Goal: Information Seeking & Learning: Learn about a topic

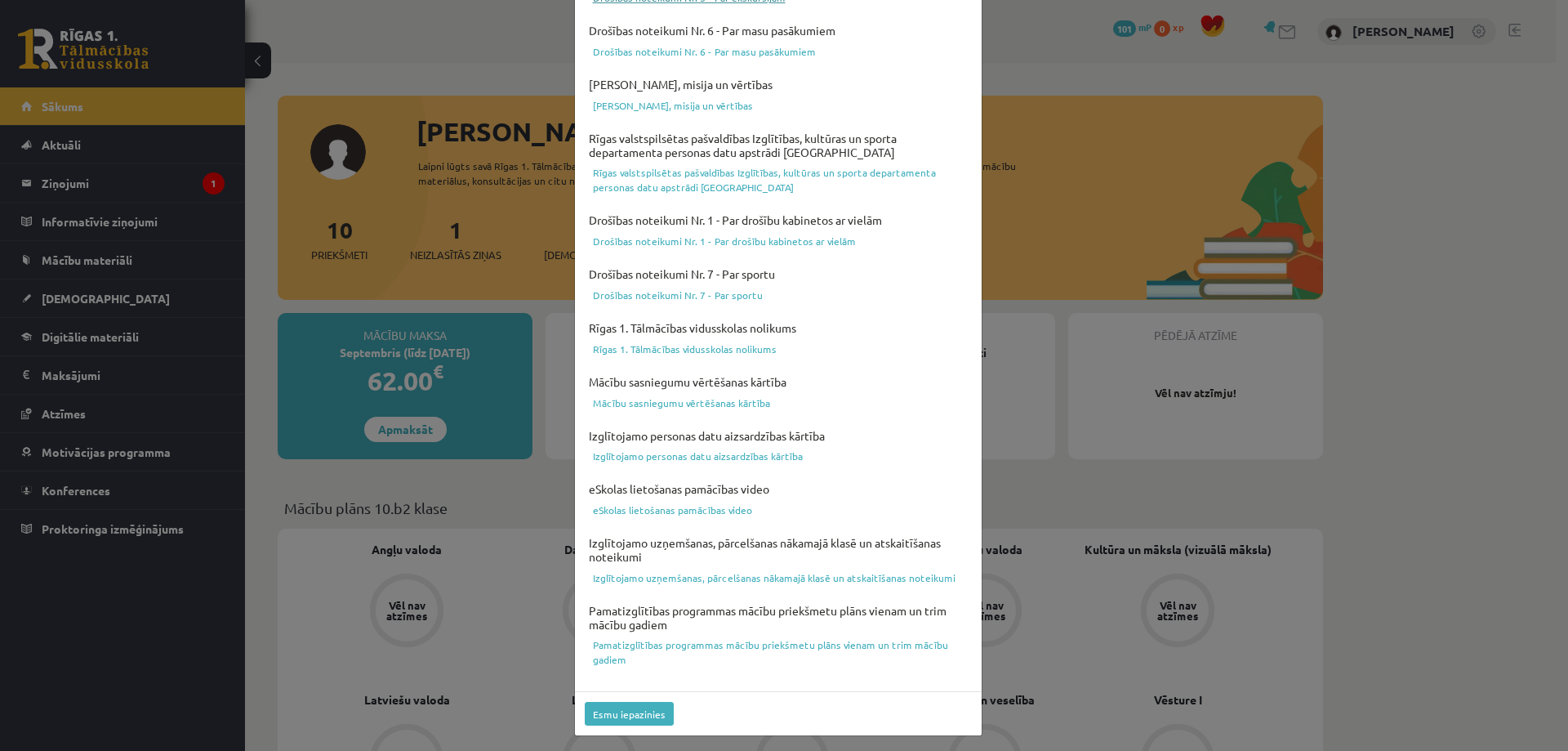
scroll to position [427, 0]
click at [657, 713] on button "Esmu iepazinies" at bounding box center [629, 712] width 89 height 24
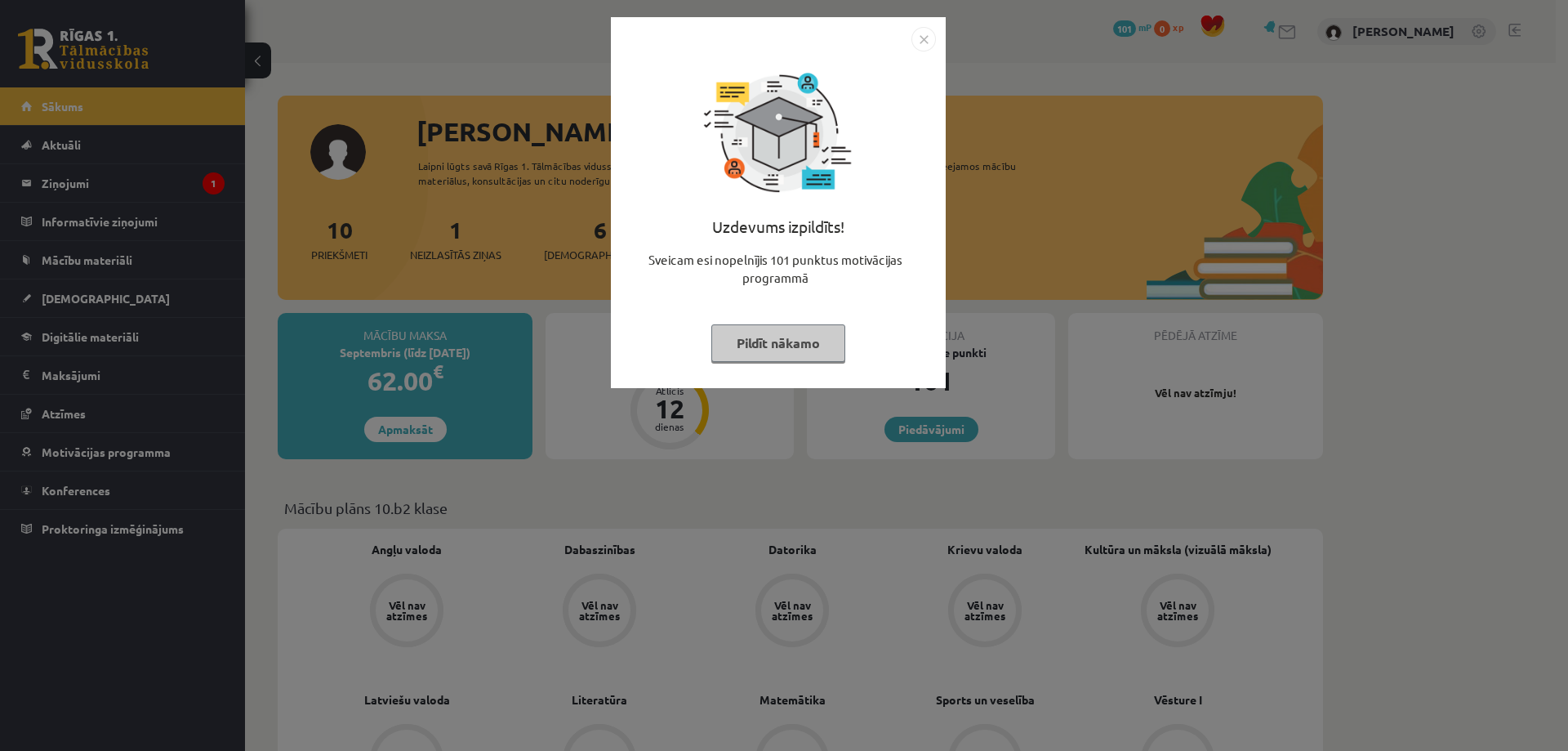
click at [924, 36] on img "Close" at bounding box center [923, 38] width 25 height 25
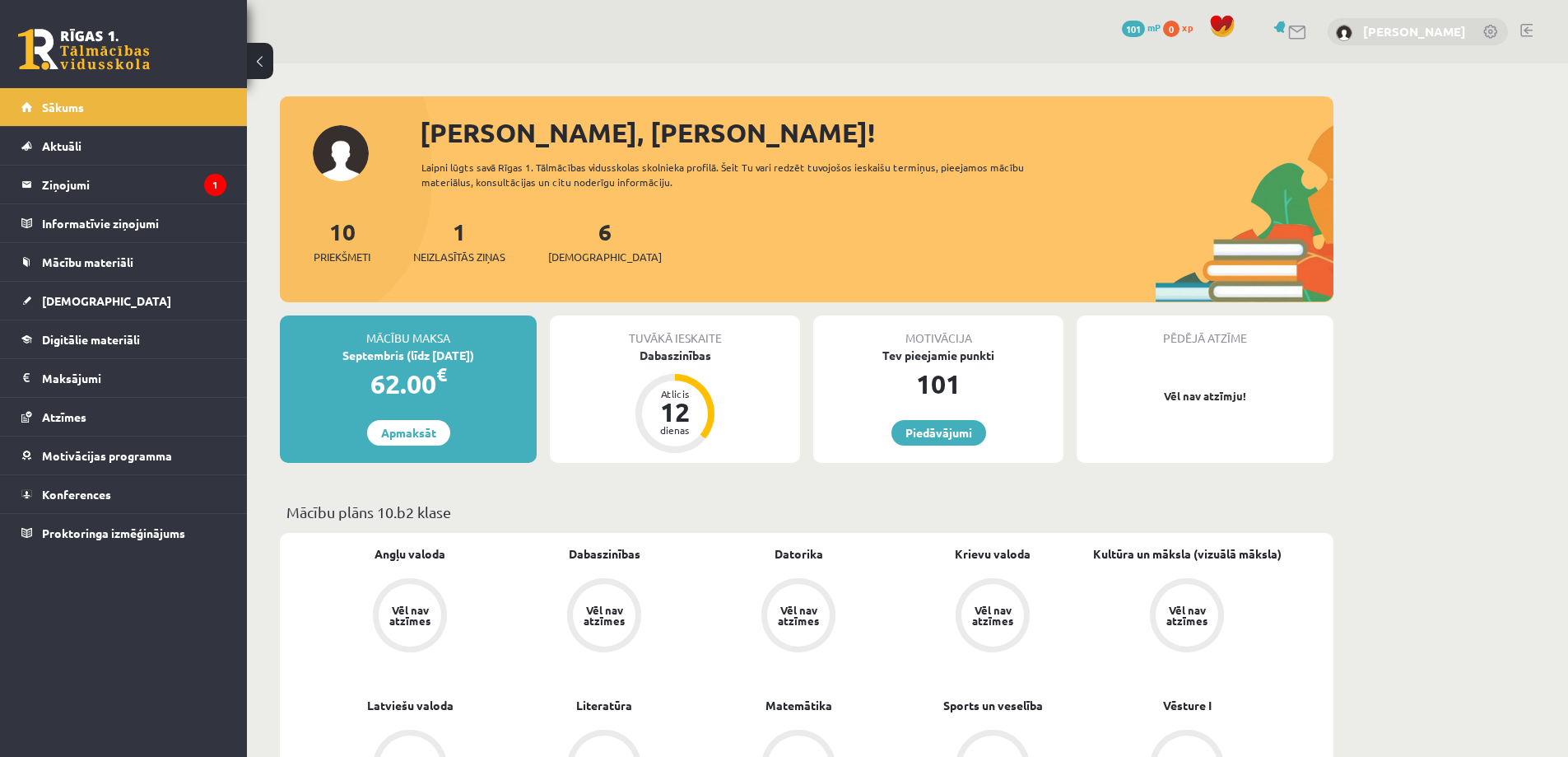
click at [1435, 27] on link "[PERSON_NAME]" at bounding box center [1414, 31] width 102 height 17
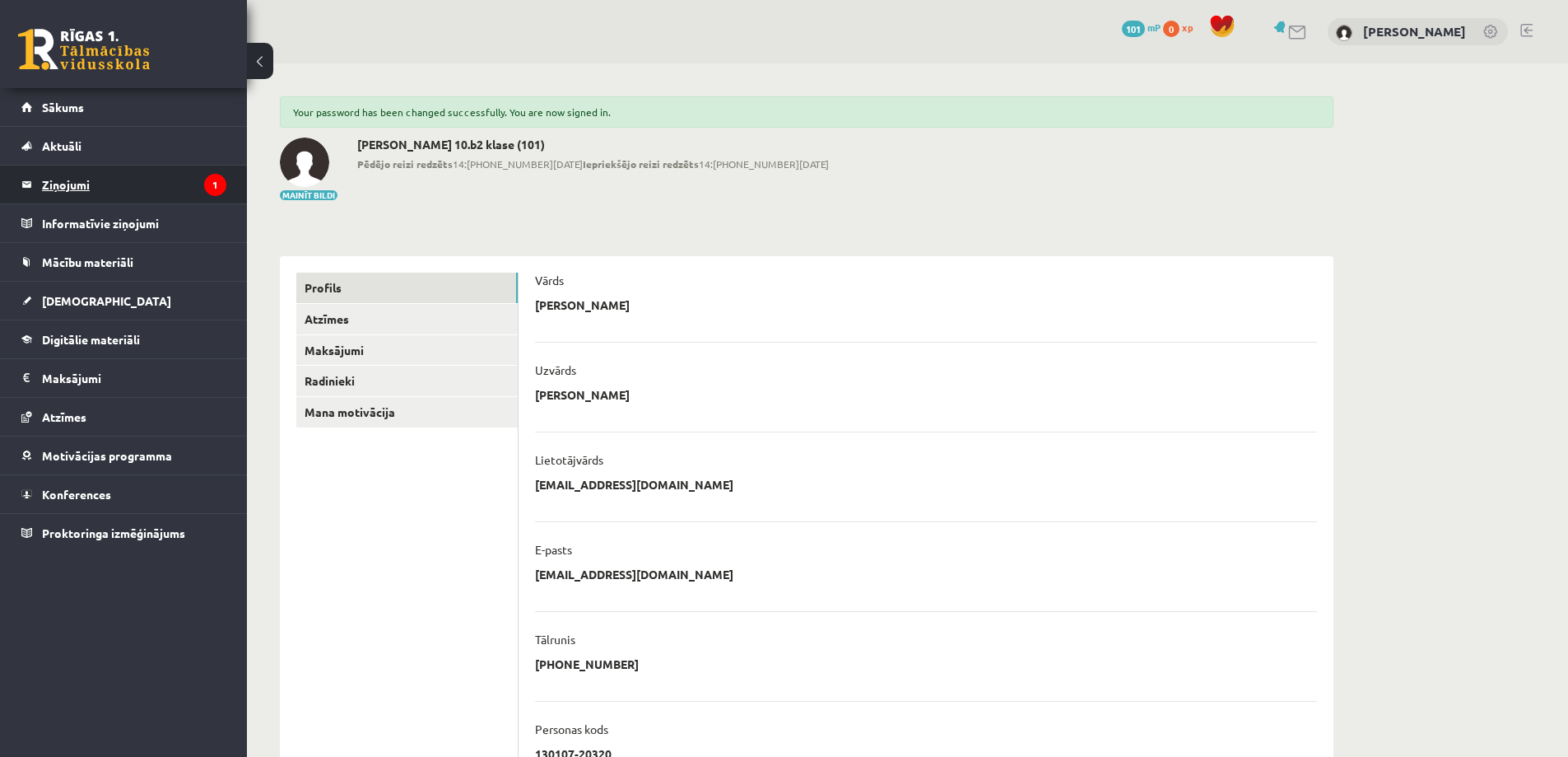
click at [168, 173] on legend "Ziņojumi 1" at bounding box center [134, 184] width 185 height 38
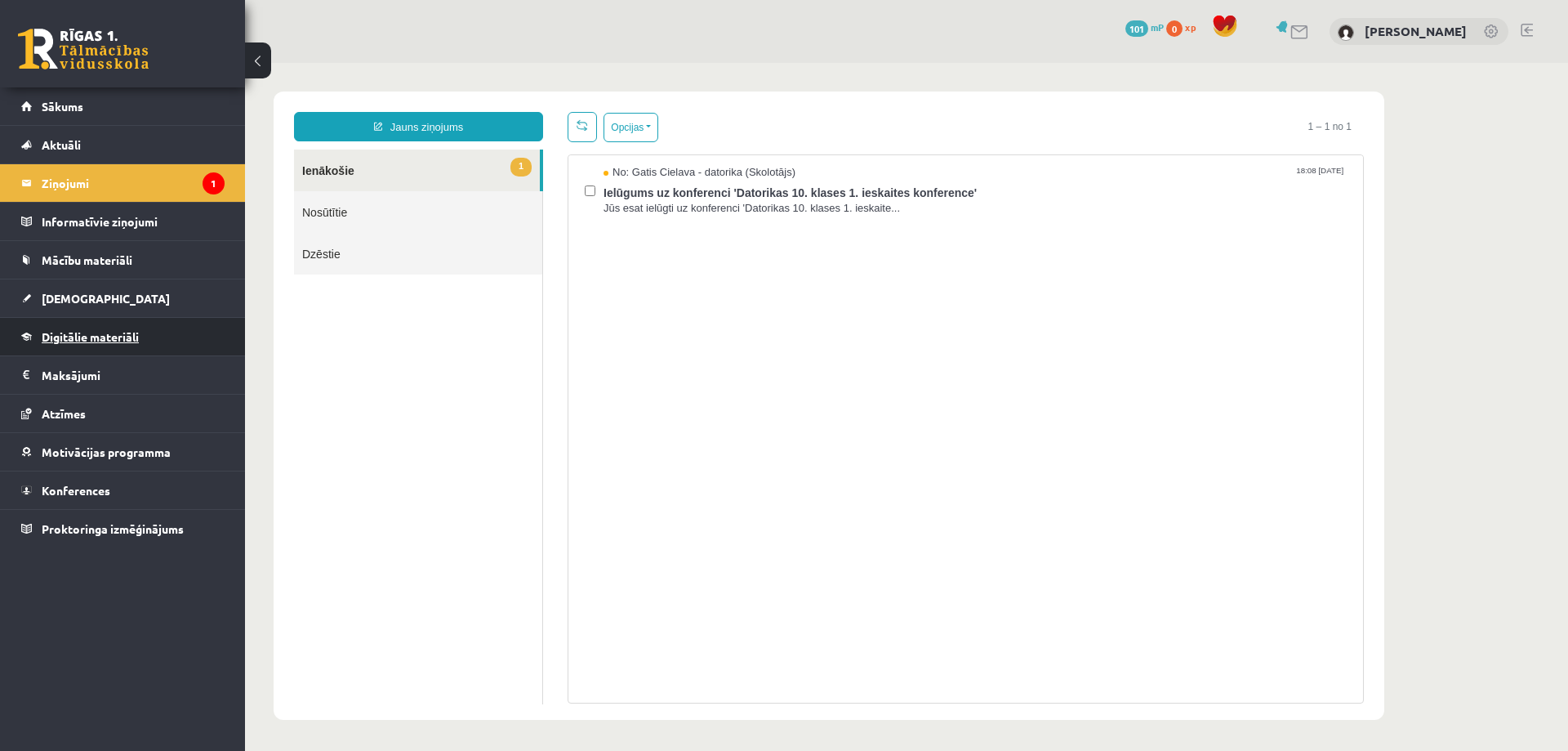
click at [153, 343] on link "Digitālie materiāli" at bounding box center [123, 336] width 203 height 38
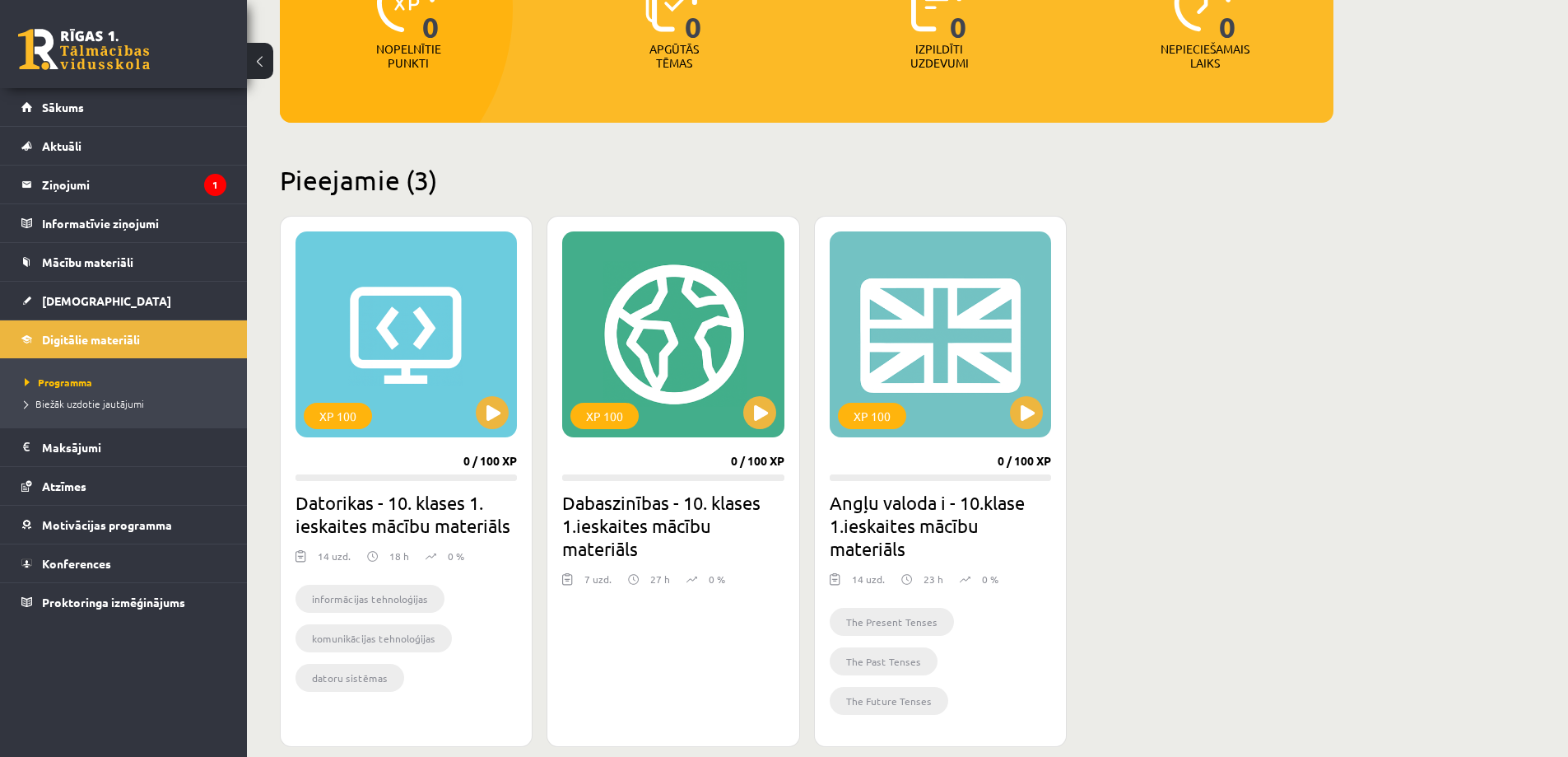
scroll to position [287, 0]
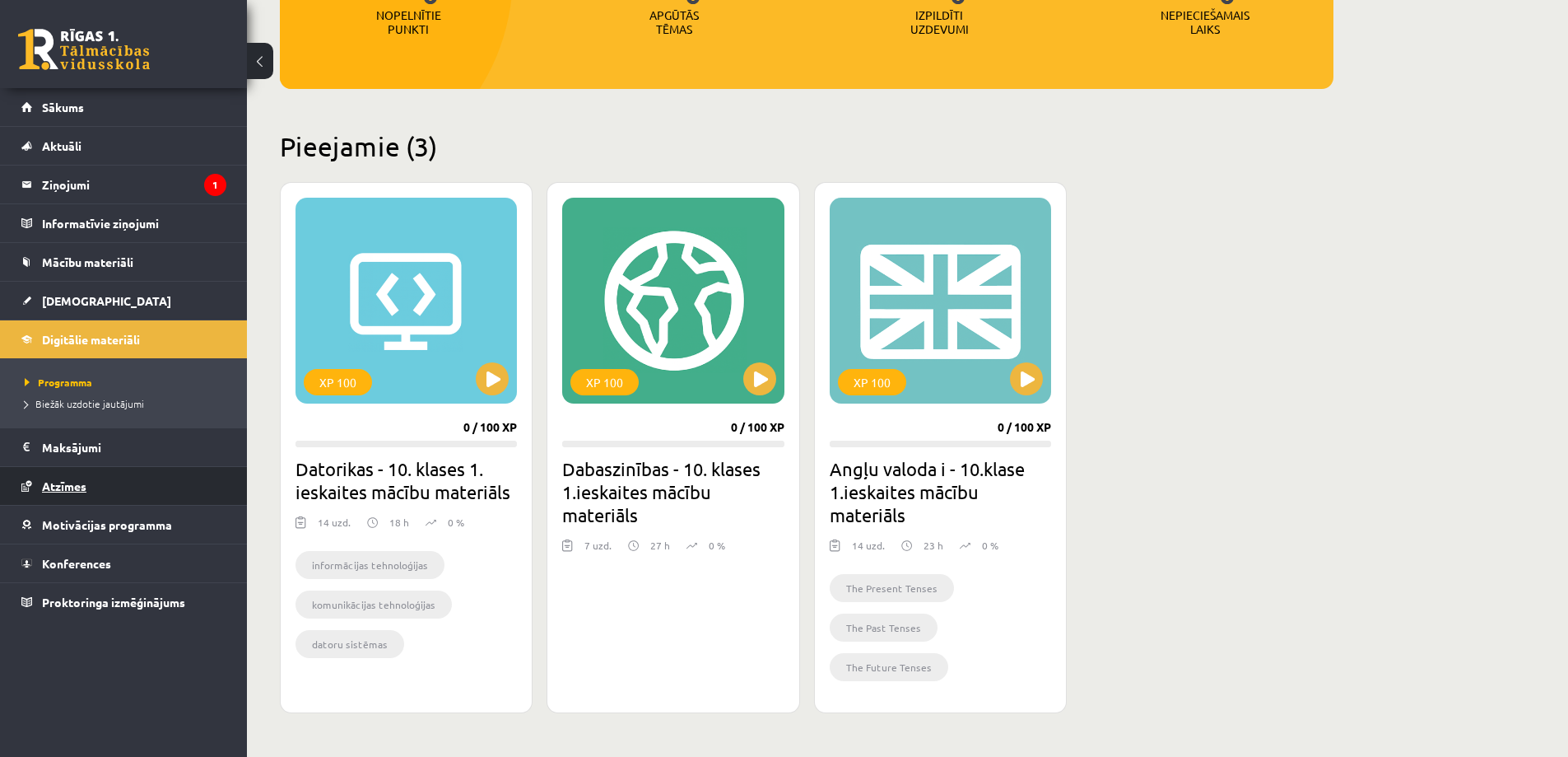
click at [120, 477] on link "Atzīmes" at bounding box center [124, 486] width 205 height 38
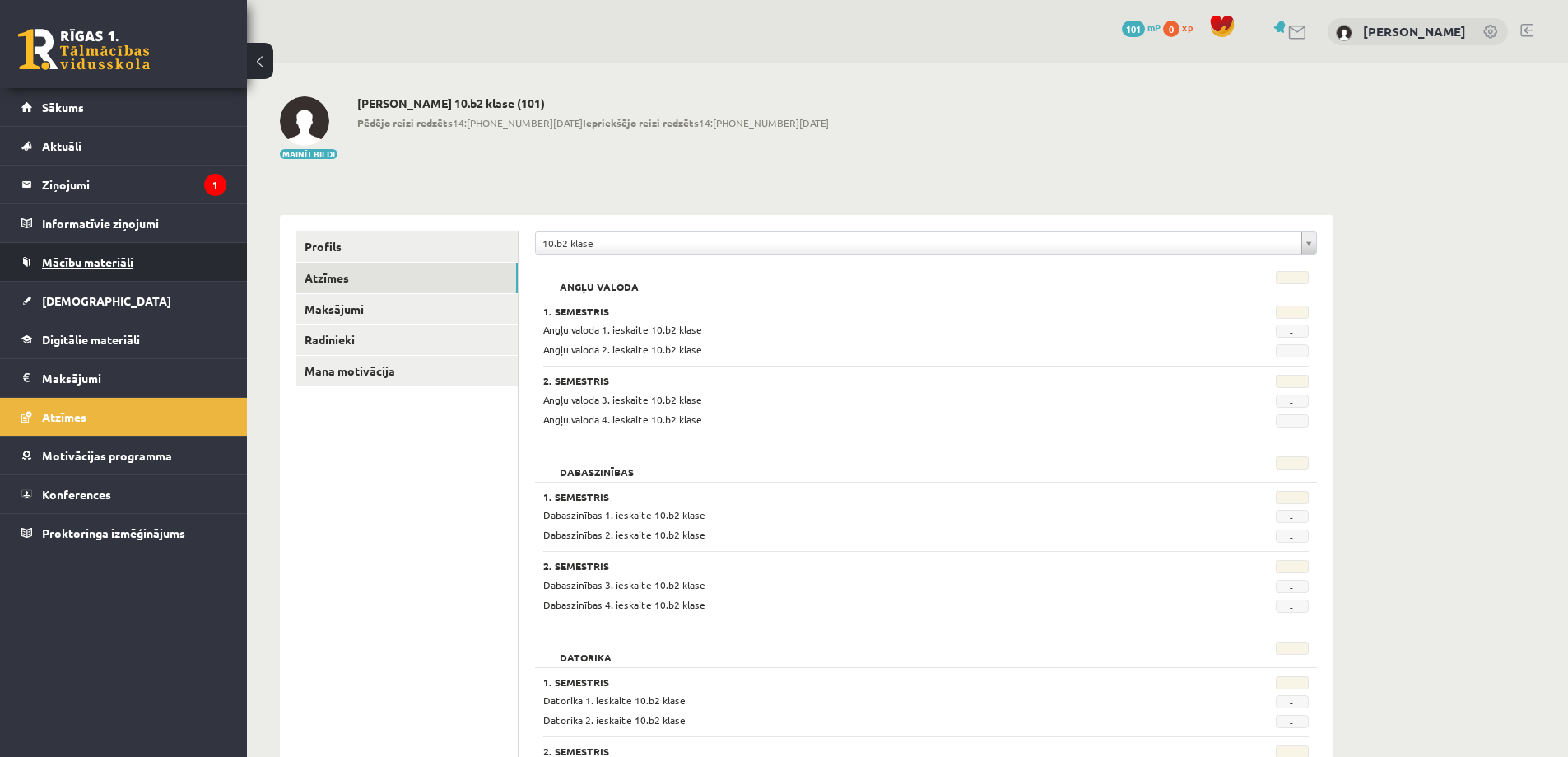
click at [111, 273] on link "Mācību materiāli" at bounding box center [124, 261] width 205 height 38
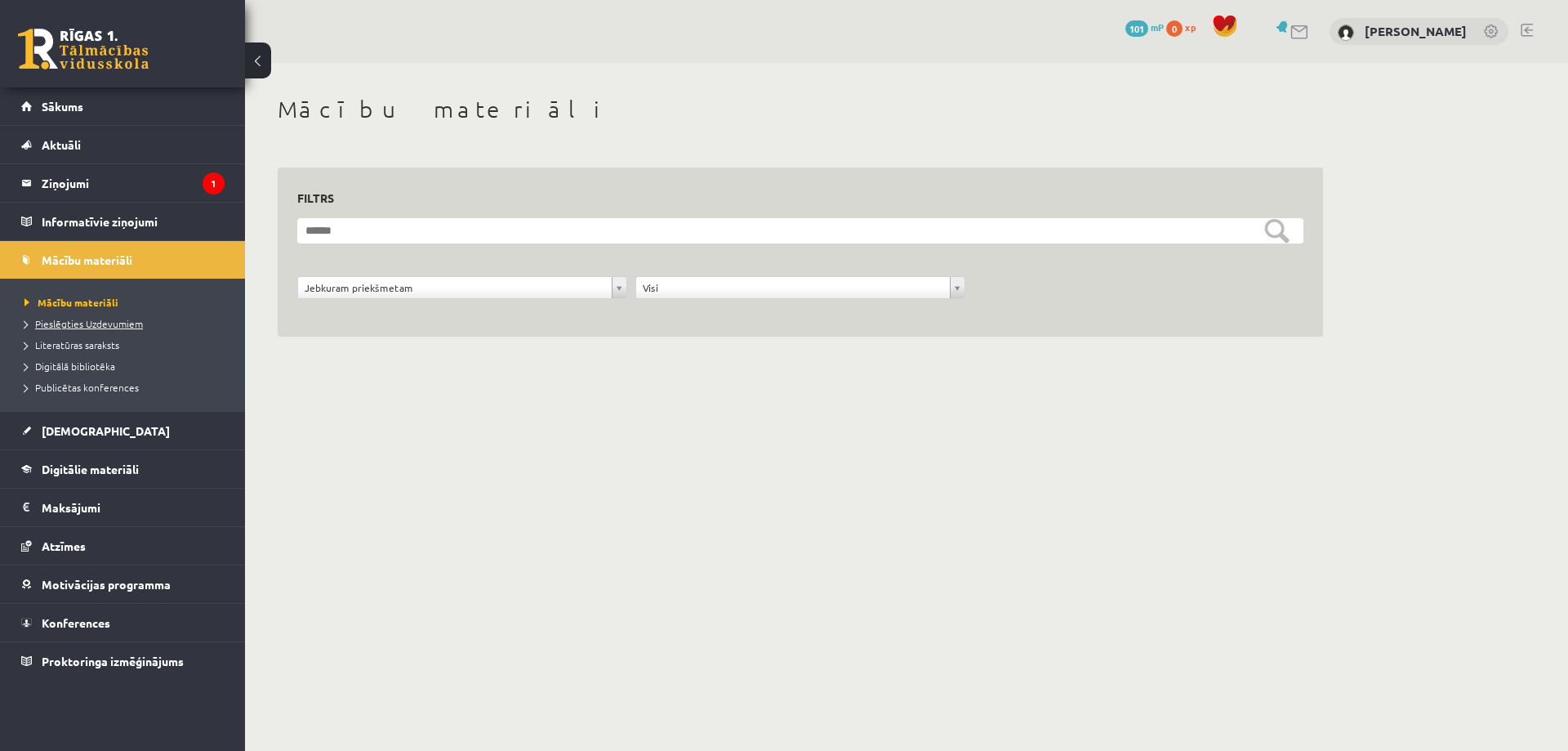
click at [133, 329] on link "Pieslēgties Uzdevumiem" at bounding box center [126, 323] width 204 height 15
click at [87, 220] on legend "Informatīvie ziņojumi 0" at bounding box center [133, 221] width 183 height 38
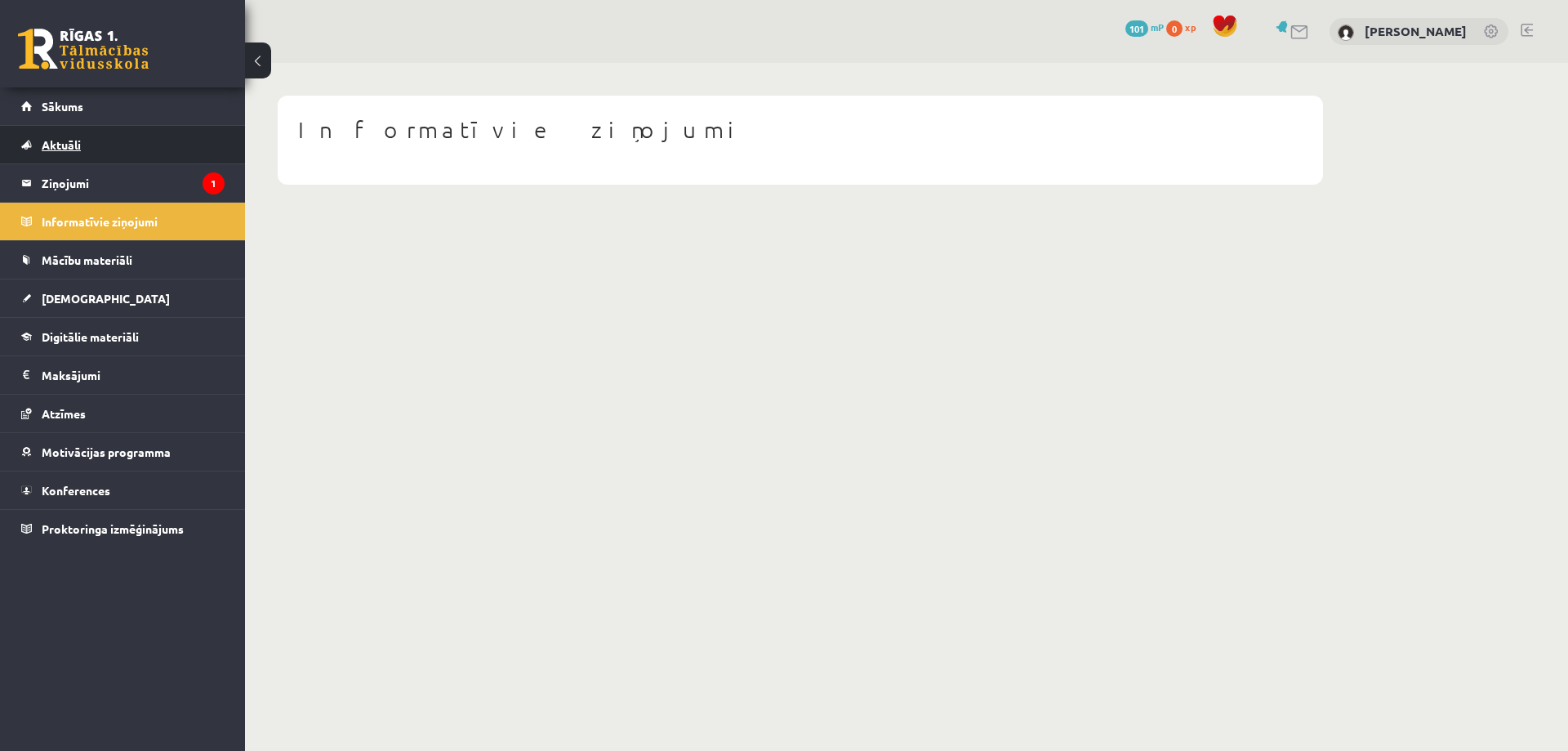
click at [75, 157] on link "Aktuāli" at bounding box center [123, 144] width 203 height 38
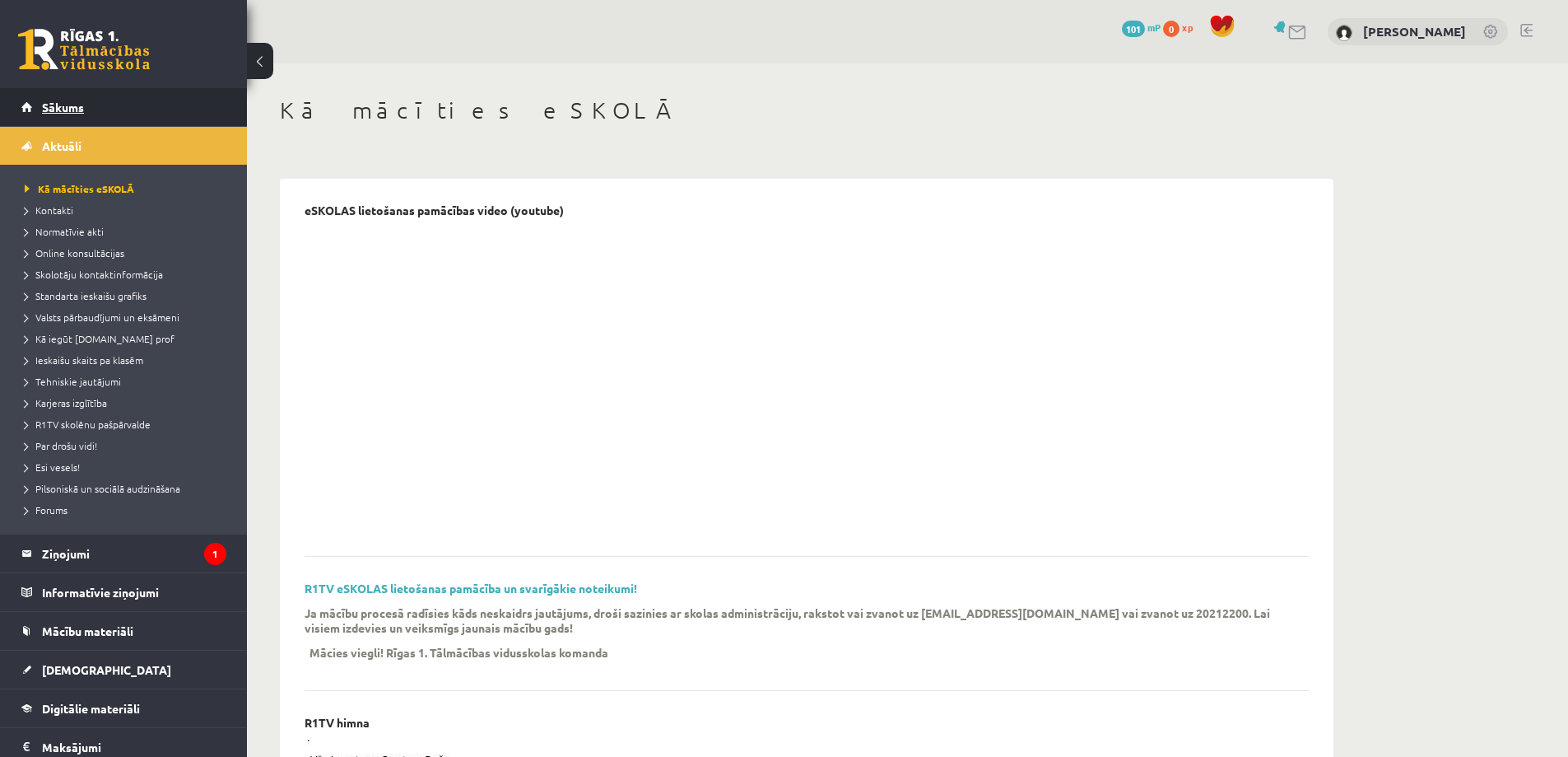
click at [72, 116] on link "Sākums" at bounding box center [124, 106] width 205 height 38
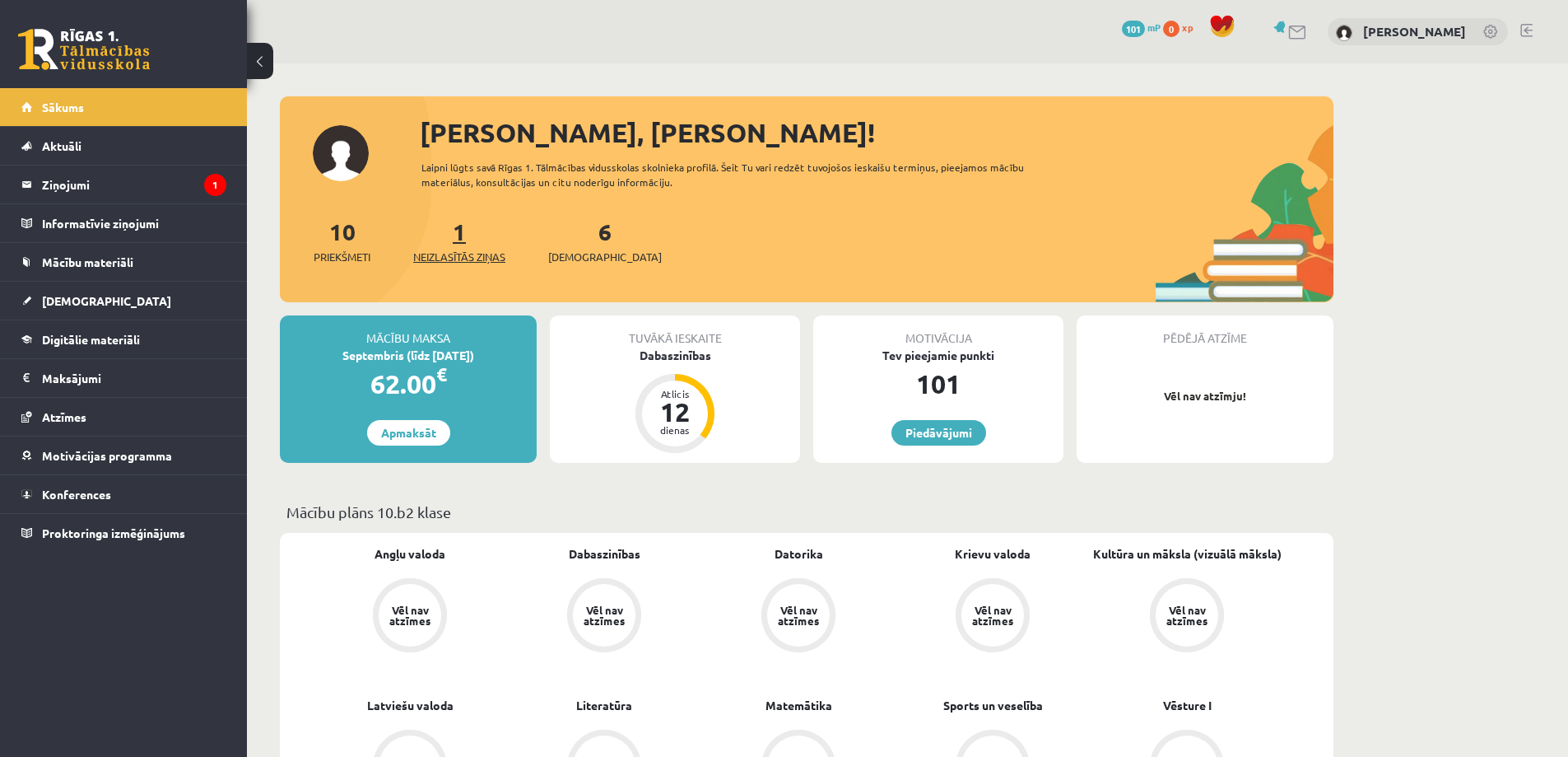
click at [463, 262] on span "Neizlasītās ziņas" at bounding box center [460, 257] width 92 height 17
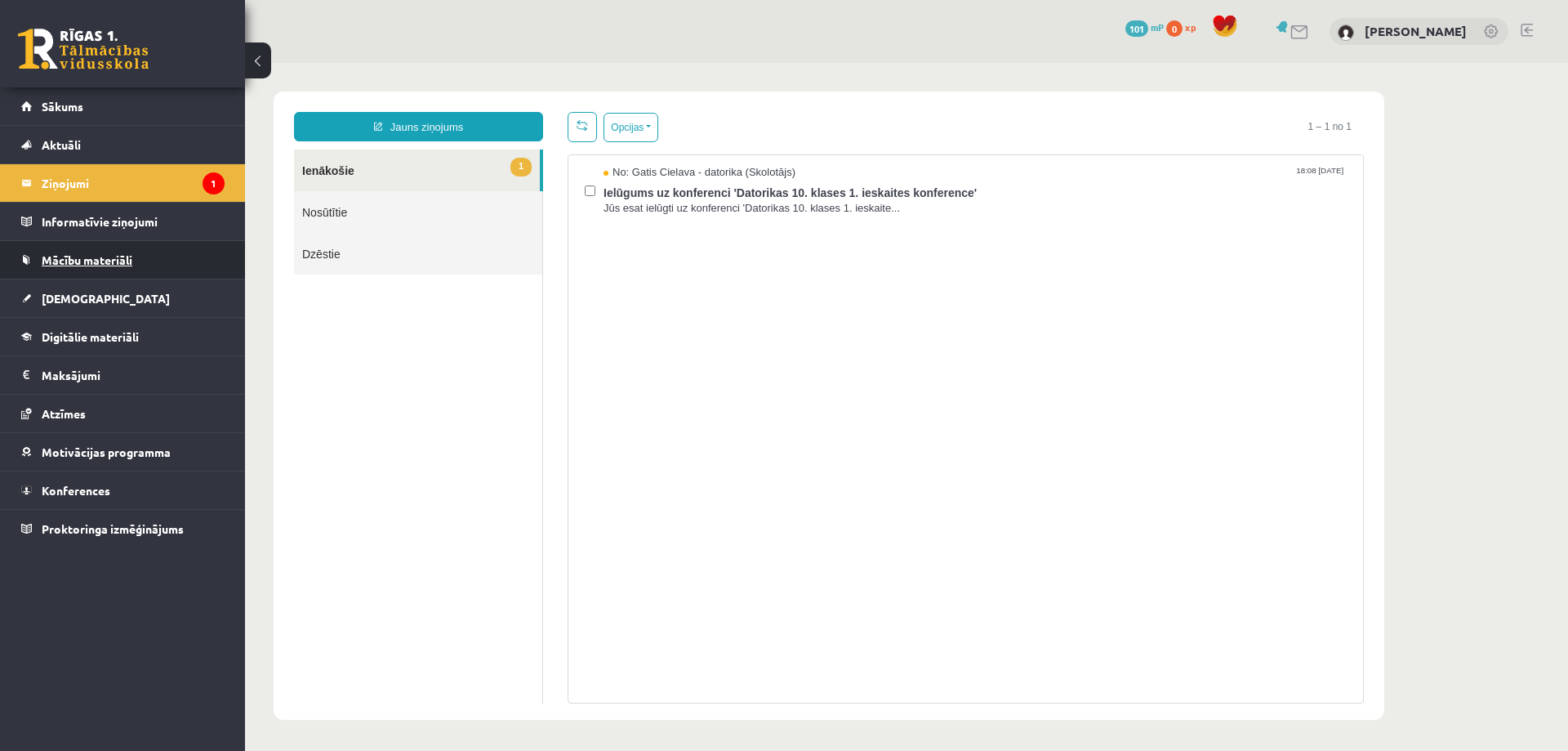
click at [121, 259] on span "Mācību materiāli" at bounding box center [86, 260] width 91 height 15
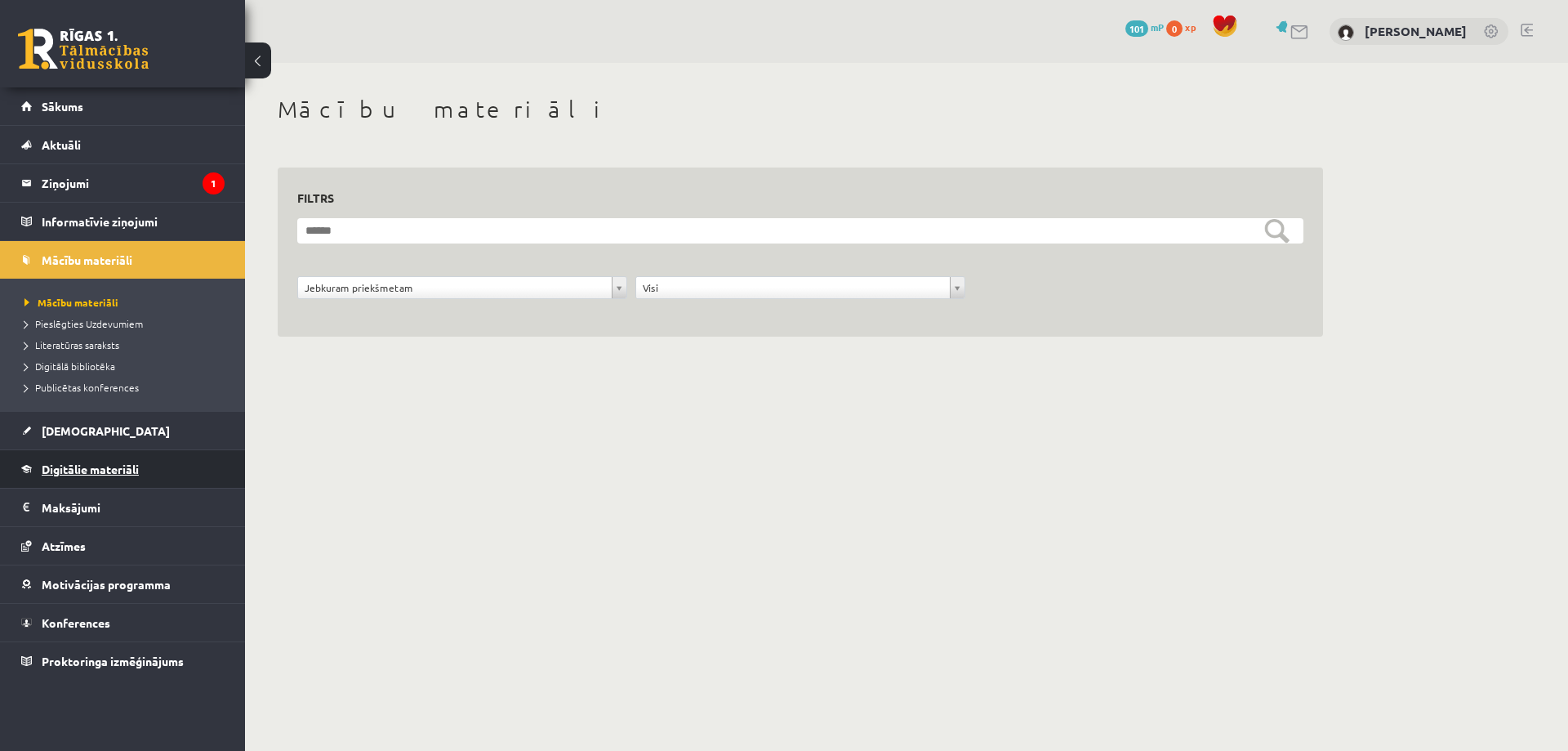
click at [75, 467] on span "Digitālie materiāli" at bounding box center [90, 469] width 97 height 15
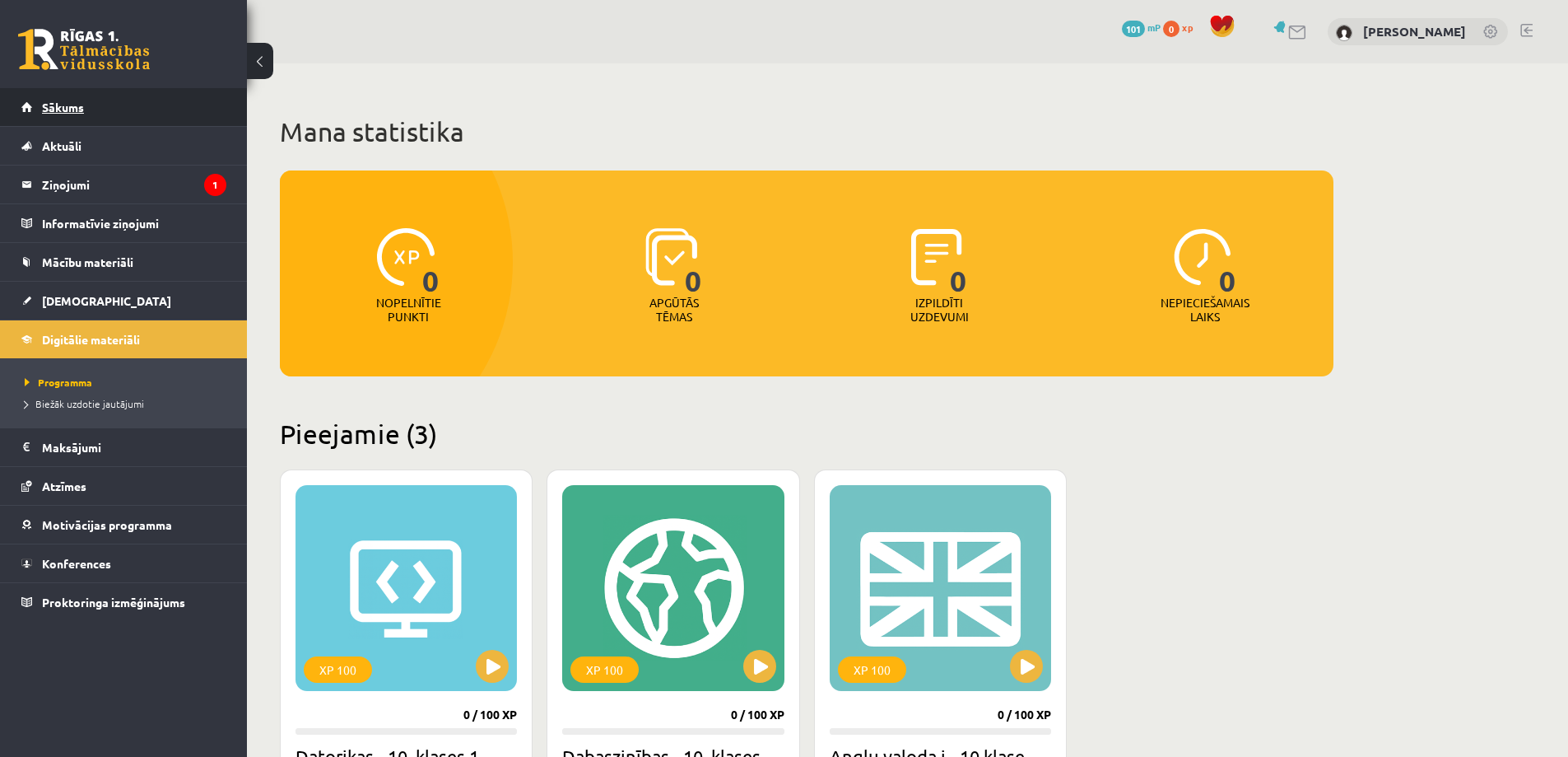
click at [89, 120] on link "Sākums" at bounding box center [124, 106] width 205 height 38
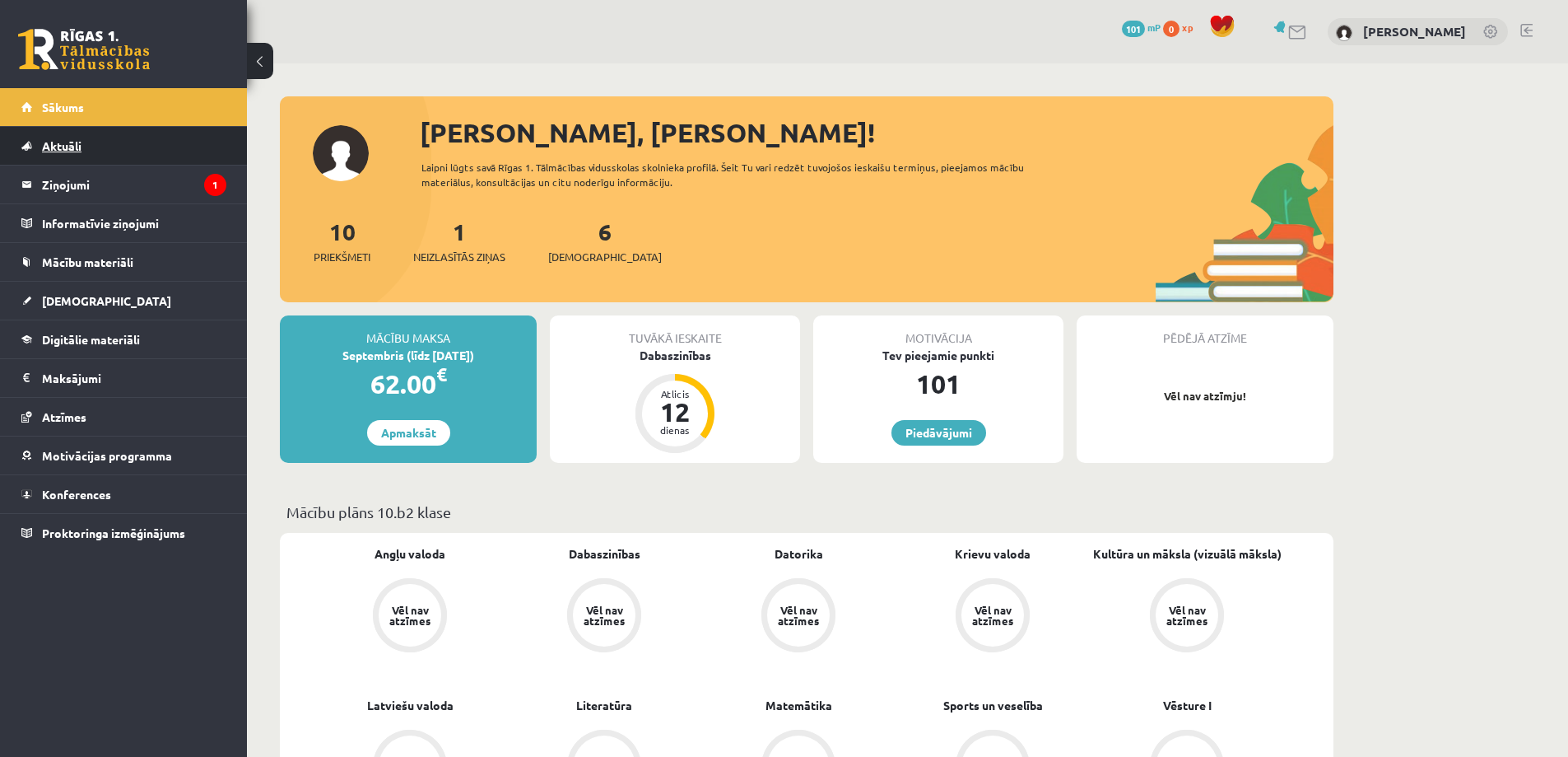
click at [69, 136] on link "Aktuāli" at bounding box center [124, 145] width 205 height 38
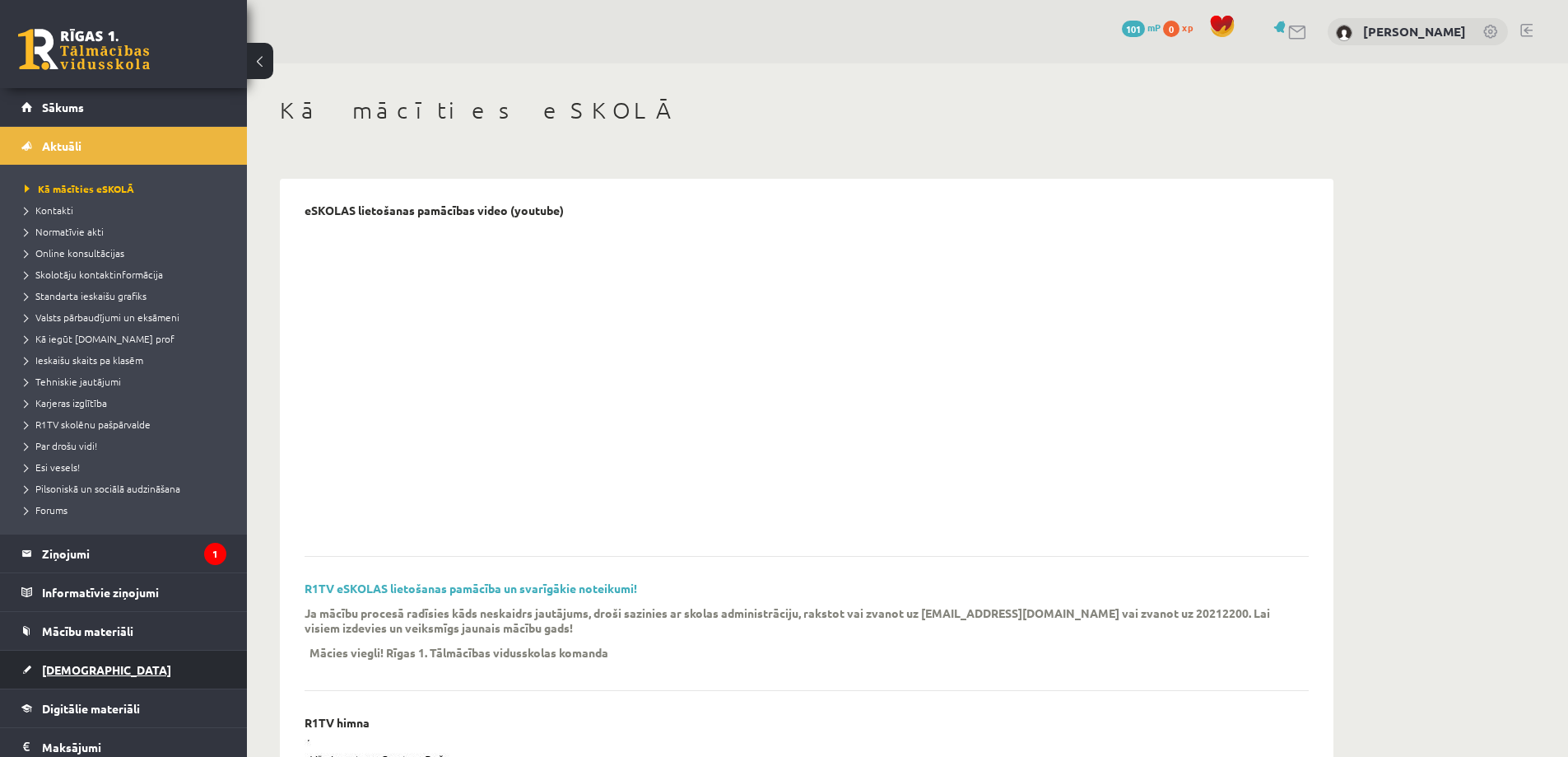
click at [71, 675] on span "[DEMOGRAPHIC_DATA]" at bounding box center [106, 669] width 129 height 15
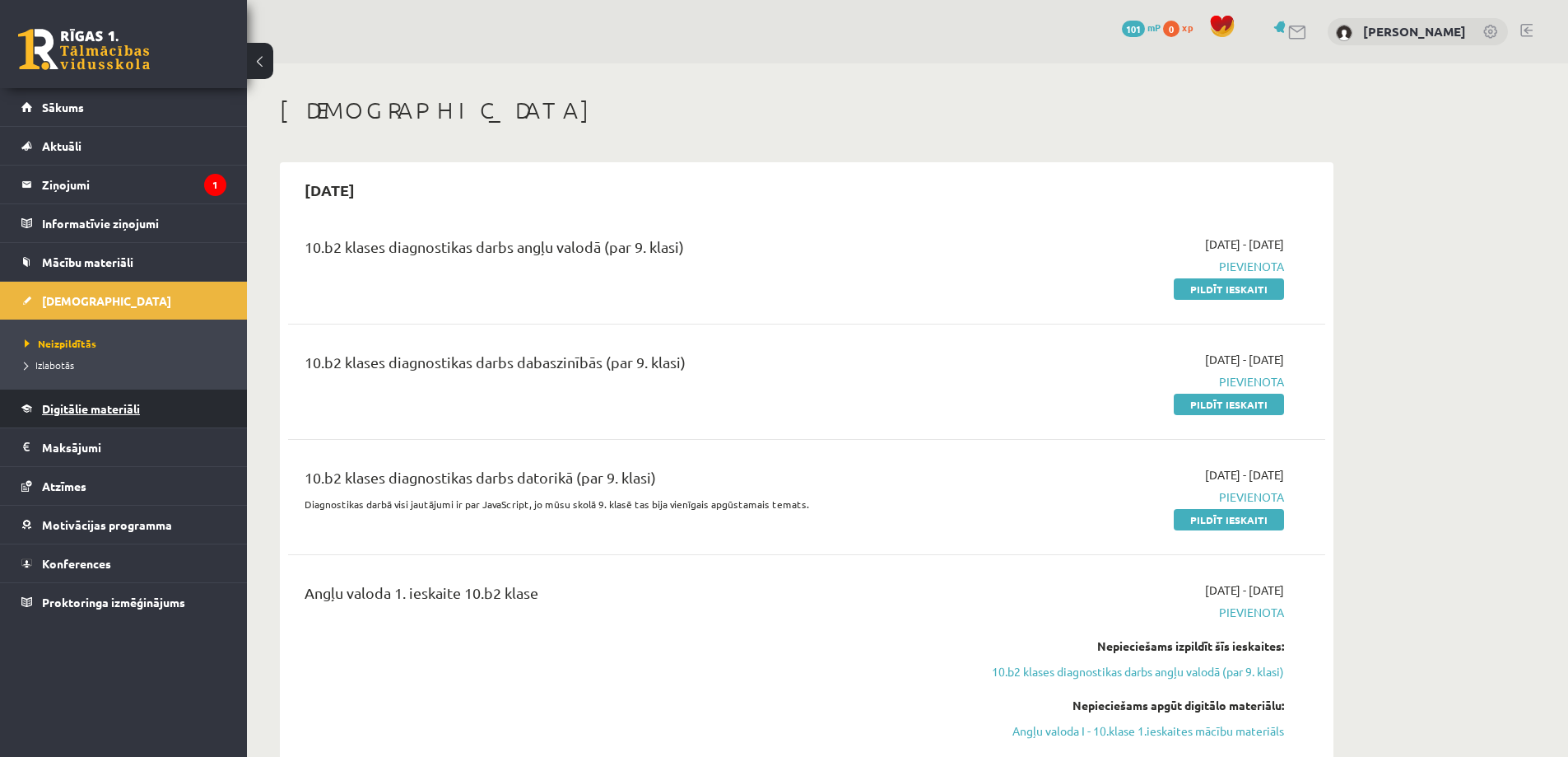
click at [95, 408] on span "Digitālie materiāli" at bounding box center [90, 408] width 98 height 15
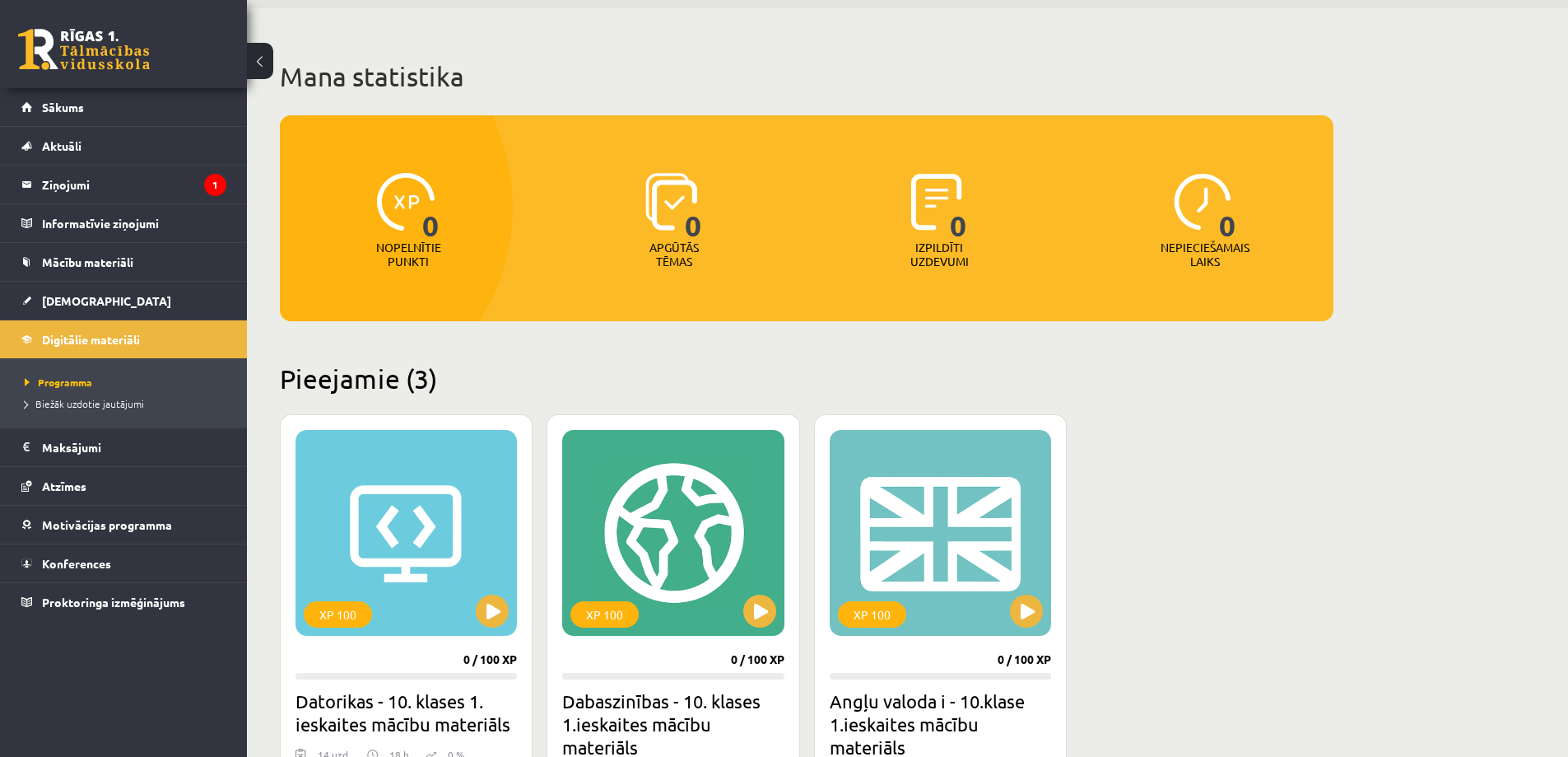
scroll to position [164, 0]
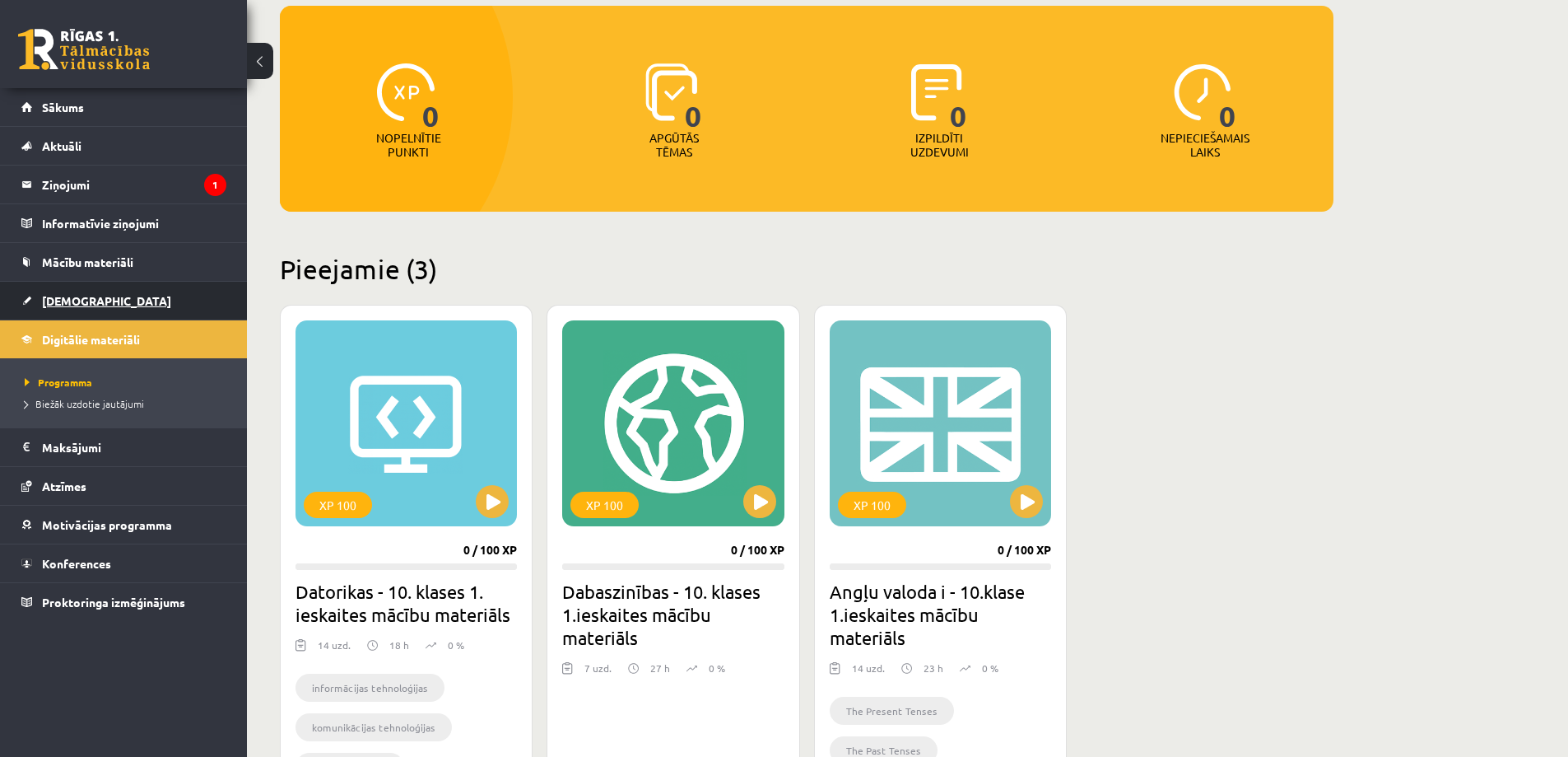
click at [90, 294] on span "[DEMOGRAPHIC_DATA]" at bounding box center [106, 301] width 129 height 15
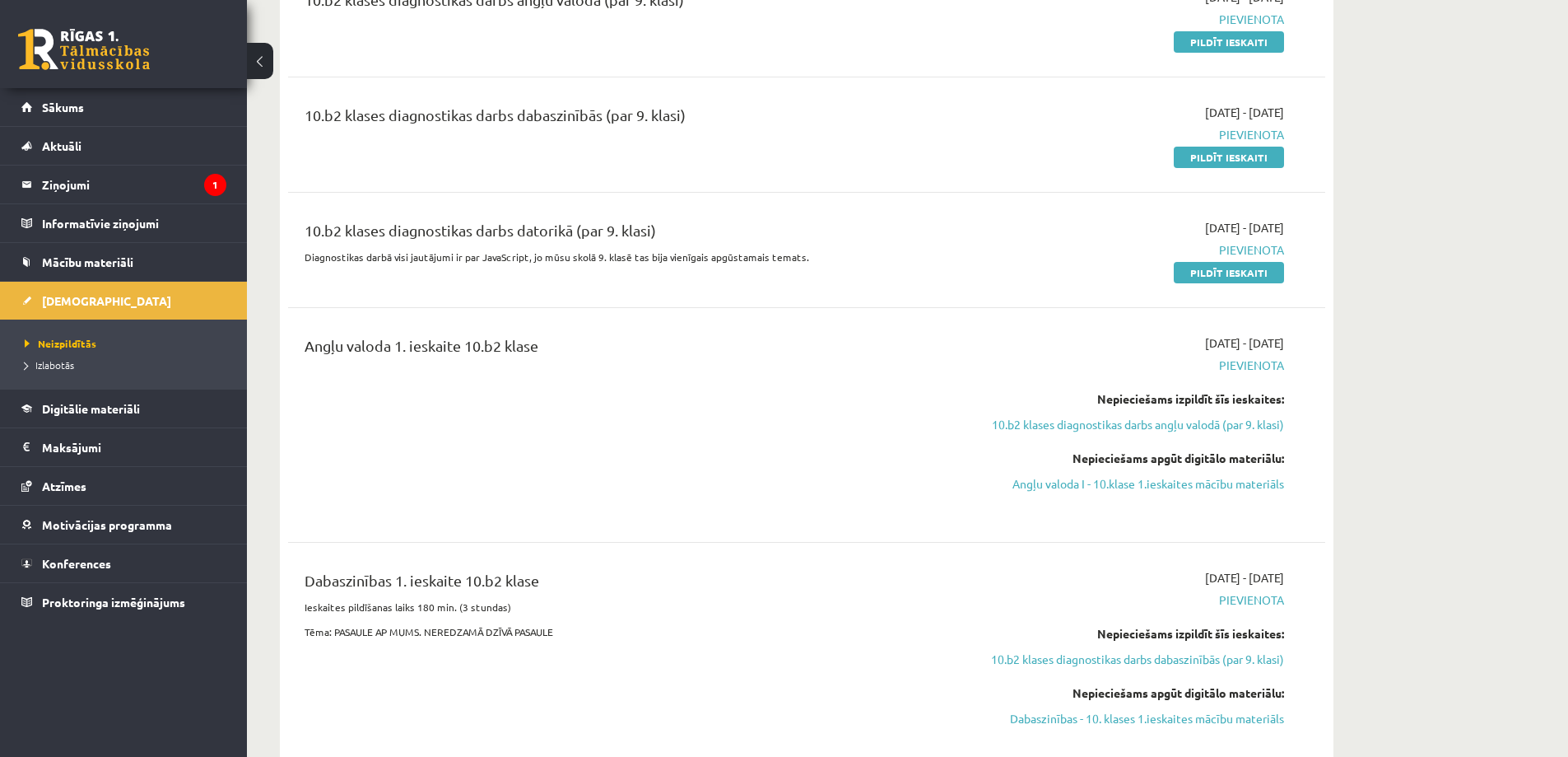
scroll to position [82, 0]
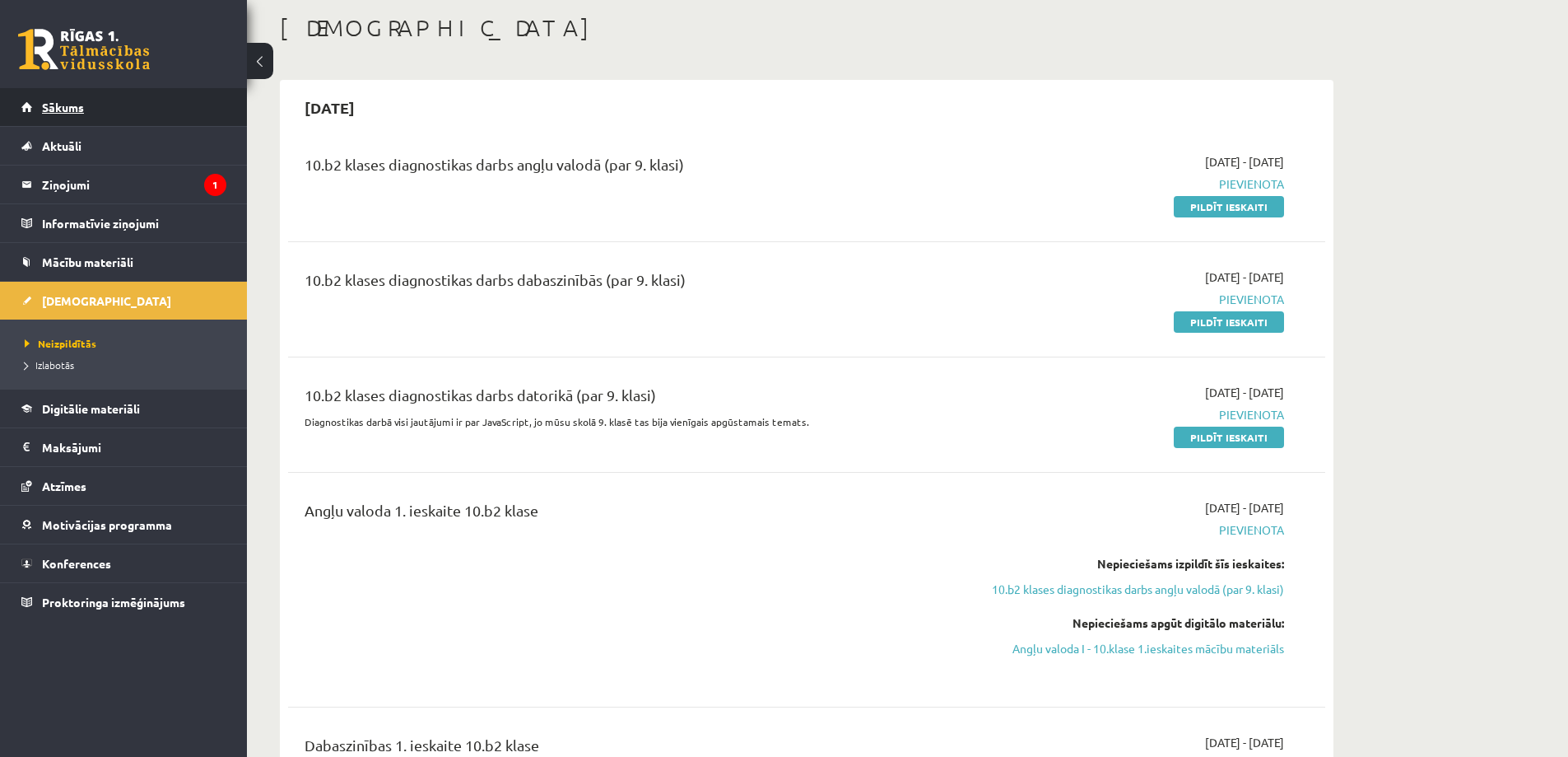
click at [84, 92] on link "Sākums" at bounding box center [124, 106] width 205 height 38
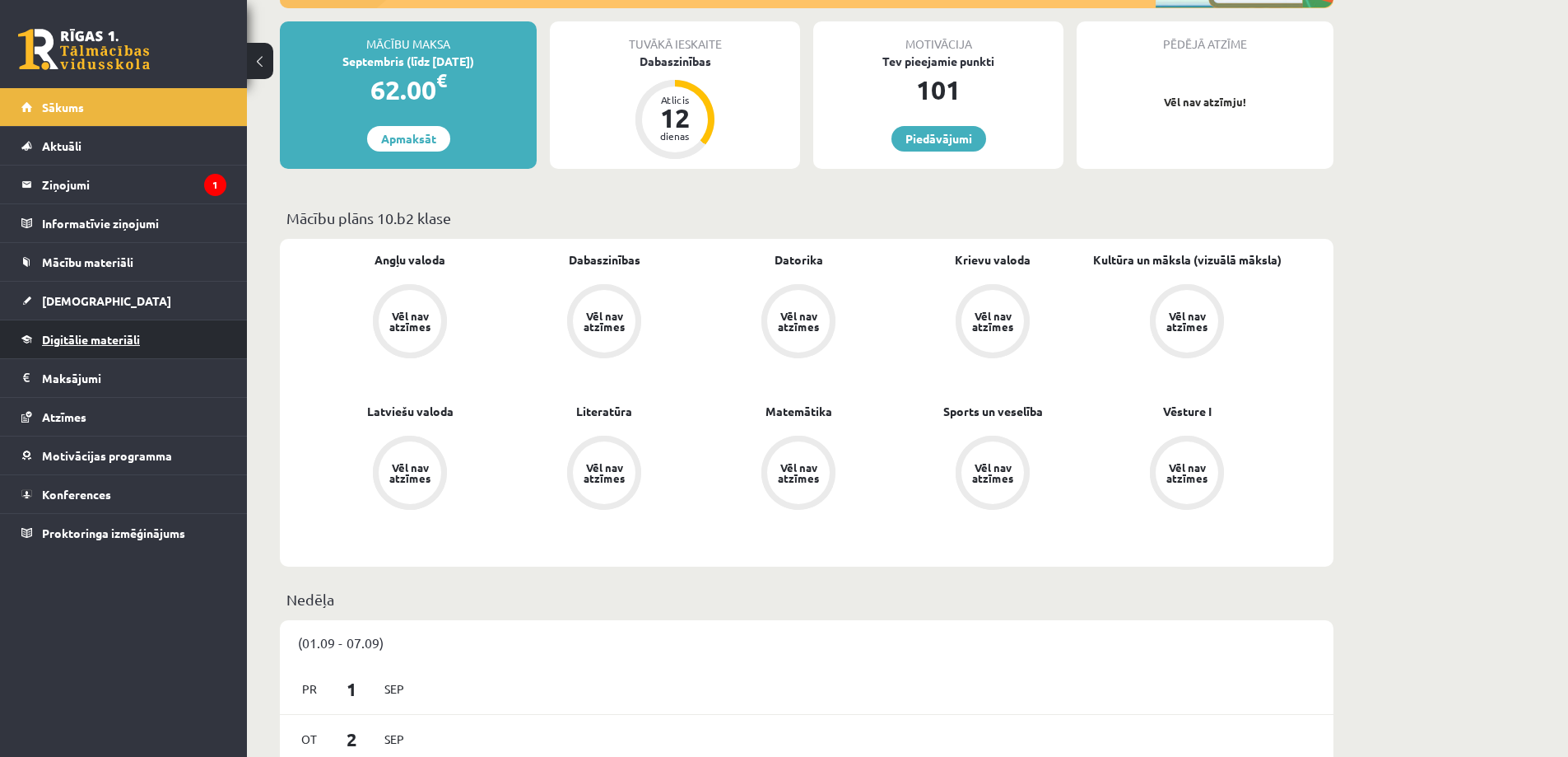
scroll to position [330, 0]
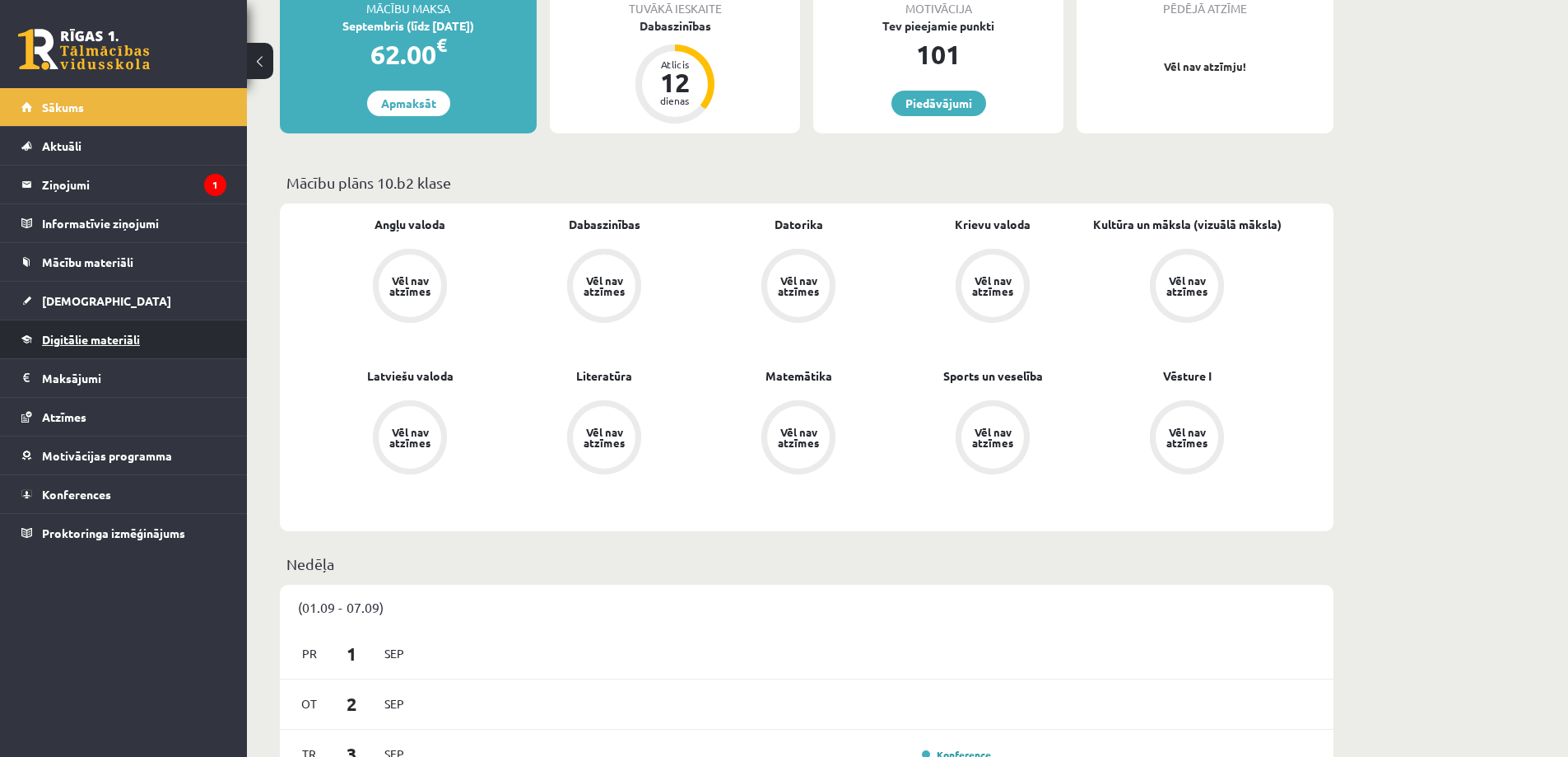
click at [124, 331] on link "Digitālie materiāli" at bounding box center [124, 339] width 205 height 38
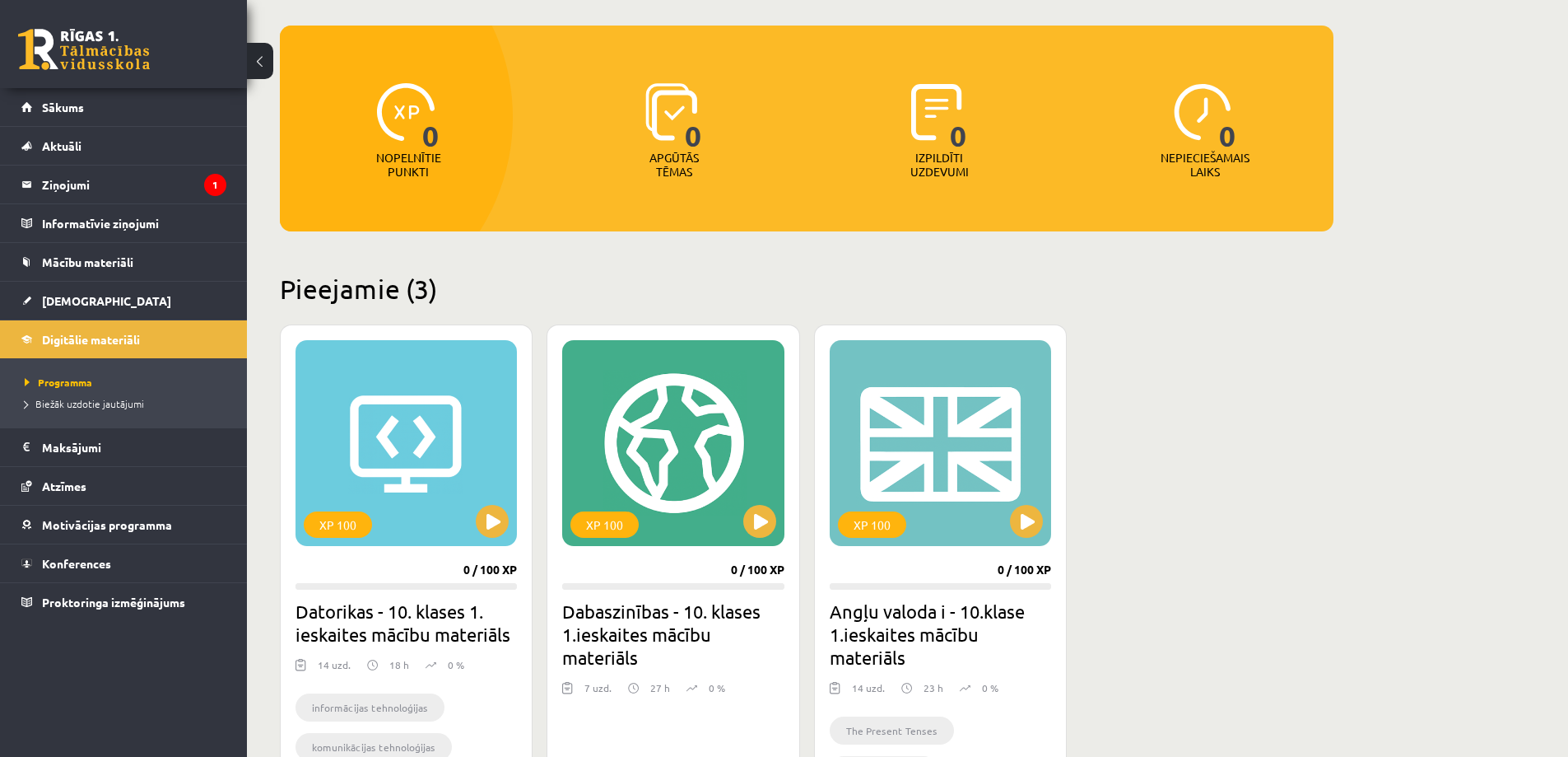
scroll to position [369, 0]
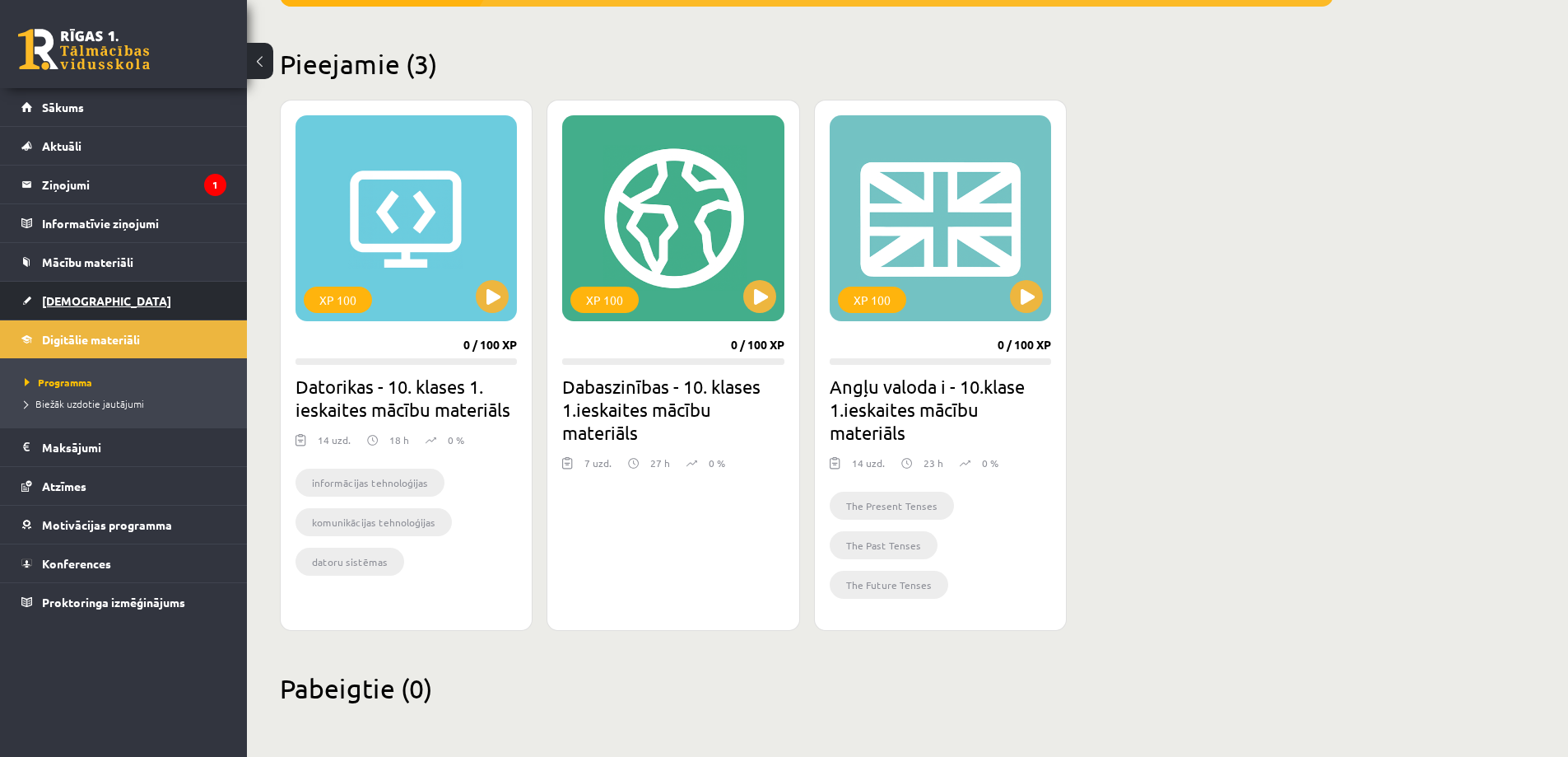
click at [78, 302] on span "[DEMOGRAPHIC_DATA]" at bounding box center [106, 301] width 129 height 15
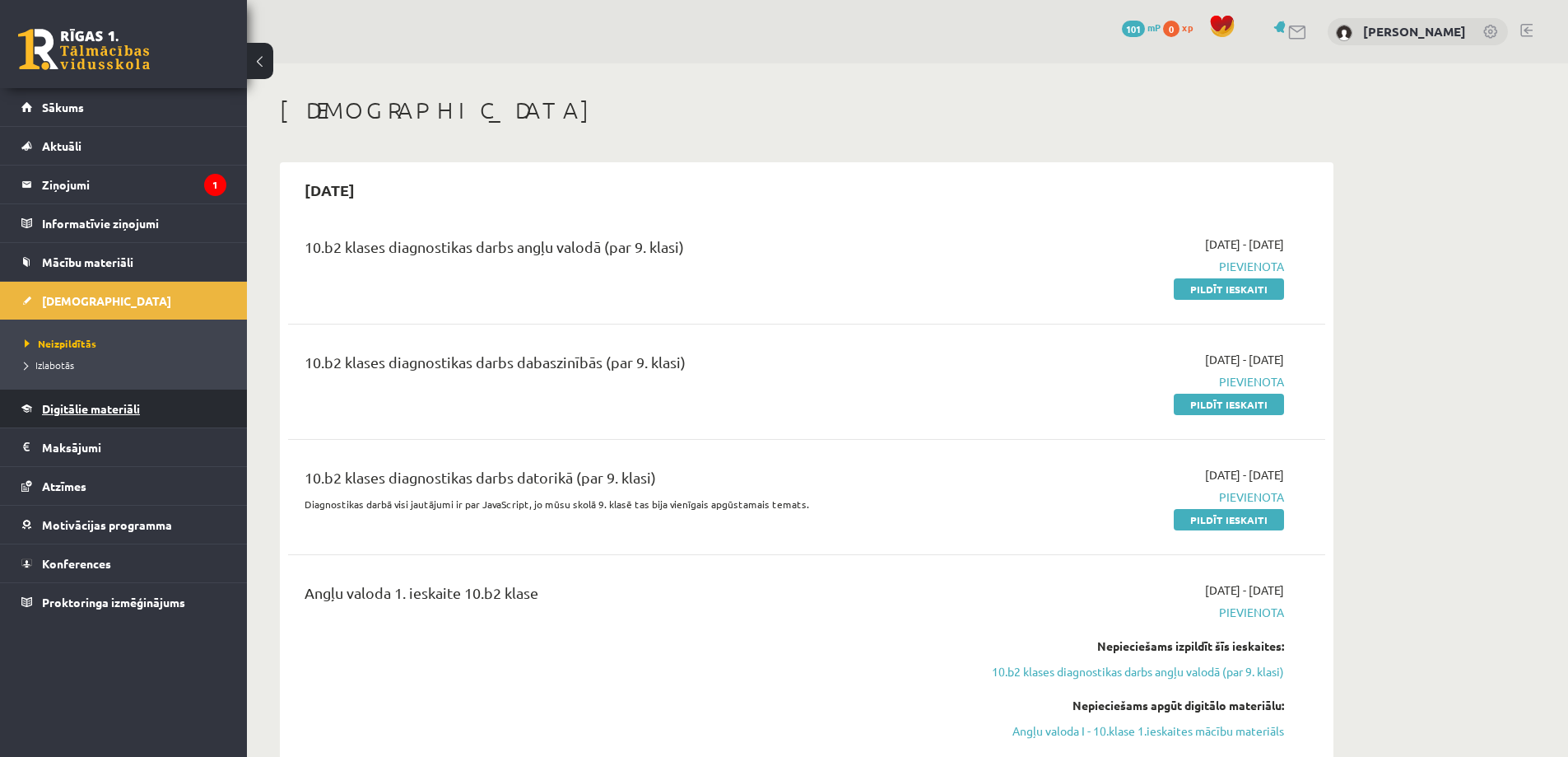
click at [180, 422] on link "Digitālie materiāli" at bounding box center [124, 408] width 205 height 38
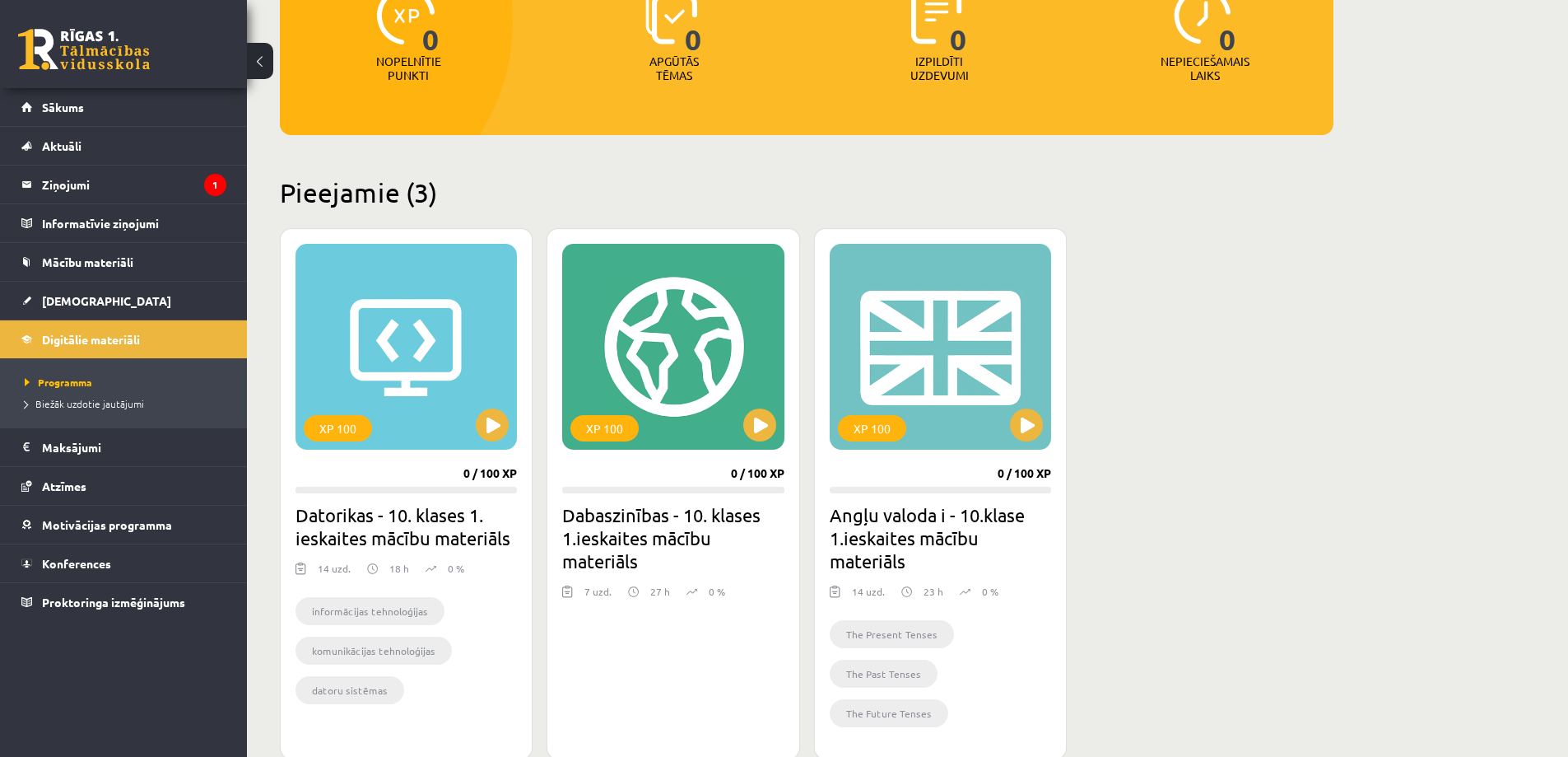
scroll to position [247, 0]
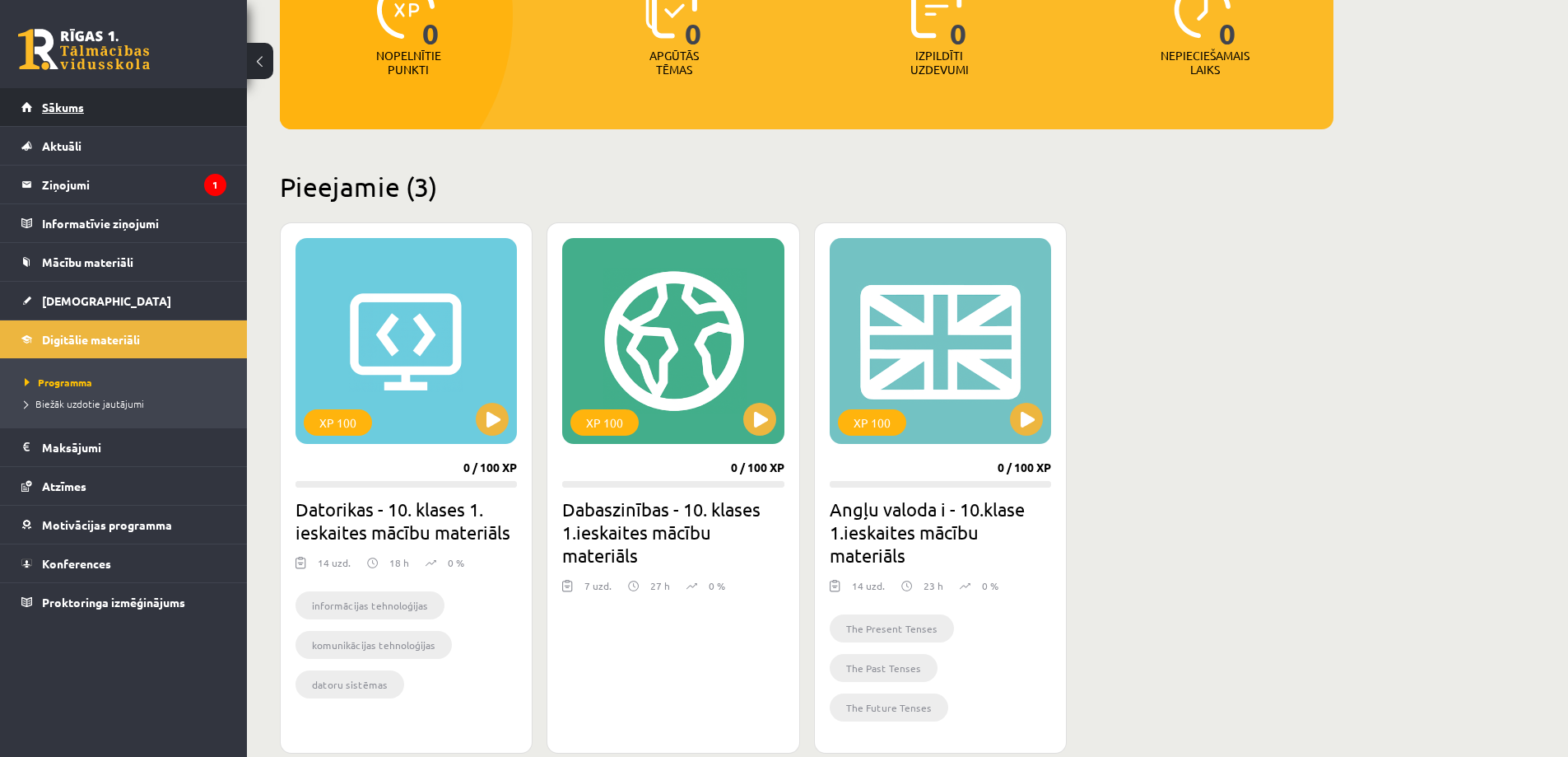
click at [54, 114] on link "Sākums" at bounding box center [124, 106] width 205 height 38
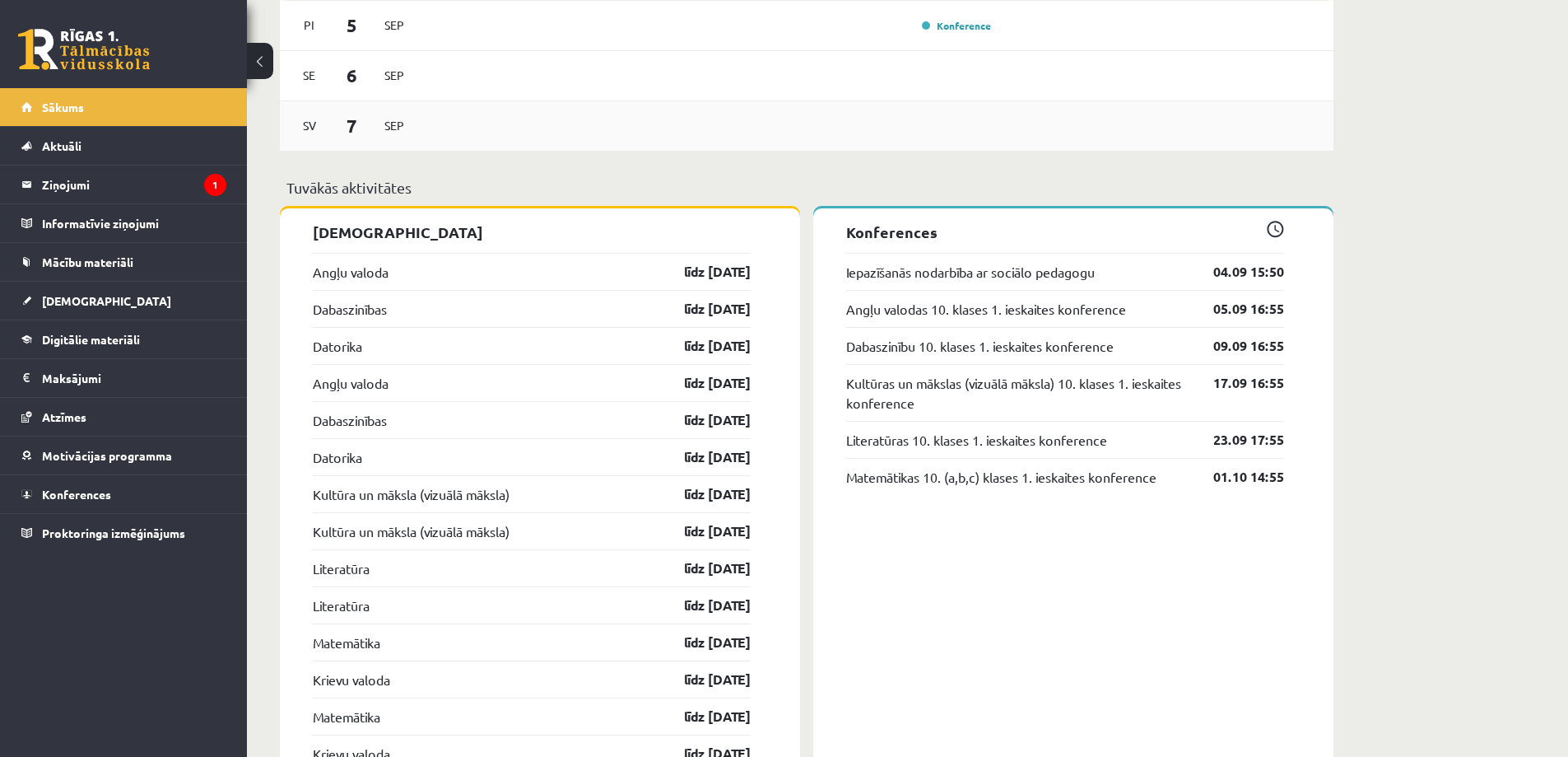
scroll to position [1153, 0]
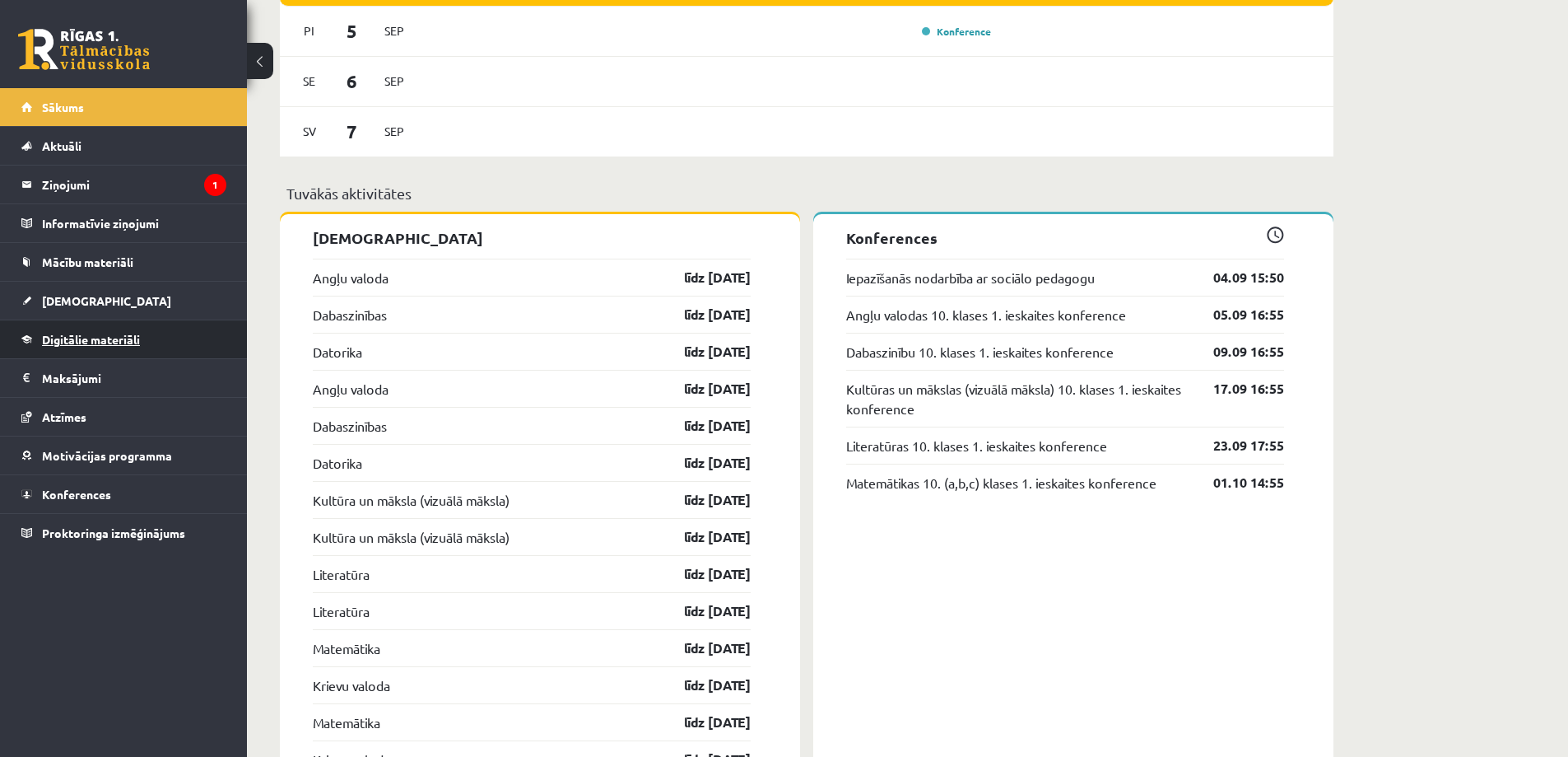
click at [72, 341] on span "Digitālie materiāli" at bounding box center [90, 339] width 98 height 15
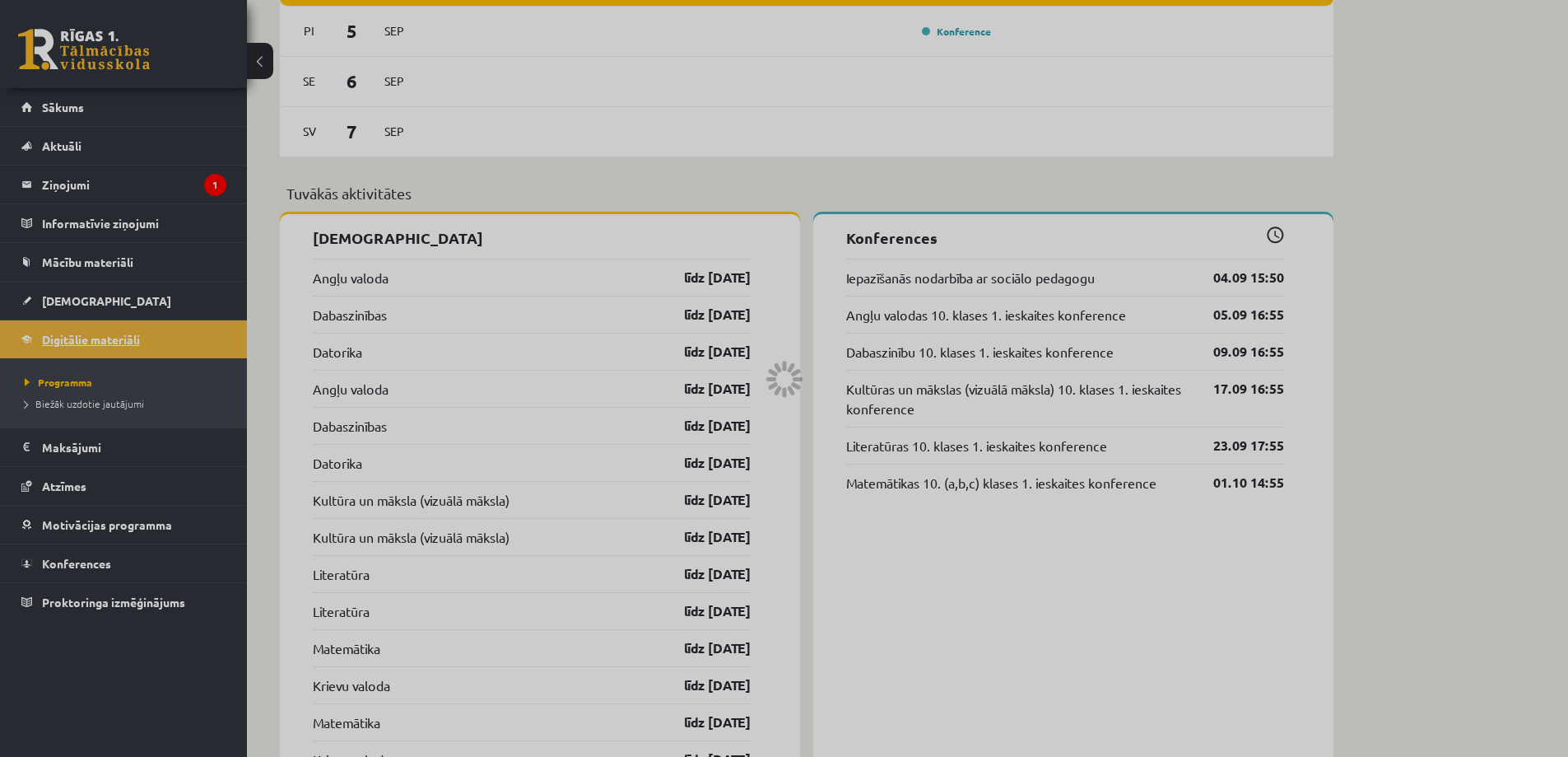
scroll to position [369, 0]
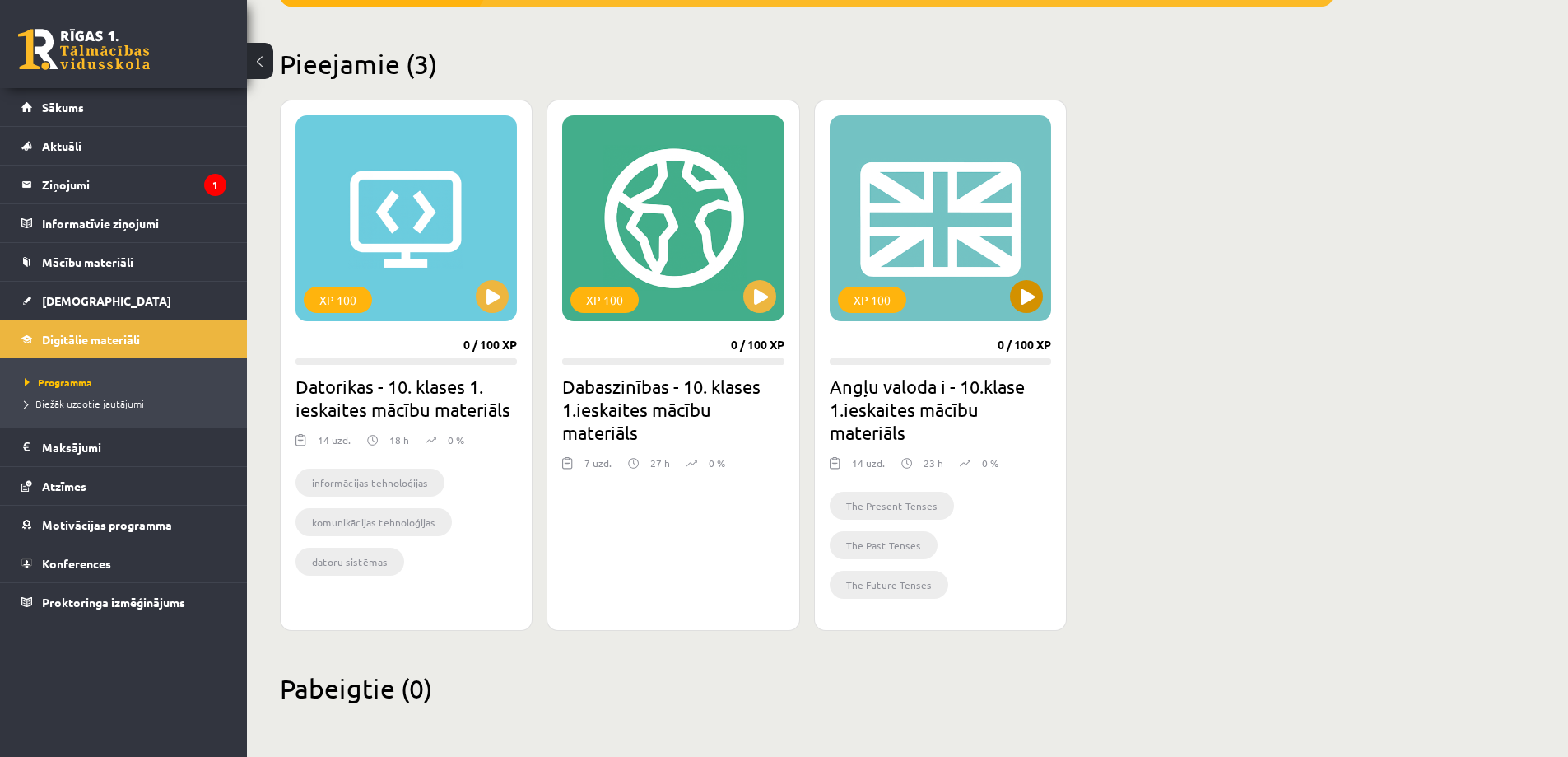
click at [959, 277] on div "XP 100" at bounding box center [940, 218] width 221 height 206
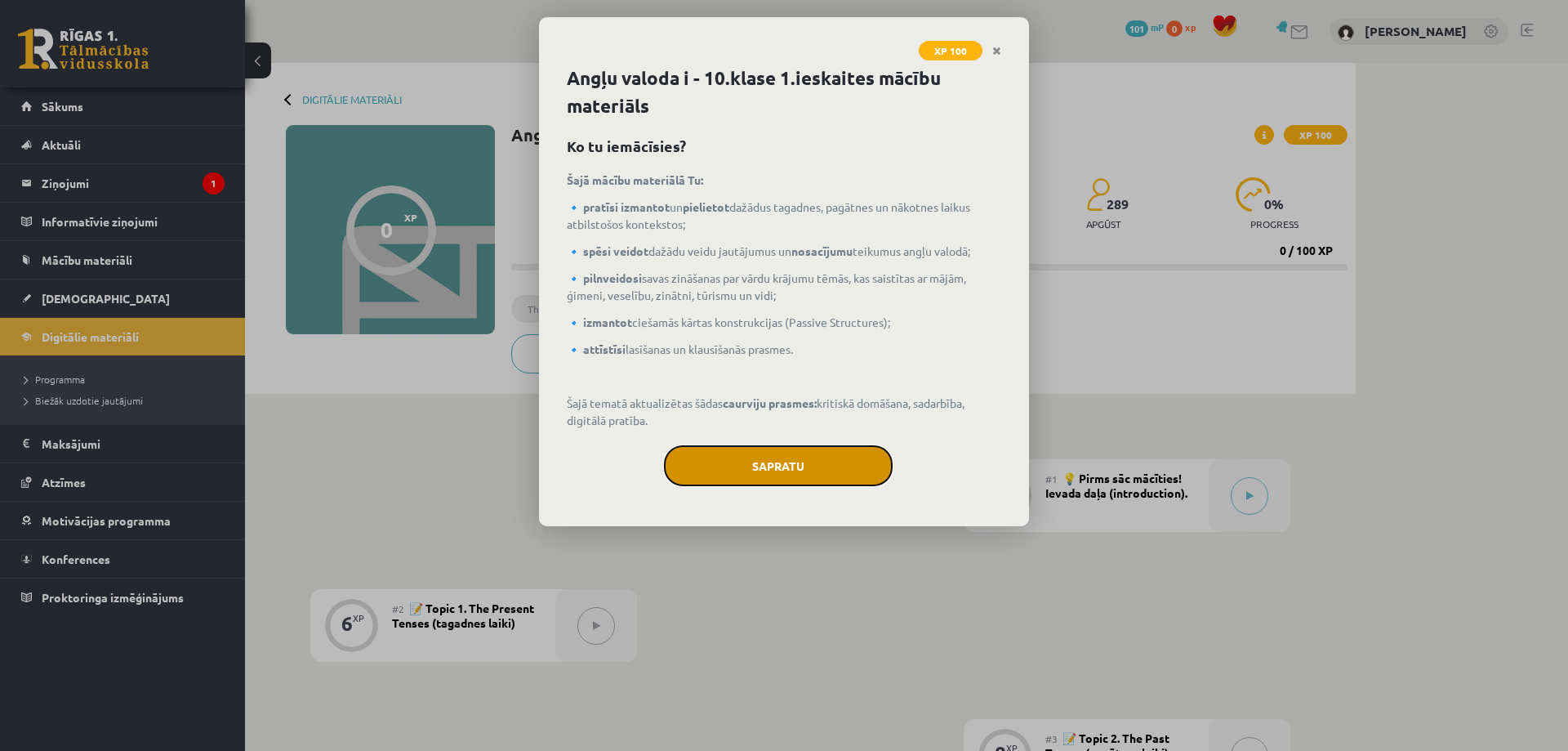
click at [869, 459] on button "Sapratu" at bounding box center [778, 465] width 229 height 41
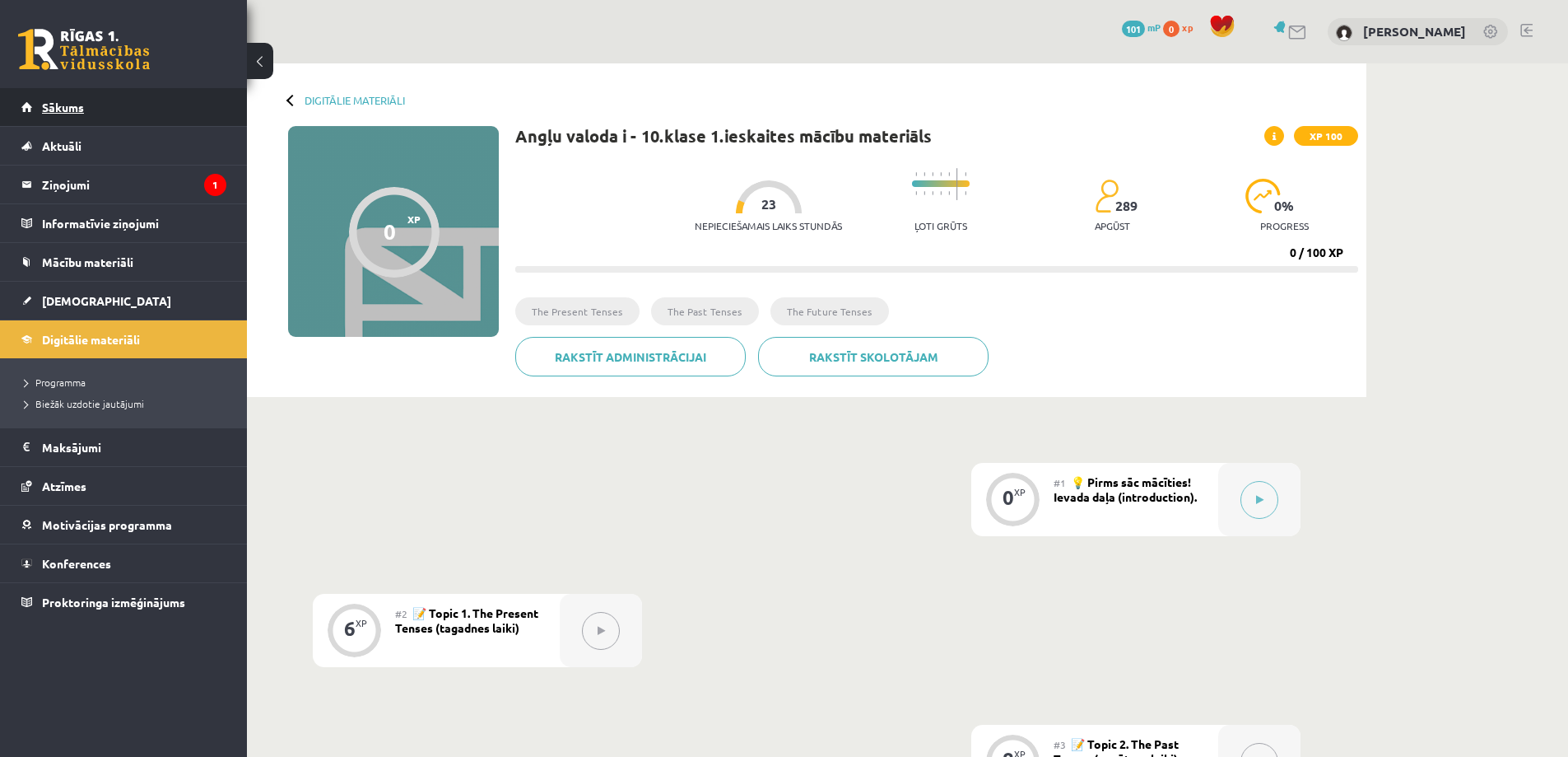
click at [163, 108] on link "Sākums" at bounding box center [124, 106] width 205 height 38
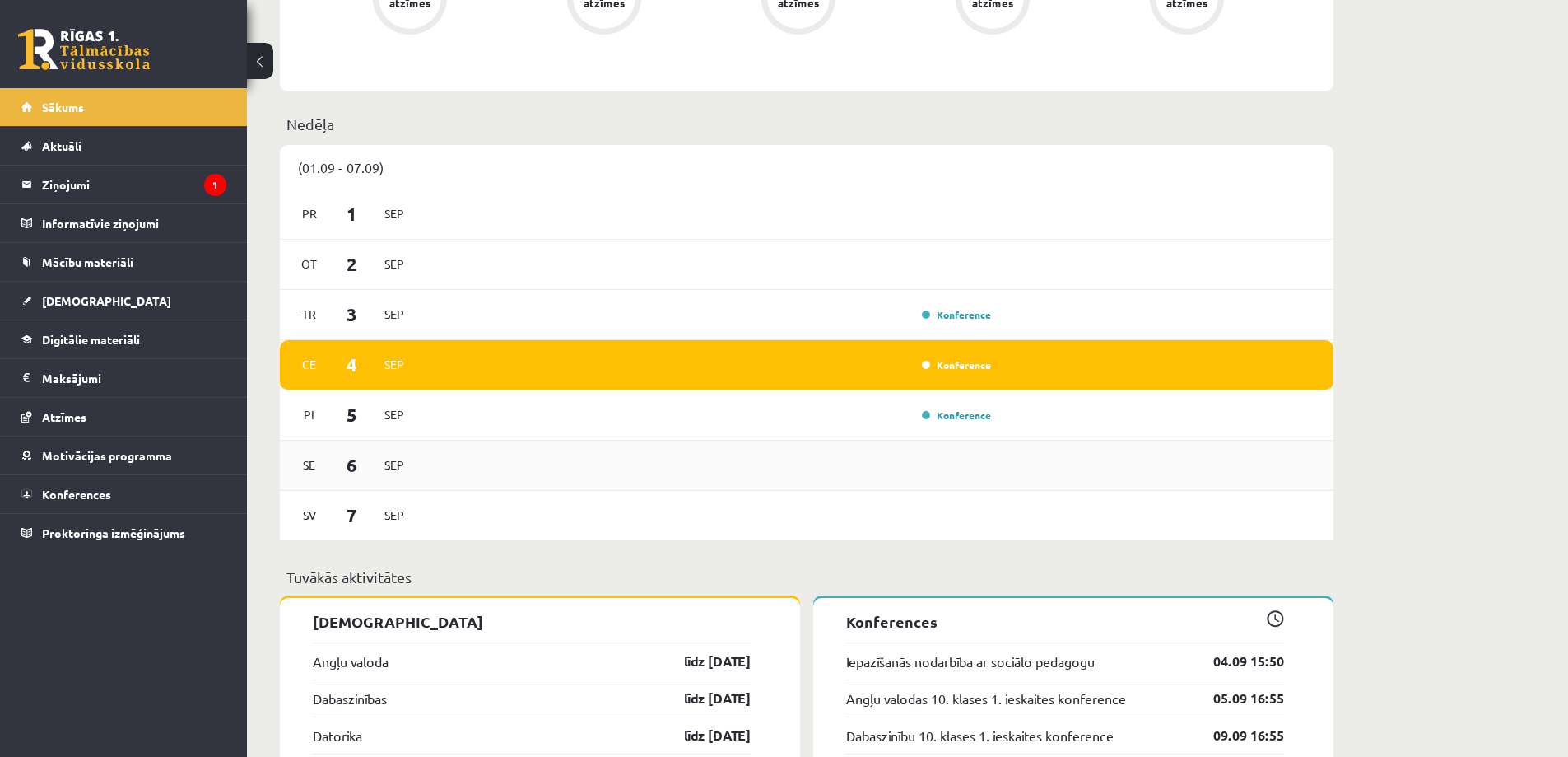
scroll to position [1071, 0]
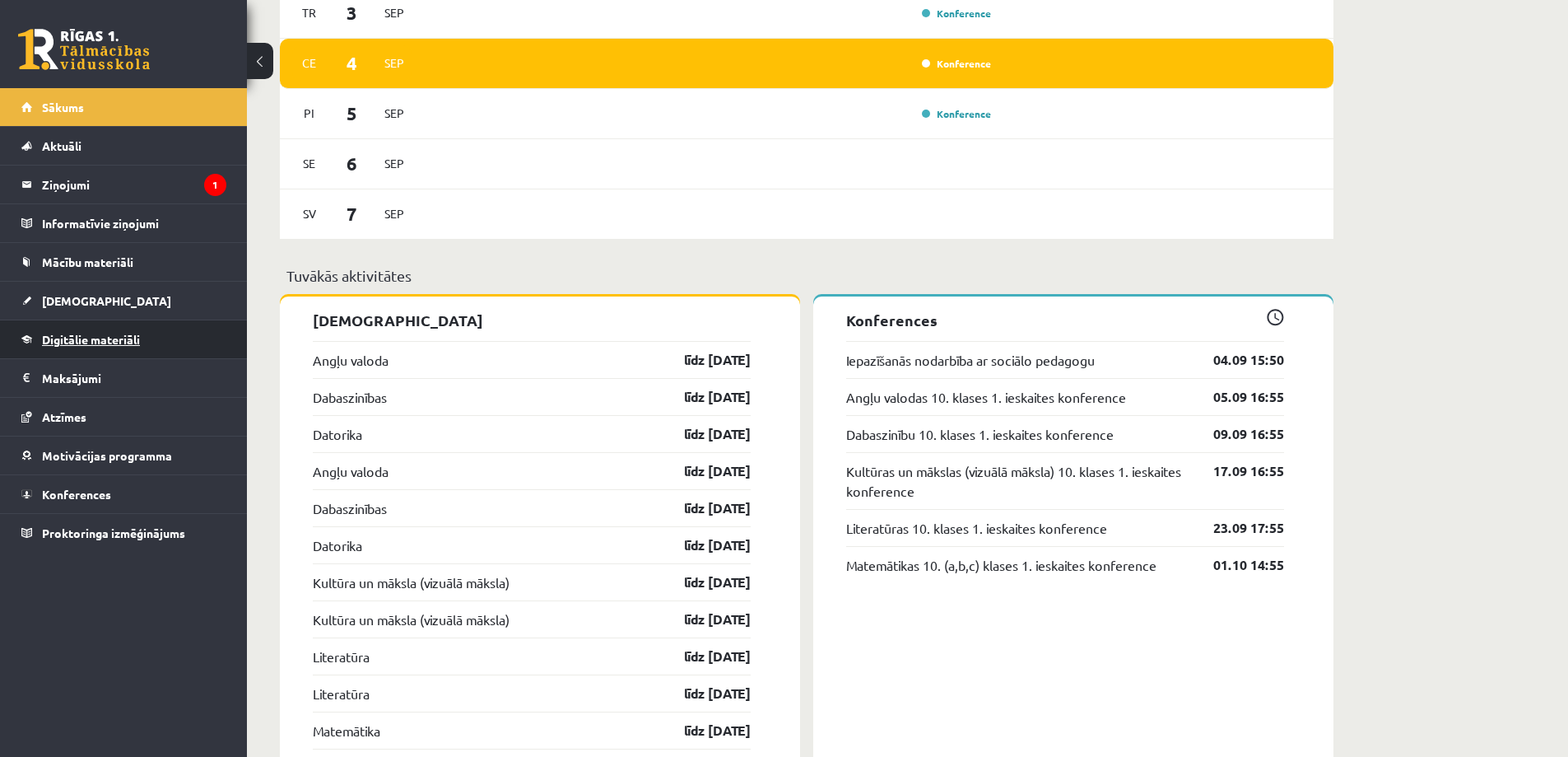
click at [78, 342] on span "Digitālie materiāli" at bounding box center [90, 339] width 98 height 15
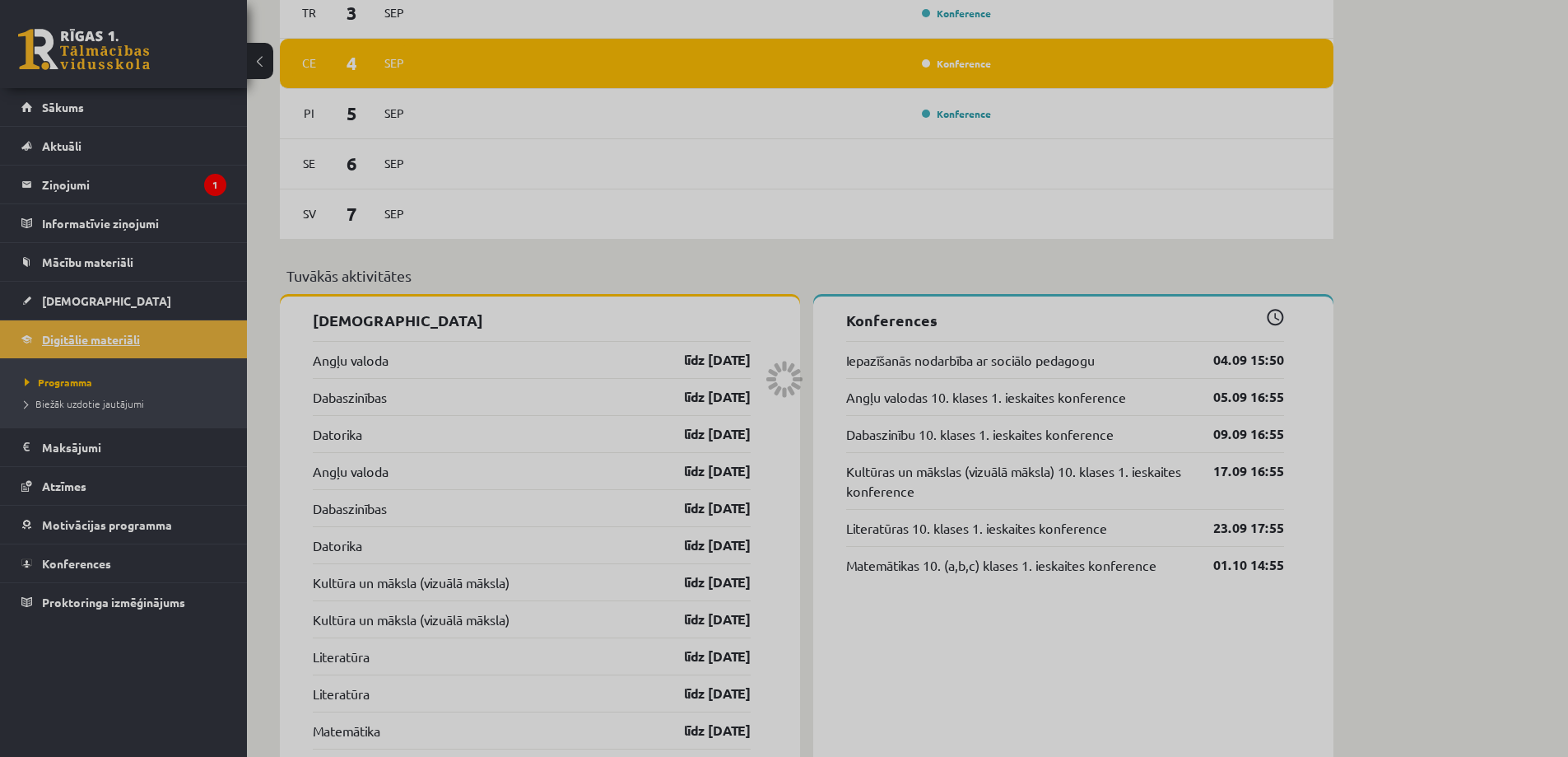
scroll to position [369, 0]
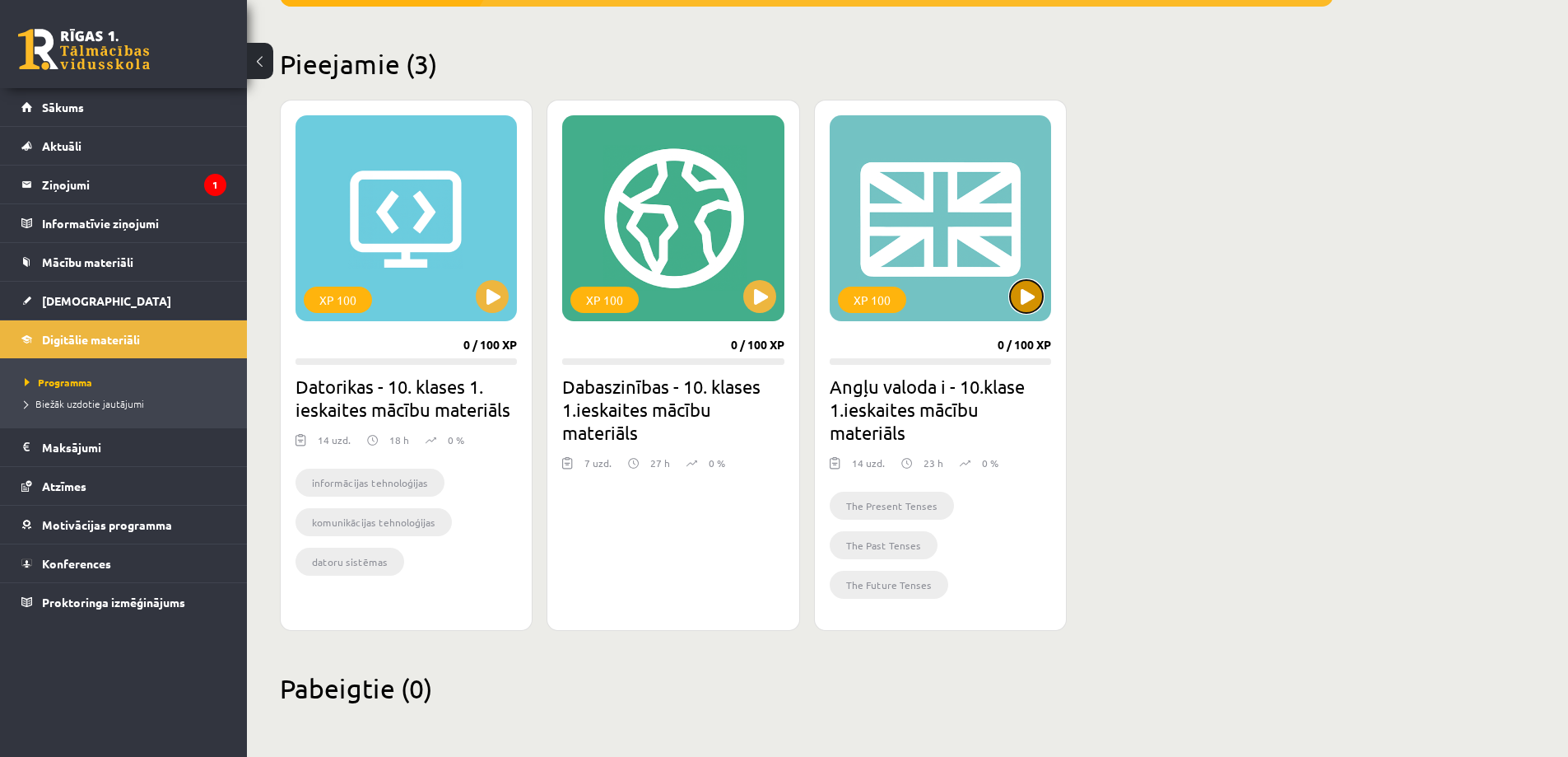
click at [1024, 289] on button at bounding box center [1026, 296] width 33 height 33
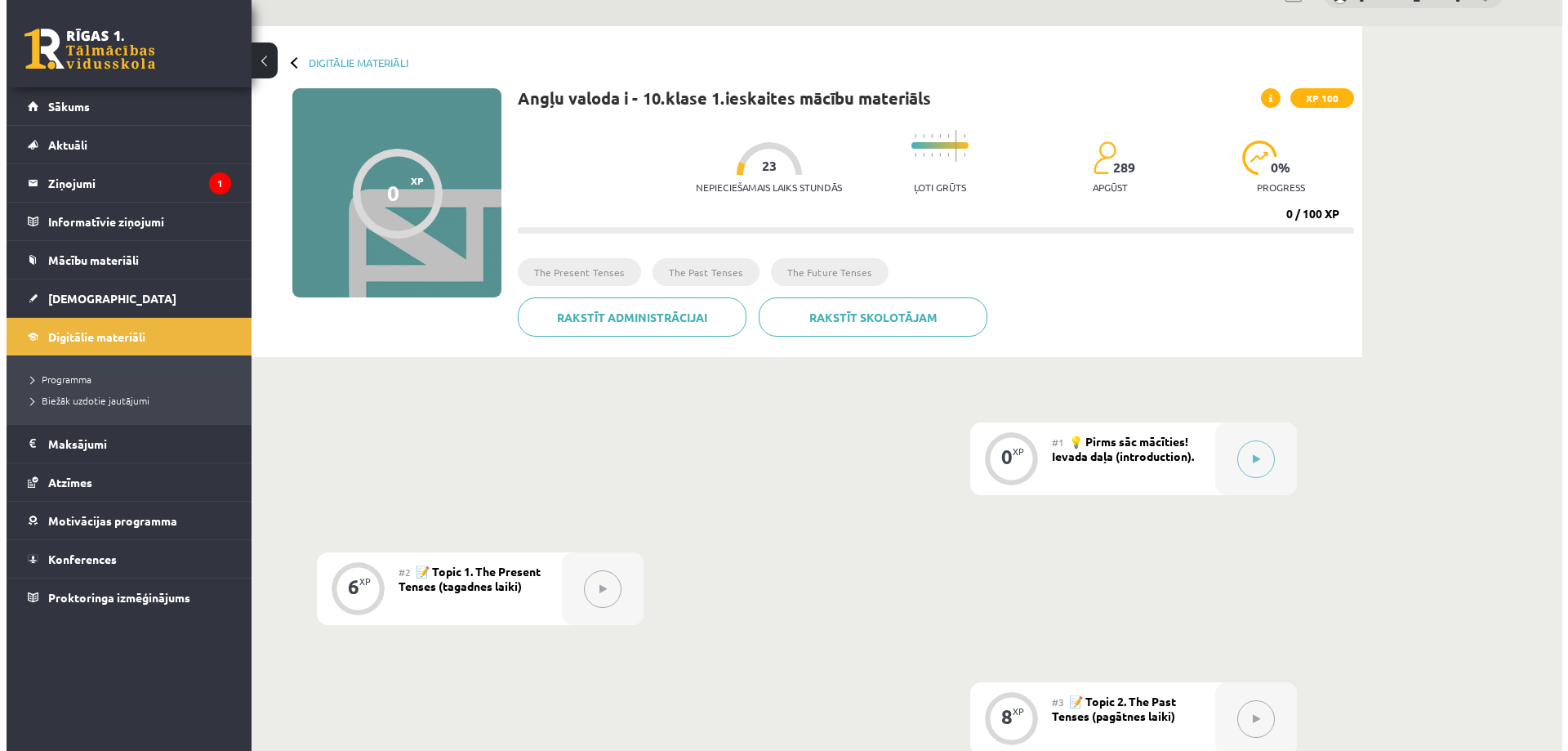
scroll to position [82, 0]
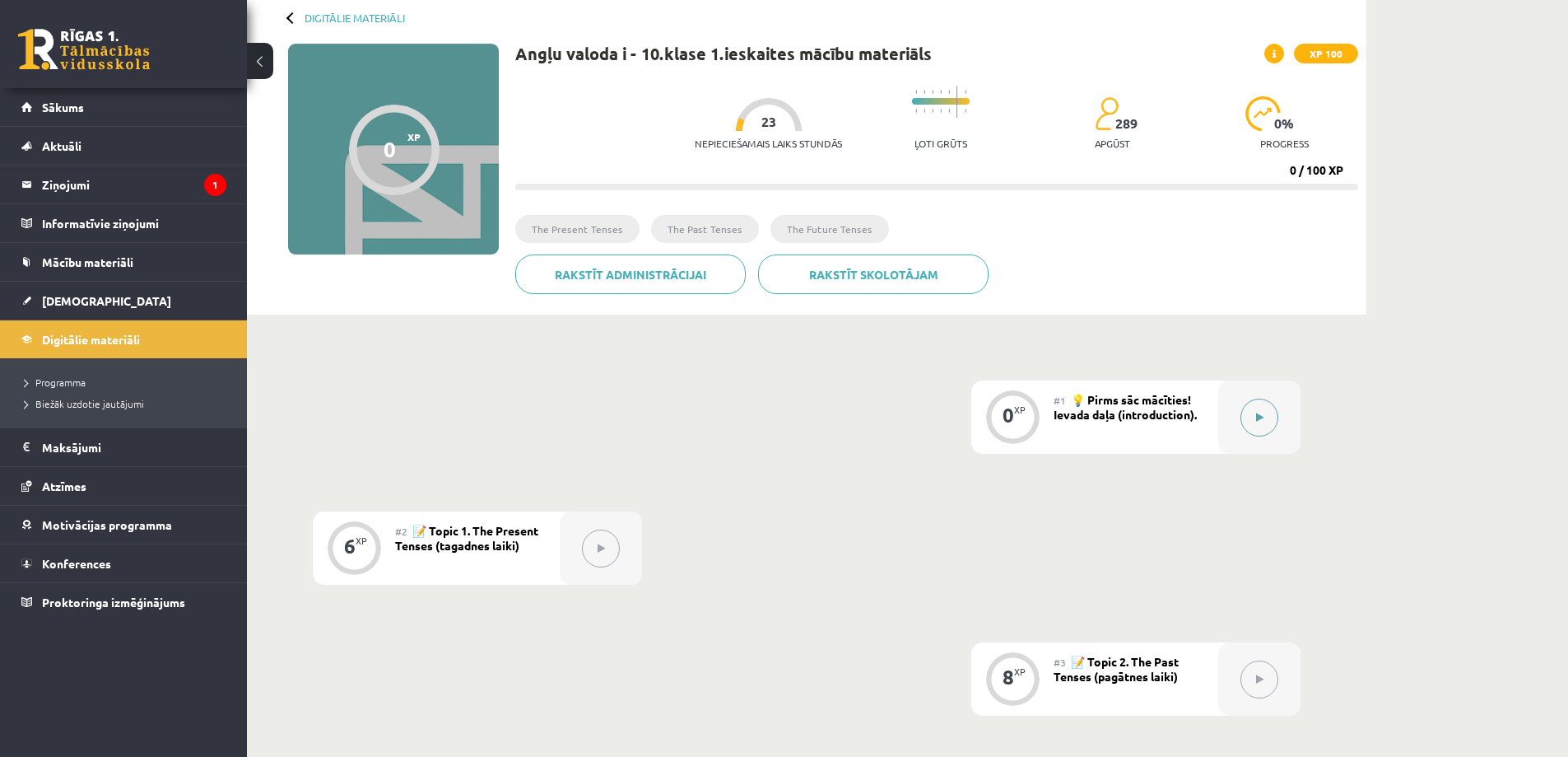
click at [1246, 423] on button at bounding box center [1259, 417] width 38 height 38
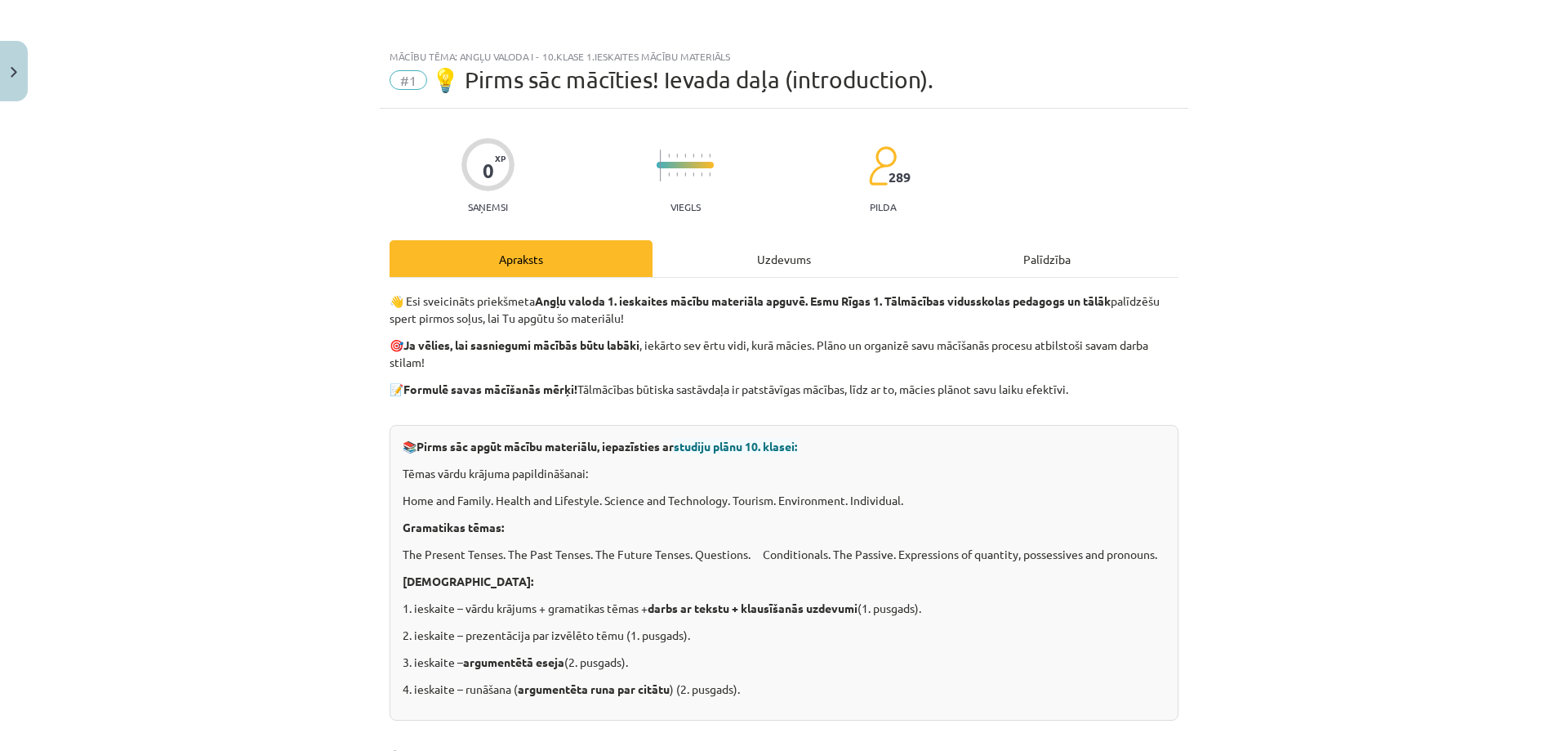
click at [756, 249] on div "Uzdevums" at bounding box center [784, 258] width 263 height 37
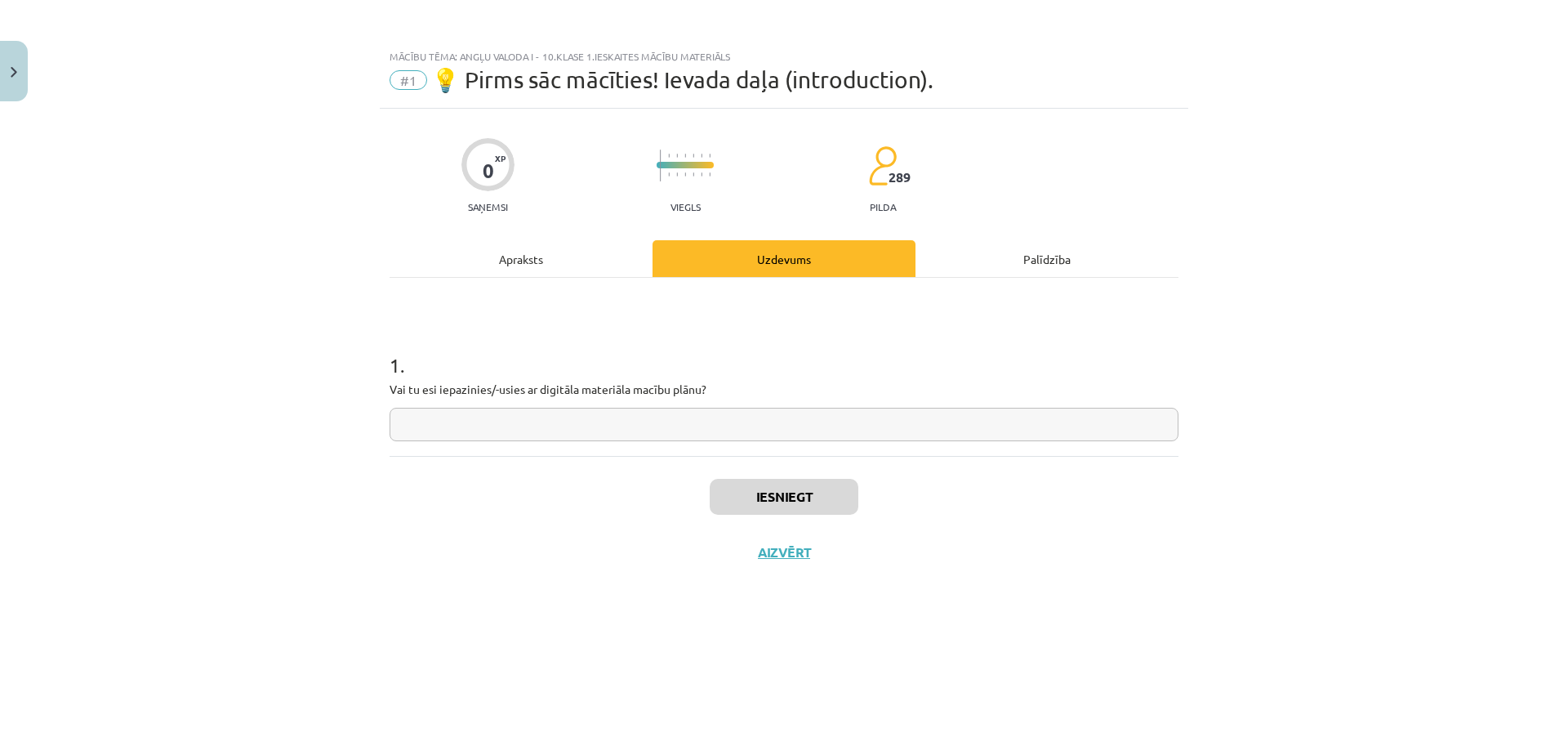
click at [1009, 276] on div "Palīdzība" at bounding box center [1046, 258] width 263 height 37
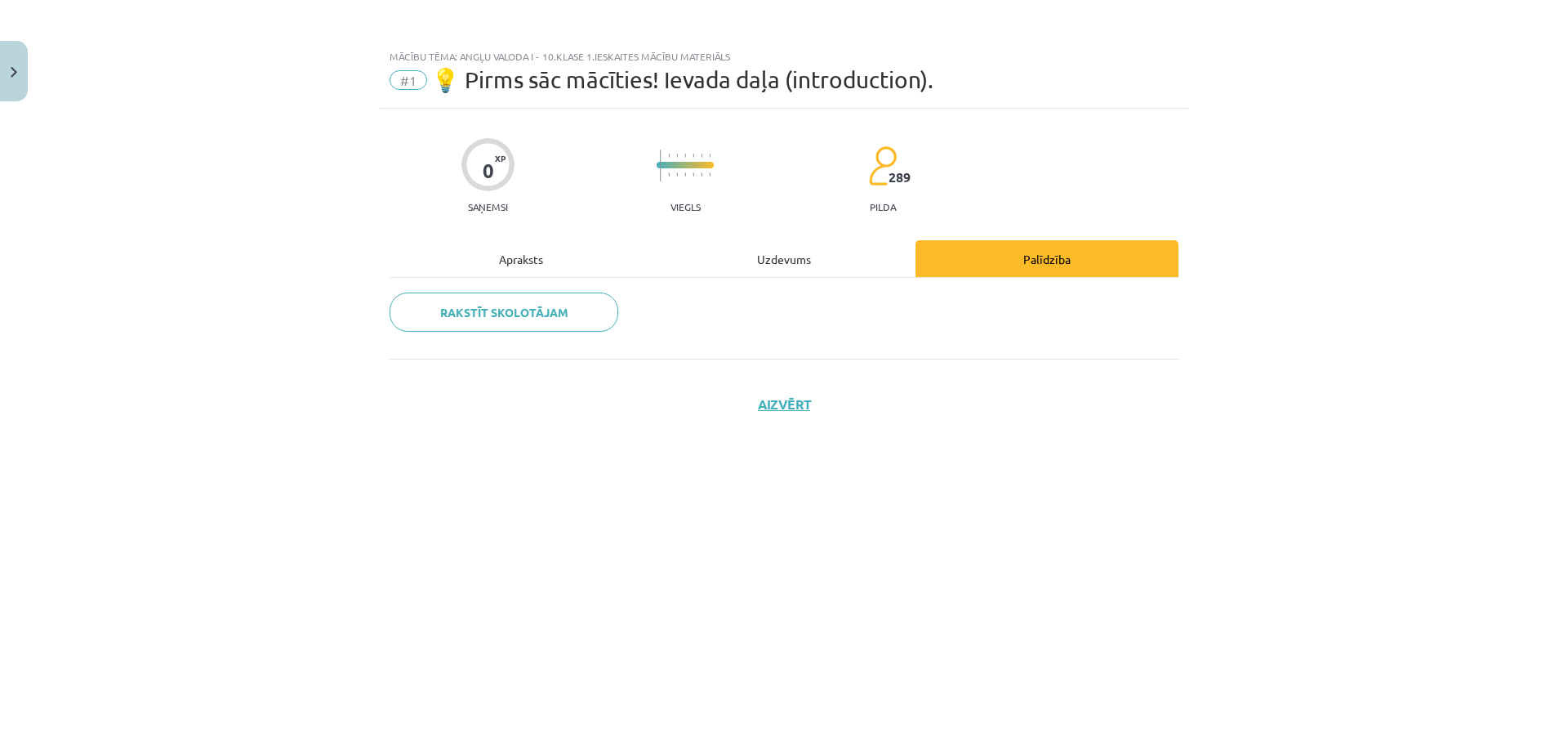
click at [815, 248] on div "Uzdevums" at bounding box center [784, 258] width 263 height 37
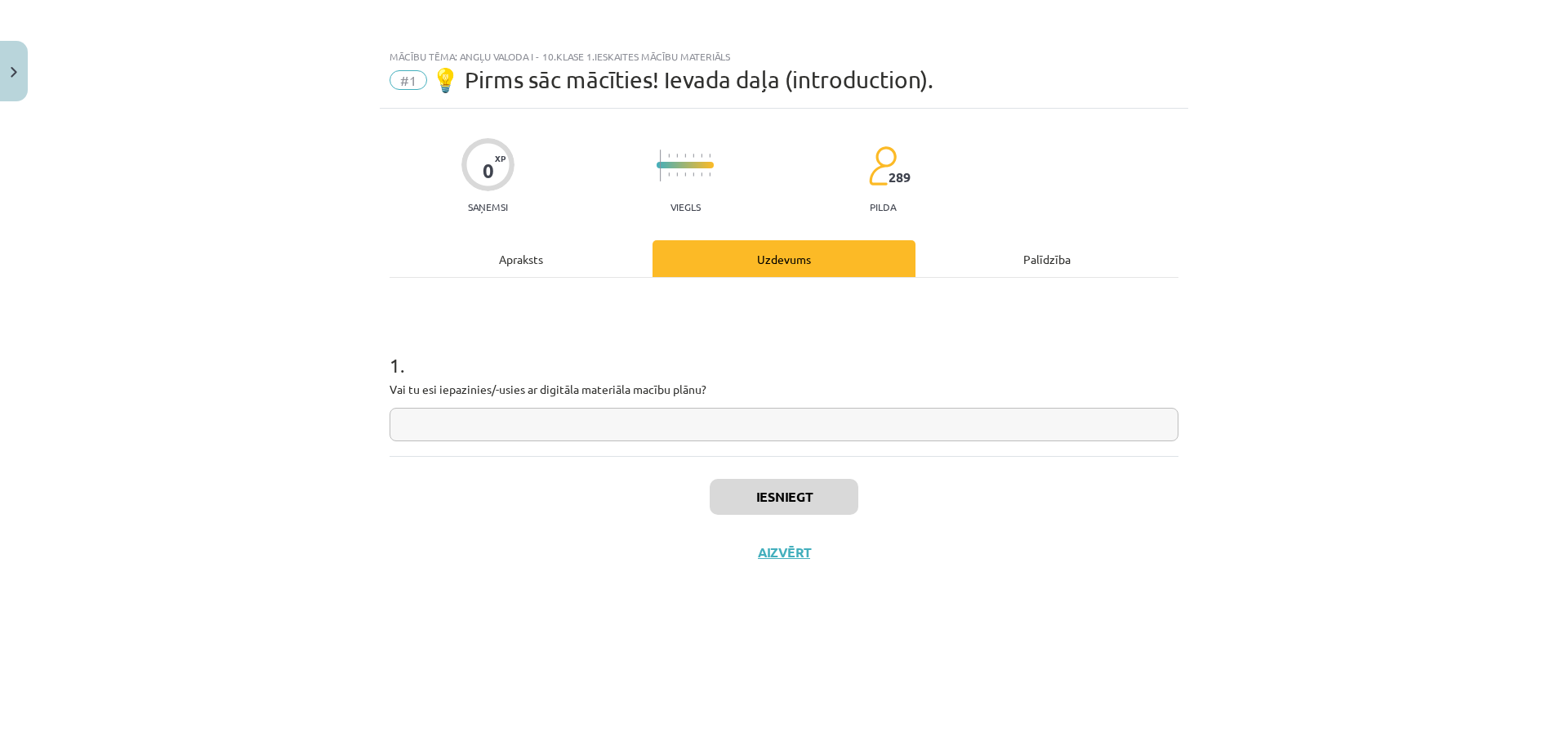
click at [487, 264] on div "Apraksts" at bounding box center [520, 258] width 263 height 37
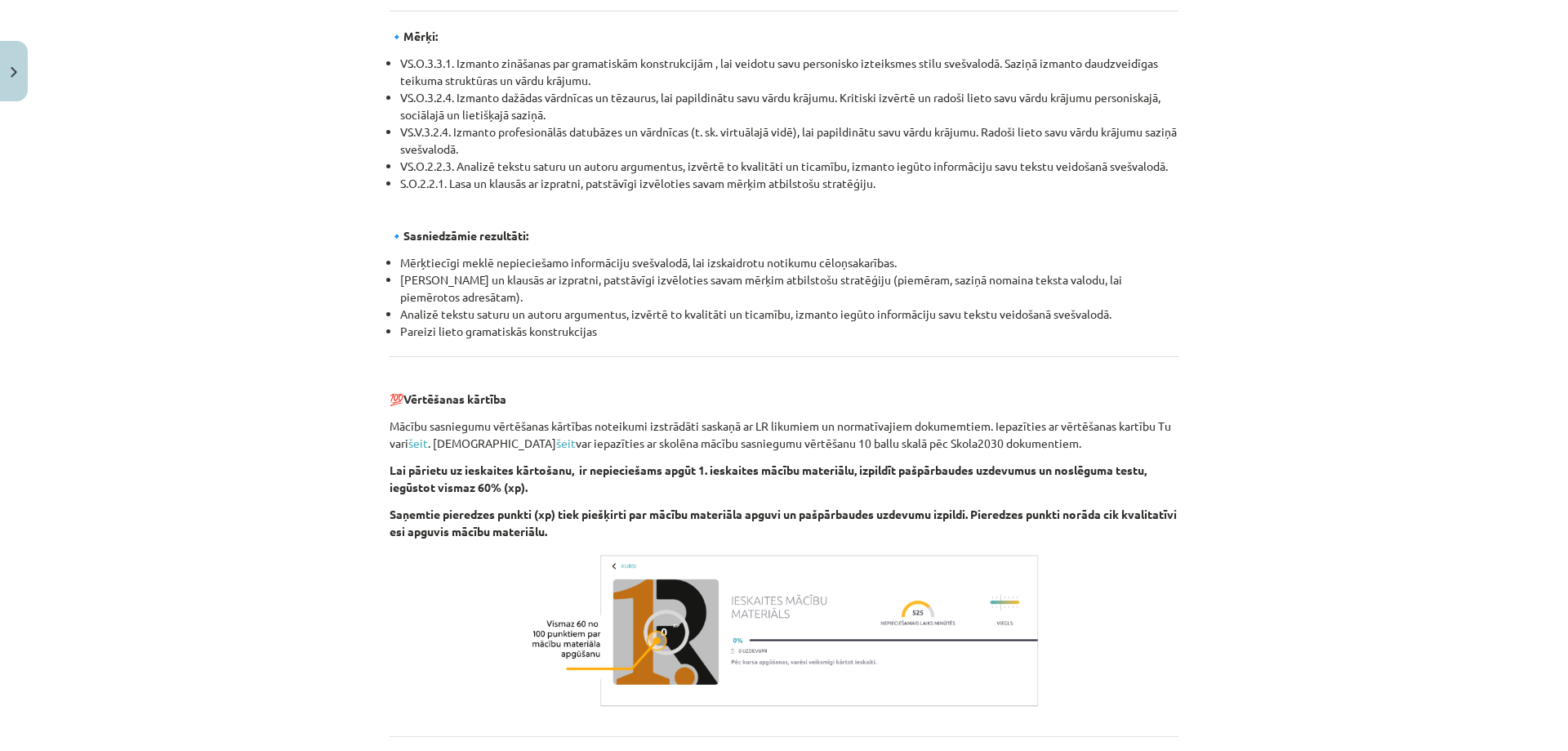
scroll to position [1706, 0]
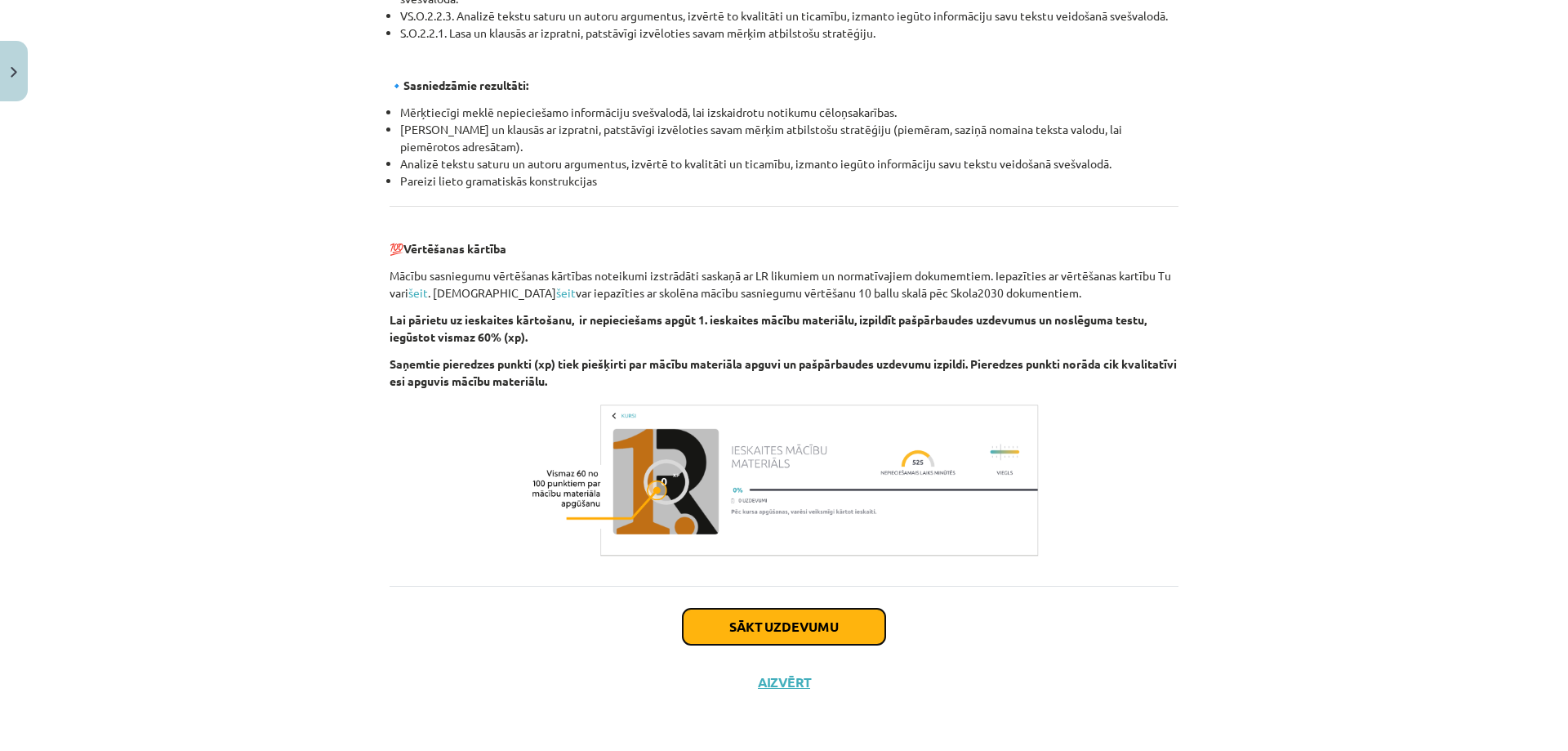
click at [820, 624] on button "Sākt uzdevumu" at bounding box center [784, 626] width 202 height 36
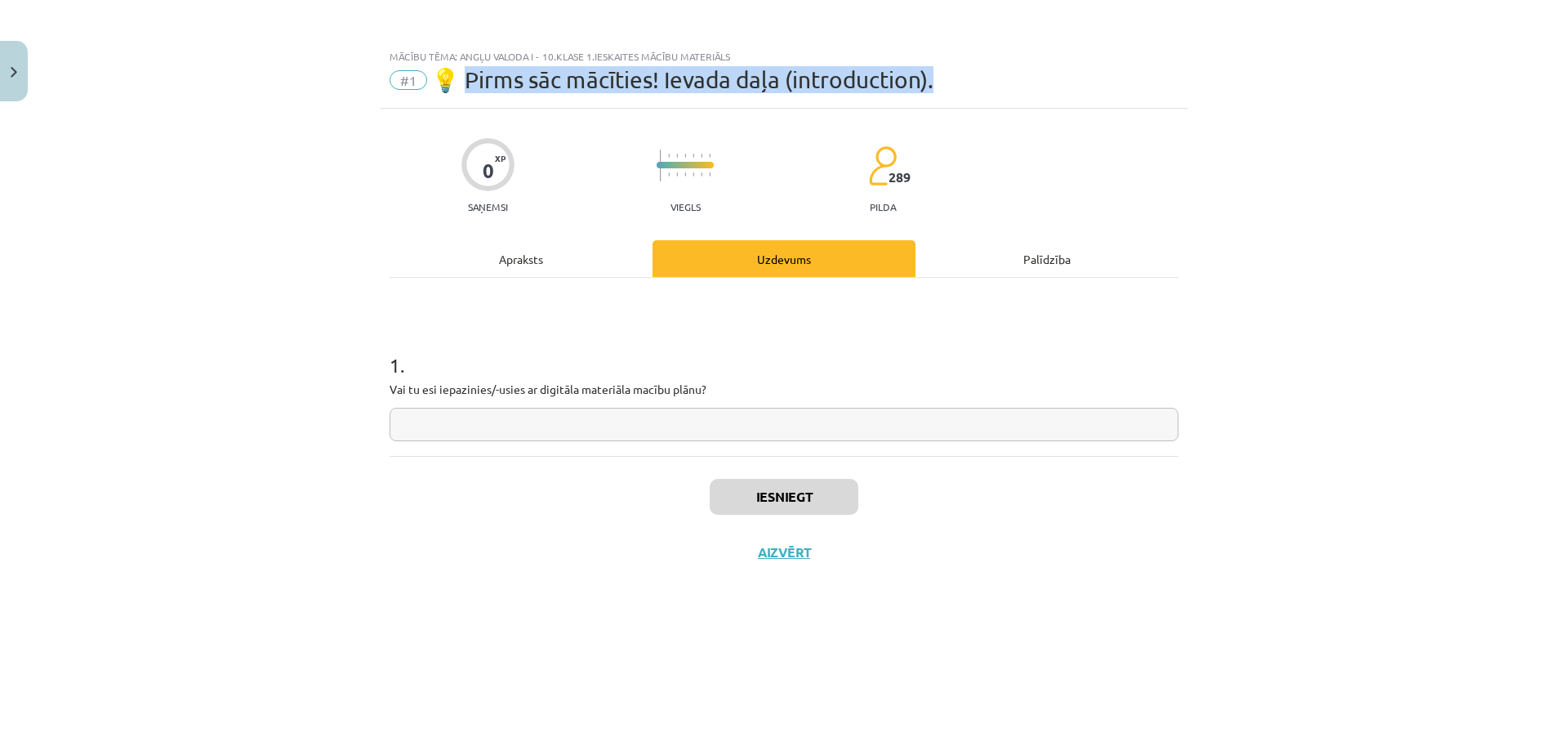
drag, startPoint x: 462, startPoint y: 84, endPoint x: 1064, endPoint y: 68, distance: 602.2
click at [1064, 68] on div "#1 💡 Pirms sāc mācīties! Ievada daļa (introduction)." at bounding box center [784, 80] width 789 height 27
copy span "irms sāc mācīties! Ievada daļa (introduction)."
drag, startPoint x: 391, startPoint y: 384, endPoint x: 915, endPoint y: 407, distance: 524.5
click at [915, 407] on div "1 . Vai tu esi iepazinies/-usies ar digitāla materiāla macību plānu?" at bounding box center [784, 383] width 789 height 116
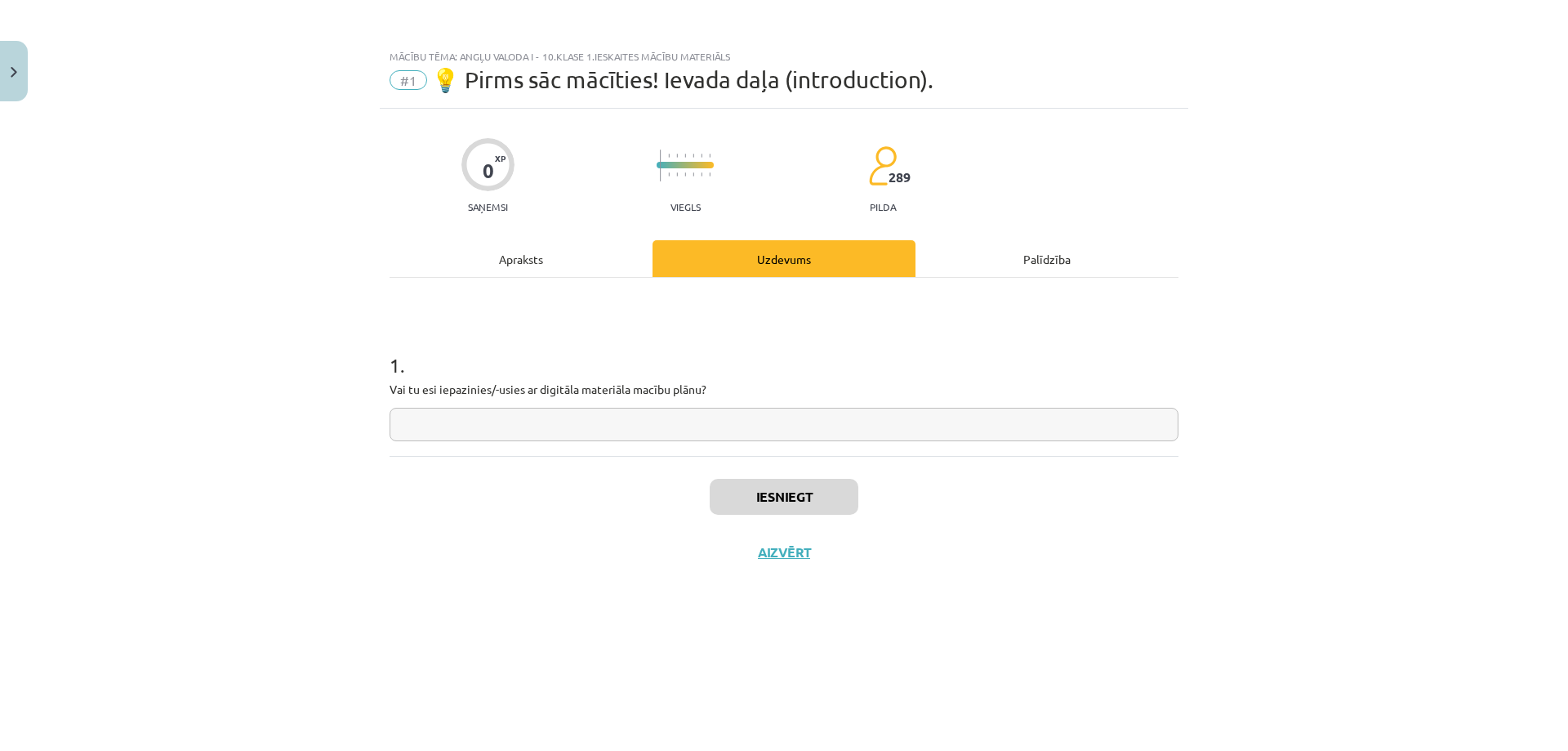
copy p
click at [474, 415] on input "text" at bounding box center [784, 424] width 789 height 34
click at [597, 408] on input "text" at bounding box center [784, 424] width 789 height 34
type input "*"
type input "***"
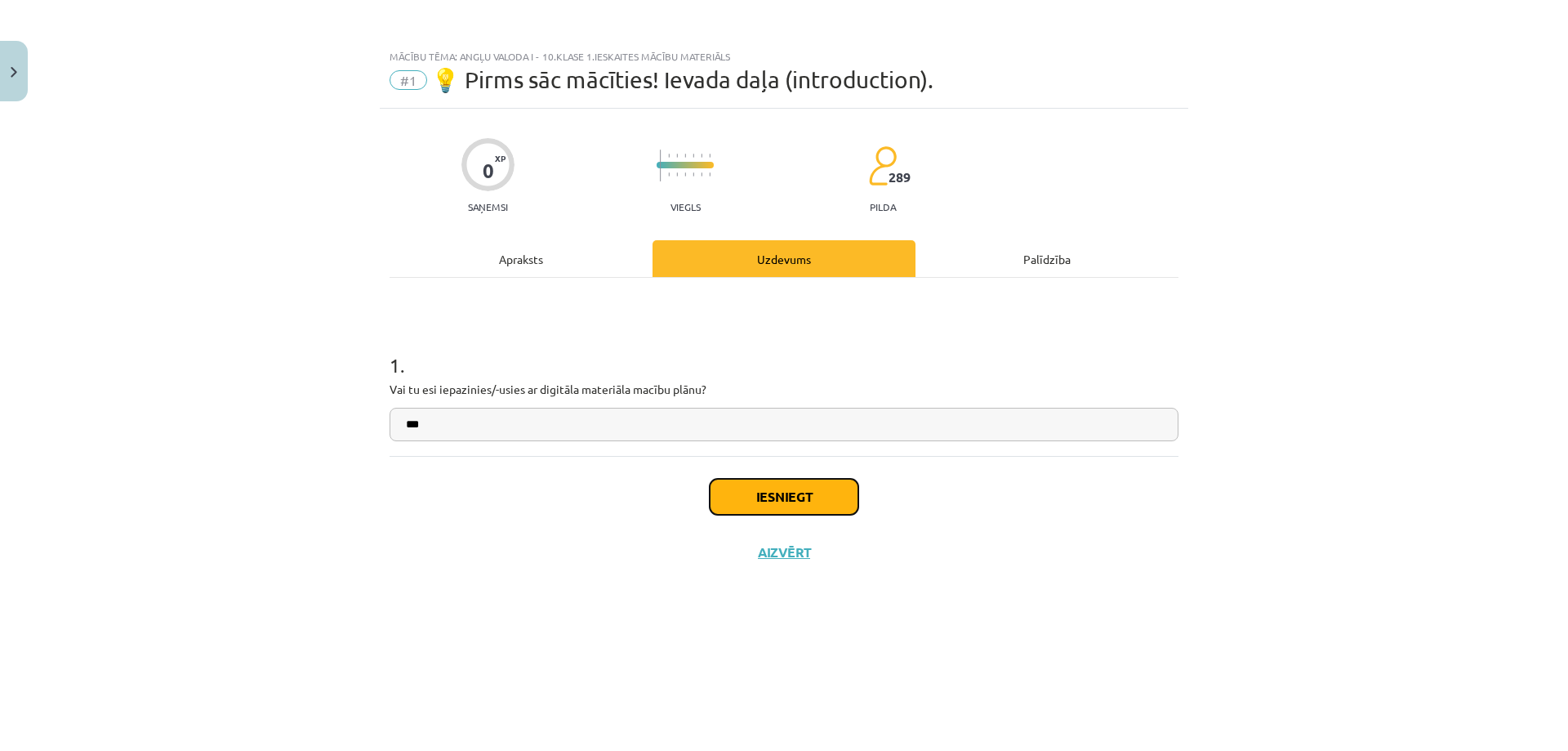
click at [733, 503] on button "Iesniegt" at bounding box center [784, 496] width 148 height 36
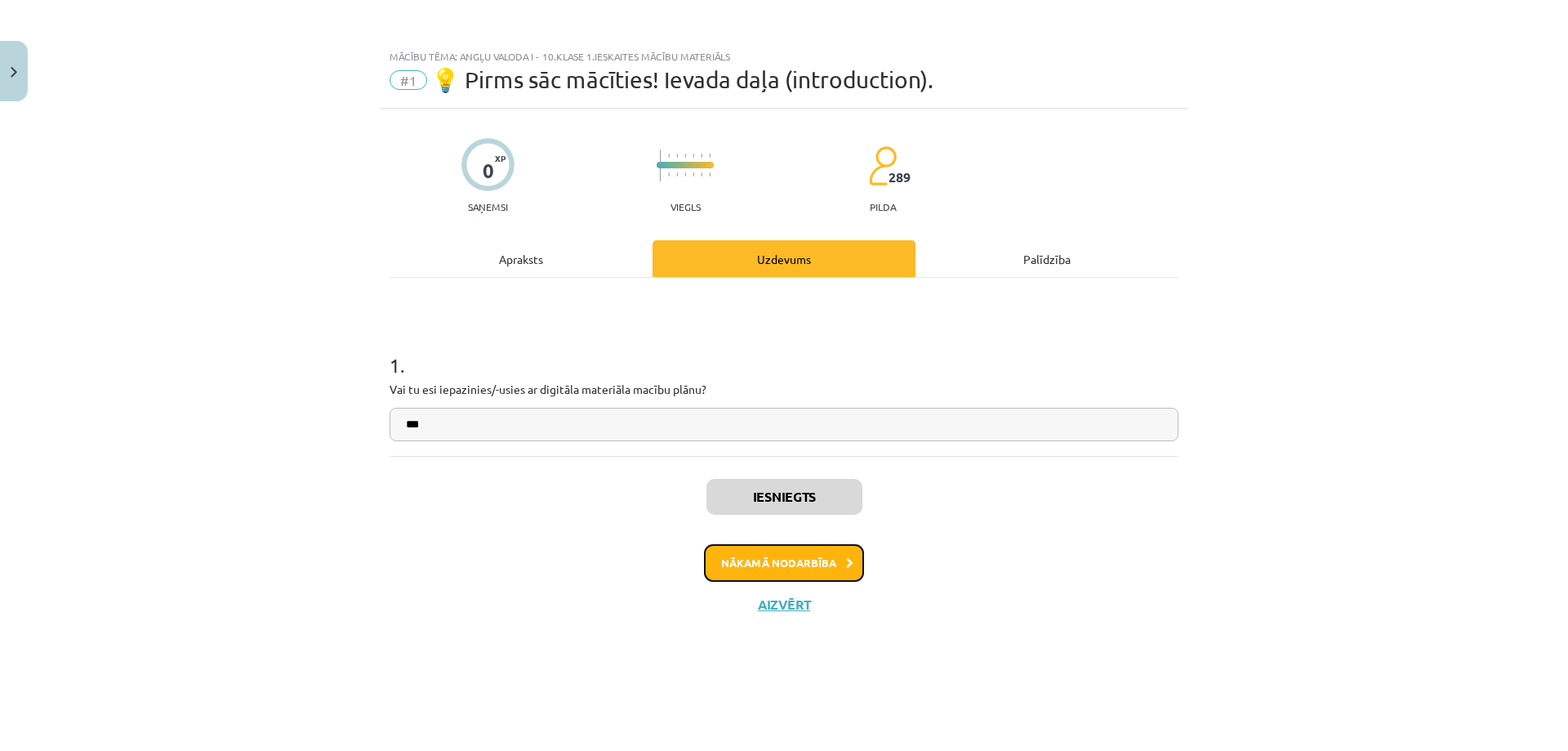
click at [732, 556] on button "Nākamā nodarbība" at bounding box center [784, 562] width 160 height 38
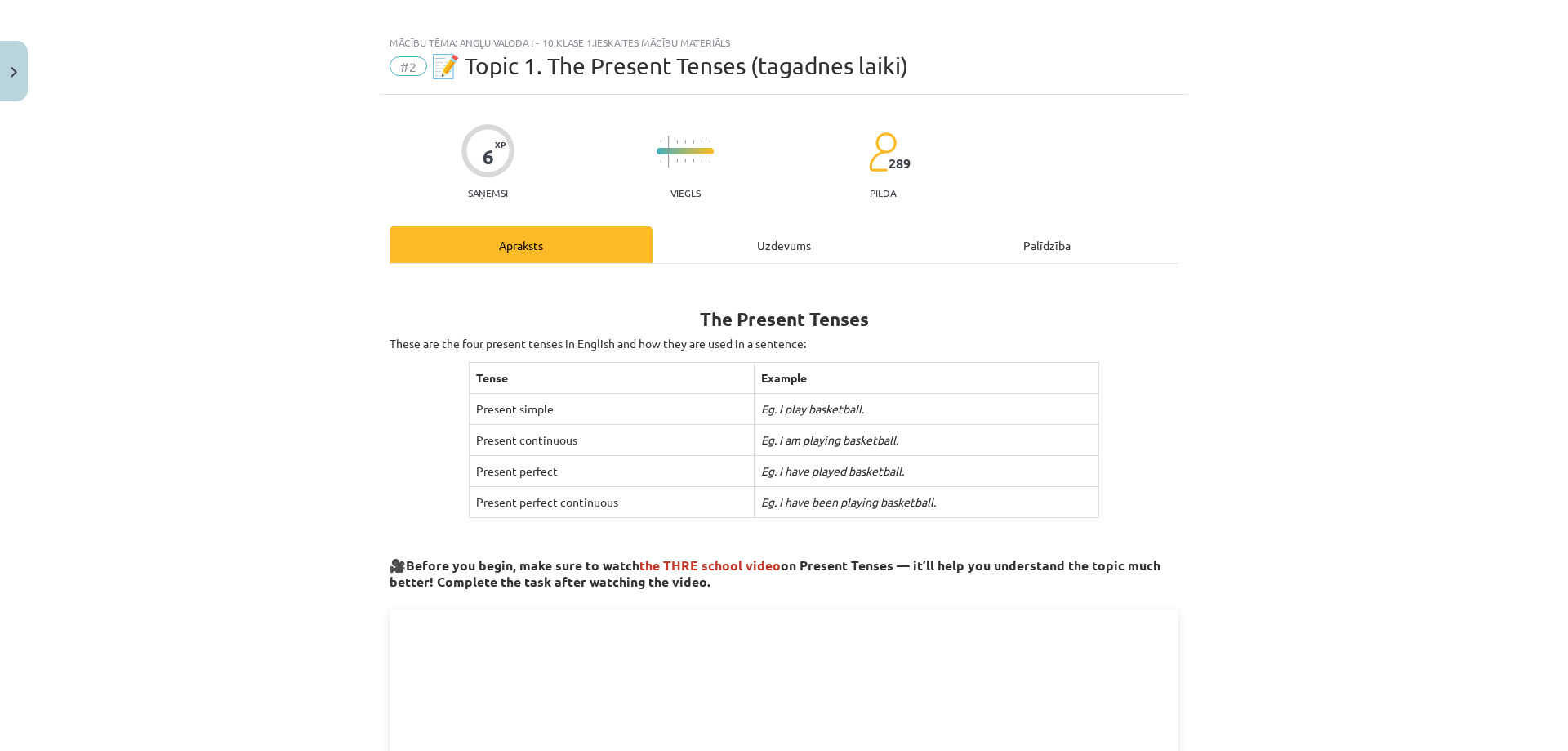
scroll to position [1, 0]
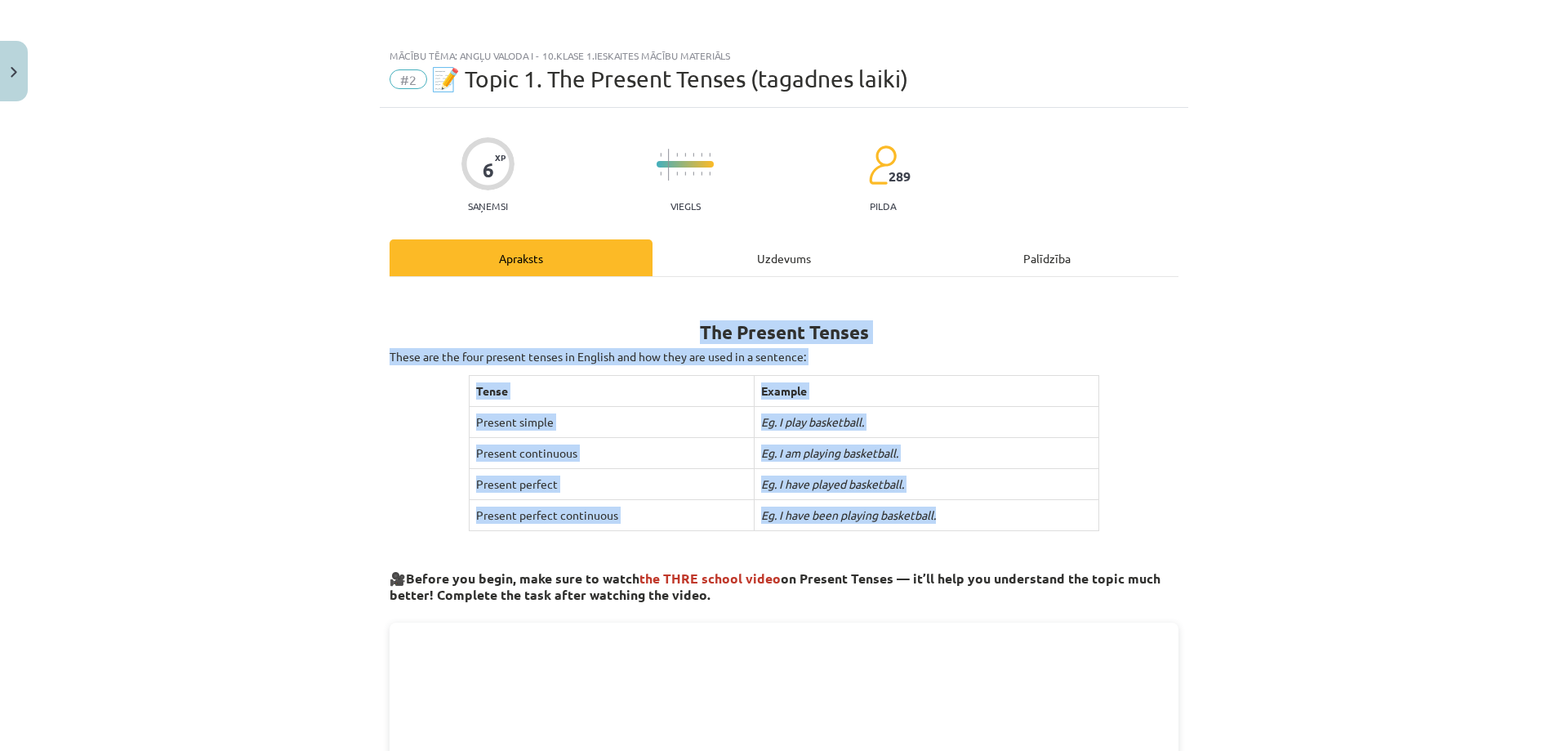
drag, startPoint x: 695, startPoint y: 325, endPoint x: 937, endPoint y: 517, distance: 308.9
copy div "The Present Tenses These are the four present tenses in English and how they ar…"
click at [238, 427] on div "Mācību tēma: Angļu valoda i - 10.klase 1.ieskaites mācību materiāls #2 📝 Topic …" at bounding box center [784, 376] width 1568 height 751
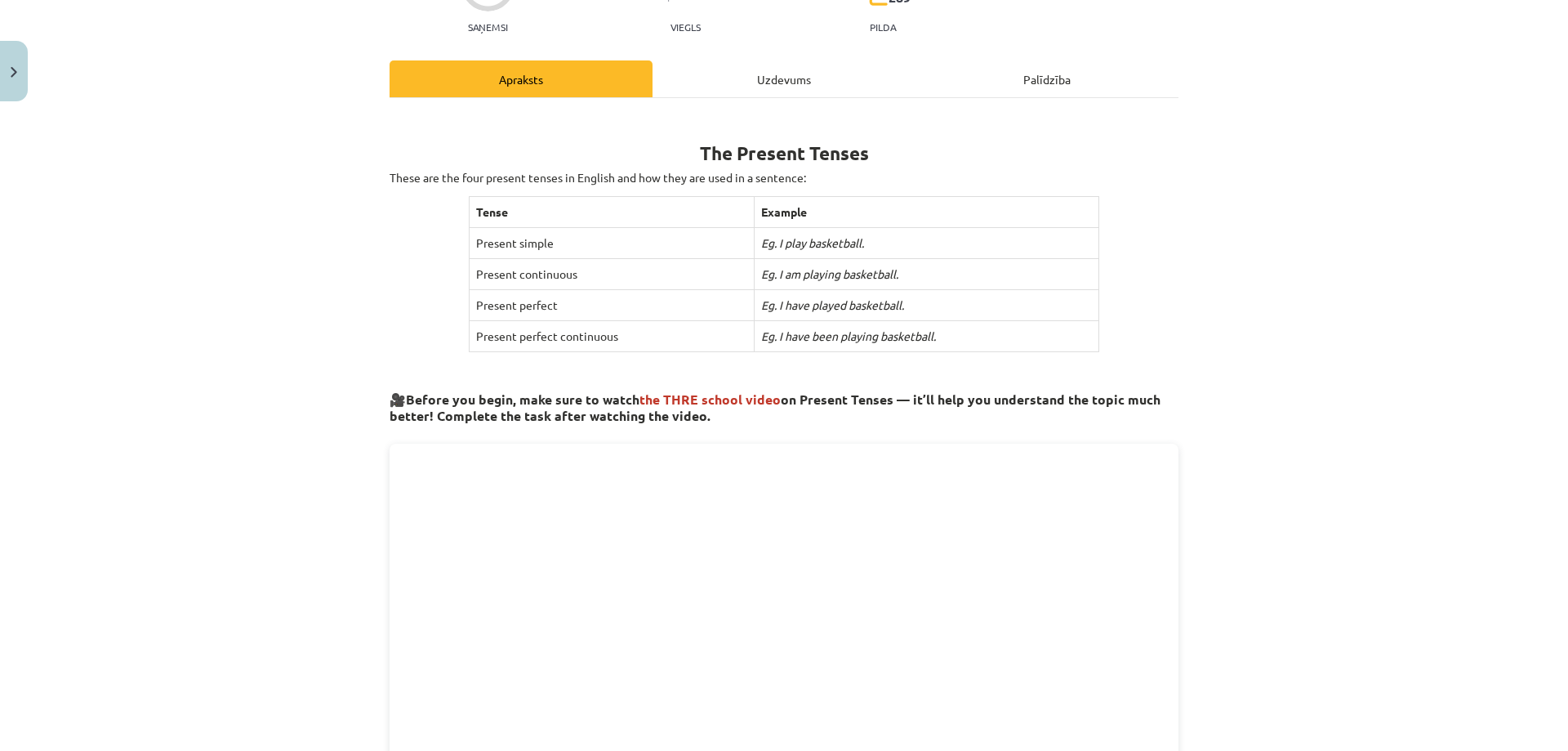
scroll to position [0, 0]
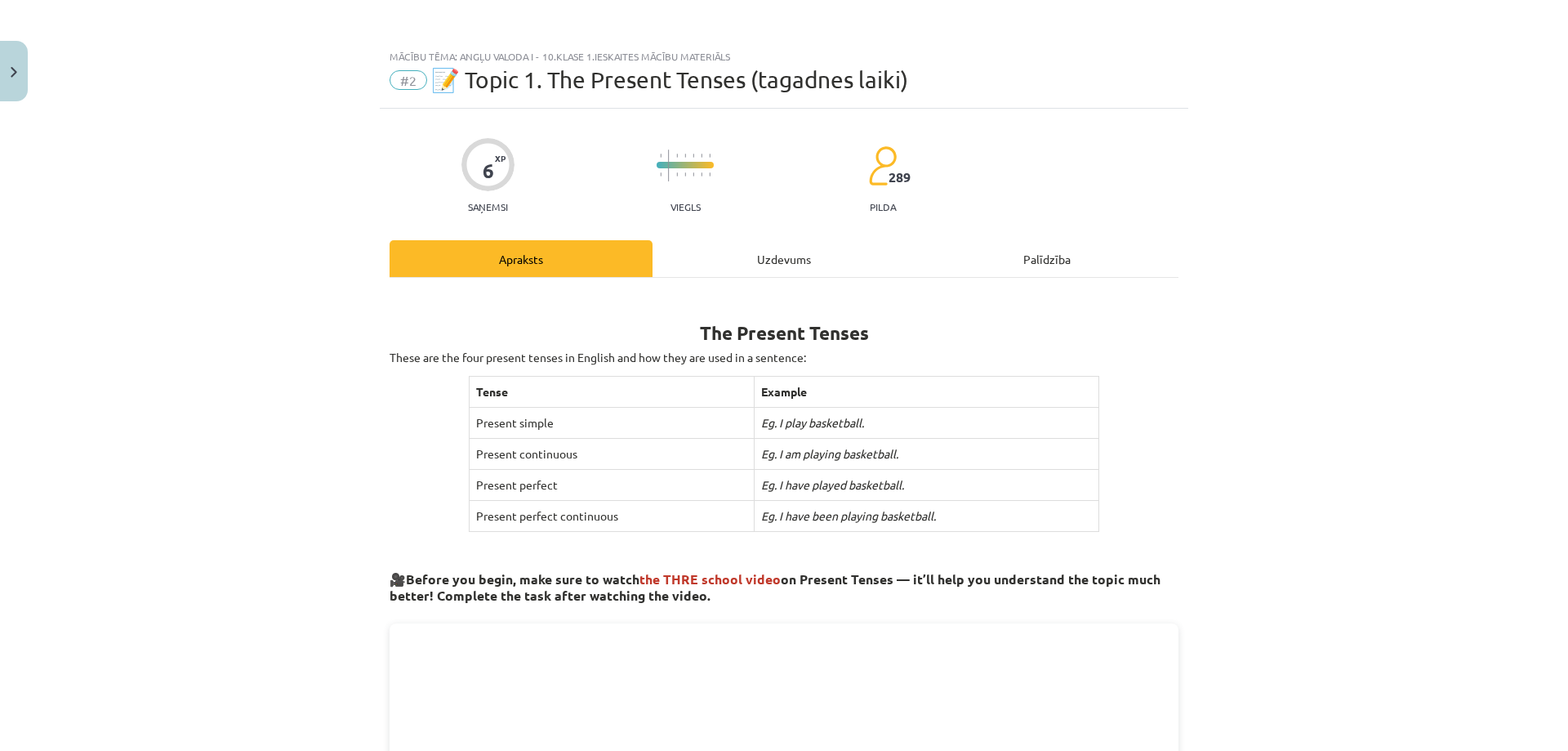
click at [296, 403] on div "Mācību tēma: Angļu valoda i - 10.klase 1.ieskaites mācību materiāls #2 📝 Topic …" at bounding box center [784, 376] width 1568 height 751
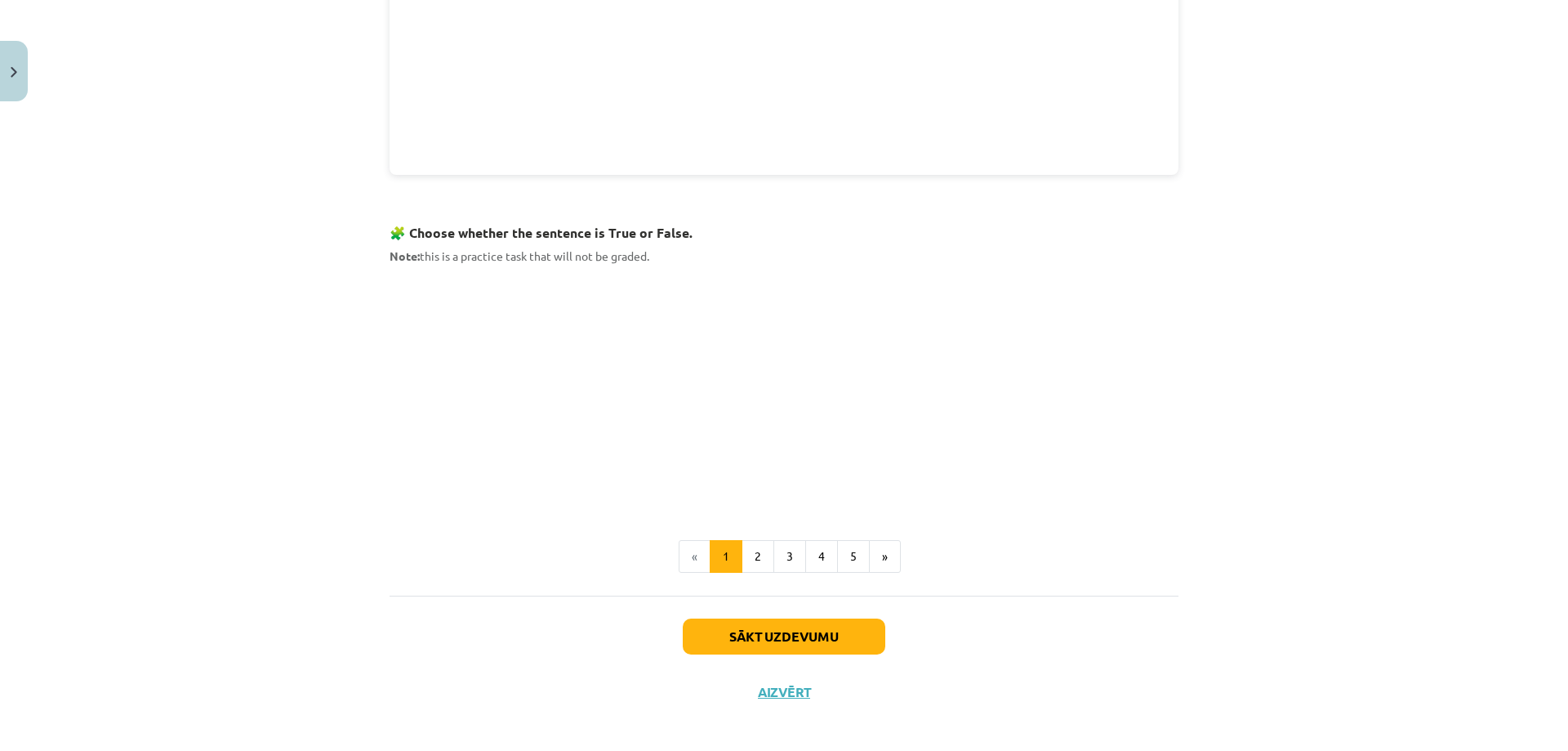
scroll to position [898, 0]
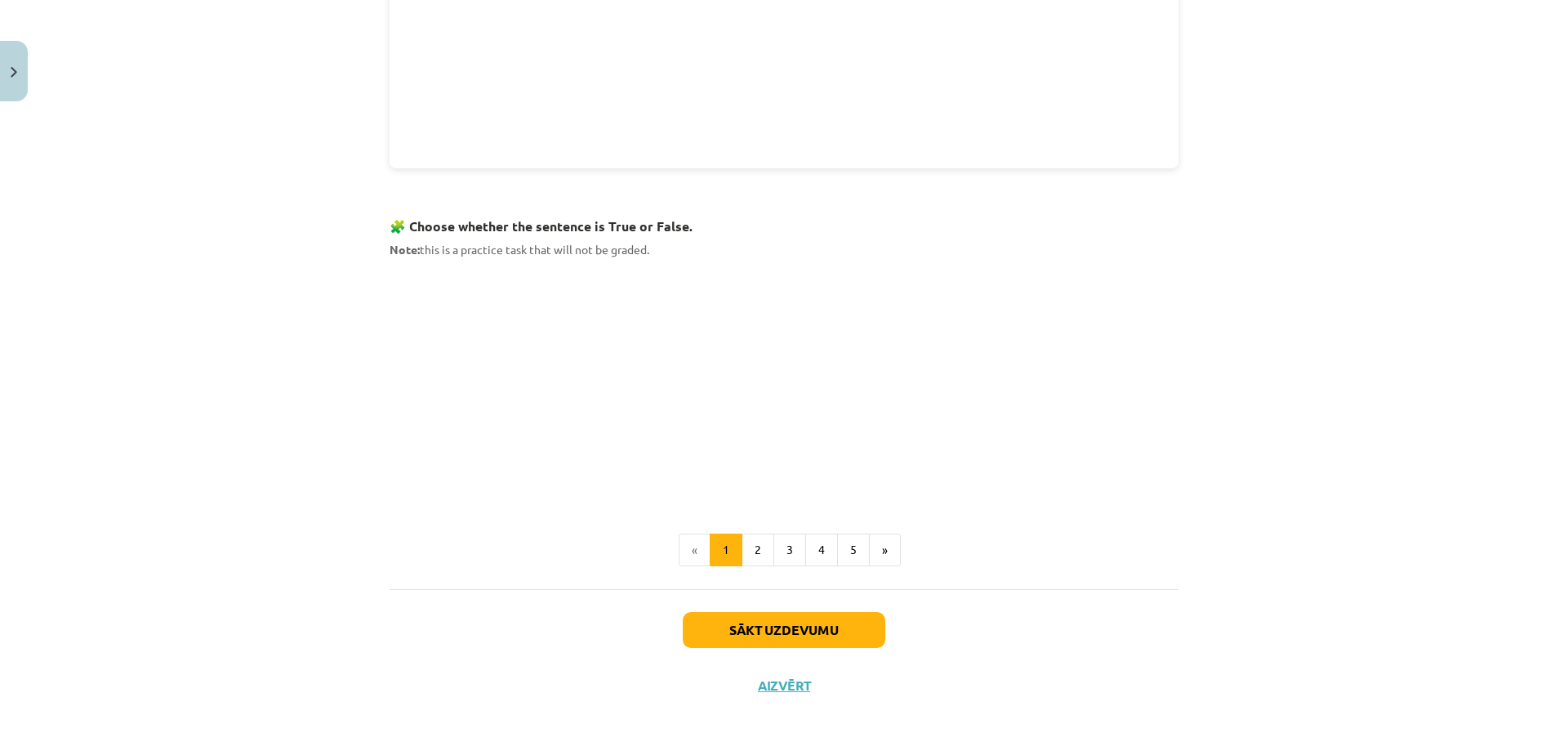
drag, startPoint x: 604, startPoint y: 223, endPoint x: 739, endPoint y: 238, distance: 135.8
click at [736, 241] on p "Note: this is a practice task that will not be graded." at bounding box center [784, 249] width 789 height 17
drag, startPoint x: 406, startPoint y: 223, endPoint x: 750, endPoint y: 225, distance: 344.0
click at [750, 225] on h3 "🧩 Choose whether the sentence is True or False." at bounding box center [784, 221] width 789 height 30
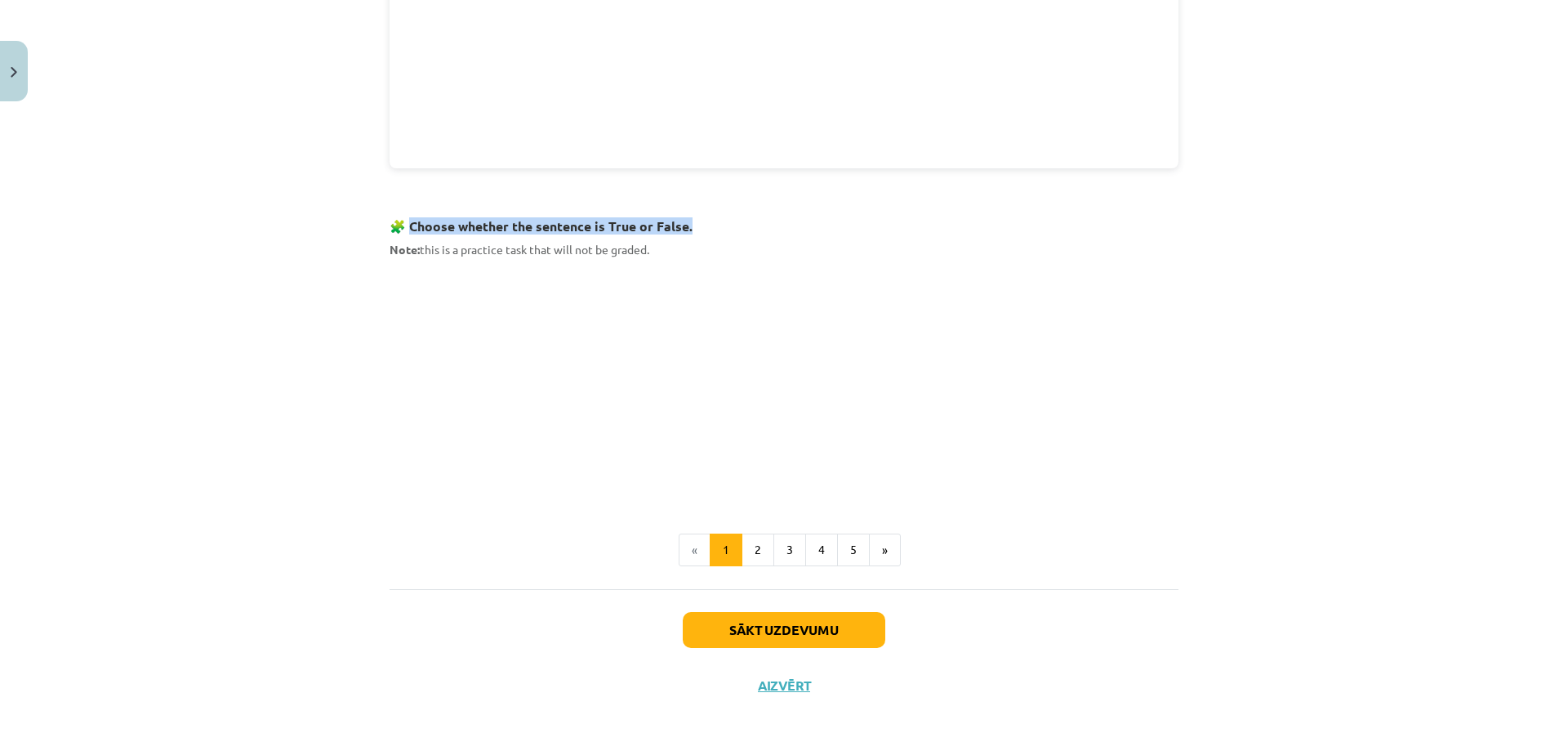
click at [752, 233] on h3 "🧩 Choose whether the sentence is True or False." at bounding box center [784, 221] width 789 height 30
drag, startPoint x: 603, startPoint y: 220, endPoint x: 672, endPoint y: 228, distance: 69.5
click at [672, 228] on strong "🧩 Choose whether the sentence is True or False." at bounding box center [540, 225] width 303 height 17
click at [654, 252] on p "Note: this is a practice task that will not be graded." at bounding box center [784, 249] width 789 height 17
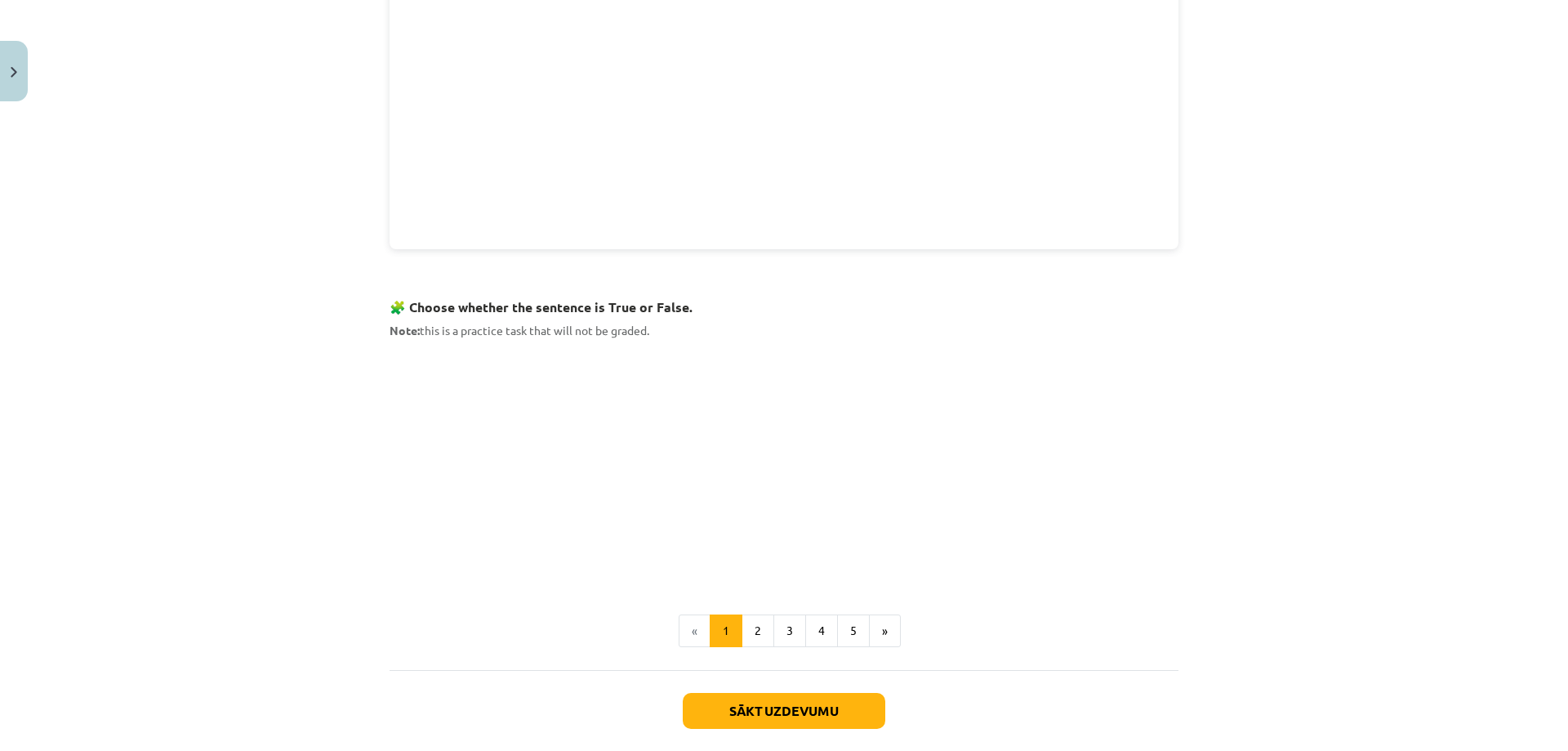
scroll to position [817, 0]
drag, startPoint x: 408, startPoint y: 299, endPoint x: 794, endPoint y: 283, distance: 386.3
click at [794, 283] on div "The Present Tenses These are the four present tenses in English and how they ar…" at bounding box center [784, 27] width 789 height 1103
copy strong "hoose whether the sentence is True or False."
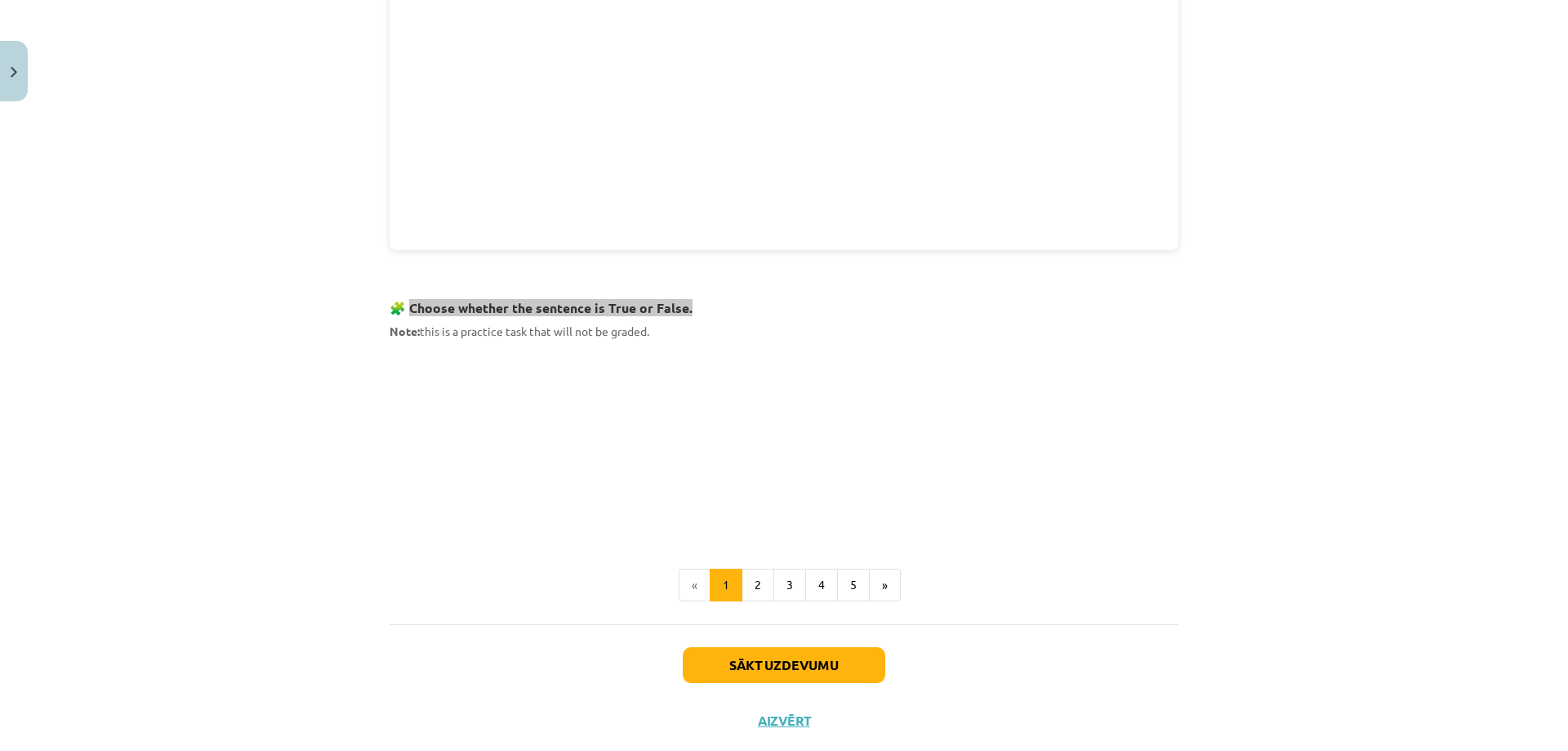
scroll to position [853, 0]
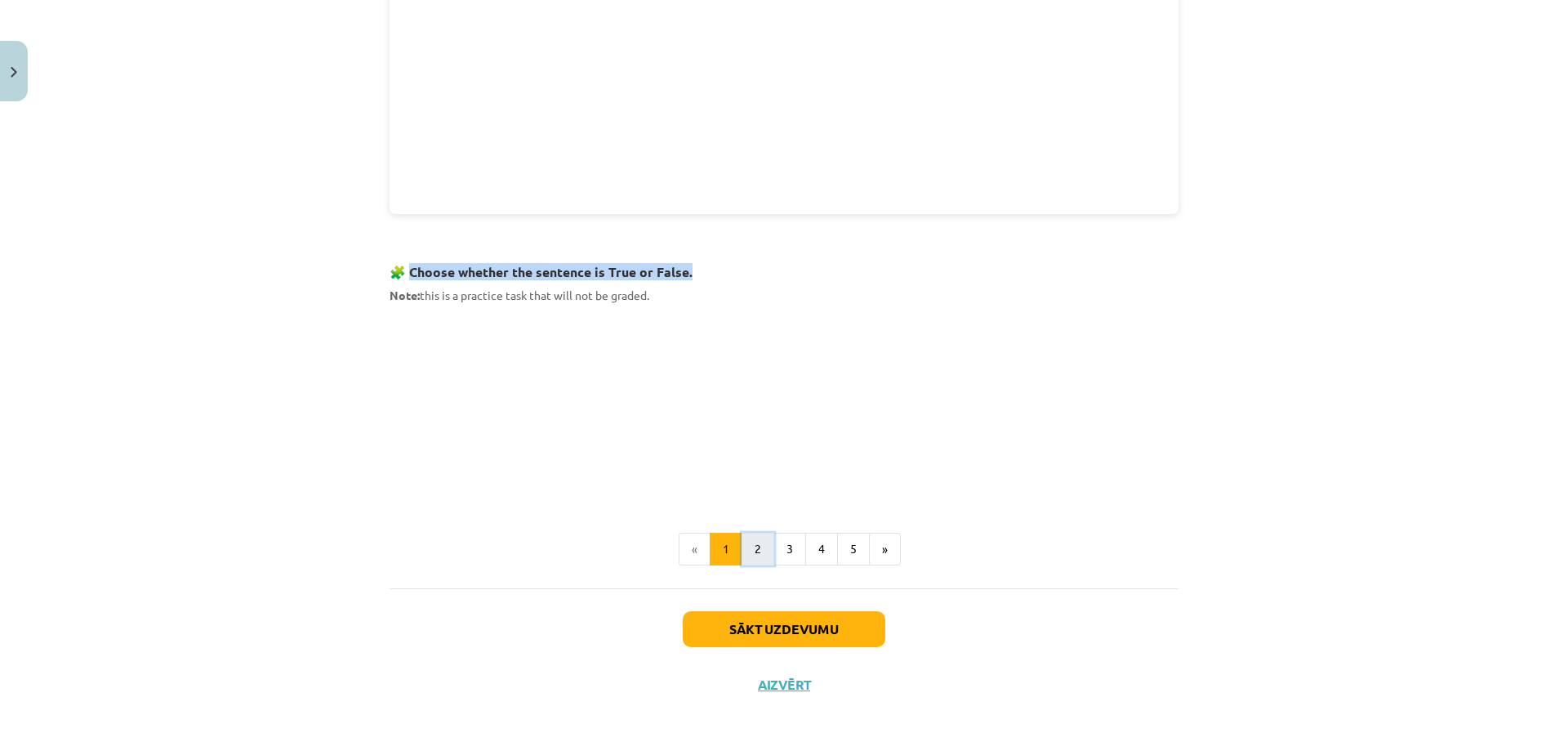
click at [752, 557] on button "2" at bounding box center [758, 550] width 33 height 33
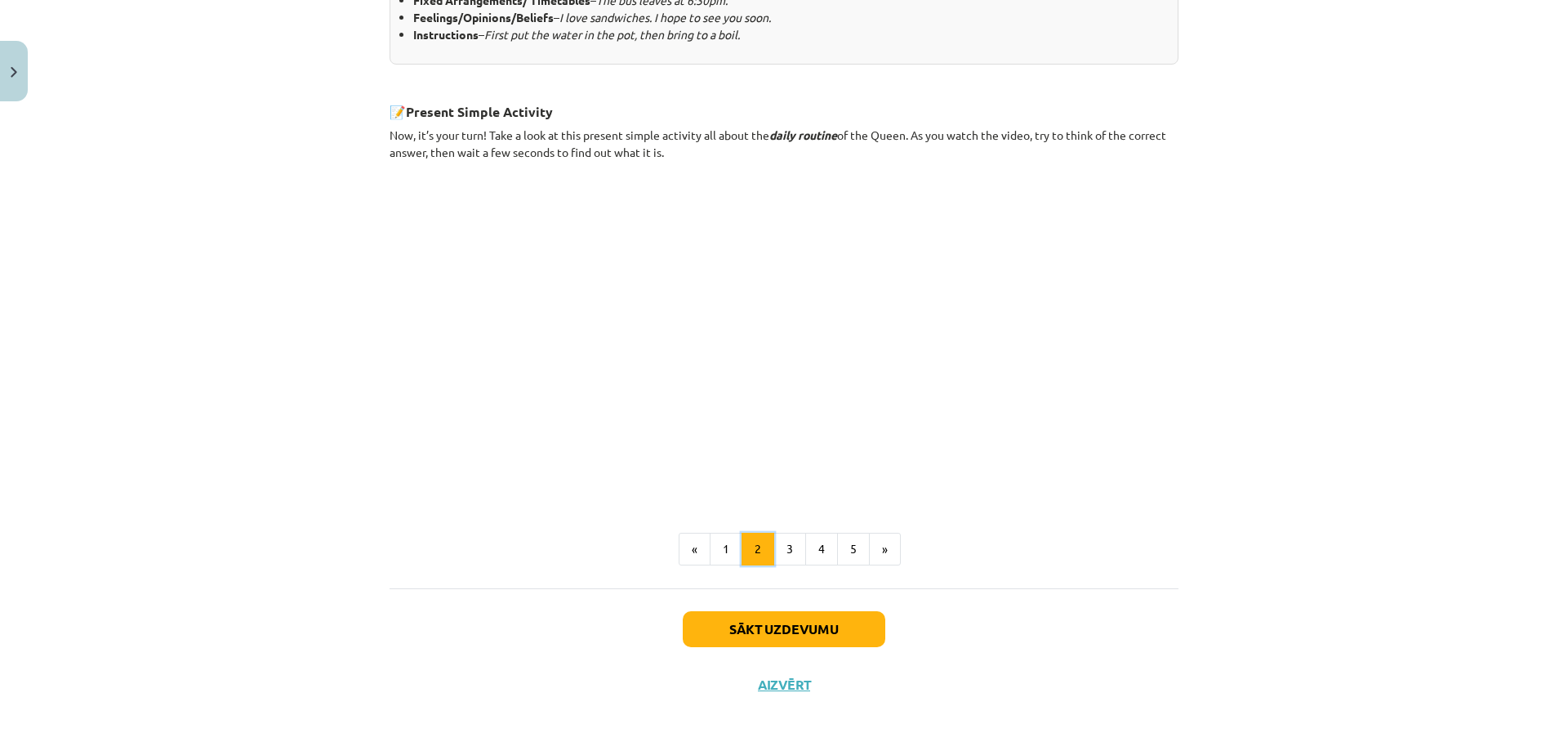
scroll to position [860, 0]
click at [712, 552] on button "1" at bounding box center [726, 548] width 33 height 33
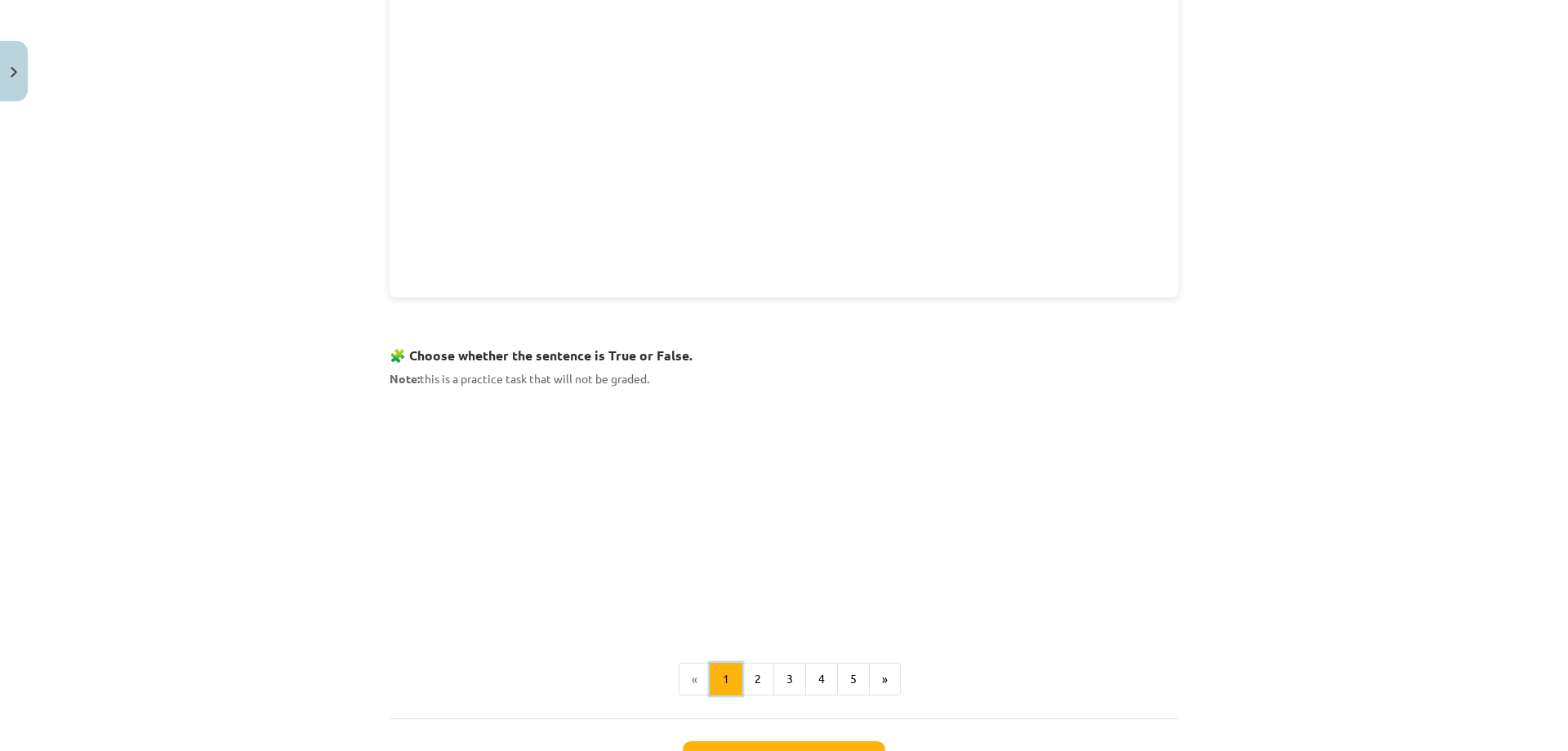
scroll to position [899, 0]
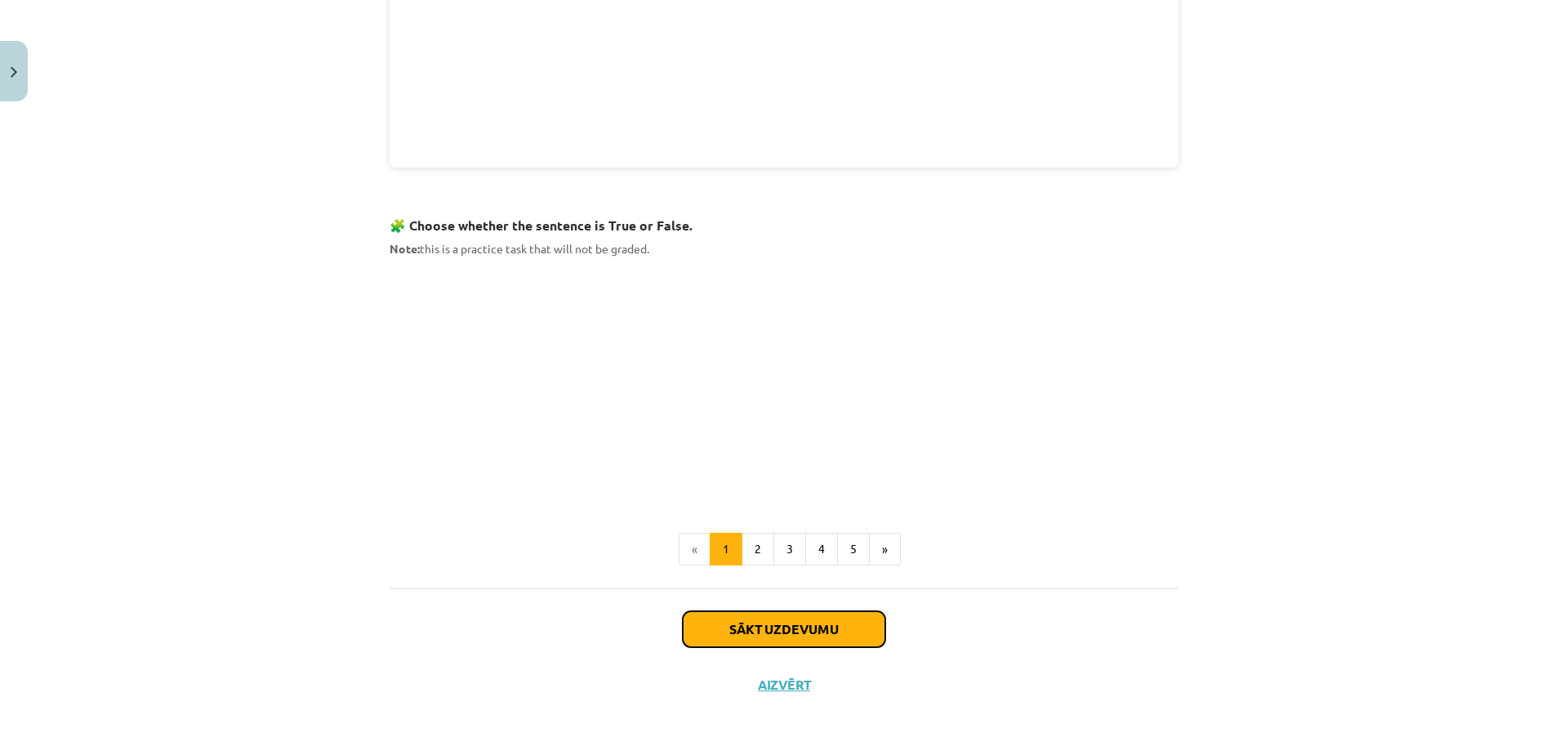
click at [760, 619] on button "Sākt uzdevumu" at bounding box center [784, 628] width 202 height 36
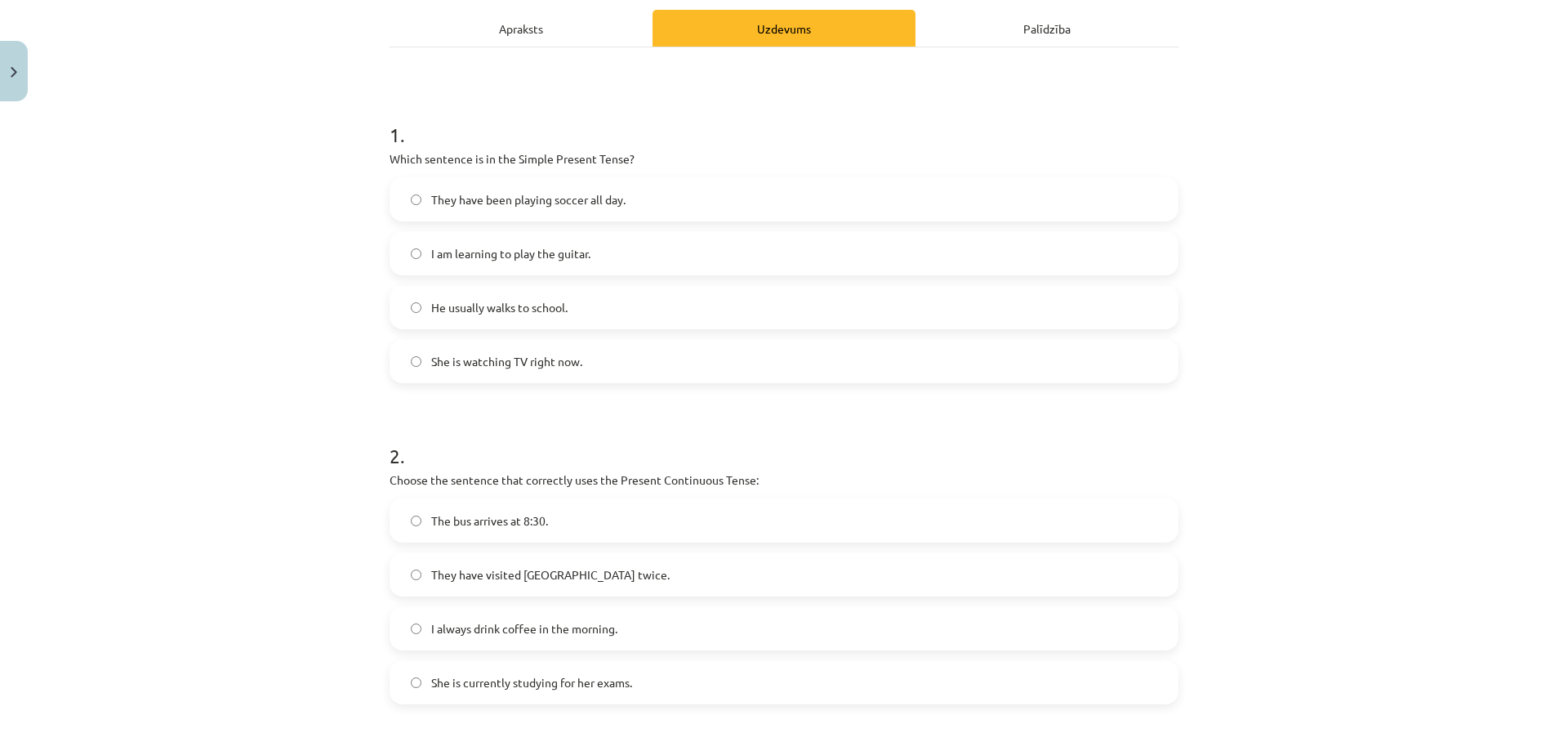
scroll to position [0, 0]
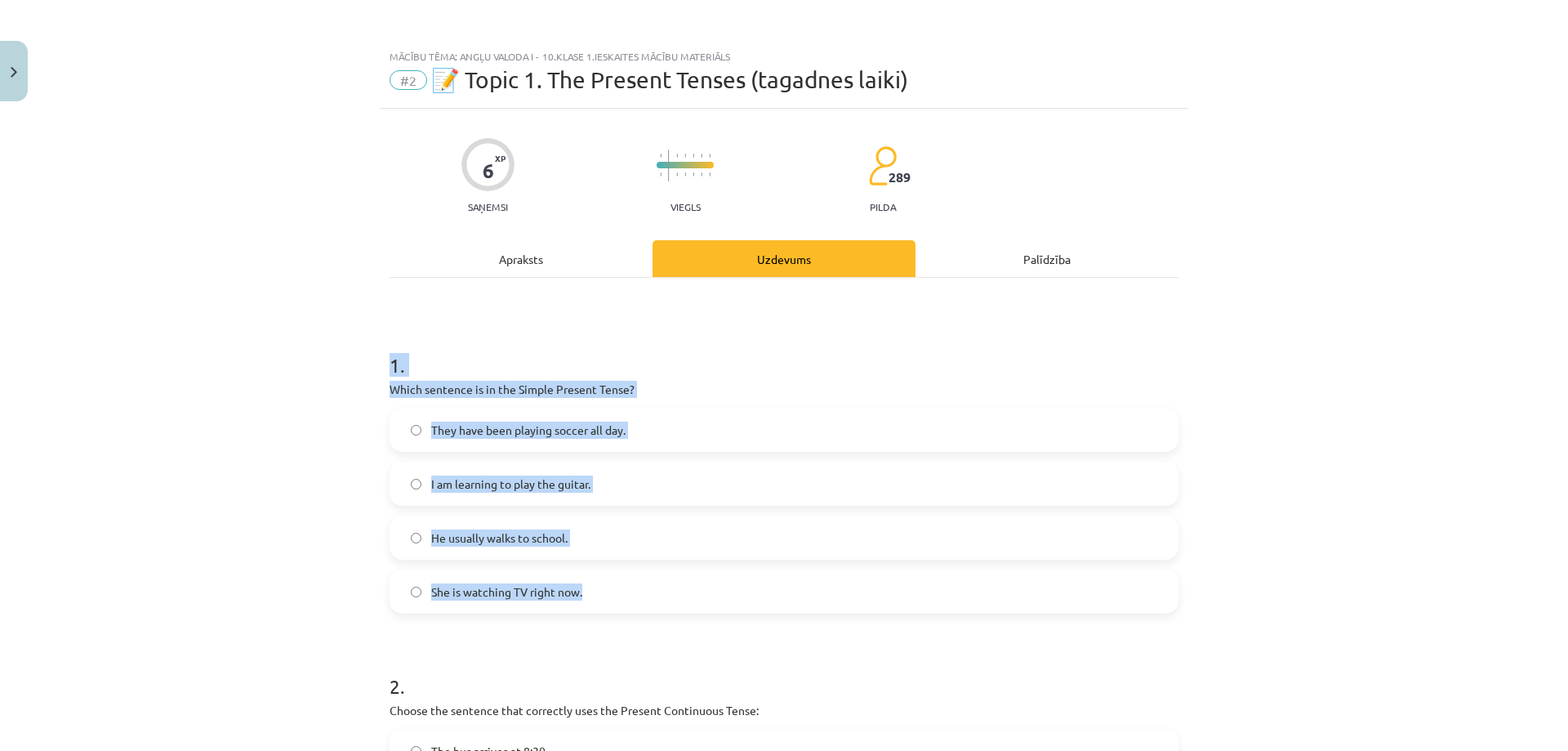
drag, startPoint x: 387, startPoint y: 360, endPoint x: 643, endPoint y: 598, distance: 349.5
click at [643, 598] on div "1 . Which sentence is in the Simple Present Tense? They have been playing socce…" at bounding box center [784, 469] width 789 height 288
copy div "1 . Which sentence is in the Simple Present Tense? They have been playing socce…"
click at [406, 522] on label "He usually walks to school." at bounding box center [784, 538] width 785 height 41
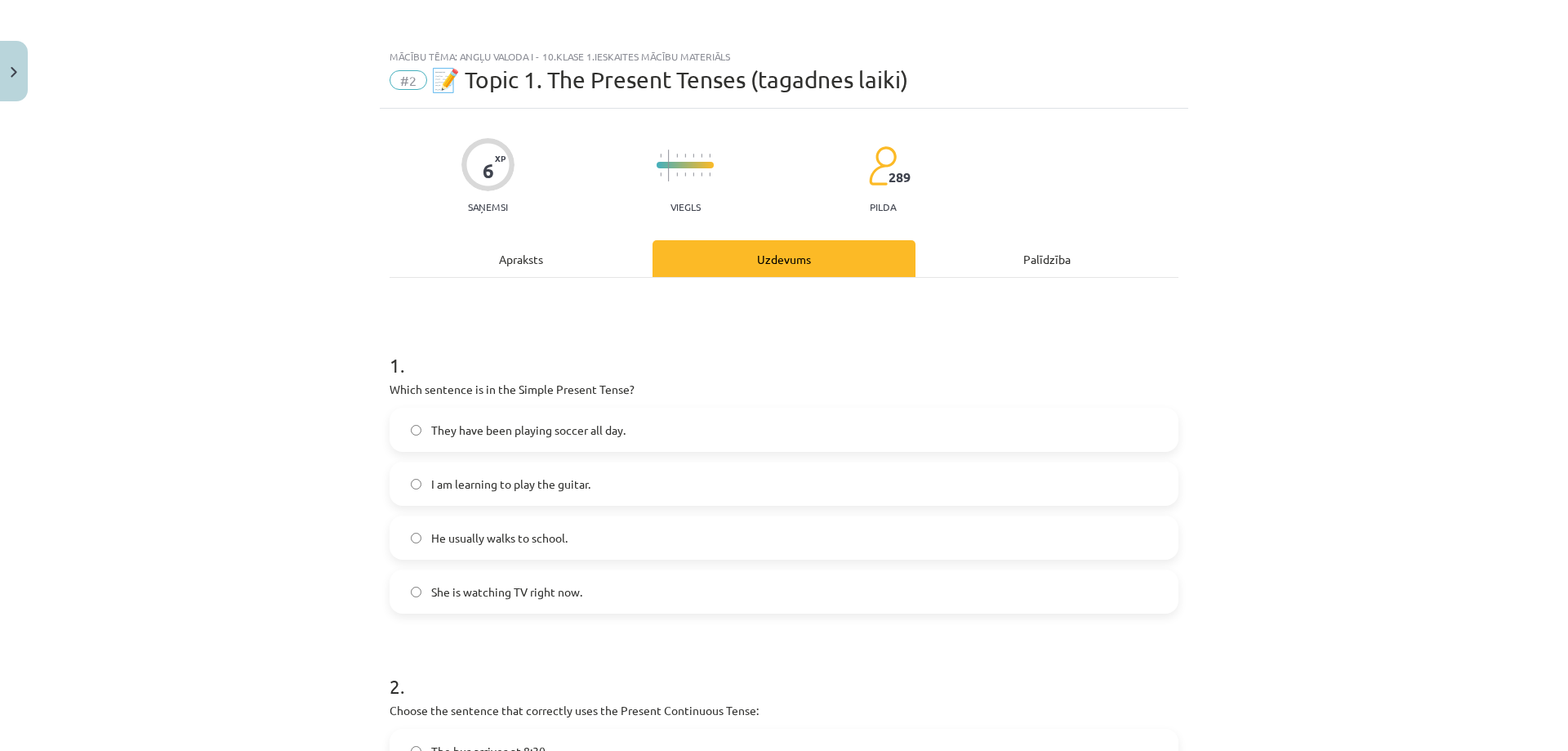
drag, startPoint x: 338, startPoint y: 473, endPoint x: 333, endPoint y: 402, distance: 71.2
click at [337, 473] on div "Mācību tēma: Angļu valoda i - 10.klase 1.ieskaites mācību materiāls #2 📝 Topic …" at bounding box center [784, 376] width 1568 height 751
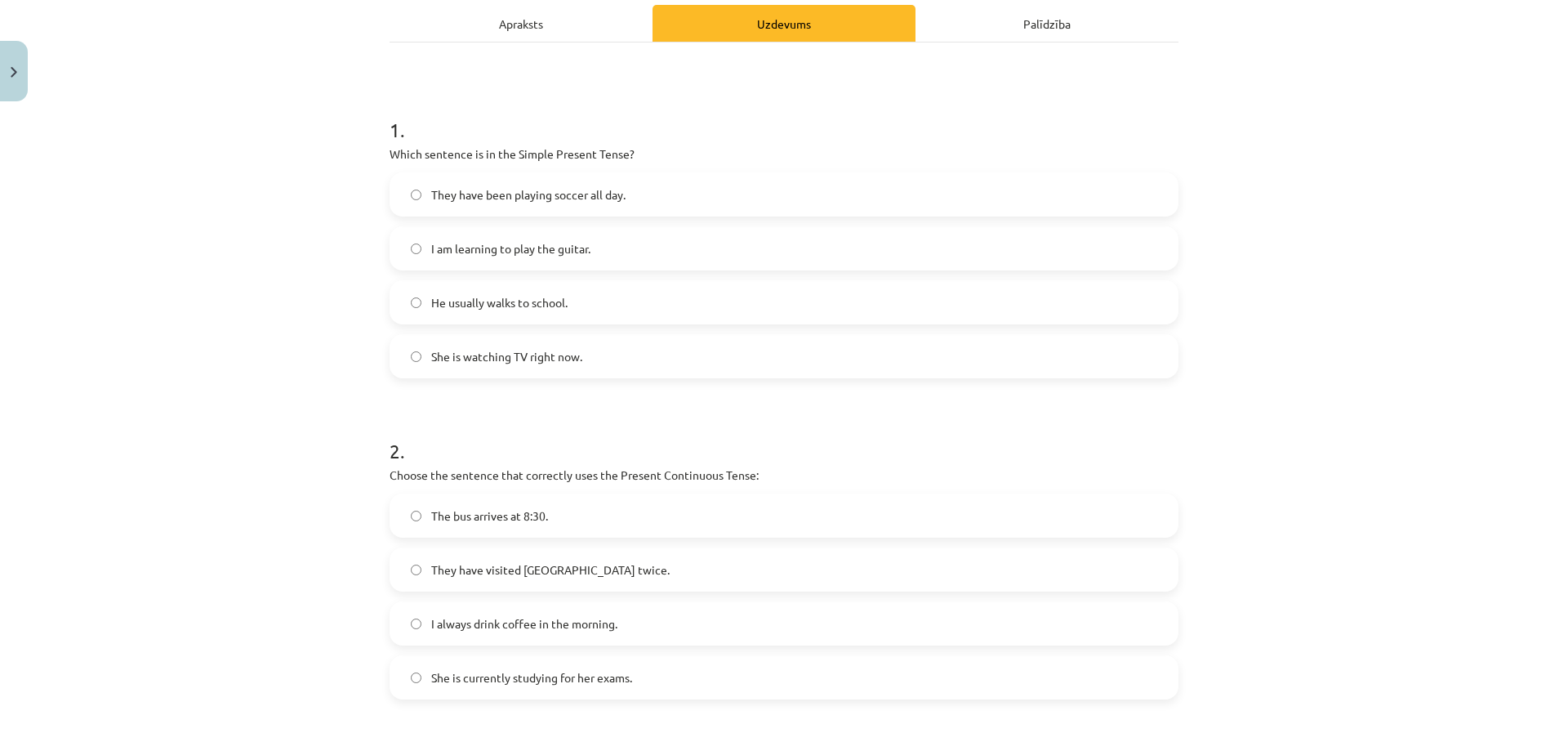
scroll to position [327, 0]
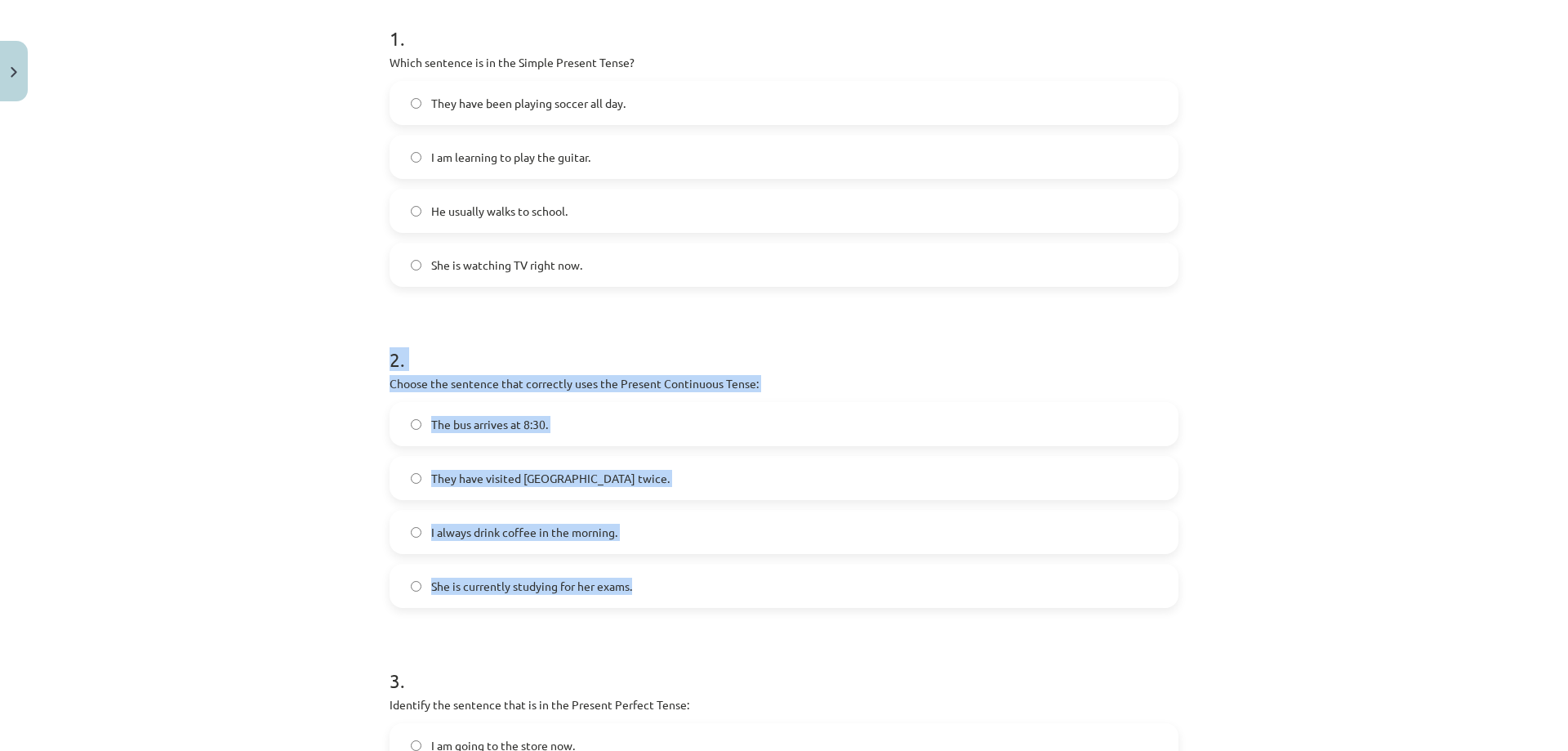
drag, startPoint x: 383, startPoint y: 356, endPoint x: 721, endPoint y: 596, distance: 414.5
click at [721, 596] on div "2 . Choose the sentence that correctly uses the Present Continuous Tense: The b…" at bounding box center [784, 463] width 789 height 288
copy div "2 . Choose the sentence that correctly uses the Present Continuous Tense: The b…"
click at [412, 573] on label "She is currently studying for her exams." at bounding box center [784, 585] width 785 height 41
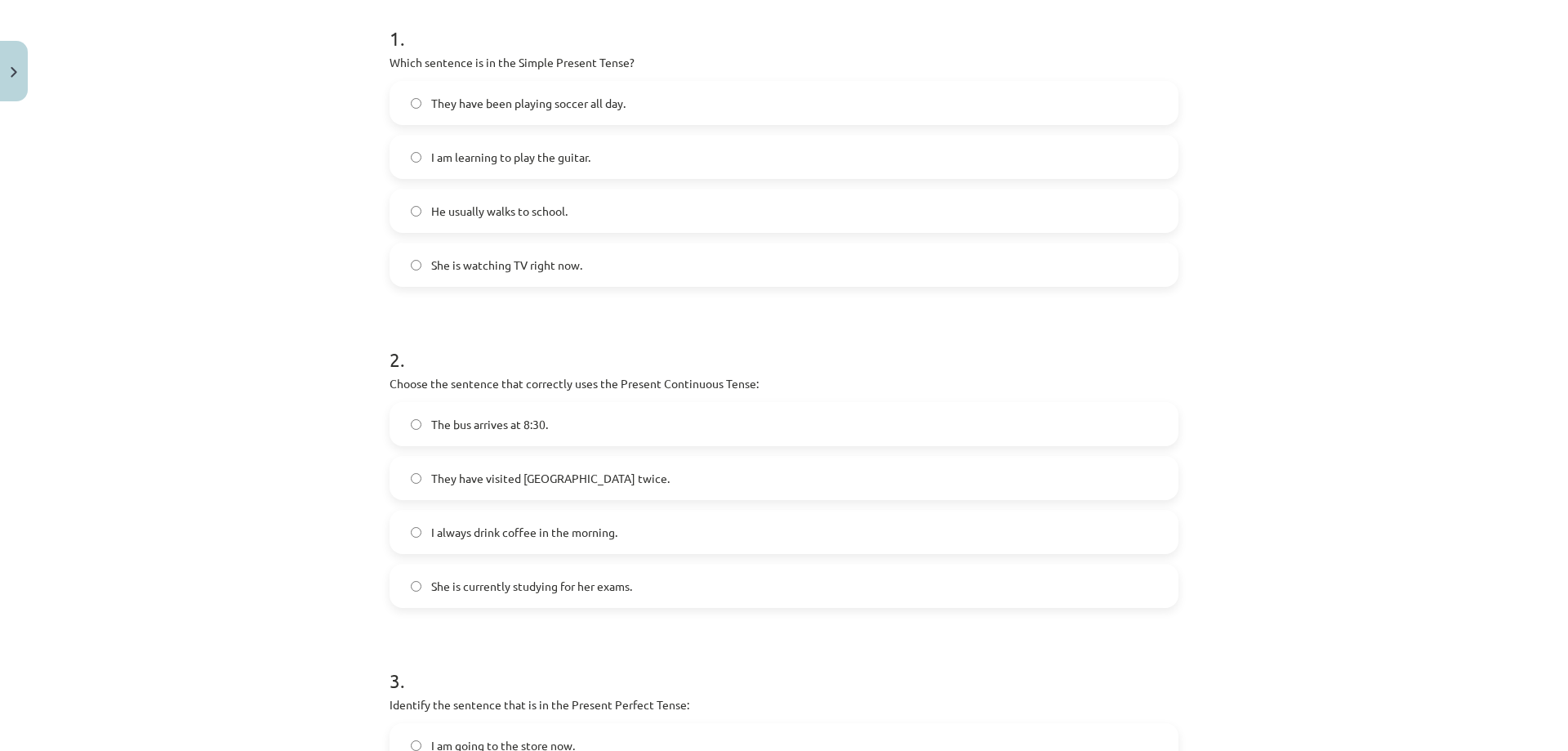
click at [346, 557] on div "Mācību tēma: Angļu valoda i - 10.klase 1.ieskaites mācību materiāls #2 📝 Topic …" at bounding box center [784, 376] width 1568 height 751
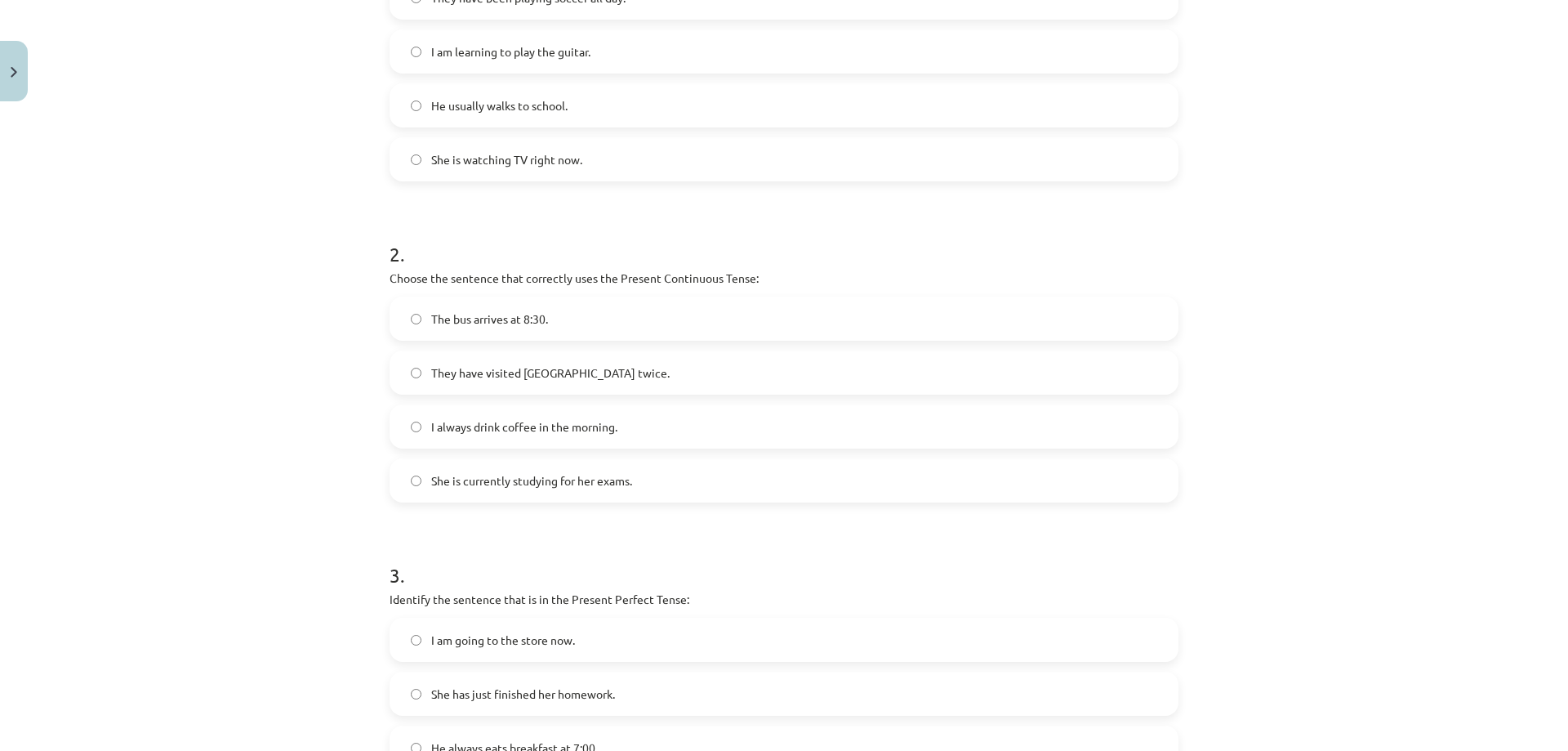
scroll to position [694, 0]
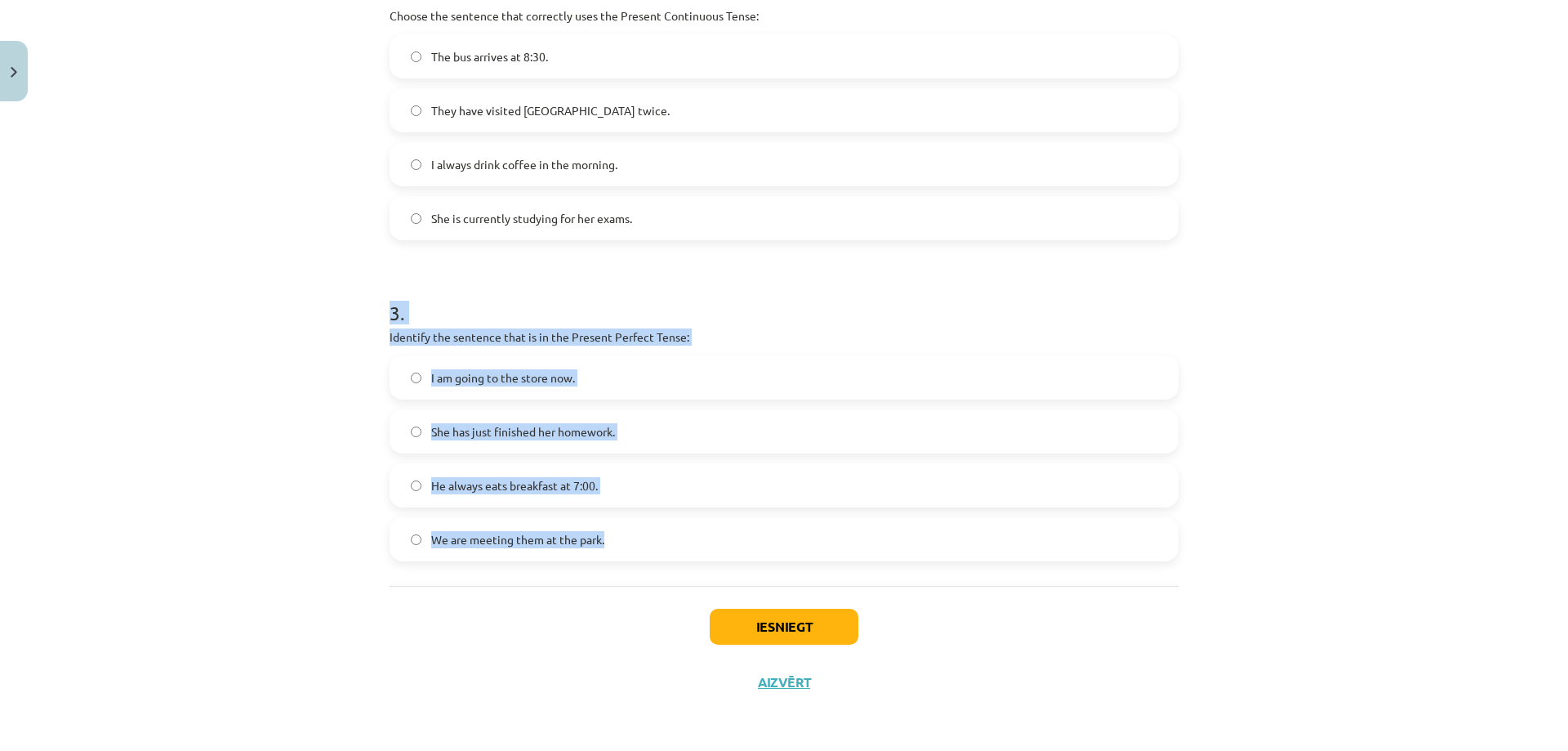
drag, startPoint x: 384, startPoint y: 314, endPoint x: 599, endPoint y: 562, distance: 328.2
click at [599, 562] on div "1 . Which sentence is in the Simple Present Tense? They have been playing socce…" at bounding box center [784, 84] width 789 height 1002
copy div "3 . Identify the sentence that is in the Present Perfect Tense: I am going to t…"
click at [341, 420] on div "Mācību tēma: Angļu valoda i - 10.klase 1.ieskaites mācību materiāls #2 📝 Topic …" at bounding box center [784, 376] width 1568 height 751
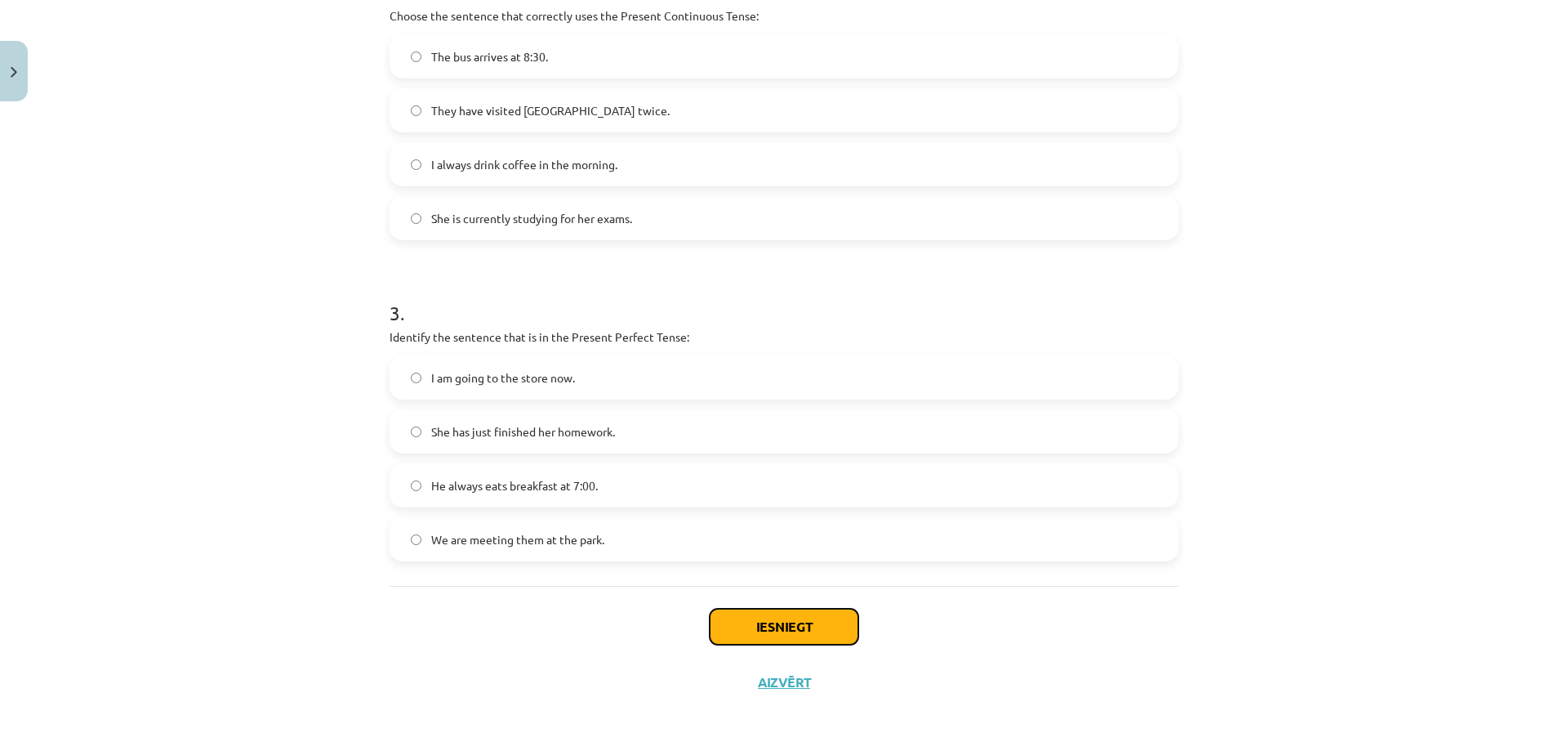
click at [770, 616] on button "Iesniegt" at bounding box center [784, 626] width 148 height 36
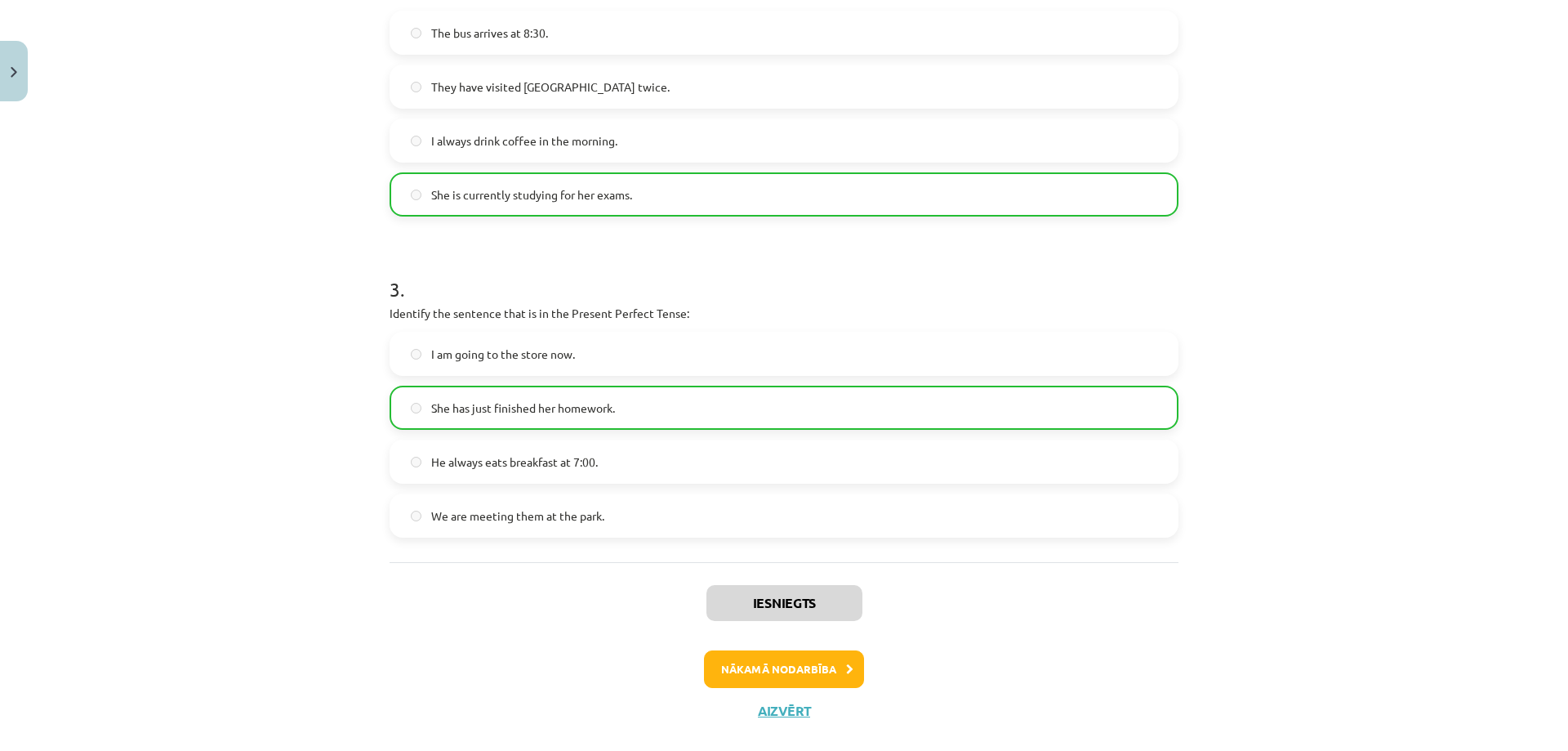
scroll to position [746, 0]
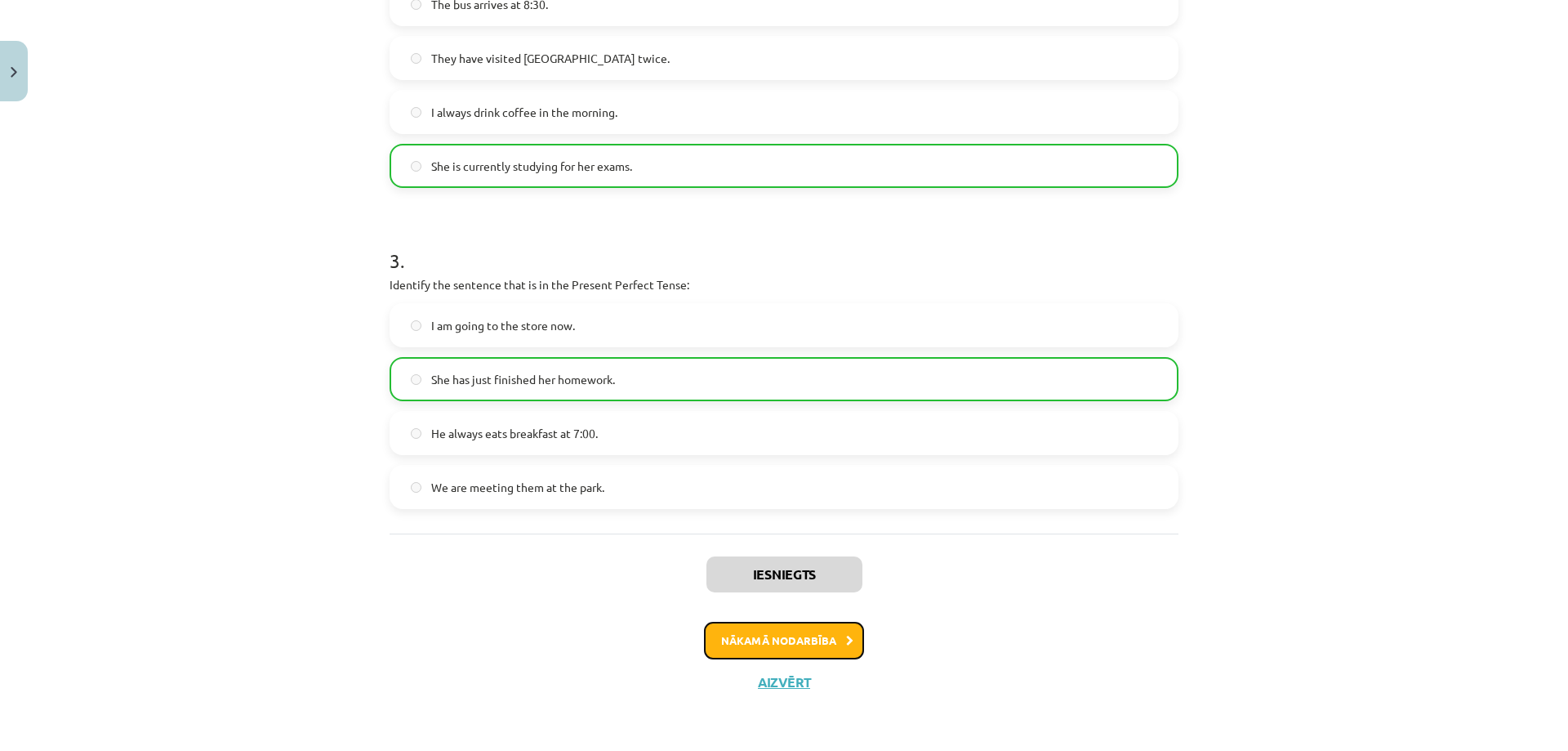
click at [747, 645] on button "Nākamā nodarbība" at bounding box center [784, 640] width 160 height 38
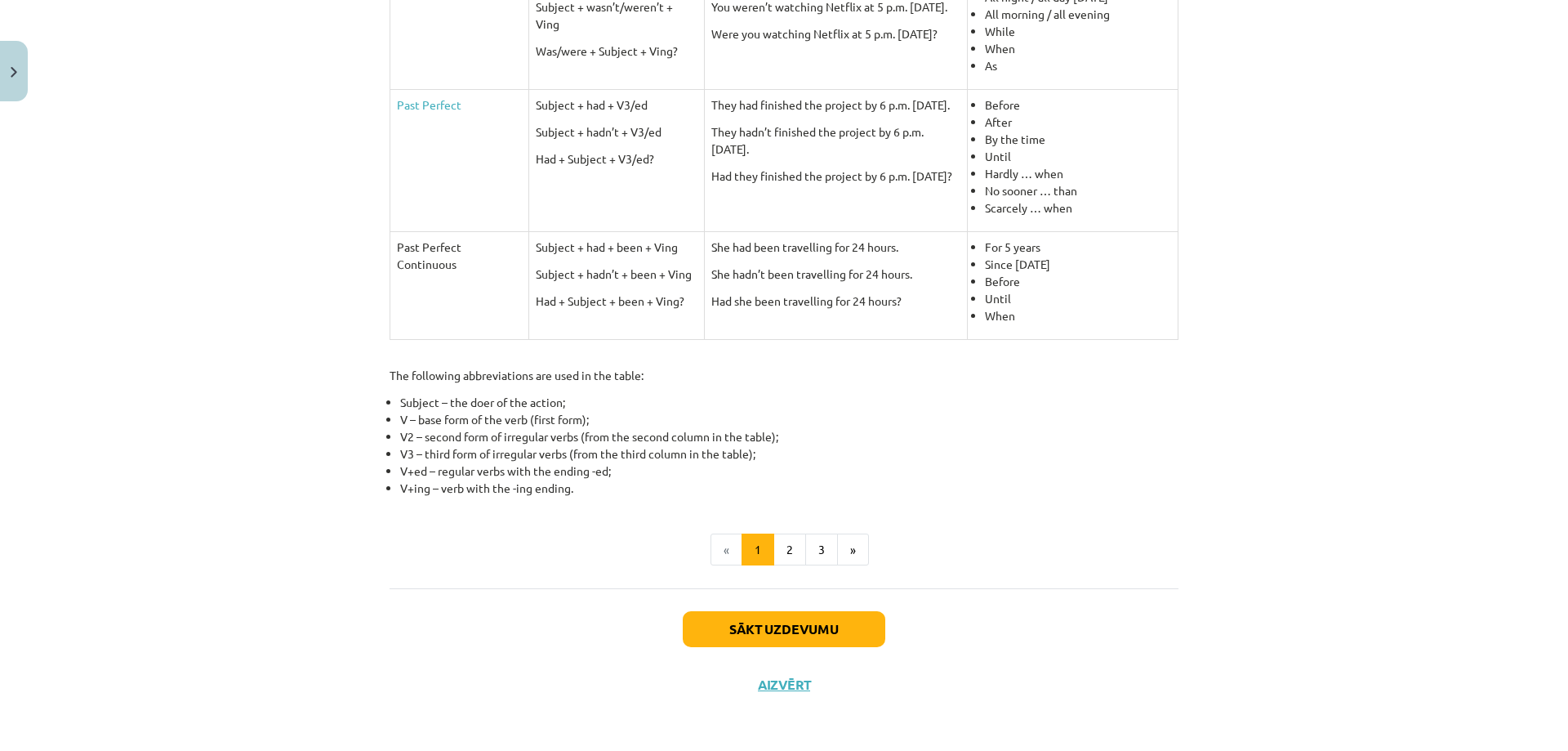
scroll to position [633, 0]
click at [729, 624] on button "Sākt uzdevumu" at bounding box center [784, 626] width 202 height 36
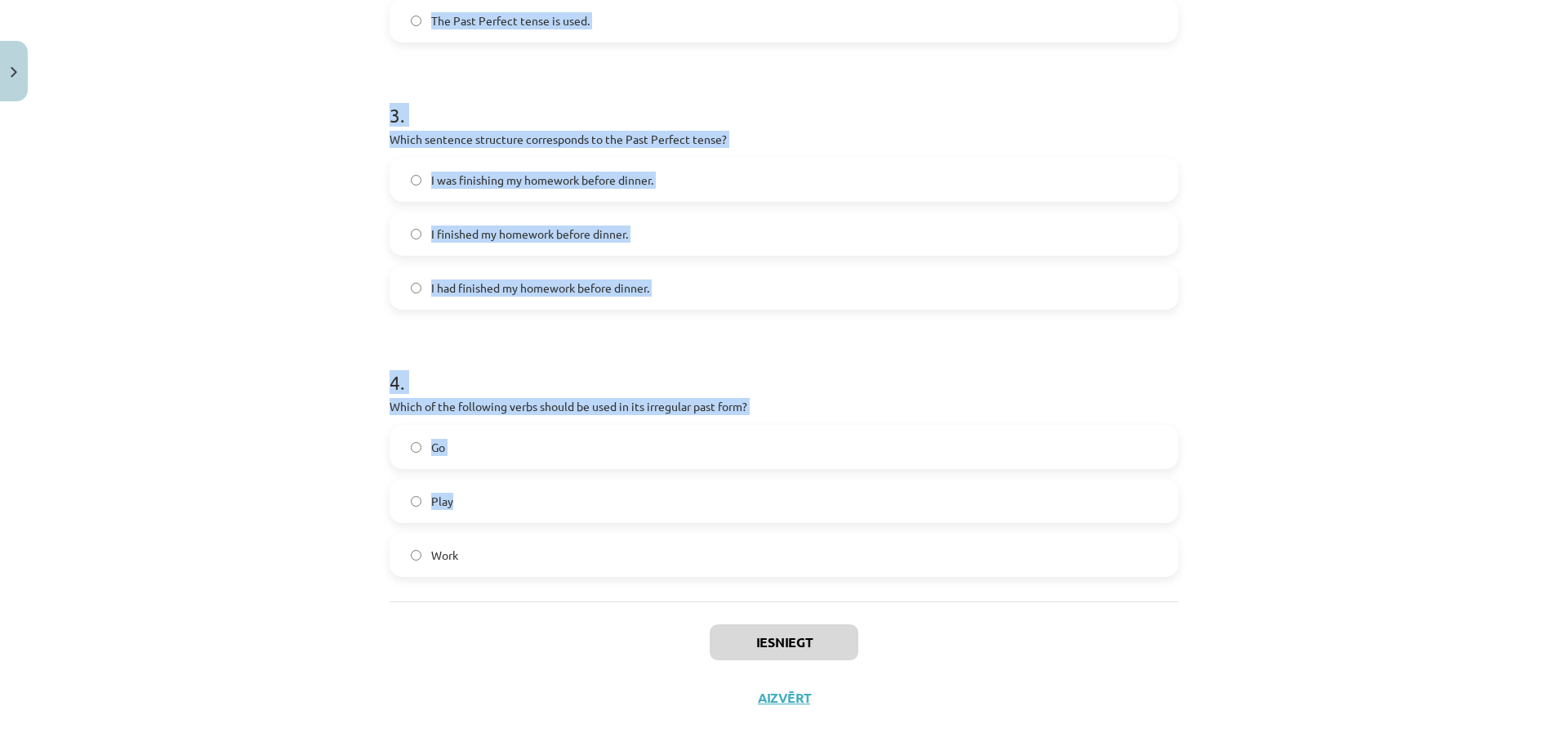
scroll to position [800, 0]
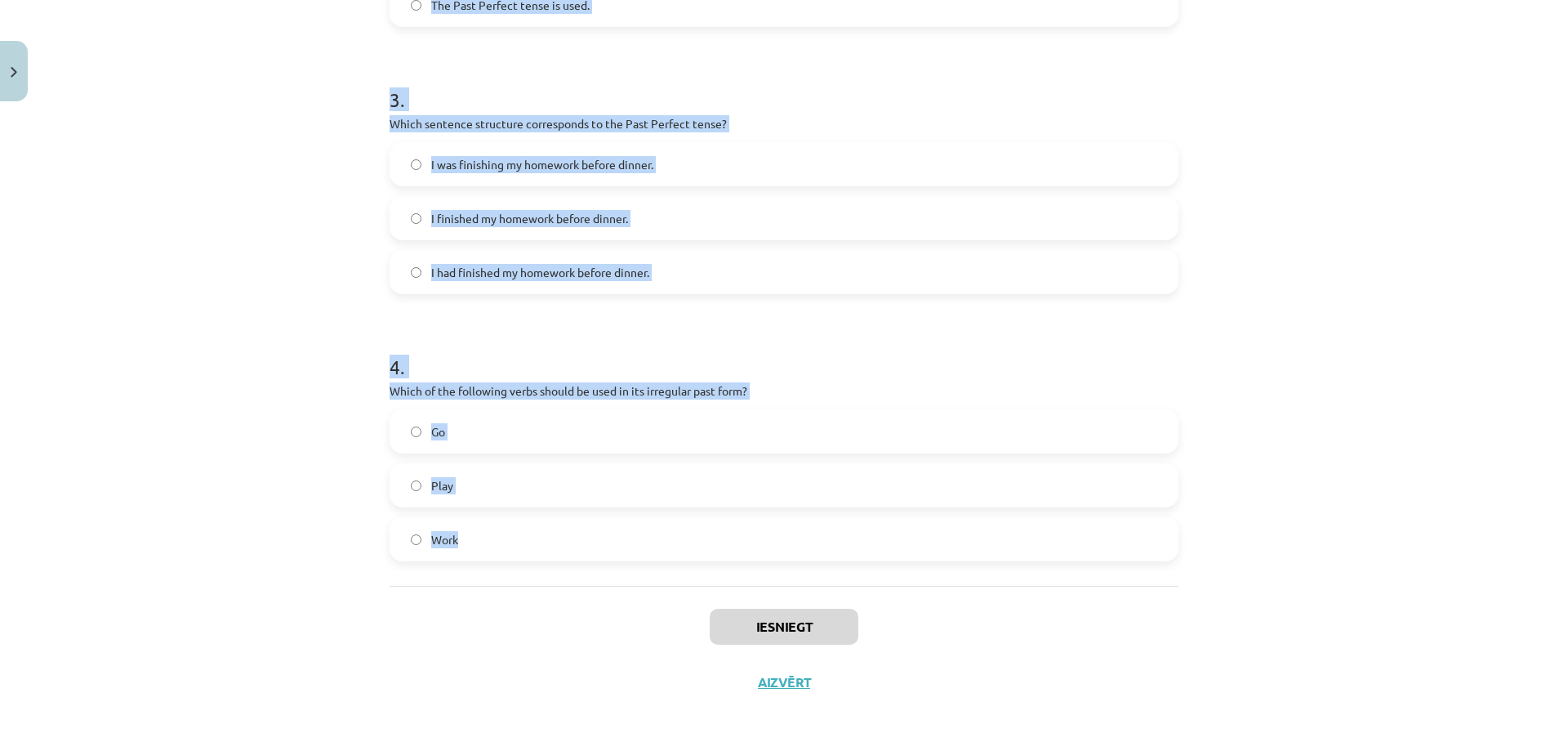
drag, startPoint x: 384, startPoint y: 321, endPoint x: 476, endPoint y: 517, distance: 216.5
click at [476, 517] on form "1 . Which of the following sentences is correct in the Past Simple tense? He wa…" at bounding box center [784, 43] width 789 height 1036
copy form "1 . Which of the following sentences is correct in the Past Simple tense? He wa…"
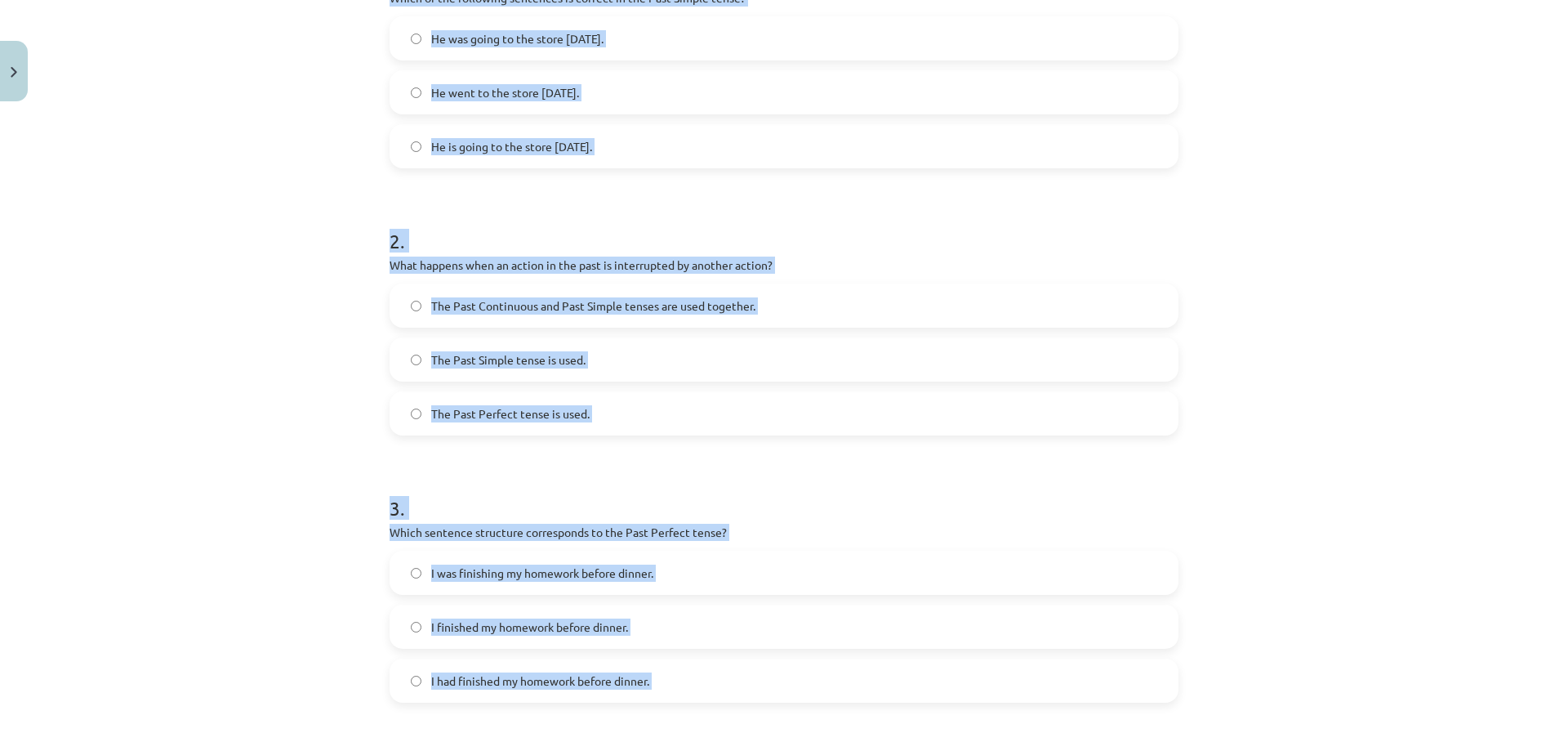
click at [275, 360] on div "Mācību tēma: Angļu valoda i - 10.klase 1.ieskaites mācību materiāls #3 📝 Topic …" at bounding box center [784, 376] width 1568 height 751
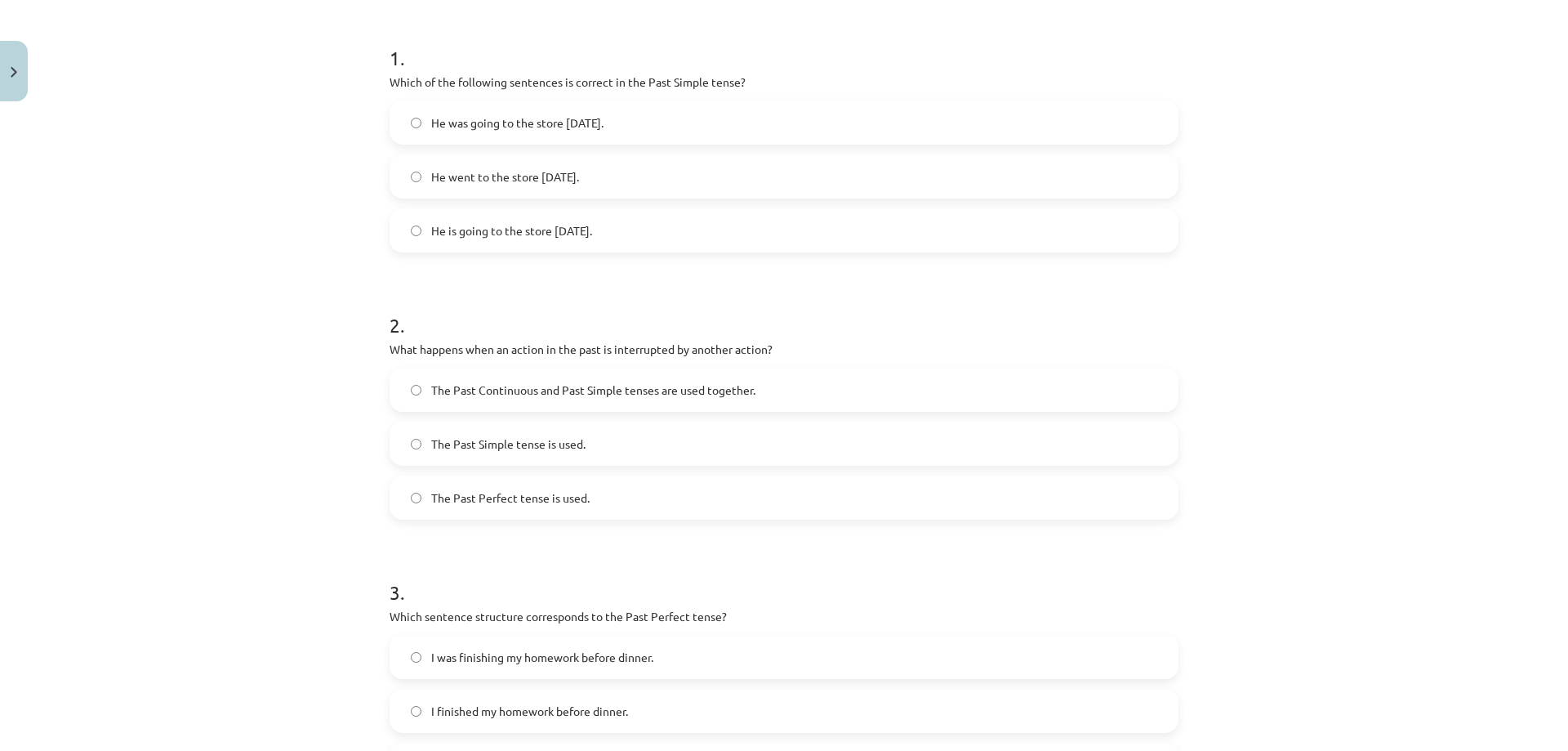
scroll to position [310, 0]
click at [412, 393] on label "The Past Continuous and Past Simple tenses are used together." at bounding box center [784, 386] width 785 height 41
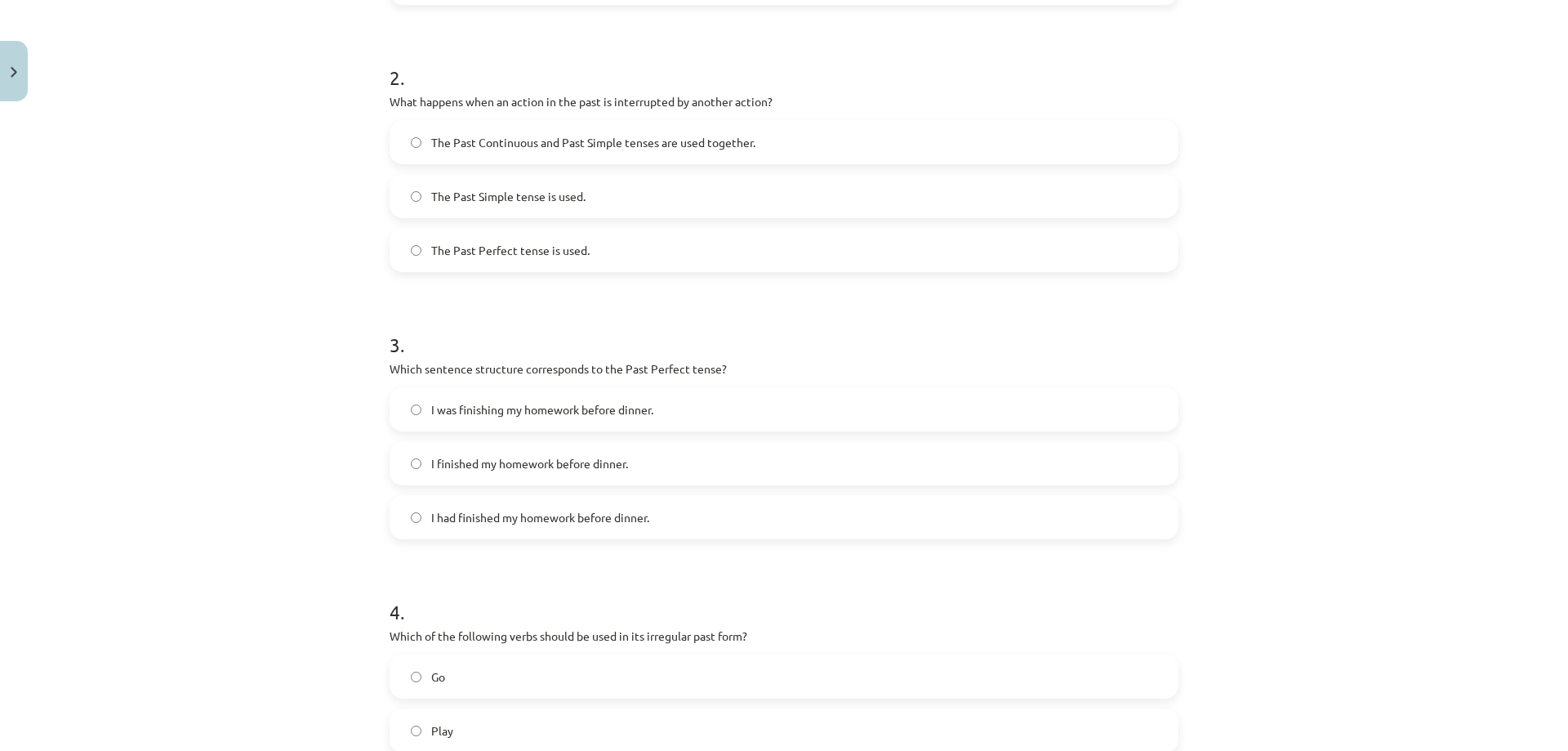
click at [415, 507] on label "I had finished my homework before dinner." at bounding box center [784, 517] width 785 height 41
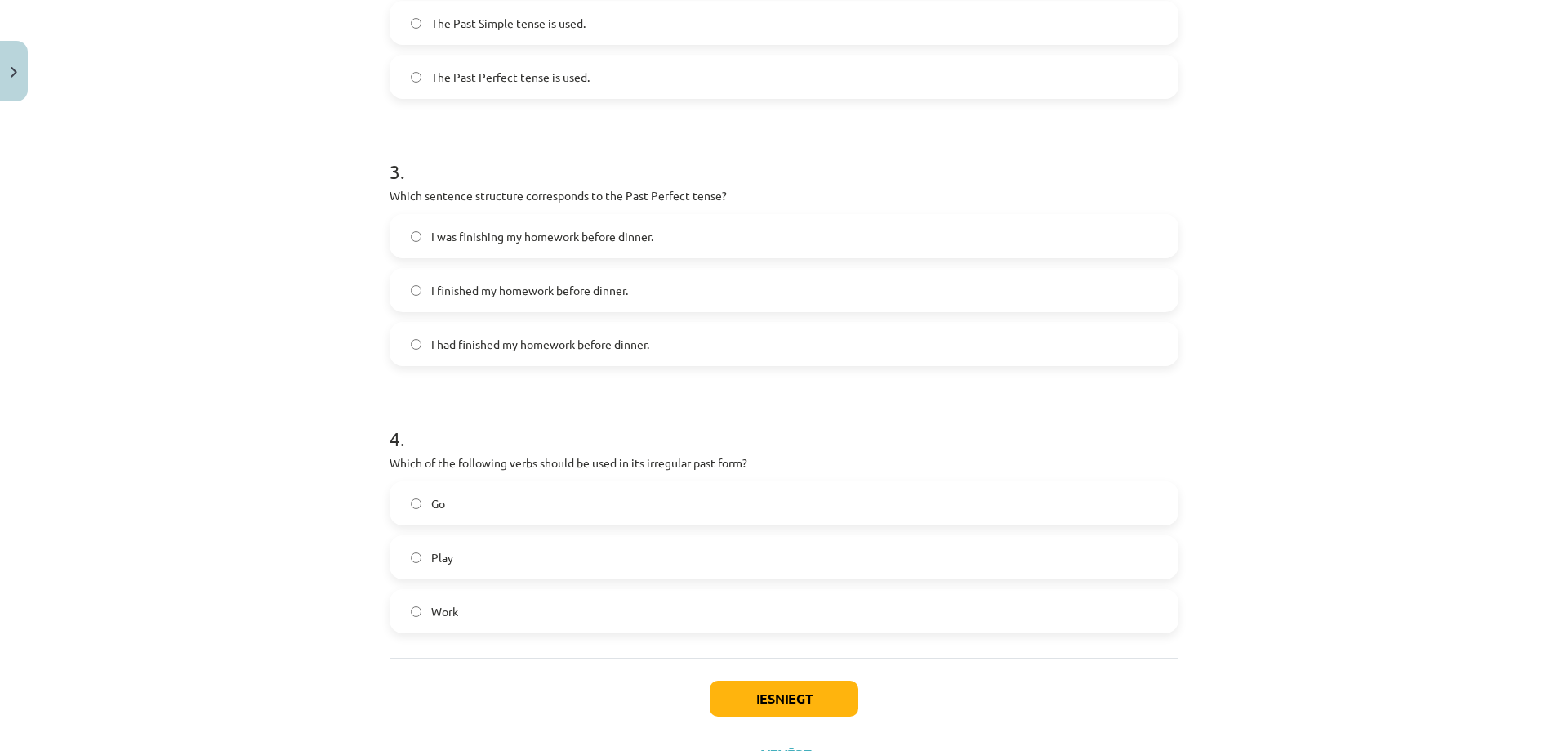
scroll to position [800, 0]
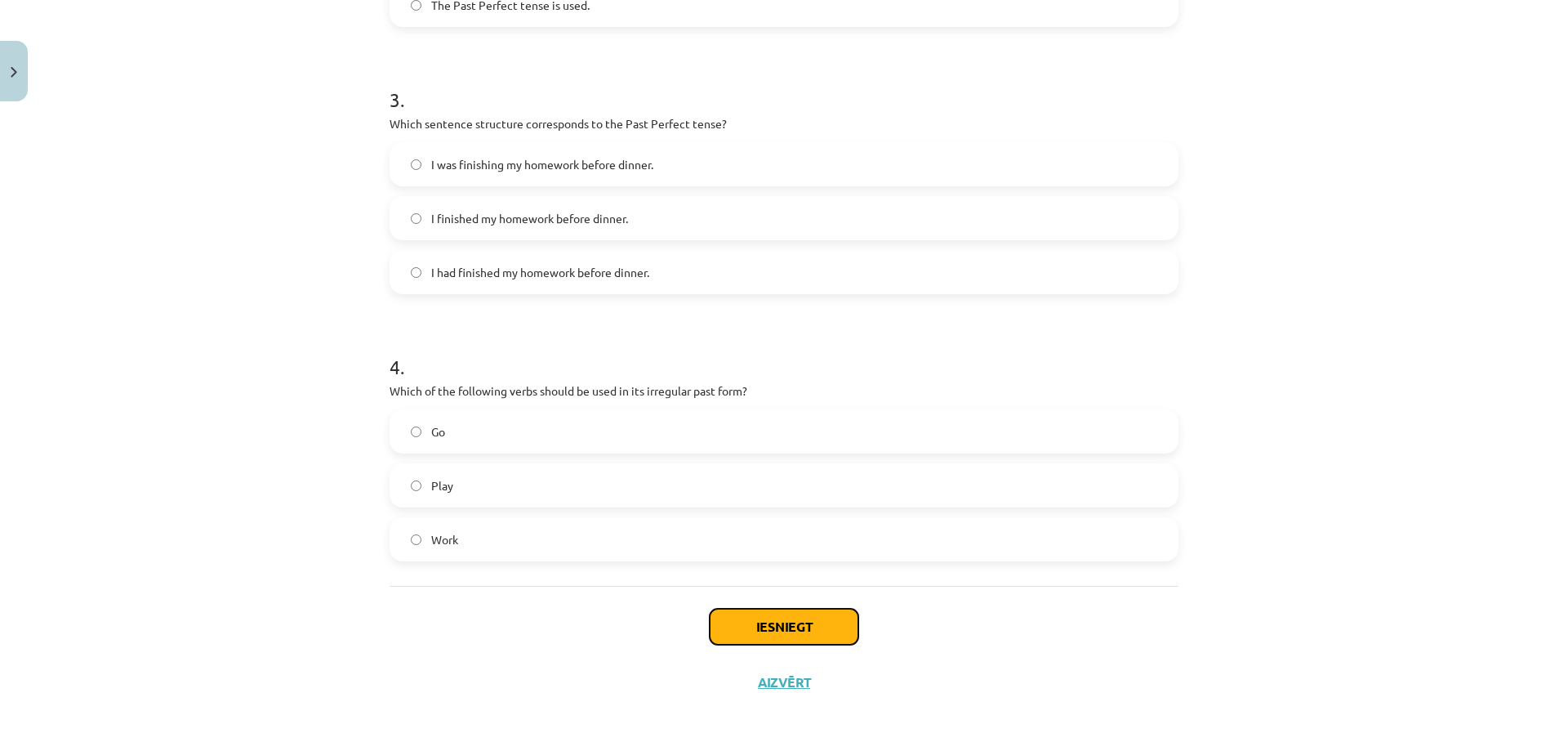
click at [783, 624] on button "Iesniegt" at bounding box center [784, 626] width 148 height 36
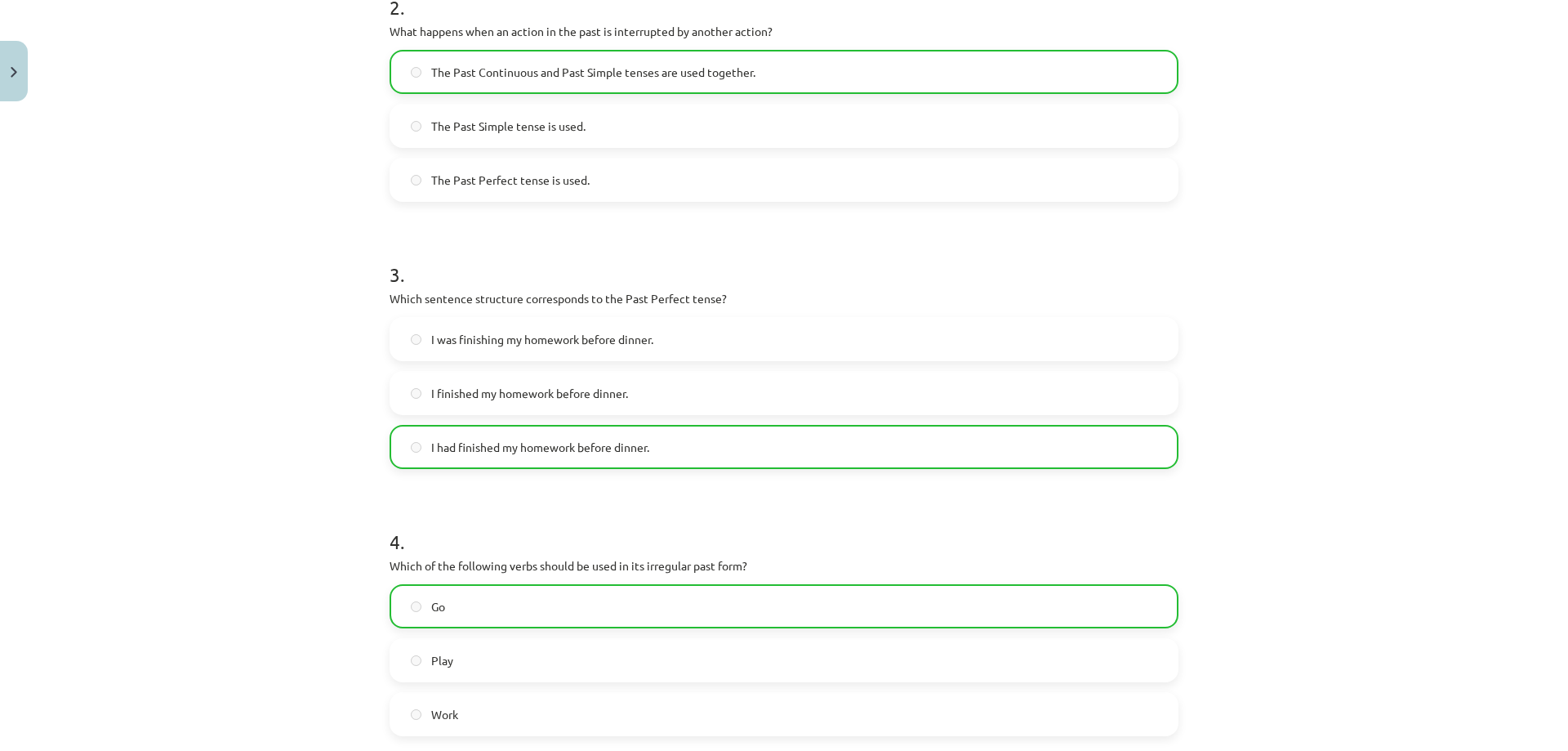
scroll to position [852, 0]
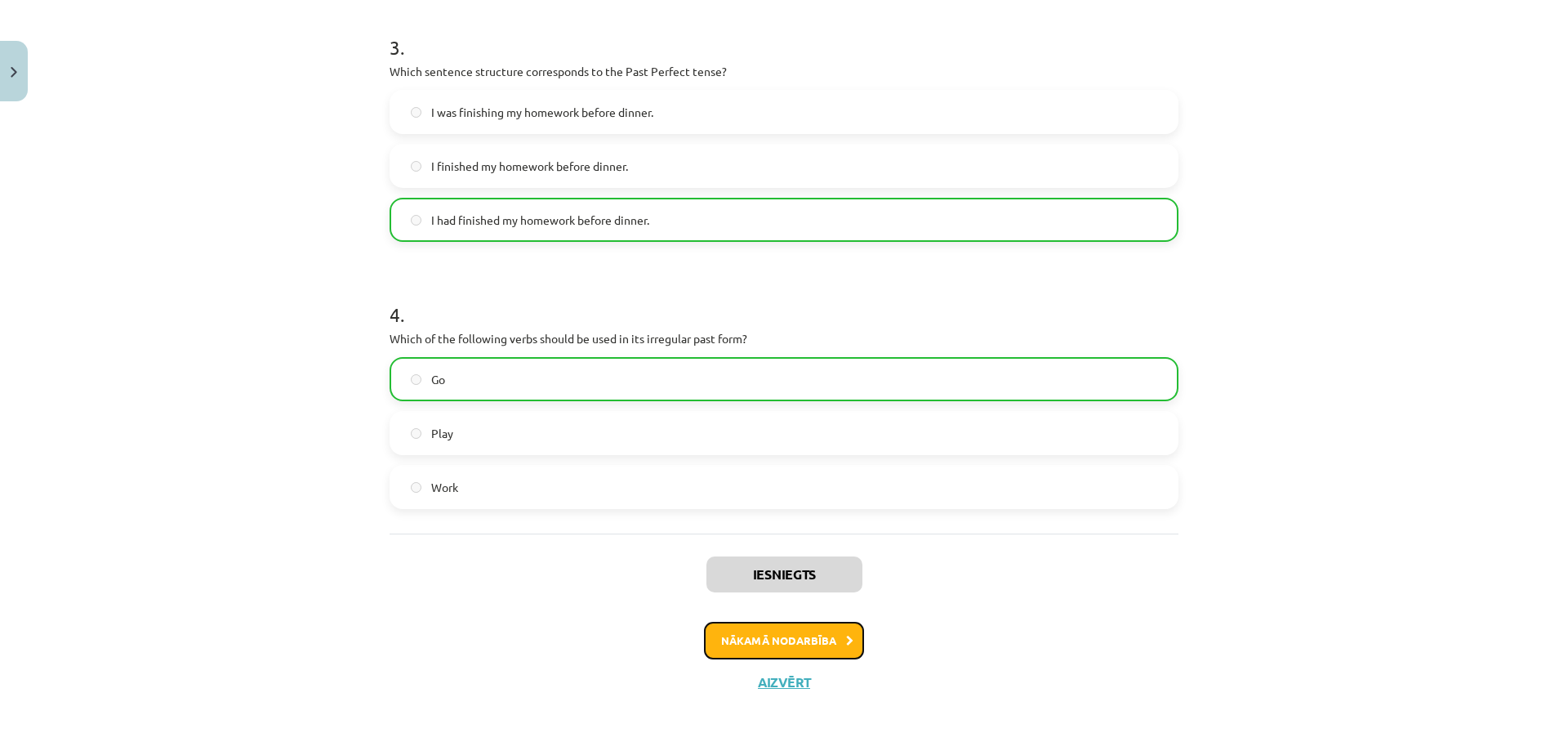
click at [746, 654] on button "Nākamā nodarbība" at bounding box center [784, 640] width 160 height 38
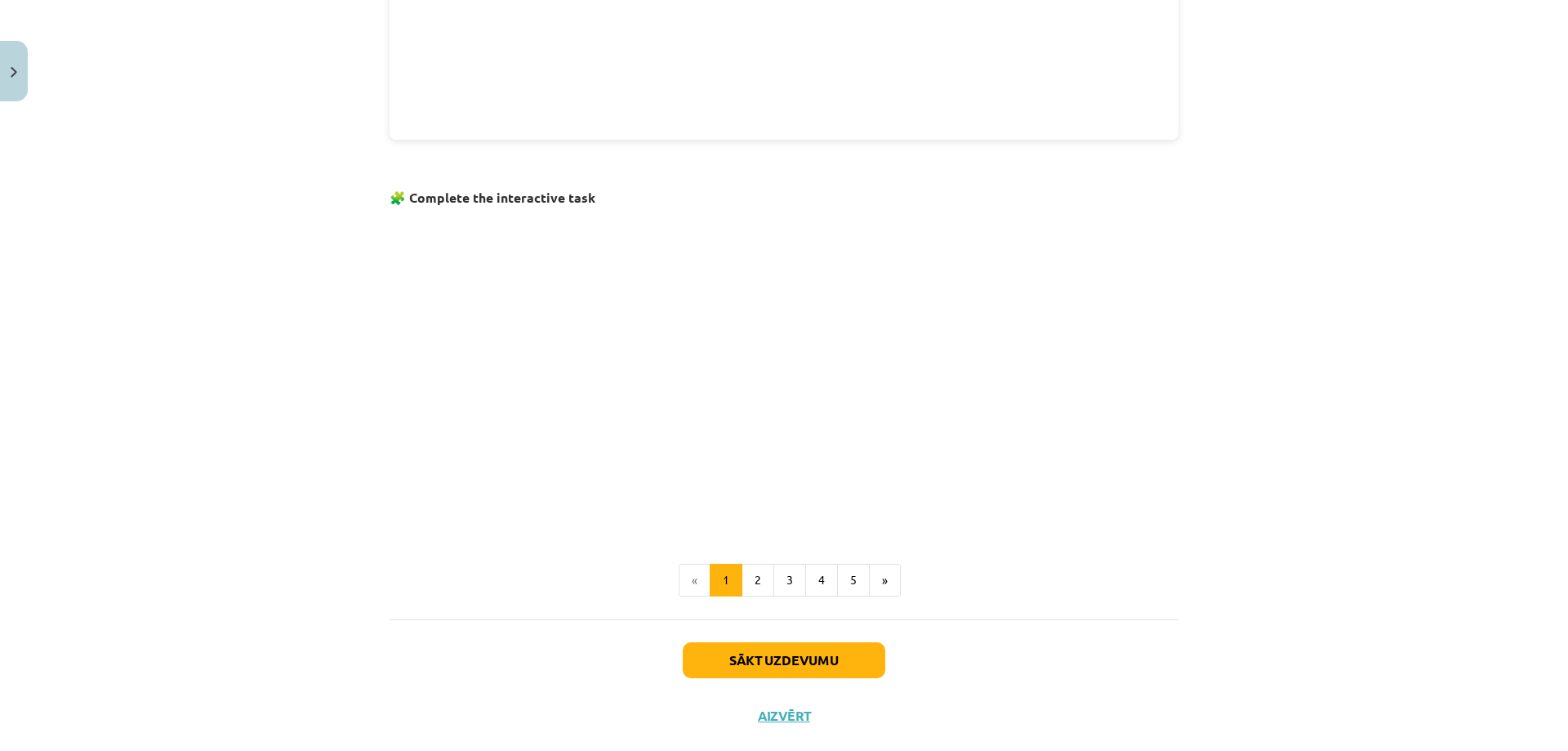
scroll to position [906, 0]
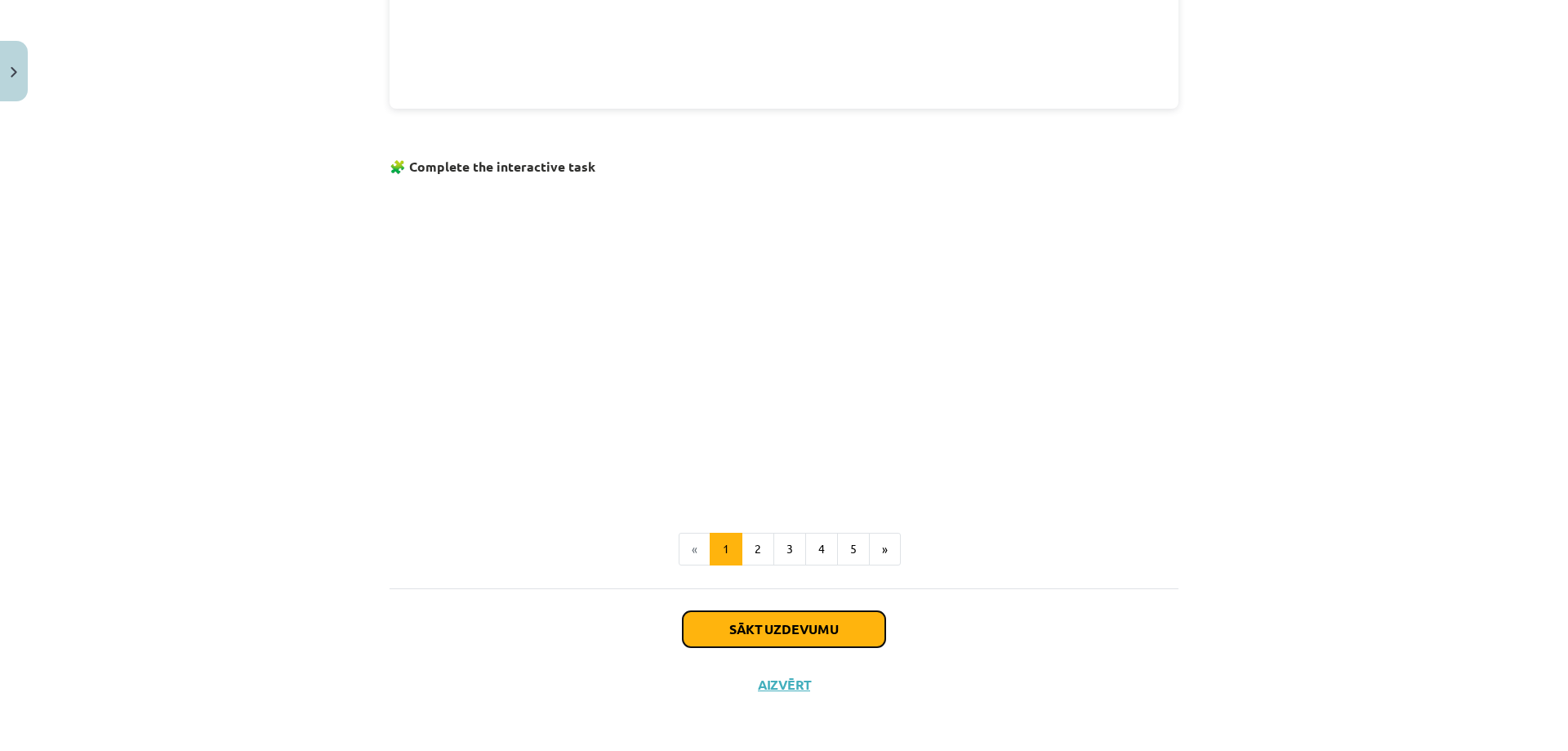
click at [746, 638] on button "Sākt uzdevumu" at bounding box center [784, 628] width 202 height 36
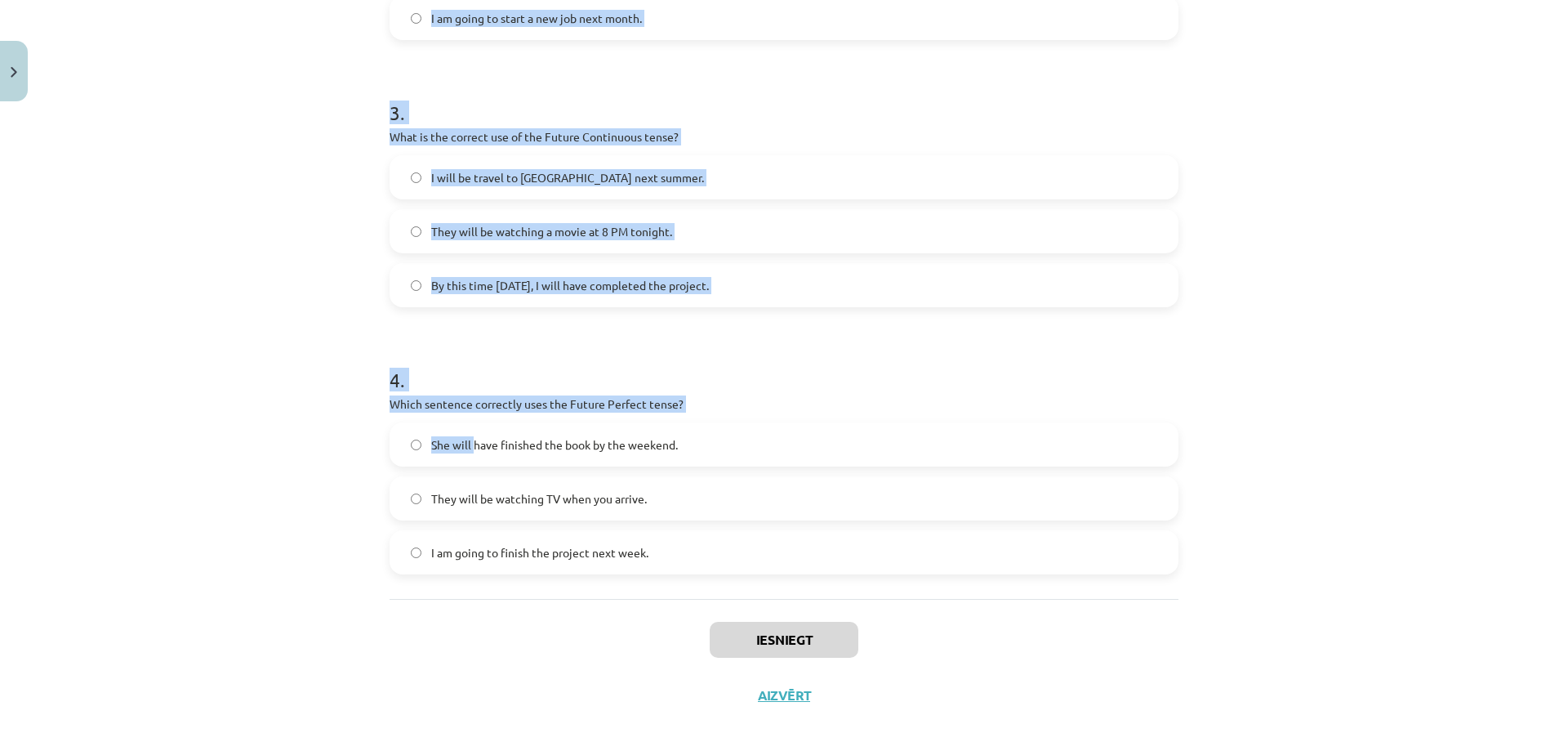
scroll to position [800, 0]
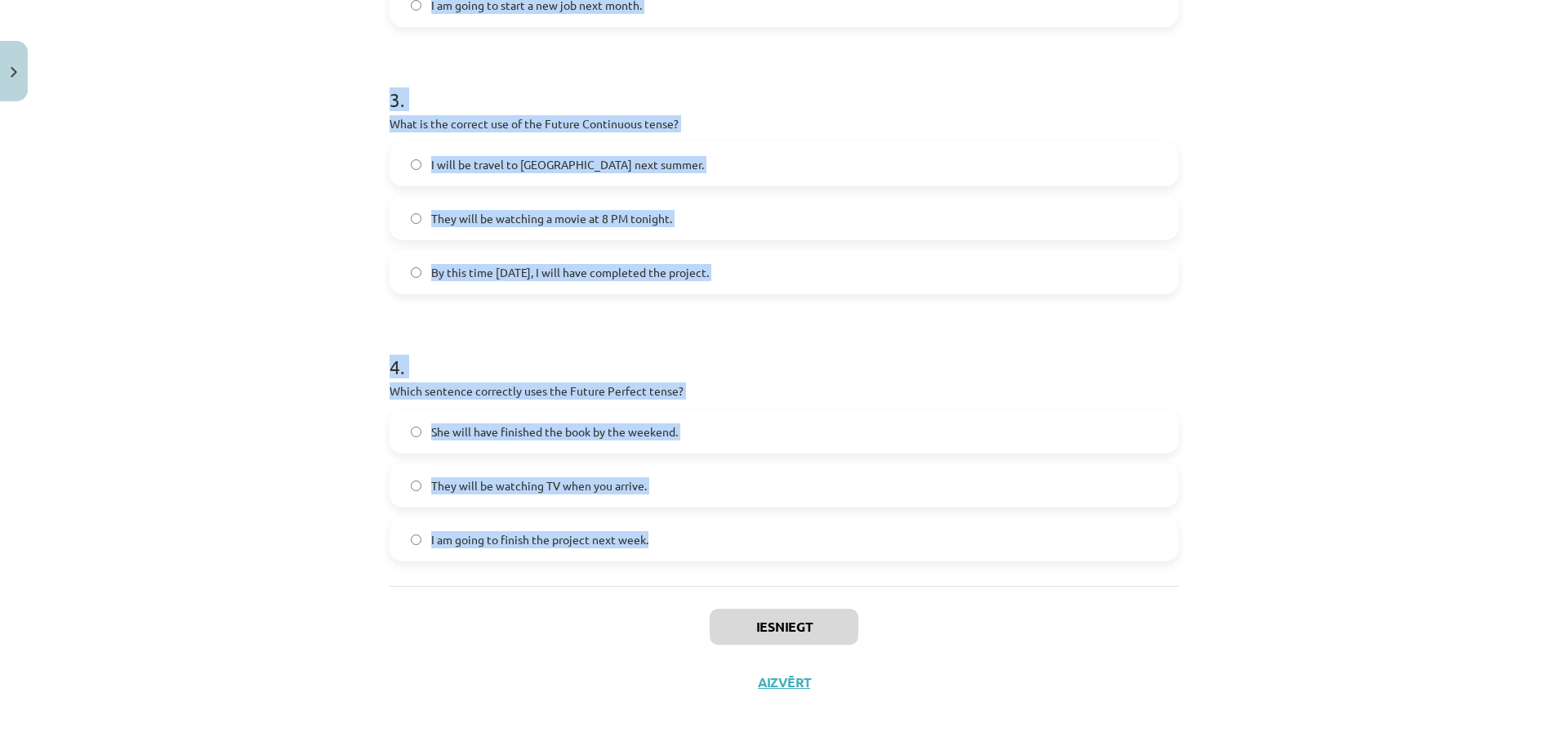
drag, startPoint x: 384, startPoint y: 318, endPoint x: 690, endPoint y: 529, distance: 371.7
click at [690, 529] on form "1 . Which sentence correctly uses "will" to make a prediction? I will going to …" at bounding box center [784, 43] width 789 height 1036
copy form "1 . Which sentence correctly uses "will" to make a prediction? I will going to …"
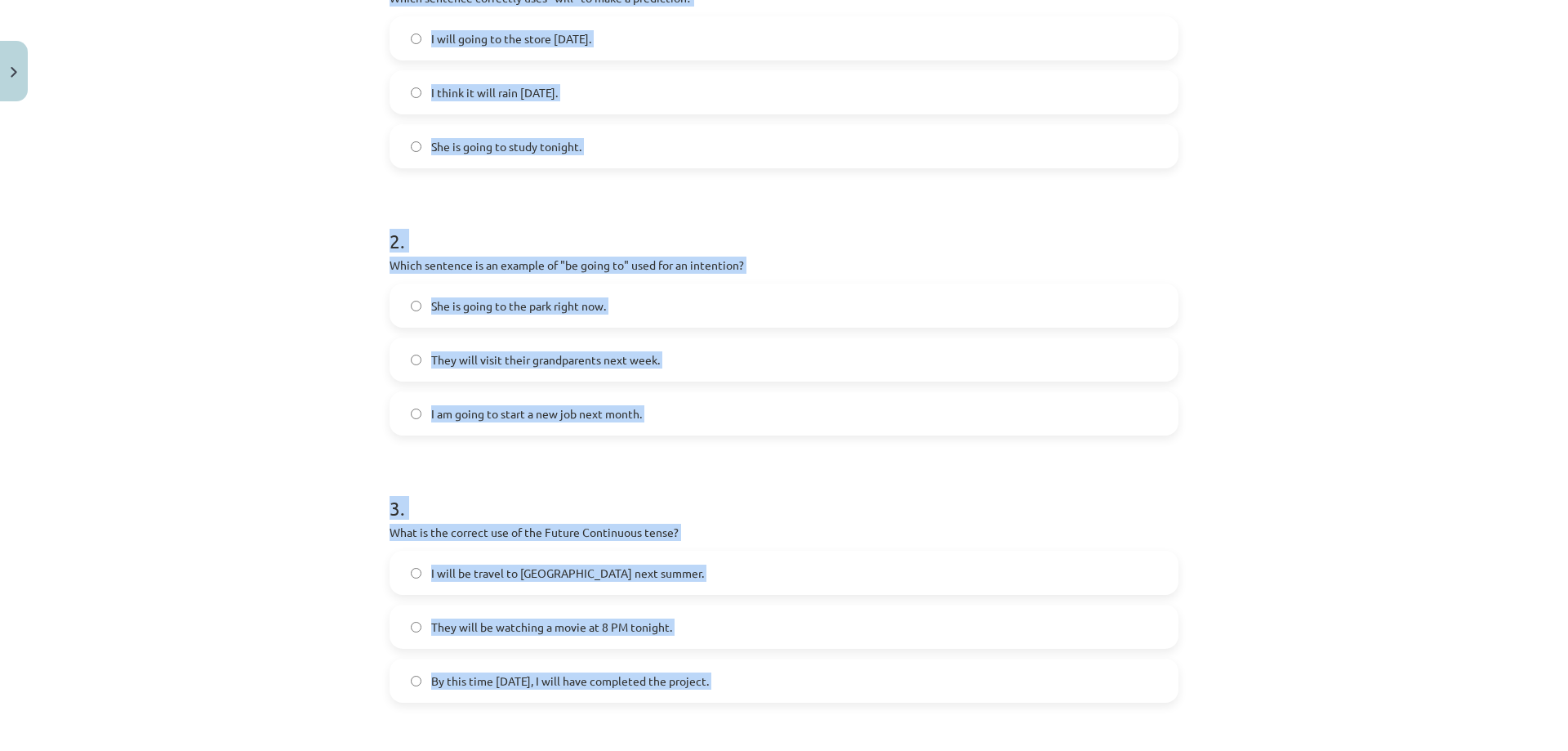
click at [289, 386] on div "Mācību tēma: Angļu valoda i - 10.klase 1.ieskaites mācību materiāls #4 📝 Topic …" at bounding box center [784, 376] width 1568 height 751
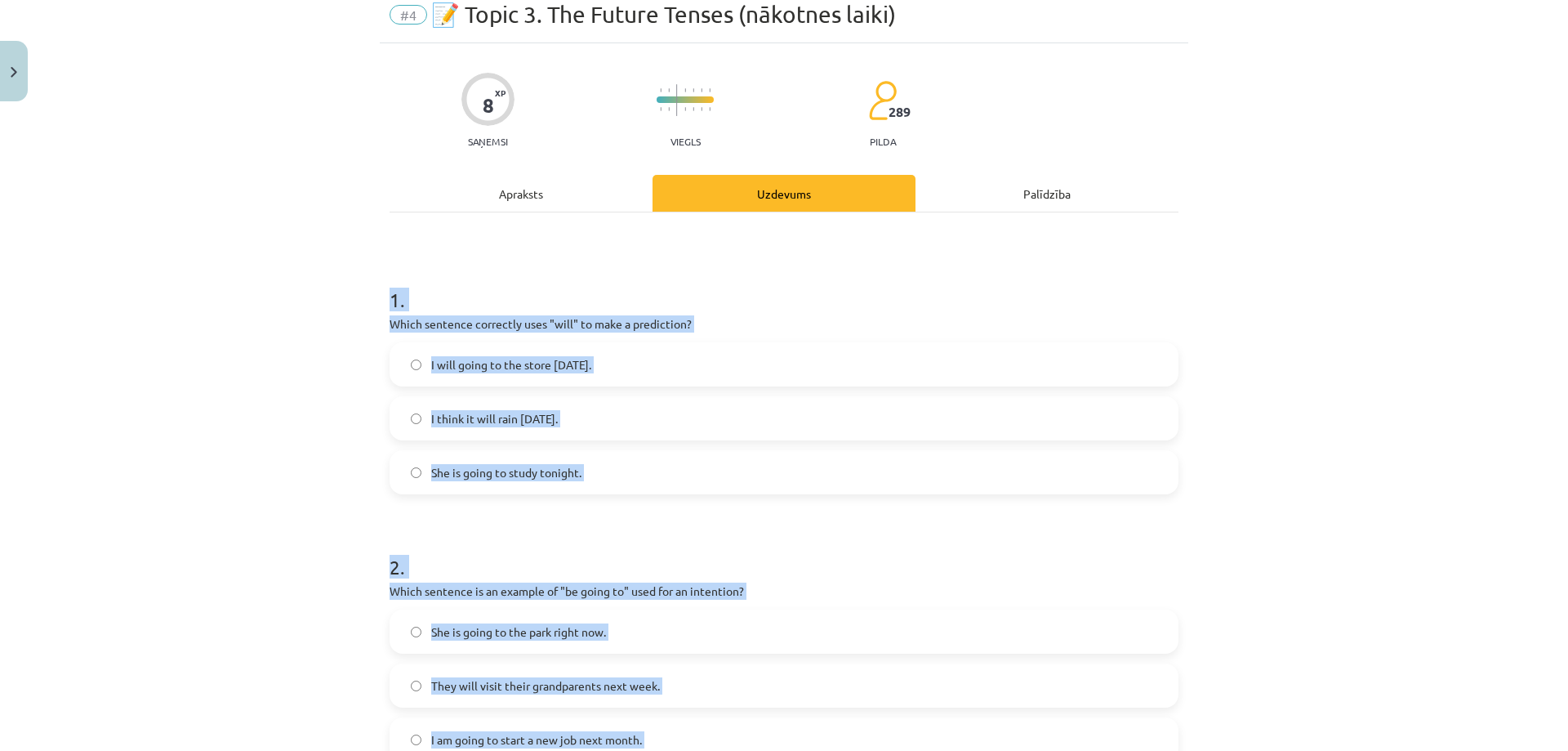
scroll to position [64, 0]
click at [361, 348] on div "Mācību tēma: Angļu valoda i - 10.klase 1.ieskaites mācību materiāls #4 📝 Topic …" at bounding box center [784, 376] width 1568 height 751
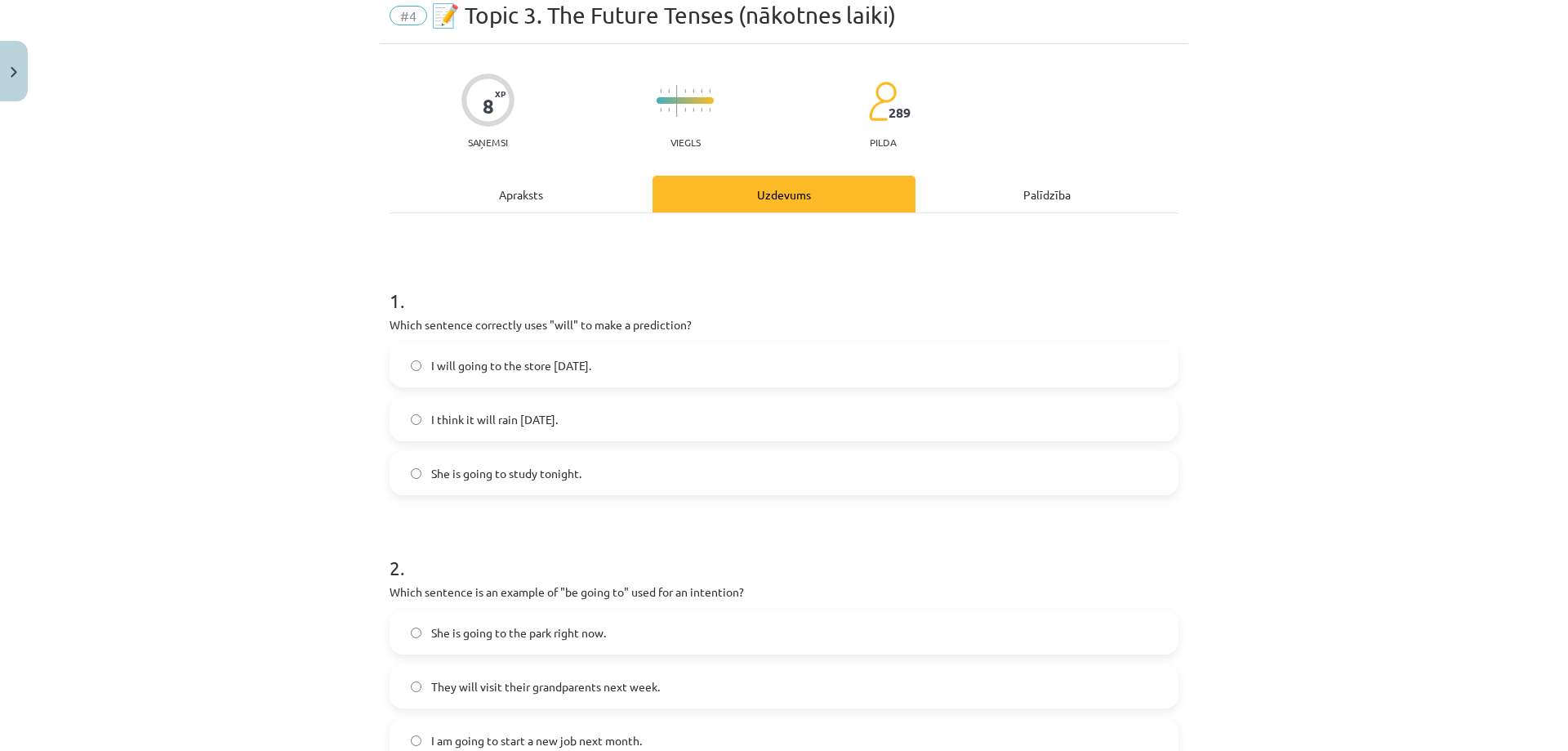
click at [398, 404] on label "I think it will rain tomorrow." at bounding box center [784, 419] width 785 height 41
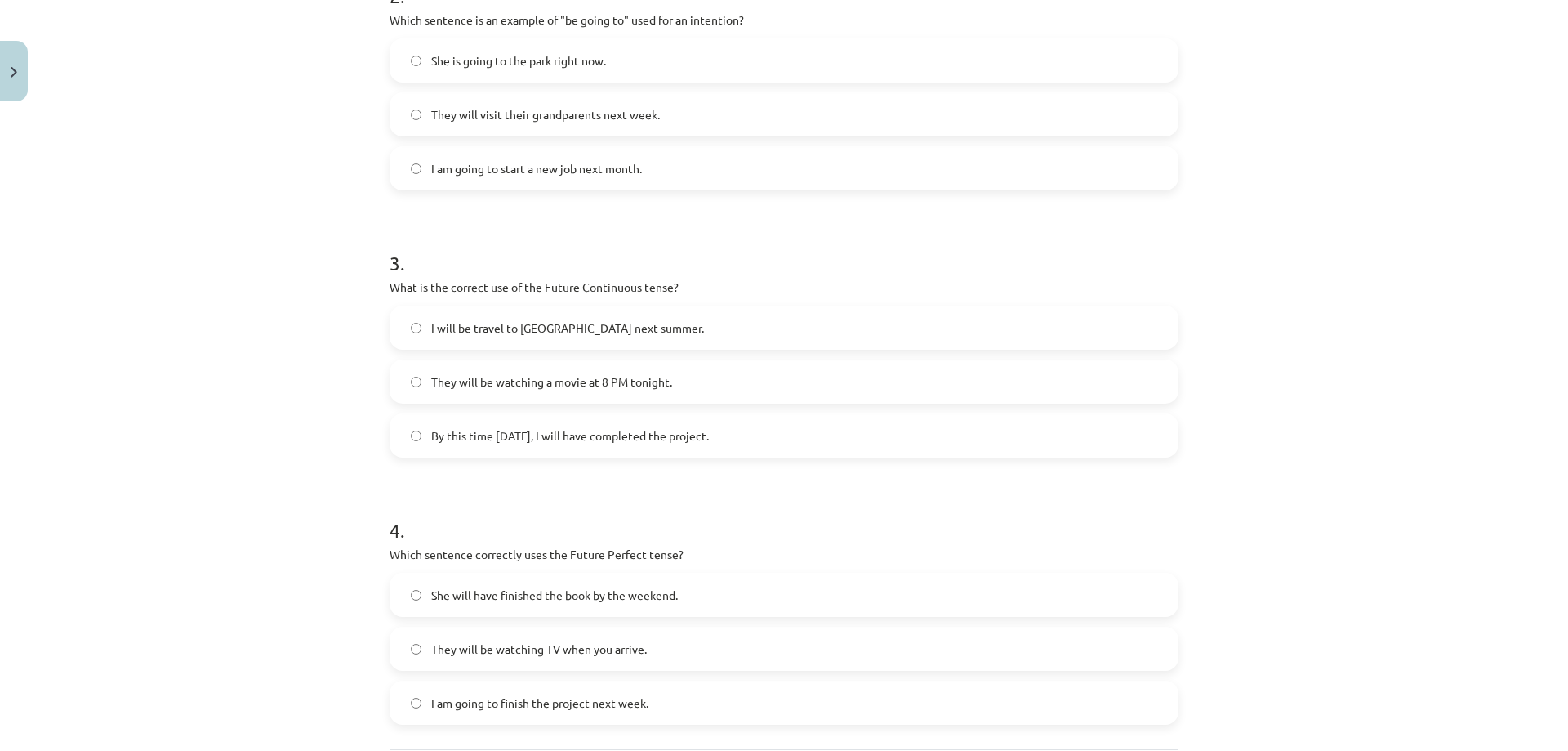
click at [415, 386] on label "They will be watching a movie at 8 PM tonight." at bounding box center [784, 381] width 785 height 41
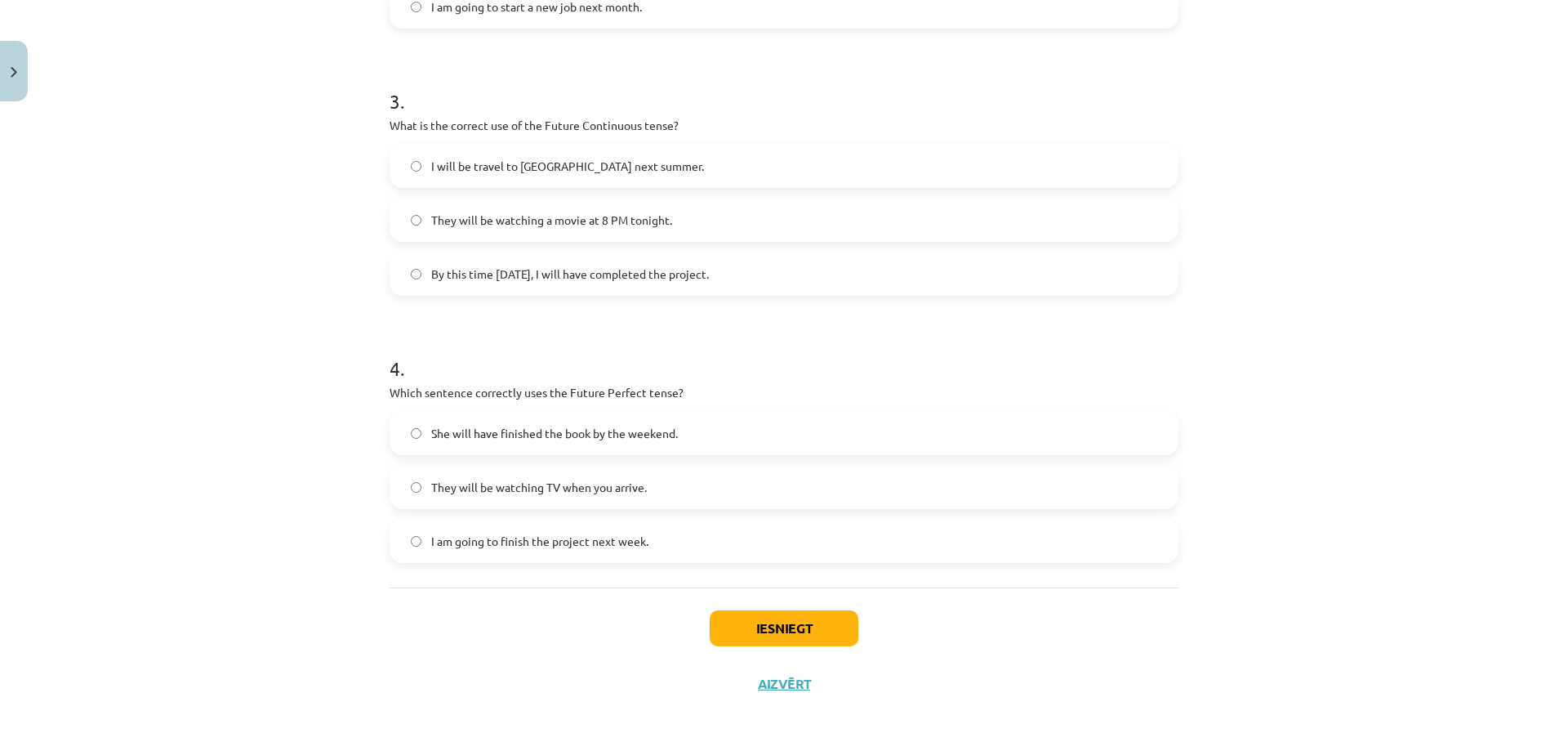
scroll to position [800, 0]
click at [776, 634] on button "Iesniegt" at bounding box center [784, 626] width 148 height 36
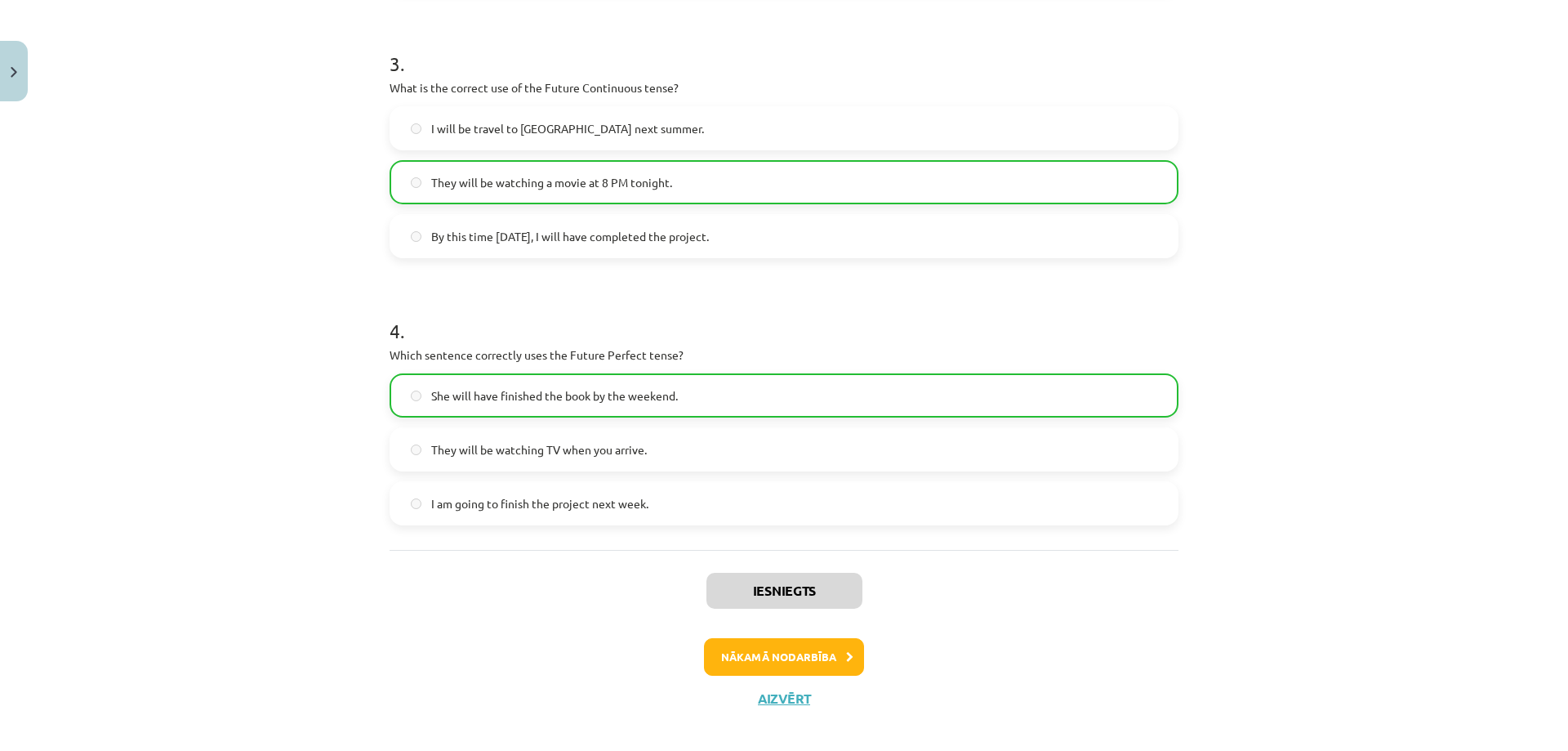
scroll to position [852, 0]
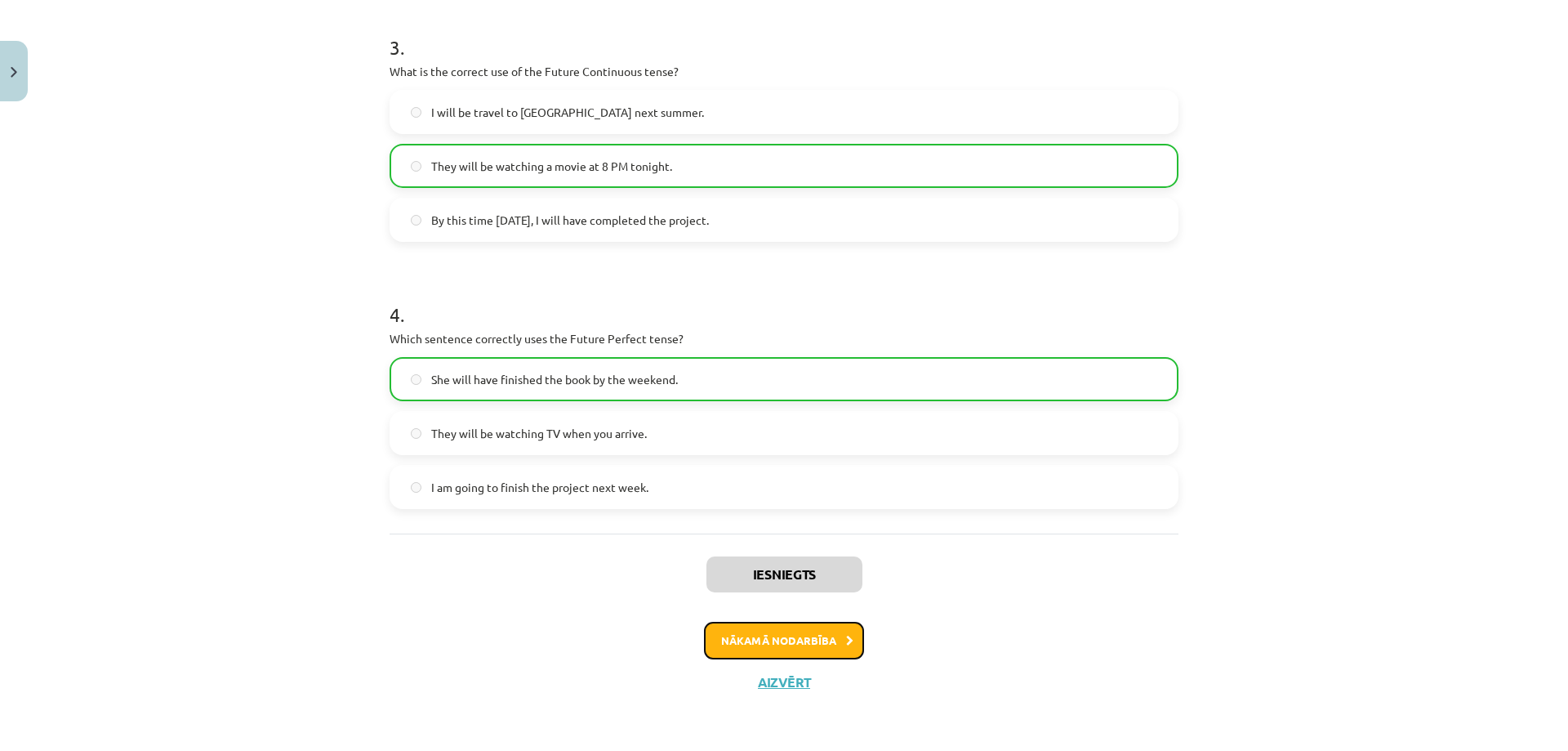
click at [790, 632] on button "Nākamā nodarbība" at bounding box center [784, 640] width 160 height 38
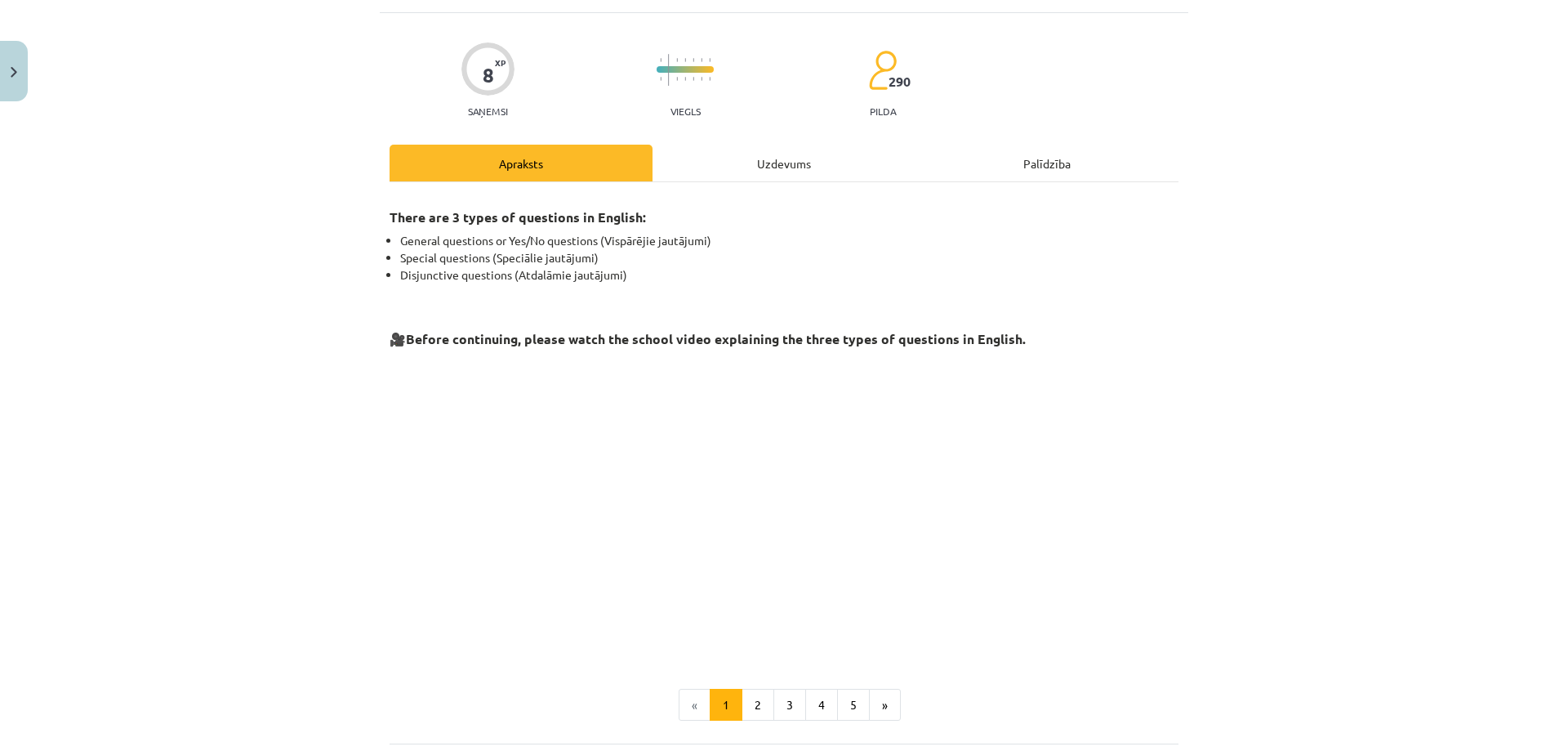
scroll to position [253, 0]
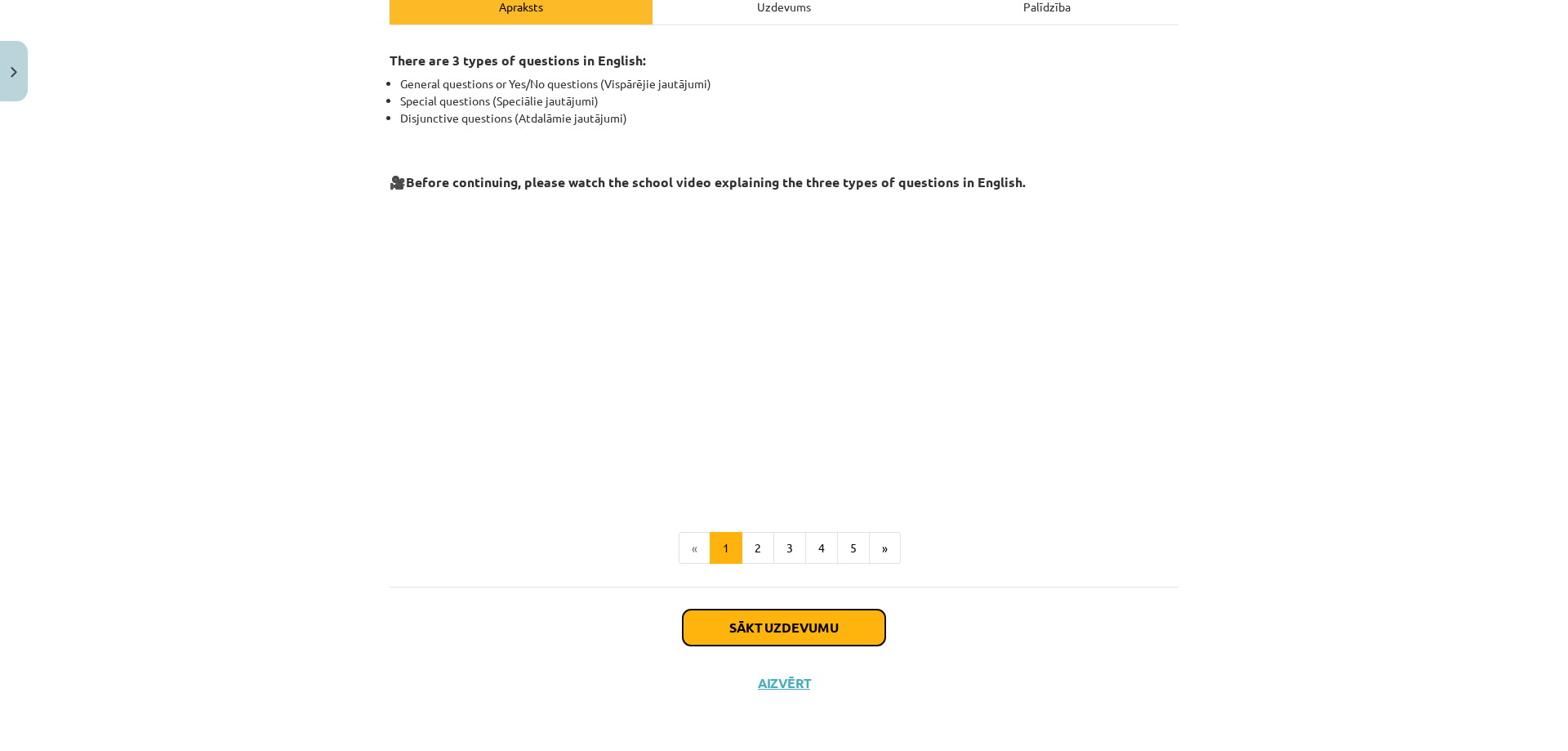
click at [842, 632] on button "Sākt uzdevumu" at bounding box center [784, 626] width 202 height 36
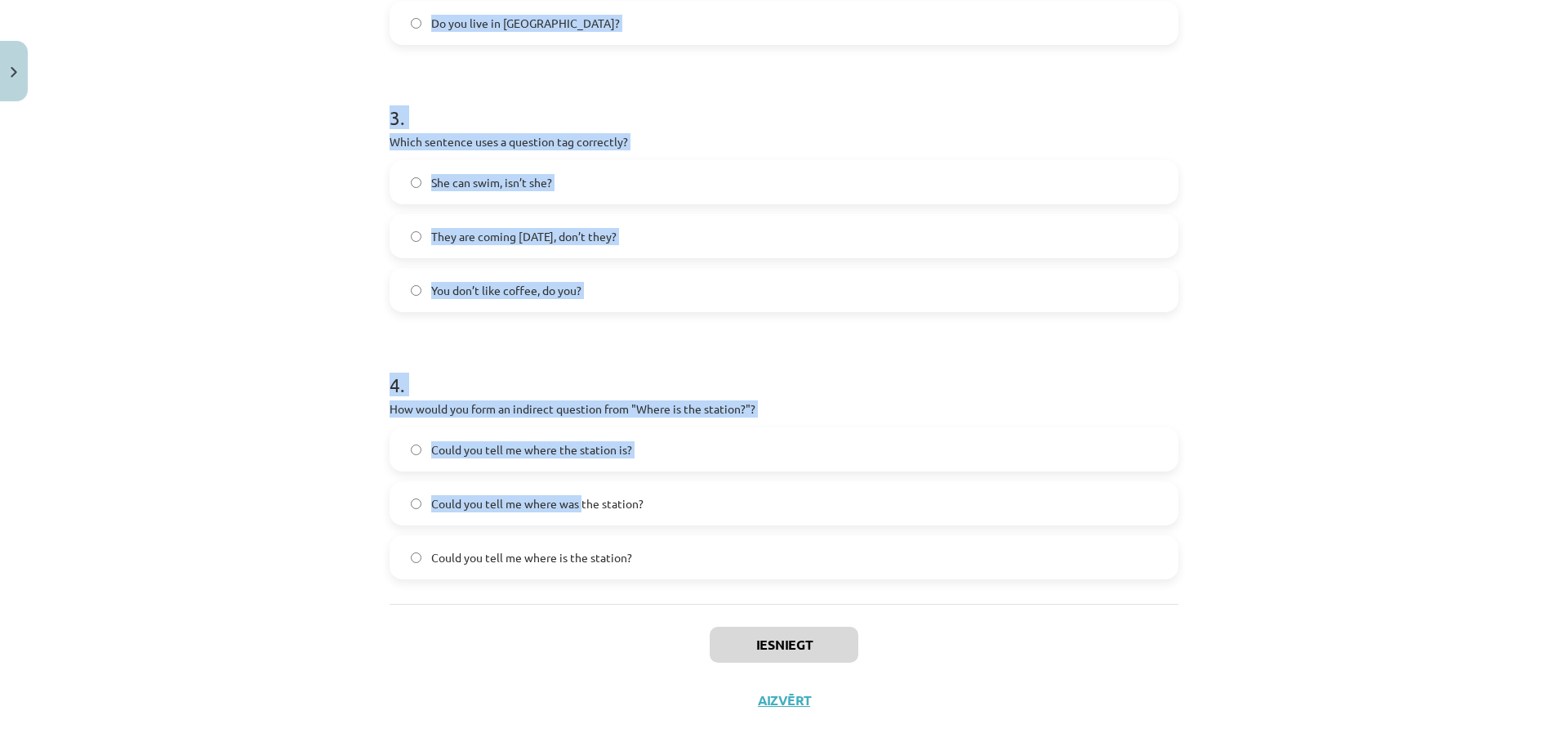
scroll to position [800, 0]
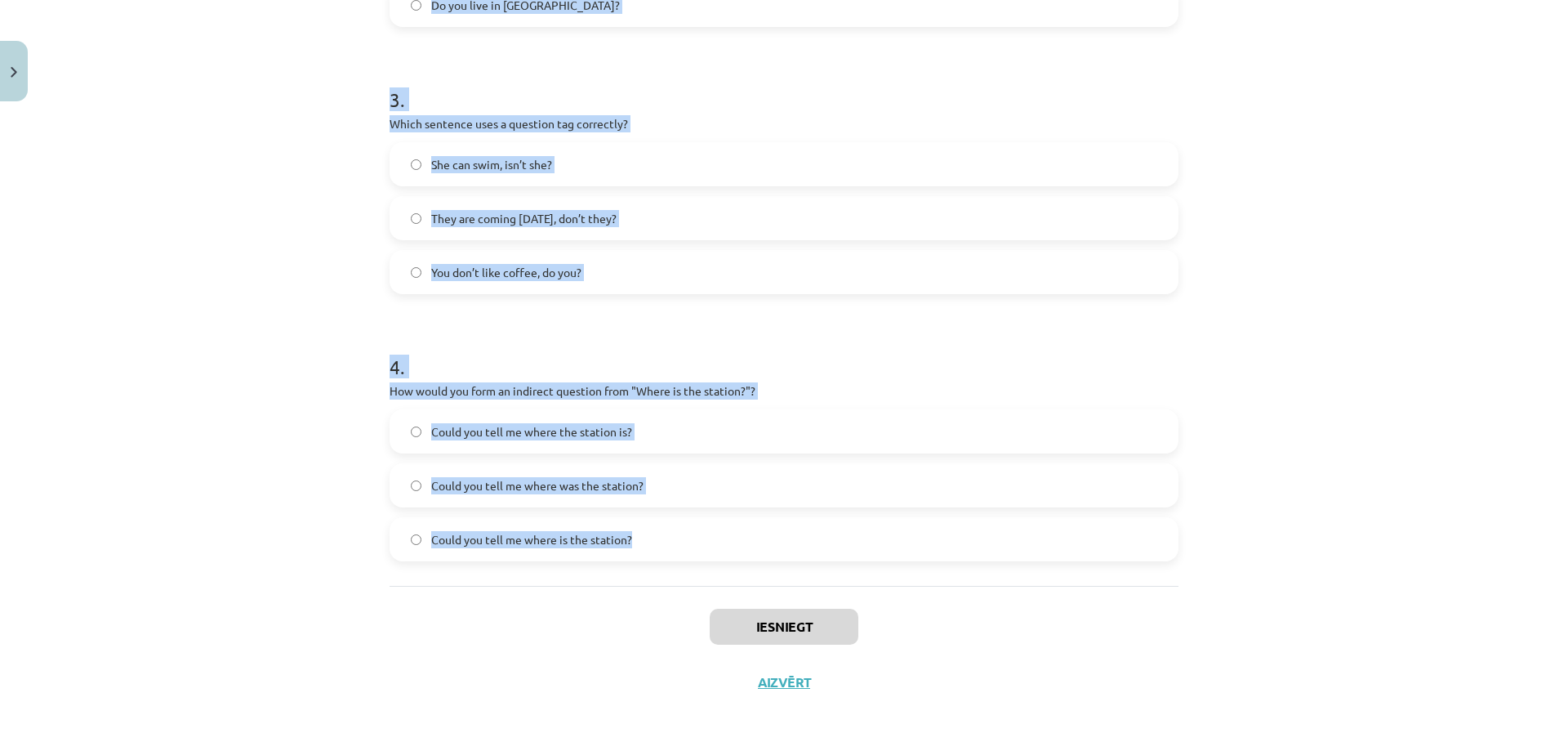
drag, startPoint x: 385, startPoint y: 324, endPoint x: 670, endPoint y: 517, distance: 344.2
click at [670, 517] on form "1 . What is the correct word order for a question in the Present Simple tense? …" at bounding box center [784, 43] width 789 height 1036
copy form "1 . What is the correct word order for a question in the Present Simple tense? …"
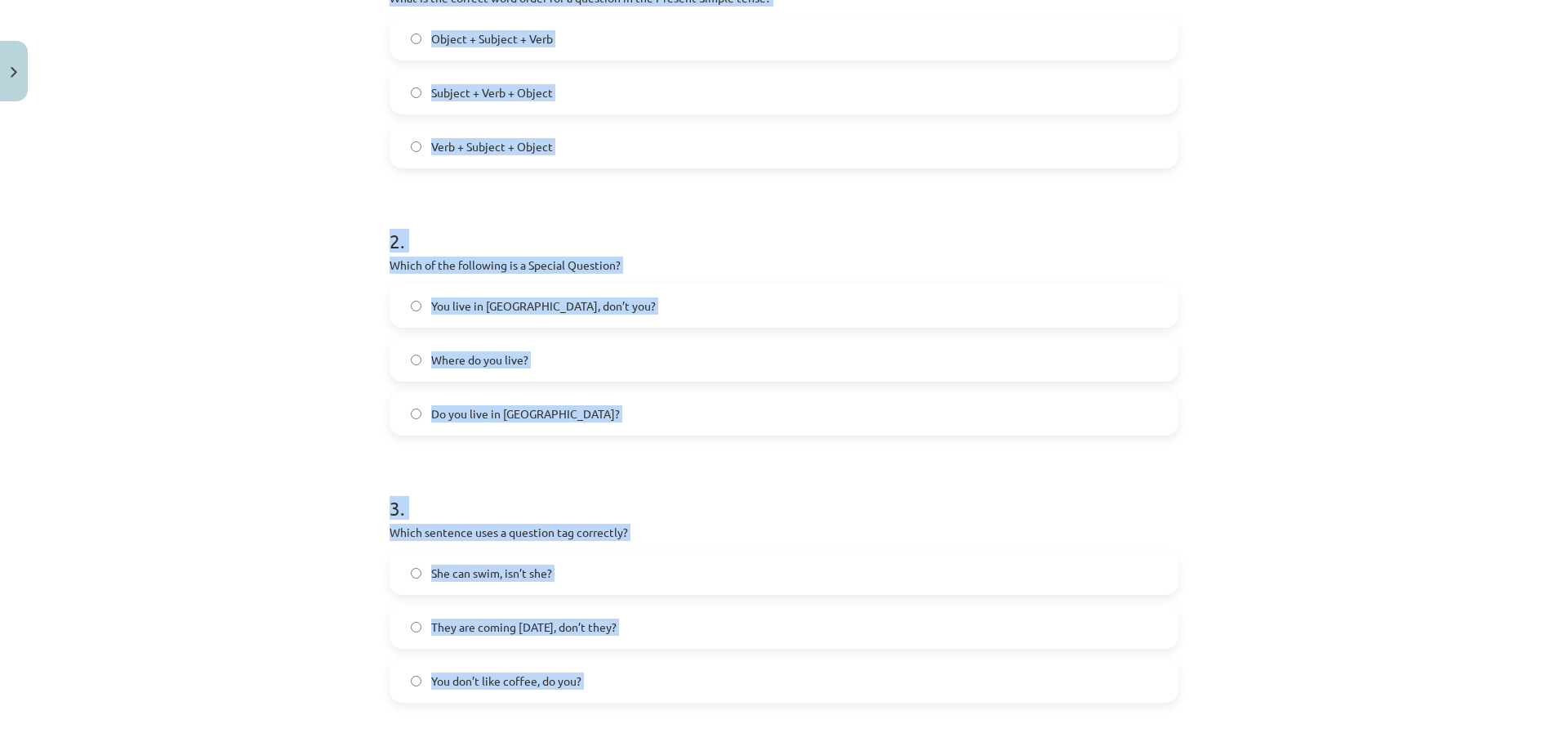
click at [276, 377] on div "Mācību tēma: Angļu valoda i - 10.klase 1.ieskaites mācību materiāls #5 💬 Topic …" at bounding box center [784, 376] width 1568 height 751
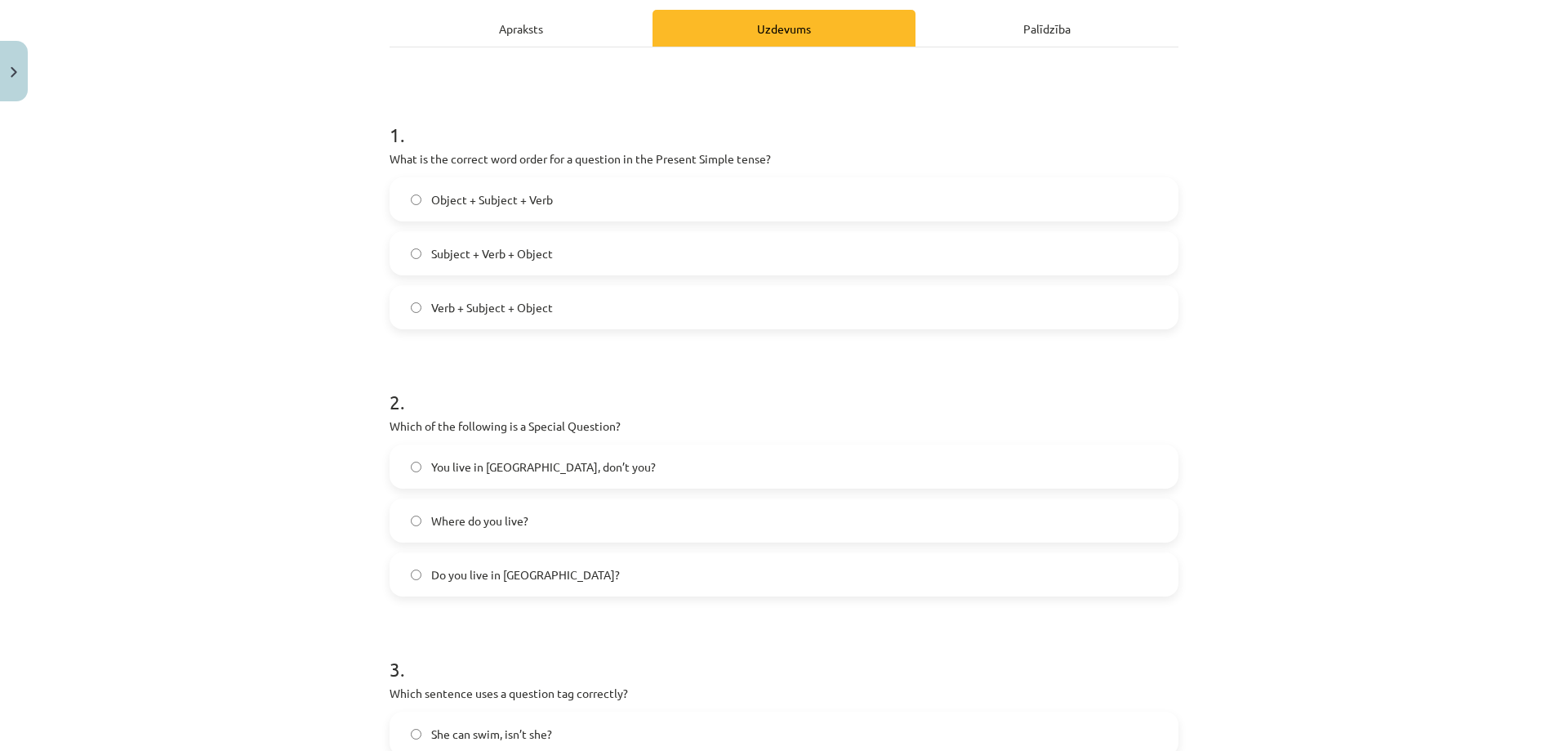
scroll to position [0, 0]
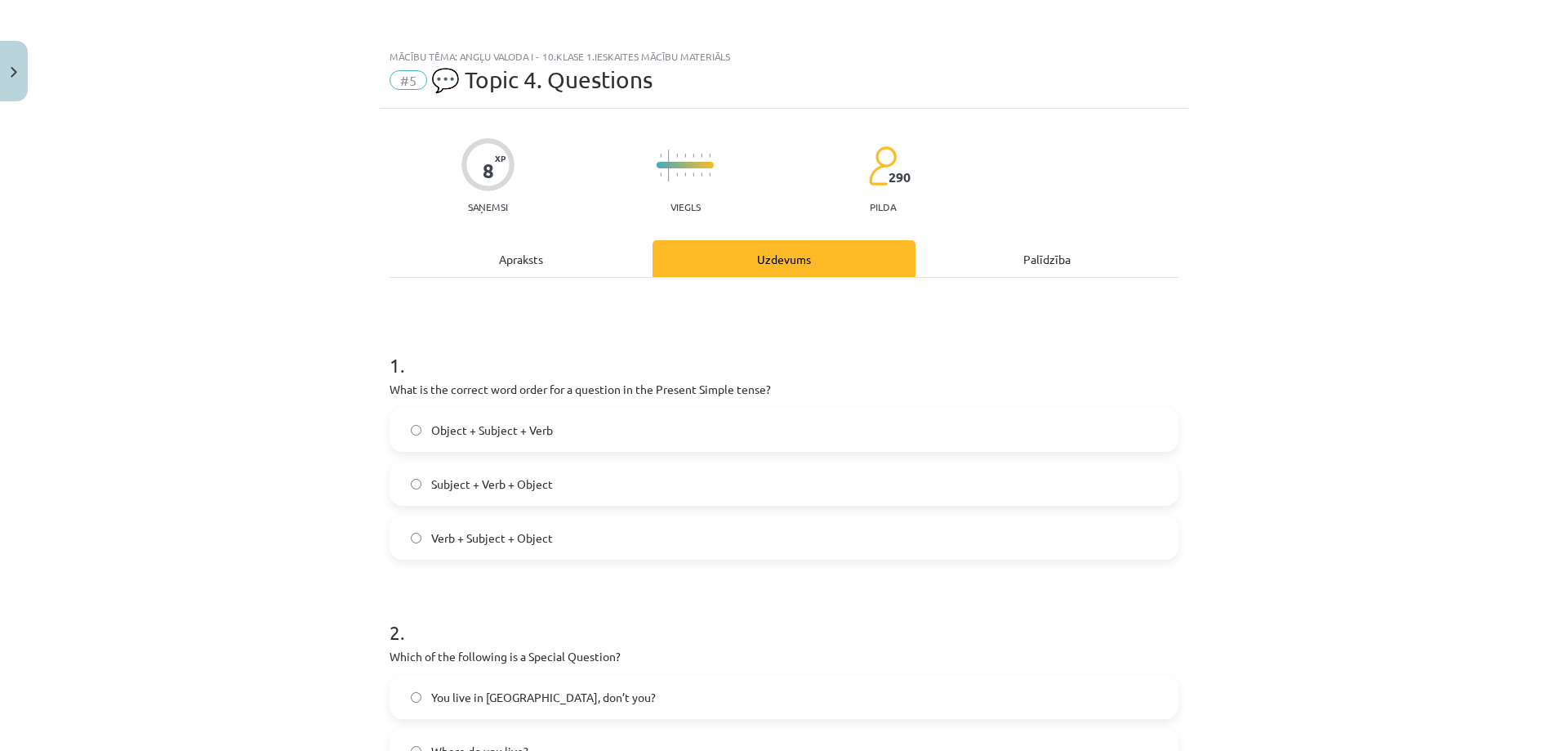
drag, startPoint x: 406, startPoint y: 547, endPoint x: 395, endPoint y: 543, distance: 11.7
click at [406, 546] on label "Verb + Subject + Object" at bounding box center [784, 538] width 785 height 41
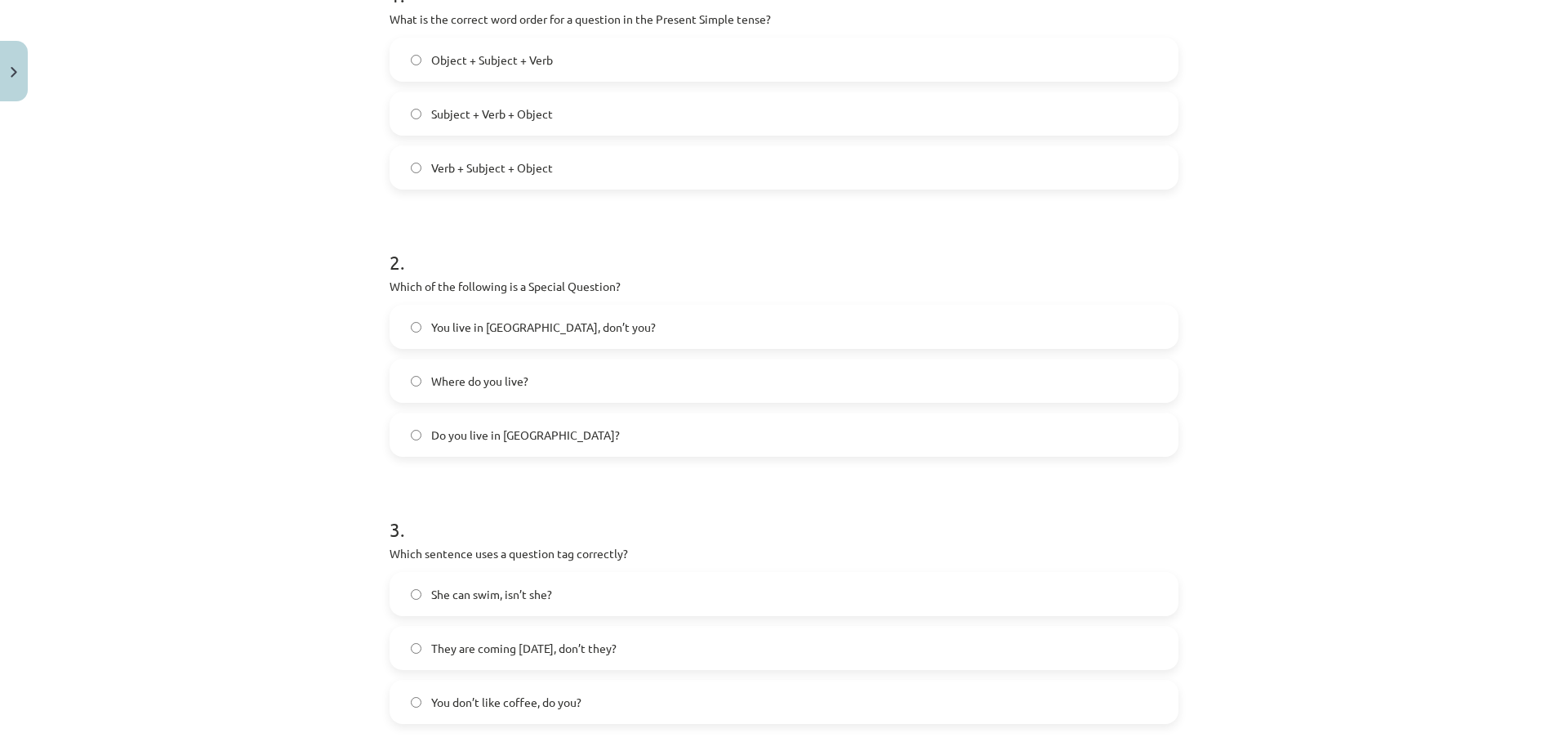
scroll to position [571, 0]
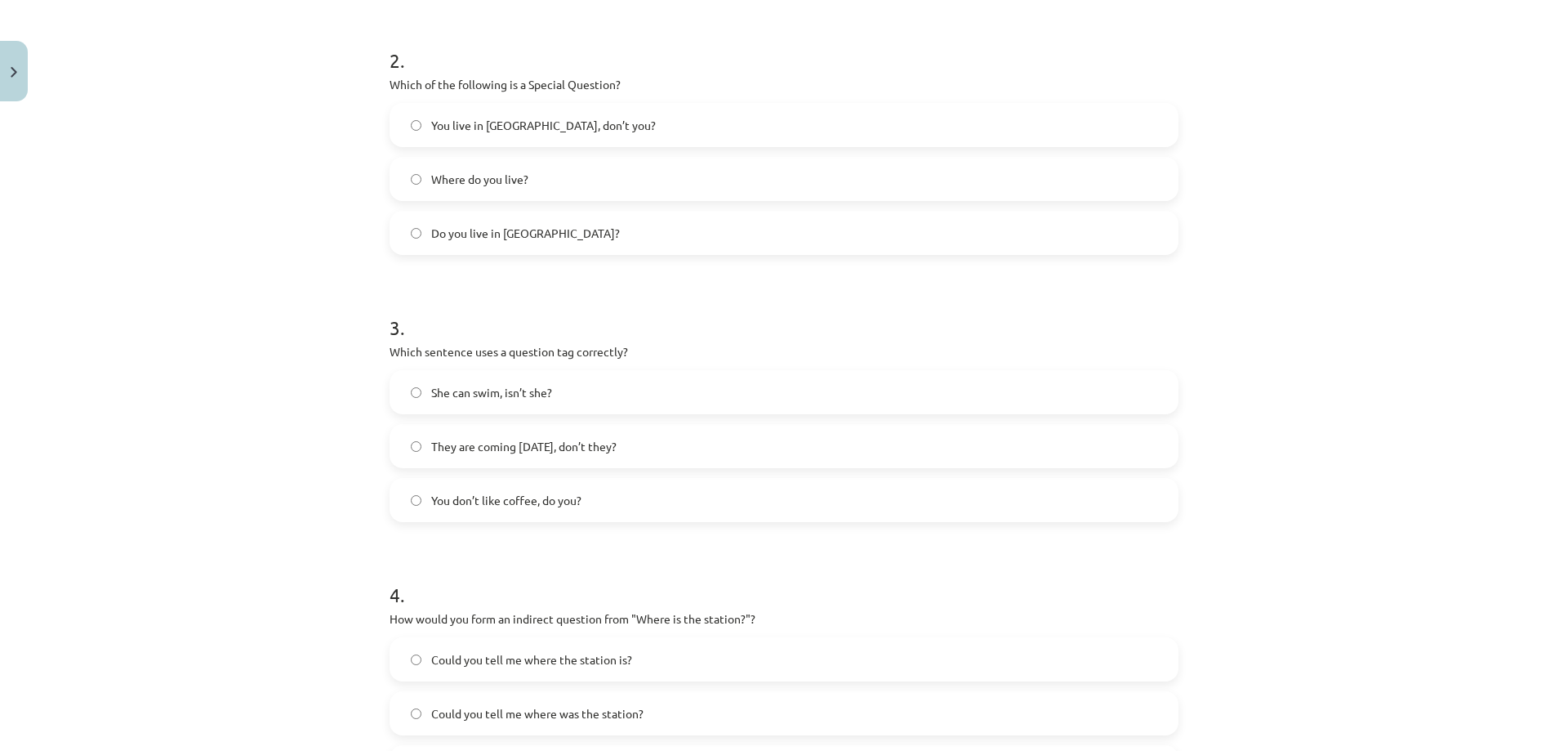
click at [391, 510] on label "You don’t like coffee, do you?" at bounding box center [784, 500] width 785 height 41
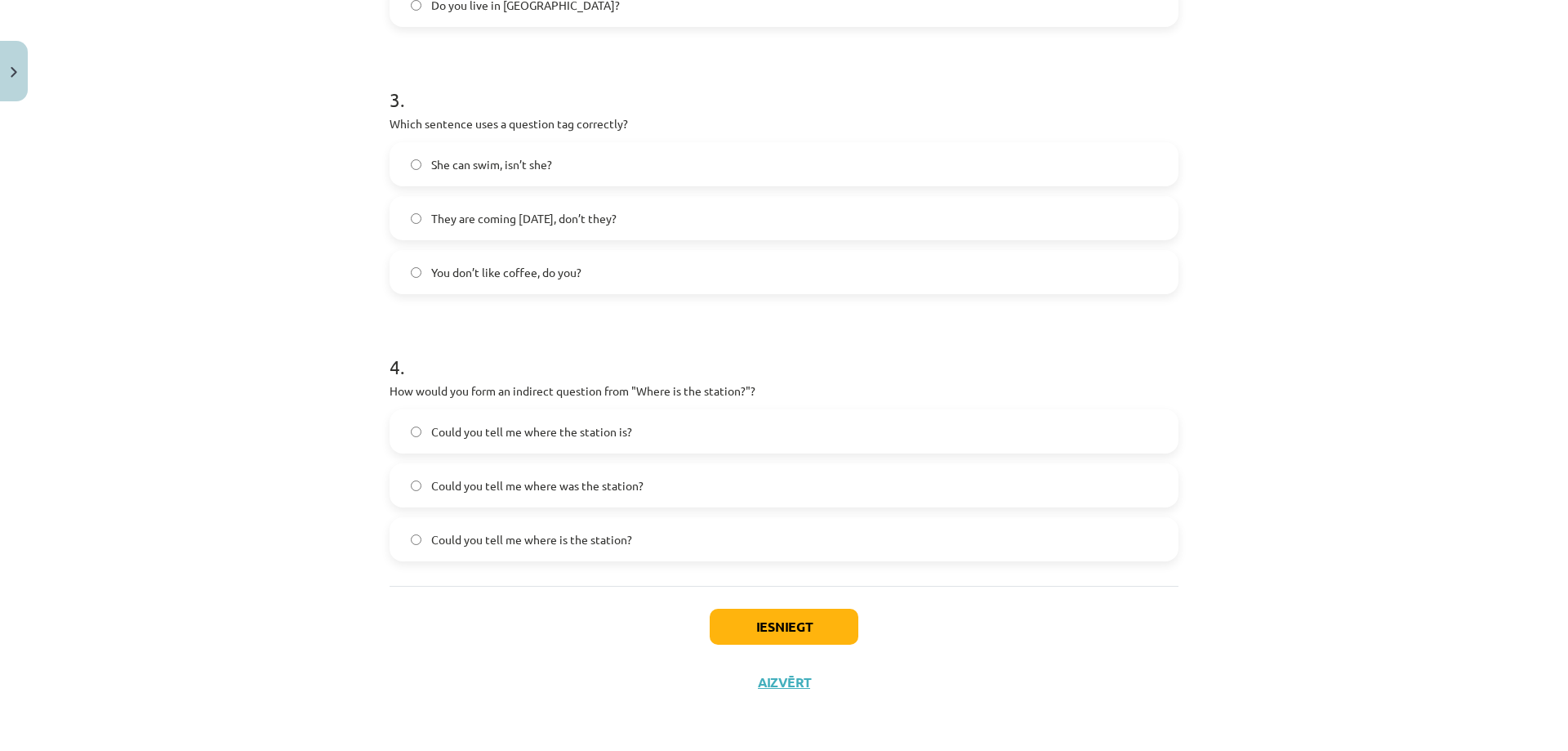
click at [406, 448] on label "Could you tell me where the station is?" at bounding box center [784, 431] width 785 height 41
click at [753, 616] on button "Iesniegt" at bounding box center [784, 626] width 148 height 36
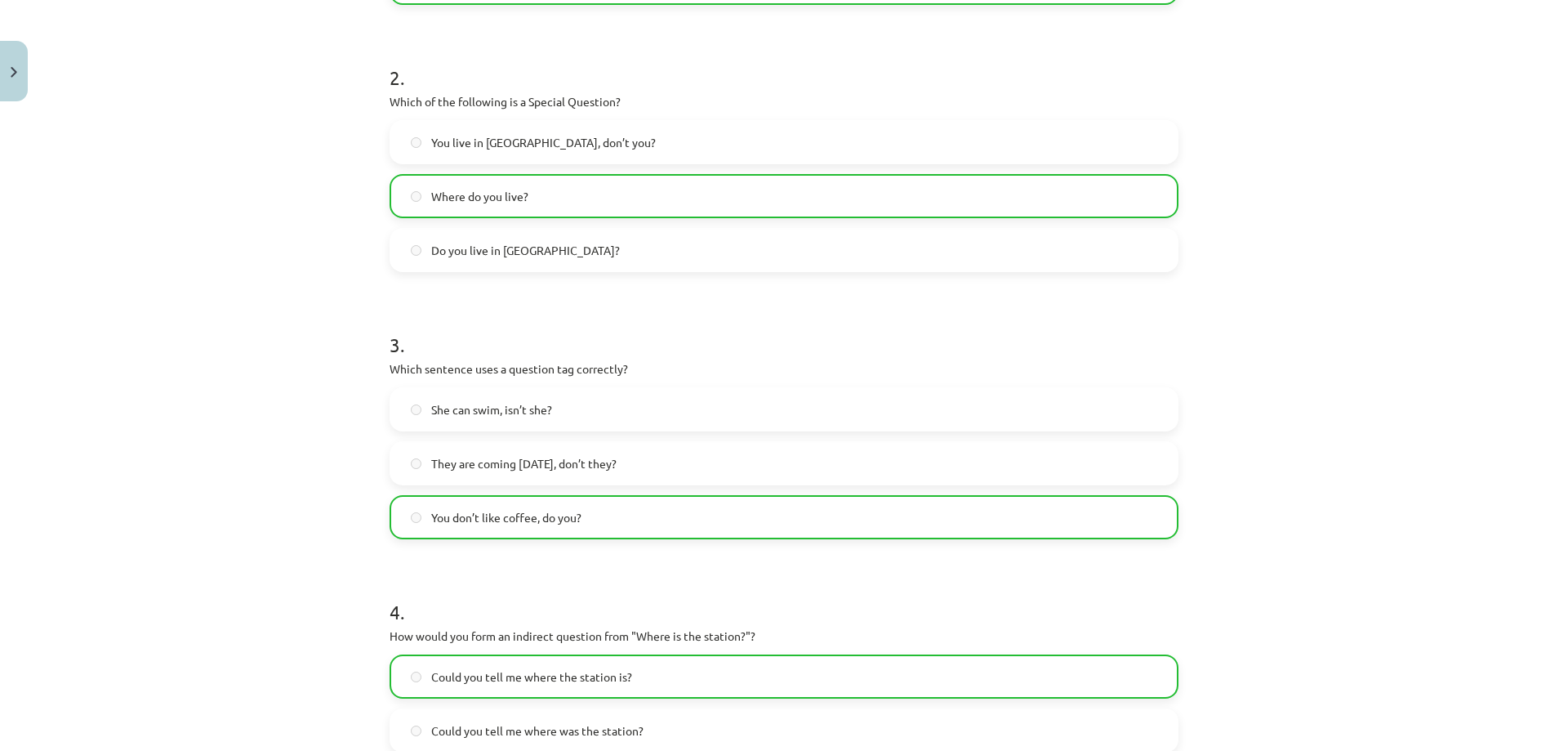
scroll to position [852, 0]
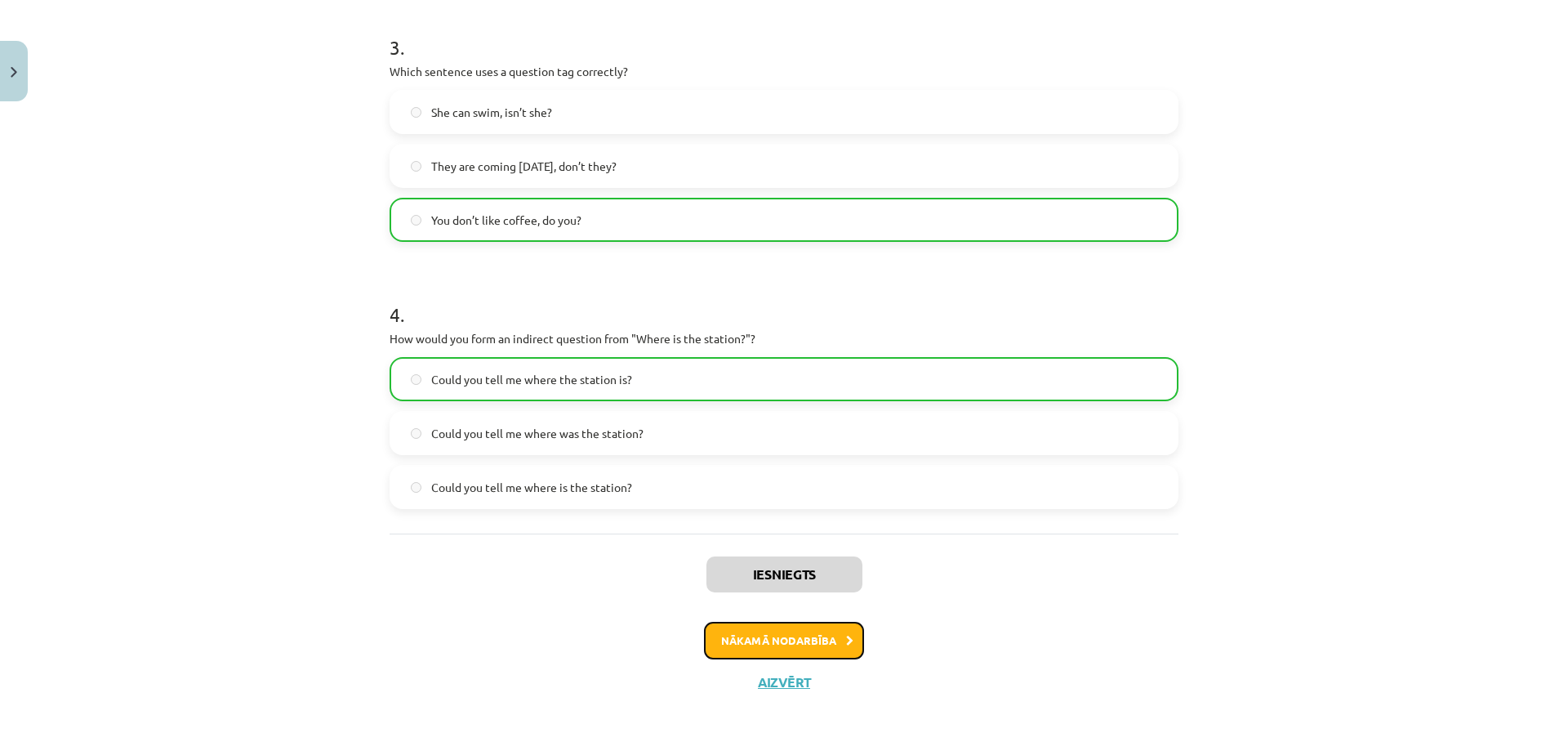
click at [708, 644] on button "Nākamā nodarbība" at bounding box center [784, 640] width 160 height 38
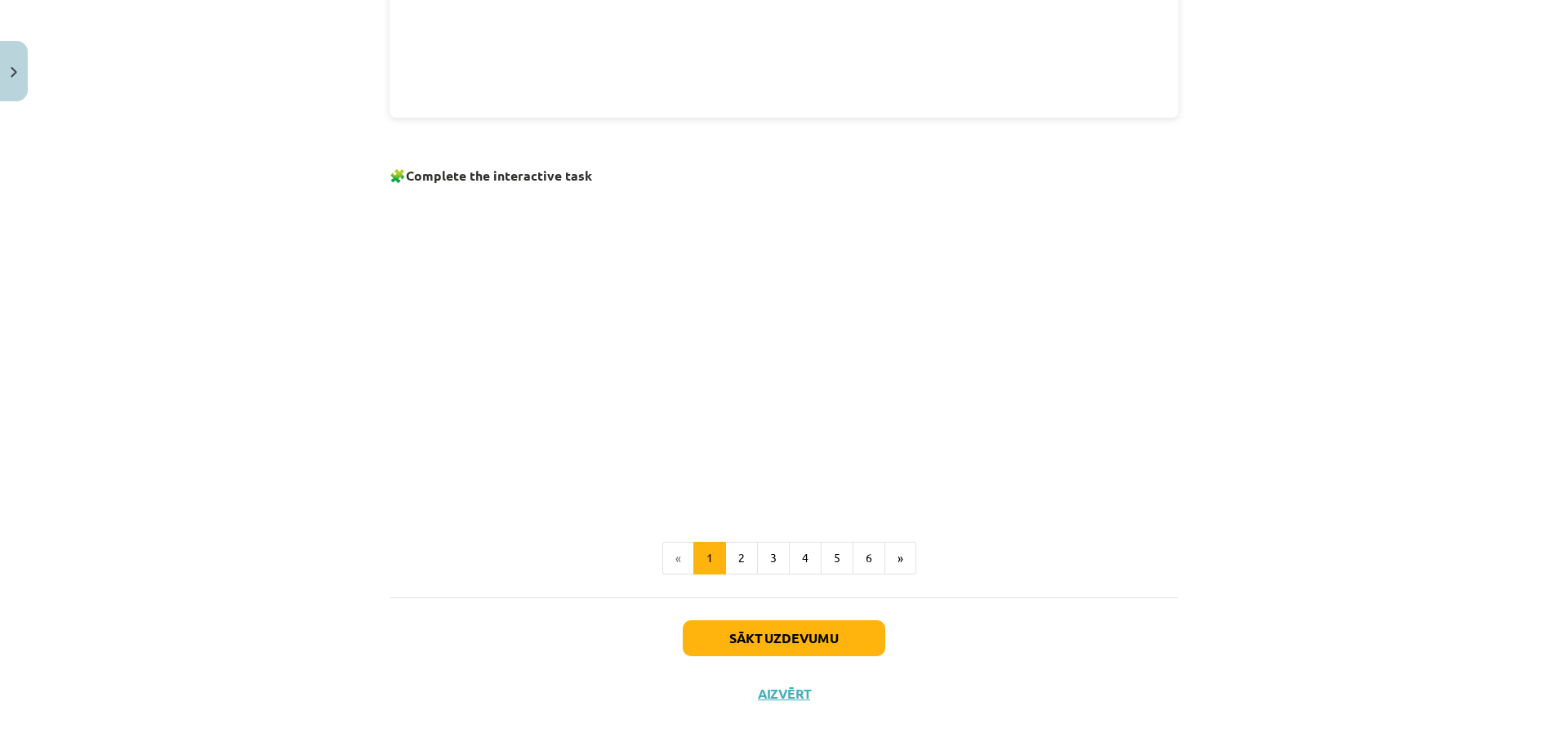
scroll to position [960, 0]
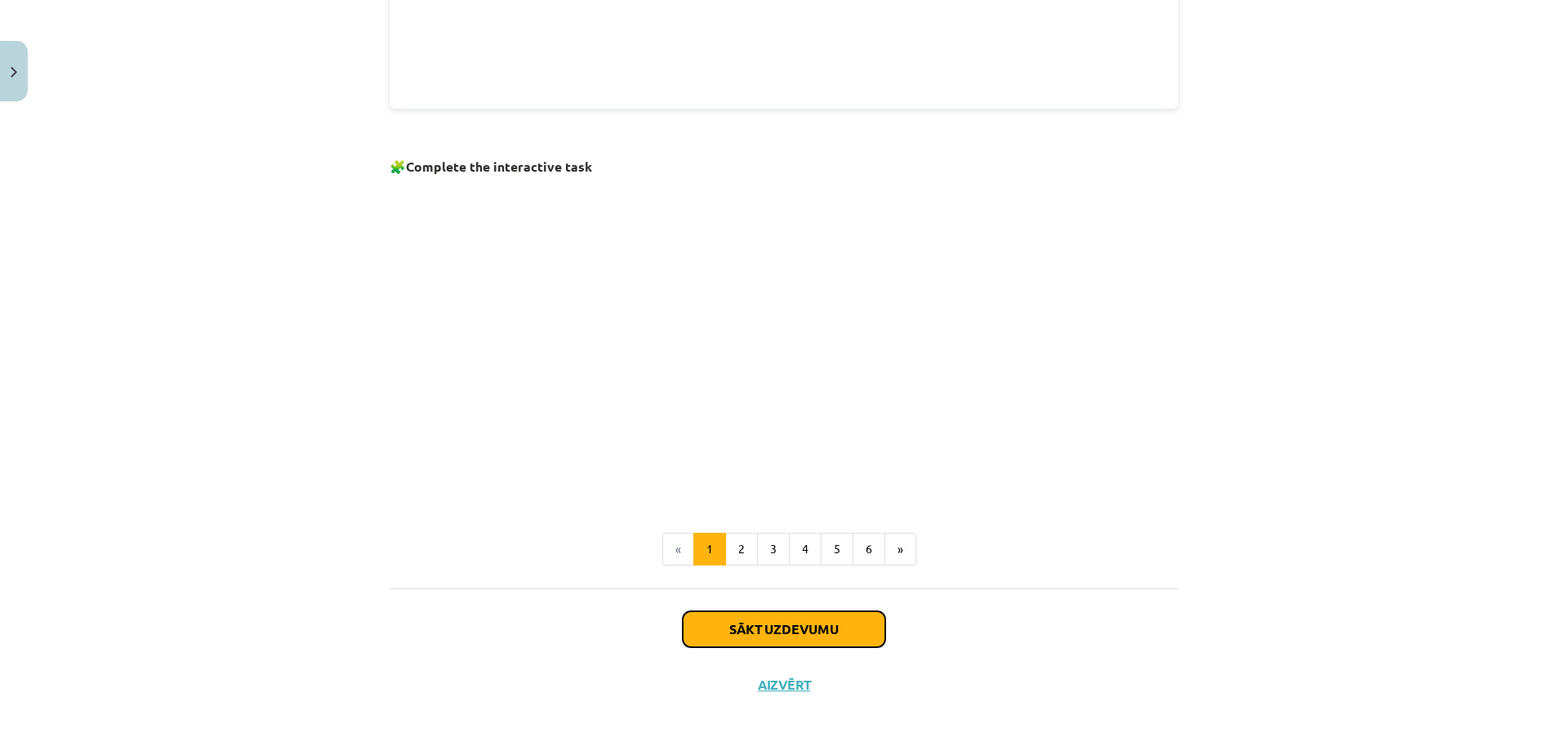
click at [737, 625] on button "Sākt uzdevumu" at bounding box center [784, 628] width 202 height 36
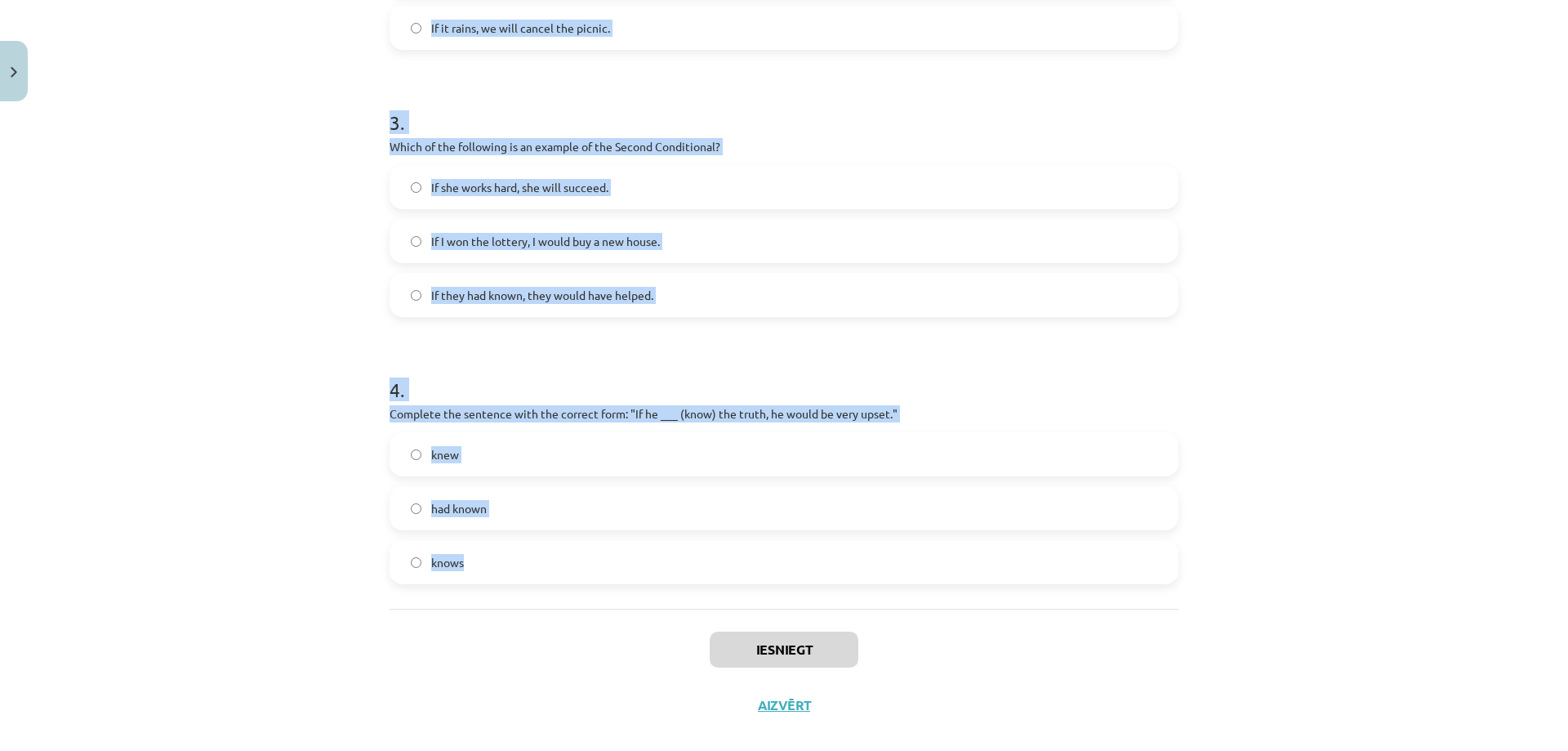
scroll to position [800, 0]
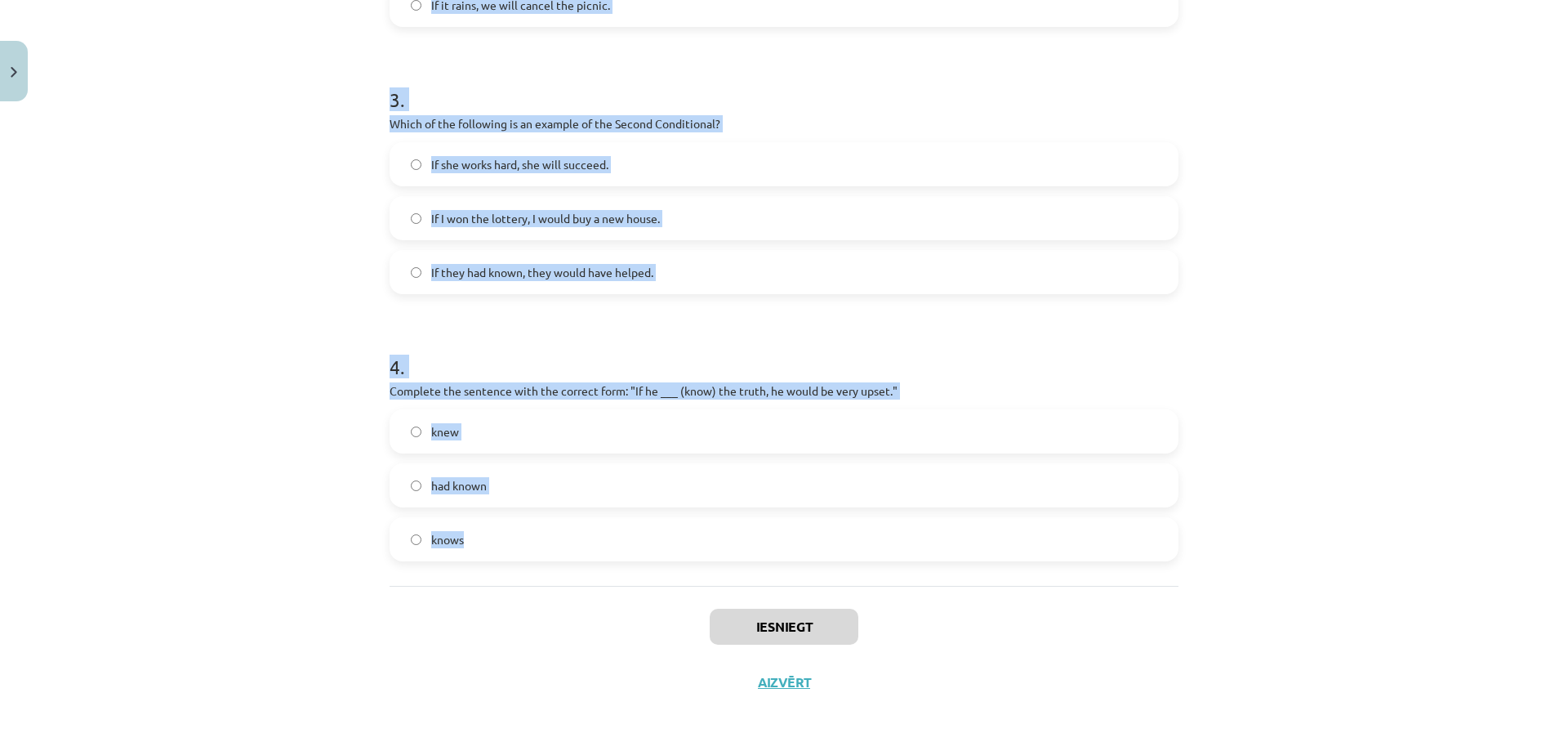
drag, startPoint x: 384, startPoint y: 320, endPoint x: 515, endPoint y: 534, distance: 250.9
click at [515, 534] on form "1 . Which conditional is used to express a general truth? Zero Conditional Firs…" at bounding box center [784, 43] width 789 height 1036
click at [231, 329] on div "Mācību tēma: Angļu valoda i - 10.klase 1.ieskaites mācību materiāls #6 📝 Topic …" at bounding box center [784, 376] width 1568 height 751
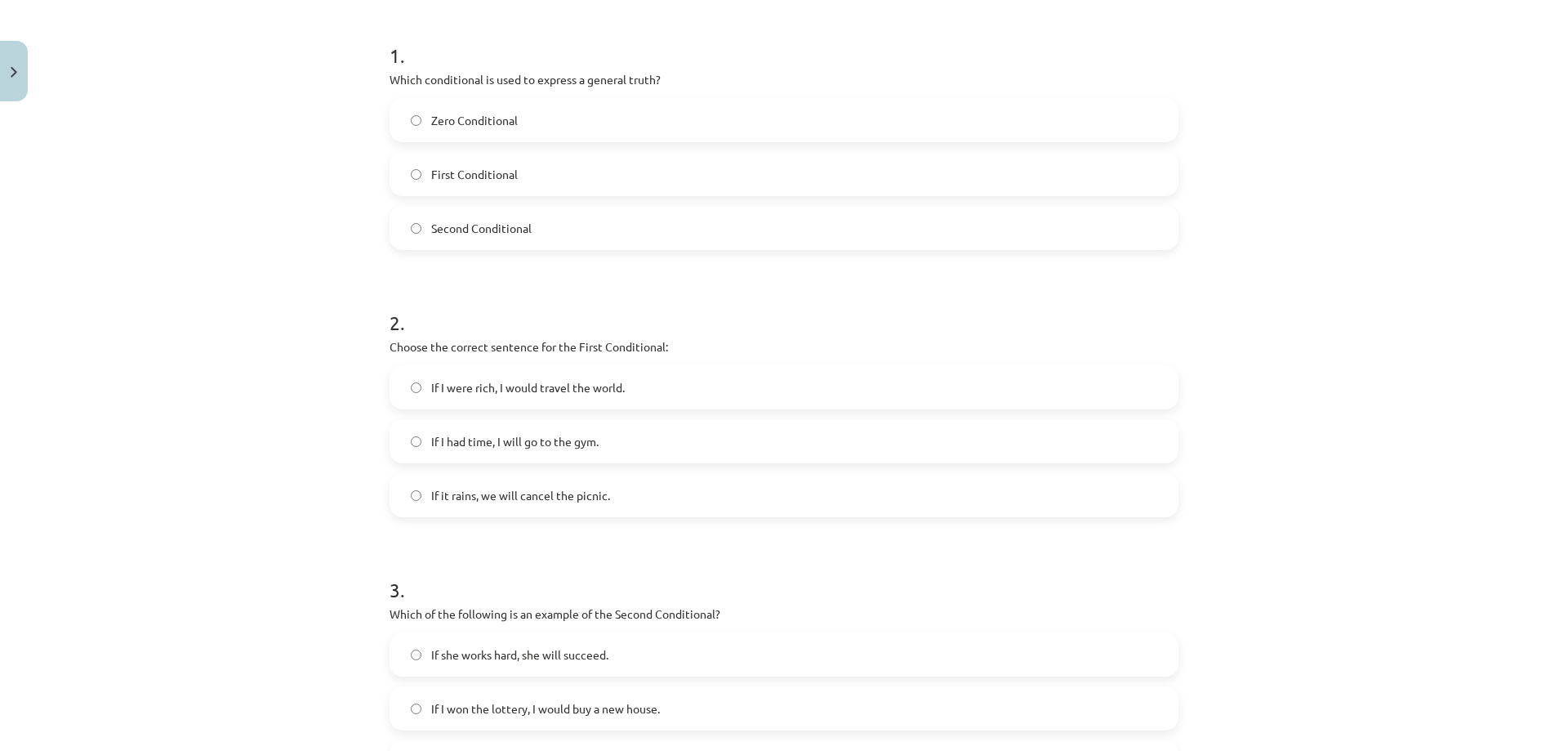
click at [419, 487] on label "If it rains, we will cancel the picnic." at bounding box center [784, 495] width 785 height 41
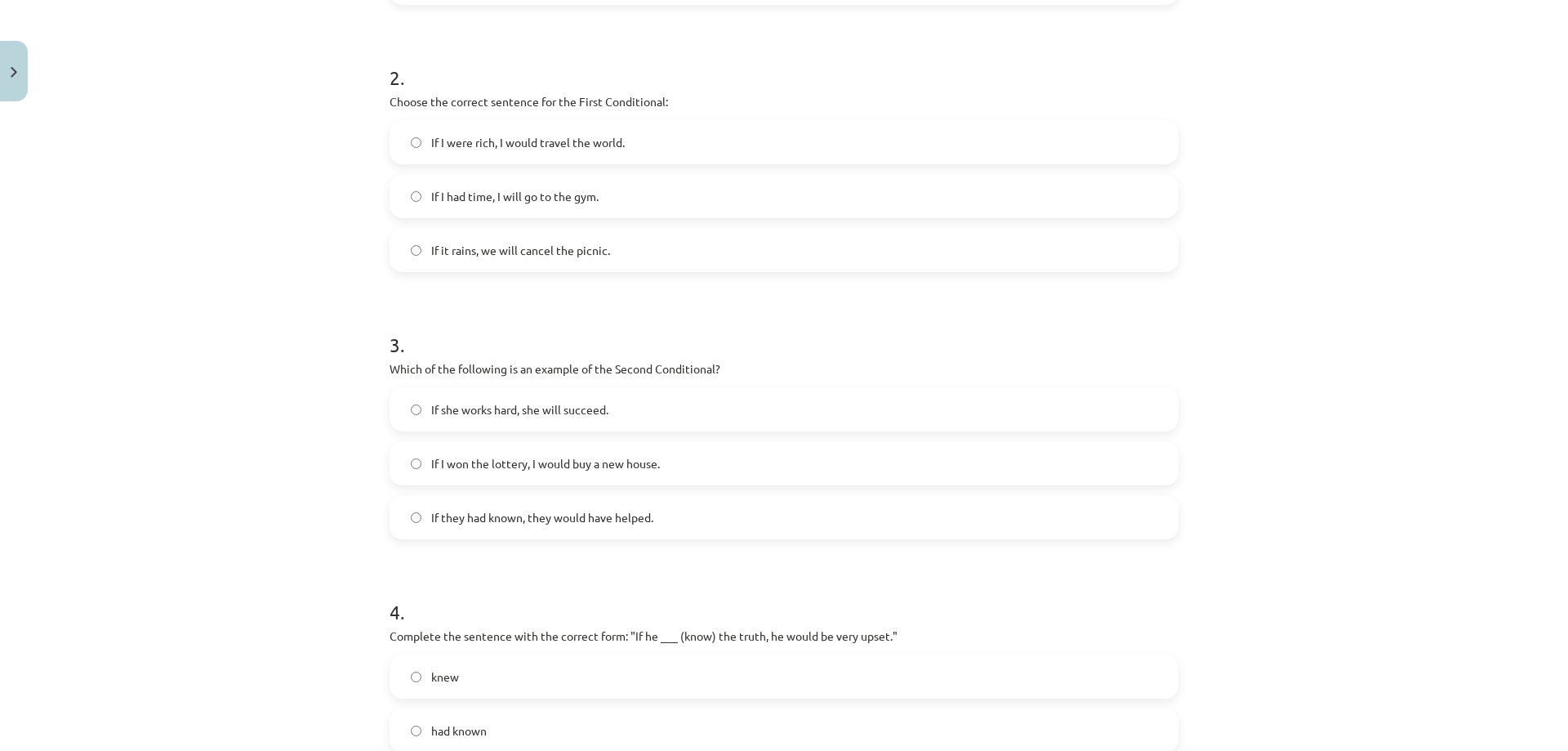
click at [431, 462] on span "If I won the lottery, I would buy a new house." at bounding box center [546, 463] width 229 height 17
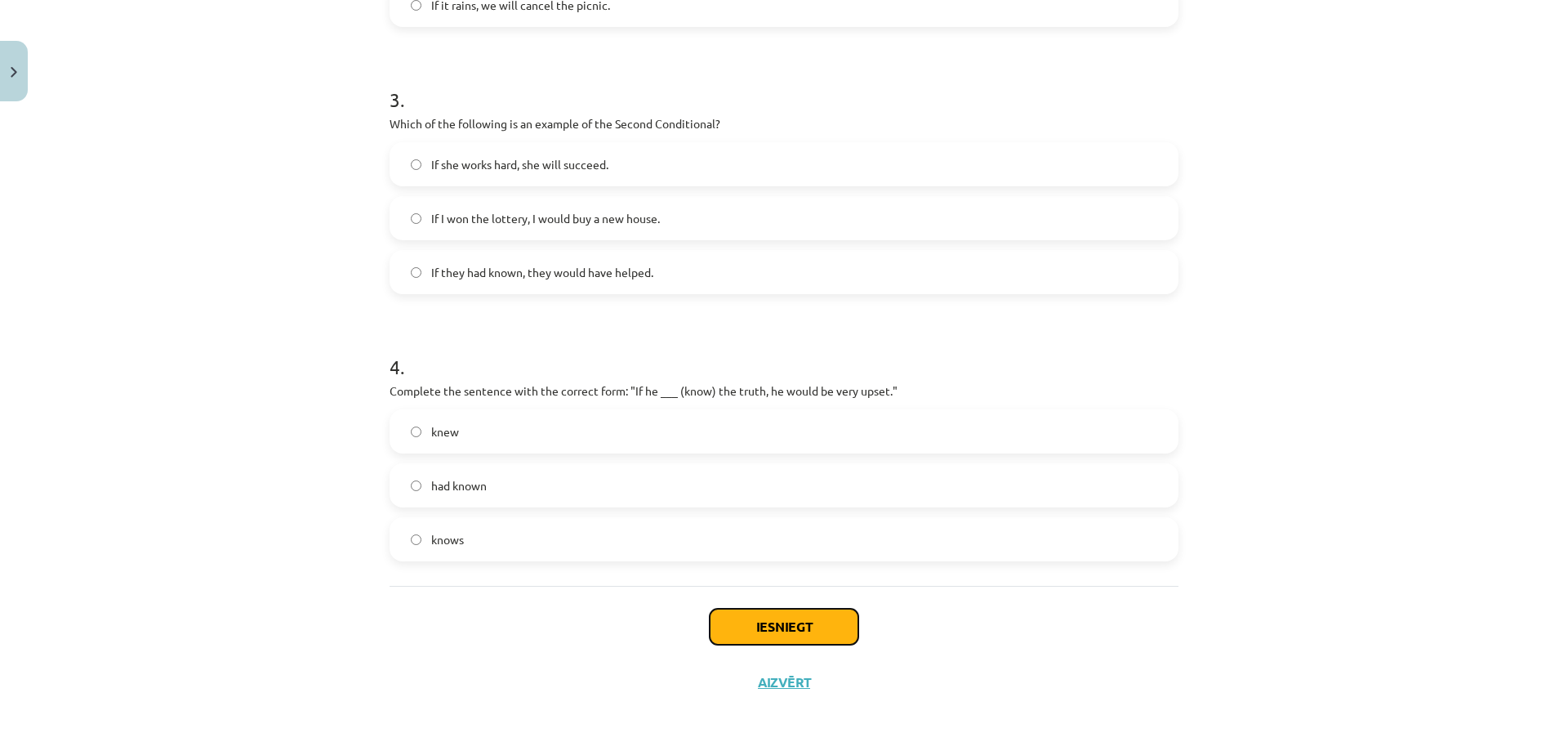
click at [774, 627] on button "Iesniegt" at bounding box center [784, 626] width 148 height 36
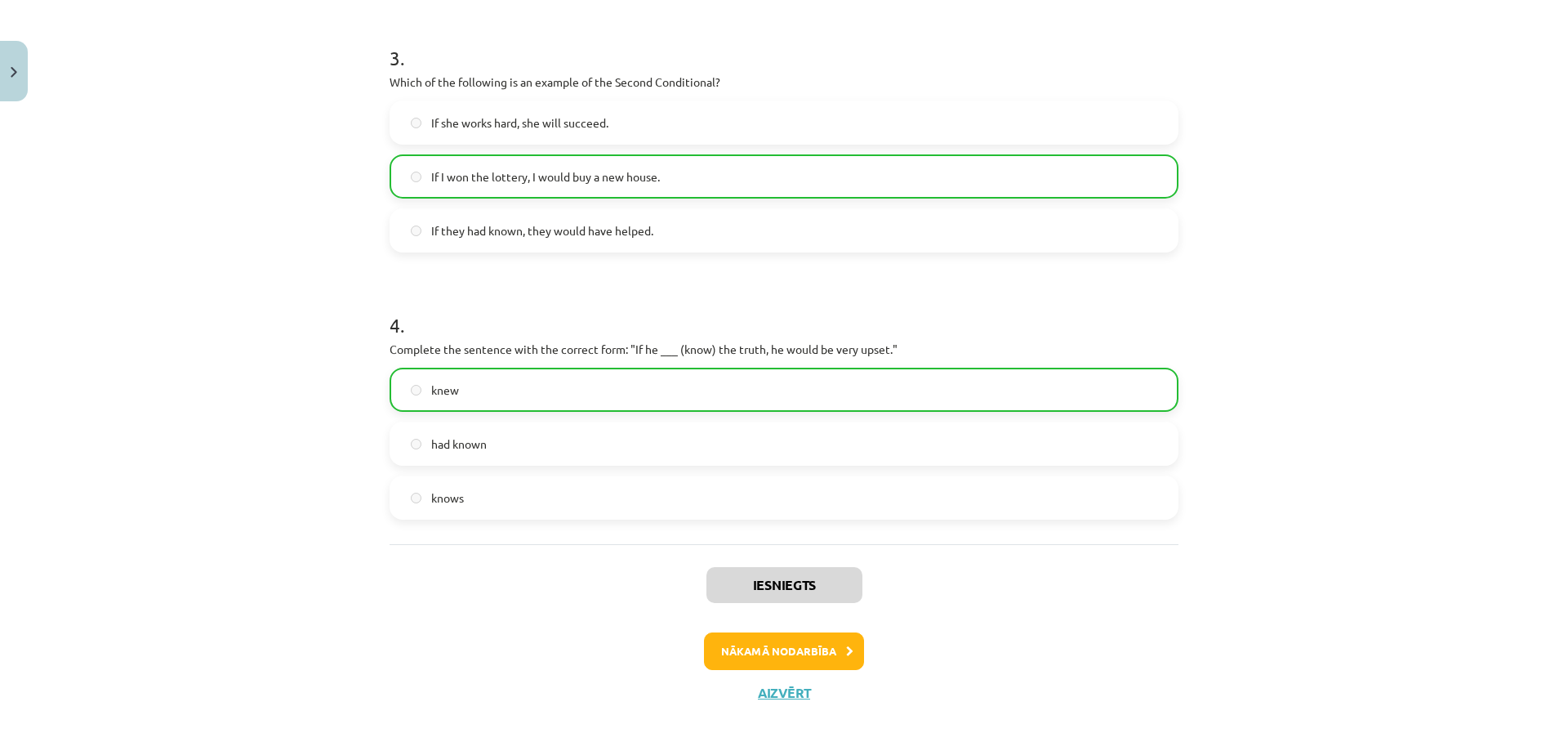
scroll to position [852, 0]
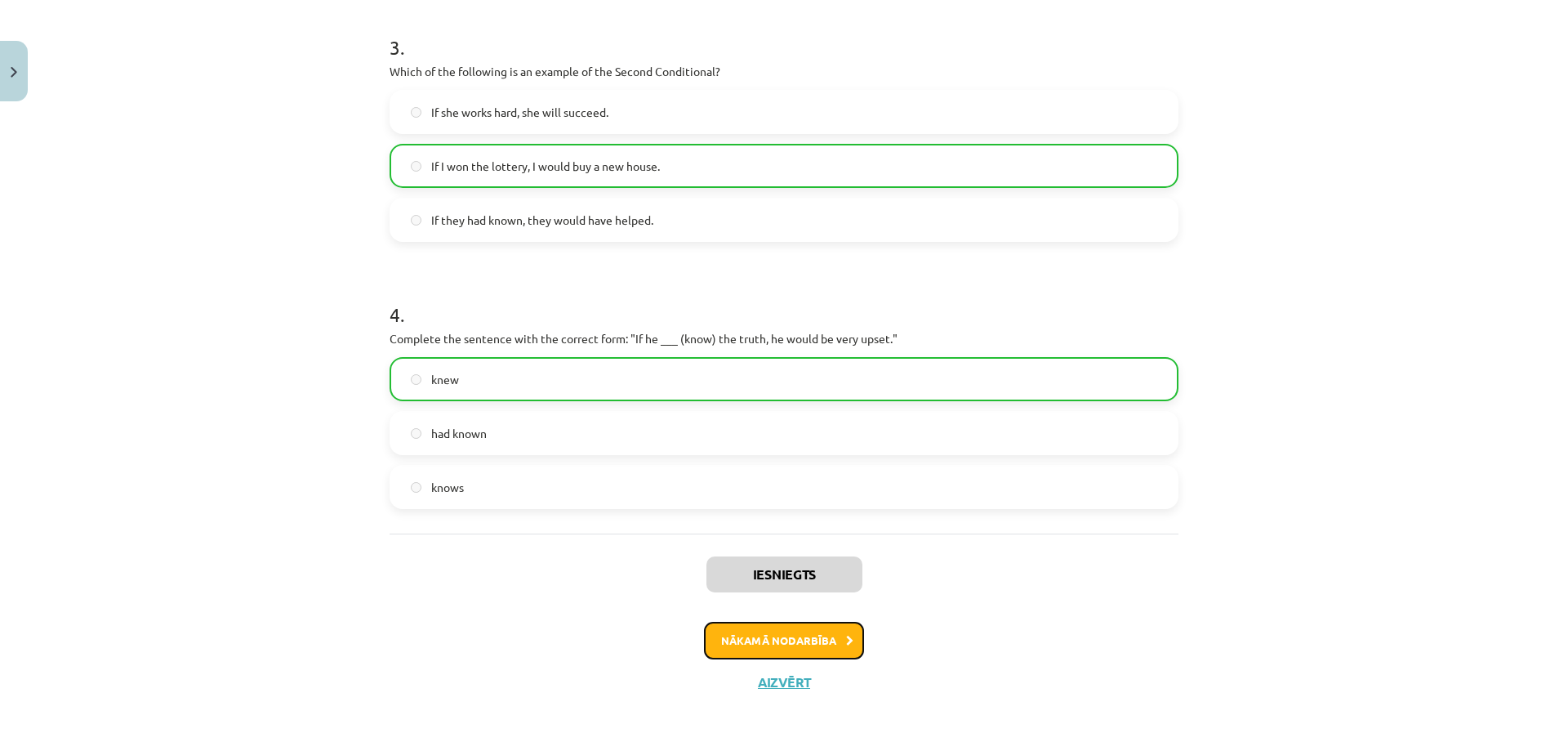
click at [778, 631] on button "Nākamā nodarbība" at bounding box center [784, 640] width 160 height 38
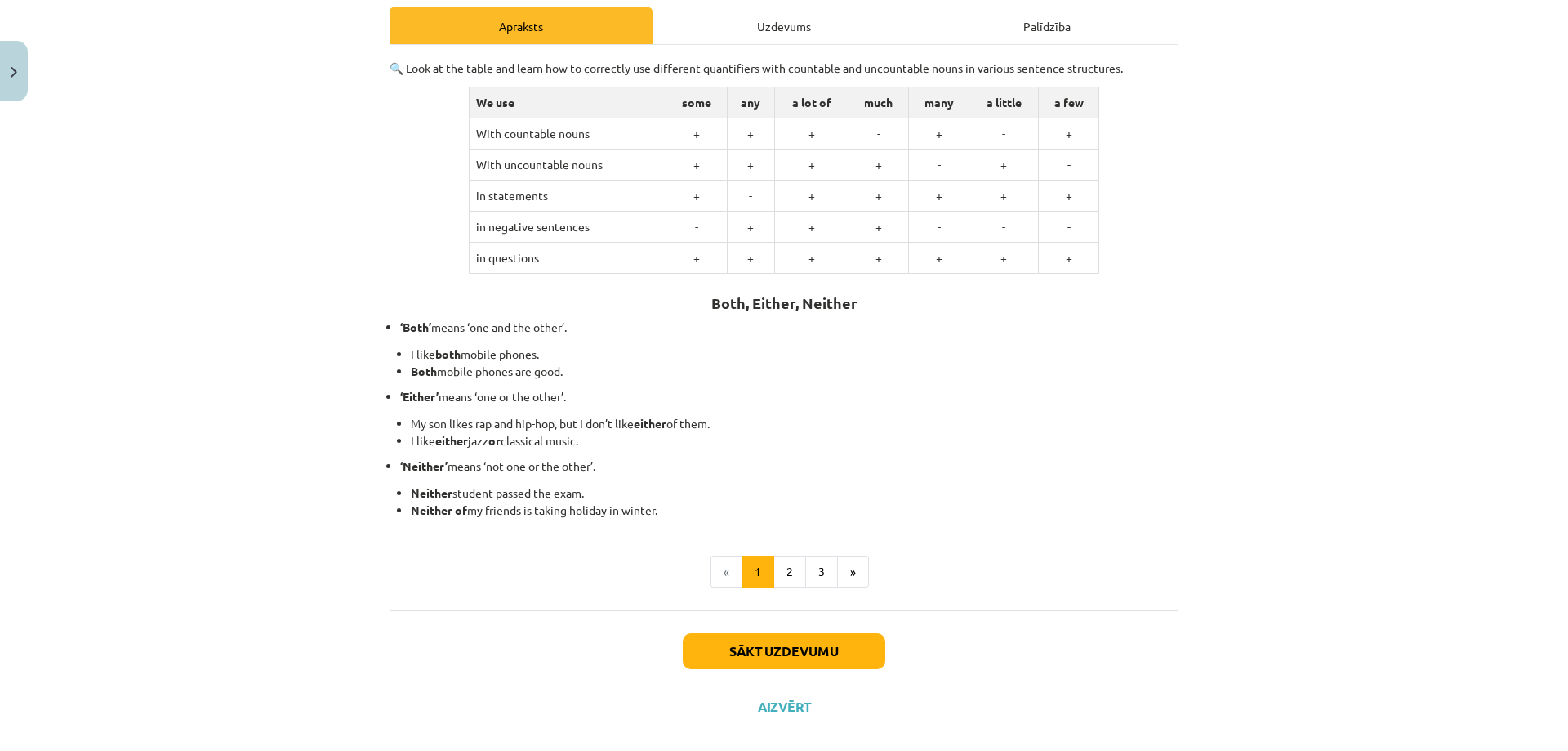
scroll to position [257, 0]
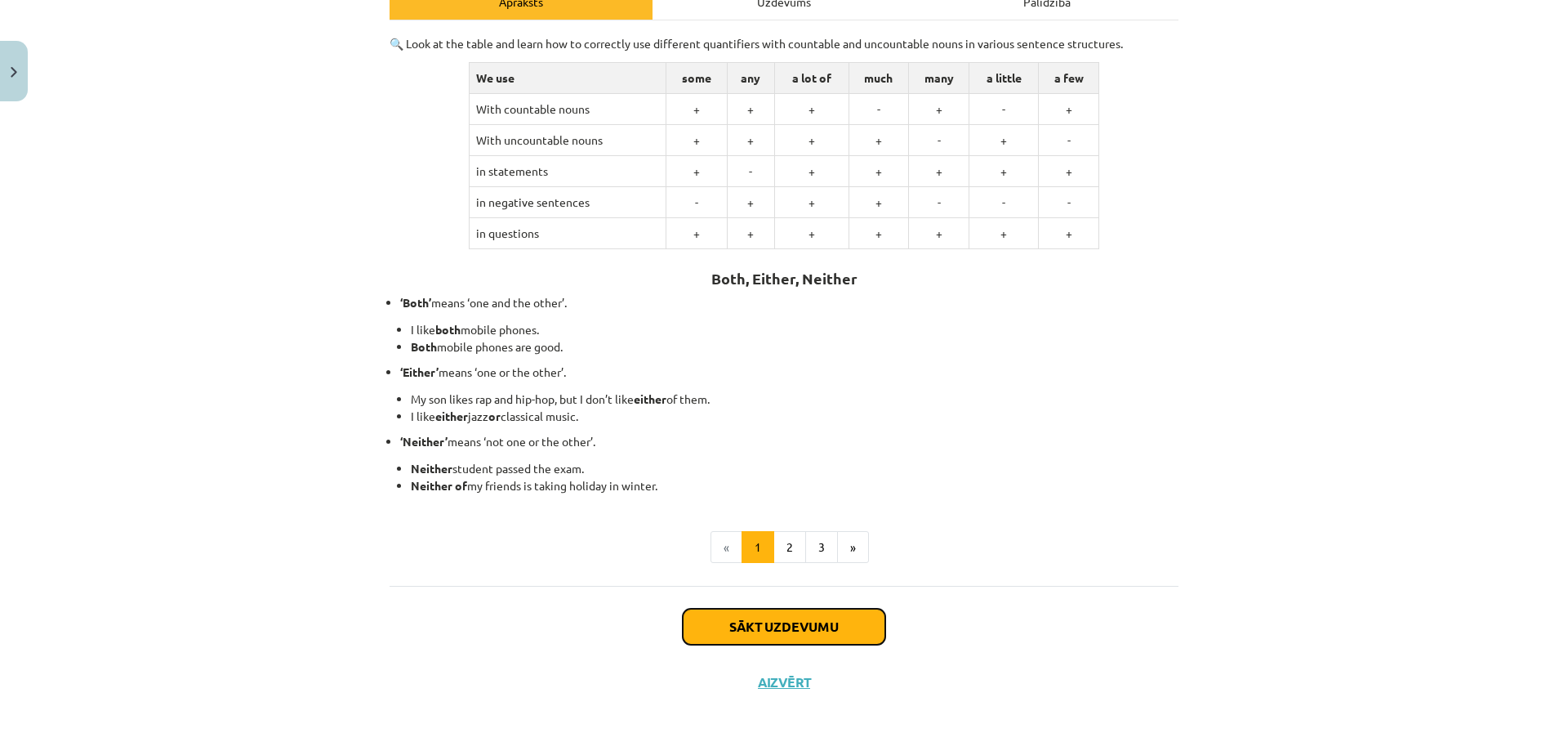
click at [708, 624] on button "Sākt uzdevumu" at bounding box center [784, 626] width 202 height 36
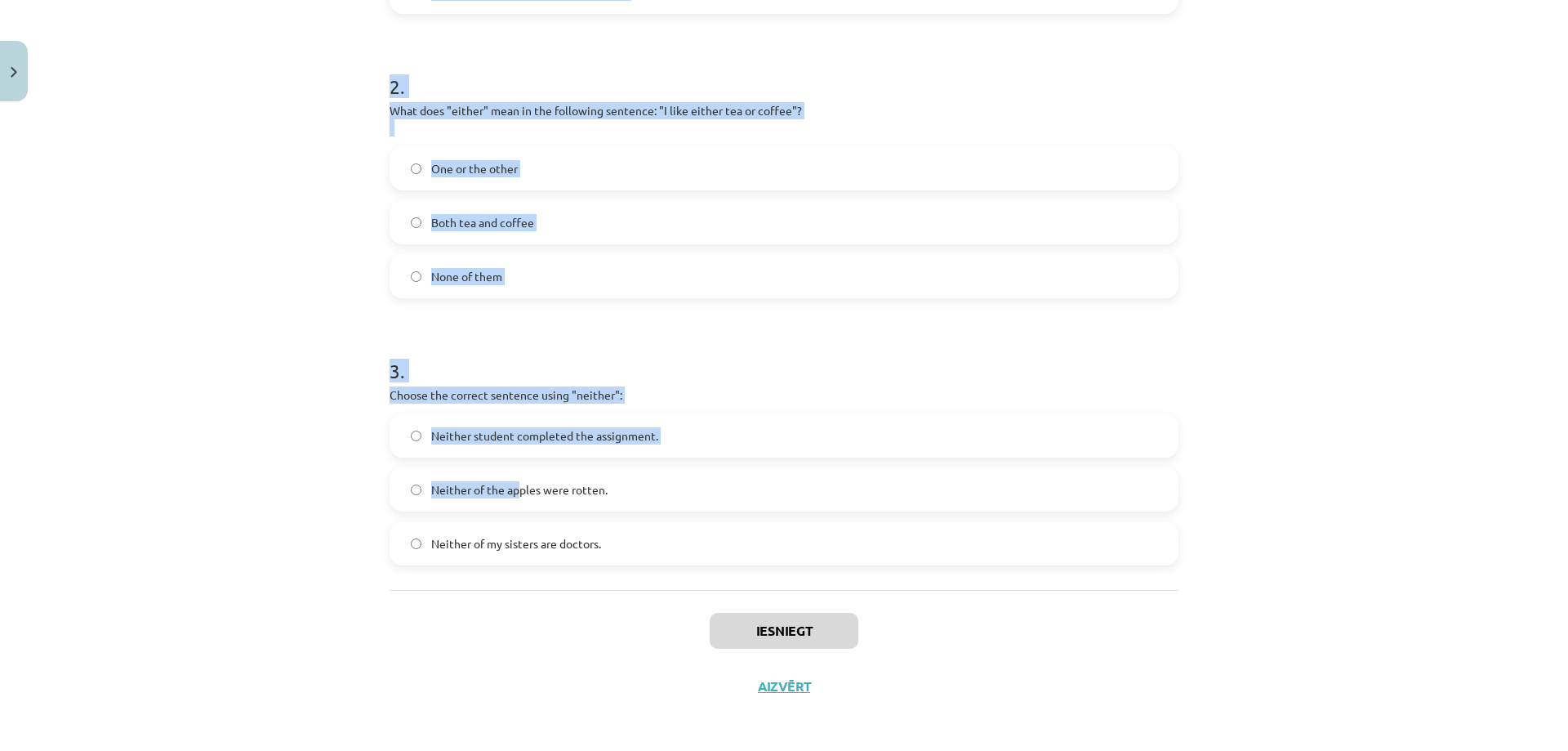
scroll to position [550, 0]
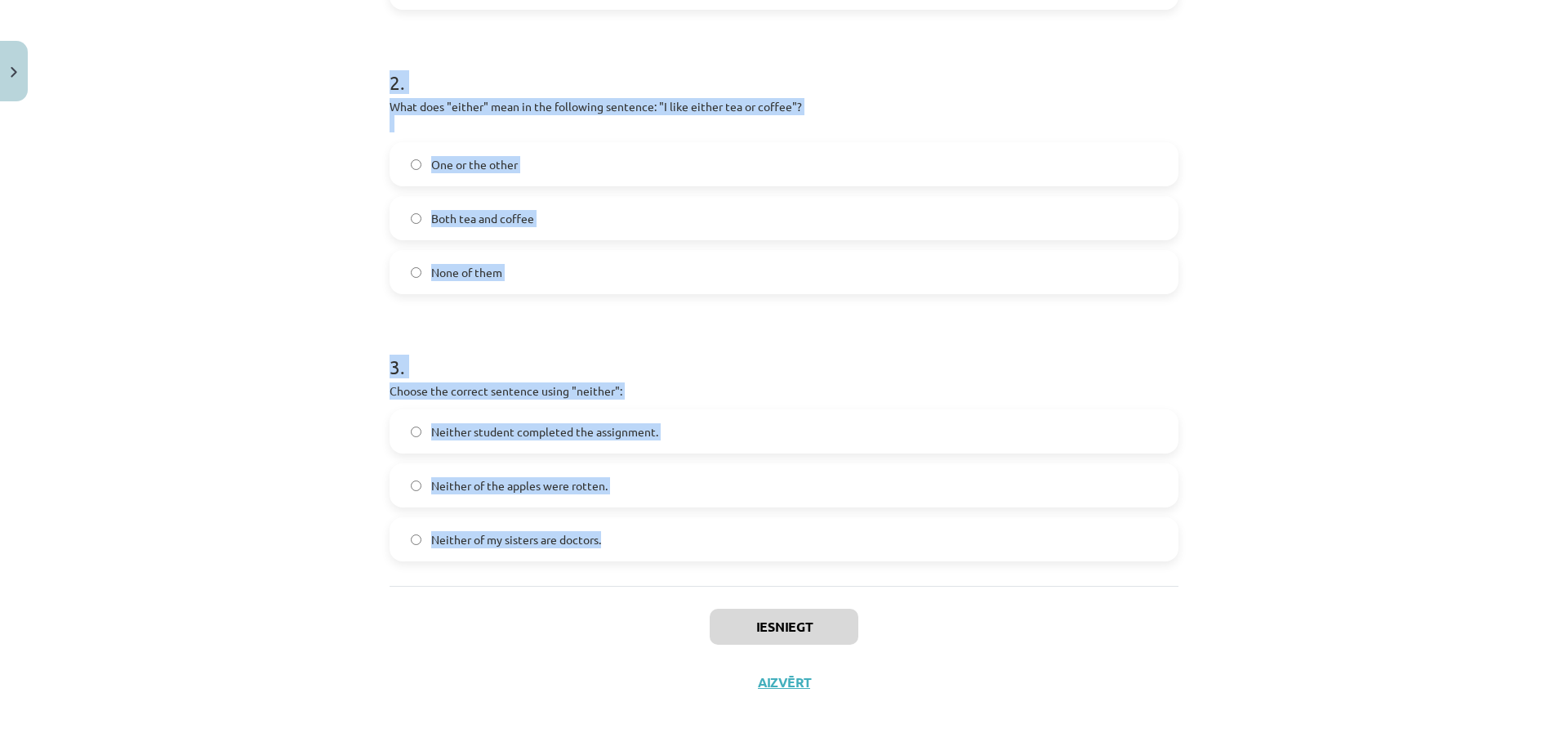
drag, startPoint x: 384, startPoint y: 322, endPoint x: 605, endPoint y: 527, distance: 301.4
click at [605, 527] on form "1 . Which sentence correctly uses the word "both"? I like either of the mobile …" at bounding box center [784, 169] width 789 height 786
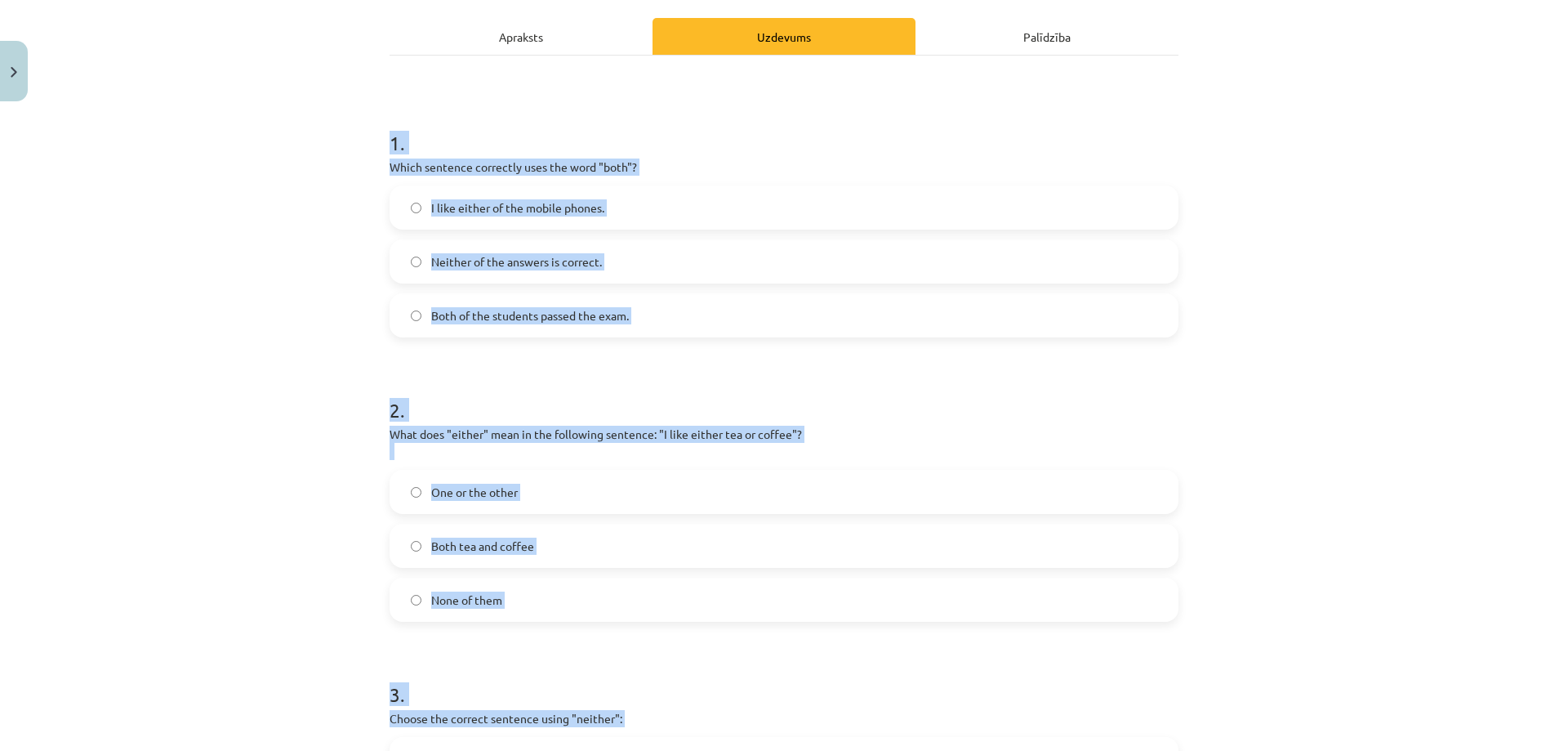
scroll to position [0, 0]
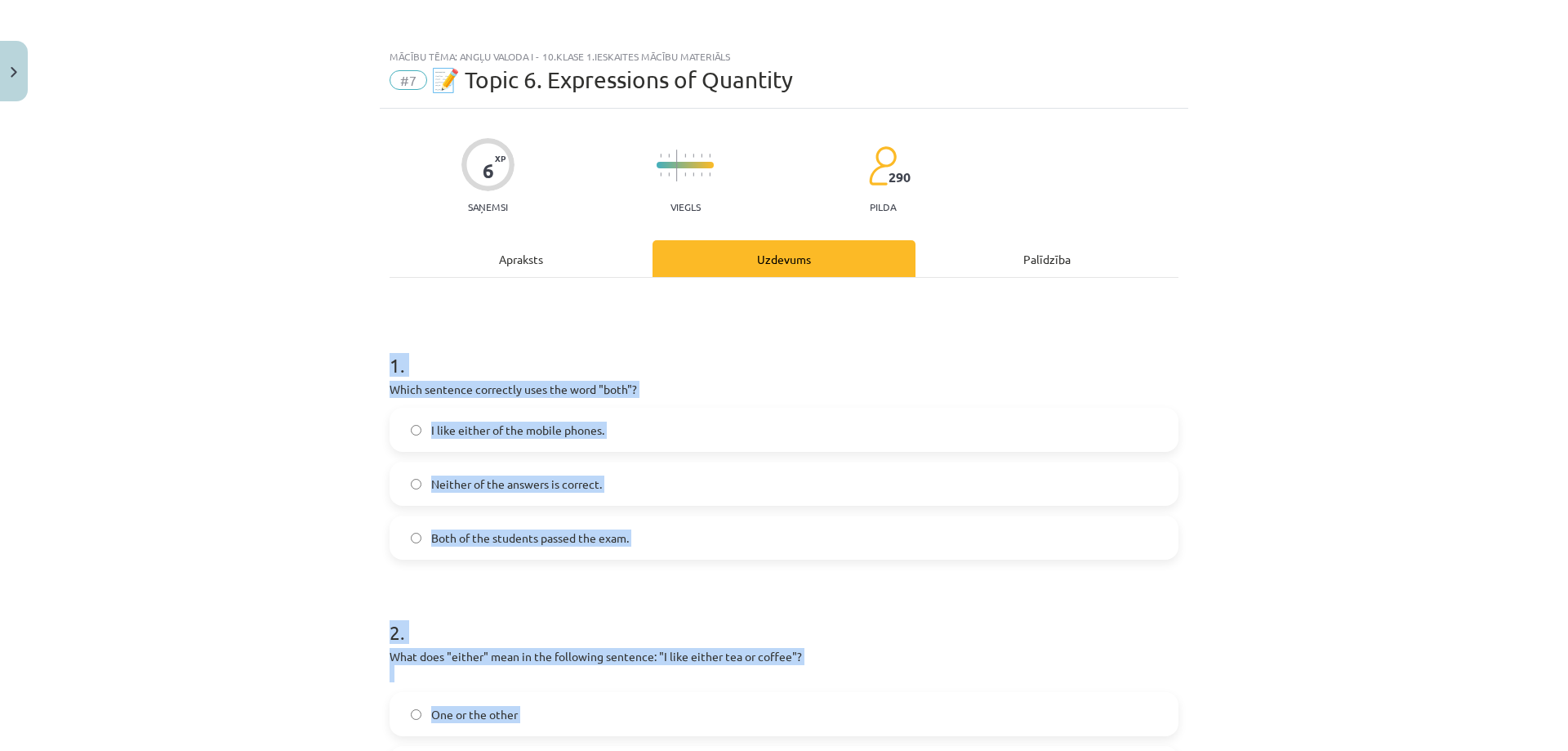
click at [309, 490] on div "Mācību tēma: Angļu valoda i - 10.klase 1.ieskaites mācību materiāls #7 📝 Topic …" at bounding box center [784, 376] width 1568 height 751
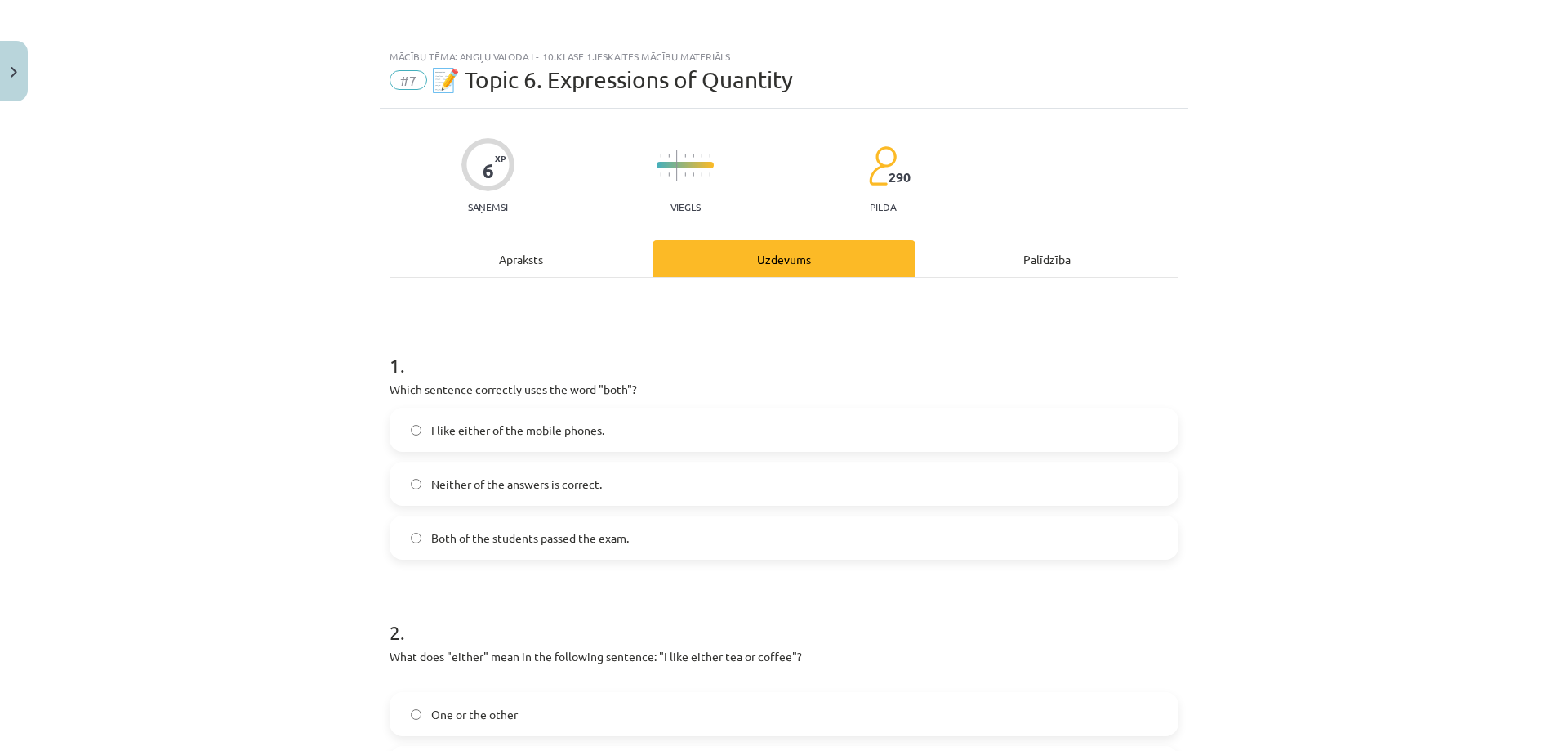
click at [399, 552] on label "Both of the students passed the exam." at bounding box center [784, 538] width 785 height 41
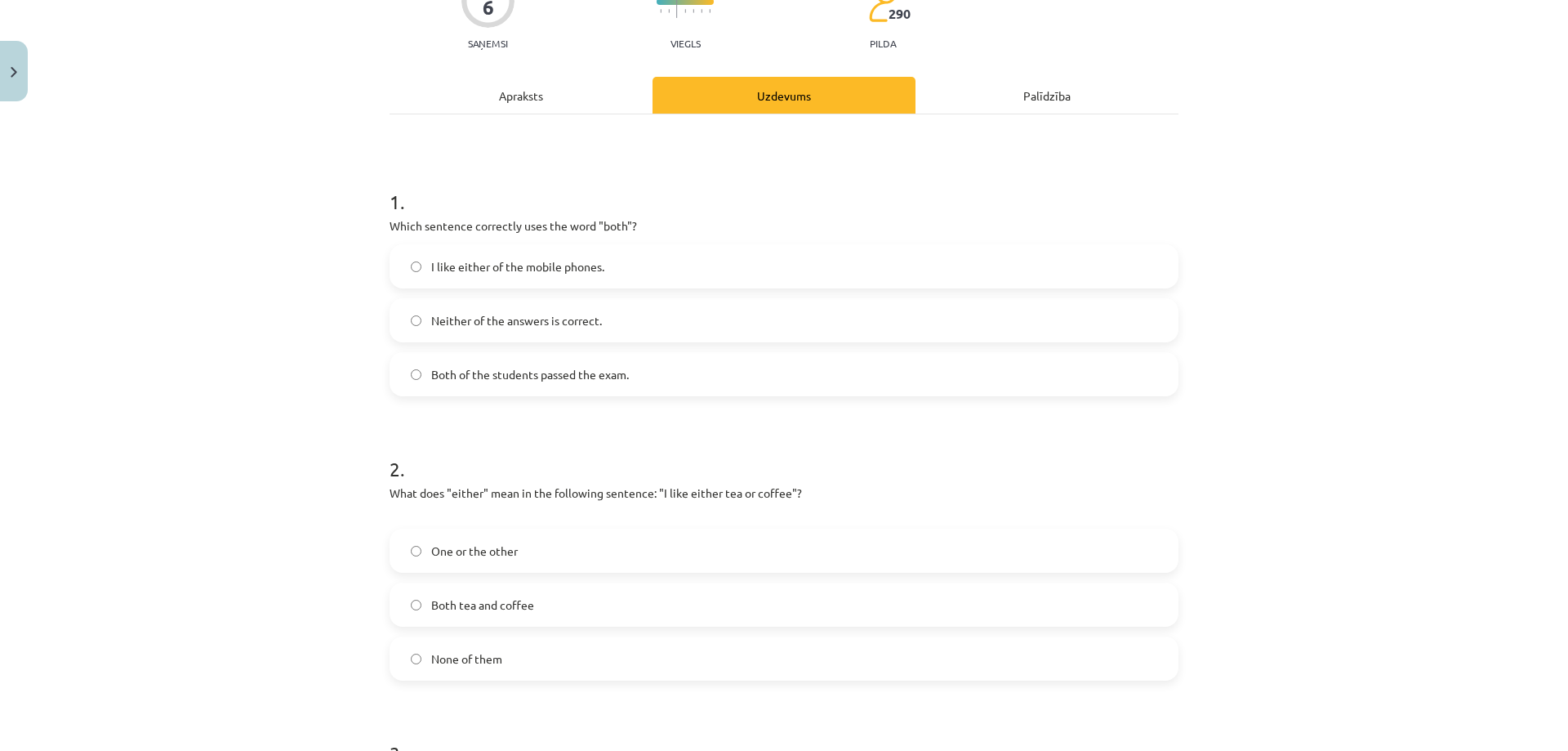
click at [408, 561] on label "One or the other" at bounding box center [784, 550] width 785 height 41
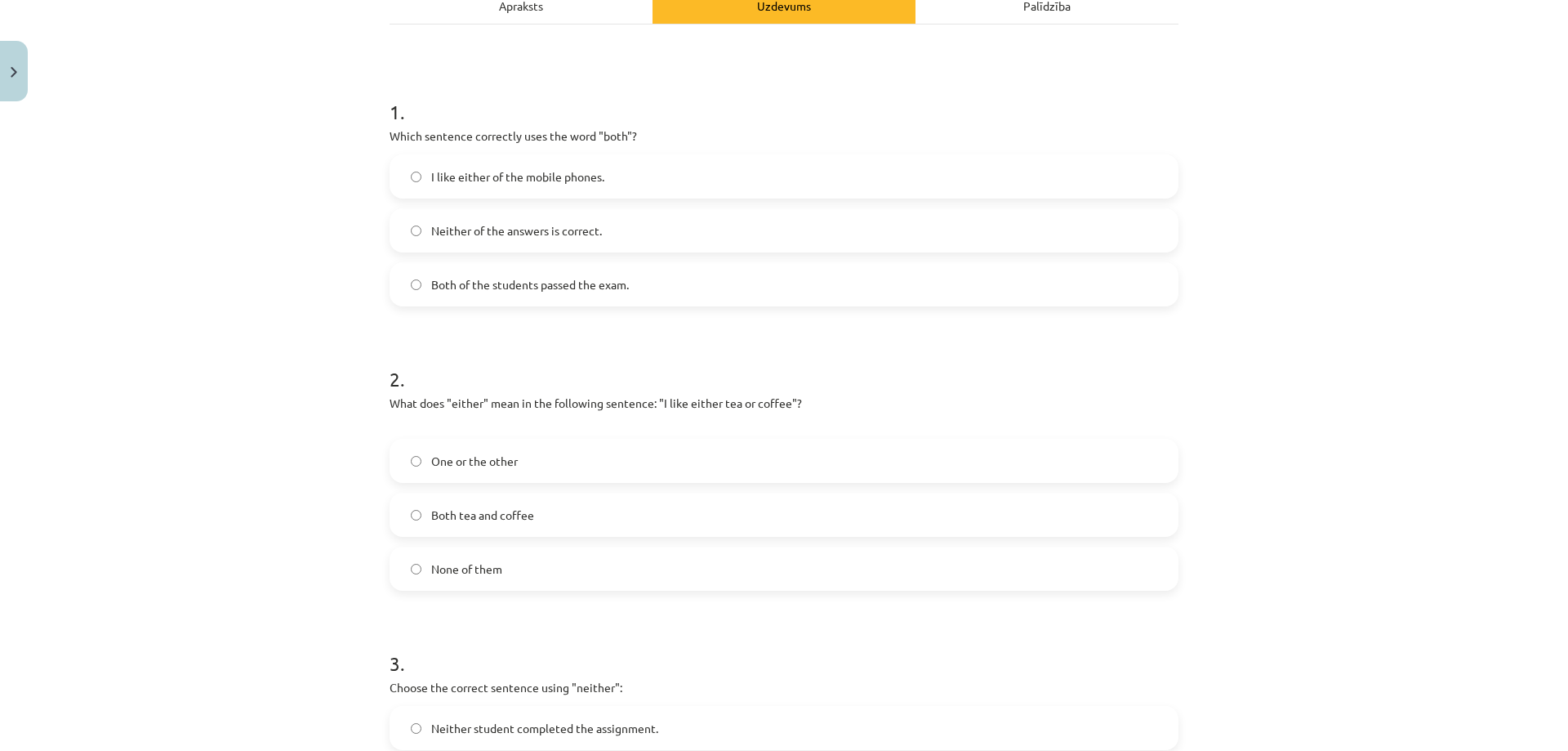
scroll to position [490, 0]
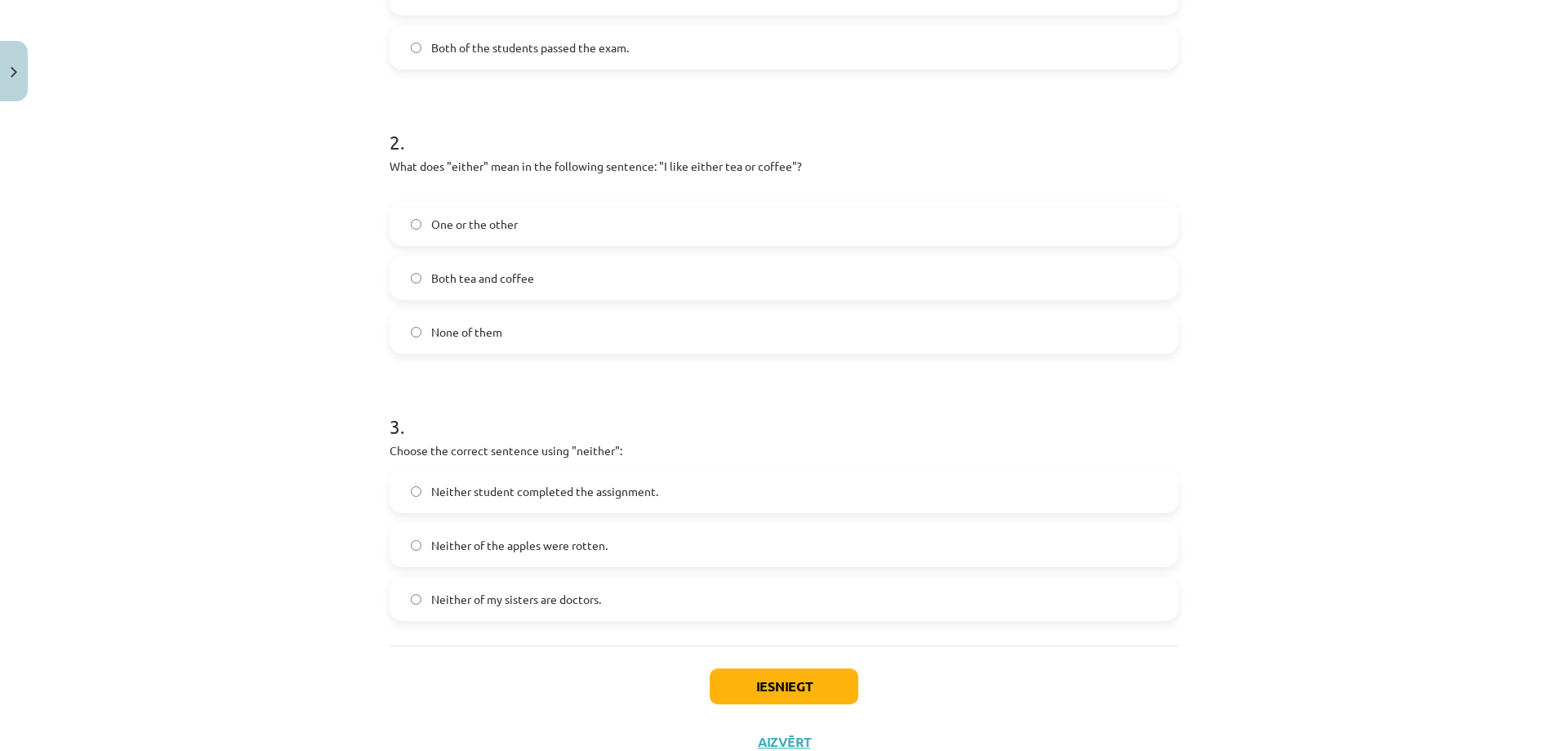
click at [431, 496] on span "Neither student completed the assignment." at bounding box center [545, 491] width 227 height 17
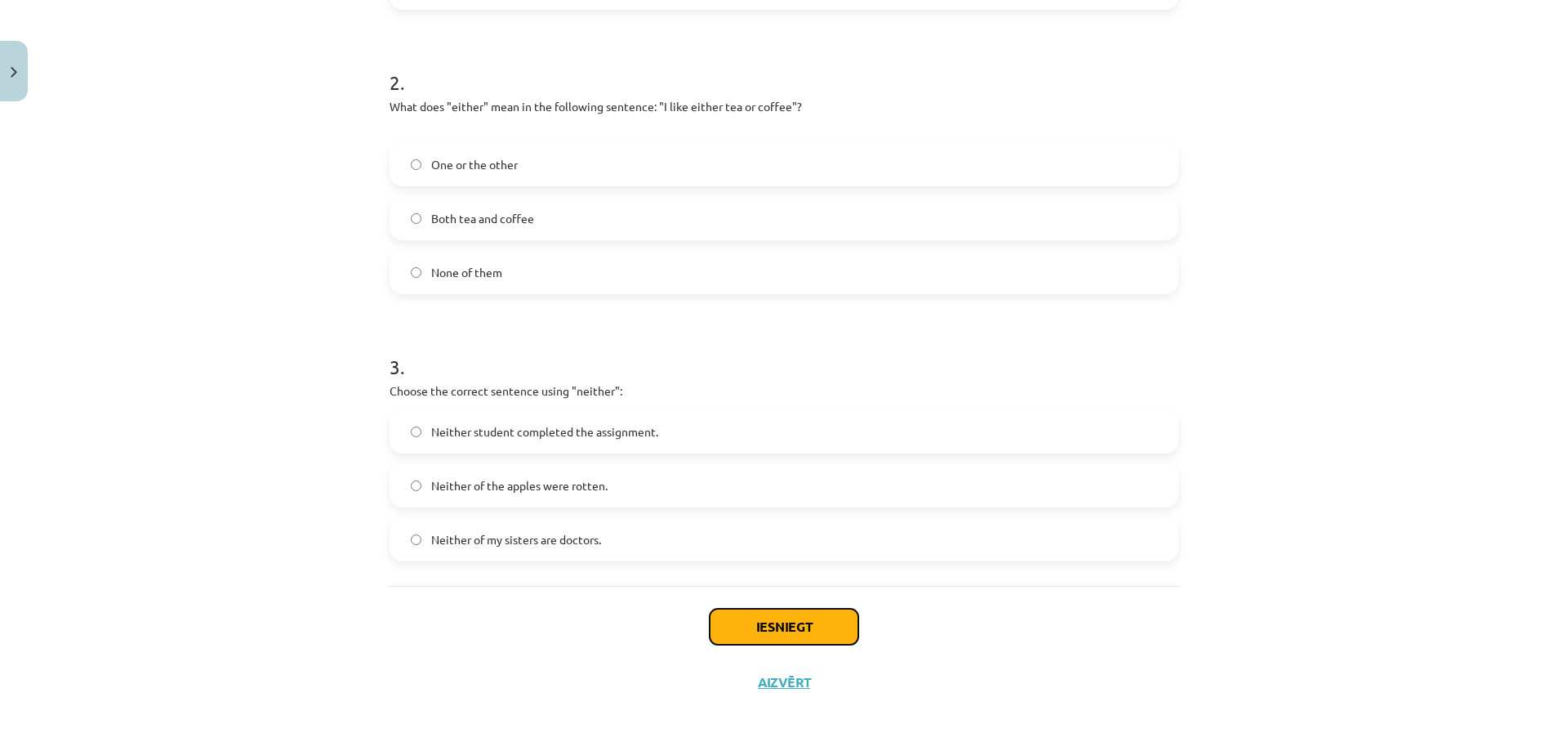
click at [743, 624] on button "Iesniegt" at bounding box center [784, 626] width 148 height 36
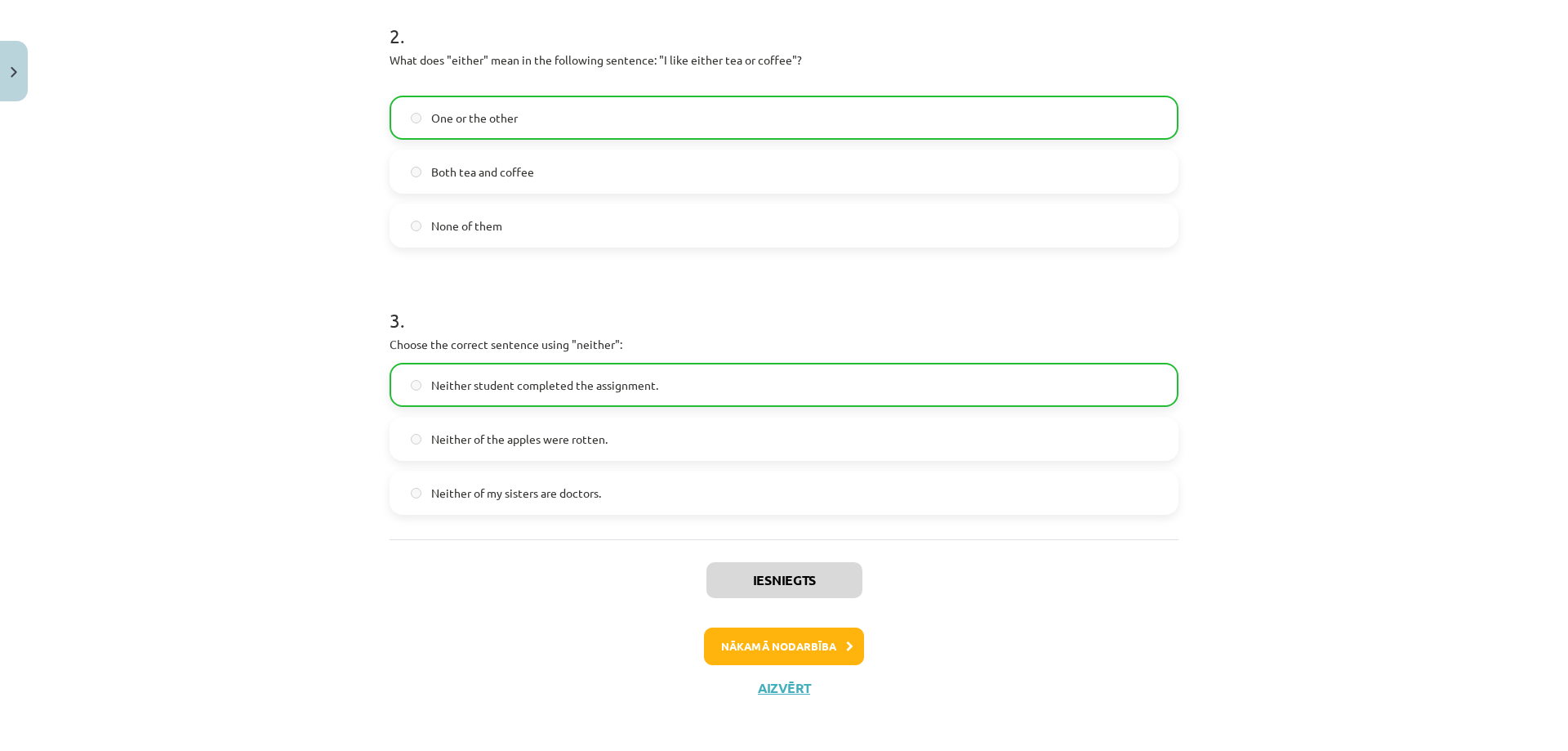
scroll to position [602, 0]
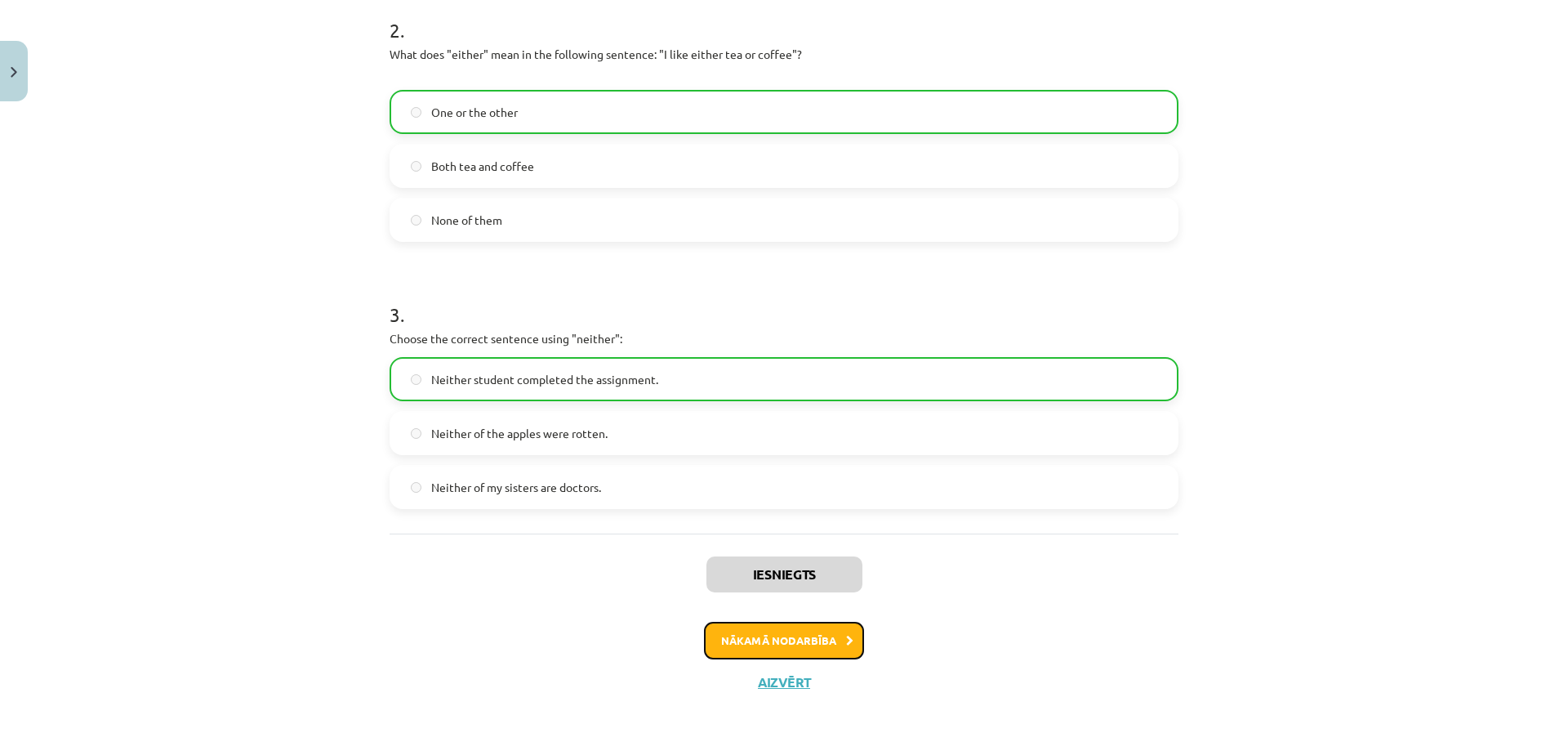
click at [799, 642] on button "Nākamā nodarbība" at bounding box center [784, 640] width 160 height 38
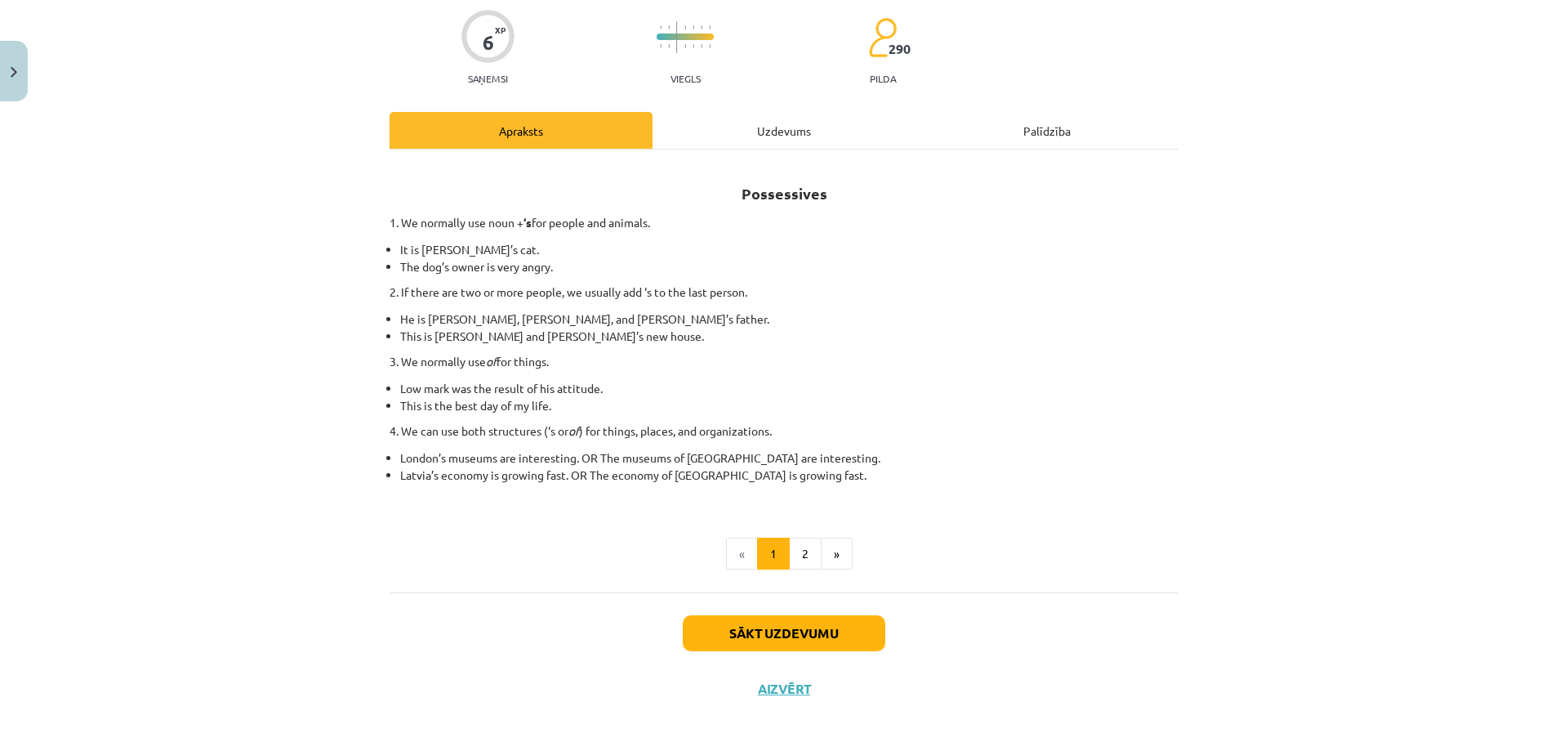
scroll to position [135, 0]
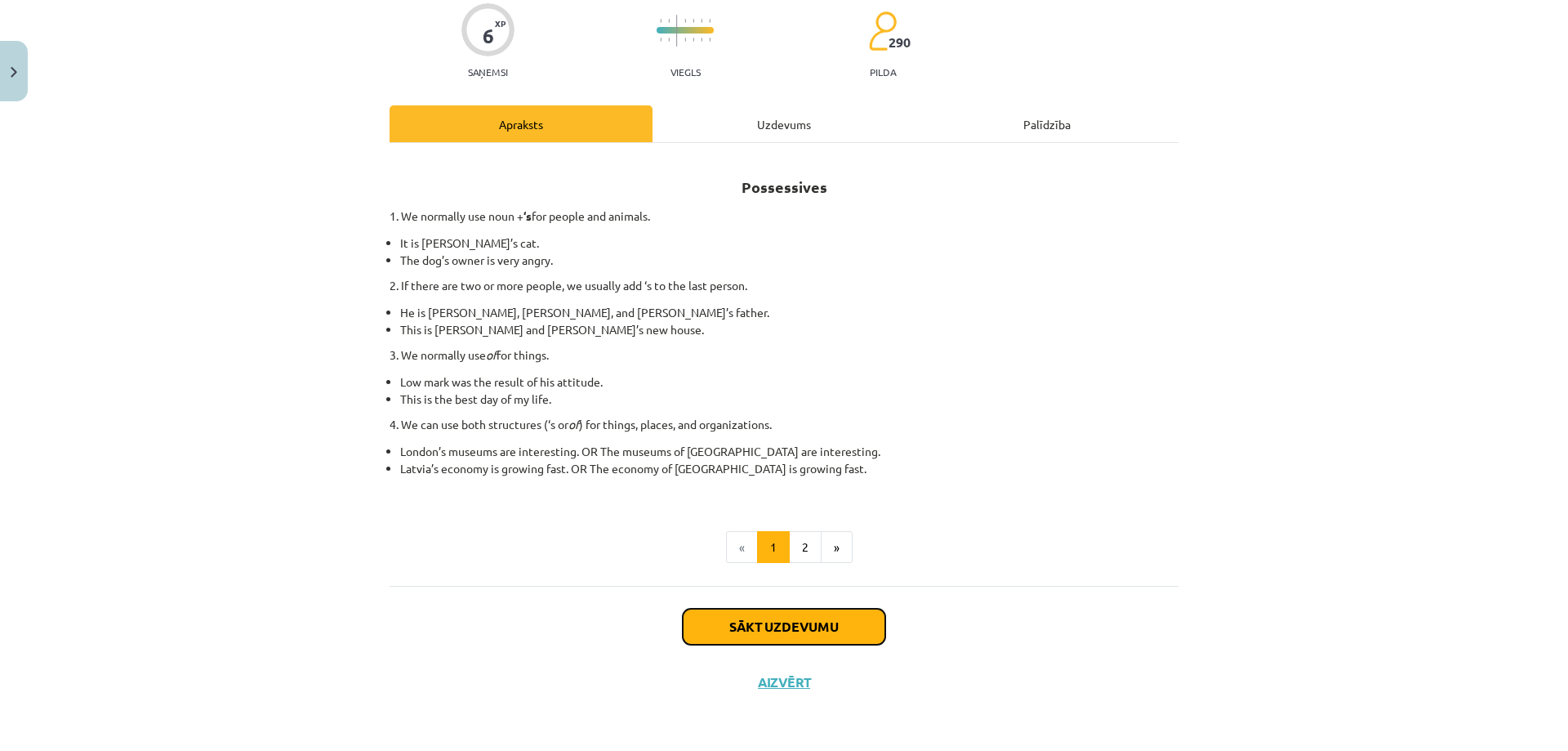
click at [721, 638] on button "Sākt uzdevumu" at bounding box center [784, 626] width 202 height 36
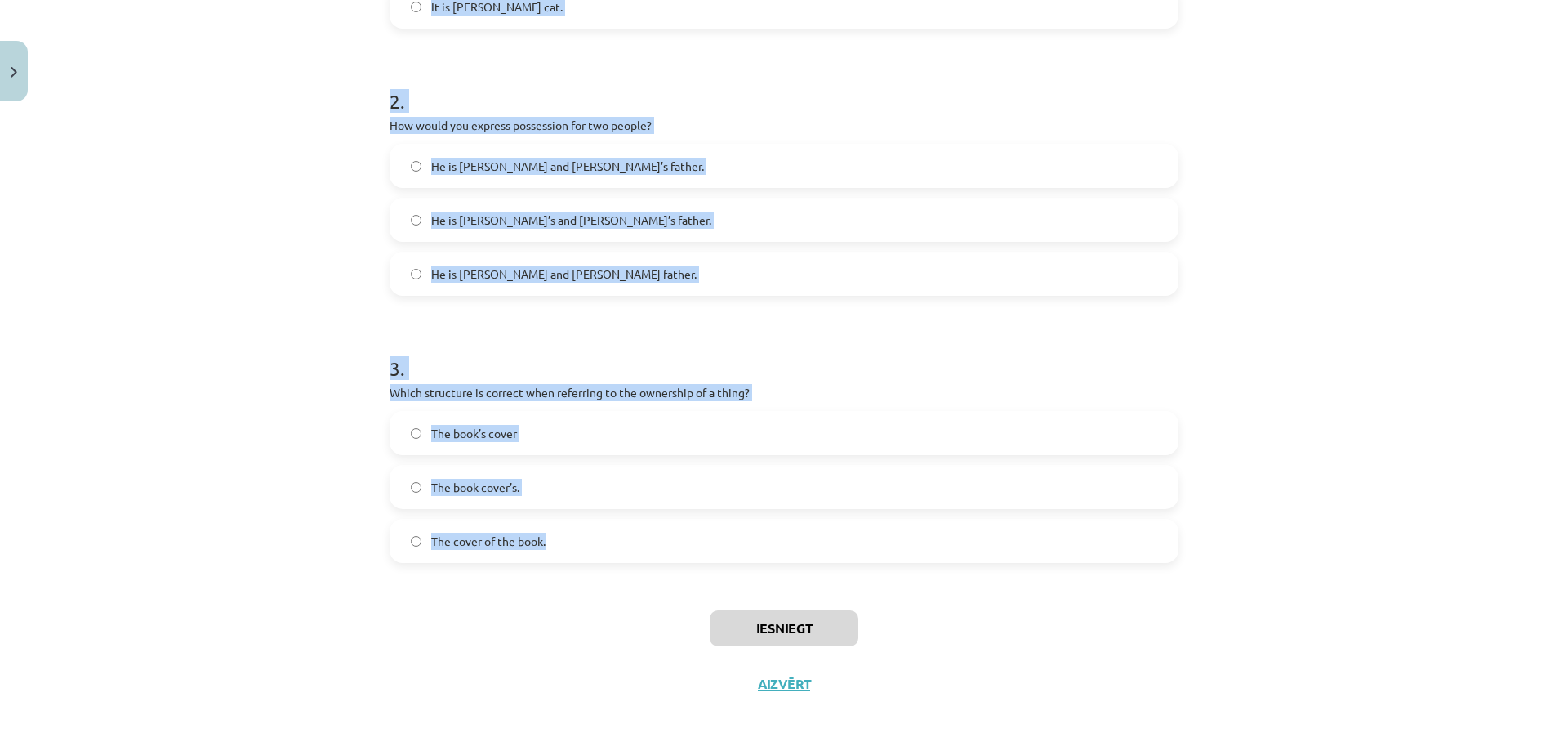
scroll to position [533, 0]
drag, startPoint x: 388, startPoint y: 318, endPoint x: 590, endPoint y: 553, distance: 309.9
click at [590, 553] on form "1 . Which sentence correctly shows possession for a single person? It is Janes …" at bounding box center [784, 176] width 789 height 768
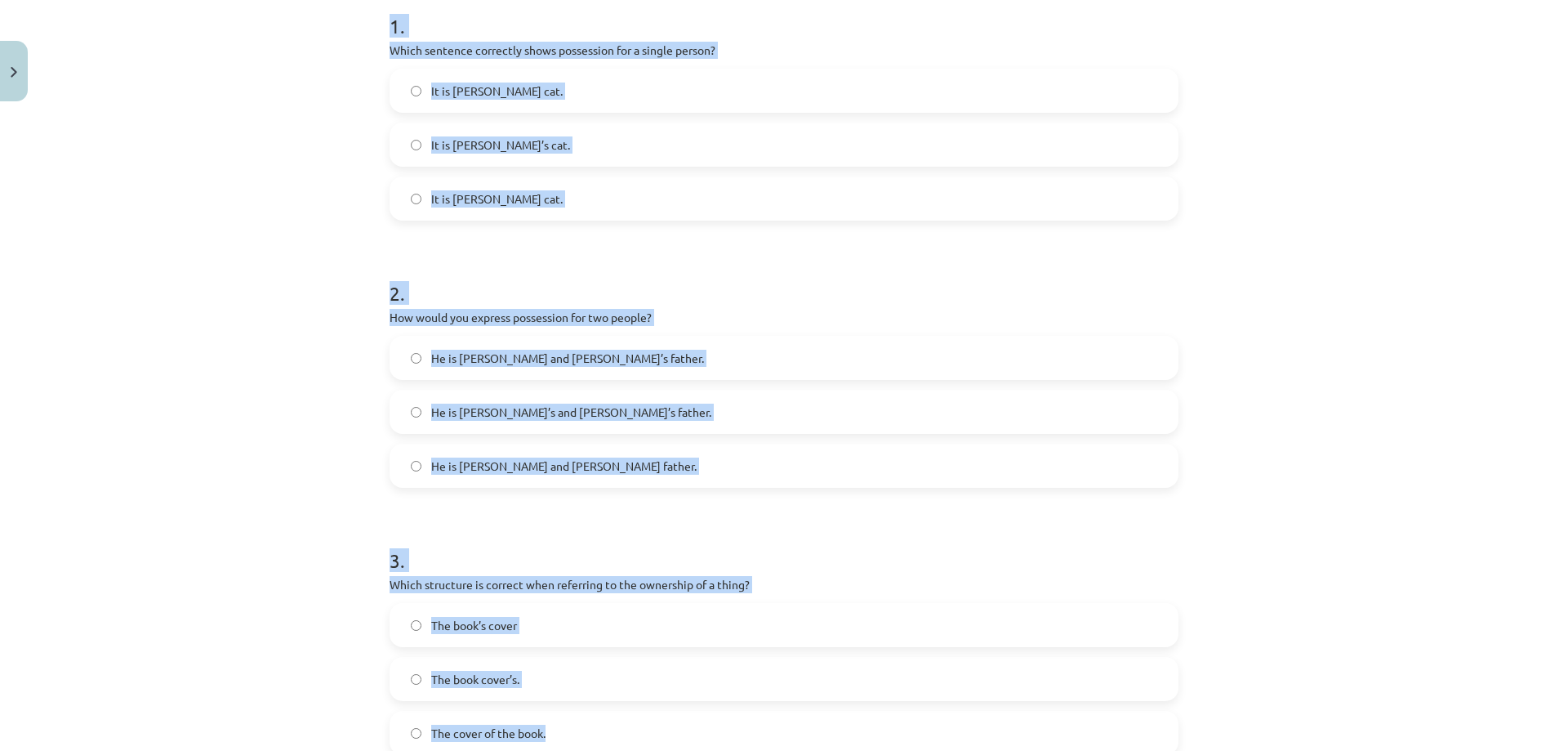
scroll to position [288, 0]
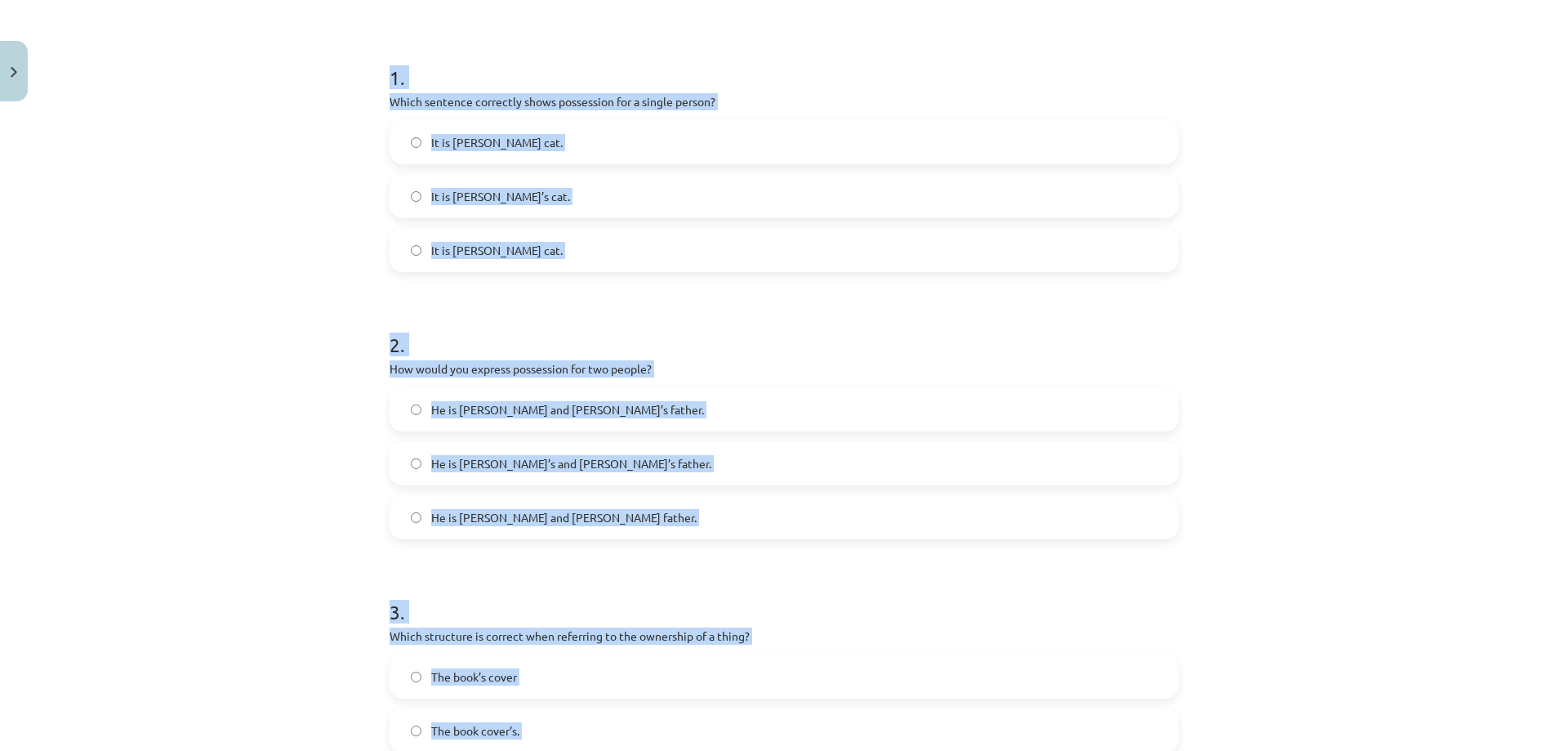
click at [321, 382] on div "Mācību tēma: Angļu valoda i - 10.klase 1.ieskaites mācību materiāls #8 📝 Topic …" at bounding box center [784, 376] width 1568 height 751
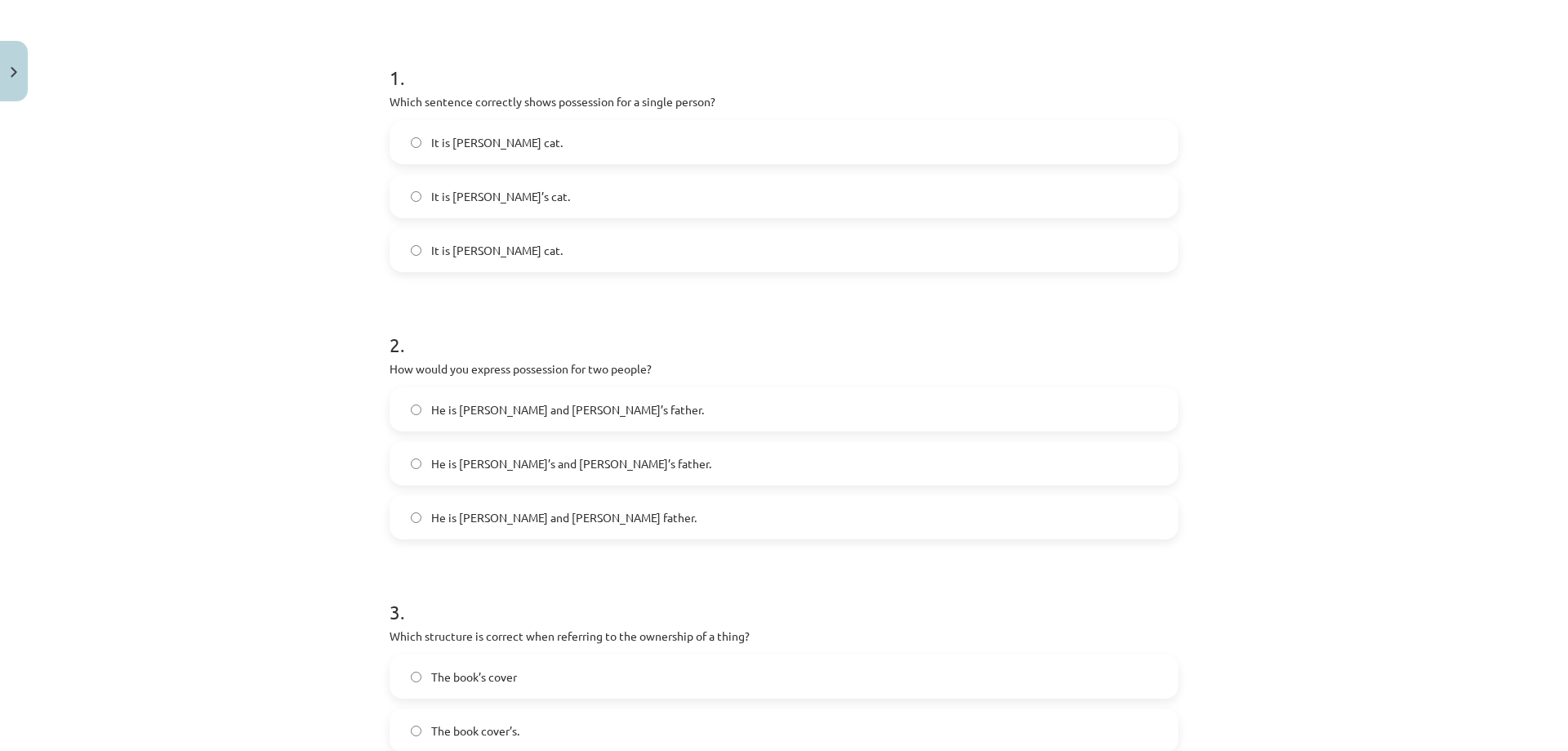
click at [411, 190] on label "It is Jane’s cat." at bounding box center [784, 196] width 785 height 41
click at [406, 419] on label "He is Alice and James’s father." at bounding box center [784, 409] width 785 height 41
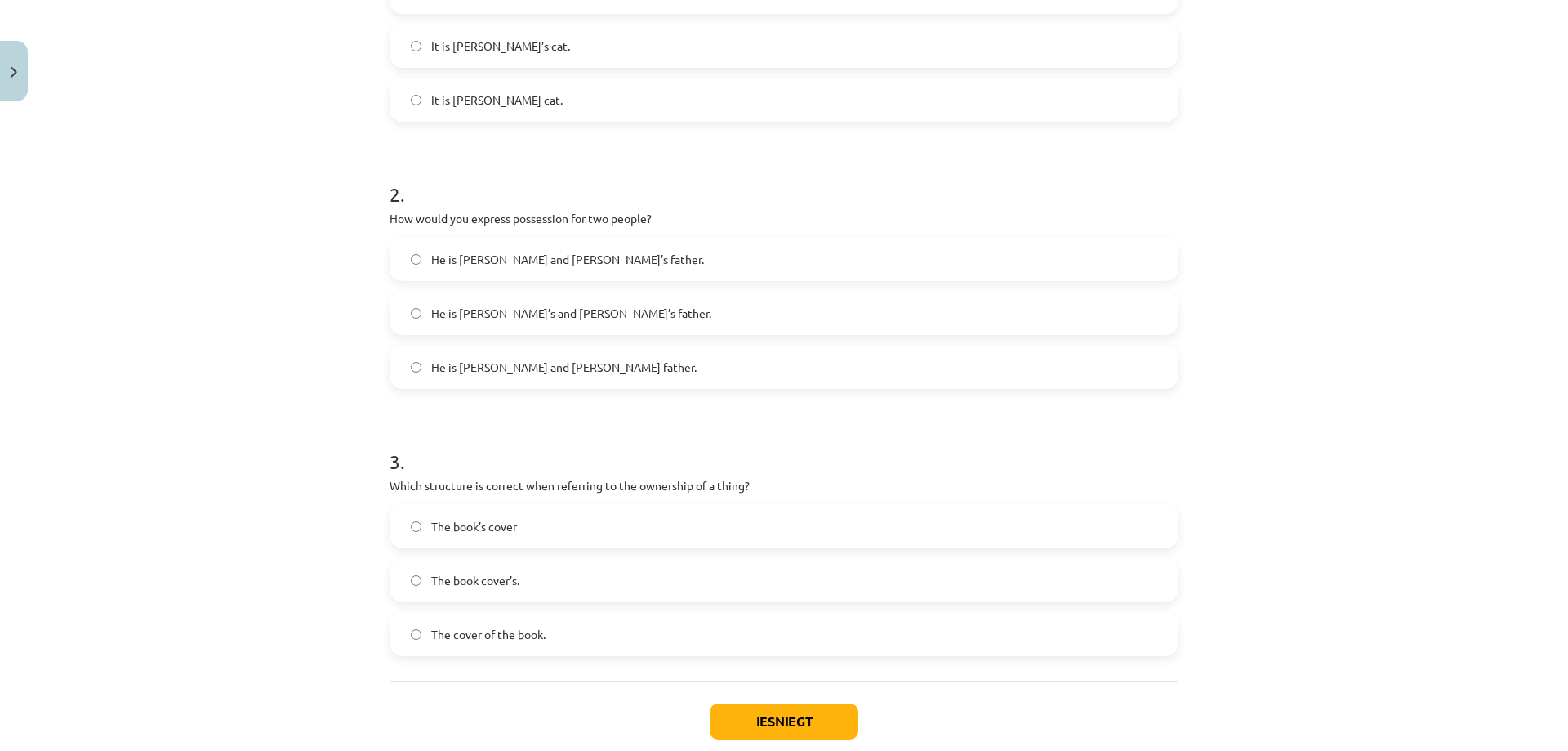
scroll to position [533, 0]
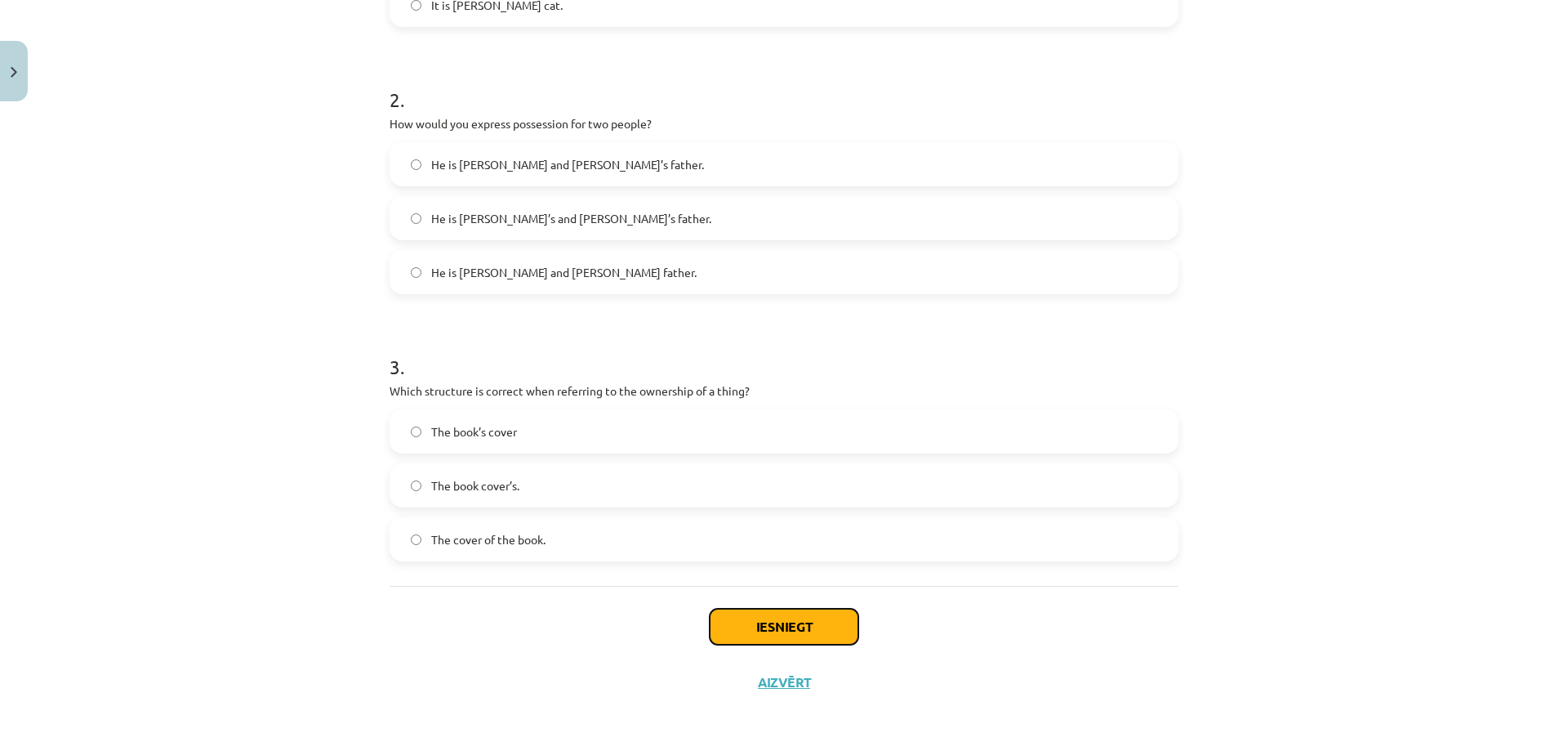
click at [811, 631] on button "Iesniegt" at bounding box center [784, 626] width 148 height 36
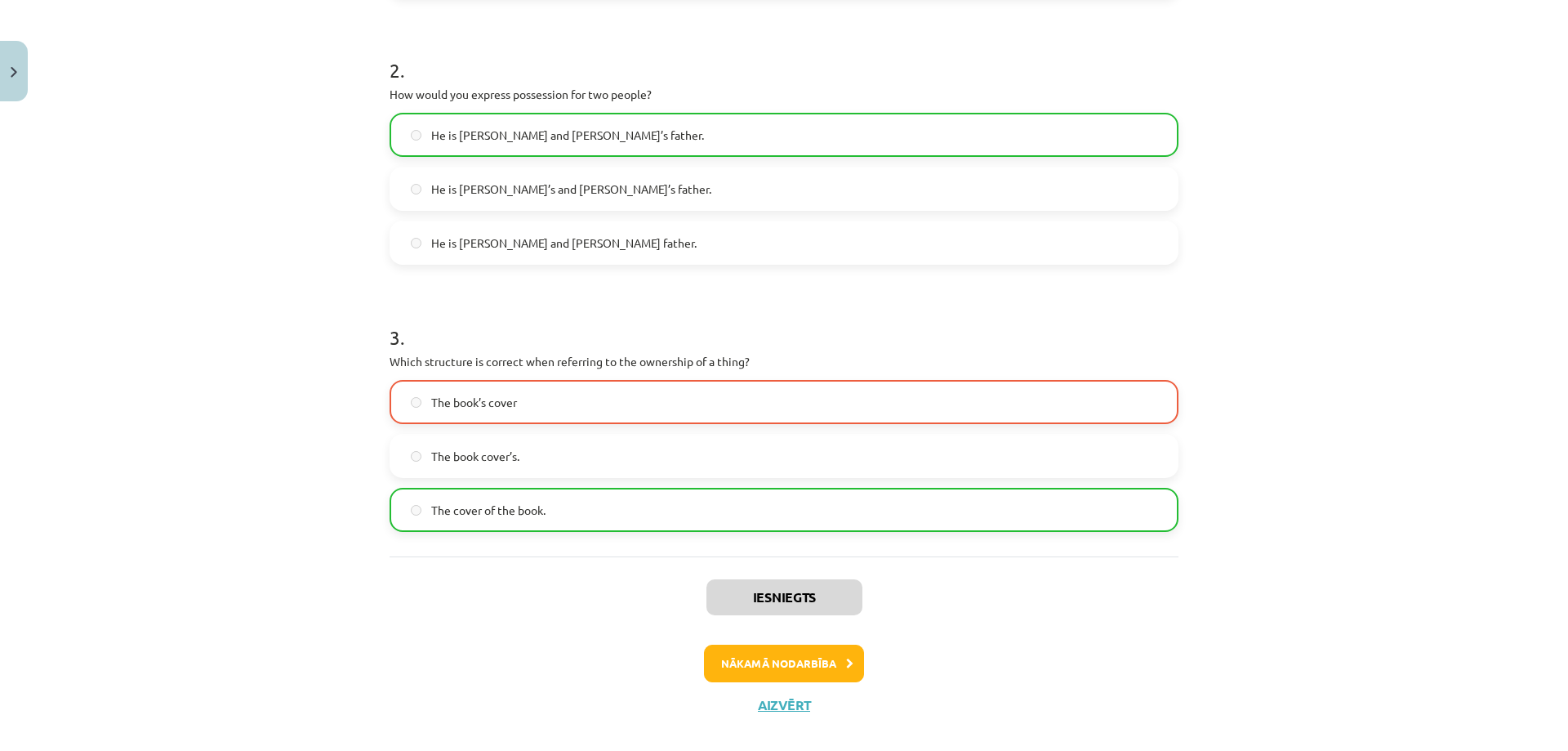
scroll to position [585, 0]
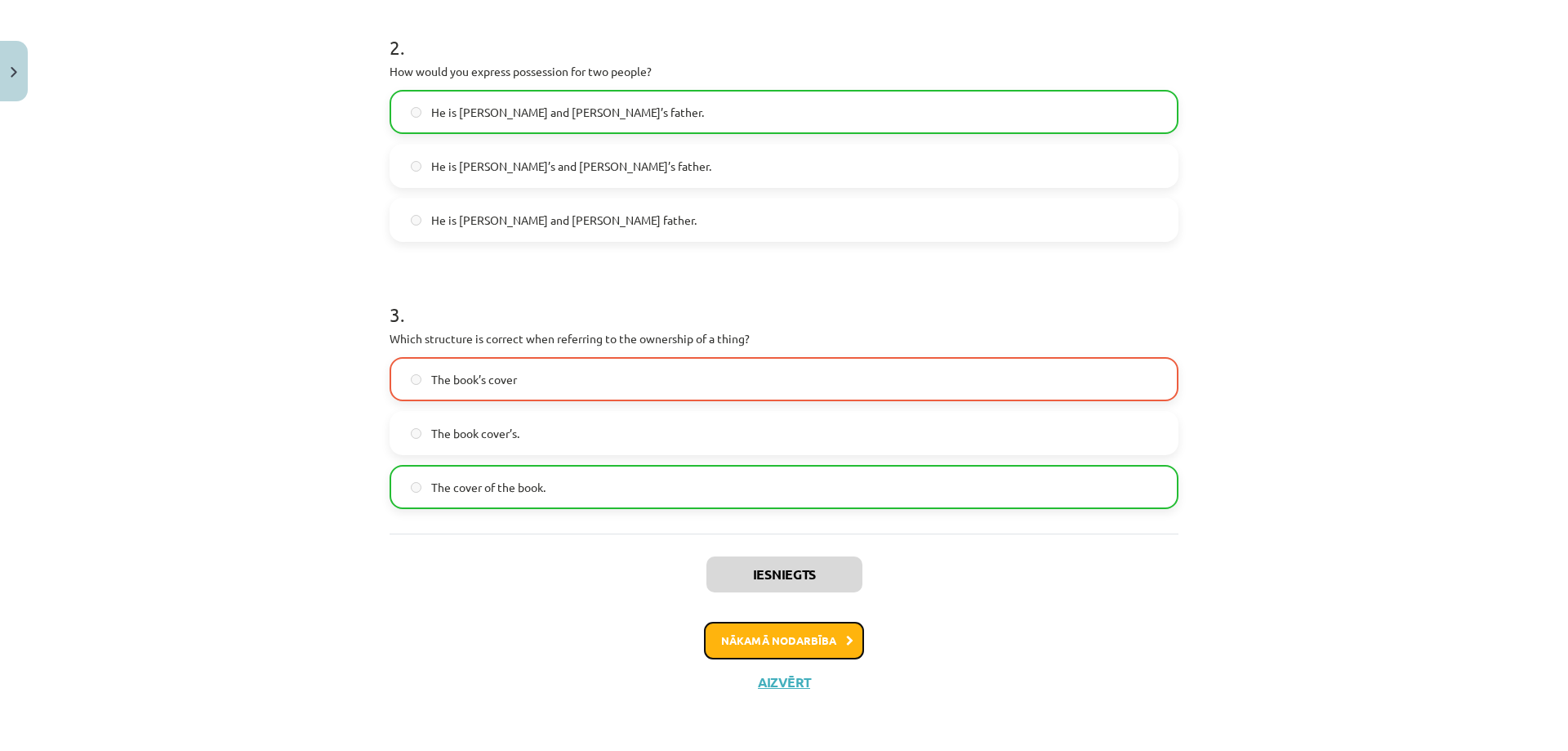
click at [716, 637] on button "Nākamā nodarbība" at bounding box center [784, 640] width 160 height 38
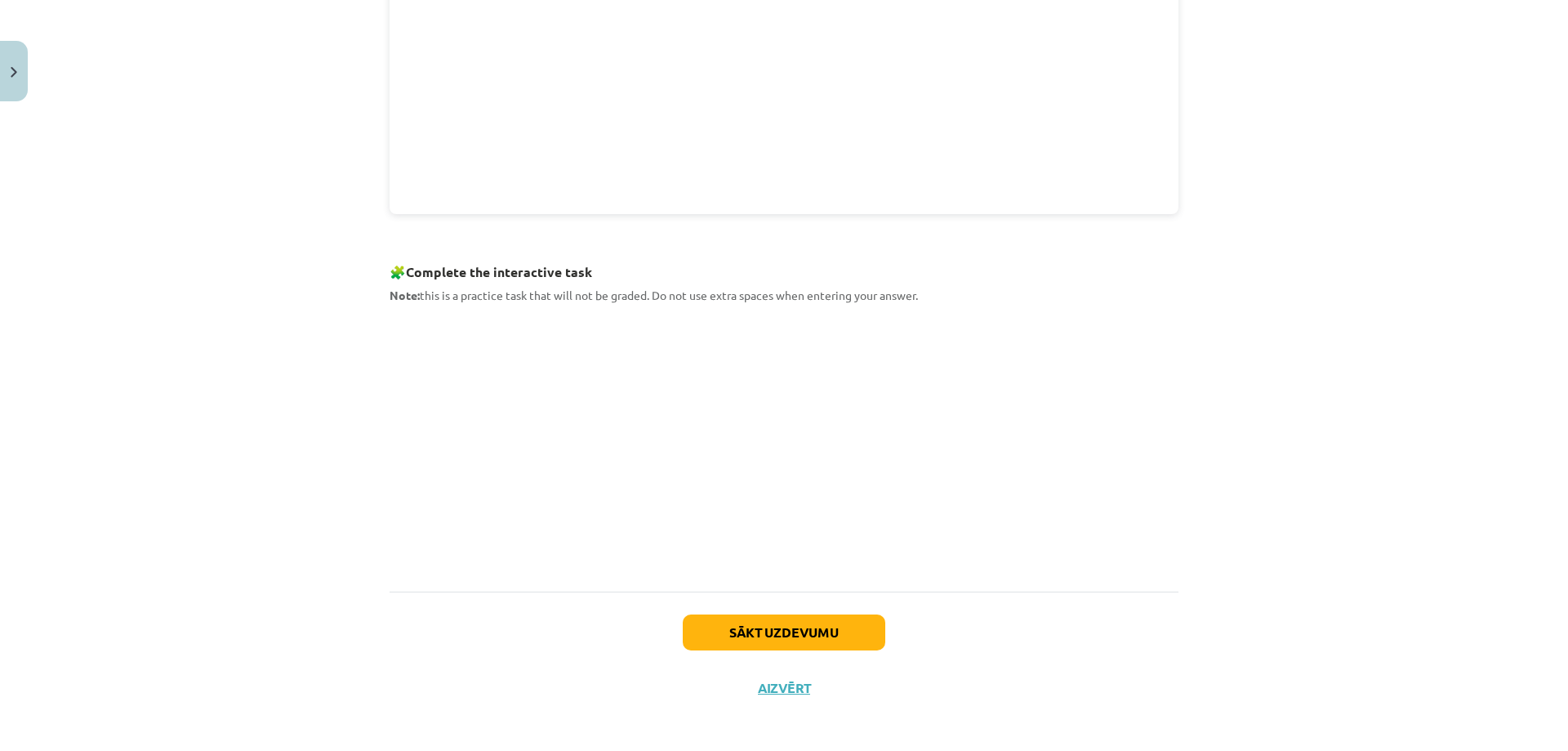
scroll to position [631, 0]
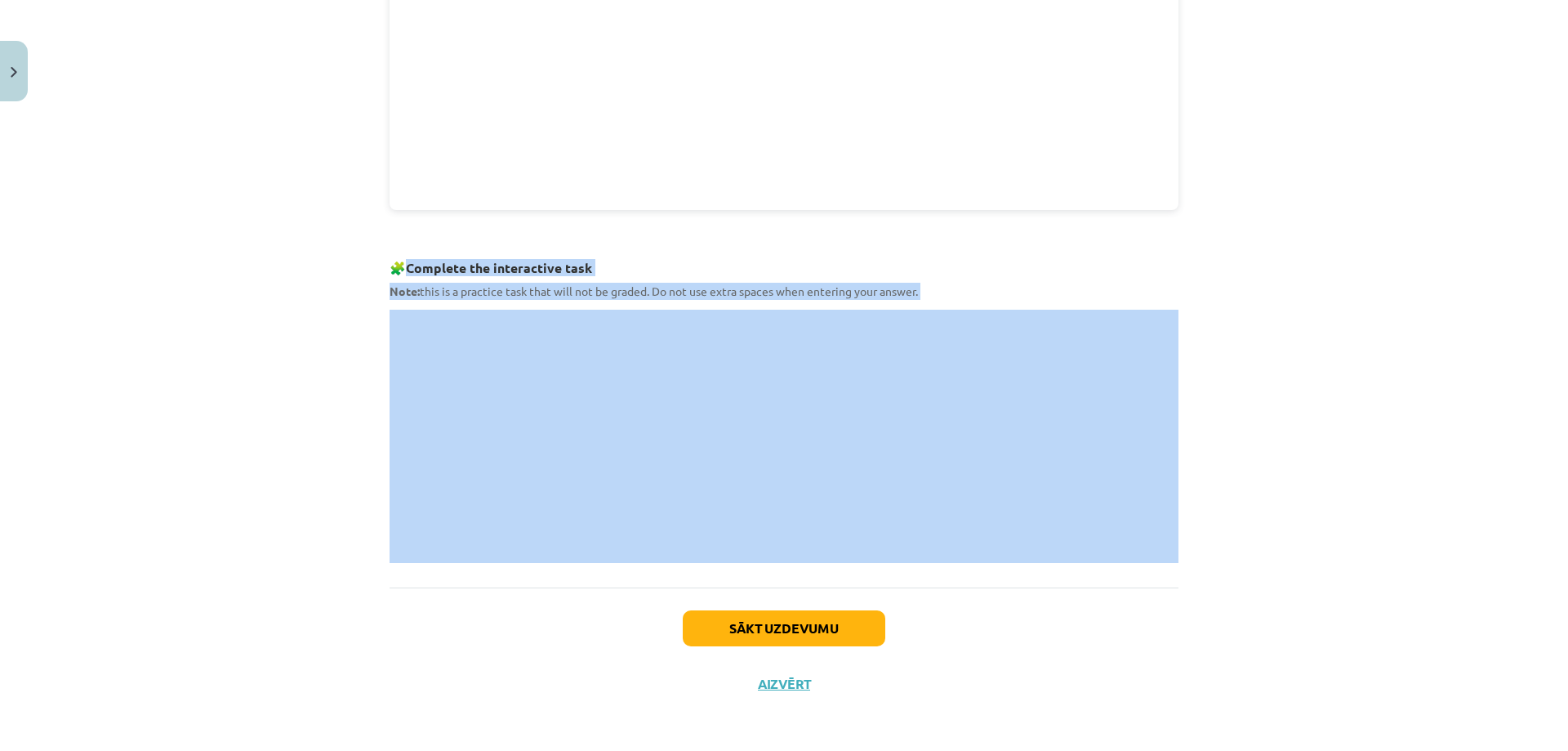
drag, startPoint x: 405, startPoint y: 268, endPoint x: 525, endPoint y: 556, distance: 312.0
click at [336, 81] on div "Mācību tēma: Angļu valoda i - 10.klase 1.ieskaites mācību materiāls #9 📝 Topic …" at bounding box center [784, 376] width 1568 height 751
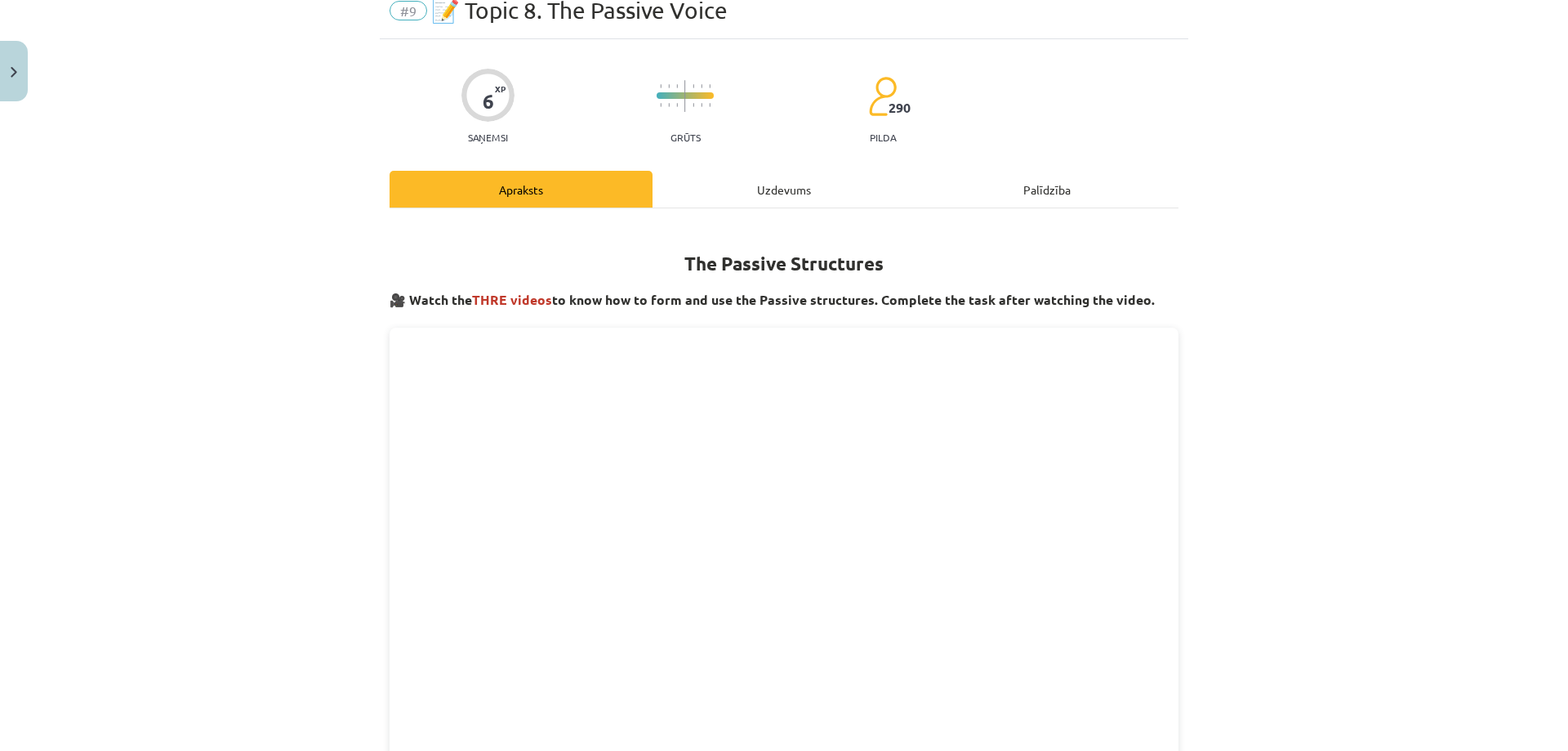
scroll to position [0, 0]
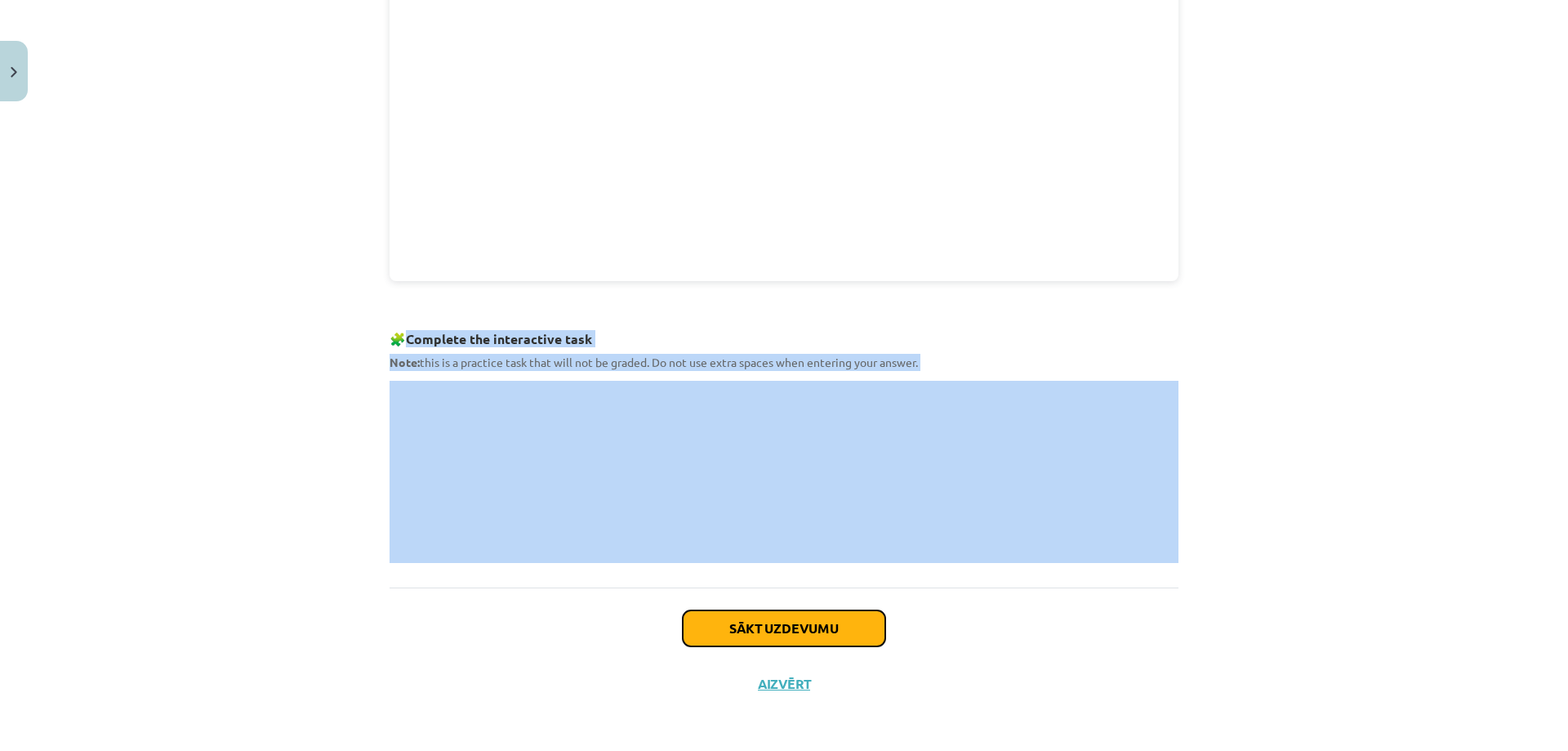
click at [820, 626] on button "Sākt uzdevumu" at bounding box center [784, 627] width 202 height 36
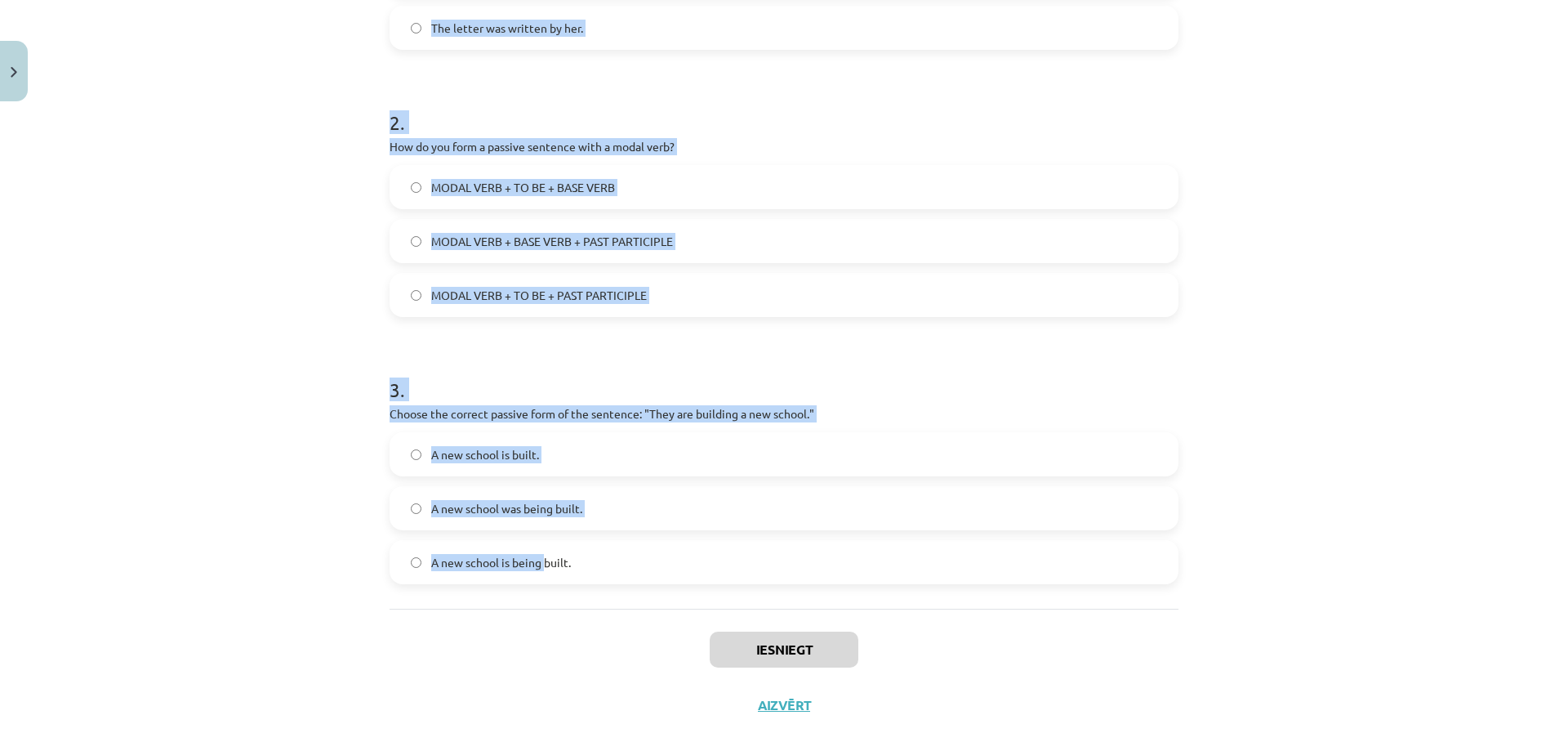
scroll to position [533, 0]
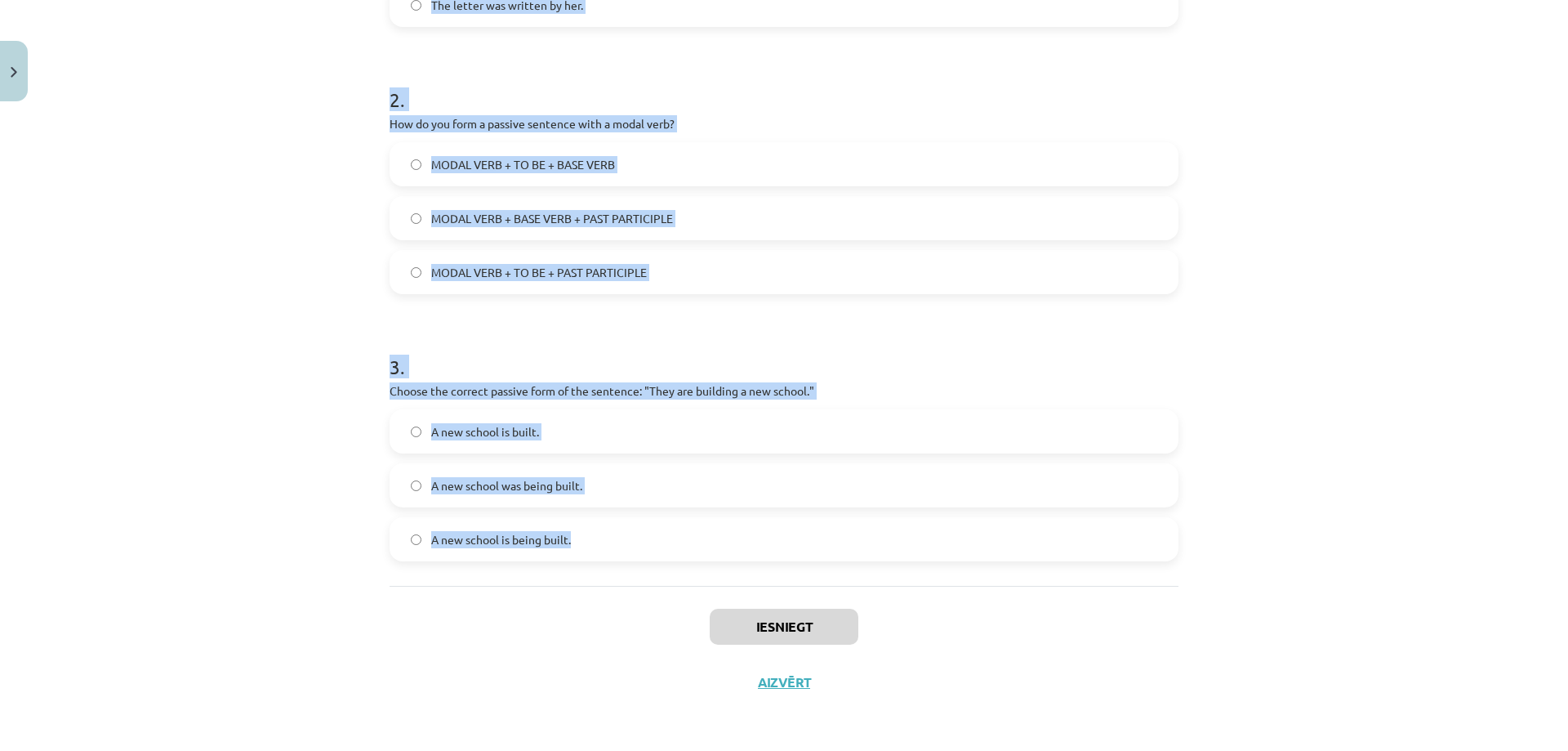
drag, startPoint x: 384, startPoint y: 318, endPoint x: 586, endPoint y: 528, distance: 291.4
click at [586, 528] on form "1 . Which of the following sentences is in the passive voice? She is writing a …" at bounding box center [784, 176] width 789 height 768
click at [389, 292] on div "MODAL VERB + TO BE + BASE VERB MODAL VERB + BASE VERB + PAST PARTICIPLE MODAL V…" at bounding box center [784, 218] width 789 height 152
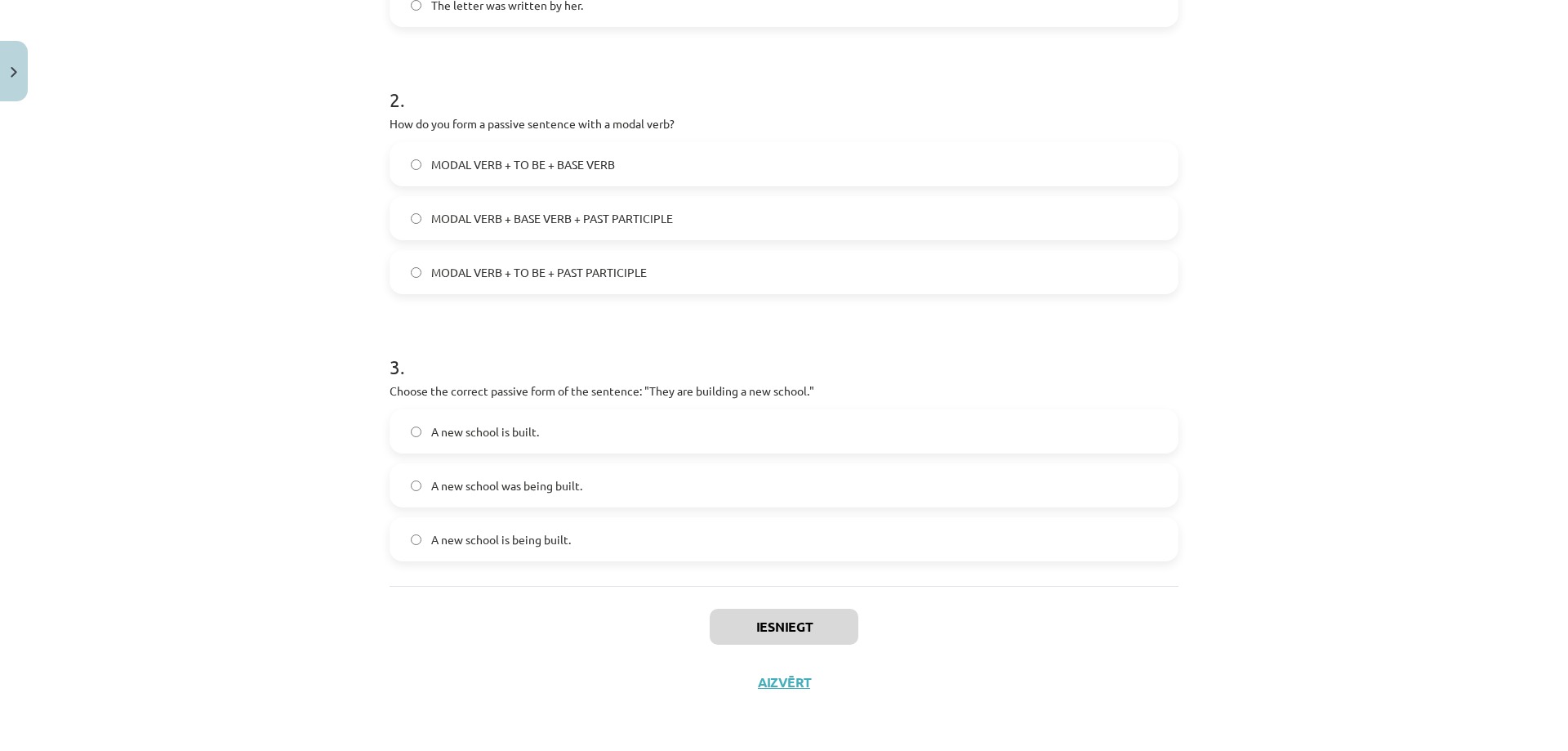
click at [423, 541] on label "A new school is being built." at bounding box center [784, 539] width 785 height 41
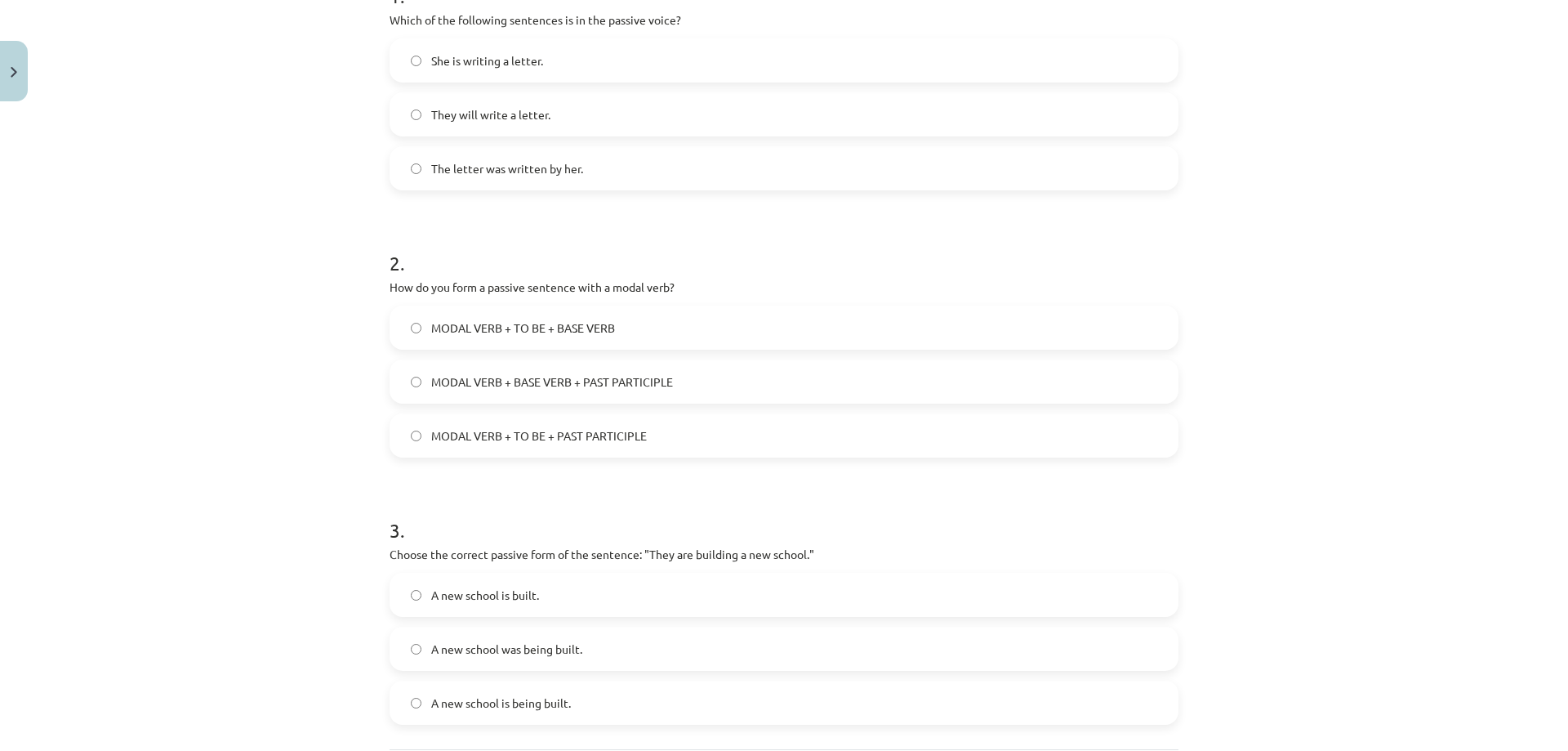
click at [416, 419] on label "MODAL VERB + TO BE + PAST PARTICIPLE" at bounding box center [784, 435] width 785 height 41
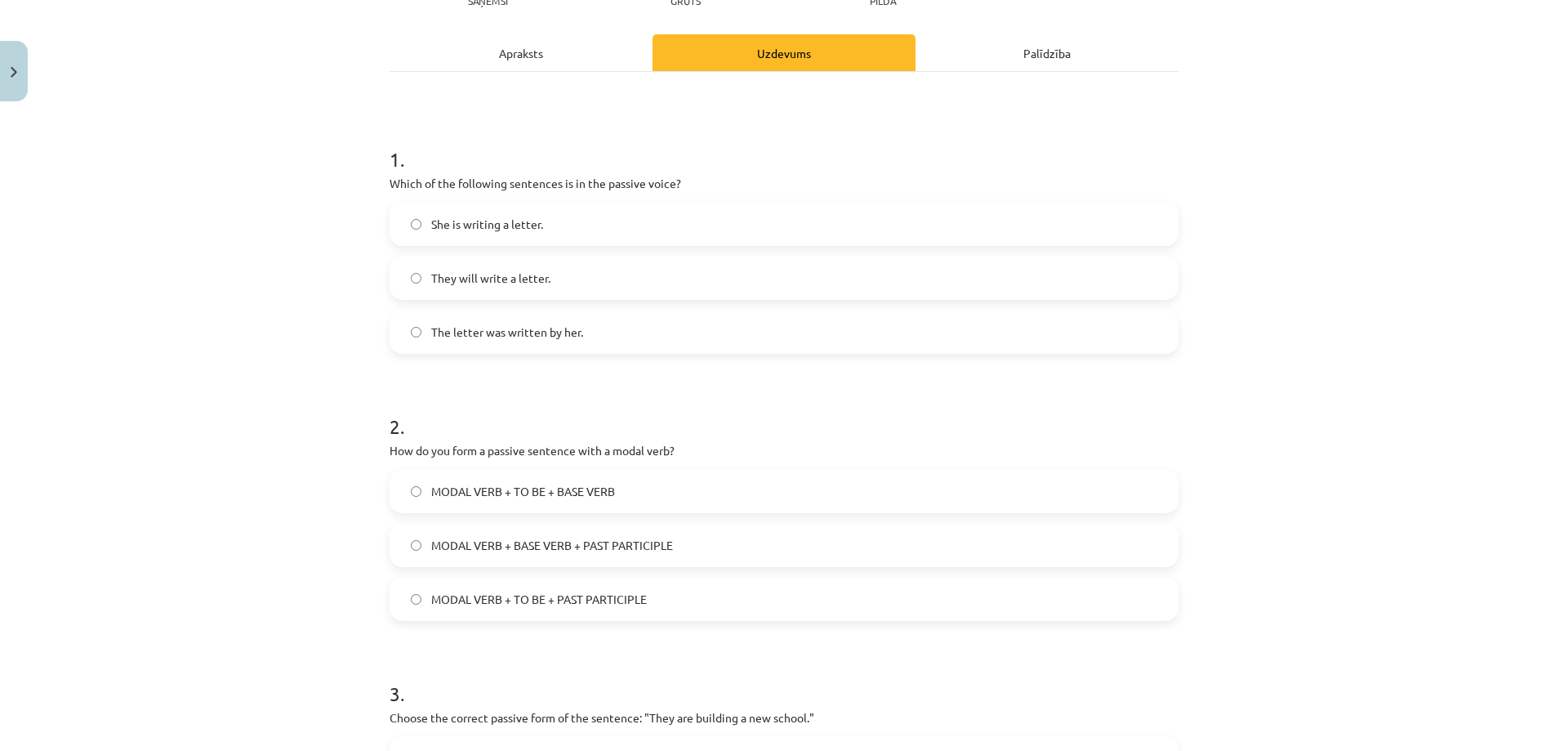
click at [416, 329] on label "The letter was written by her." at bounding box center [784, 332] width 785 height 41
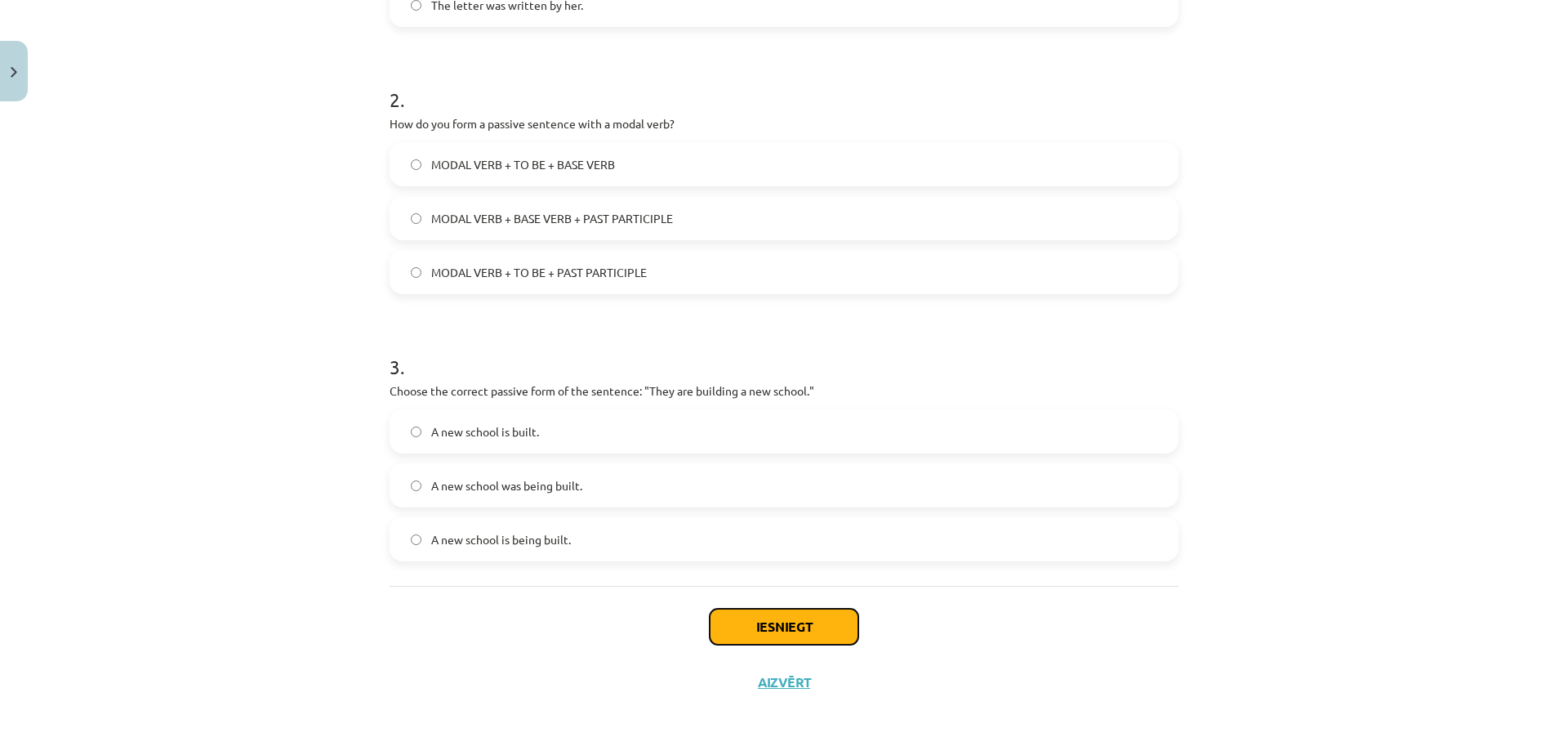
click at [821, 608] on button "Iesniegt" at bounding box center [784, 626] width 148 height 36
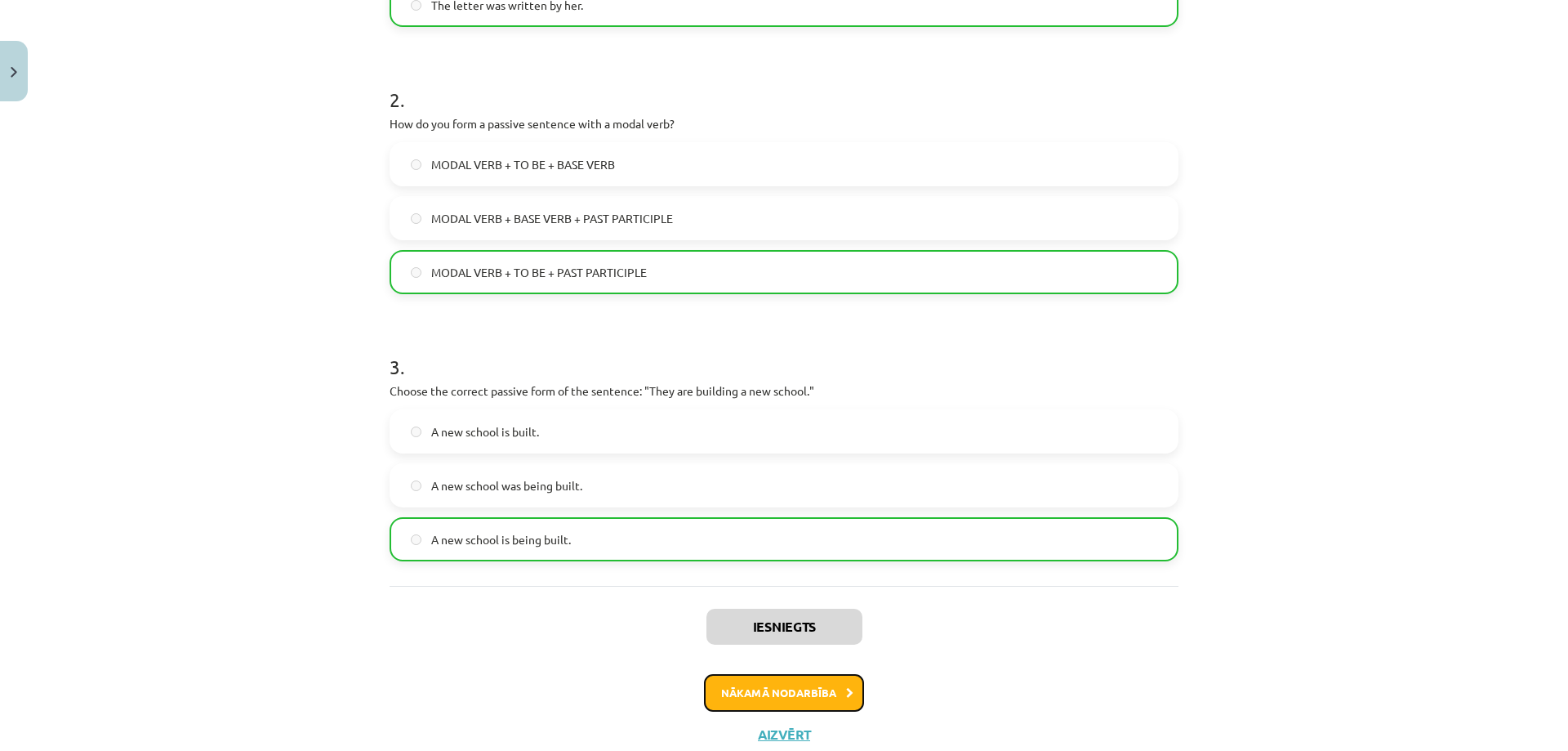
click at [791, 689] on button "Nākamā nodarbība" at bounding box center [784, 692] width 160 height 38
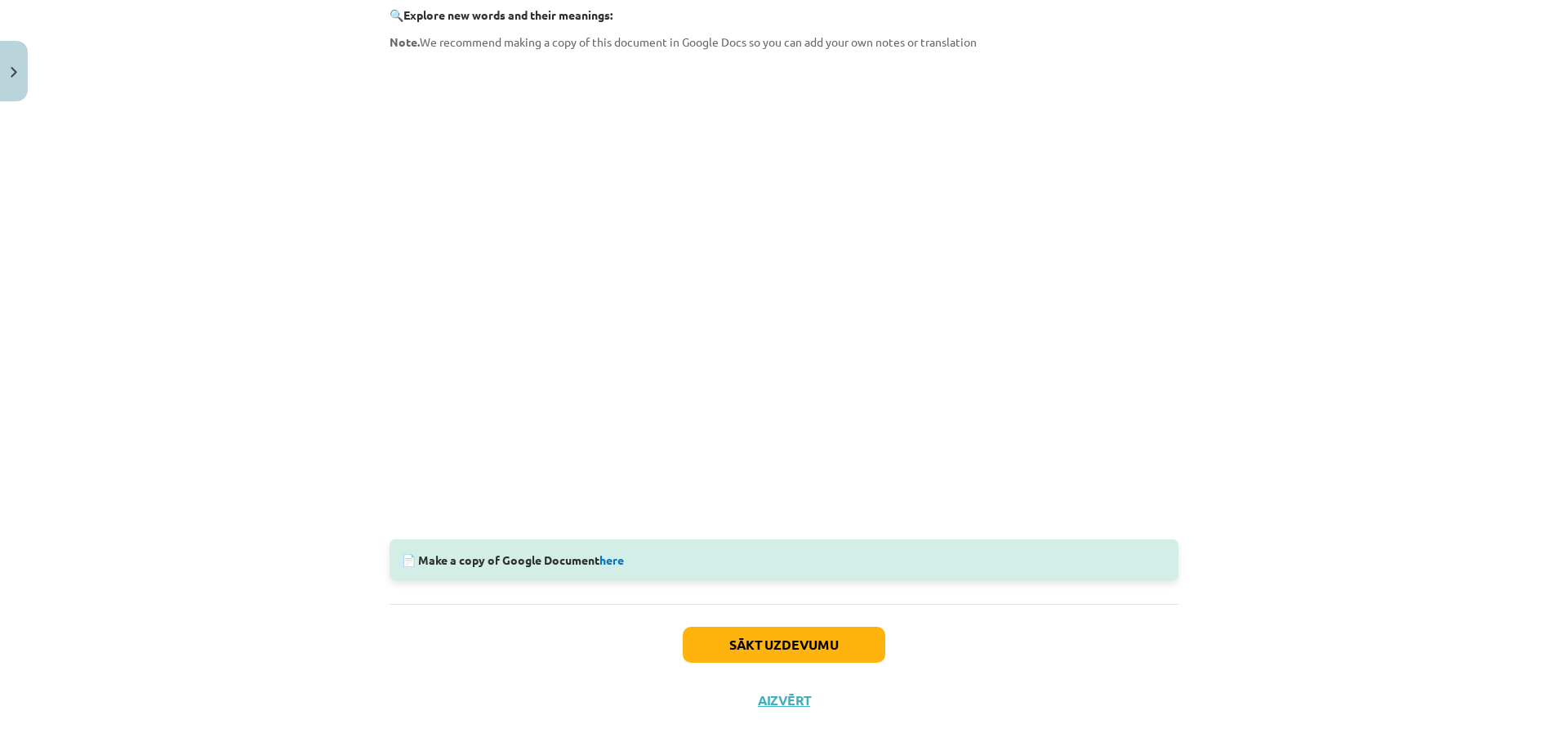
scroll to position [305, 0]
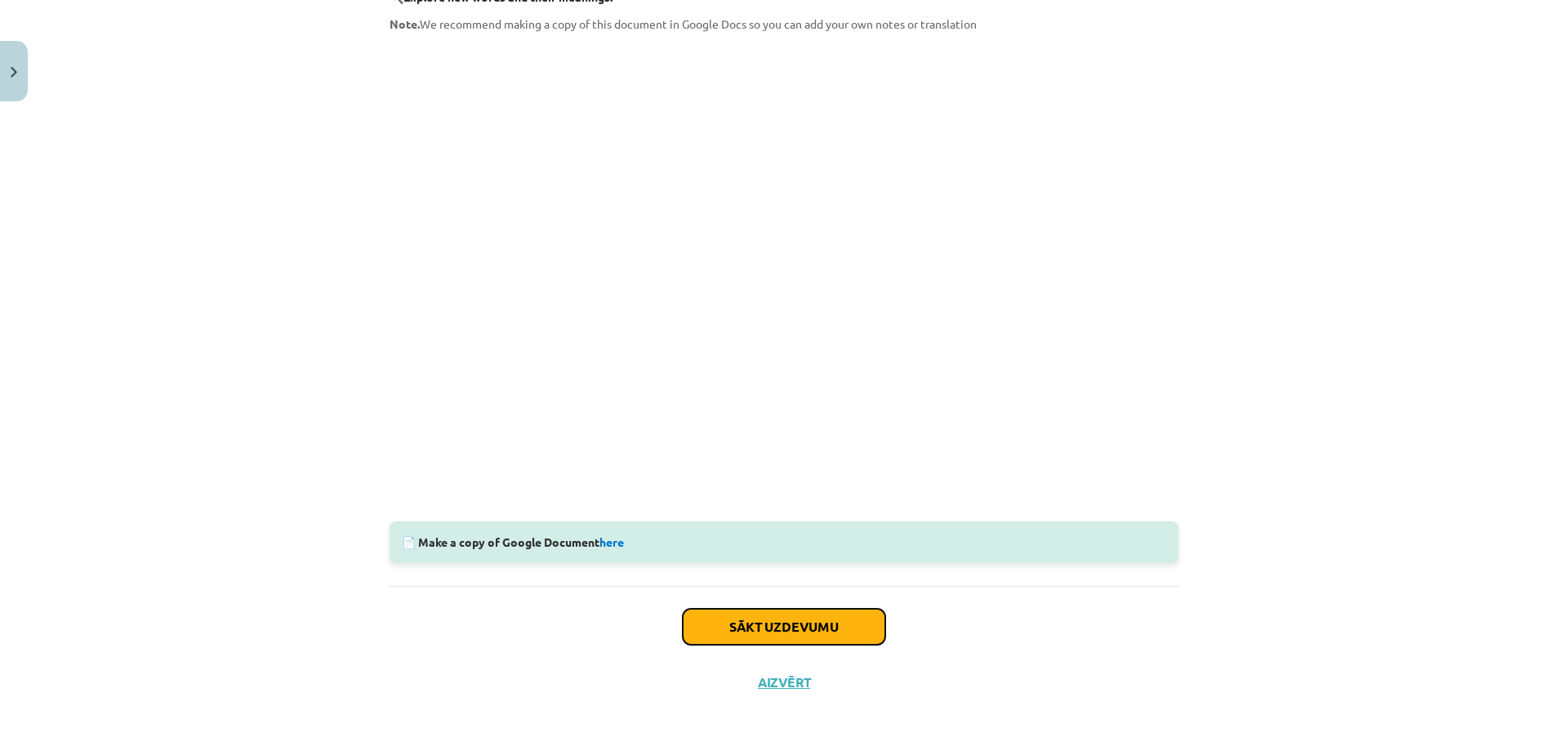
click at [724, 625] on button "Sākt uzdevumu" at bounding box center [784, 626] width 202 height 36
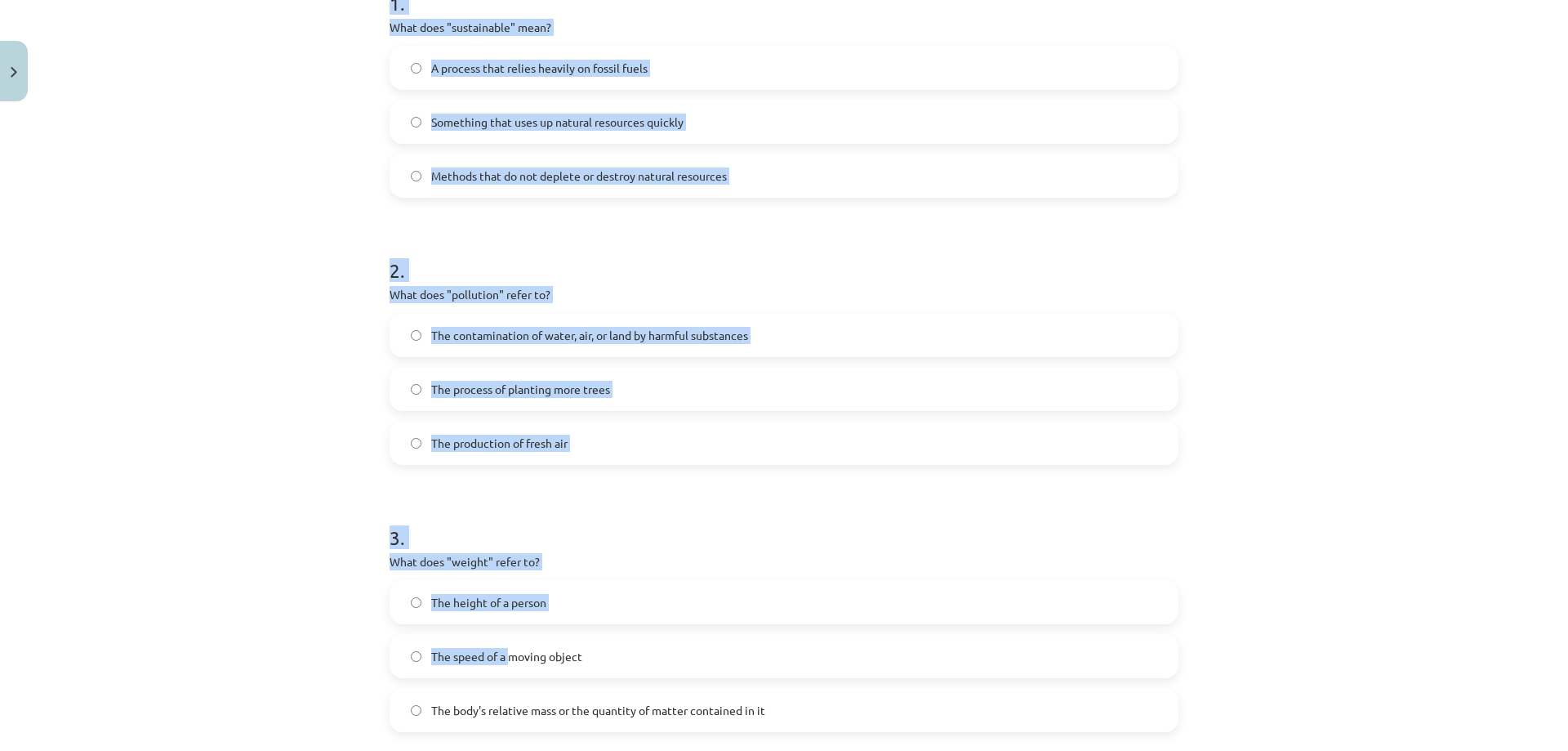
scroll to position [533, 0]
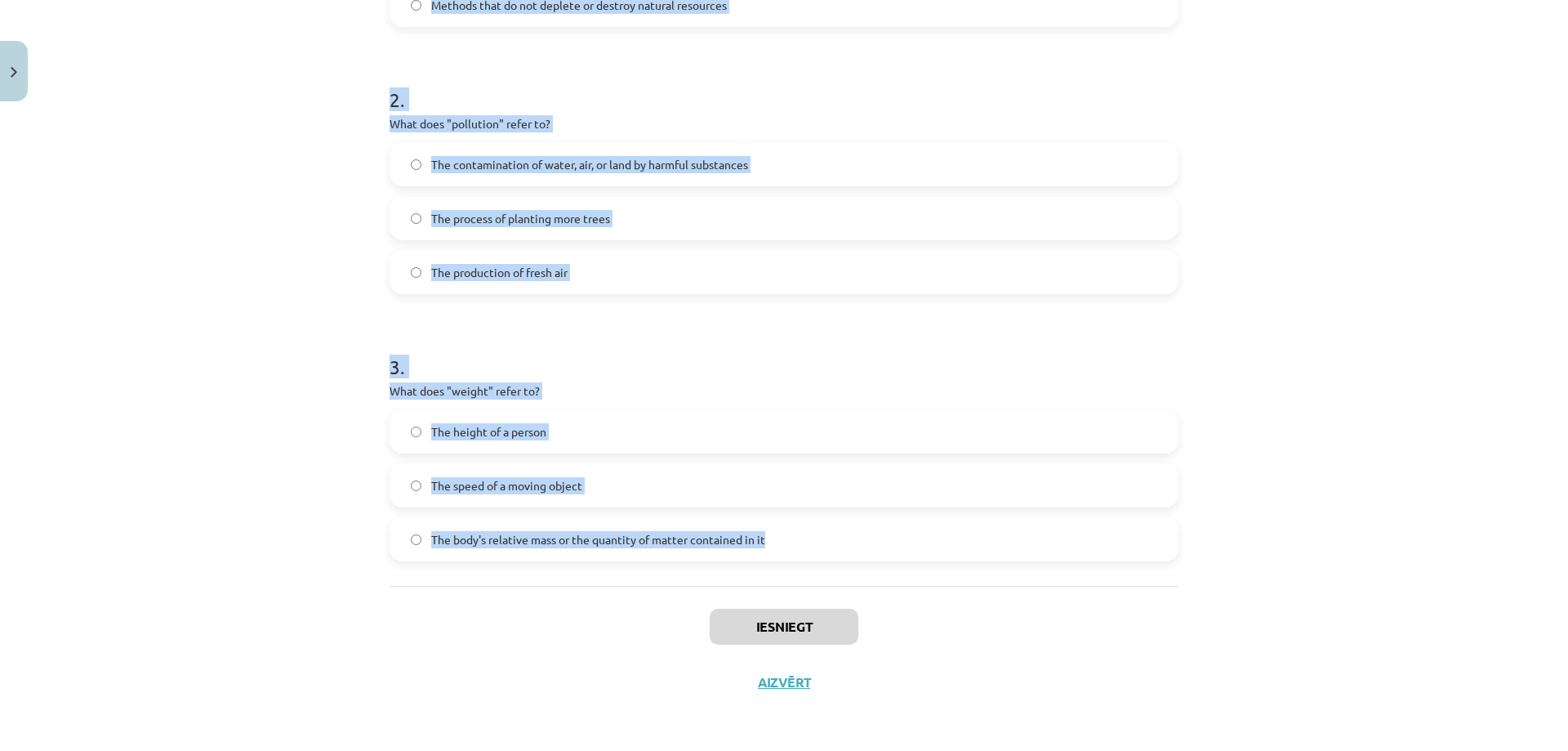
drag, startPoint x: 385, startPoint y: 81, endPoint x: 787, endPoint y: 557, distance: 623.0
click at [787, 557] on form "1 . What does "sustainable" mean? A process that relies heavily on fossil fuels…" at bounding box center [784, 176] width 789 height 768
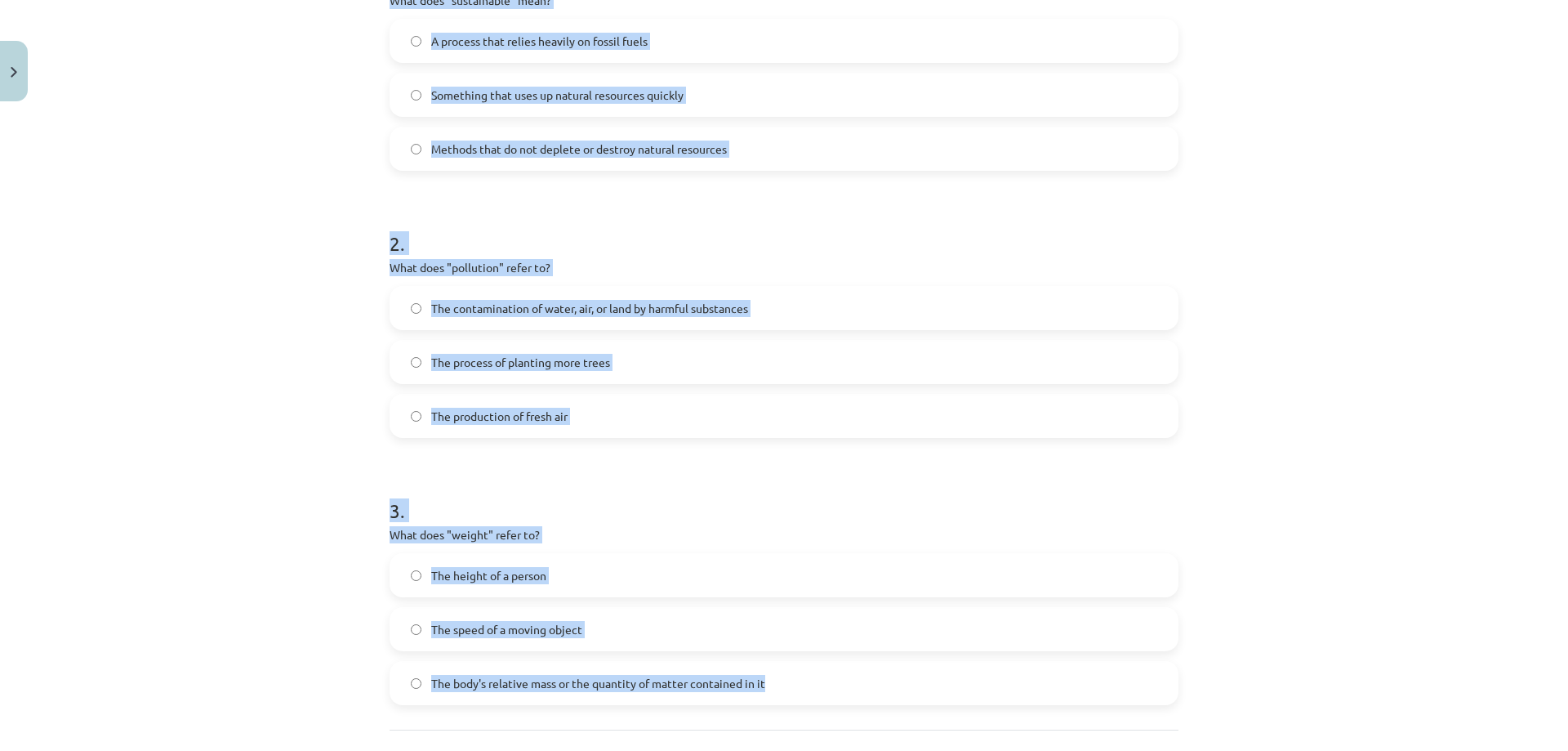
scroll to position [206, 0]
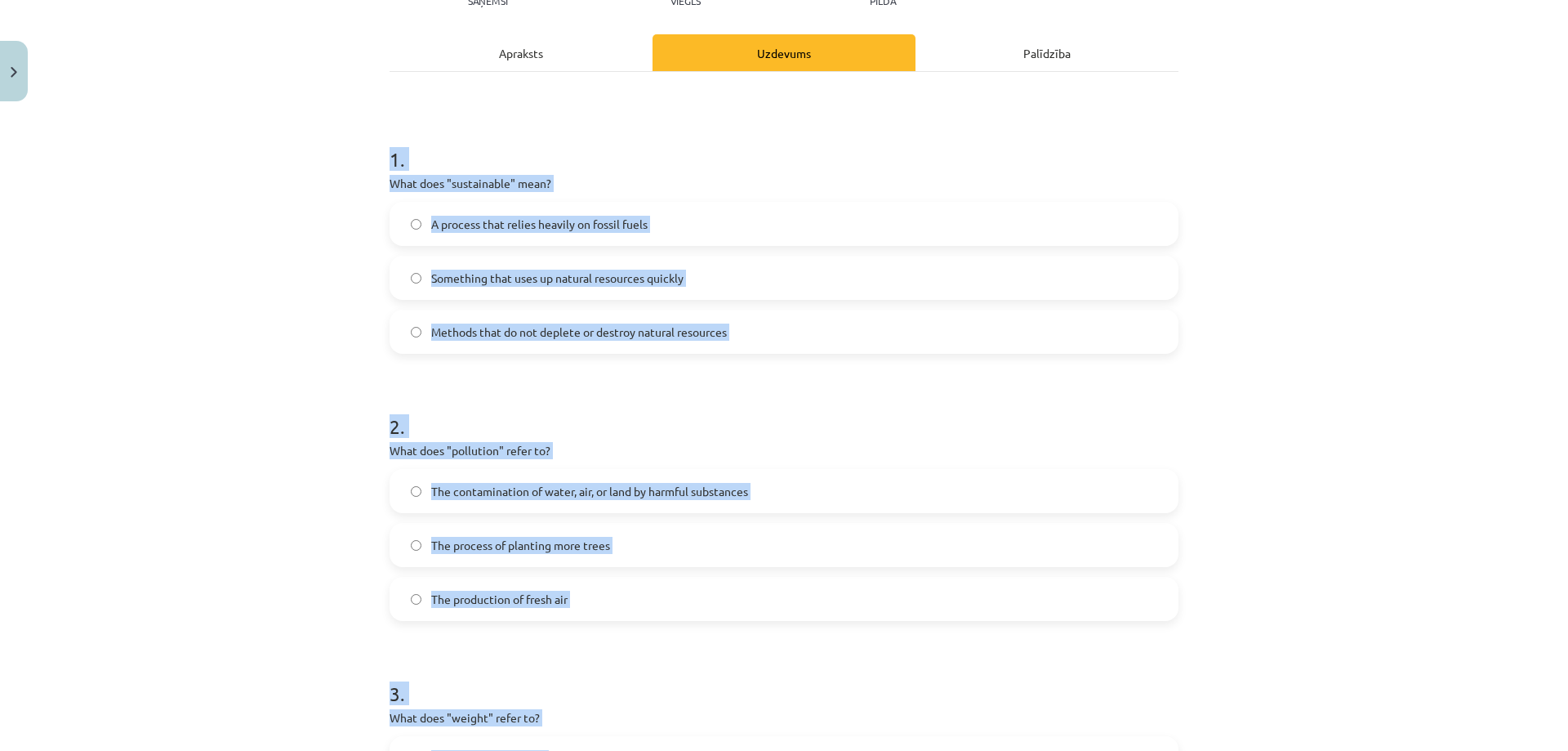
click at [277, 352] on div "Mācību tēma: Angļu valoda i - 10.klase 1.ieskaites mācību materiāls #10 🔤 Topic…" at bounding box center [784, 376] width 1568 height 751
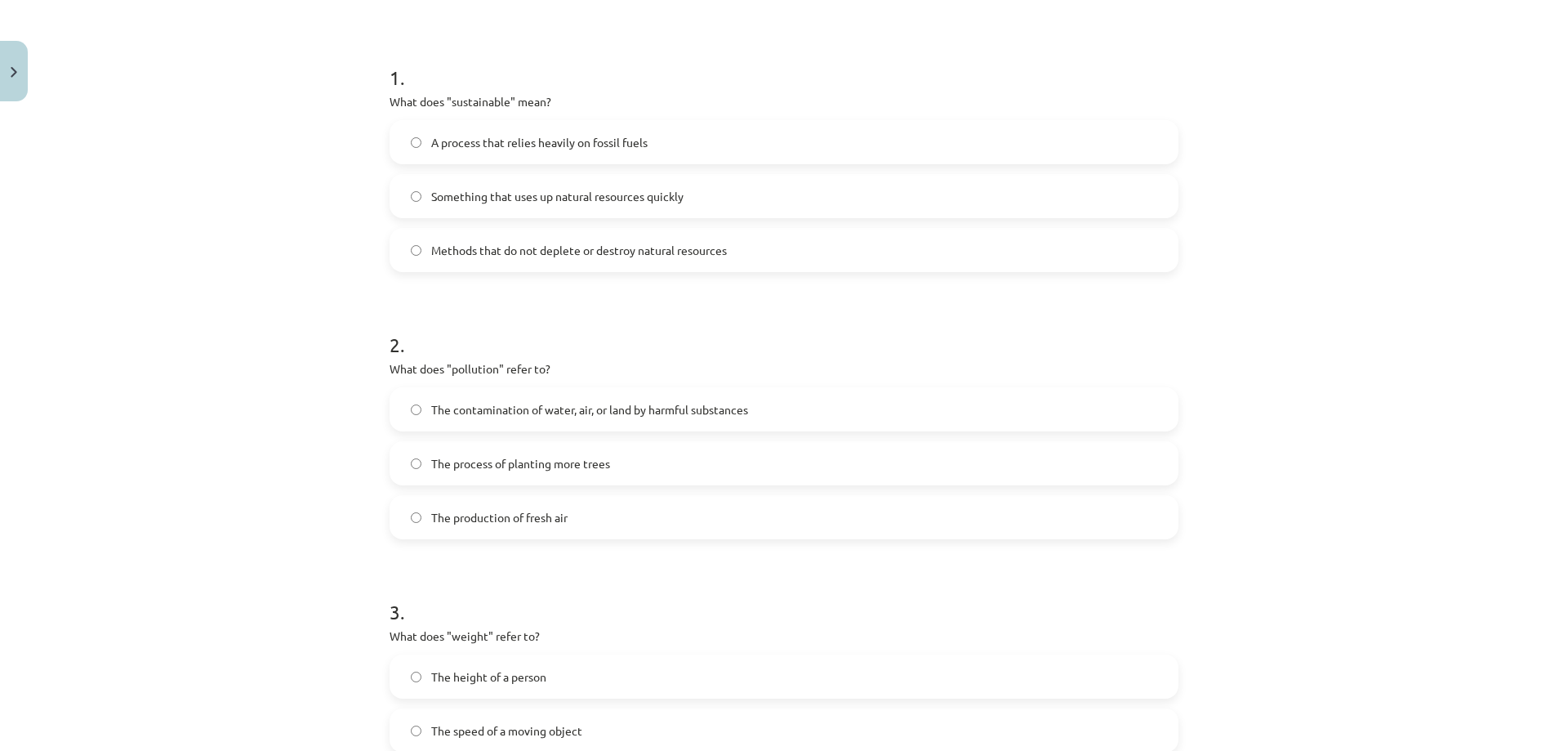
click at [416, 411] on label "The contamination of water, air, or land by harmful substances" at bounding box center [784, 409] width 785 height 41
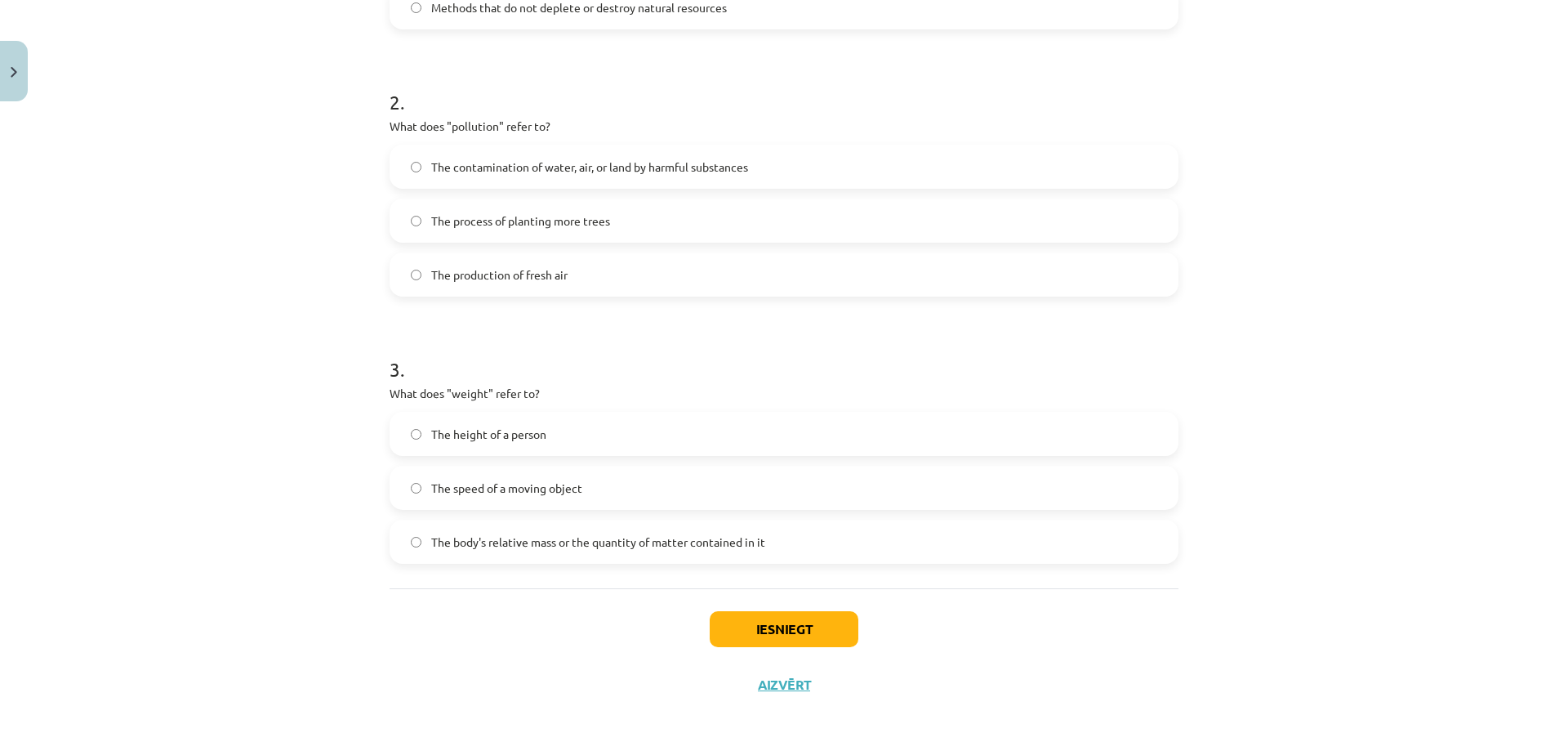
scroll to position [533, 0]
click at [419, 534] on label "The body's relative mass or the quantity of matter contained in it" at bounding box center [784, 539] width 785 height 41
click at [733, 620] on button "Iesniegt" at bounding box center [784, 626] width 148 height 36
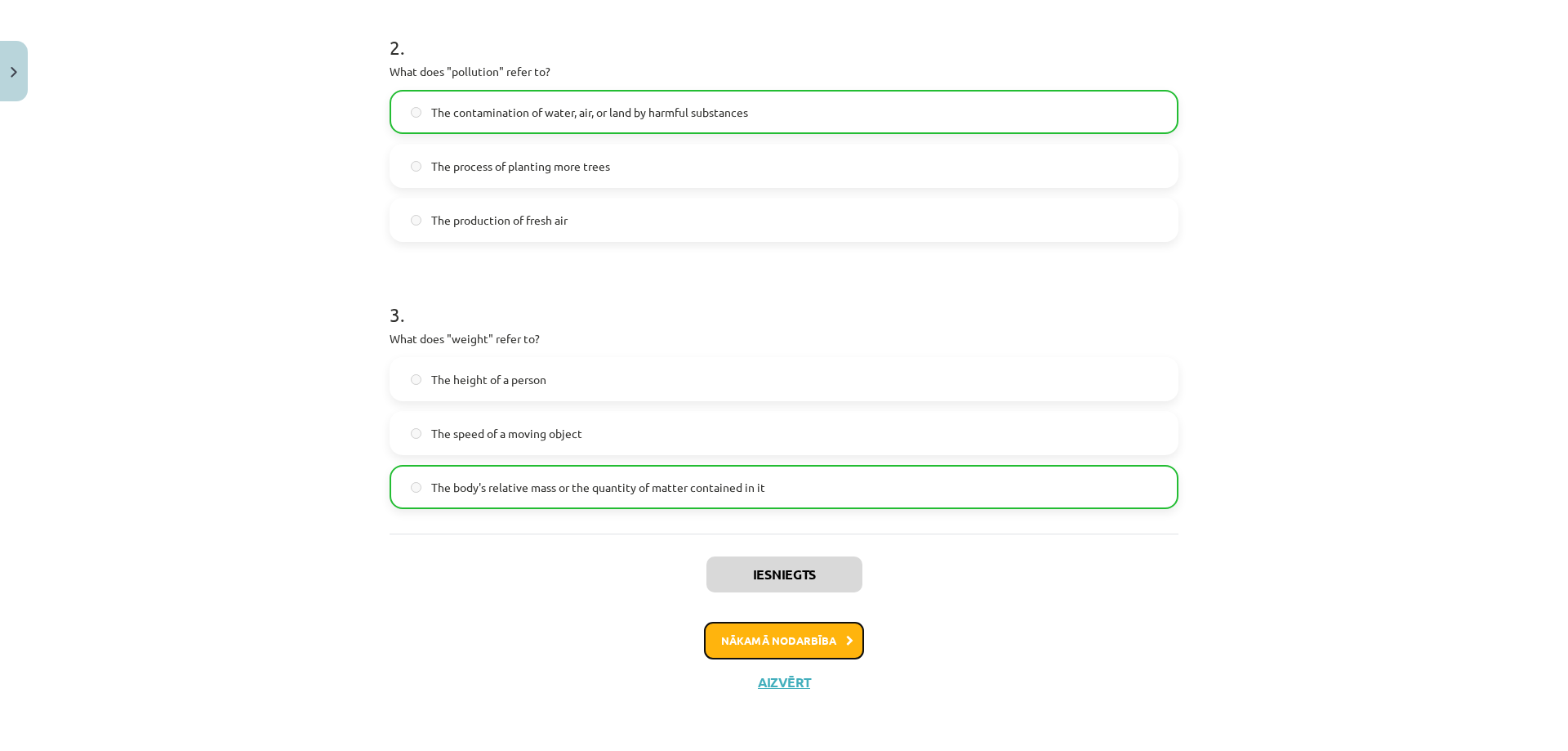
click at [761, 639] on button "Nākamā nodarbība" at bounding box center [784, 640] width 160 height 38
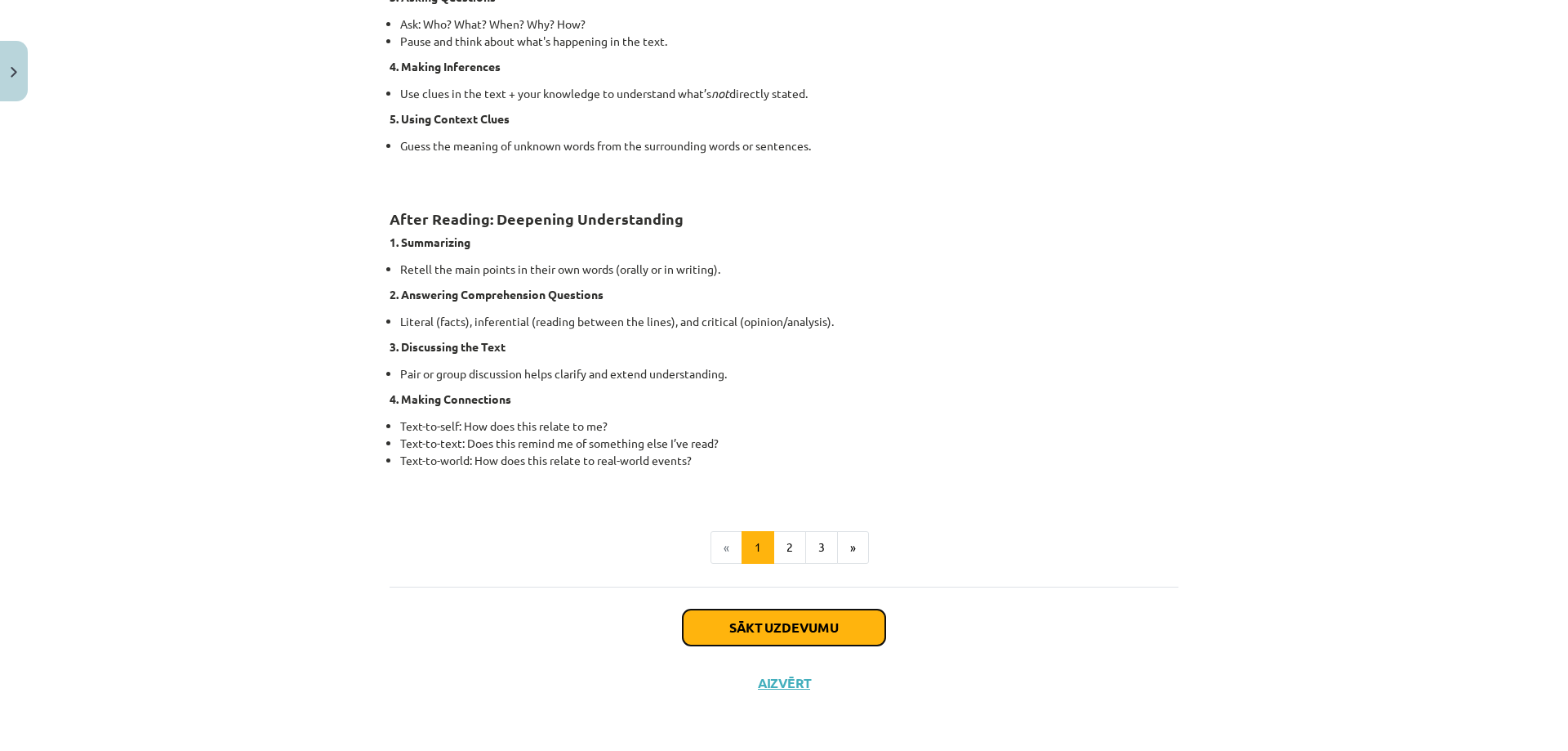
click at [812, 617] on button "Sākt uzdevumu" at bounding box center [784, 626] width 202 height 36
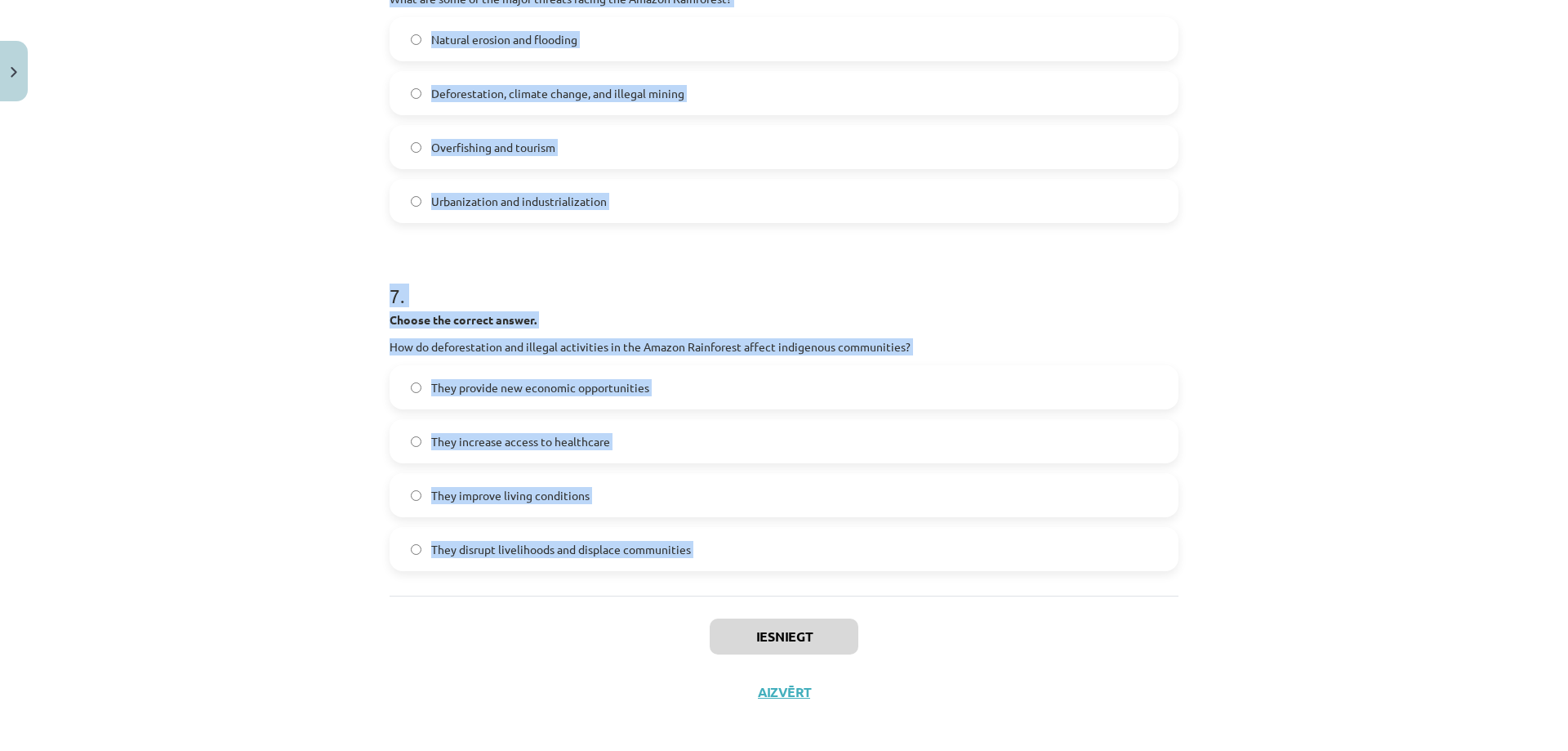
scroll to position [1736, 0]
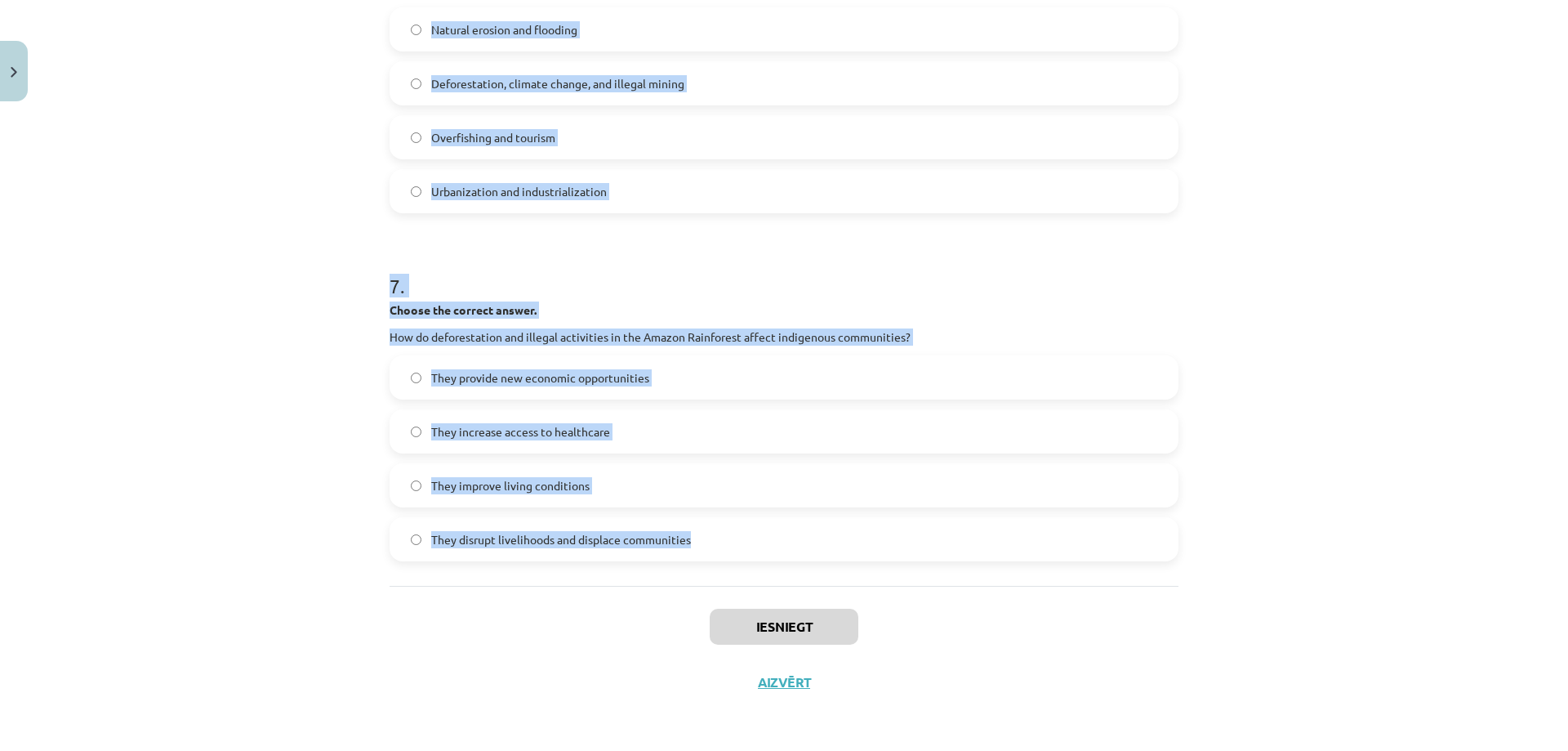
drag, startPoint x: 384, startPoint y: 326, endPoint x: 697, endPoint y: 567, distance: 395.0
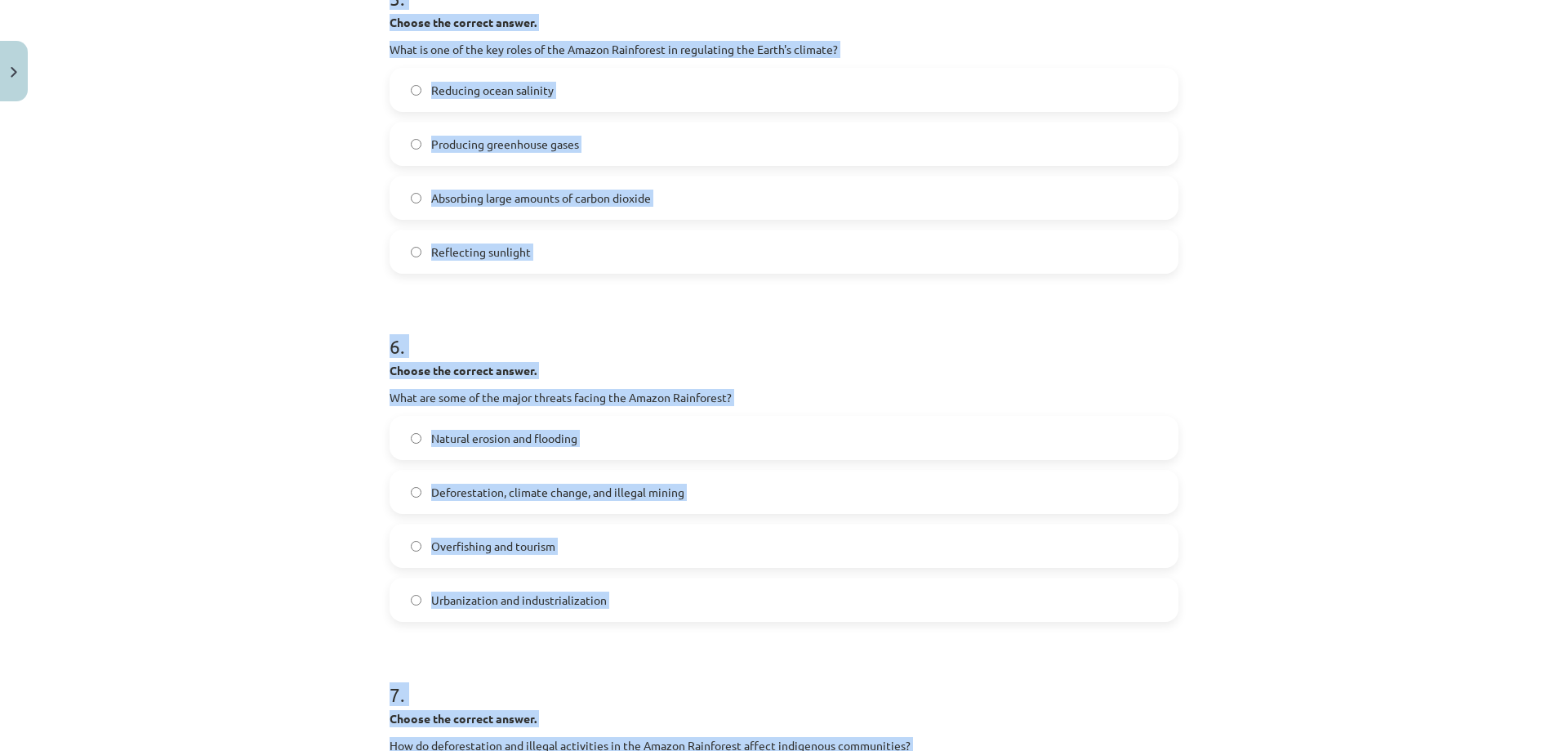
click at [257, 463] on div "Mācību tēma: Angļu valoda i - 10.klase 1.ieskaites mācību materiāls #11 📖 🎧 Top…" at bounding box center [784, 376] width 1568 height 751
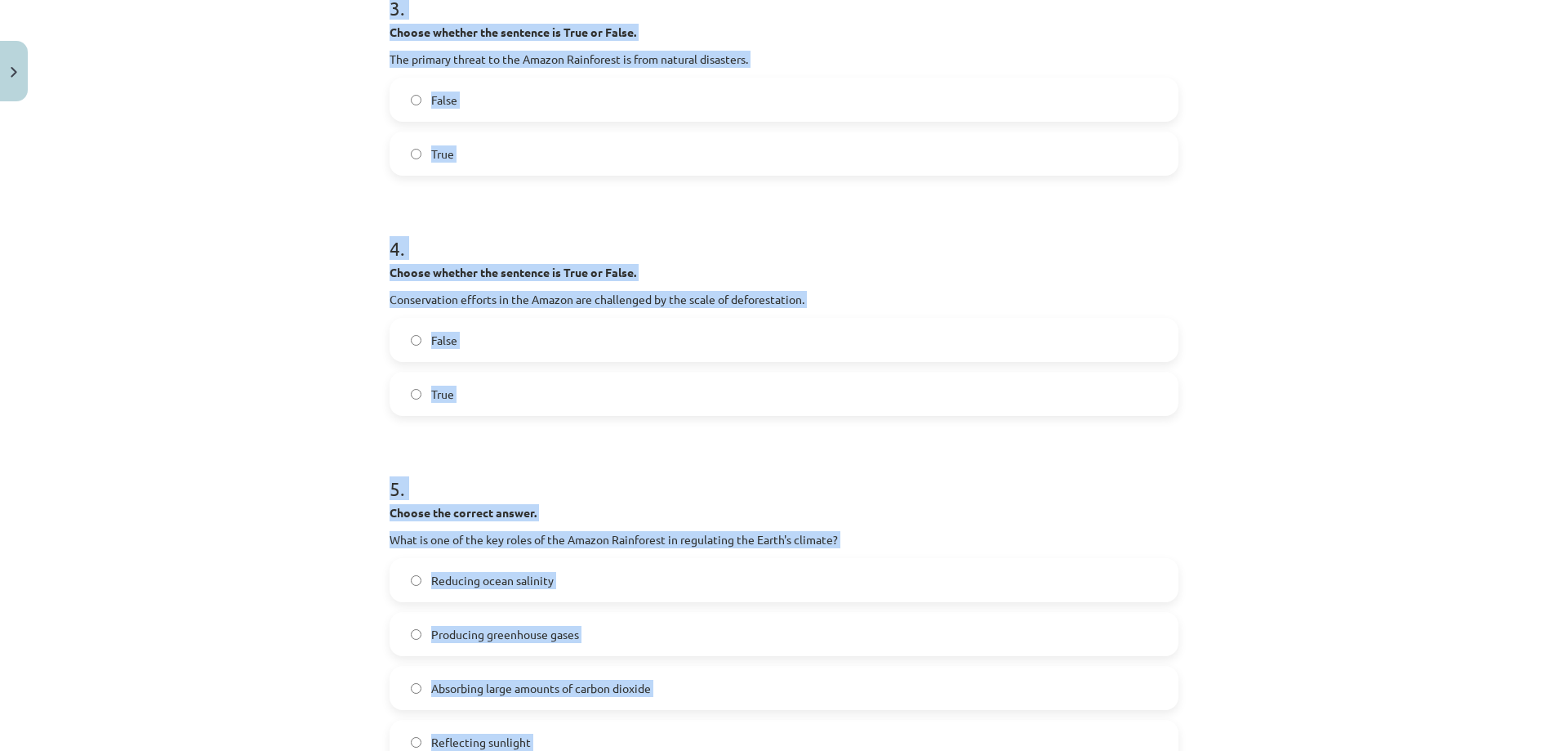
click at [268, 456] on div "Mācību tēma: Angļu valoda i - 10.klase 1.ieskaites mācību materiāls #11 📖 🎧 Top…" at bounding box center [784, 376] width 1568 height 751
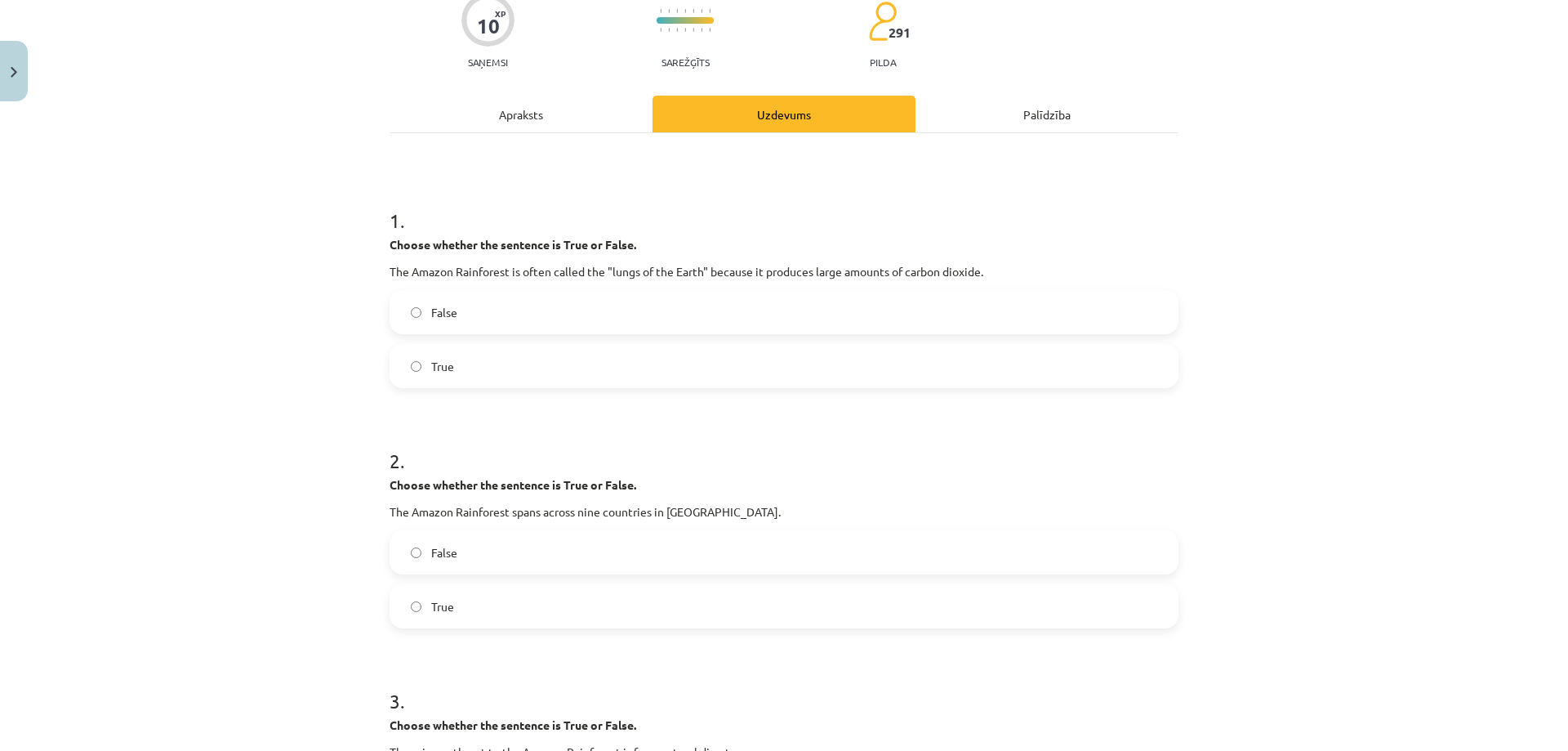
scroll to position [102, 0]
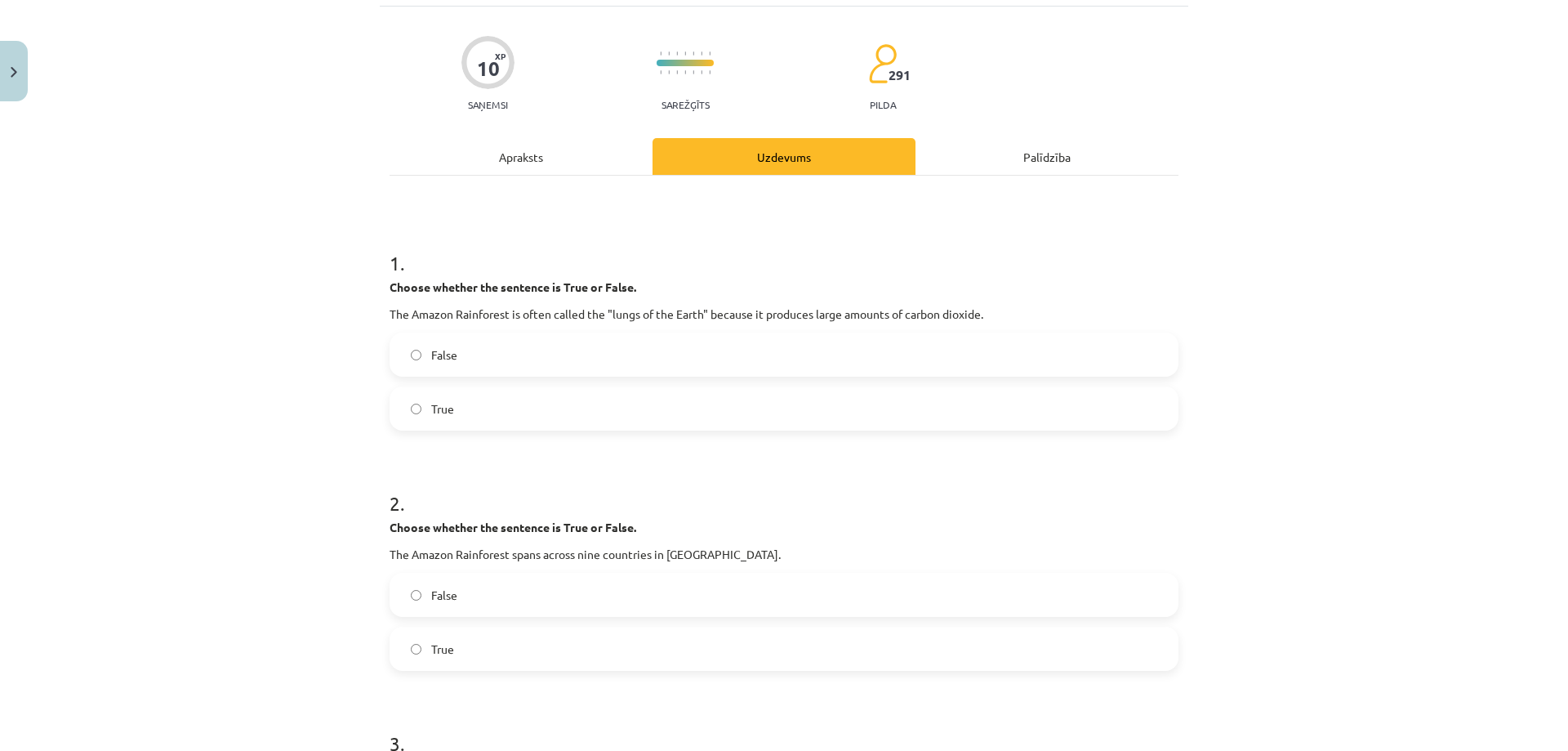
click at [396, 359] on label "False" at bounding box center [784, 354] width 785 height 41
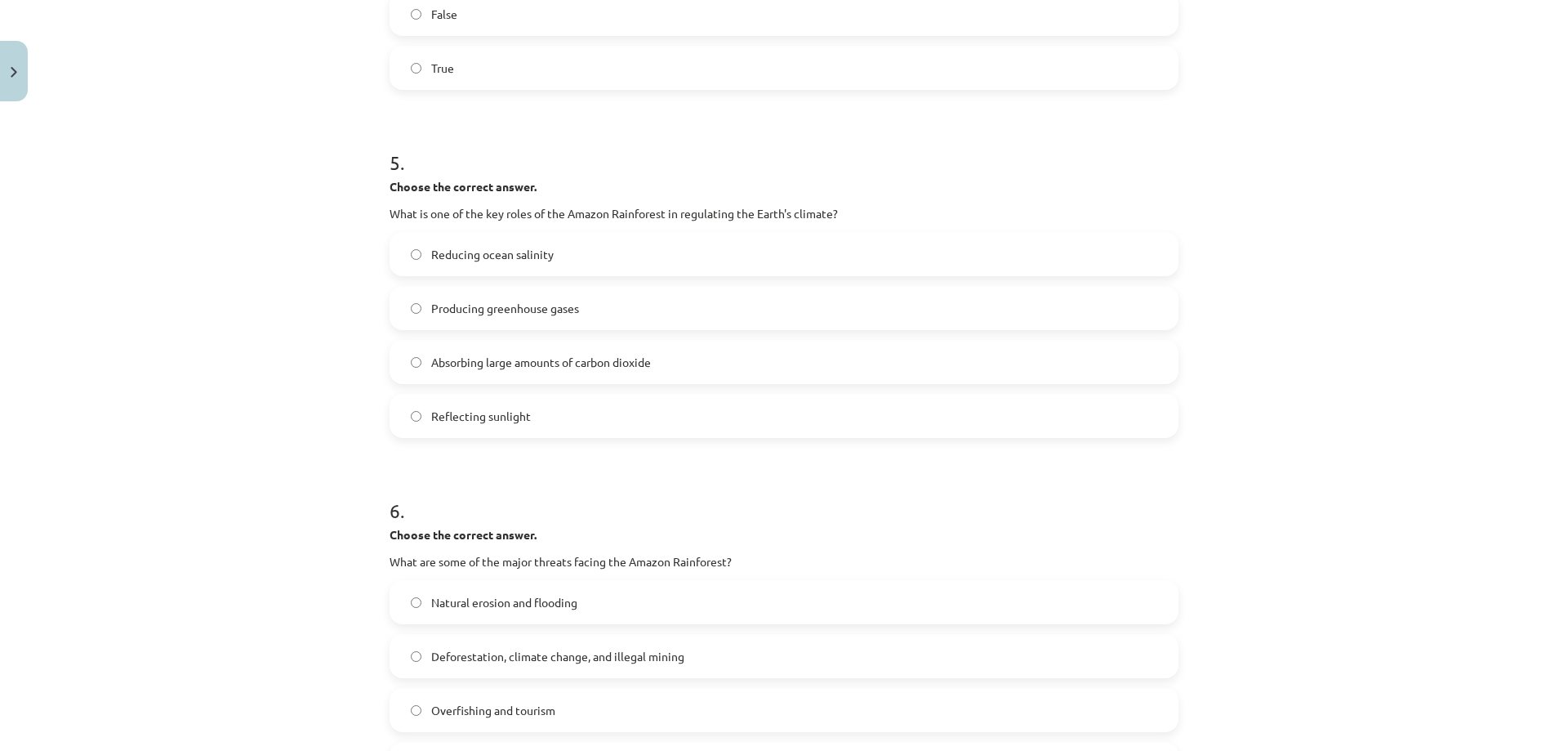
scroll to position [1164, 0]
click at [477, 352] on label "Absorbing large amounts of carbon dioxide" at bounding box center [784, 361] width 785 height 41
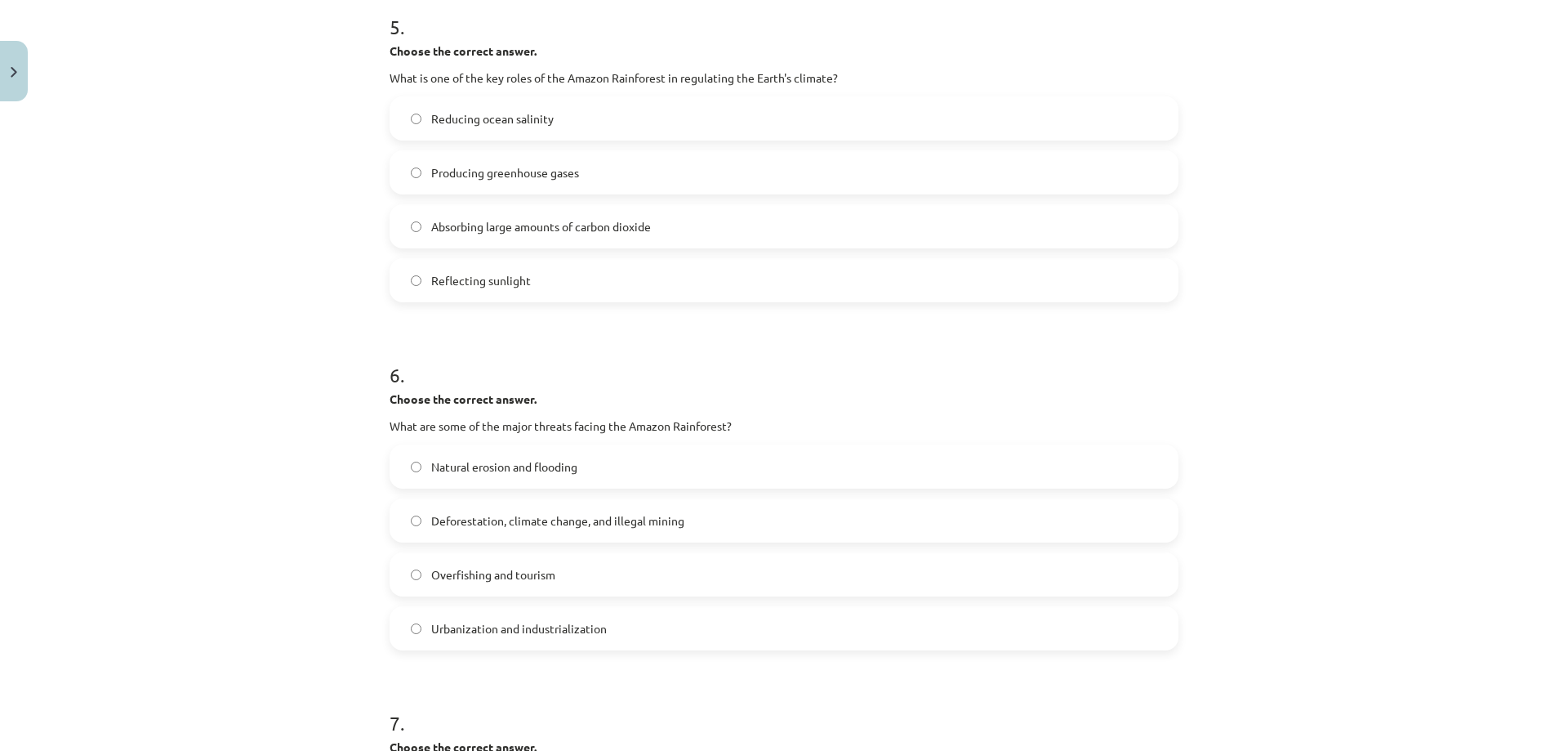
scroll to position [1327, 0]
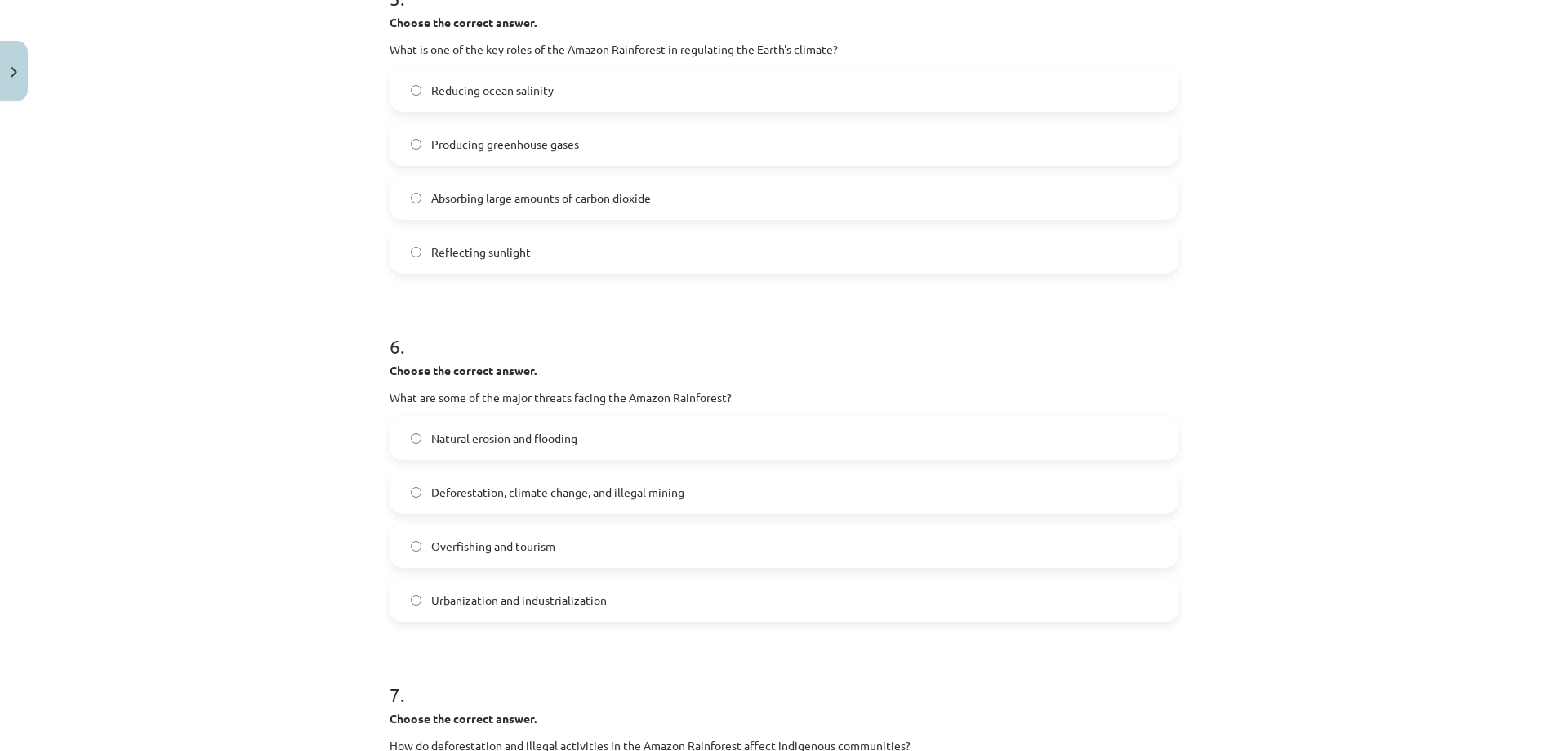
click at [434, 479] on label "Deforestation, climate change, and illegal mining" at bounding box center [784, 492] width 785 height 41
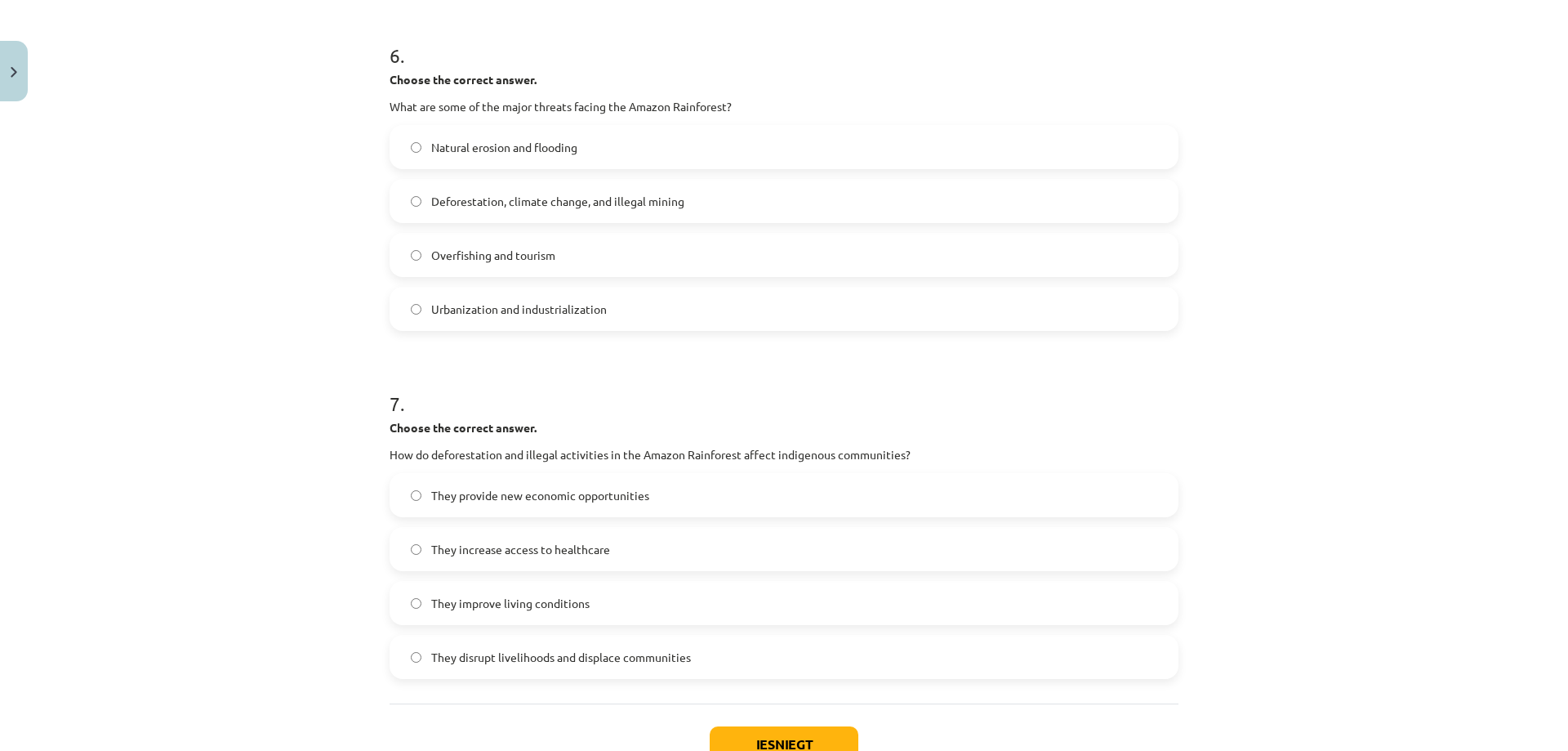
scroll to position [1654, 0]
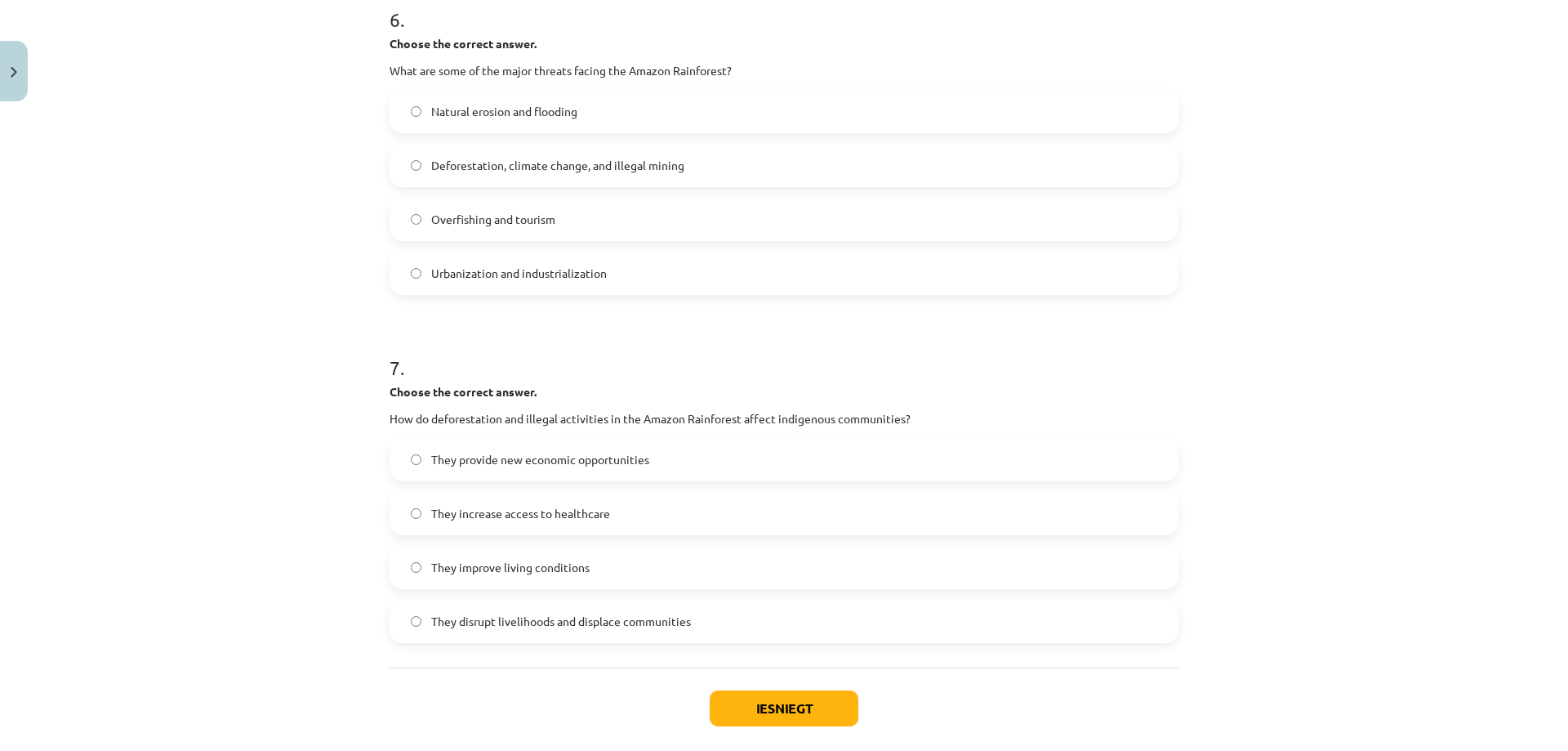
click at [438, 624] on span "They disrupt livelihoods and displace communities" at bounding box center [561, 621] width 260 height 17
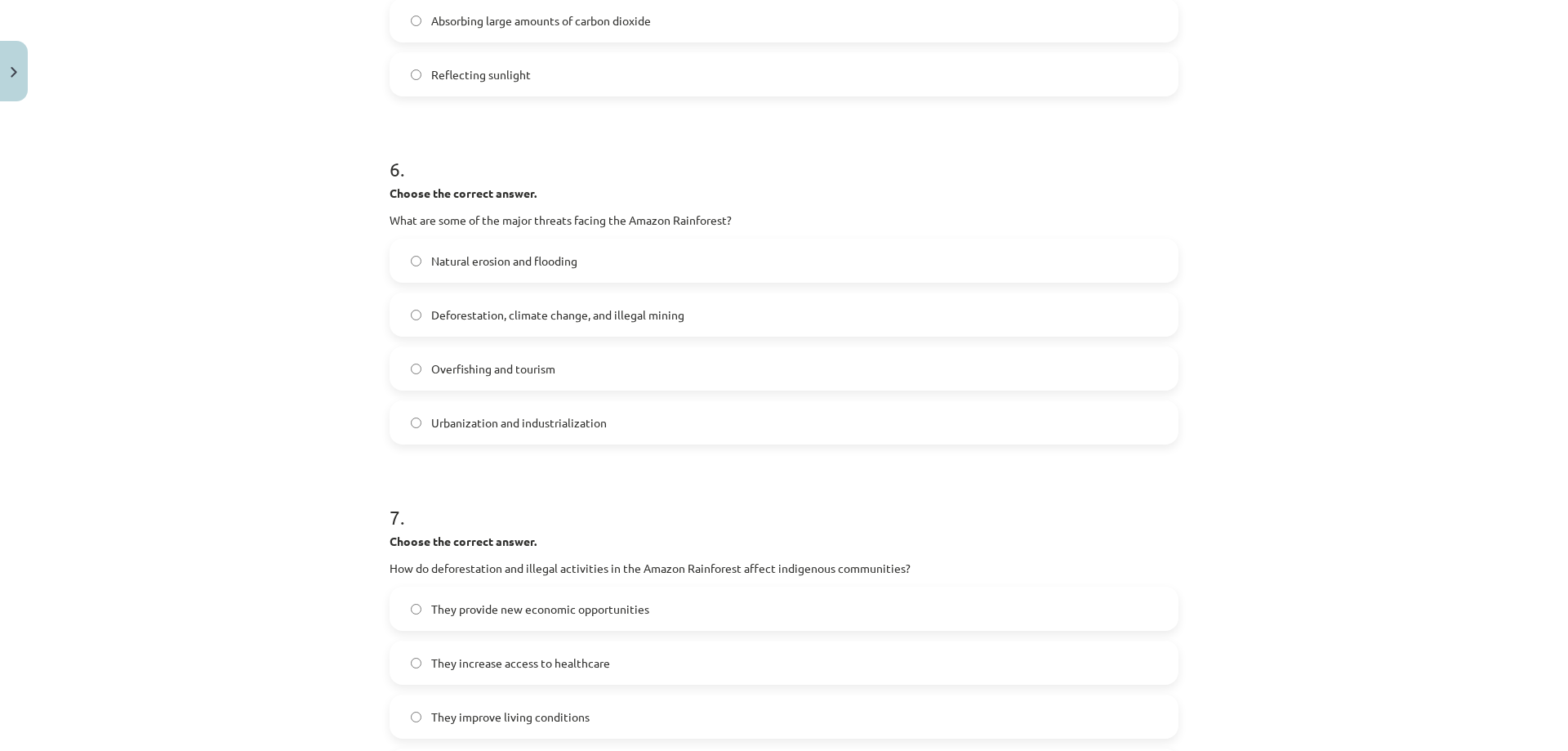
scroll to position [1736, 0]
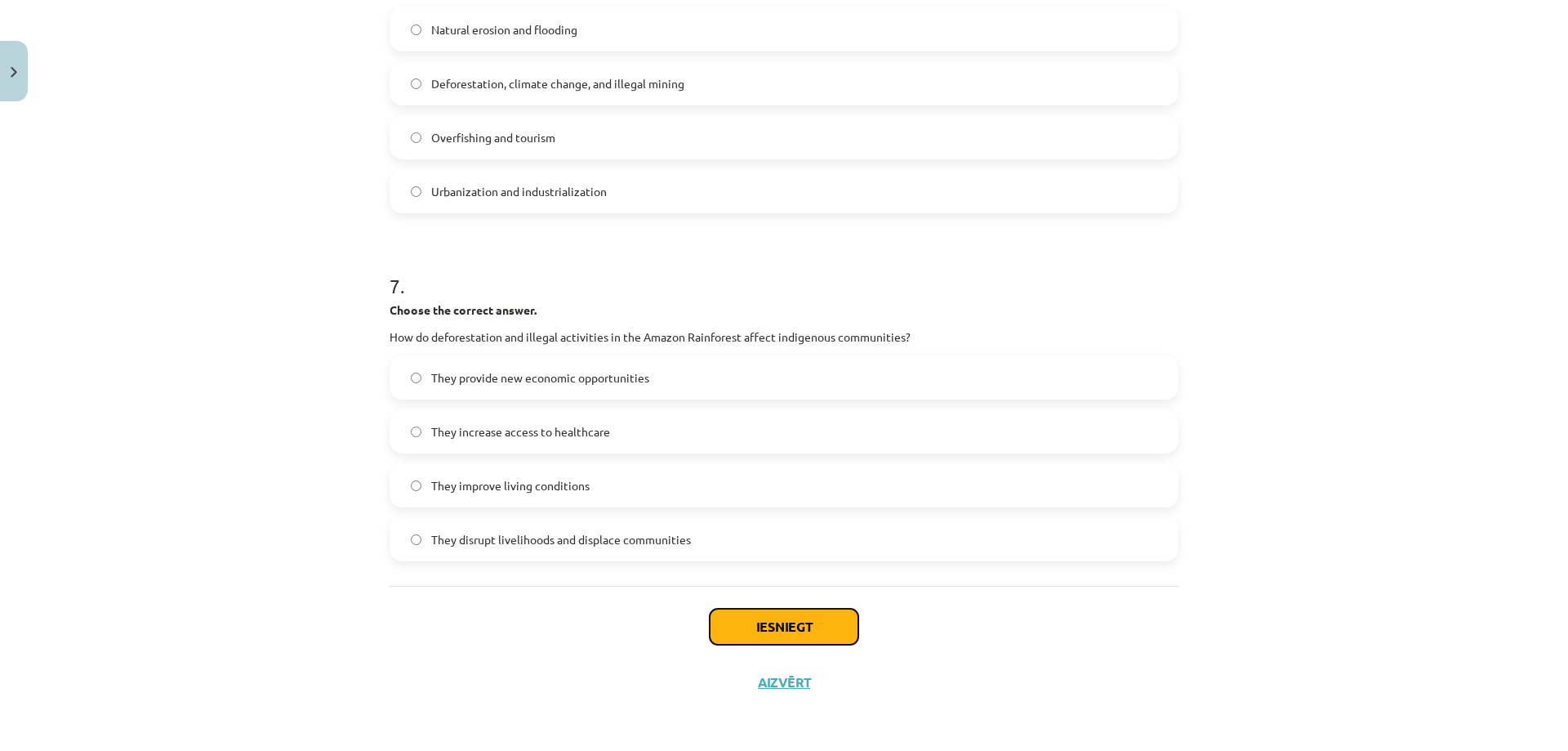
click at [737, 629] on button "Iesniegt" at bounding box center [784, 626] width 148 height 36
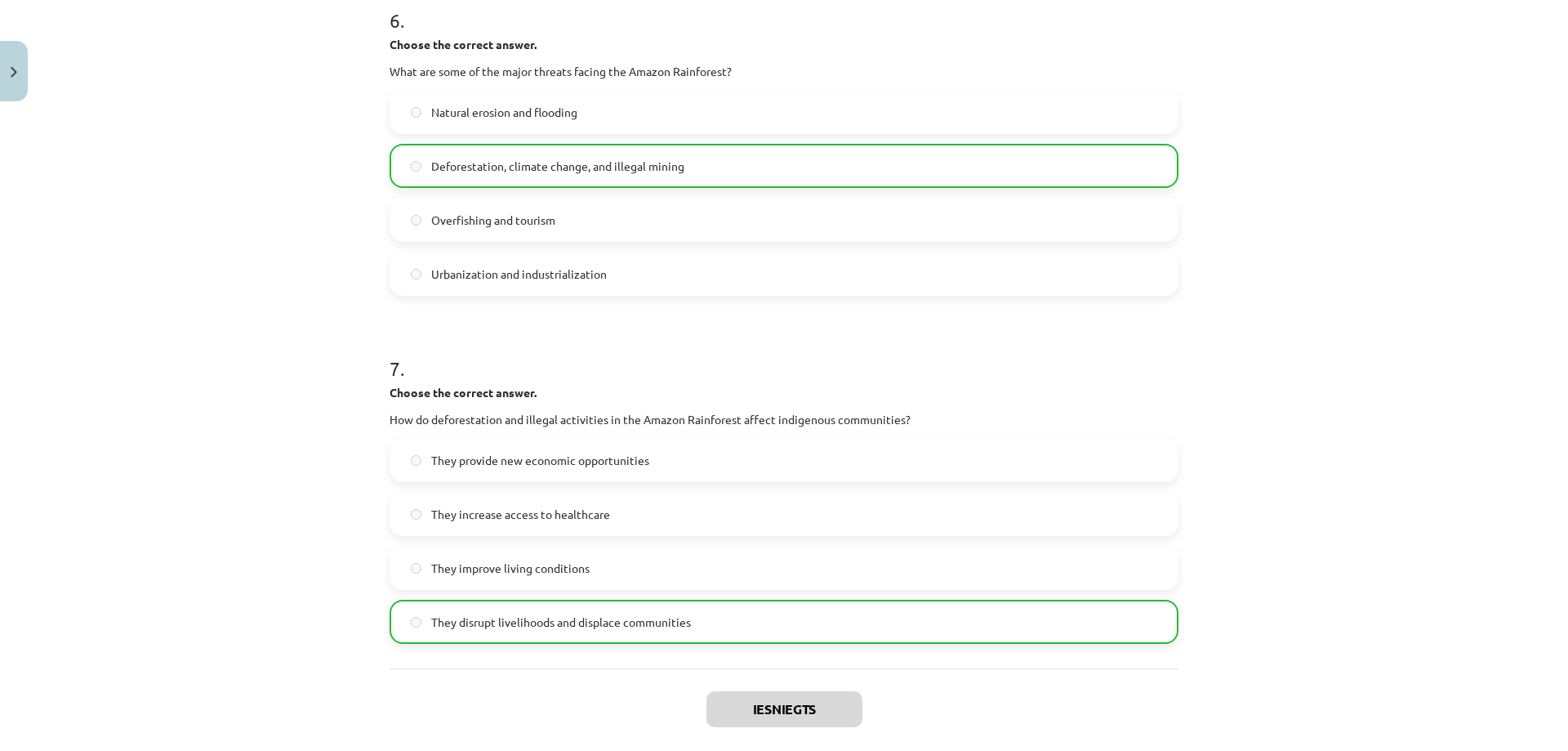
scroll to position [1788, 0]
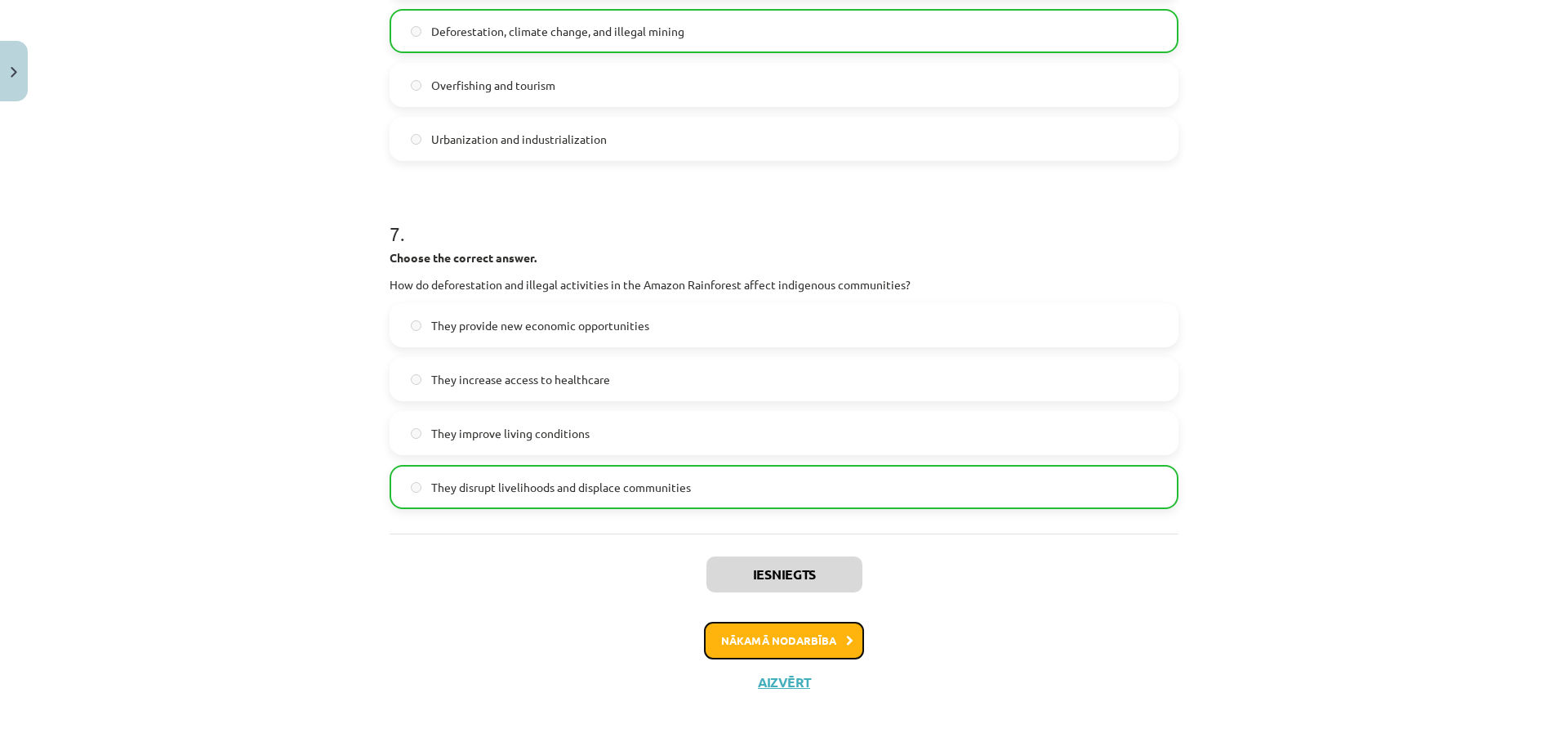
click at [764, 638] on button "Nākamā nodarbība" at bounding box center [784, 640] width 160 height 38
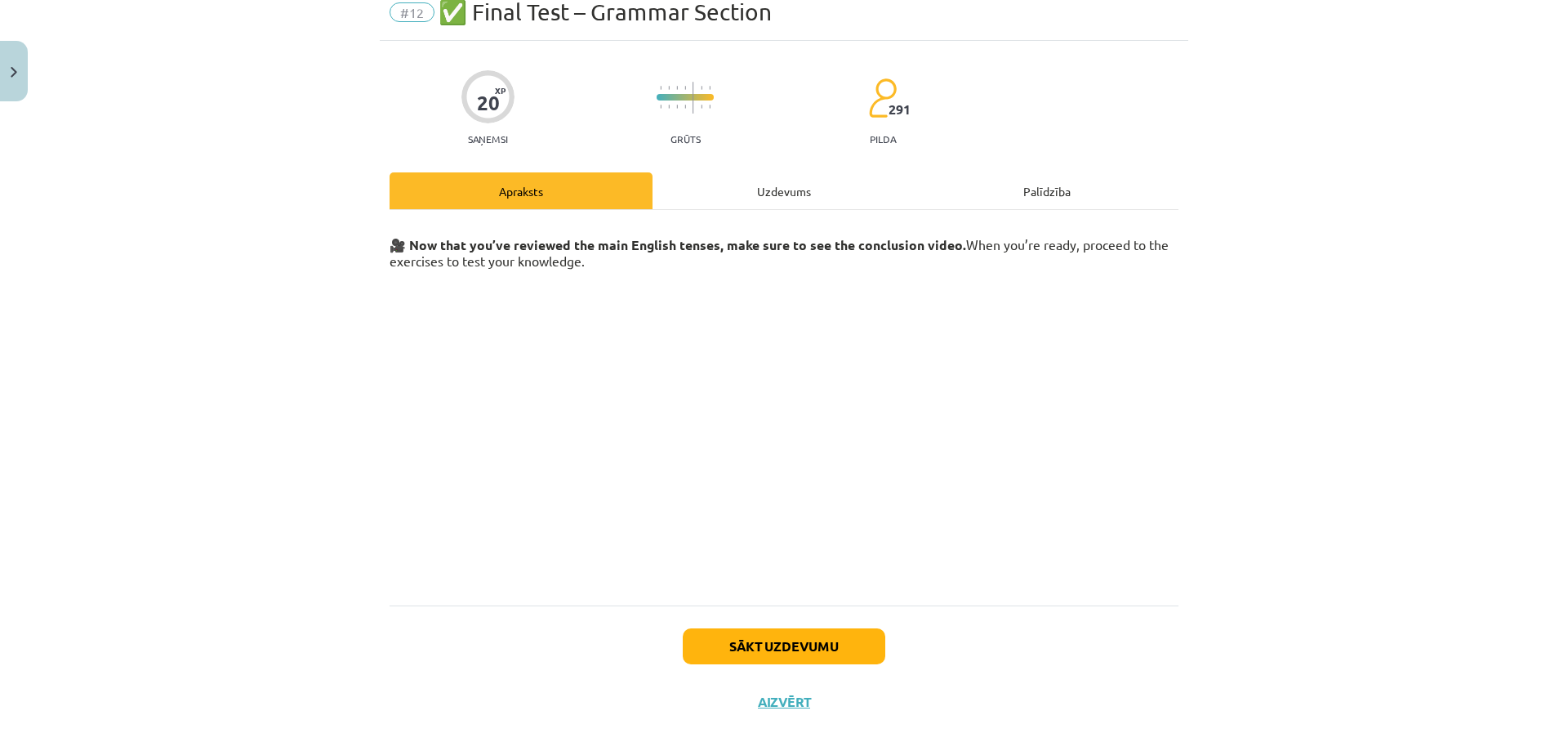
scroll to position [87, 0]
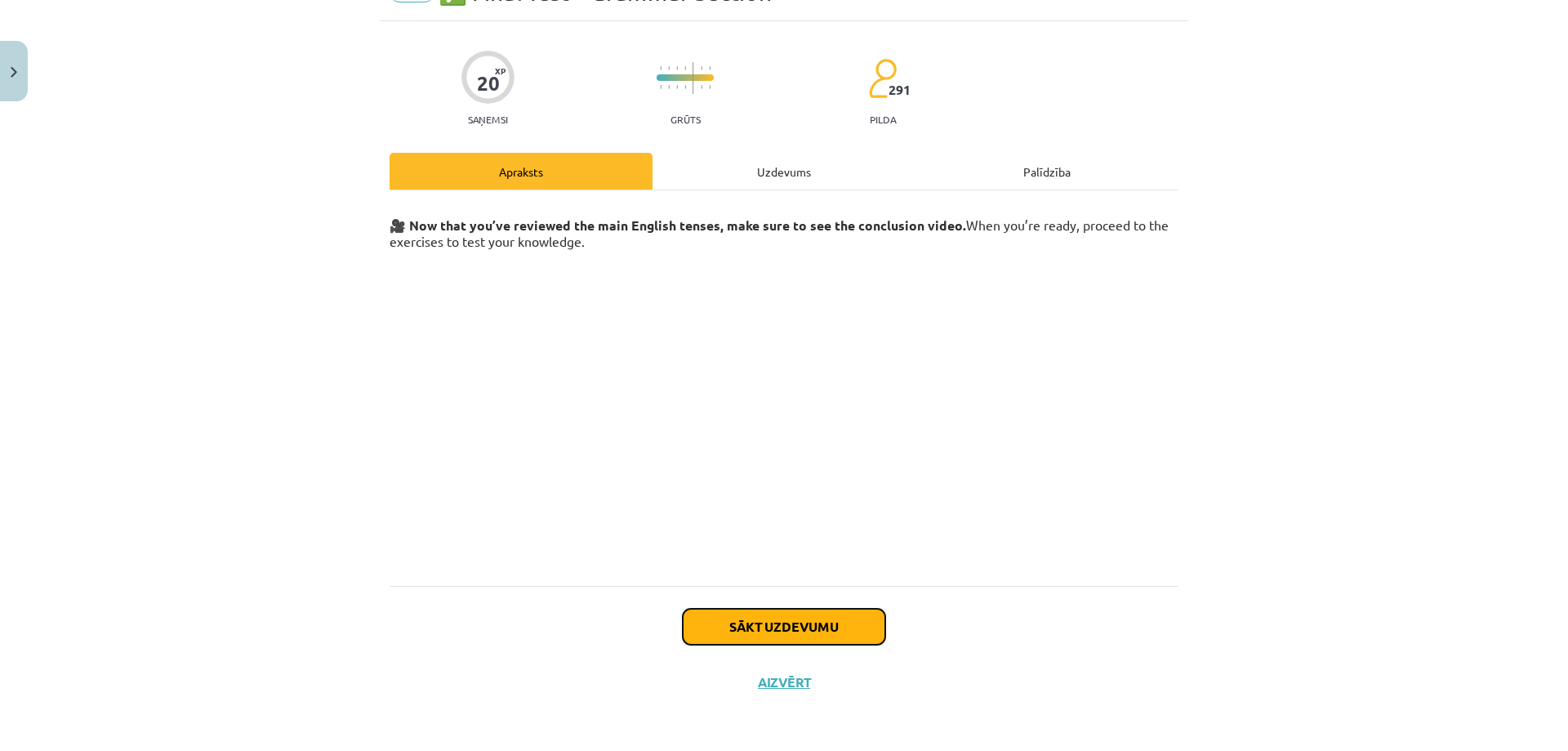
click at [722, 624] on button "Sākt uzdevumu" at bounding box center [784, 626] width 202 height 36
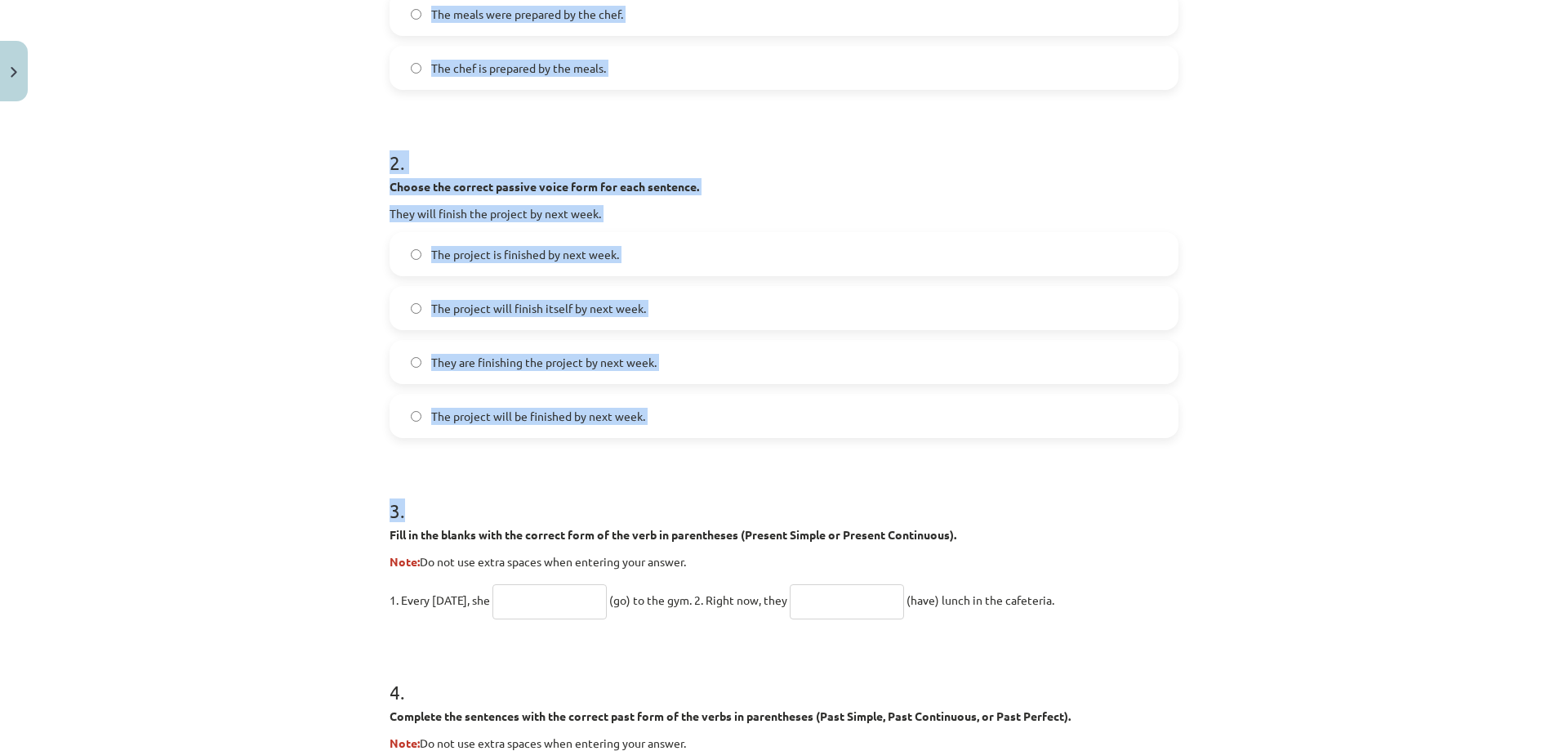
scroll to position [520, 0]
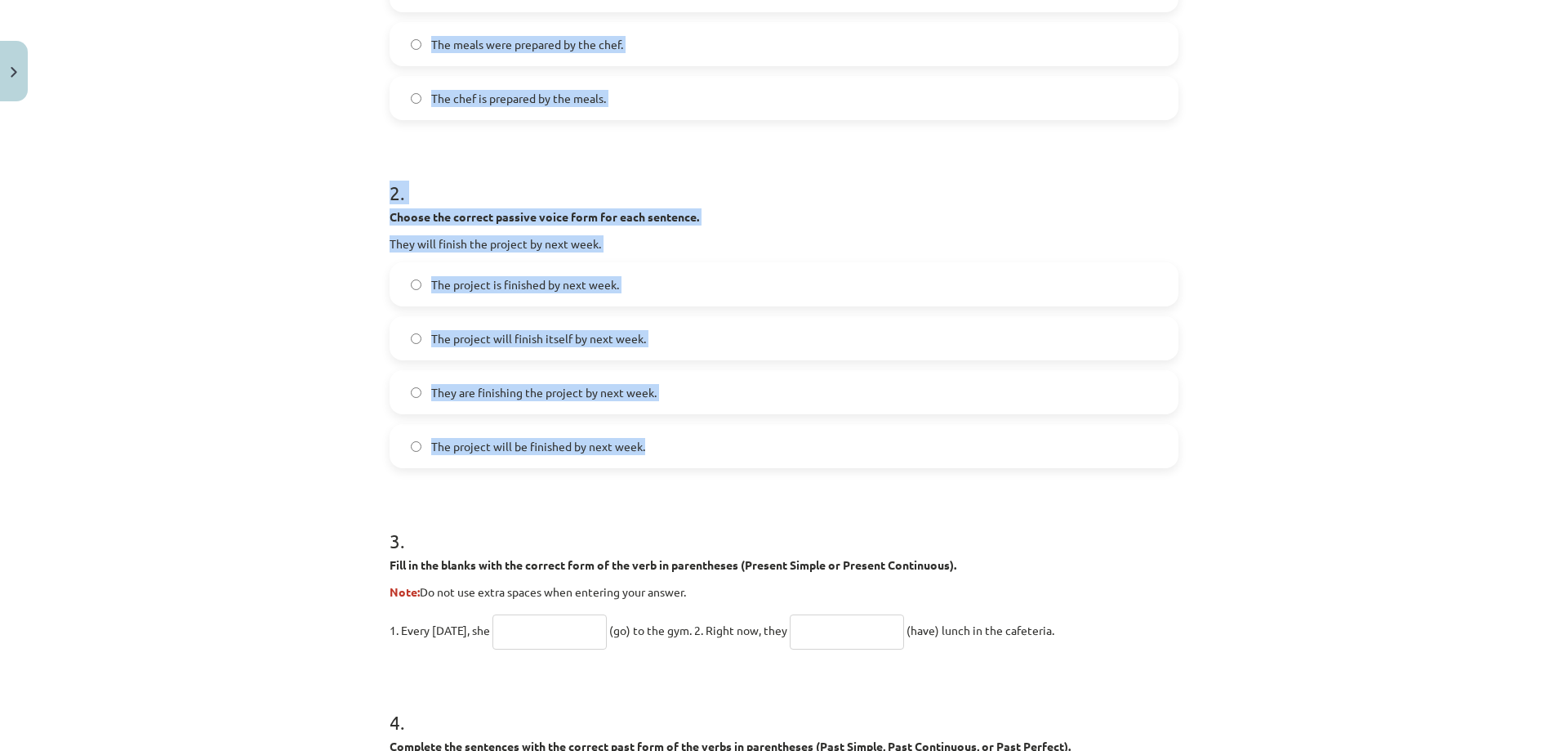
drag, startPoint x: 387, startPoint y: 366, endPoint x: 697, endPoint y: 450, distance: 321.2
click at [697, 450] on form "1 . Choose the correct passive voice form for each sentence. The chef prepares …" at bounding box center [784, 550] width 789 height 1492
click at [261, 364] on div "Mācību tēma: Angļu valoda i - 10.klase 1.ieskaites mācību materiāls #12 ✅ Final…" at bounding box center [784, 376] width 1568 height 751
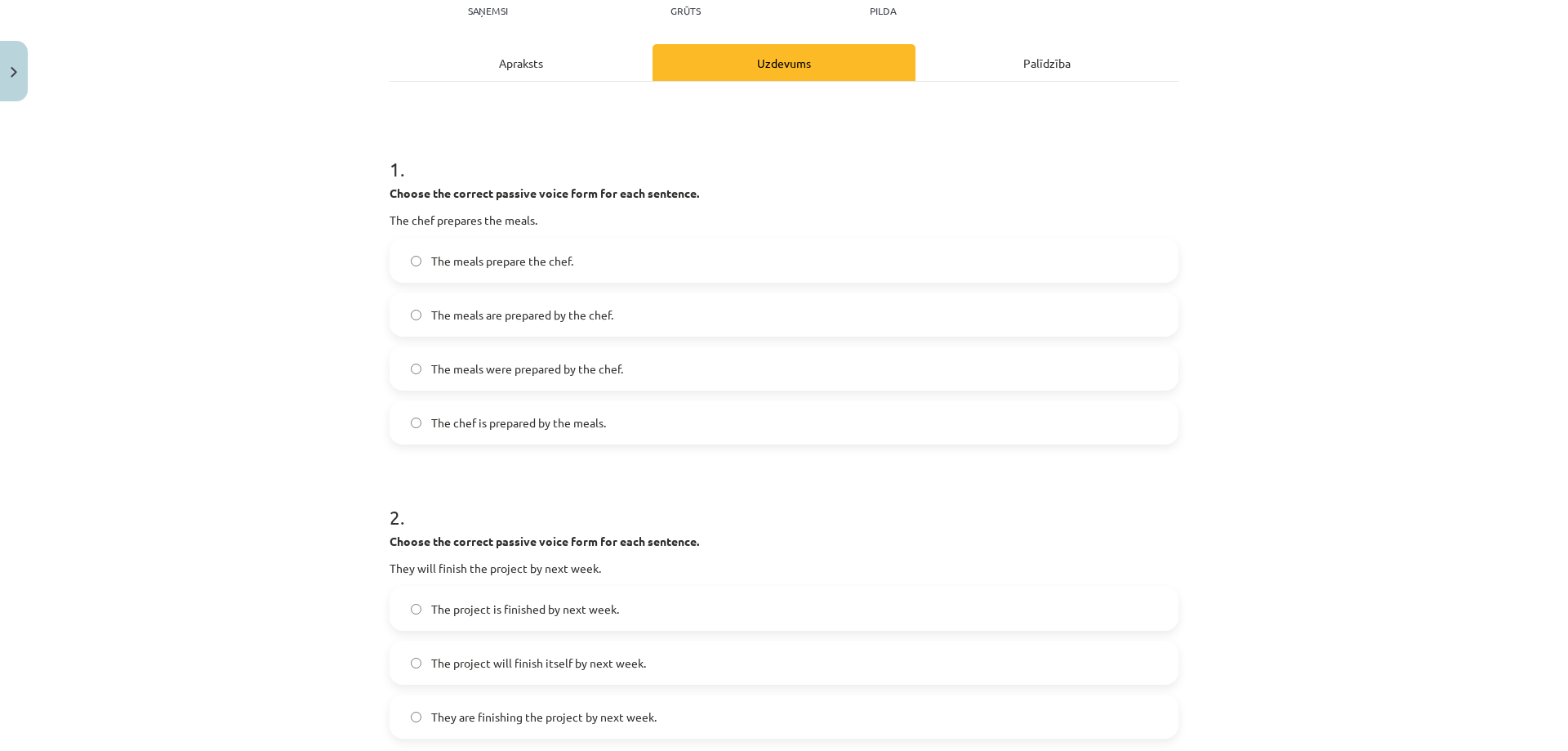
scroll to position [193, 0]
click at [399, 315] on label "The meals are prepared by the chef." at bounding box center [784, 317] width 785 height 41
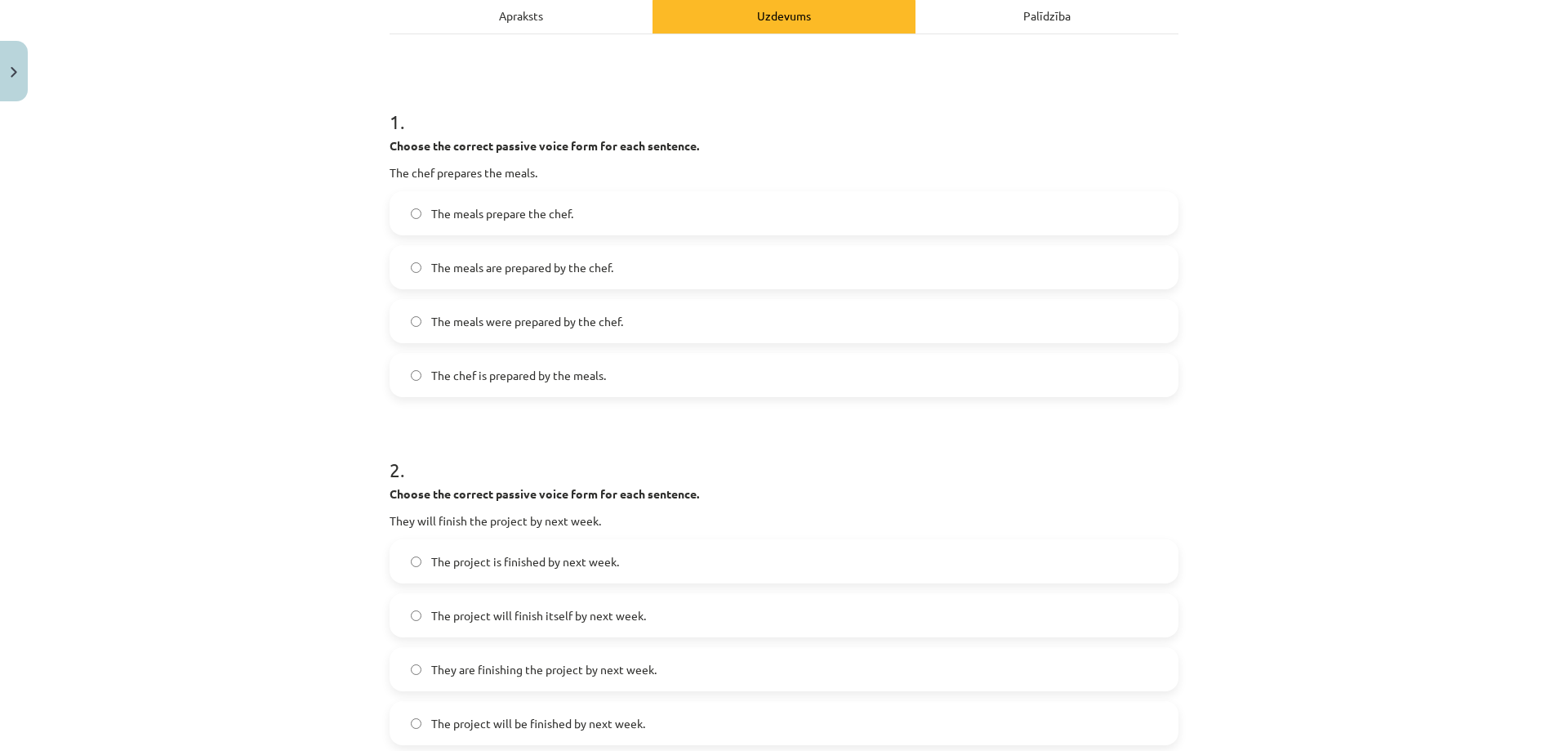
scroll to position [357, 0]
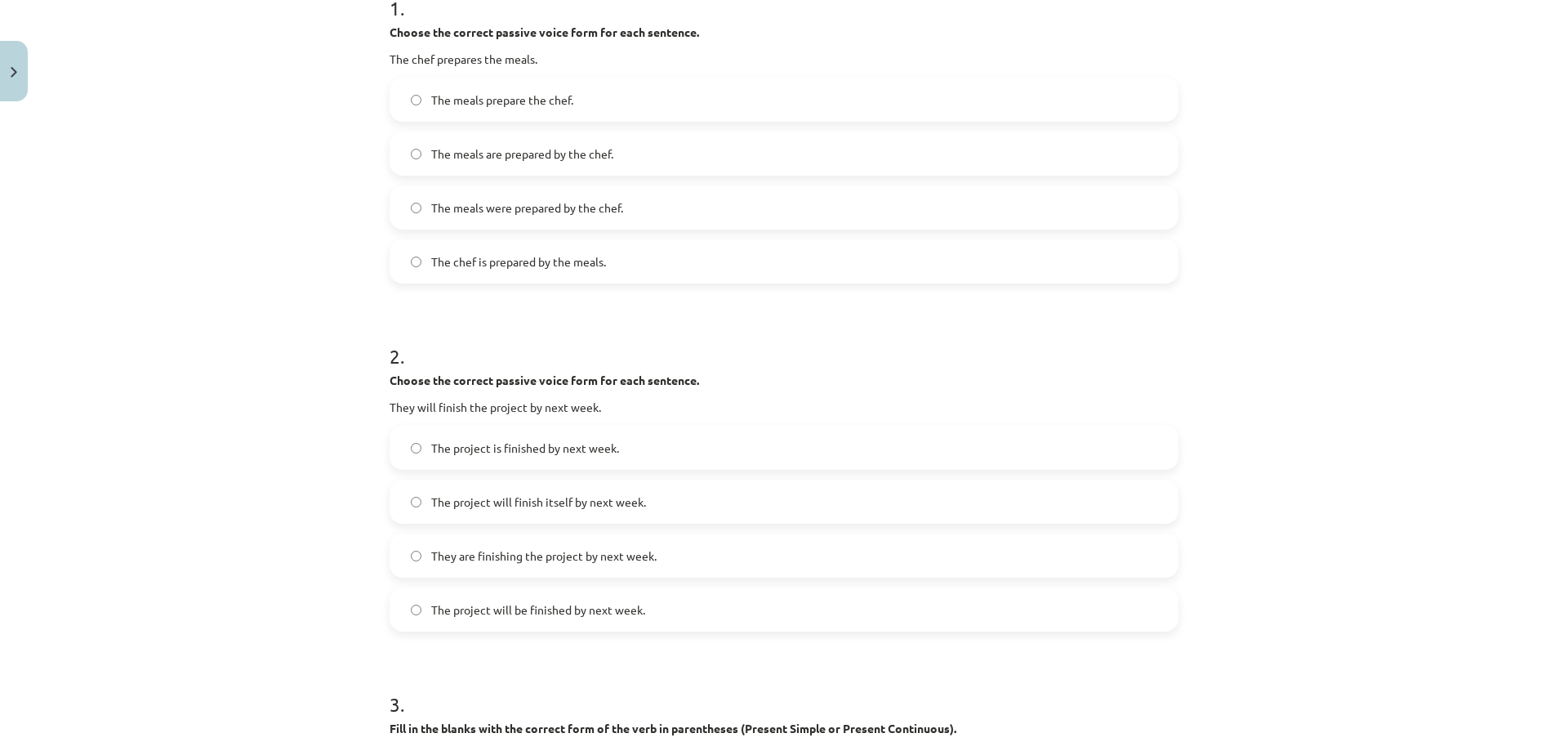
click at [444, 598] on label "The project will be finished by next week." at bounding box center [784, 609] width 785 height 41
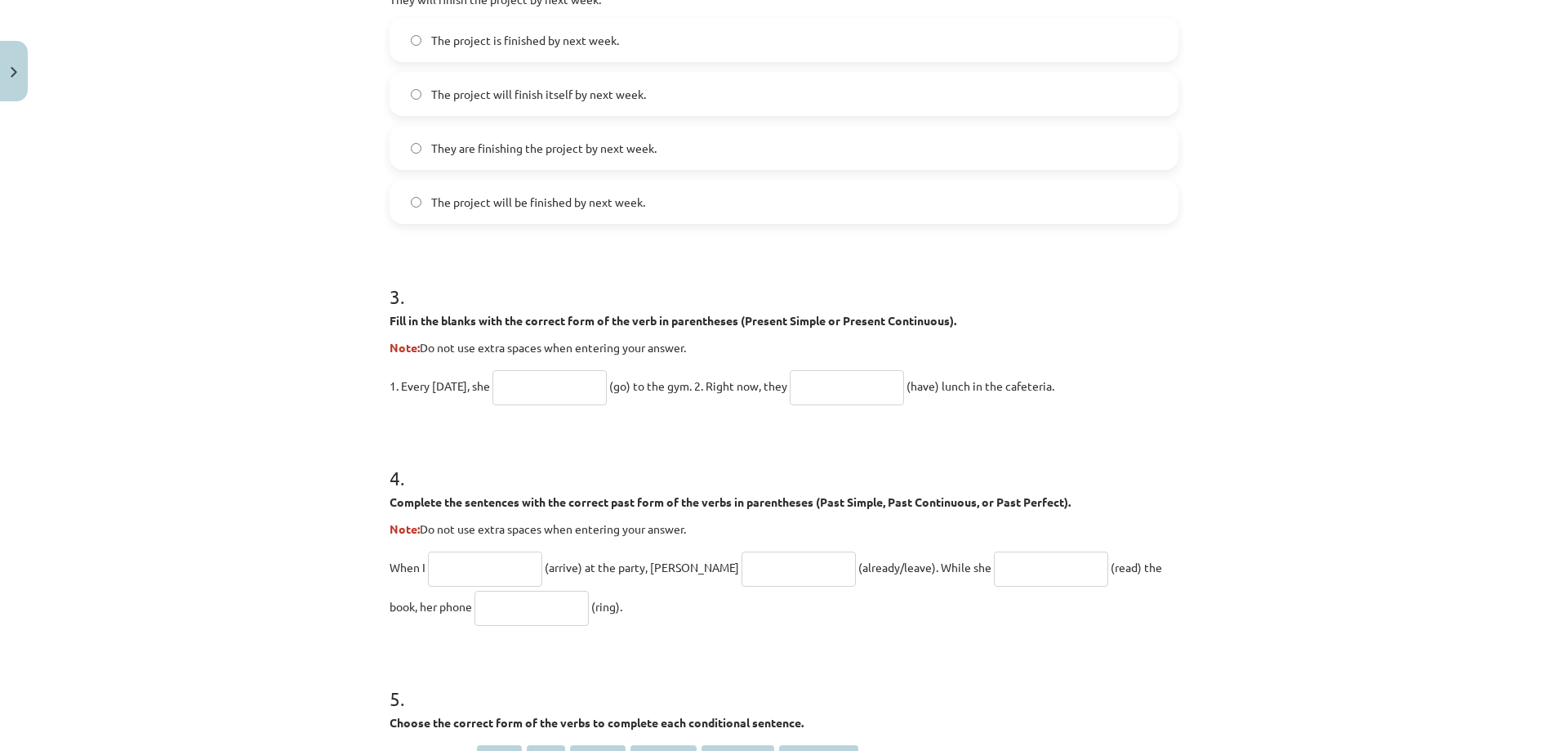
scroll to position [766, 0]
drag, startPoint x: 385, startPoint y: 291, endPoint x: 1093, endPoint y: 390, distance: 714.9
click at [1093, 390] on div "3 . Fill in the blanks with the correct form of the verb in parentheses (Presen…" at bounding box center [784, 330] width 789 height 148
click at [534, 397] on input "text" at bounding box center [549, 386] width 114 height 35
type input "*"
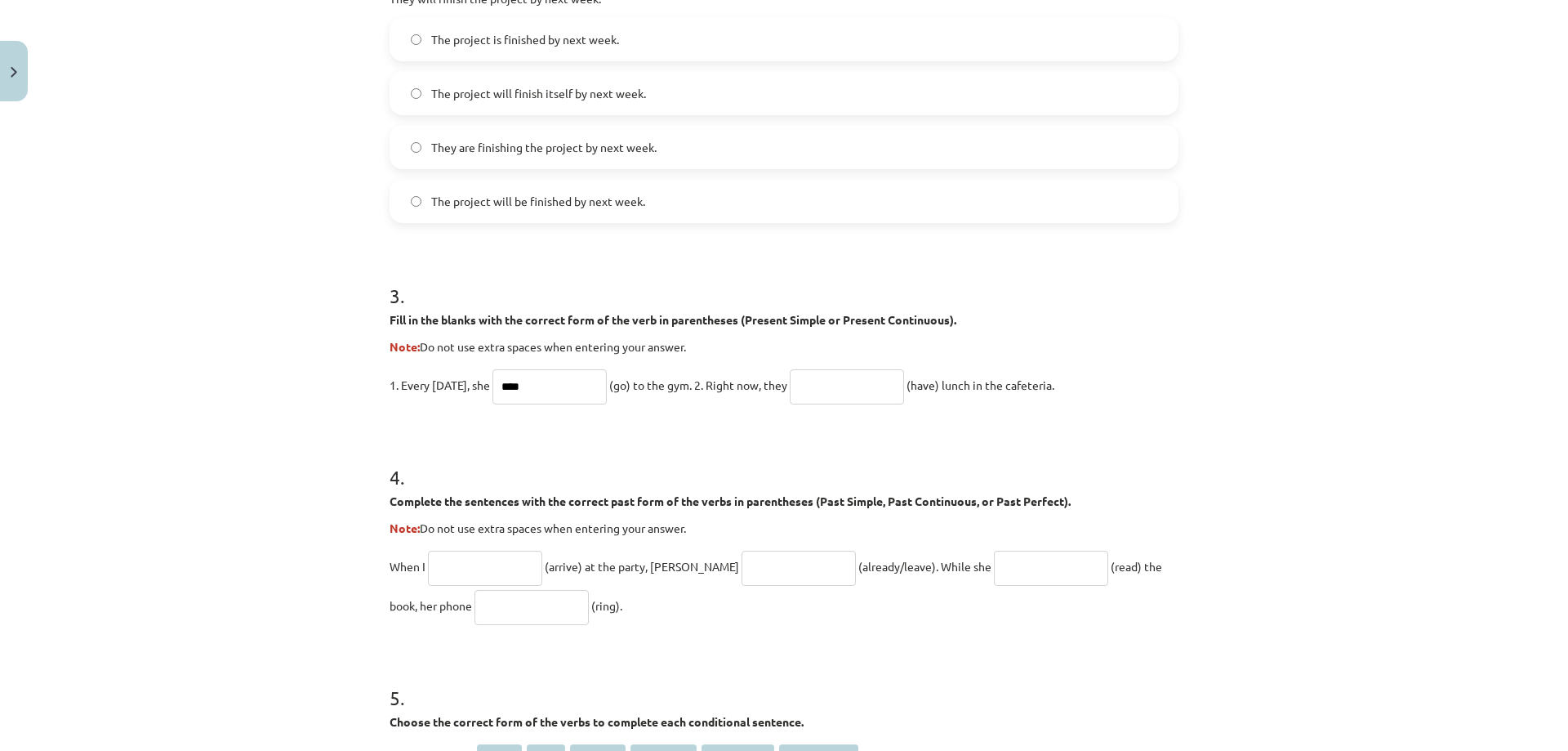
type input "****"
click at [828, 402] on input "text" at bounding box center [847, 386] width 114 height 35
type input "**********"
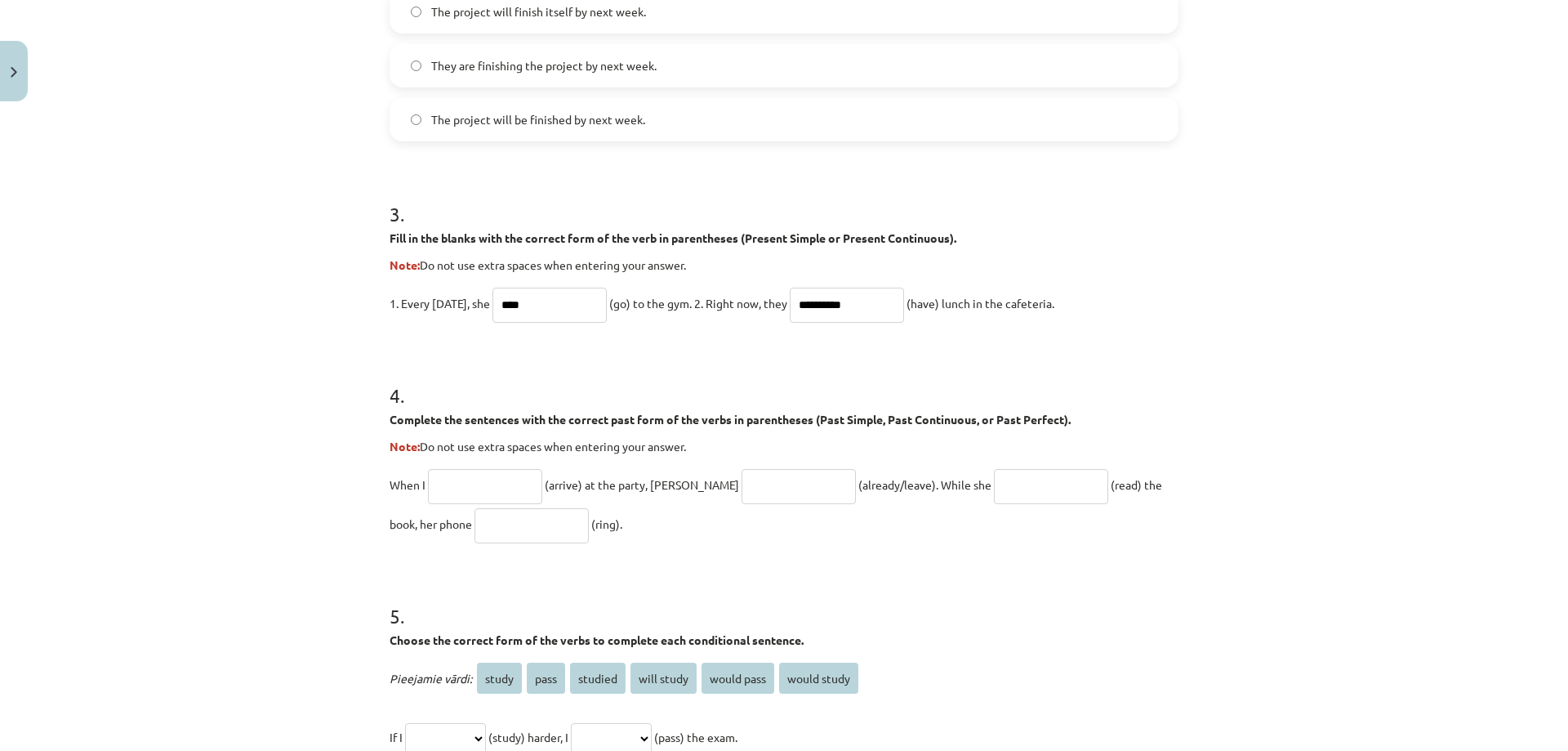
drag, startPoint x: 384, startPoint y: 396, endPoint x: 585, endPoint y: 533, distance: 243.2
click at [585, 533] on div "4 . Complete the sentences with the correct past form of the verbs in parenthes…" at bounding box center [784, 449] width 789 height 188
click at [162, 385] on div "**********" at bounding box center [784, 376] width 1568 height 751
click at [510, 499] on input "text" at bounding box center [484, 486] width 114 height 35
paste input "*******"
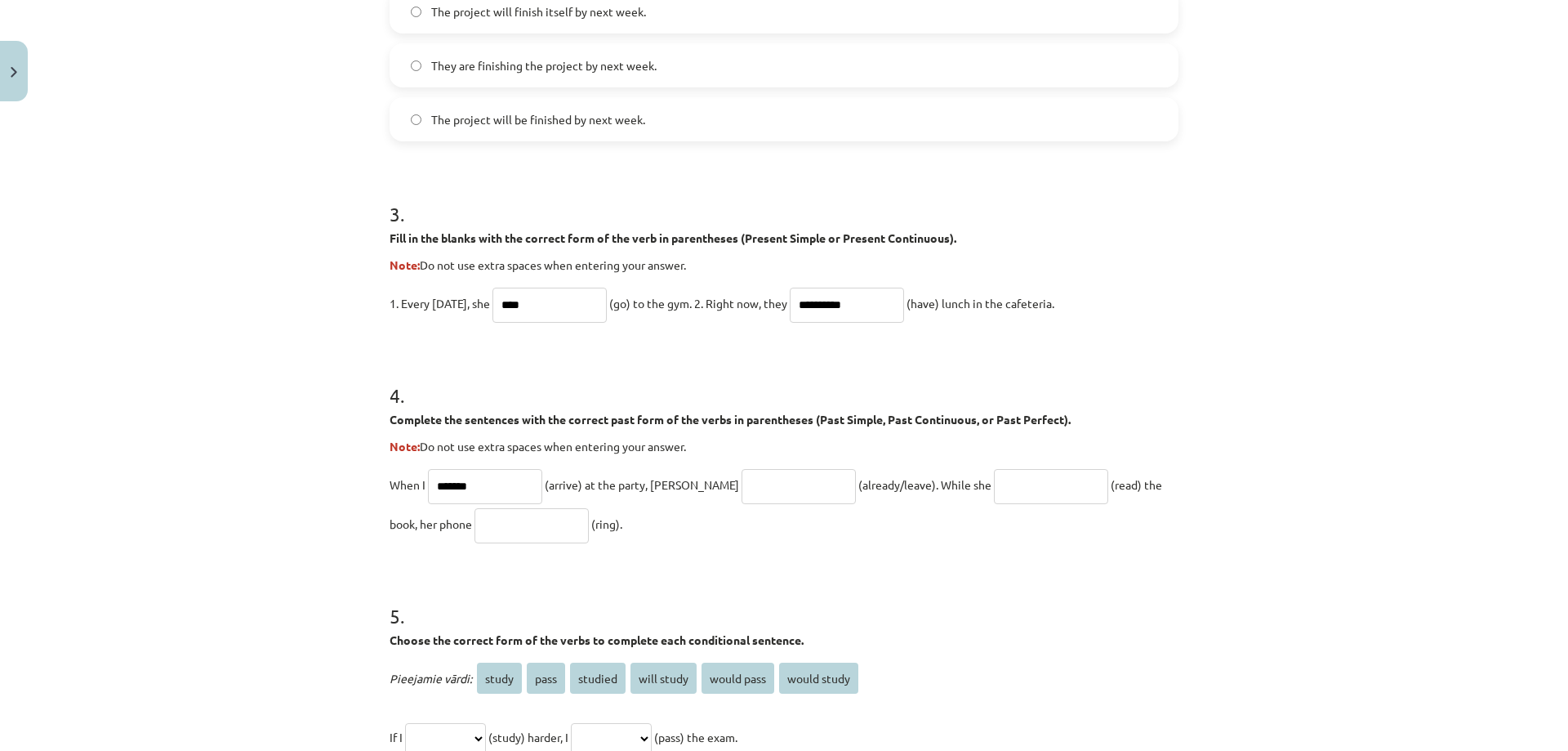
type input "*******"
click at [741, 497] on input "text" at bounding box center [798, 486] width 114 height 35
paste input "**********"
type input "**********"
click at [993, 485] on input "text" at bounding box center [1050, 486] width 114 height 35
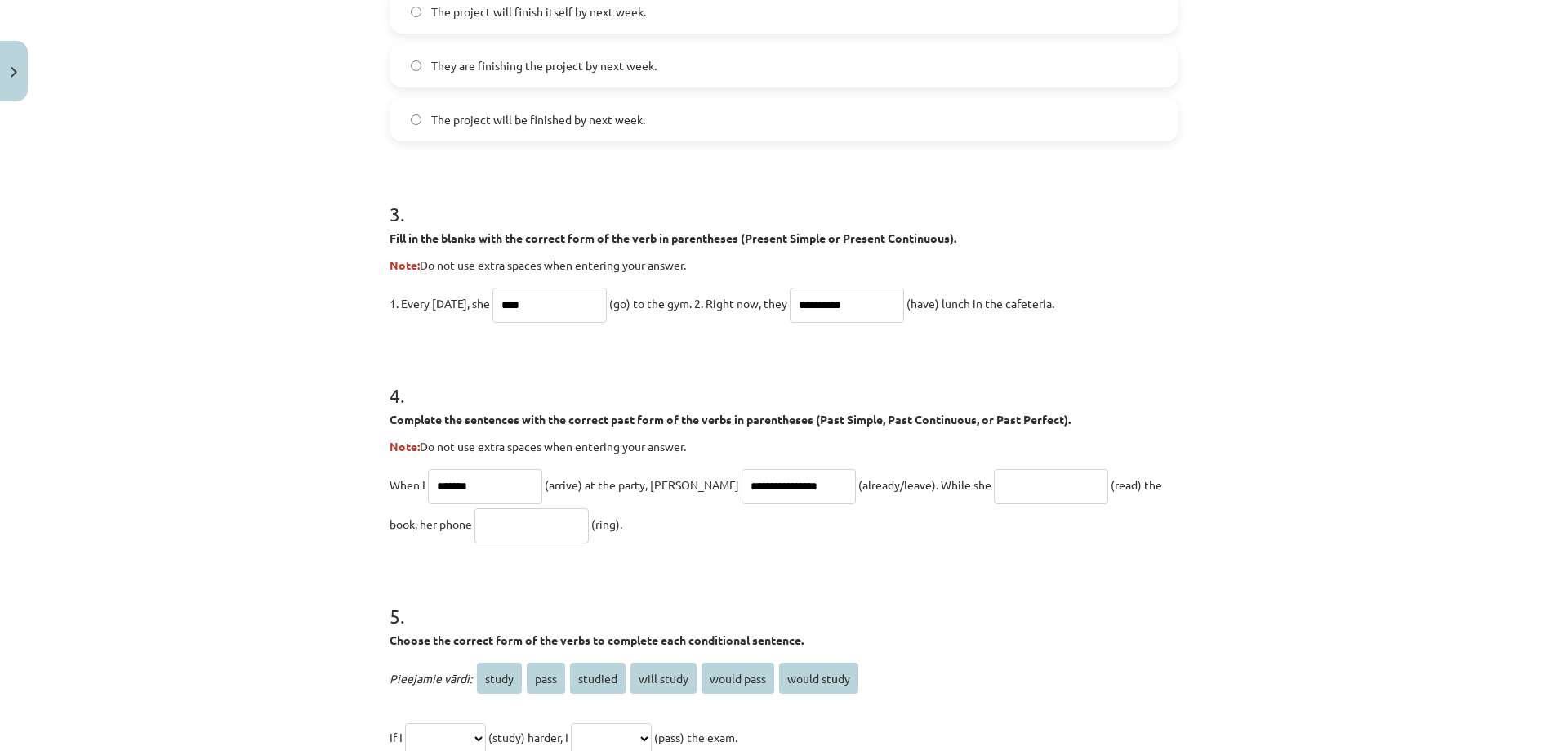
paste input "**********"
type input "**********"
click at [511, 518] on input "text" at bounding box center [531, 526] width 114 height 35
type input "****"
click at [286, 592] on div "**********" at bounding box center [784, 376] width 1568 height 751
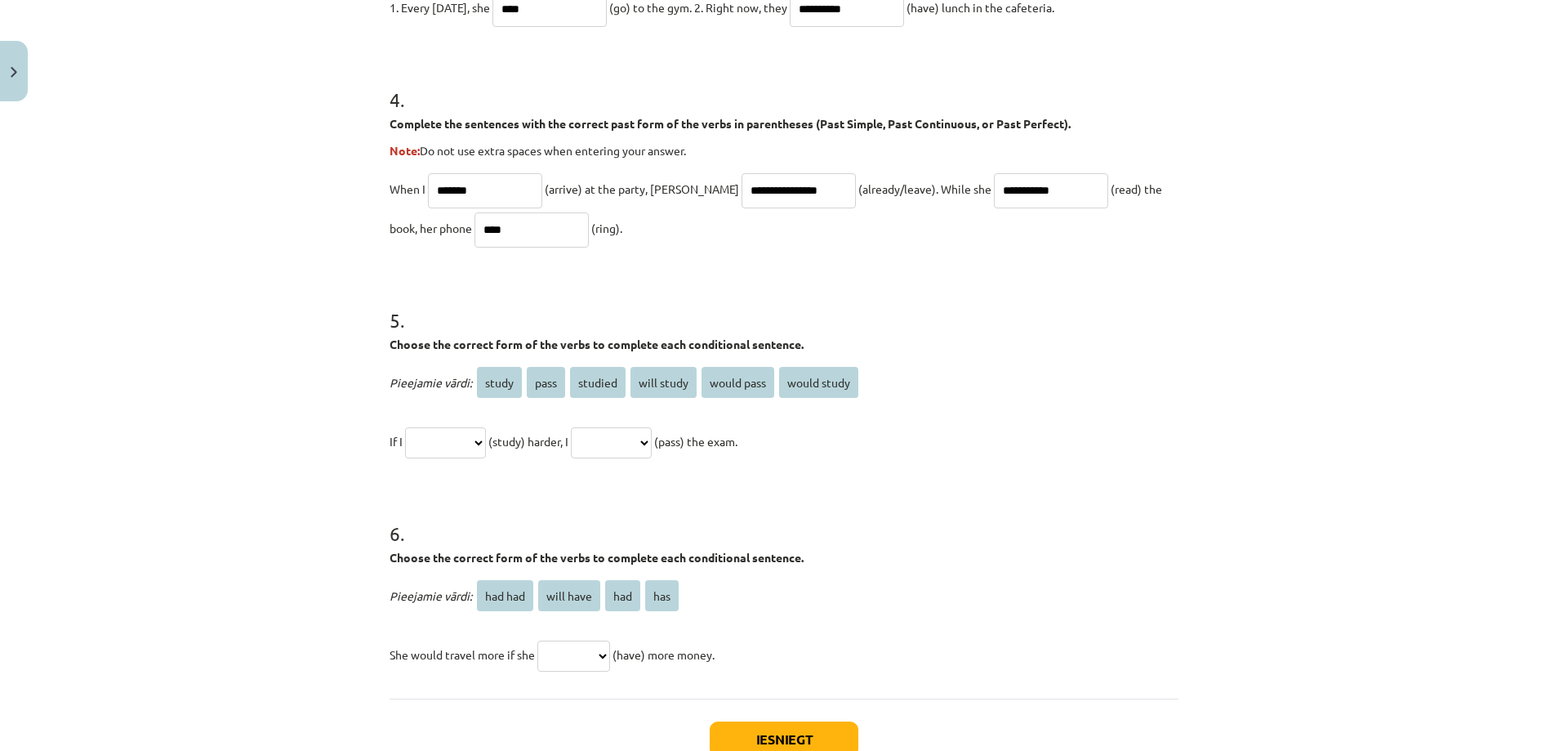
scroll to position [1256, 0]
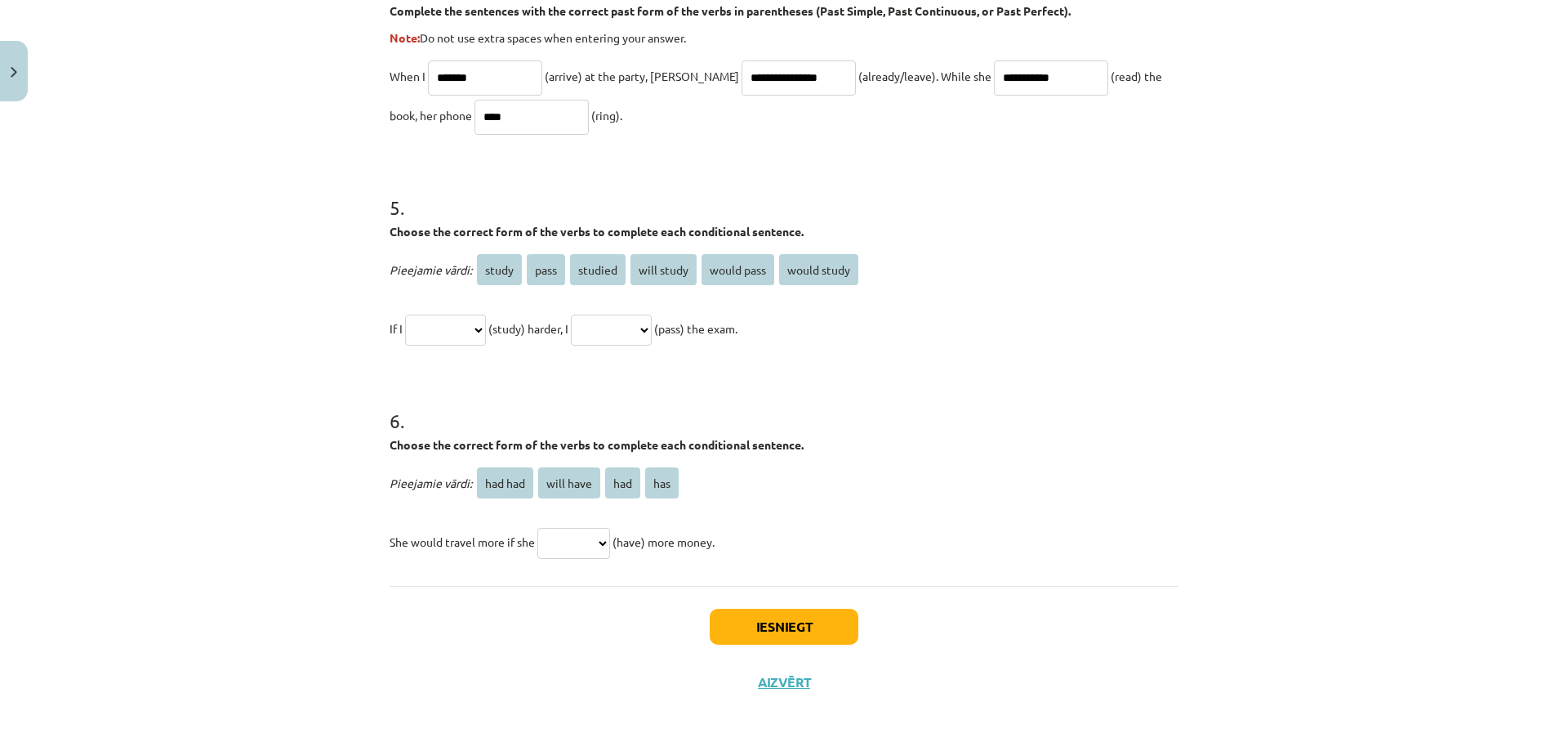
click at [460, 341] on select "**********" at bounding box center [445, 330] width 81 height 31
click at [466, 332] on select "**********" at bounding box center [445, 330] width 81 height 31
click at [580, 541] on select "******* ********* *** ***" at bounding box center [573, 543] width 72 height 31
drag, startPoint x: 567, startPoint y: 548, endPoint x: 528, endPoint y: 492, distance: 68.2
click at [568, 547] on select "******* ********* *** ***" at bounding box center [573, 543] width 72 height 31
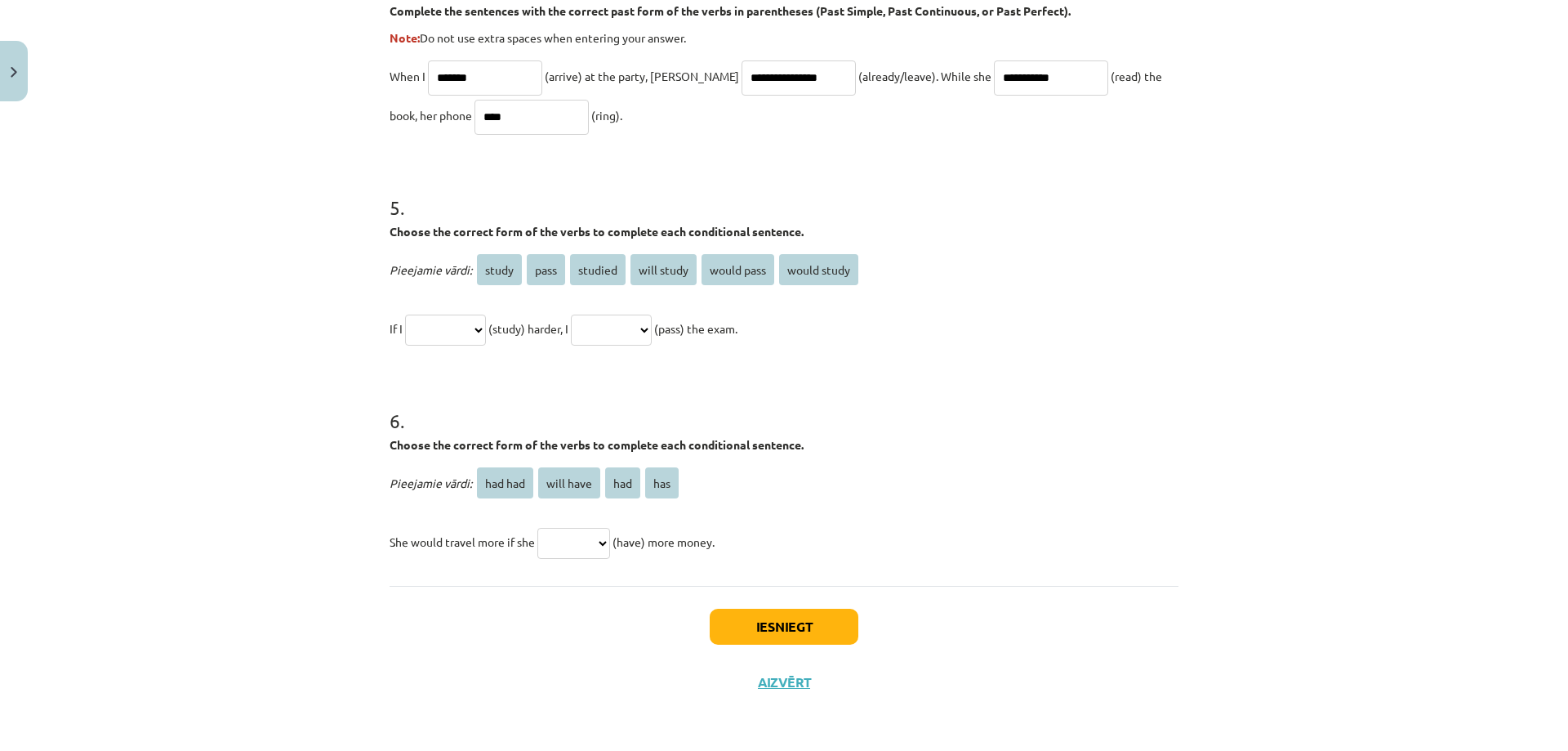
drag, startPoint x: 384, startPoint y: 207, endPoint x: 761, endPoint y: 539, distance: 502.3
click at [254, 386] on div "**********" at bounding box center [784, 376] width 1568 height 751
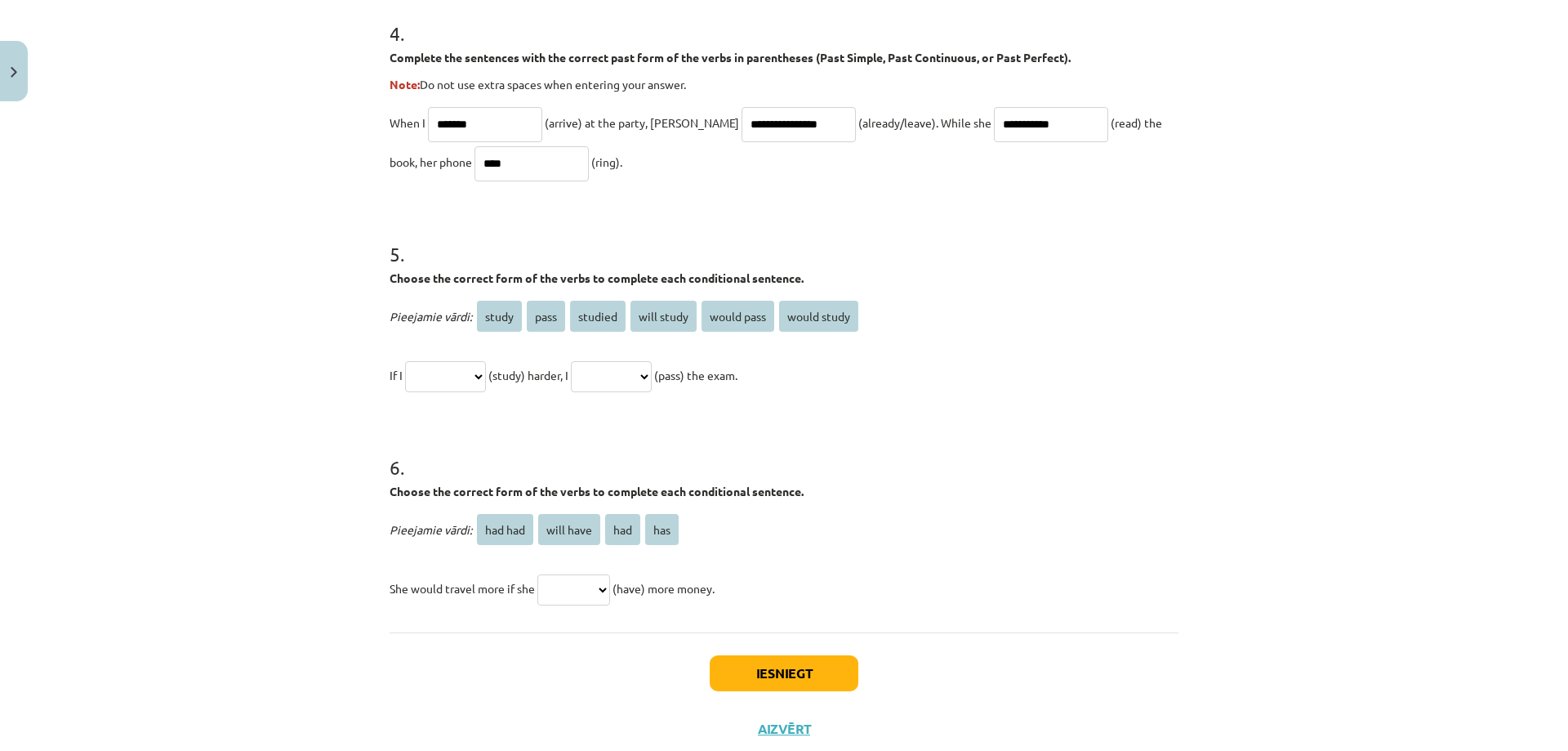
scroll to position [1174, 0]
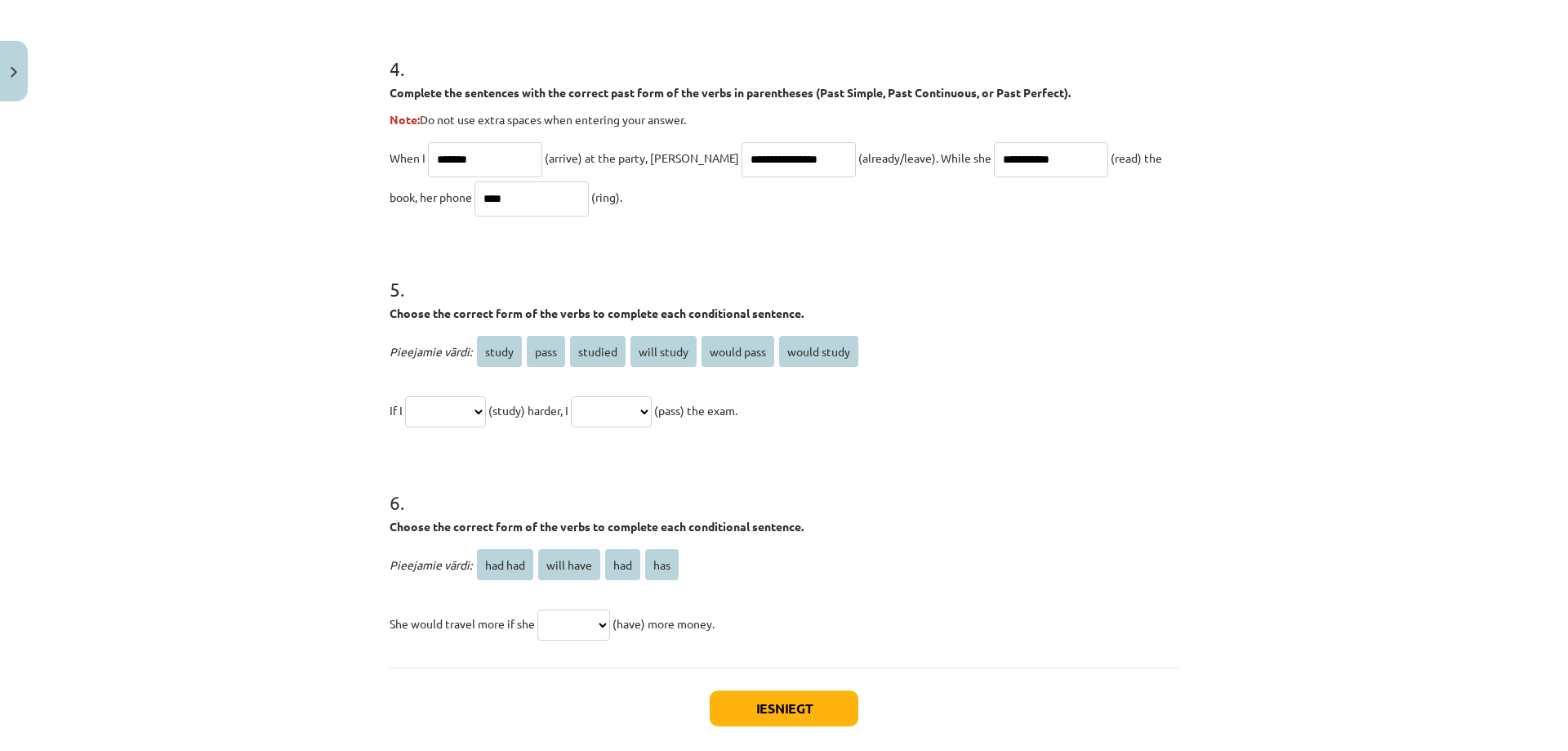
click at [466, 397] on select "**********" at bounding box center [445, 412] width 81 height 31
click at [448, 412] on select "**********" at bounding box center [445, 412] width 81 height 31
click at [466, 429] on p "**********" at bounding box center [784, 409] width 789 height 39
click at [451, 402] on select "**********" at bounding box center [445, 412] width 81 height 31
select select "*******"
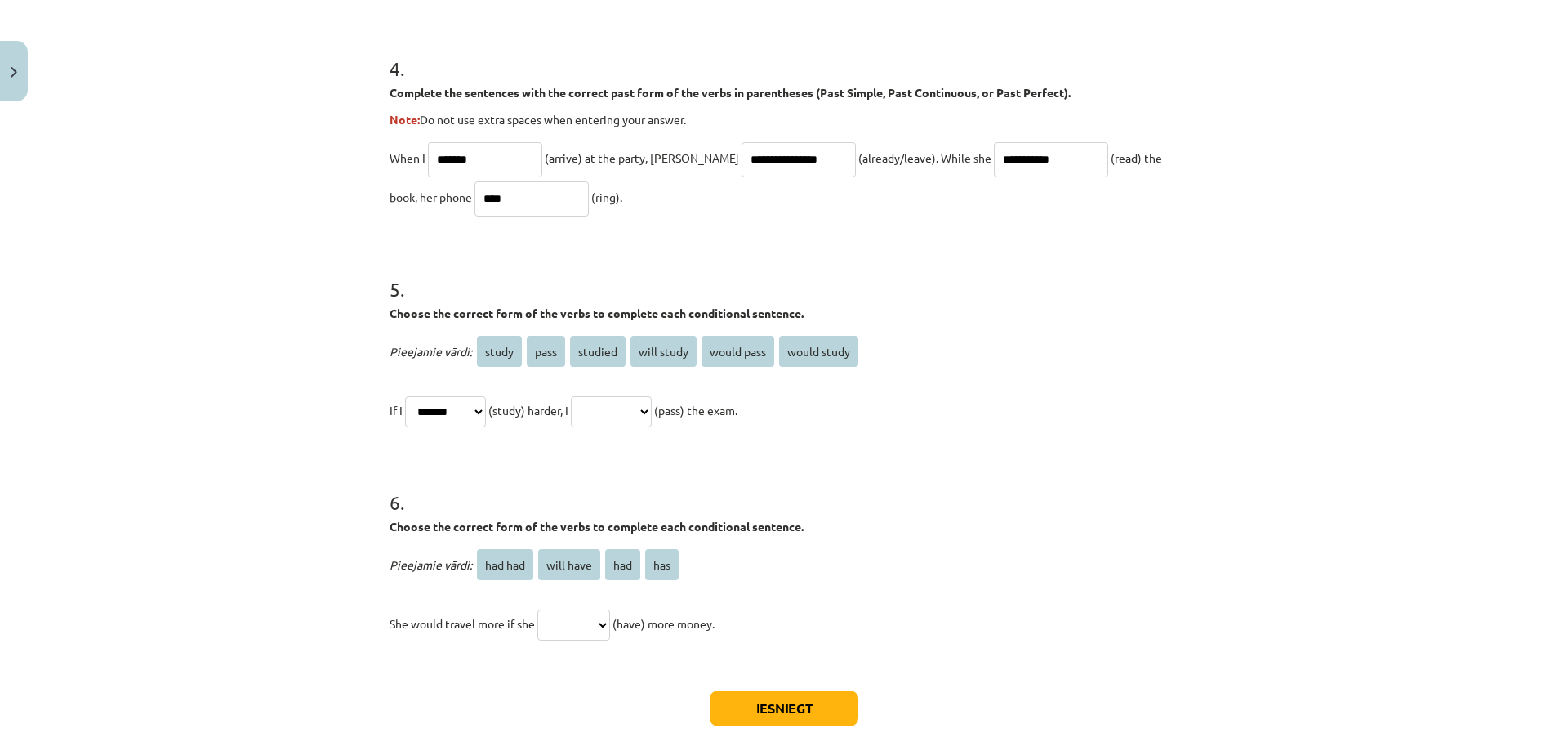
click at [405, 397] on select "**********" at bounding box center [445, 412] width 81 height 31
click at [652, 416] on select "**********" at bounding box center [611, 412] width 81 height 31
select select "**********"
click at [590, 397] on select "**********" at bounding box center [611, 412] width 81 height 31
click at [570, 631] on select "******* ********* *** ***" at bounding box center [573, 625] width 72 height 31
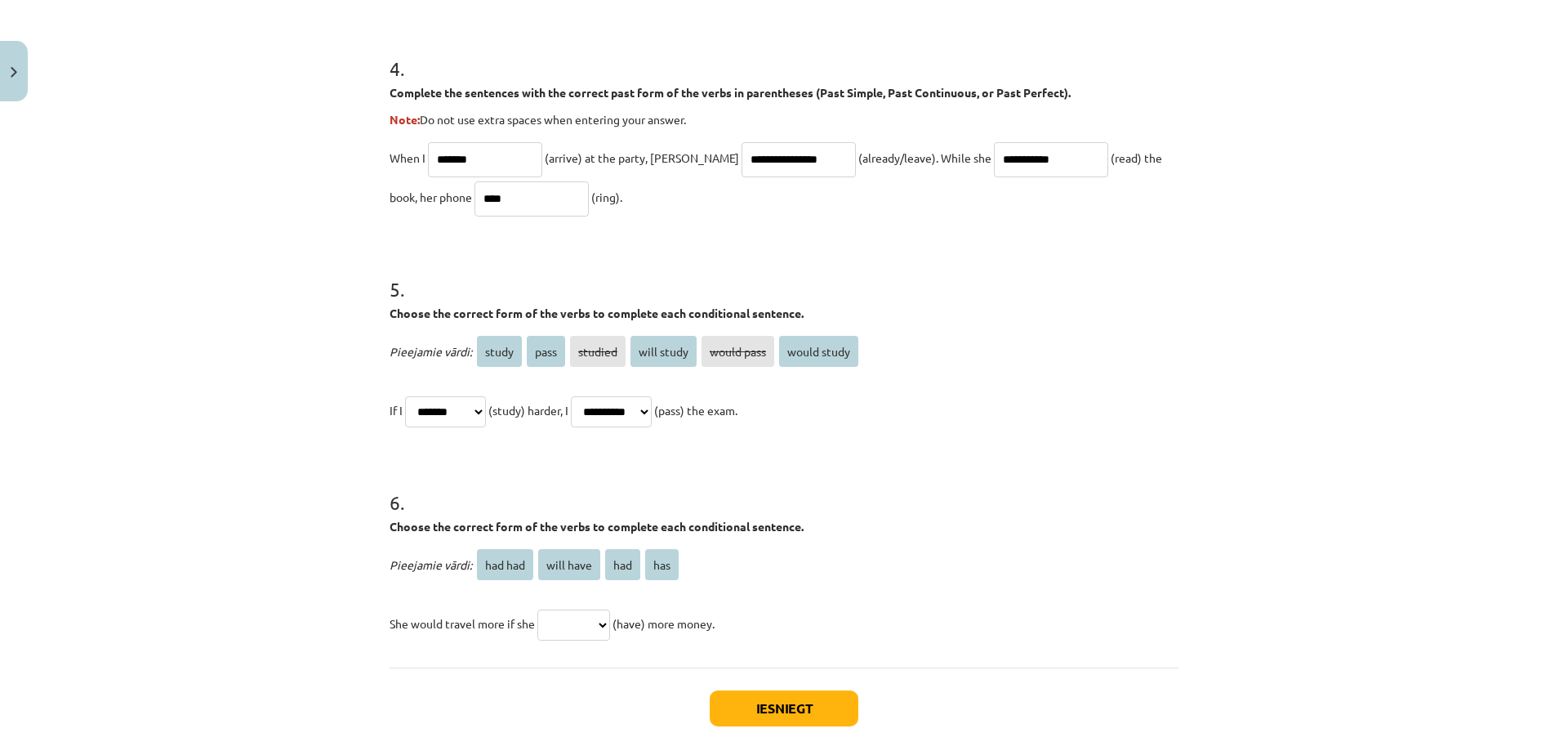
select select "***"
click at [537, 609] on select "******* ********* *** ***" at bounding box center [573, 625] width 72 height 31
click at [789, 706] on button "Iesniegt" at bounding box center [784, 708] width 148 height 36
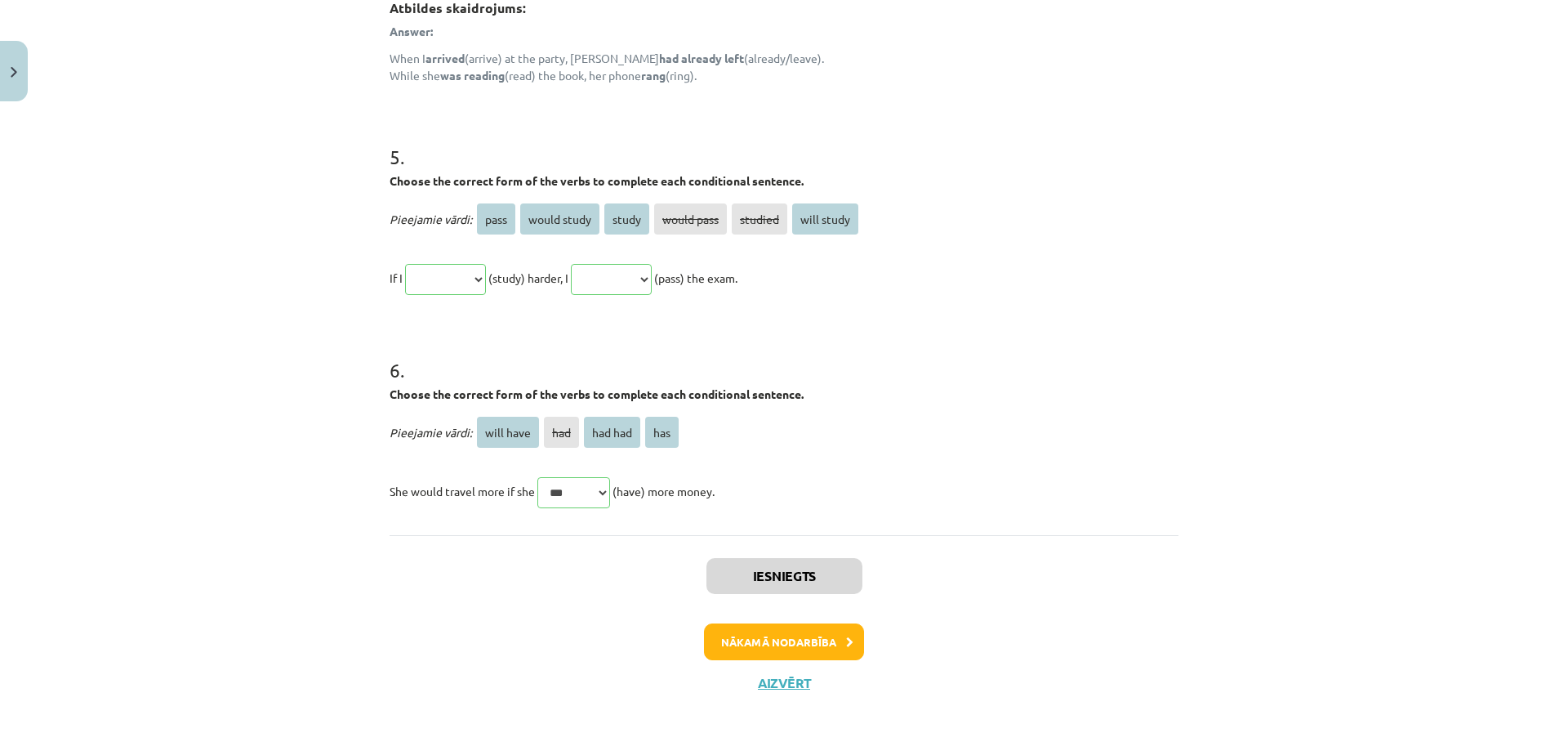
scroll to position [1547, 0]
click at [797, 631] on button "Nākamā nodarbība" at bounding box center [784, 641] width 160 height 38
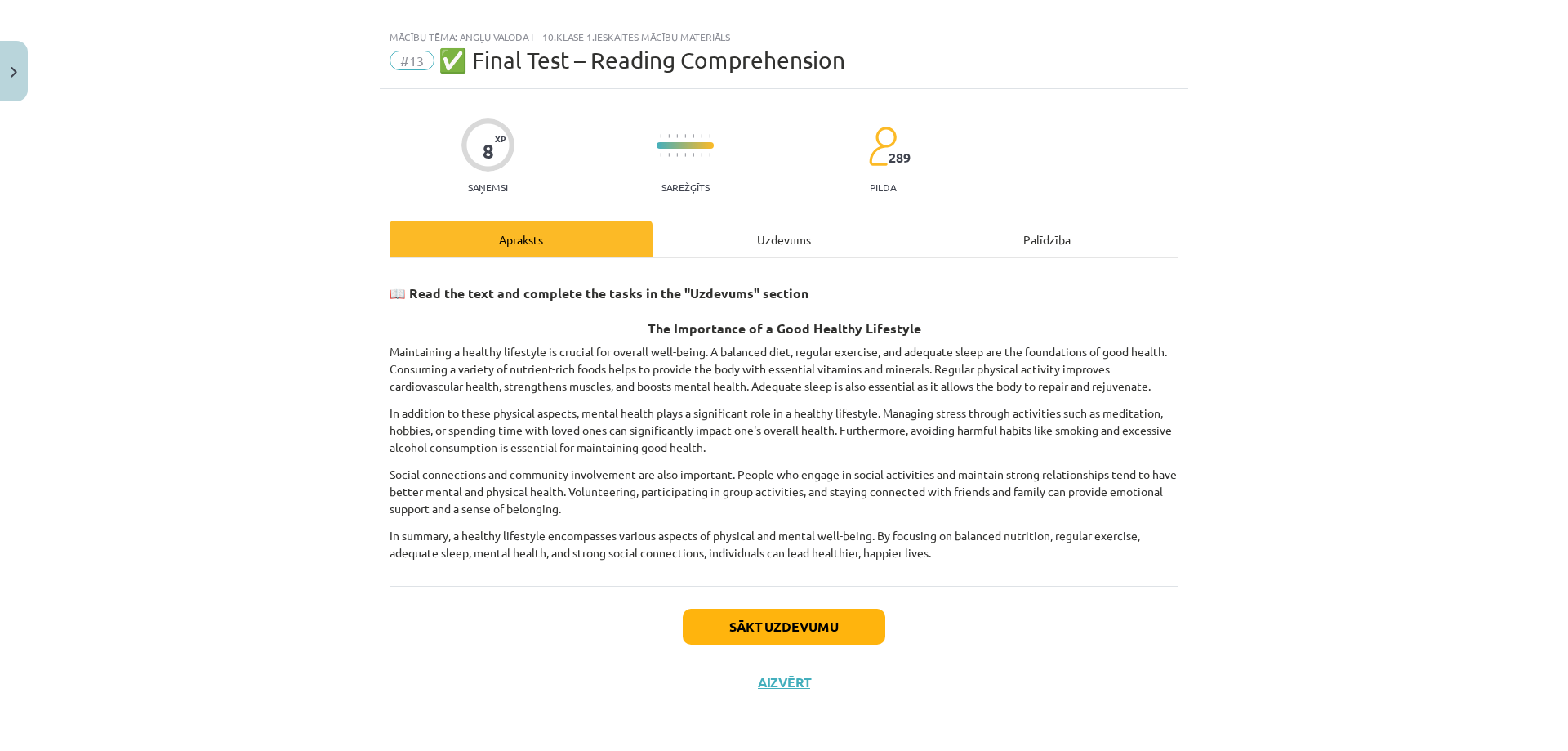
scroll to position [18, 0]
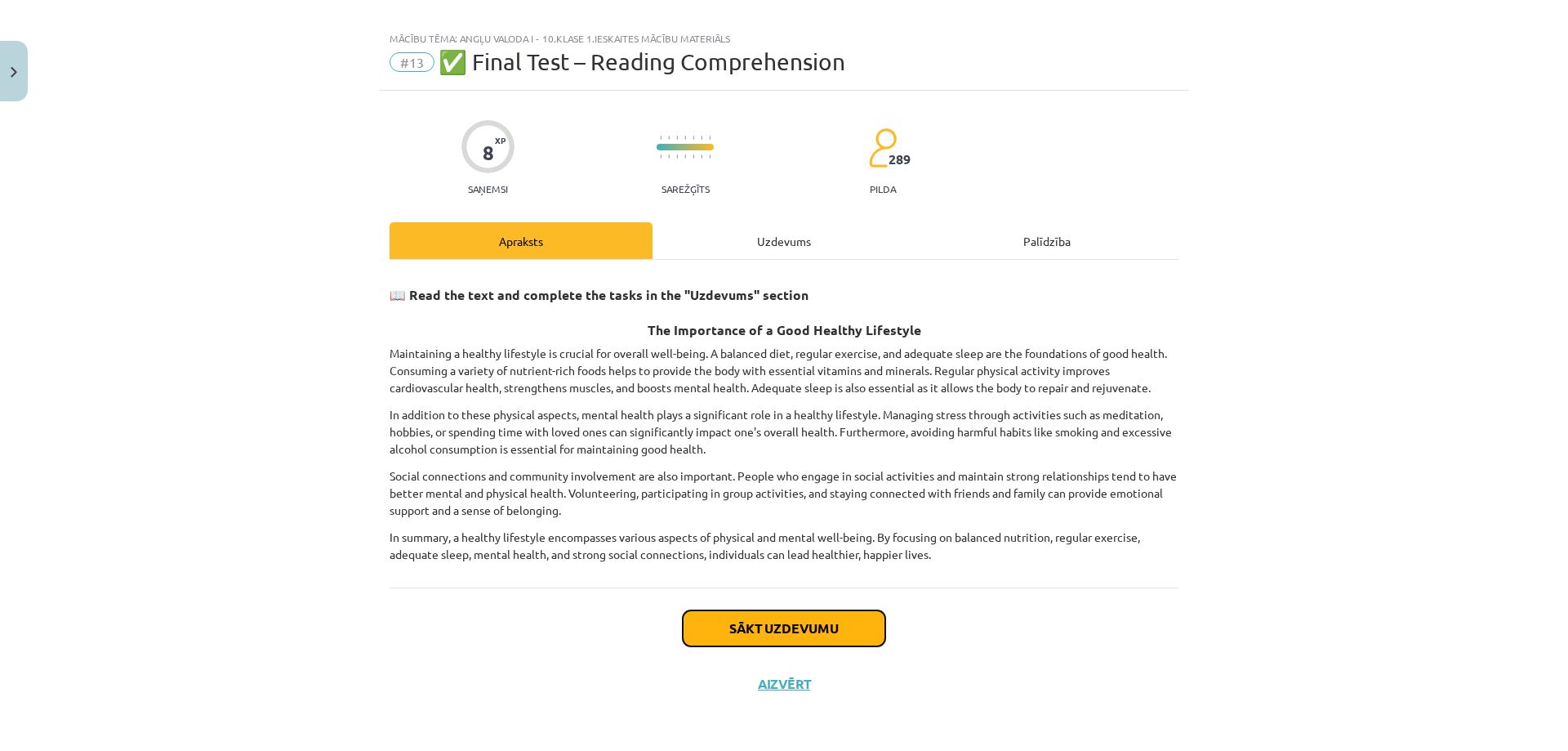
click at [794, 630] on button "Sākt uzdevumu" at bounding box center [784, 627] width 202 height 36
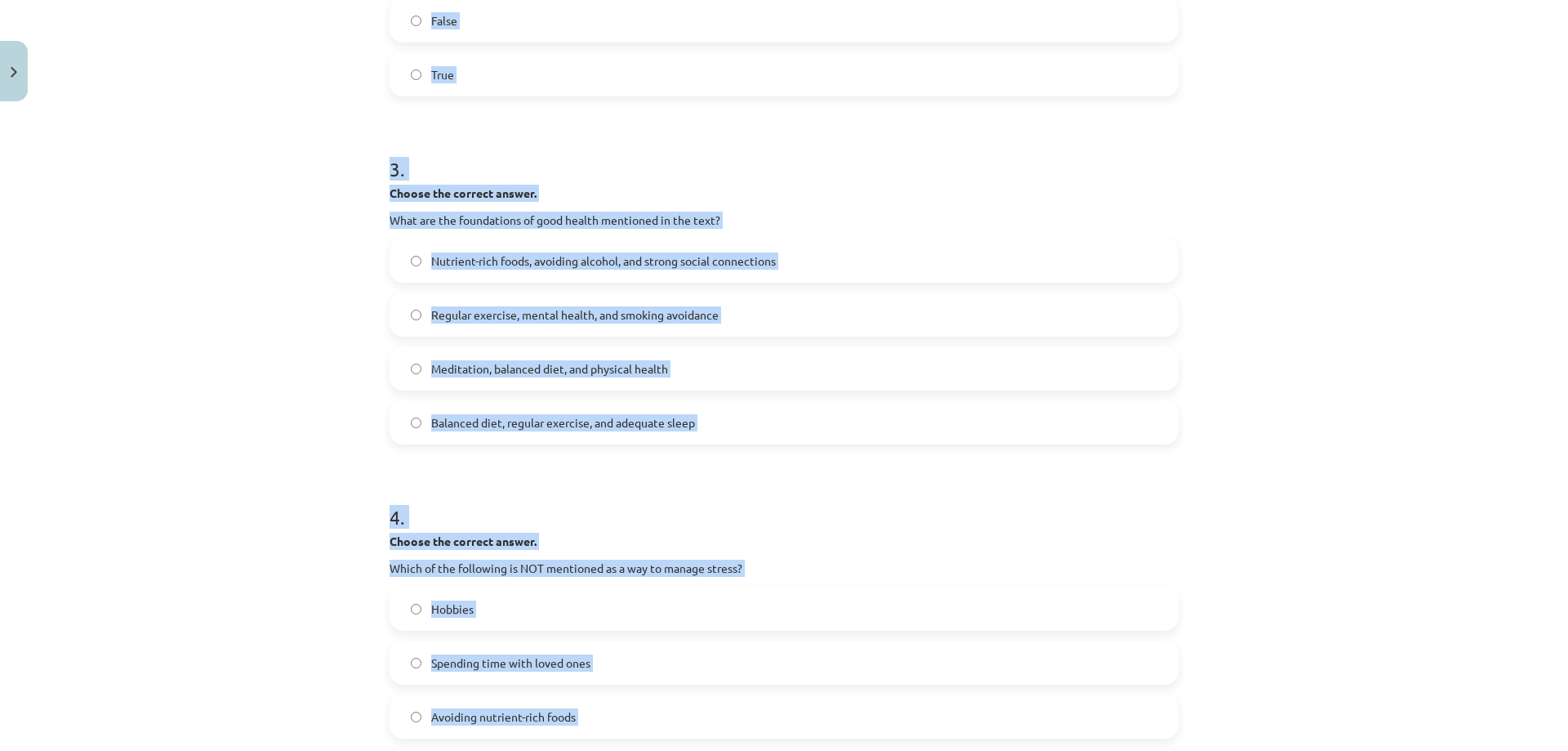
scroll to position [908, 0]
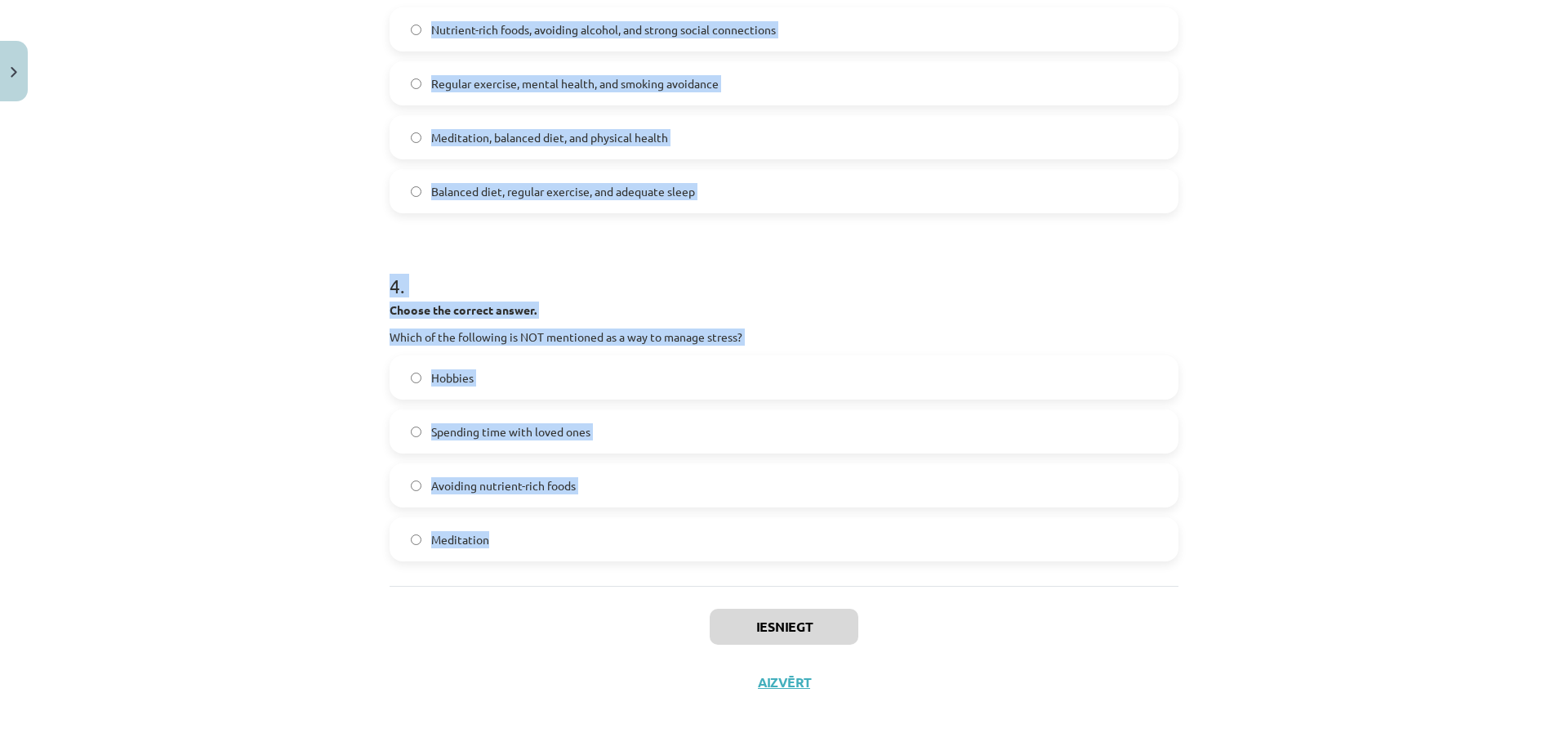
drag, startPoint x: 383, startPoint y: 351, endPoint x: 739, endPoint y: 528, distance: 397.6
drag, startPoint x: 393, startPoint y: 509, endPoint x: 394, endPoint y: 501, distance: 8.1
click at [391, 506] on div "Hobbies Spending time with loved ones Avoiding nutrient-rich foods Meditation" at bounding box center [784, 458] width 789 height 206
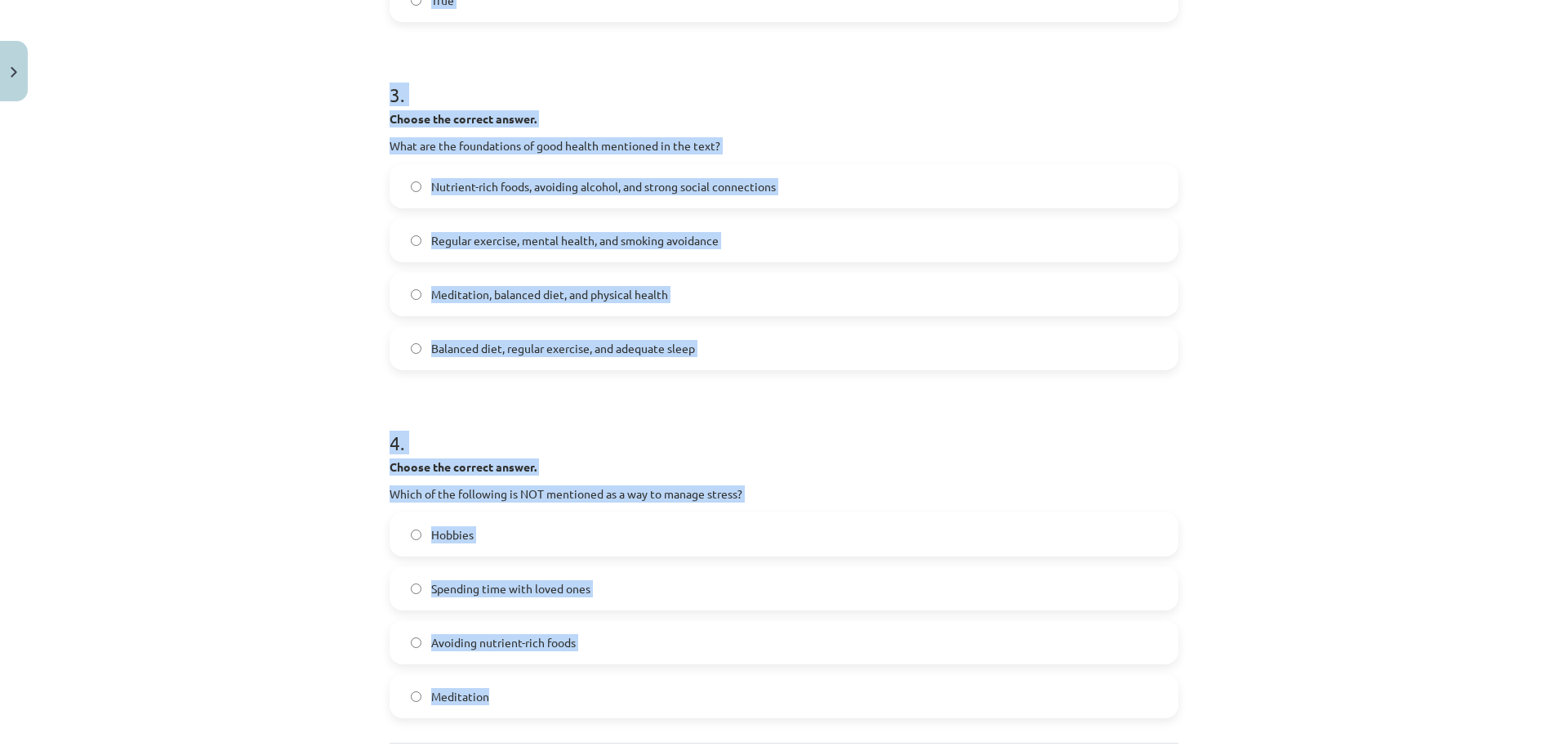
scroll to position [745, 0]
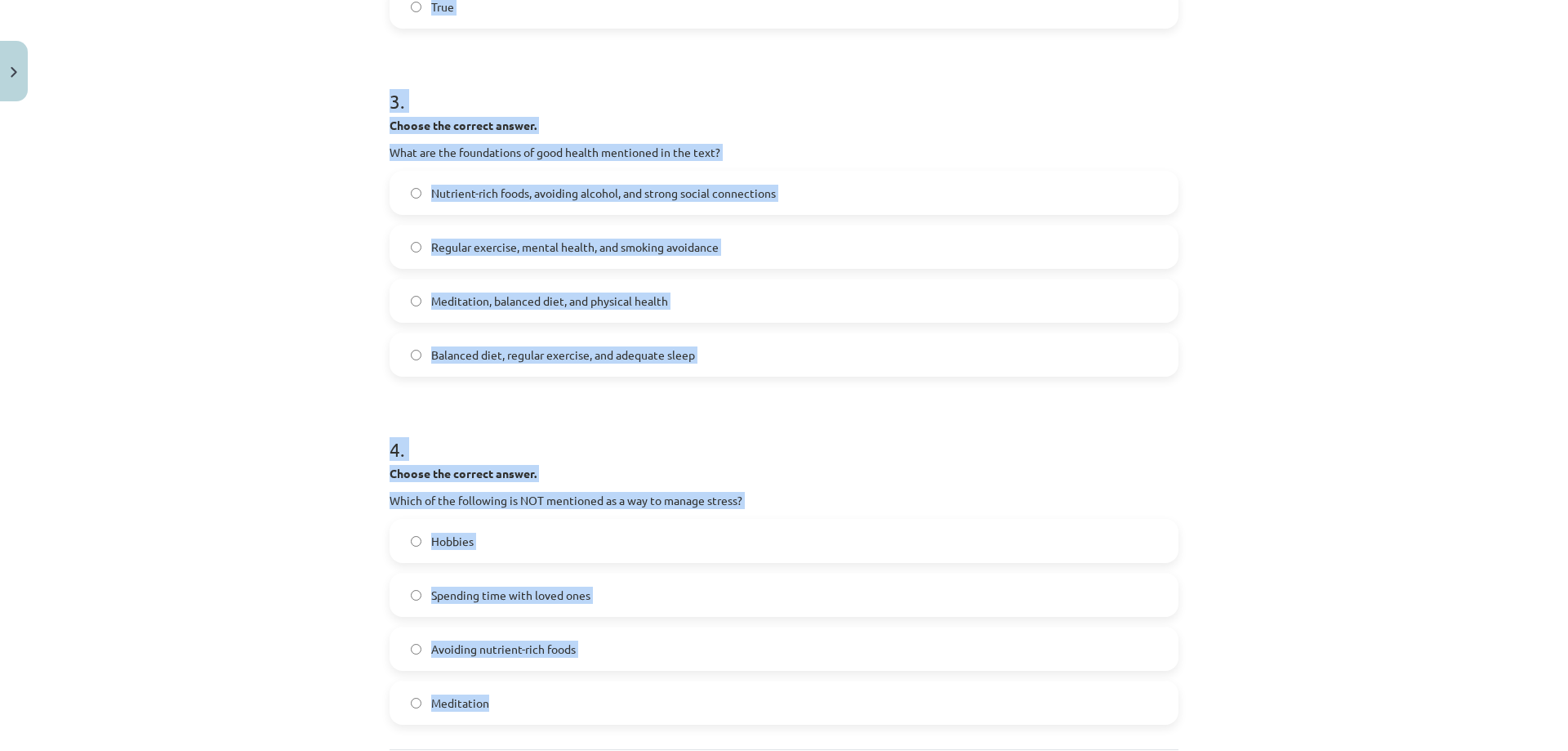
click at [342, 351] on div "Mācību tēma: Angļu valoda i - 10.klase 1.ieskaites mācību materiāls #13 ✅ Final…" at bounding box center [784, 376] width 1568 height 751
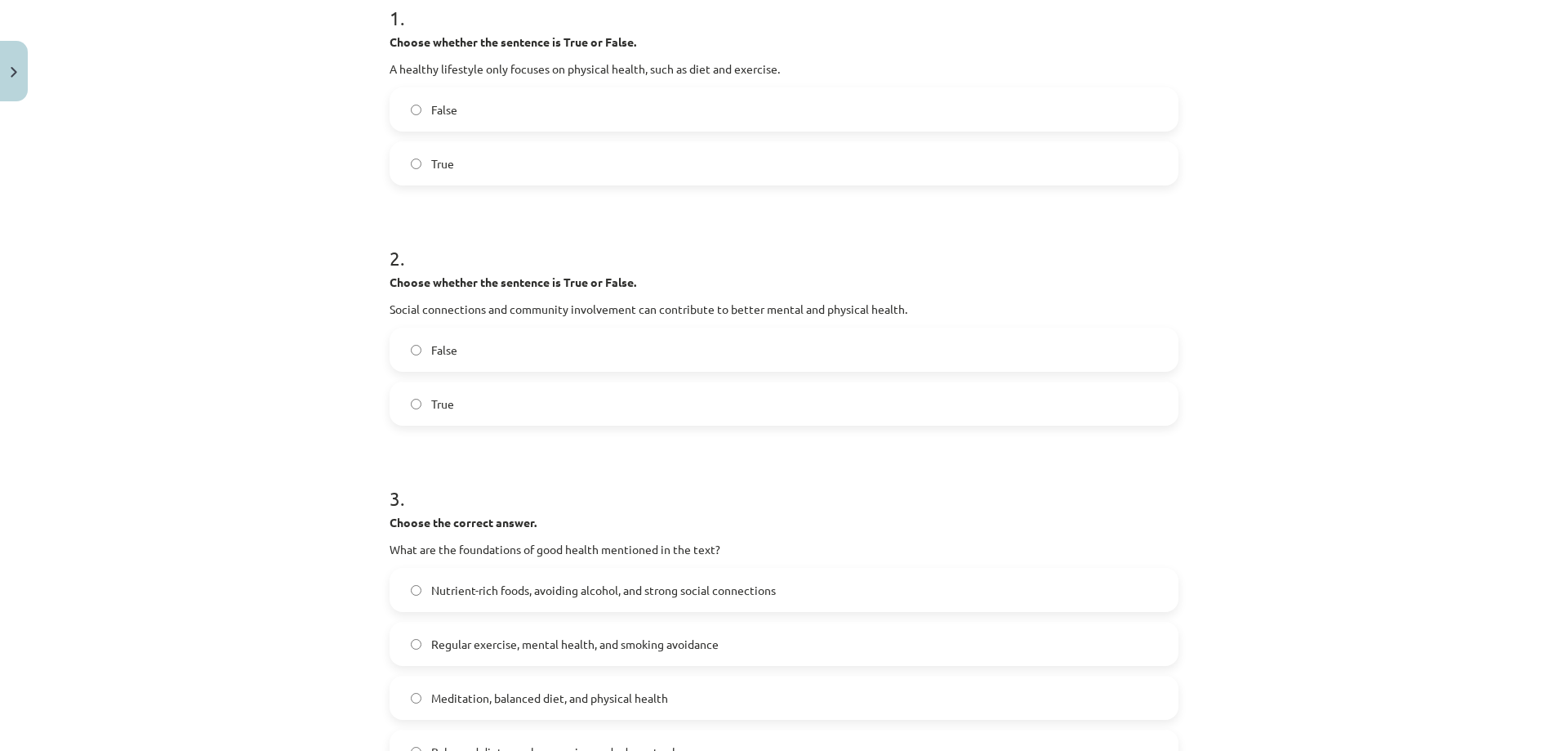
scroll to position [254, 0]
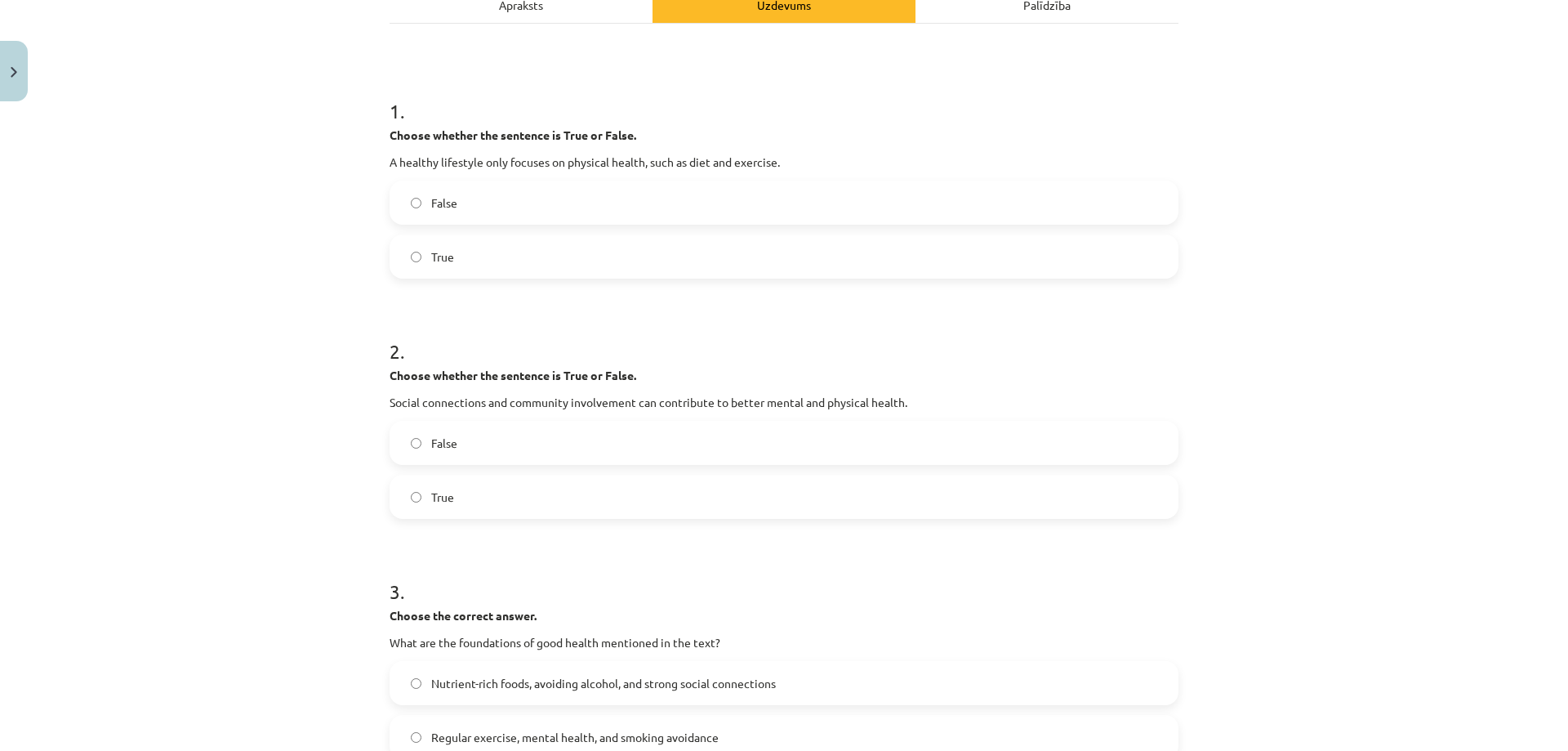
click at [419, 252] on label "True" at bounding box center [784, 256] width 785 height 41
click at [418, 205] on label "False" at bounding box center [784, 202] width 785 height 41
click at [434, 250] on span "True" at bounding box center [442, 256] width 23 height 17
click at [431, 443] on span "False" at bounding box center [444, 443] width 27 height 17
click at [431, 205] on span "False" at bounding box center [444, 202] width 27 height 17
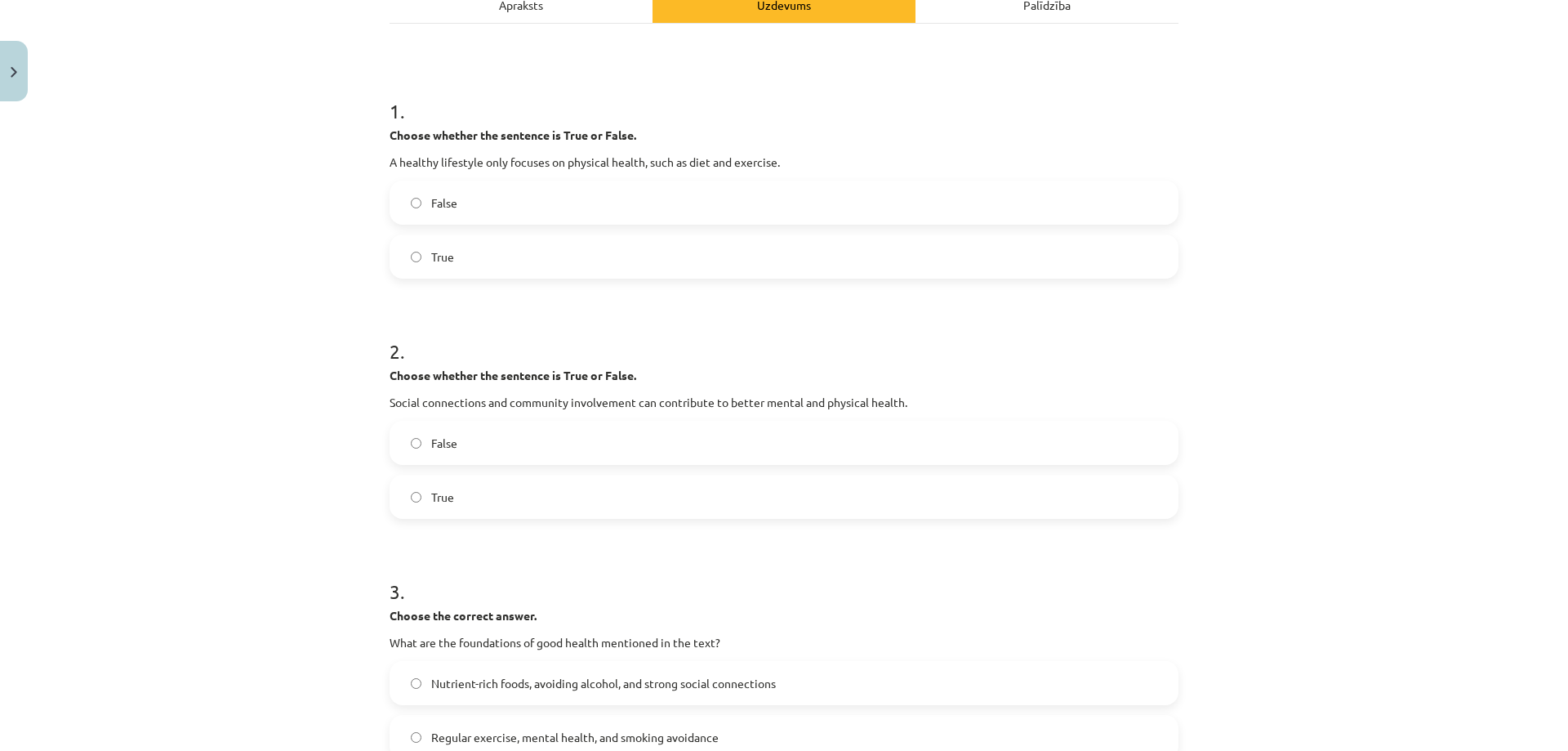
scroll to position [908, 0]
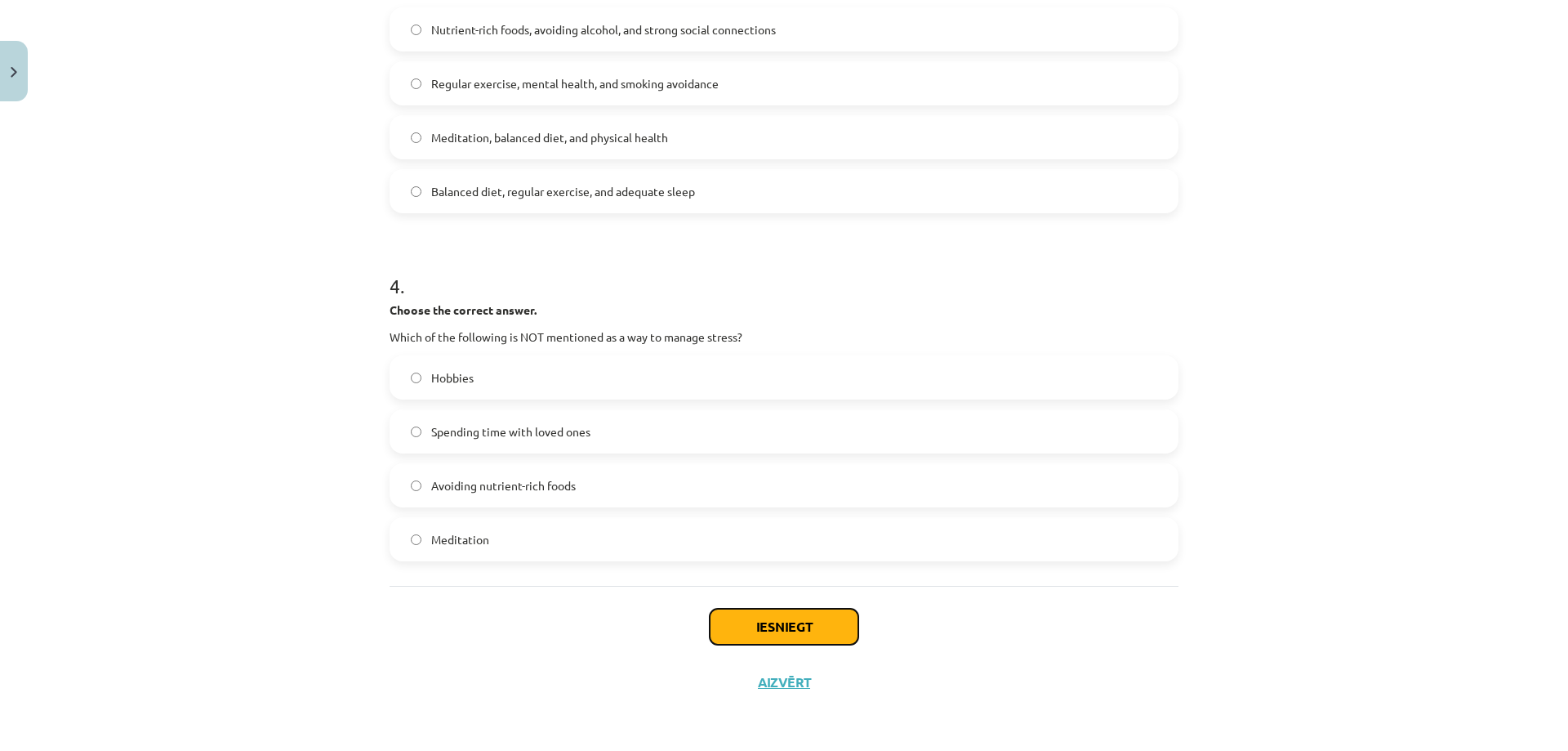
click at [761, 619] on button "Iesniegt" at bounding box center [784, 626] width 148 height 36
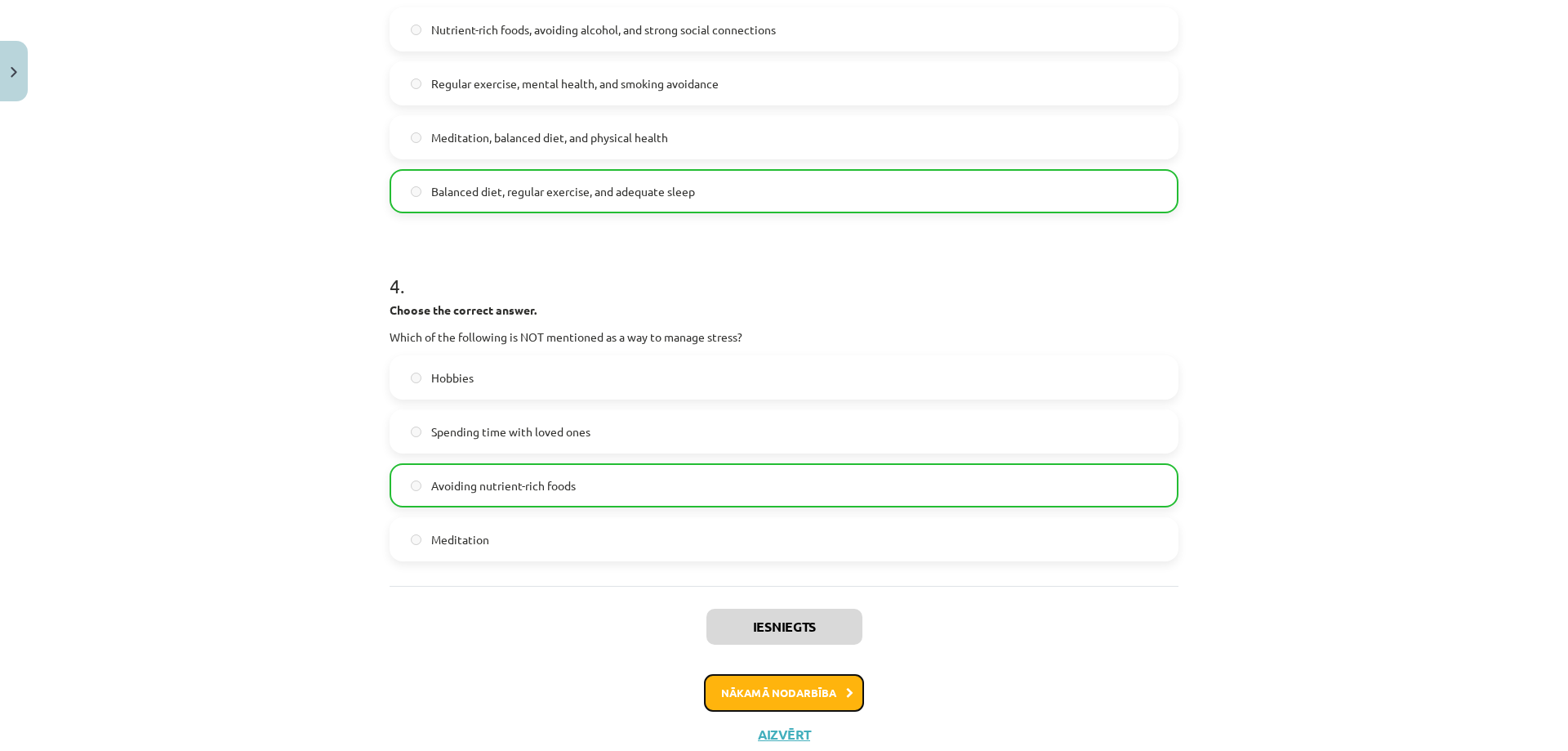
click at [790, 700] on button "Nākamā nodarbība" at bounding box center [784, 692] width 160 height 38
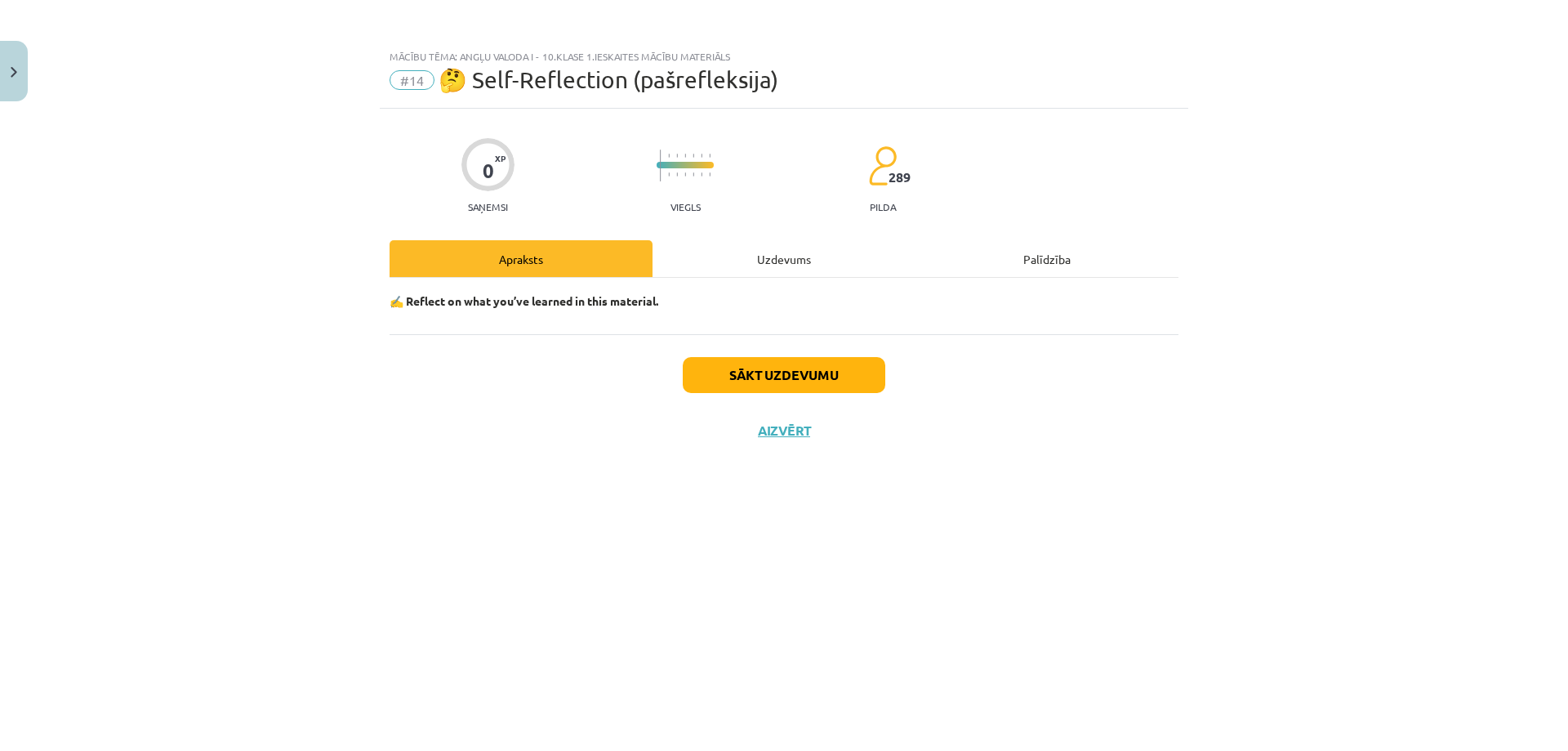
scroll to position [0, 0]
click at [773, 372] on button "Sākt uzdevumu" at bounding box center [784, 375] width 202 height 36
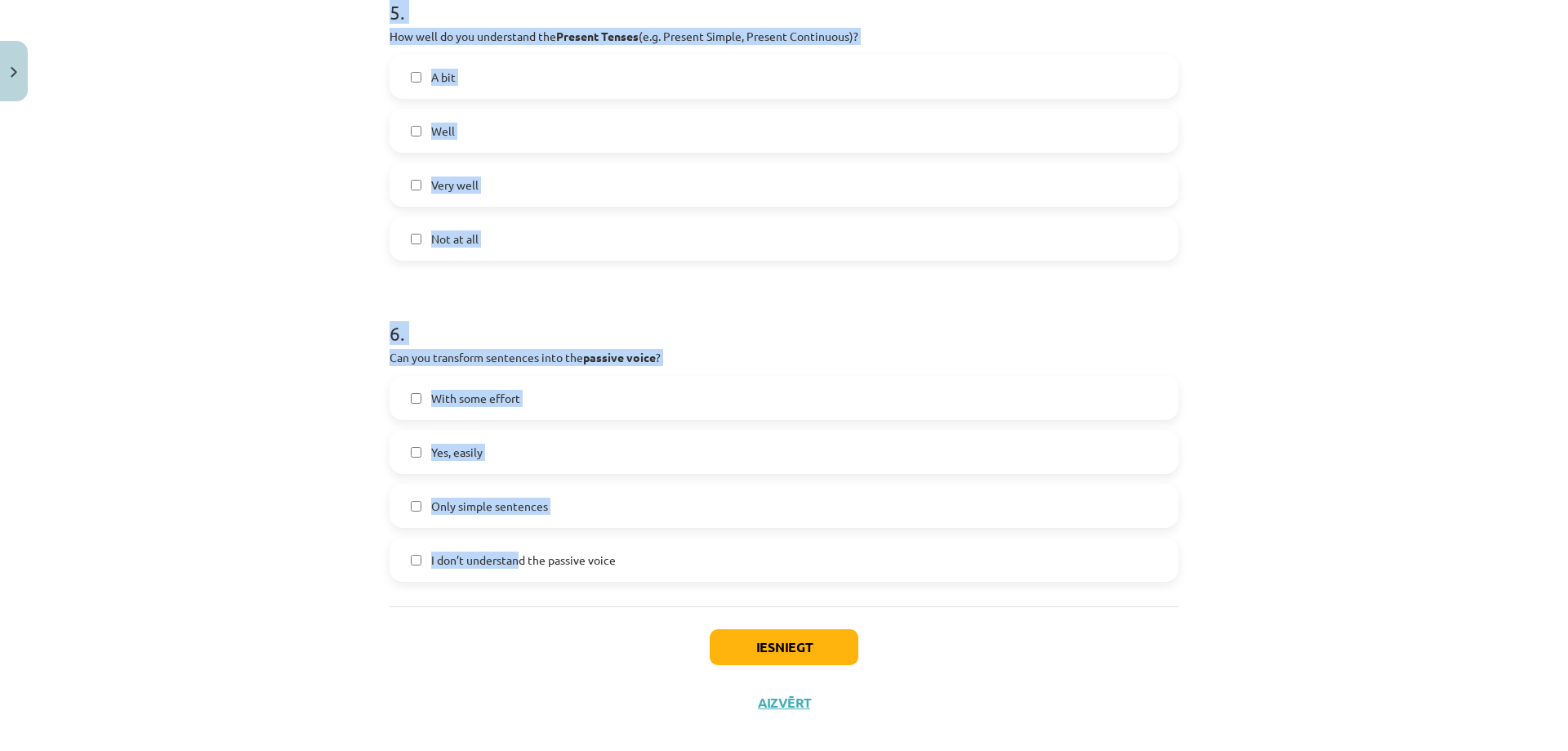
scroll to position [1604, 0]
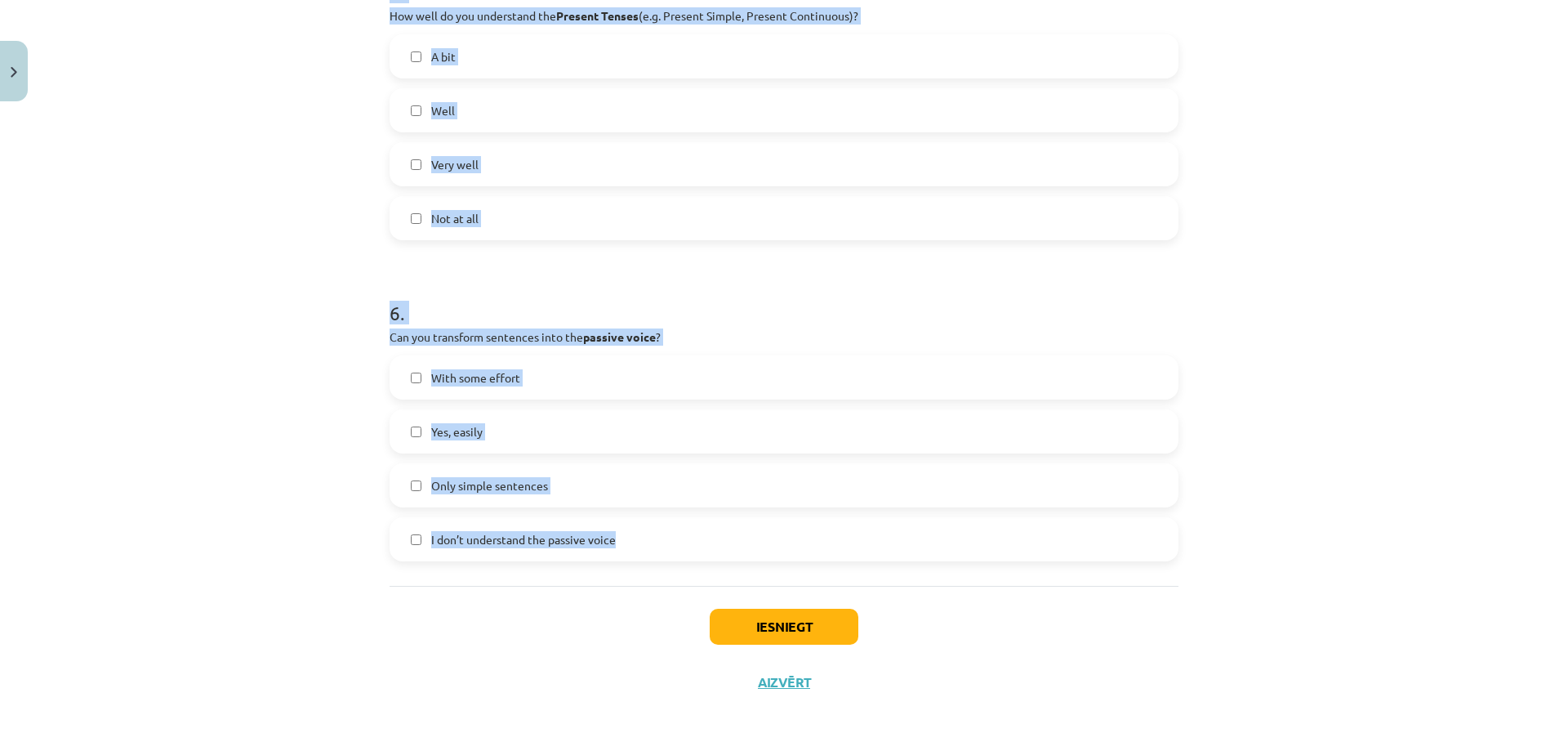
drag, startPoint x: 385, startPoint y: 362, endPoint x: 621, endPoint y: 540, distance: 295.6
click at [272, 223] on div "Mācību tēma: Angļu valoda i - 10.klase 1.ieskaites mācību materiāls #14 🤔 Self-…" at bounding box center [784, 376] width 1568 height 751
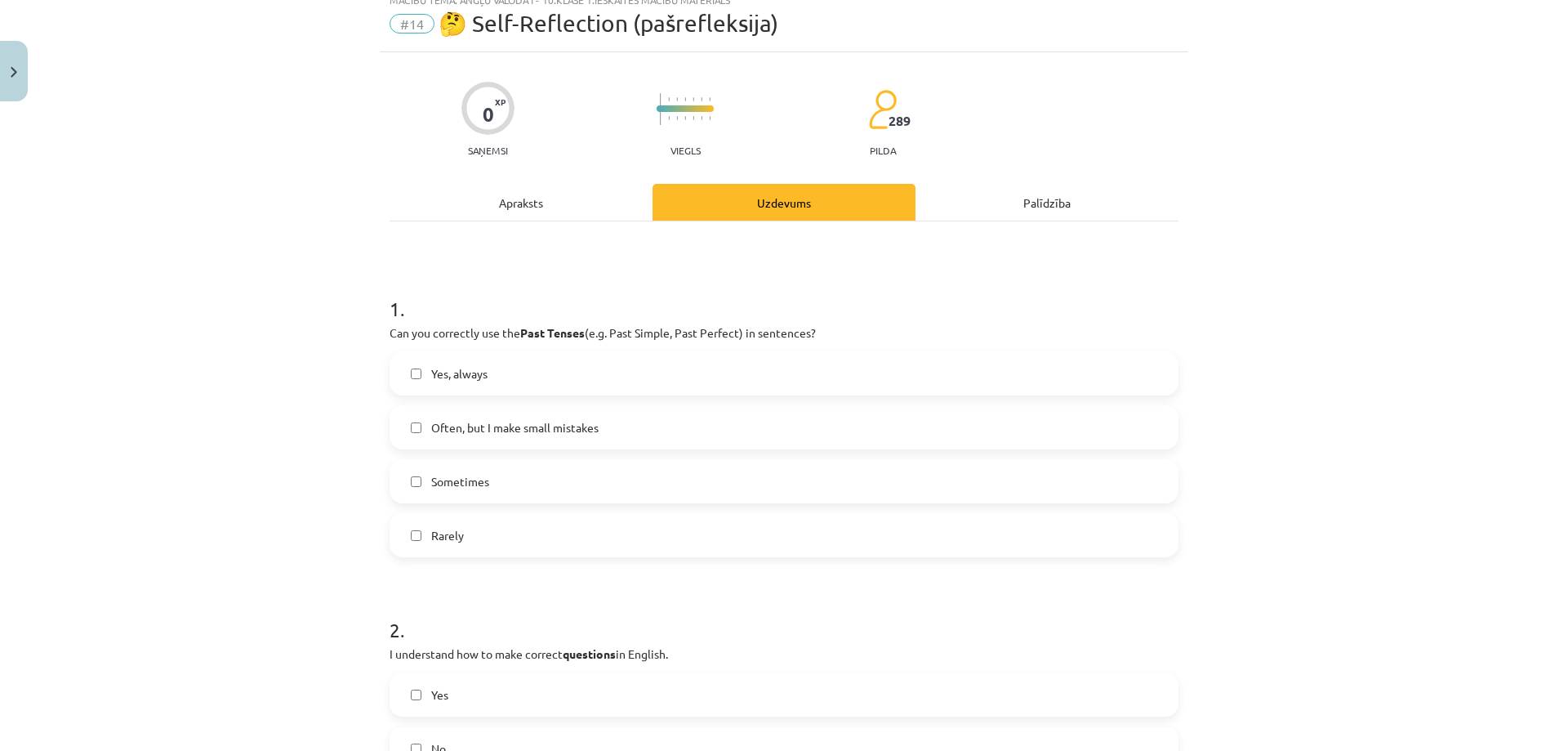
scroll to position [51, 0]
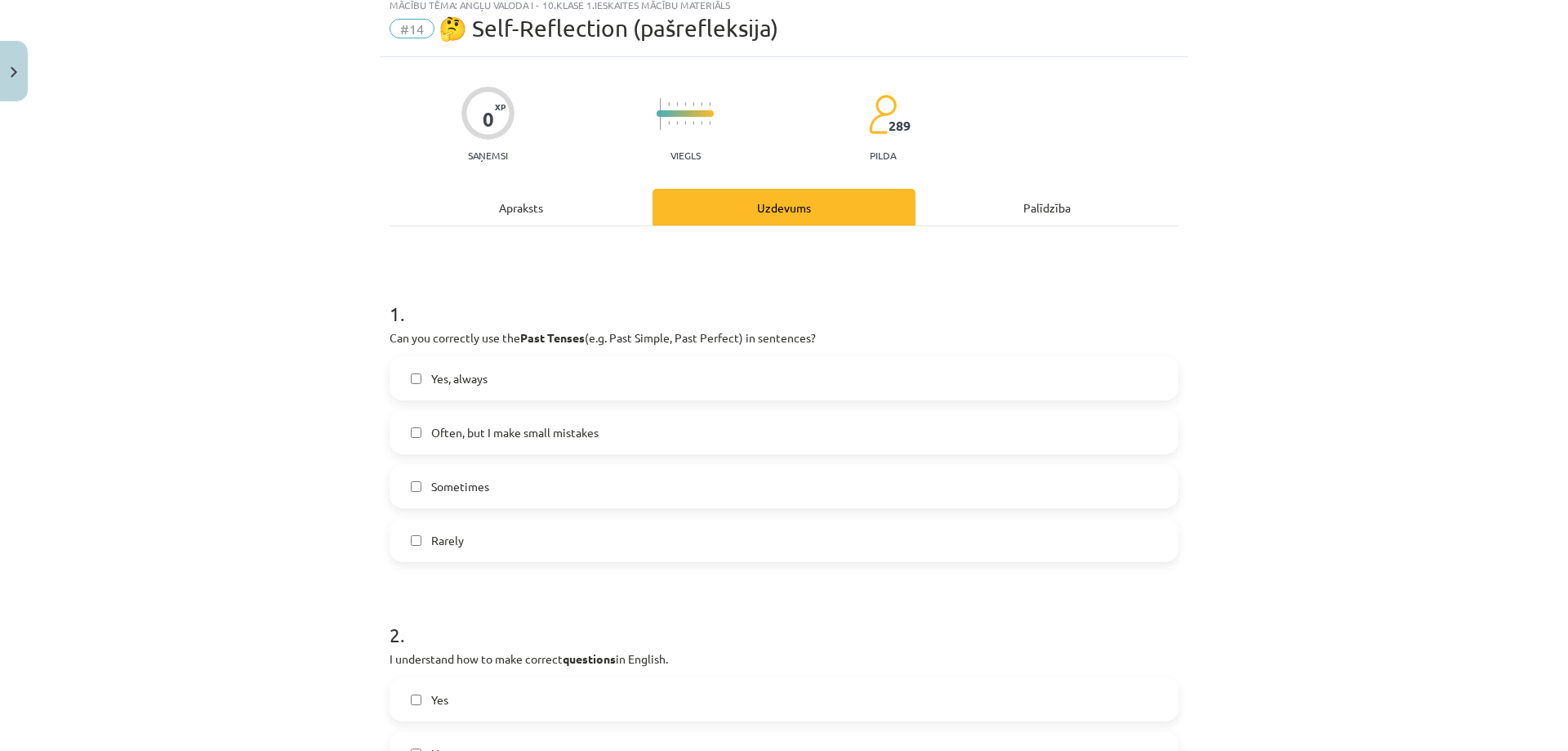
drag, startPoint x: 419, startPoint y: 545, endPoint x: 352, endPoint y: 484, distance: 90.6
click at [416, 540] on label "Rarely" at bounding box center [784, 539] width 785 height 41
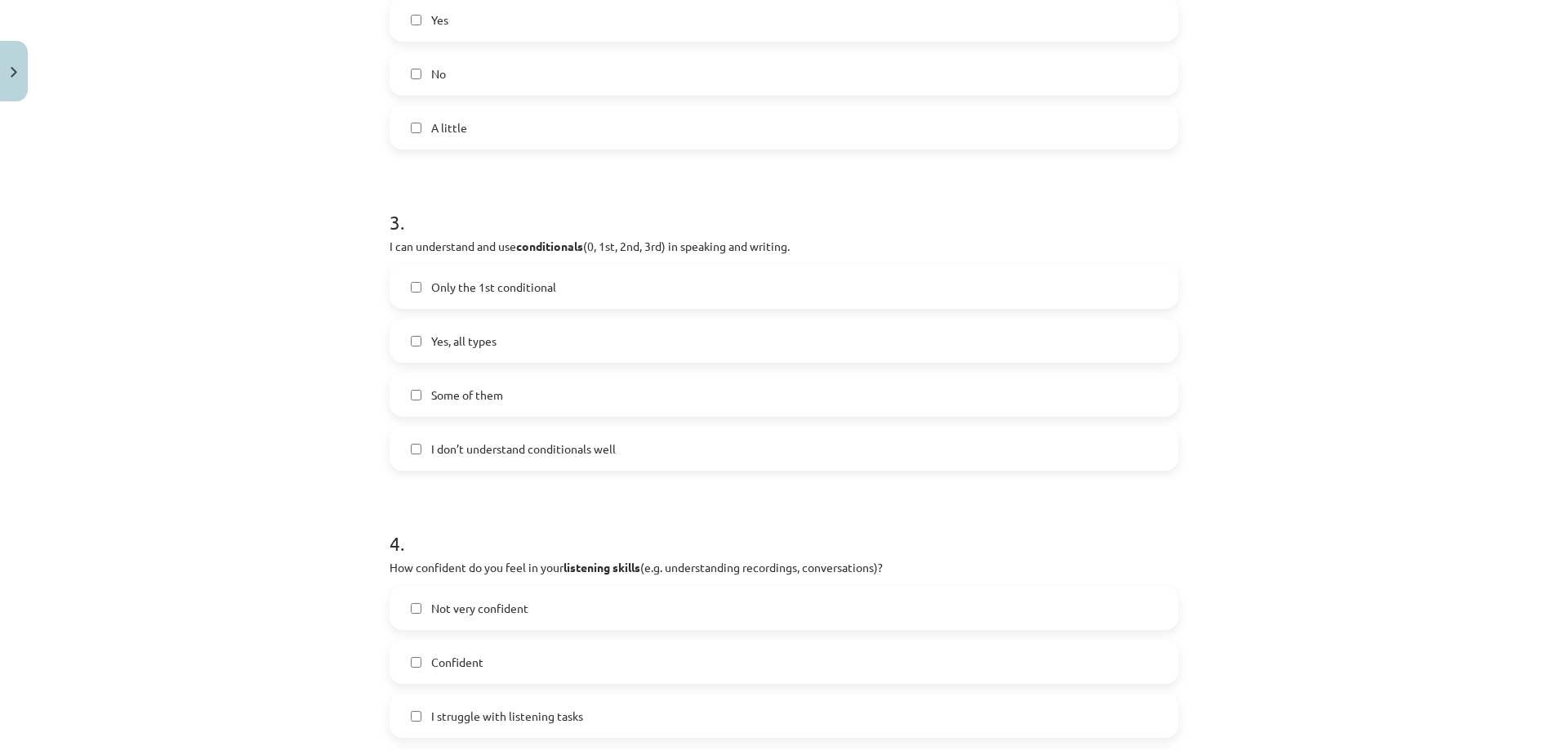
scroll to position [787, 0]
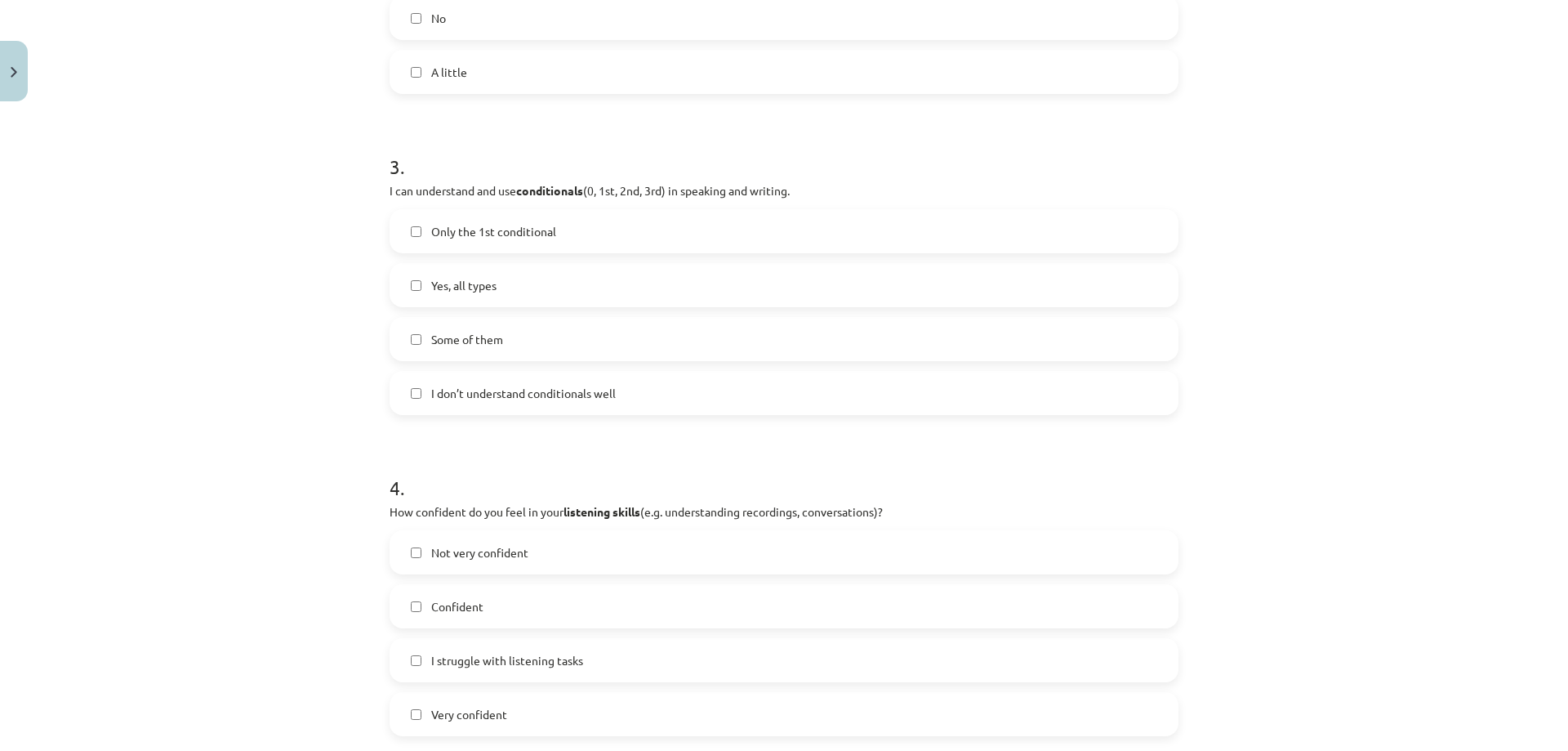
click at [422, 332] on label "Some of them" at bounding box center [784, 339] width 785 height 41
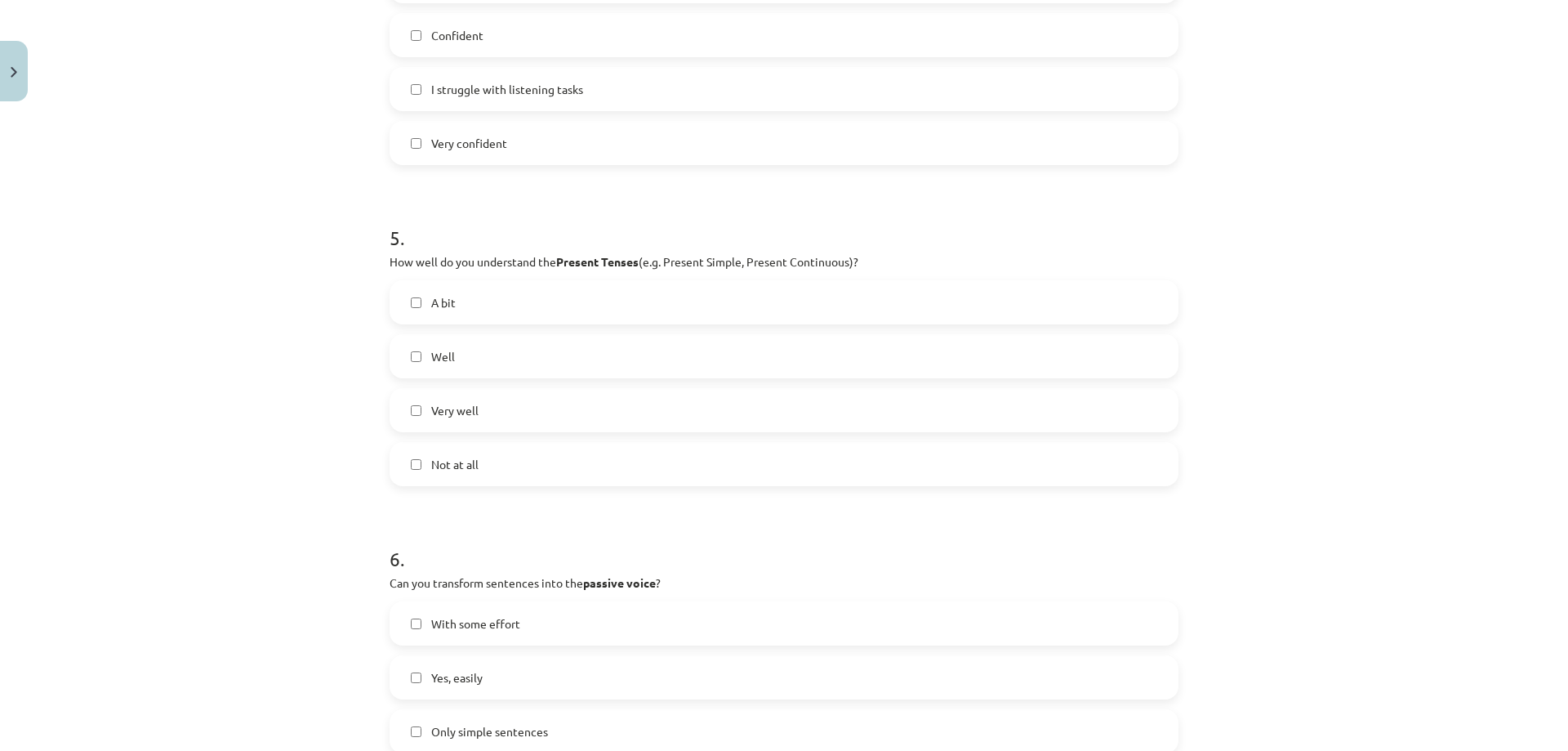
scroll to position [1358, 0]
click at [405, 311] on label "A bit" at bounding box center [784, 301] width 785 height 41
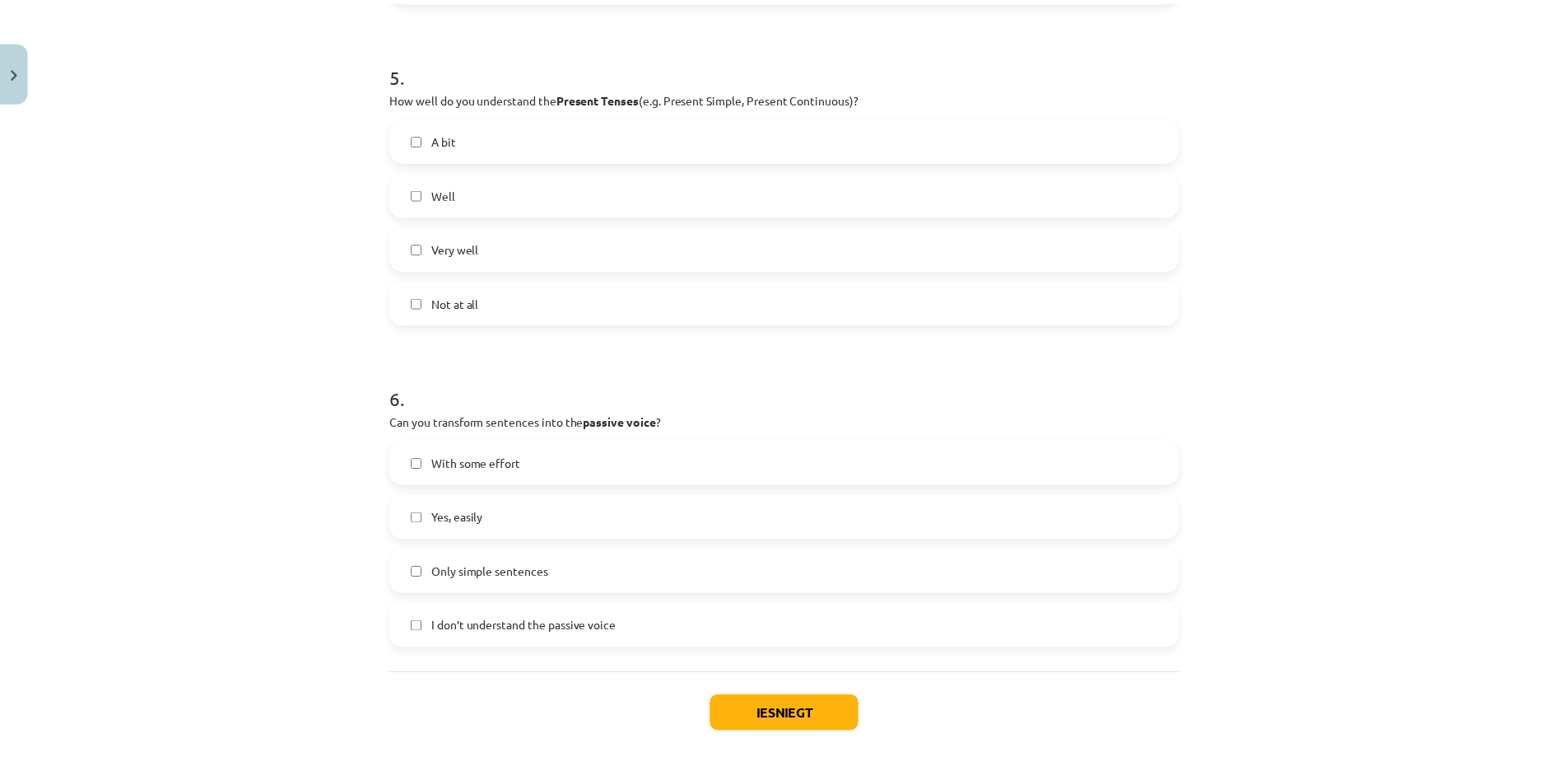
scroll to position [1616, 0]
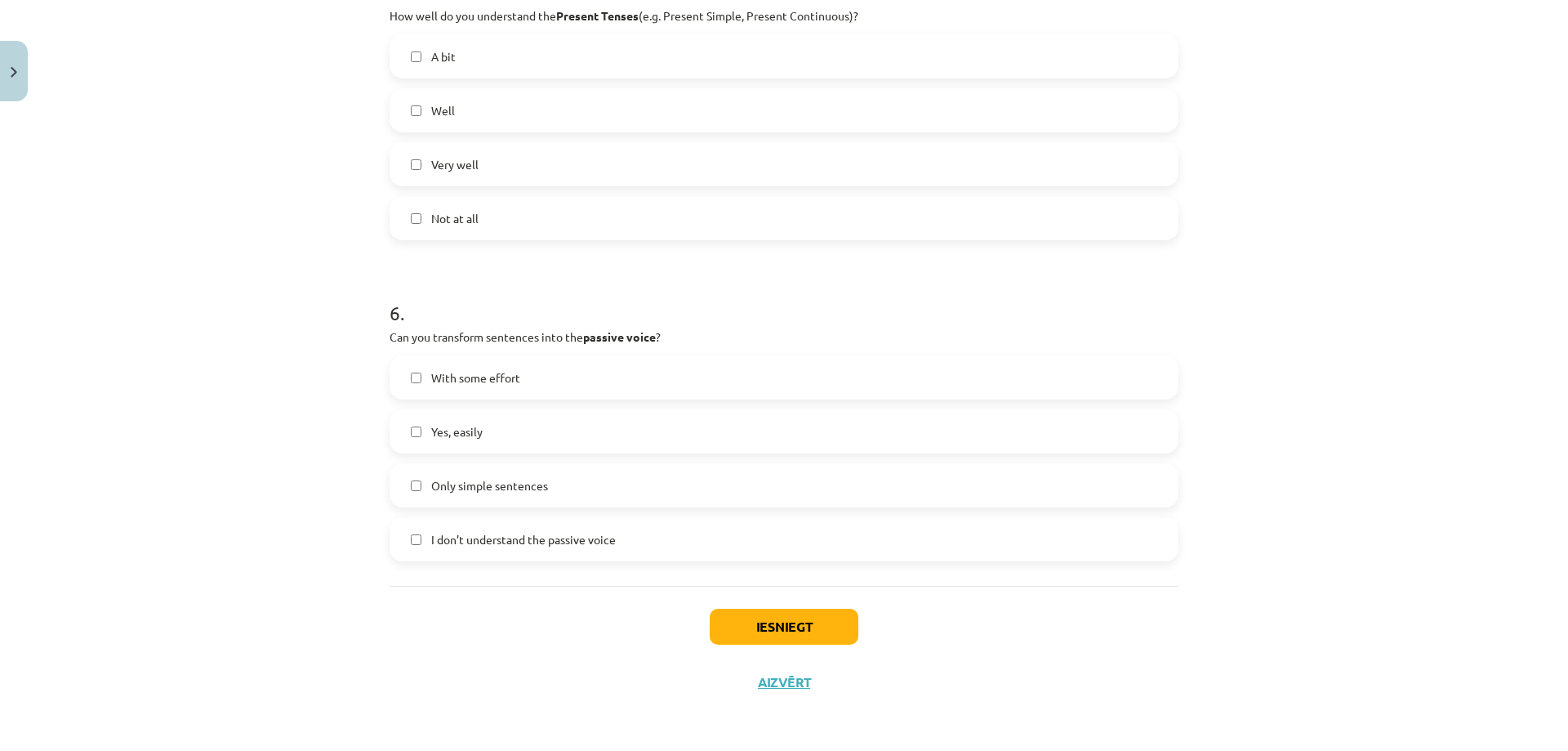
click at [448, 375] on span "With some effort" at bounding box center [475, 377] width 89 height 17
click at [792, 633] on button "Iesniegt" at bounding box center [784, 626] width 148 height 36
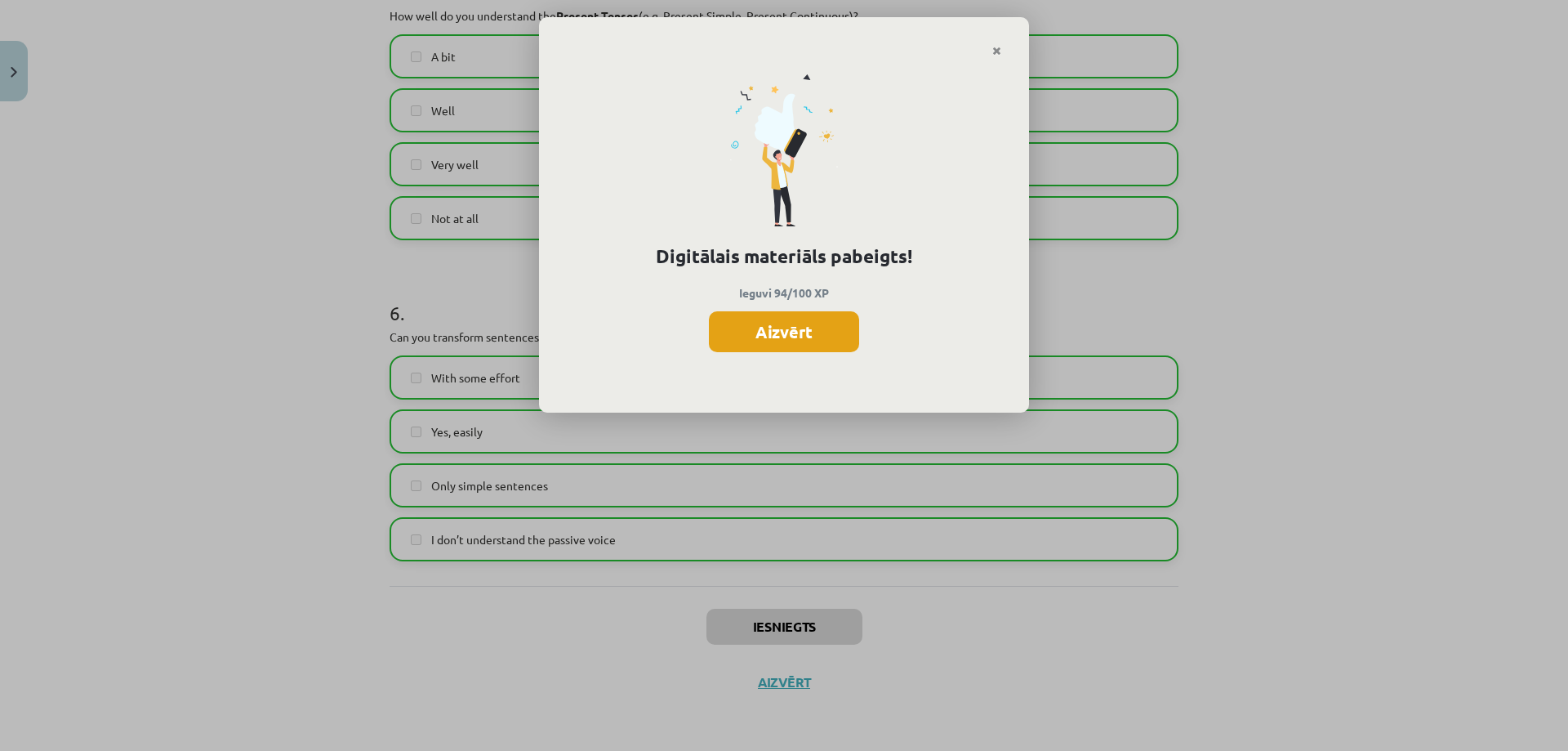
click at [792, 334] on button "Aizvērt" at bounding box center [784, 332] width 150 height 41
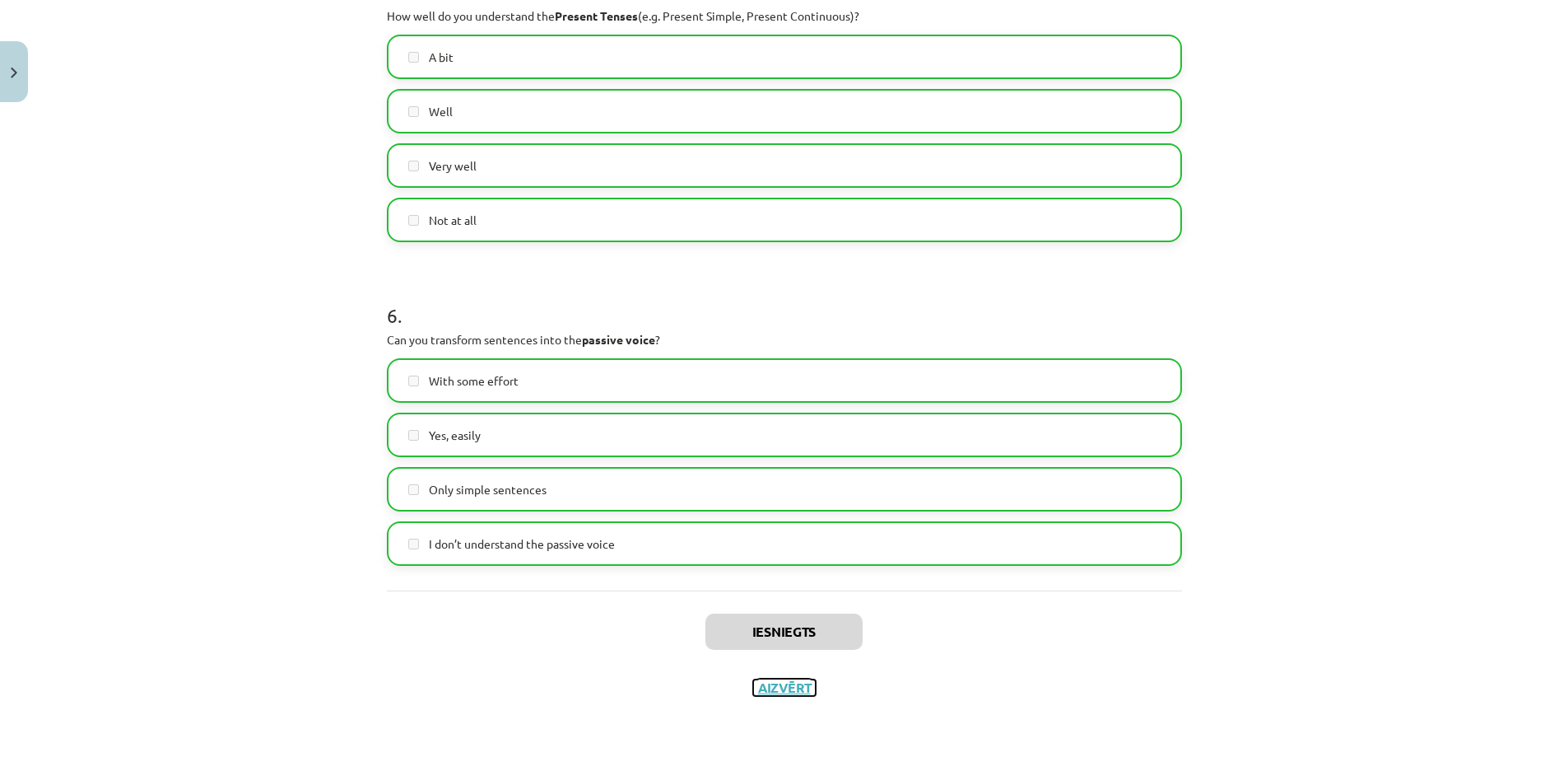
click at [788, 684] on button "Aizvērt" at bounding box center [784, 688] width 63 height 17
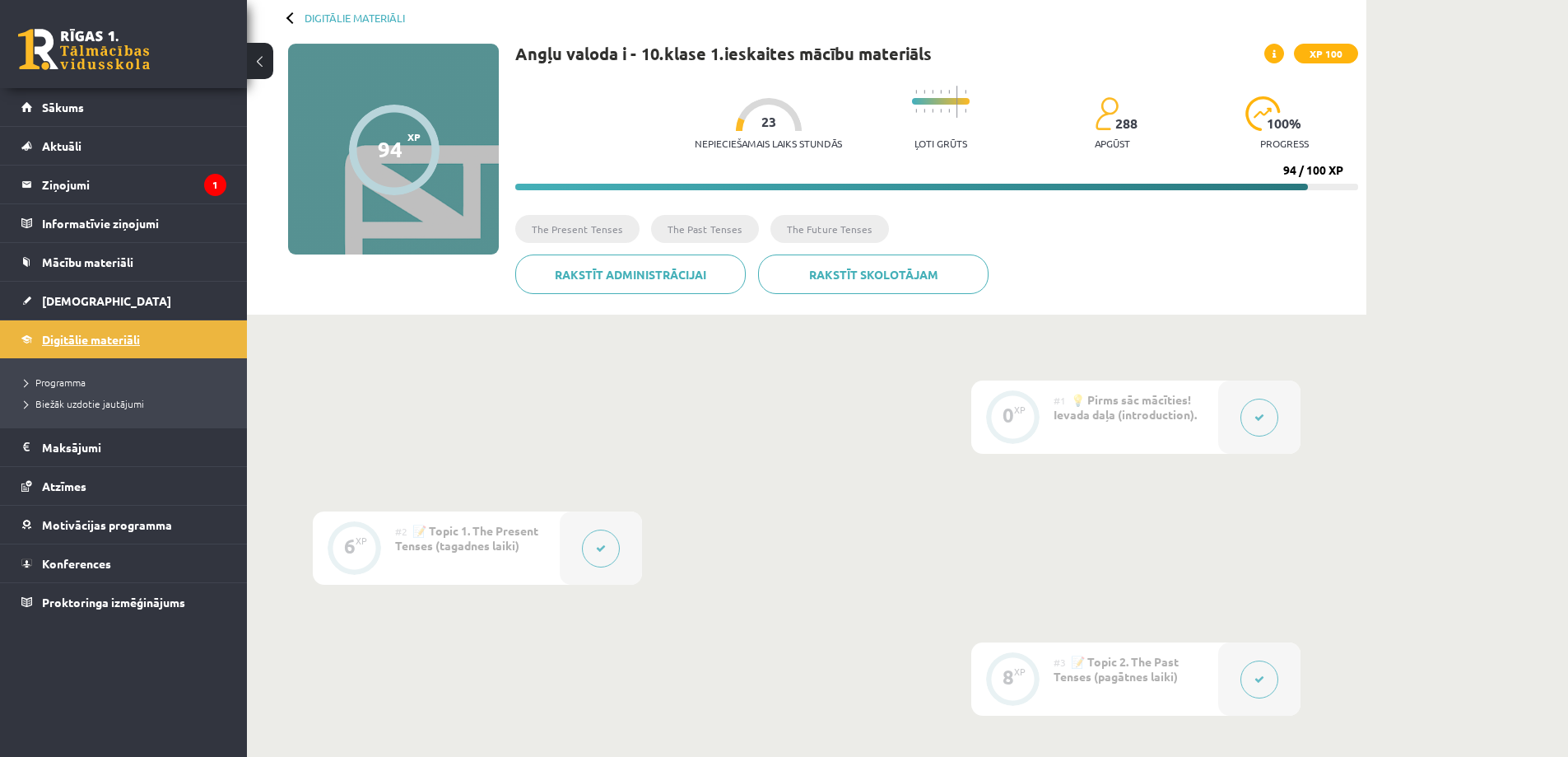
click at [140, 329] on link "Digitālie materiāli" at bounding box center [124, 339] width 205 height 38
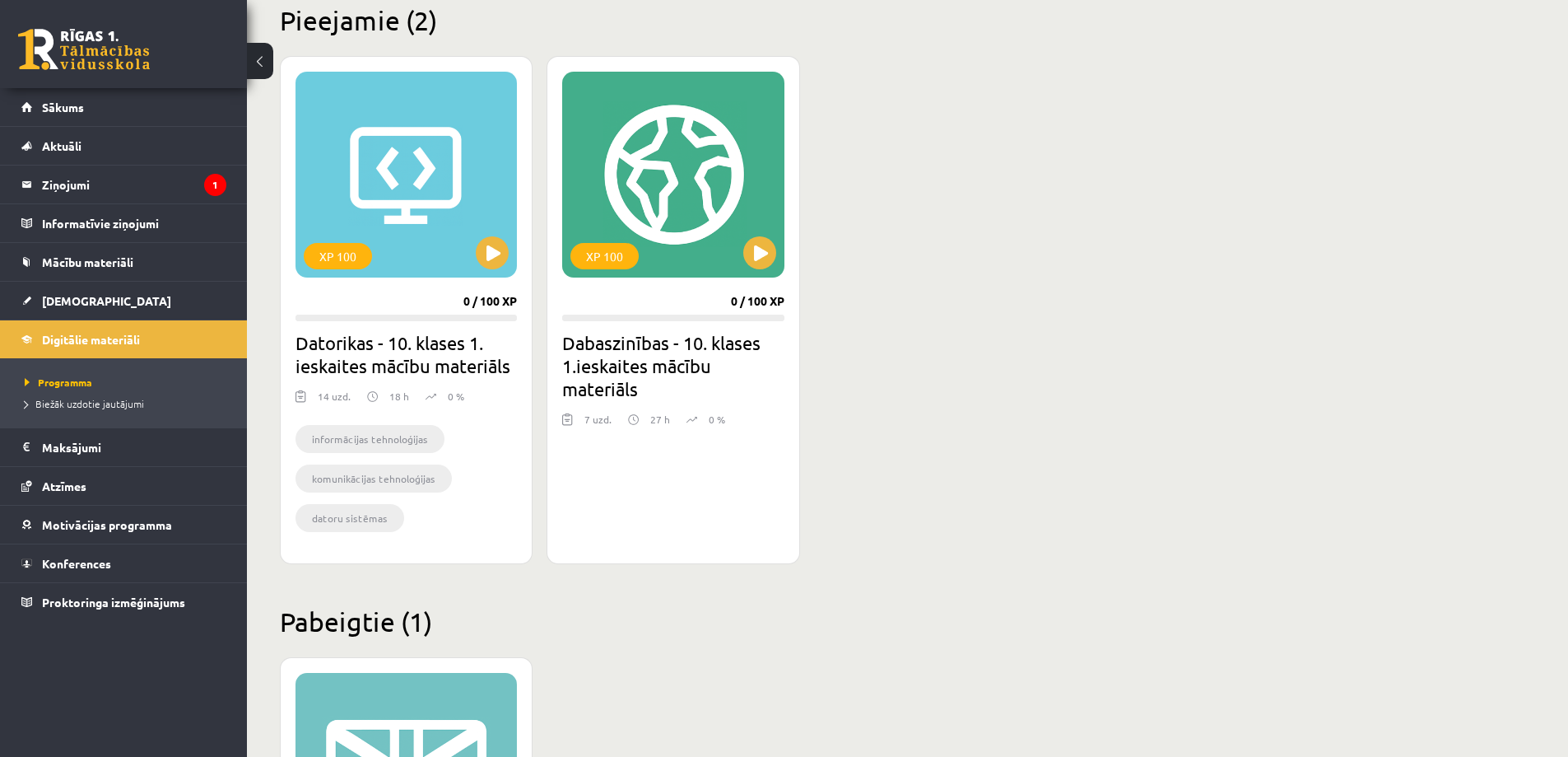
scroll to position [412, 0]
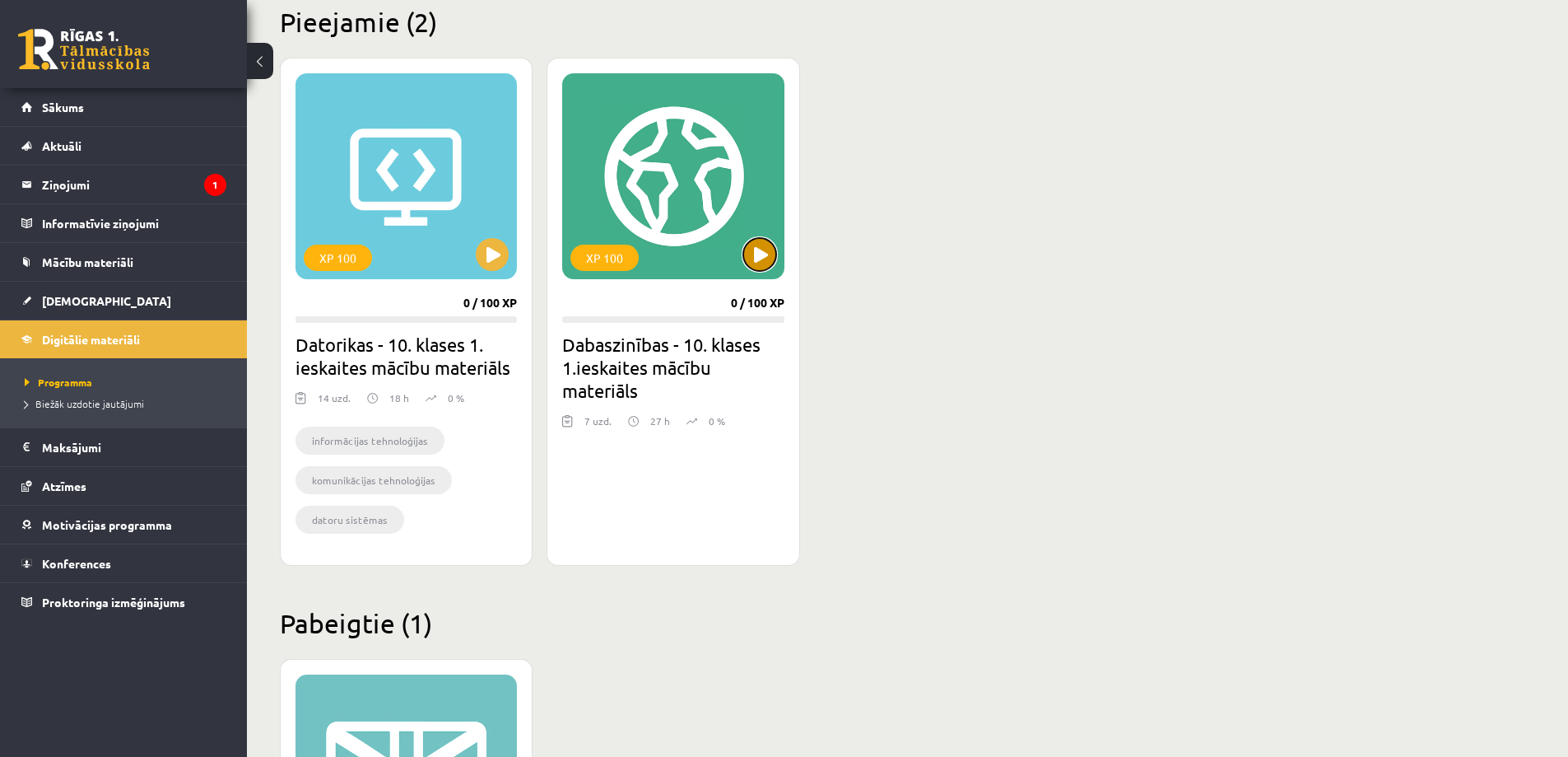
click at [764, 266] on button at bounding box center [760, 255] width 33 height 33
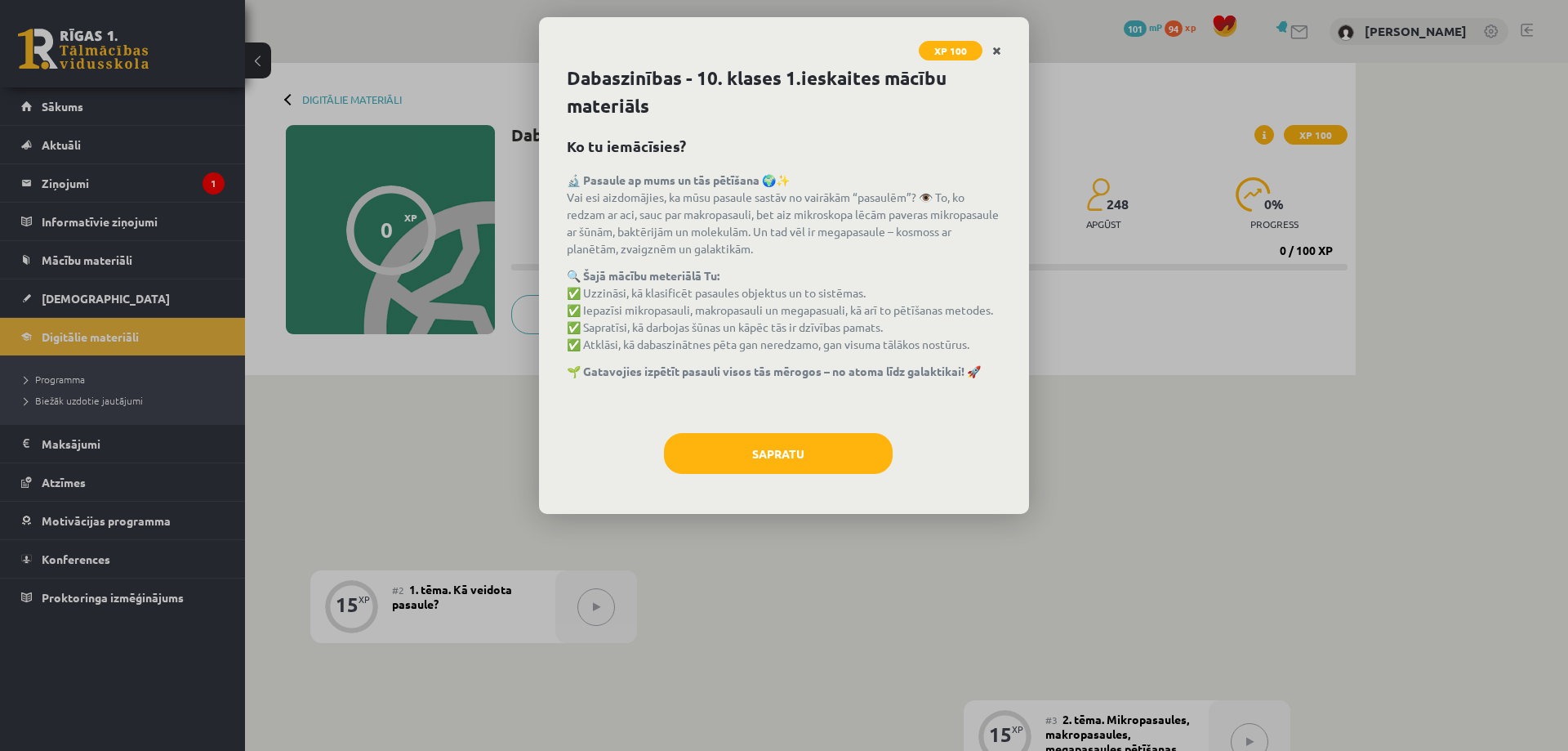
click at [999, 49] on icon "Close" at bounding box center [997, 51] width 9 height 11
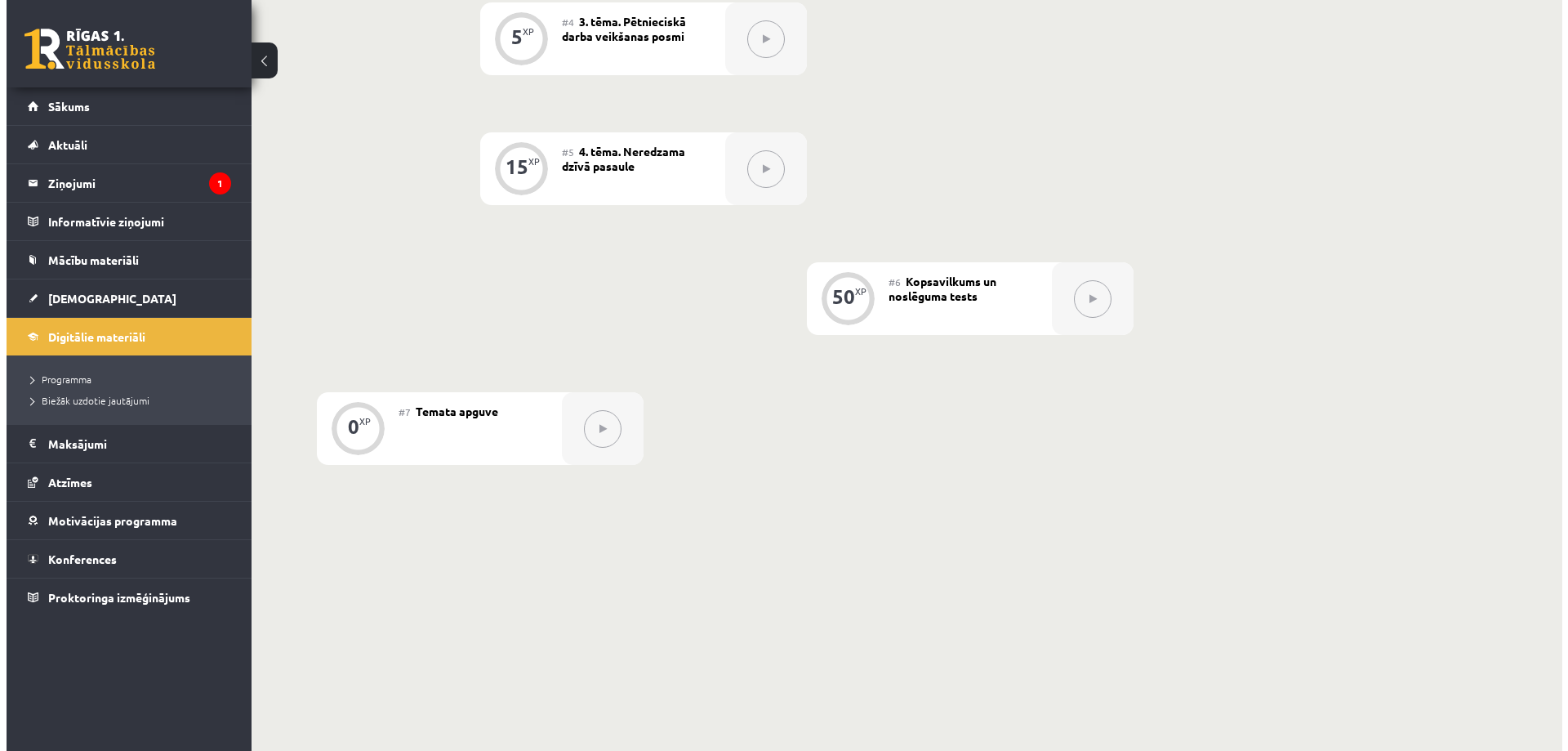
scroll to position [348, 0]
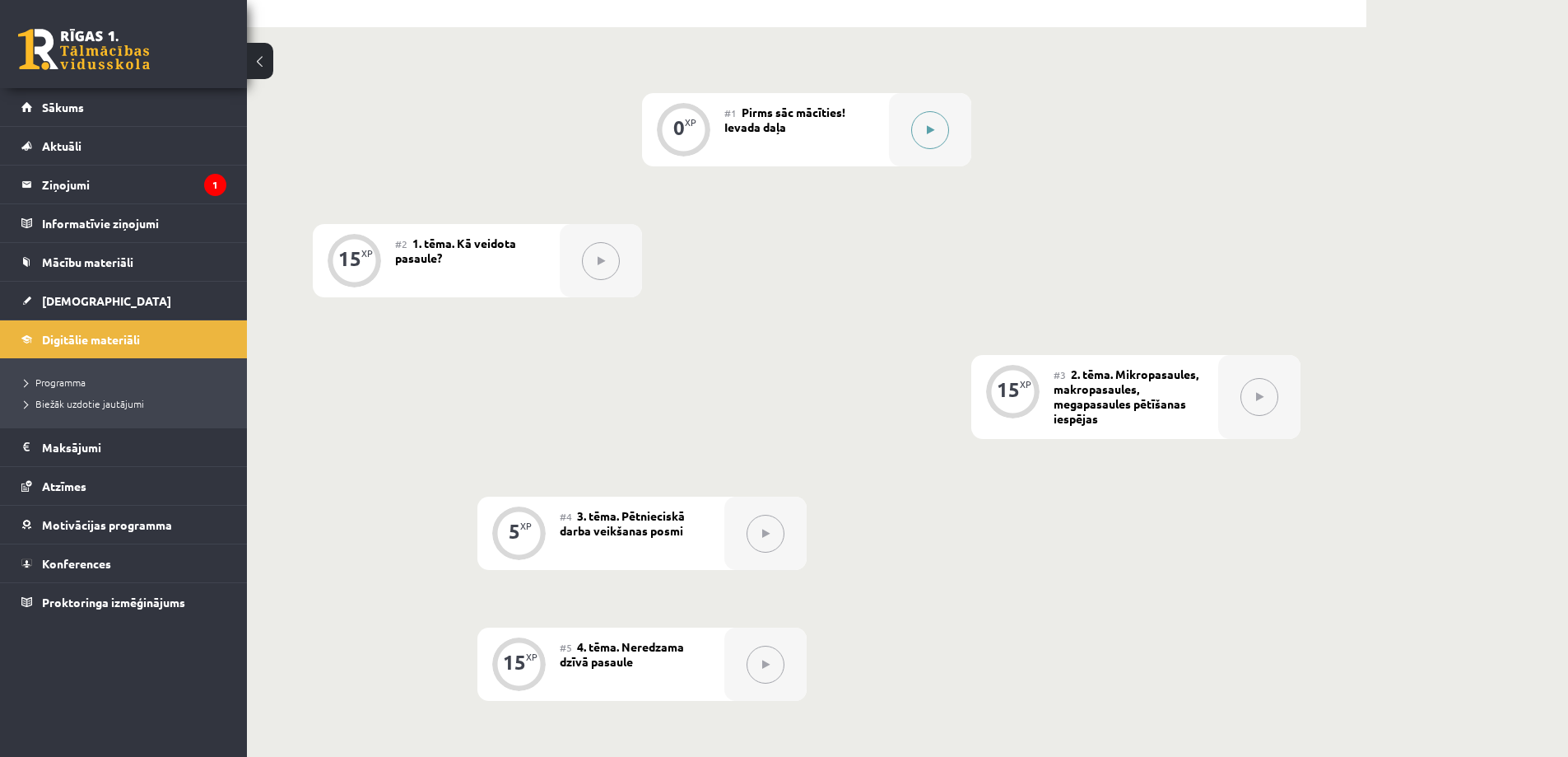
click at [938, 120] on button at bounding box center [929, 129] width 38 height 38
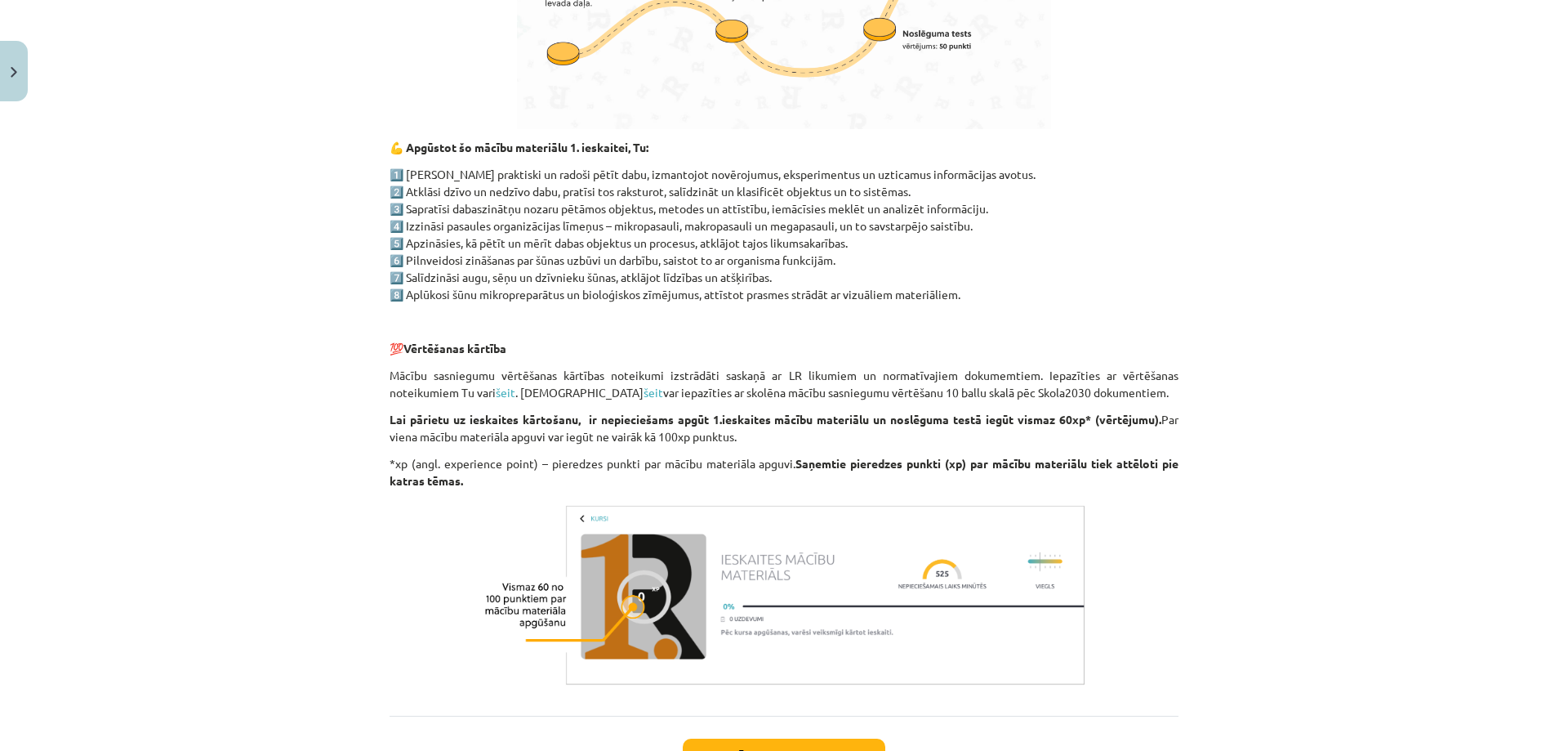
scroll to position [1137, 0]
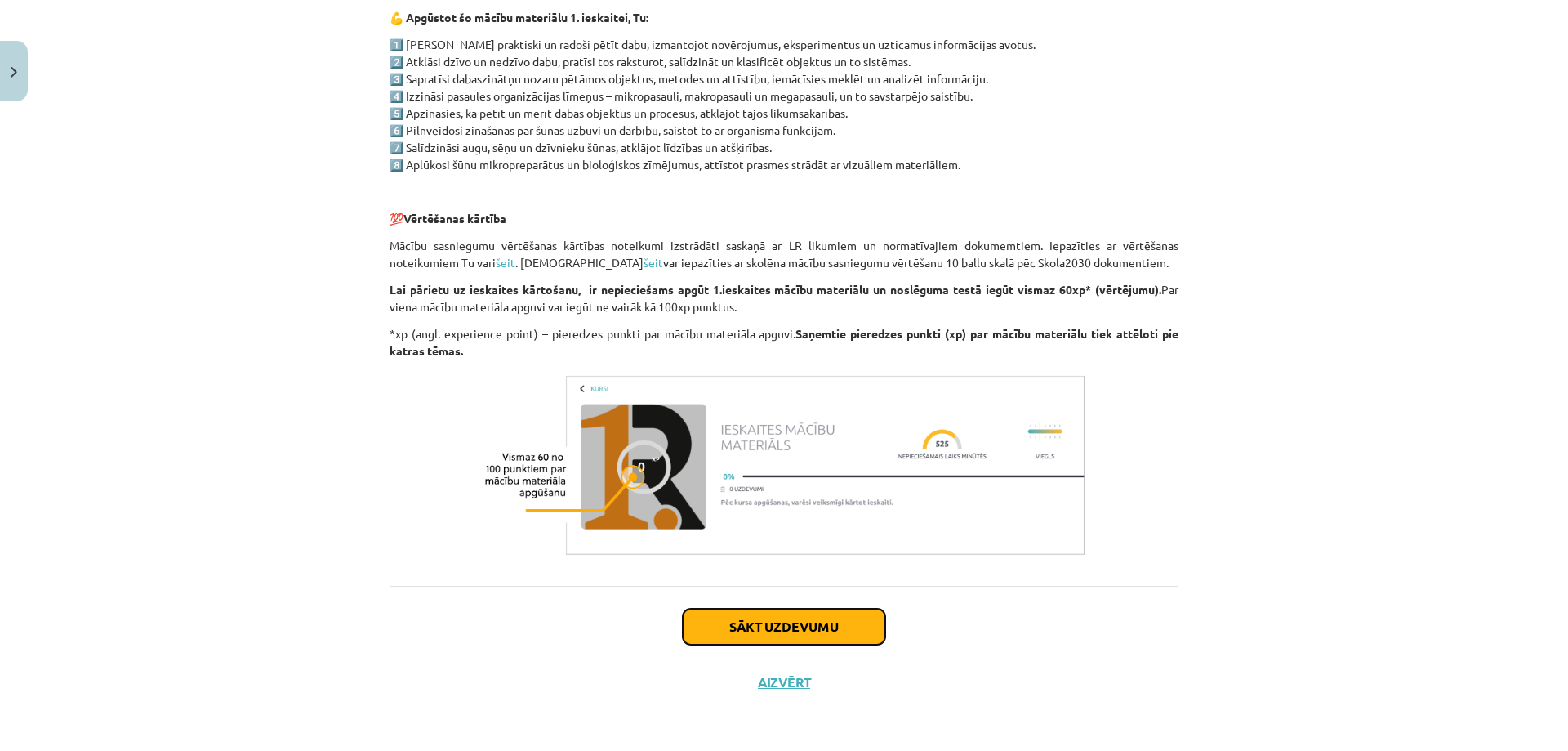
drag, startPoint x: 815, startPoint y: 621, endPoint x: 807, endPoint y: 611, distance: 12.8
click at [815, 622] on button "Sākt uzdevumu" at bounding box center [784, 626] width 202 height 36
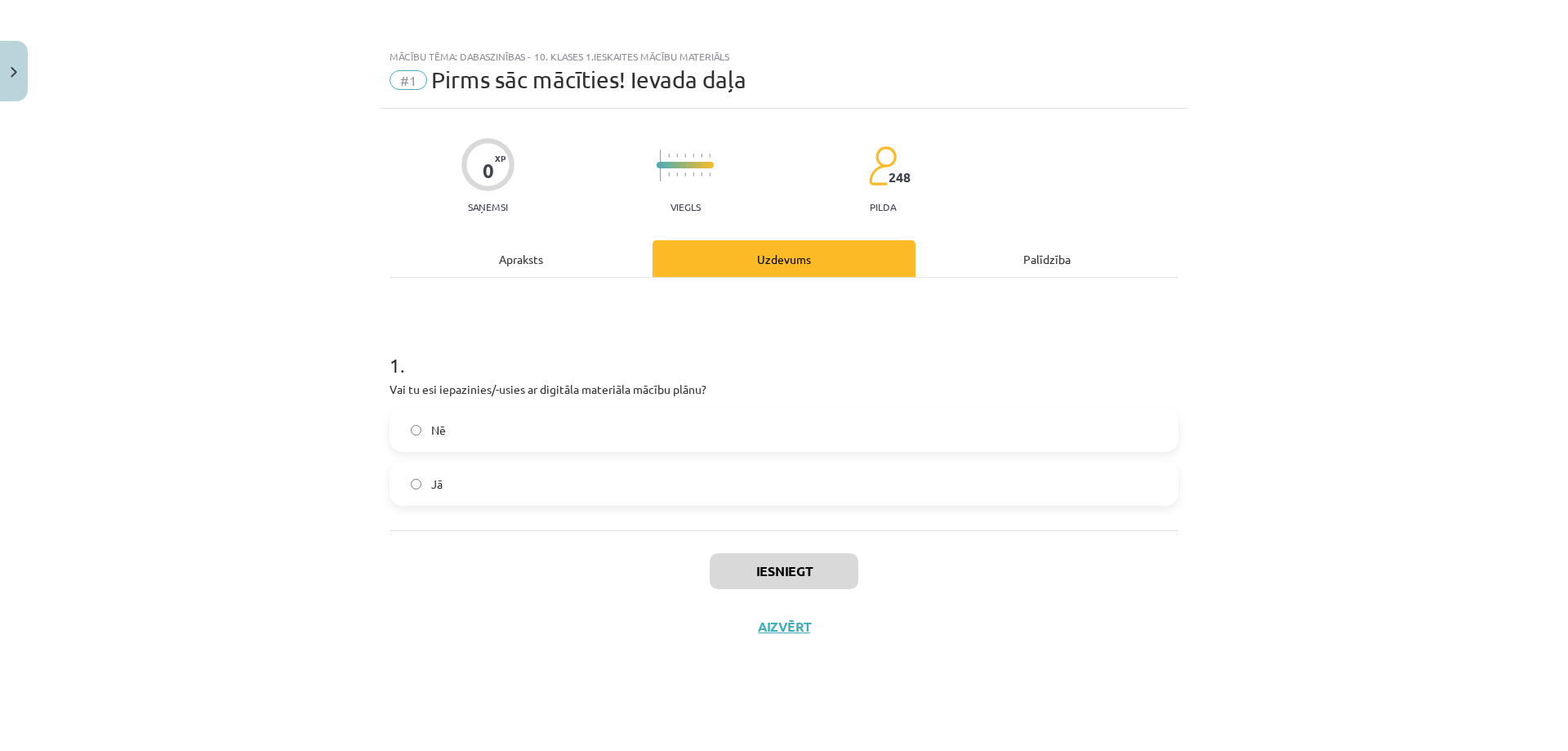
click at [475, 484] on label "Jā" at bounding box center [784, 484] width 785 height 41
click at [756, 566] on button "Iesniegt" at bounding box center [784, 571] width 148 height 36
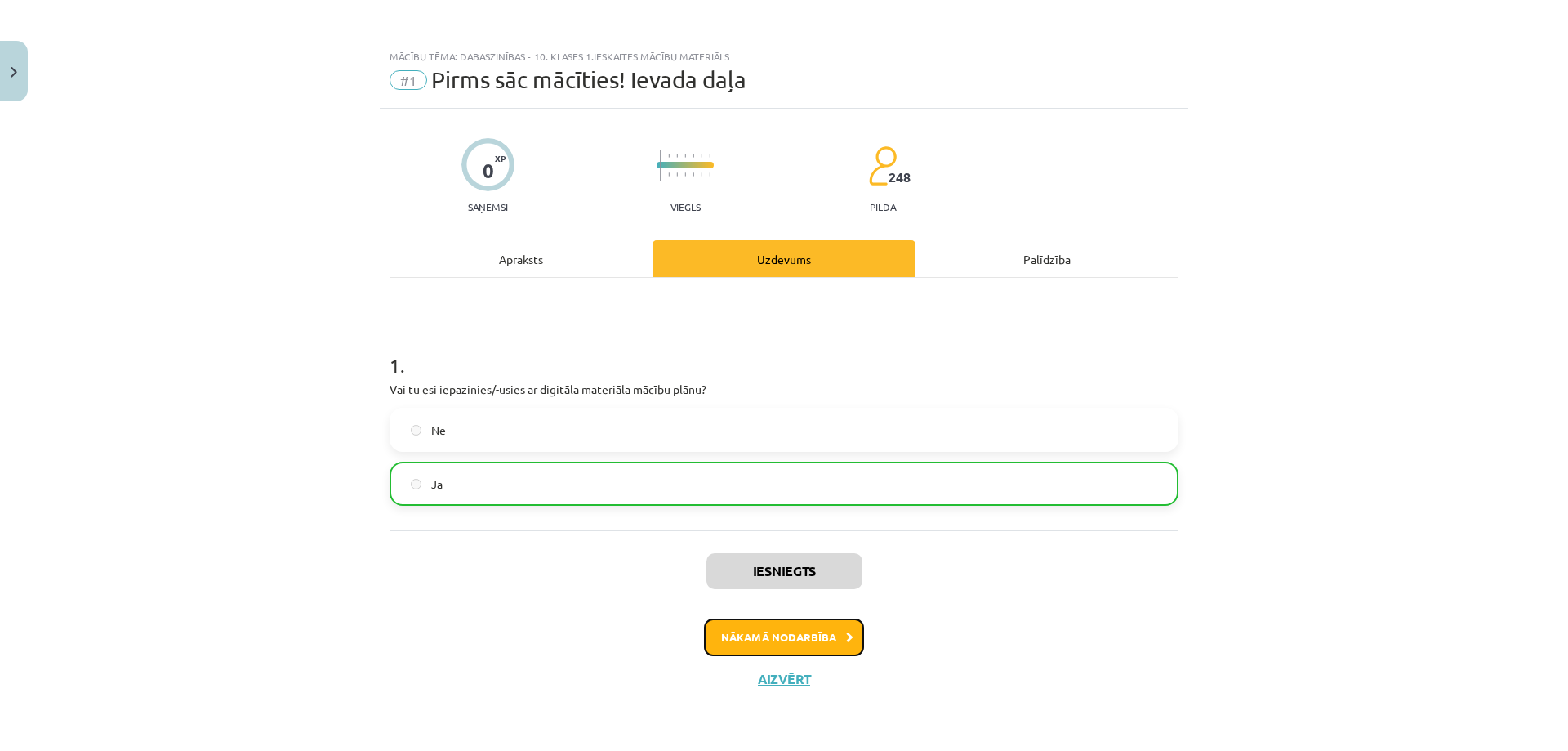
click at [802, 636] on button "Nākamā nodarbība" at bounding box center [784, 637] width 160 height 38
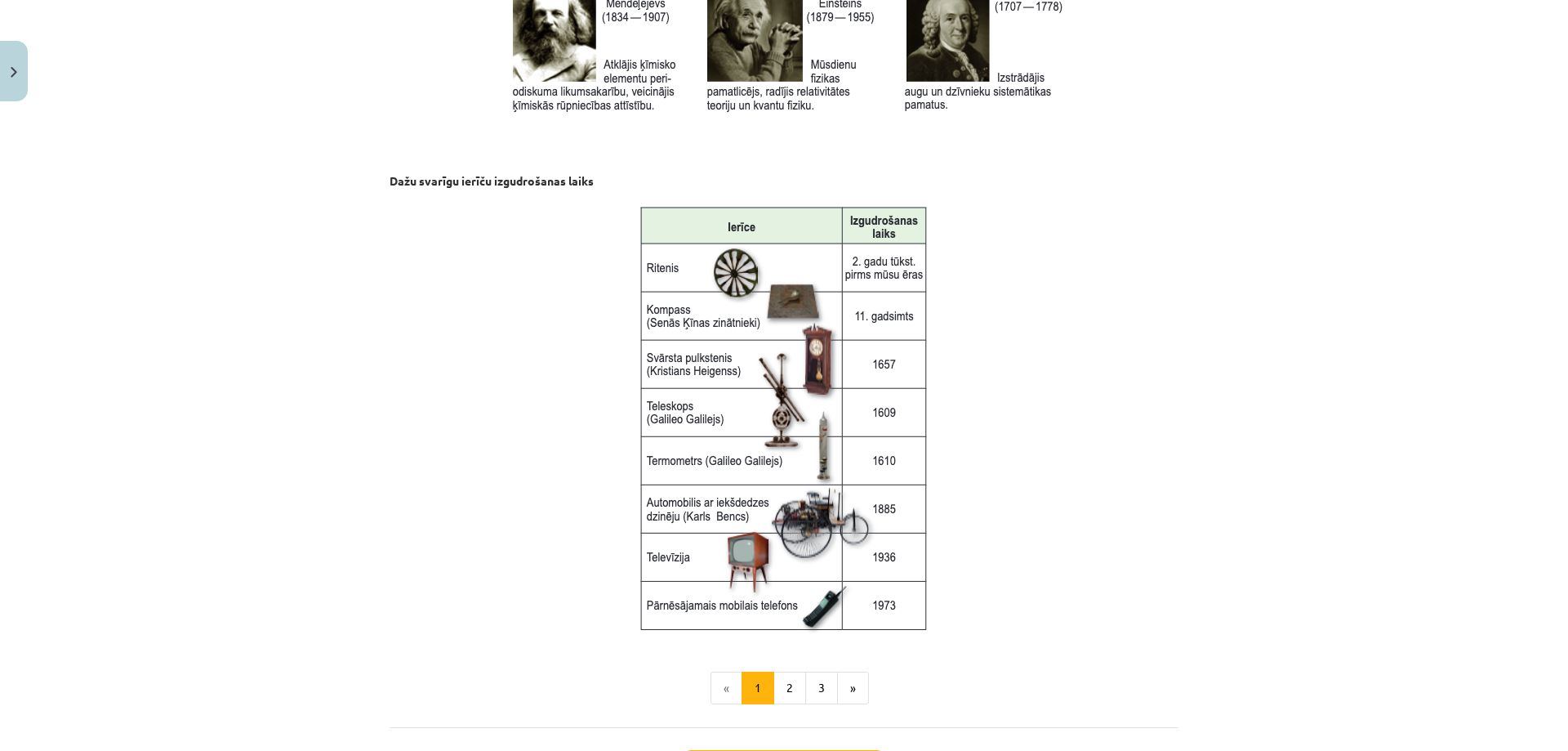
scroll to position [2049, 0]
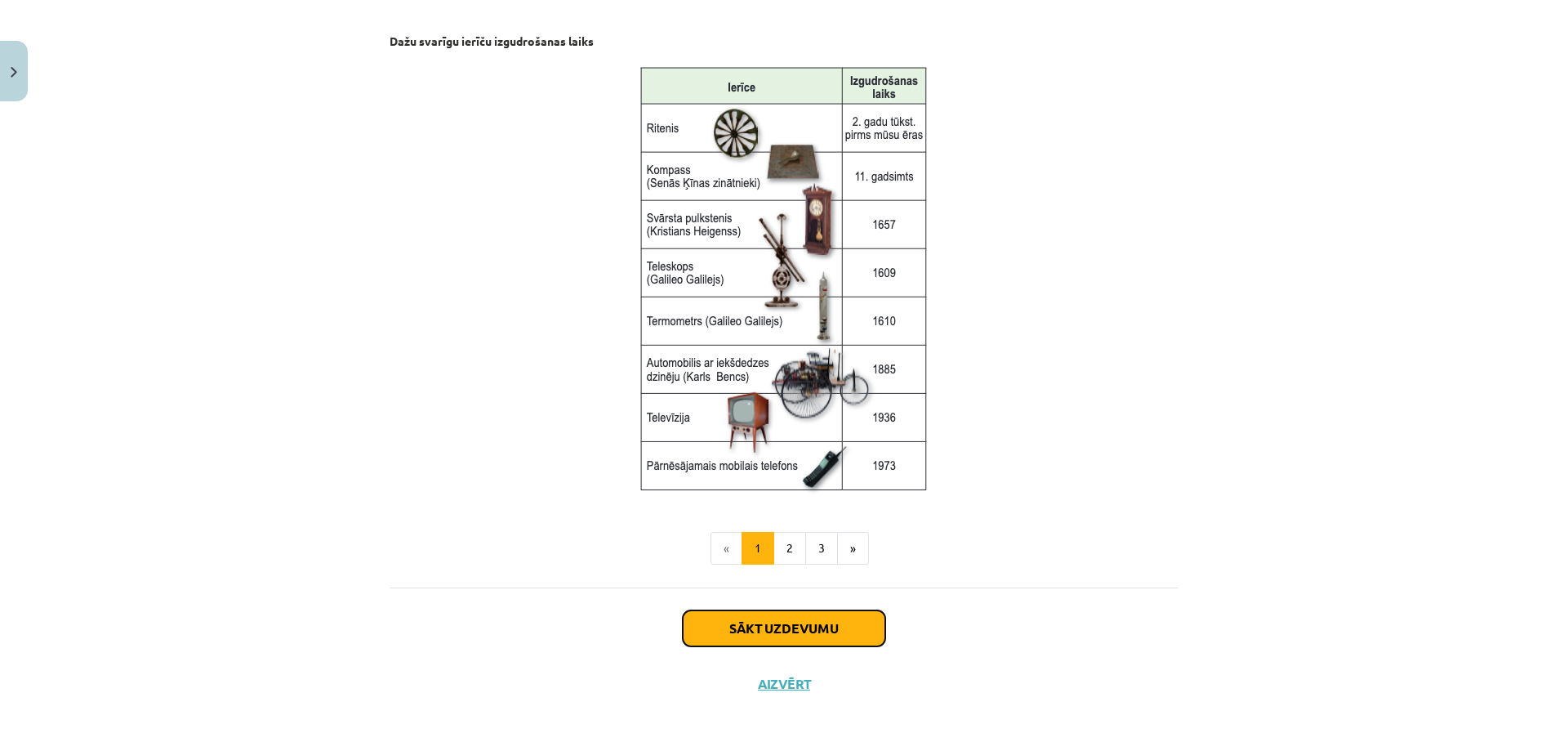
click at [789, 626] on button "Sākt uzdevumu" at bounding box center [784, 627] width 202 height 36
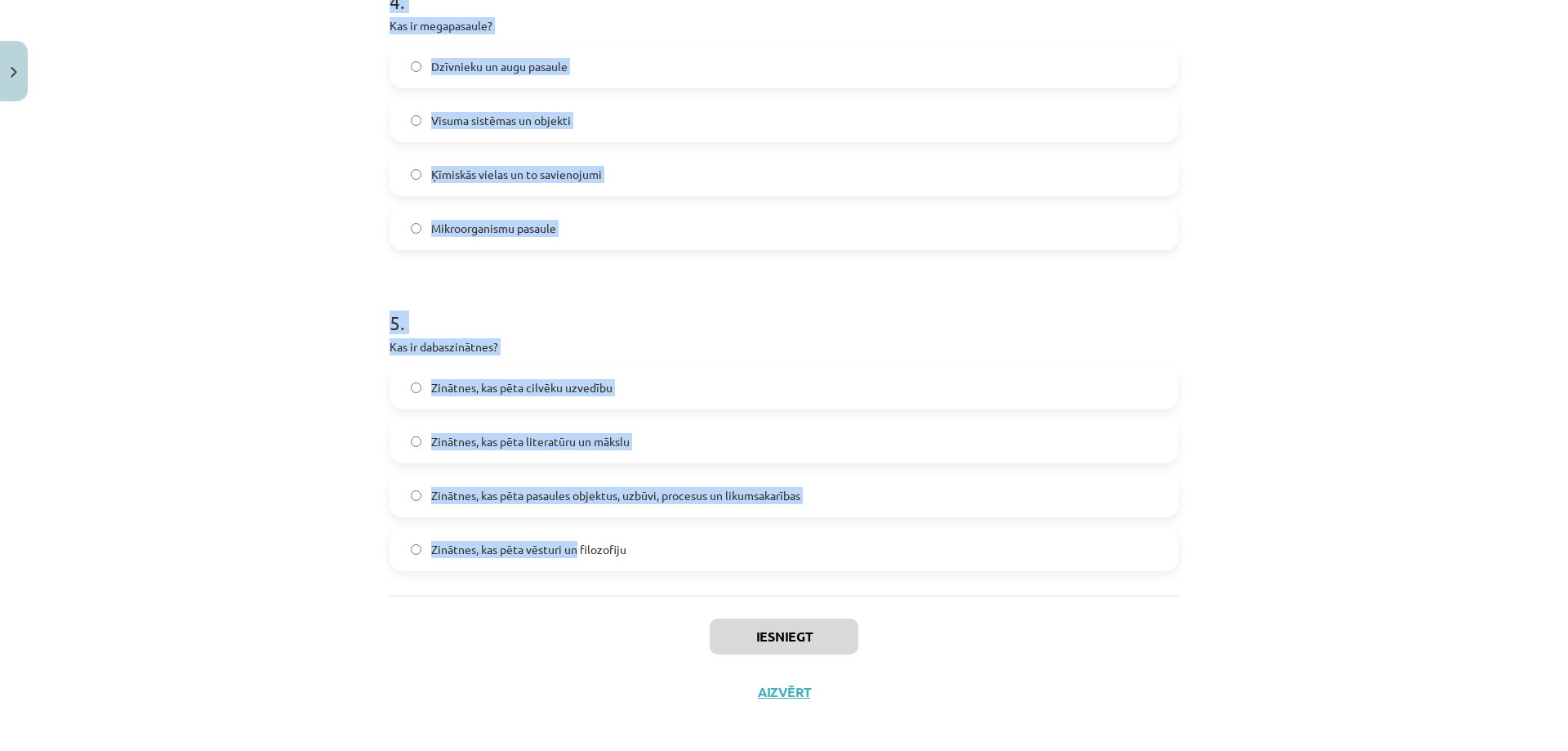
scroll to position [1336, 0]
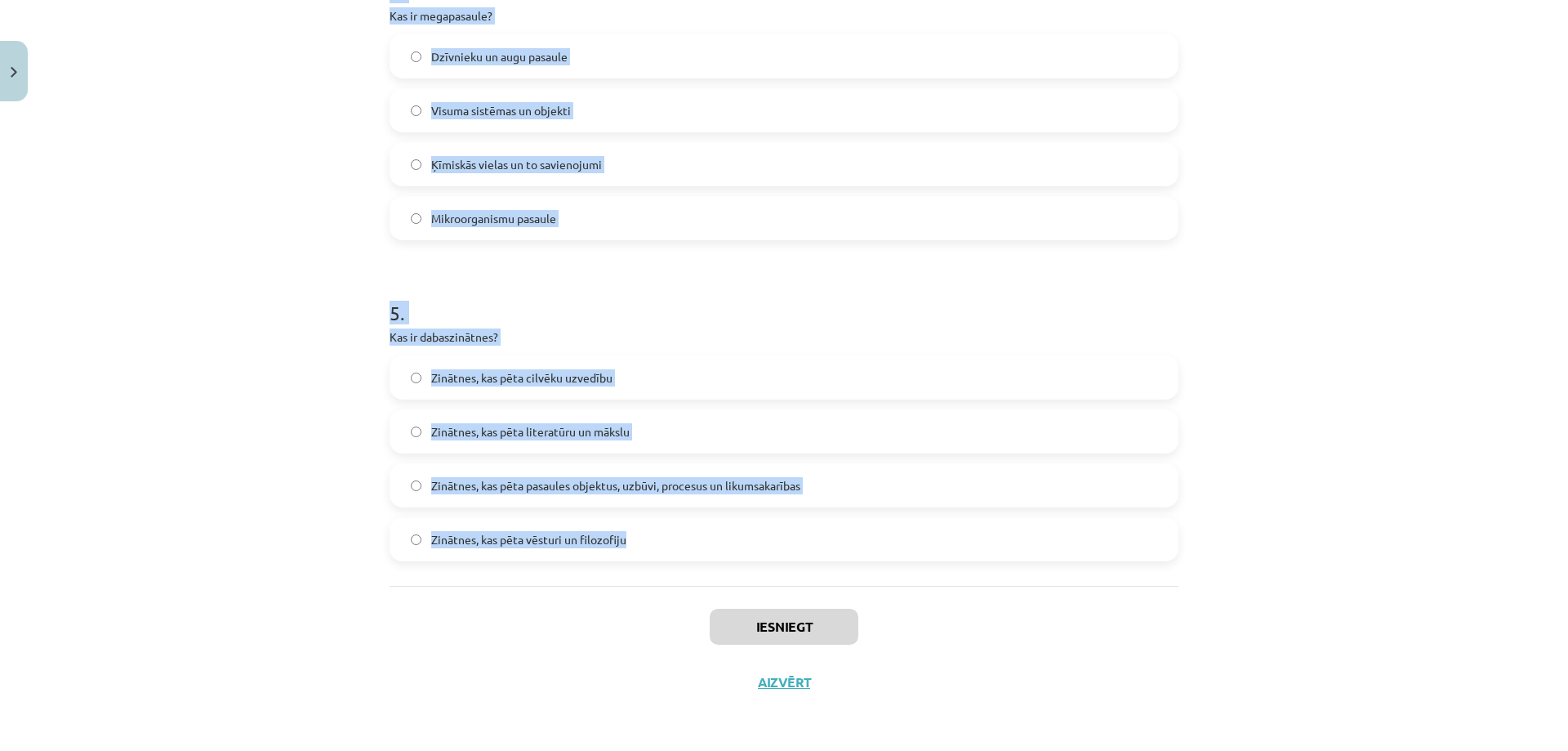
drag, startPoint x: 389, startPoint y: 325, endPoint x: 643, endPoint y: 528, distance: 325.2
copy form ". Kurā no šīm pasaulēm iekļaujas šūnas un molekulas? Dzīvā pasaule Mikropasaule…"
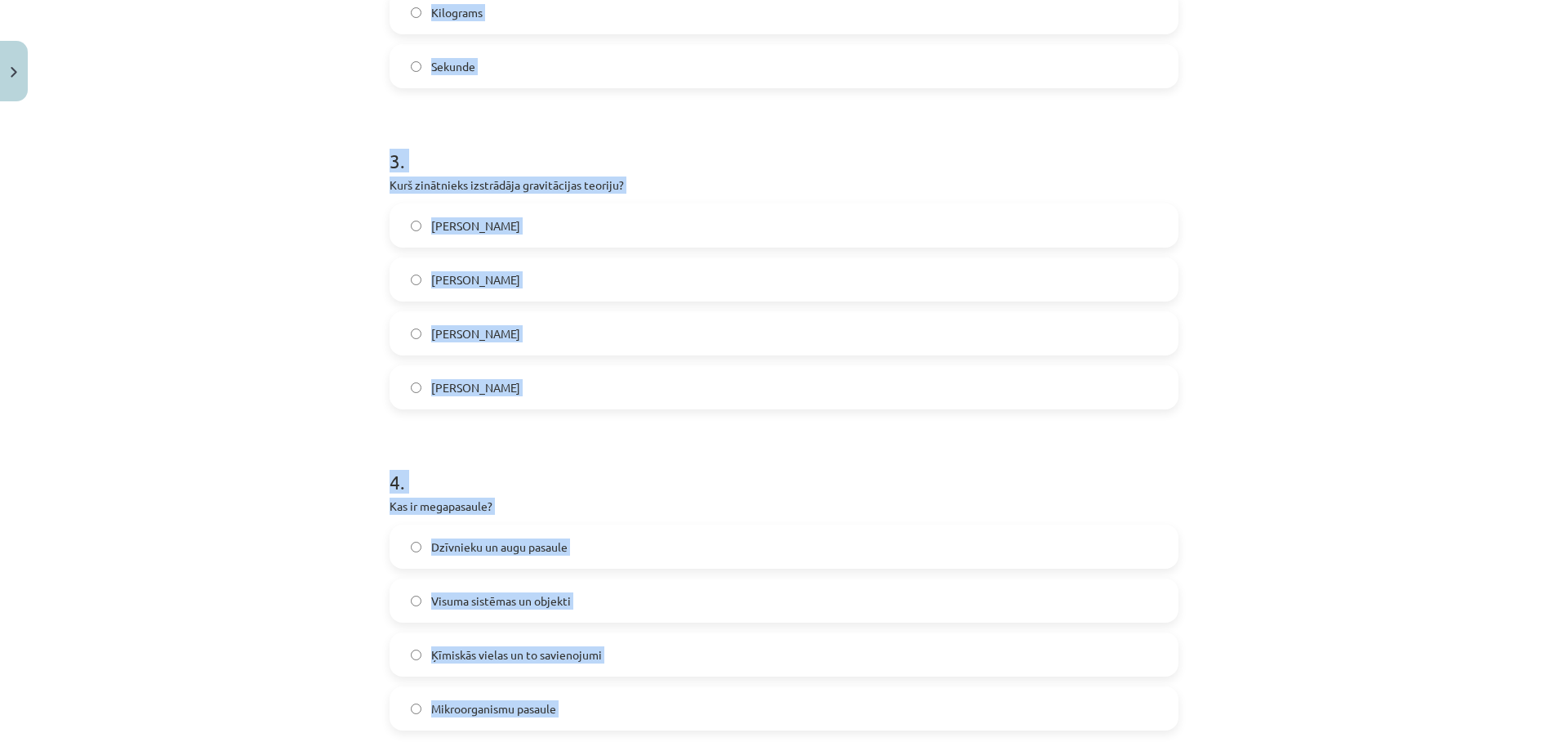
click at [254, 450] on div "Mācību tēma: Dabaszinības - 10. klases 1.ieskaites mācību materiāls #2 1. tēma.…" at bounding box center [784, 376] width 1568 height 751
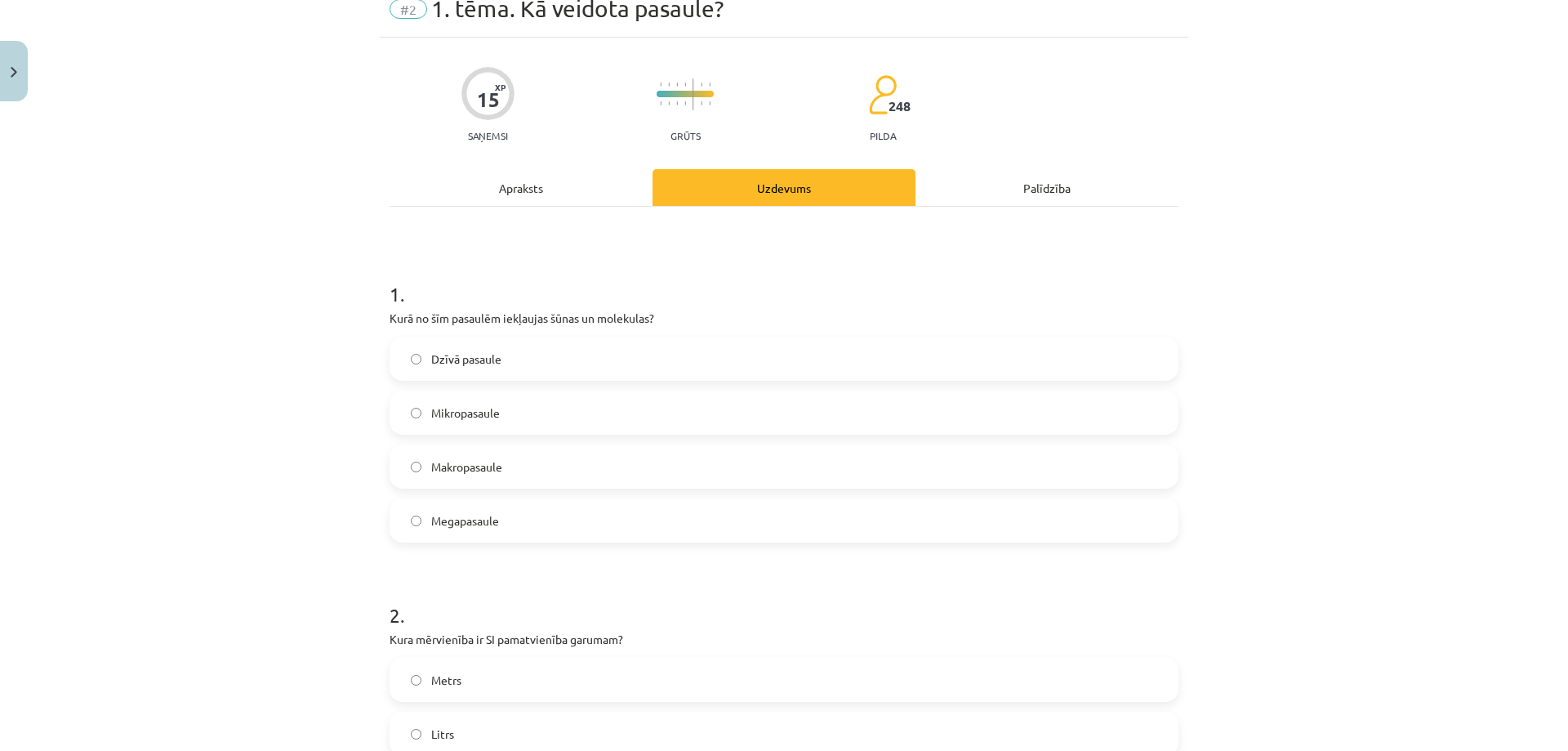
scroll to position [29, 0]
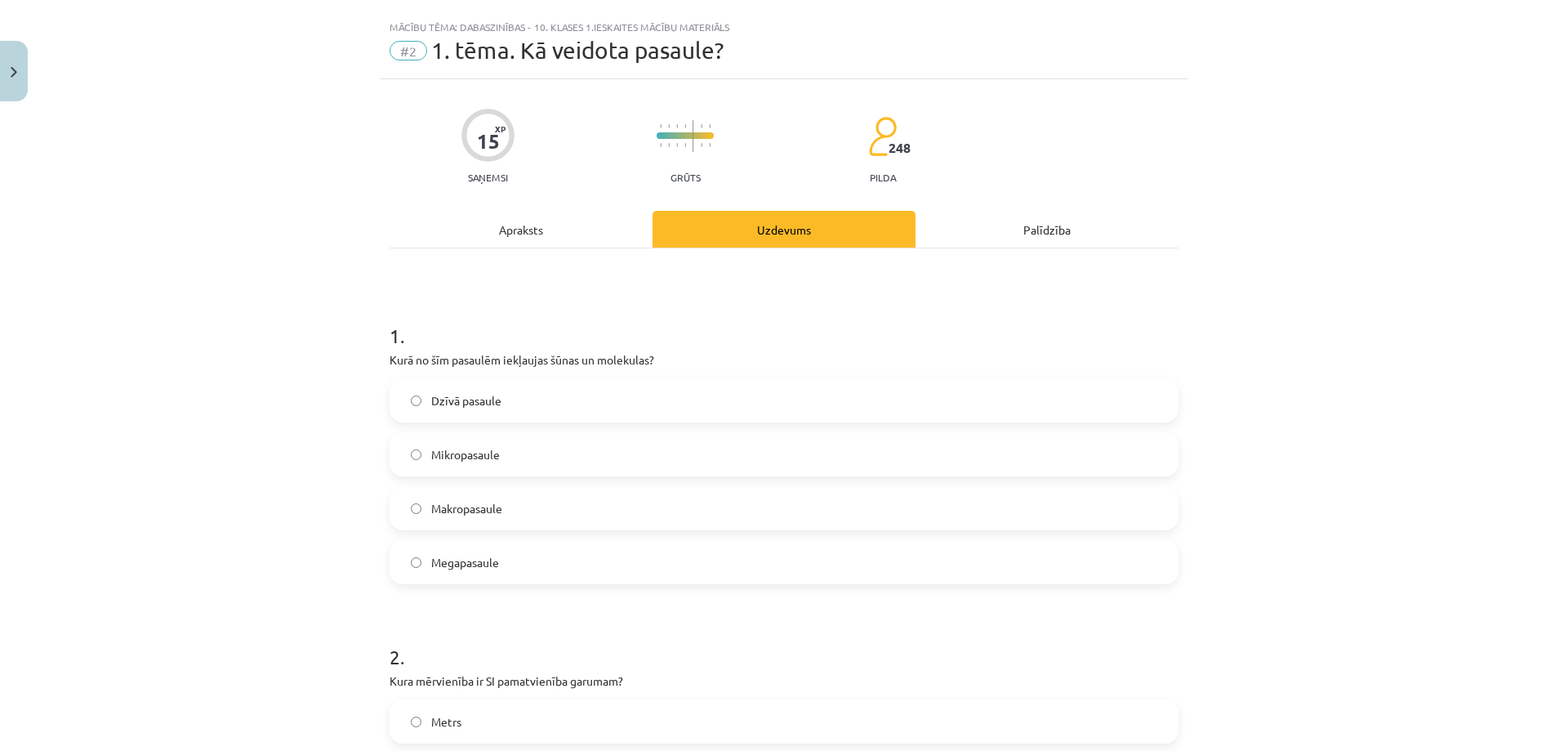
click at [416, 464] on label "Mikropasaule" at bounding box center [784, 454] width 785 height 41
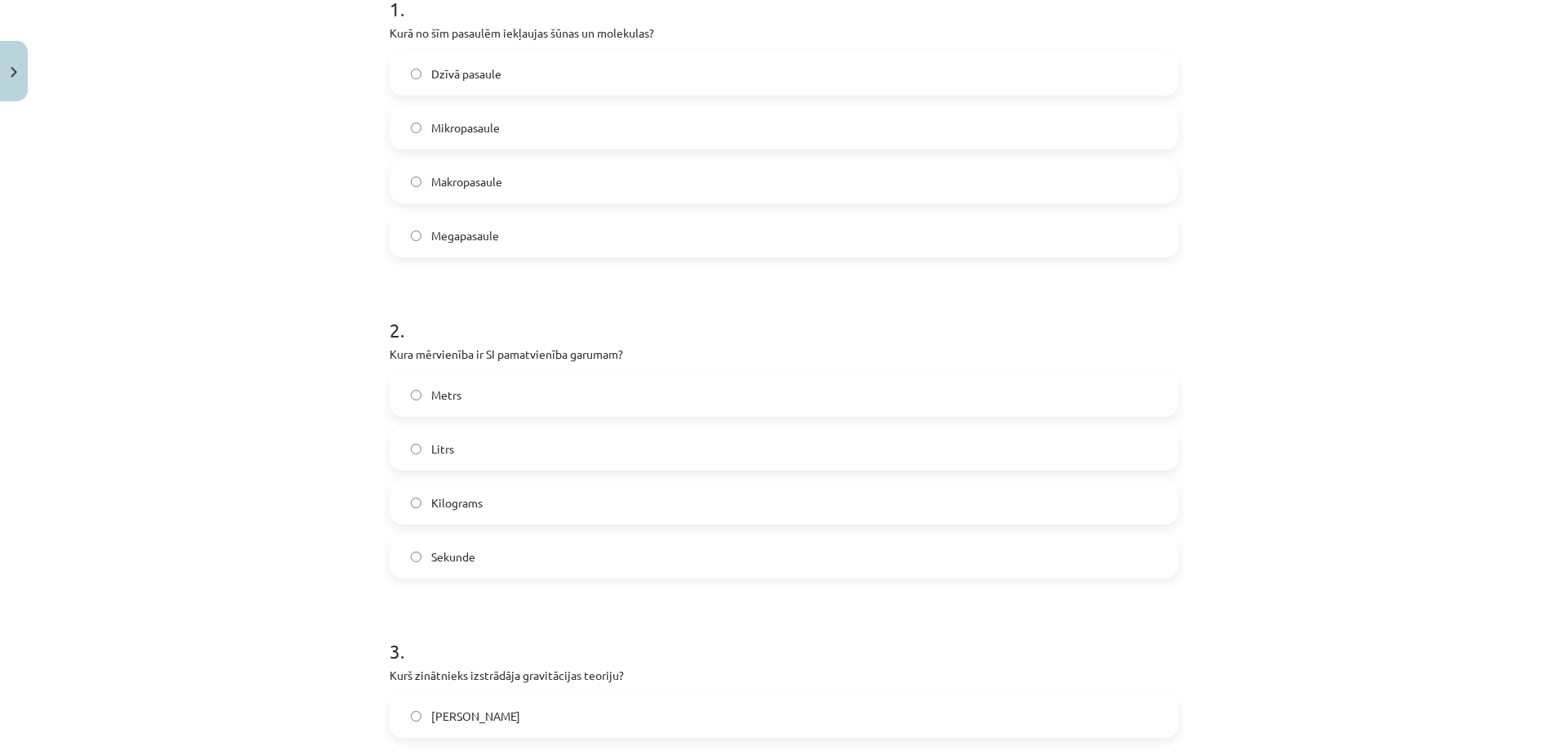
click at [421, 400] on label "Metrs" at bounding box center [784, 395] width 785 height 41
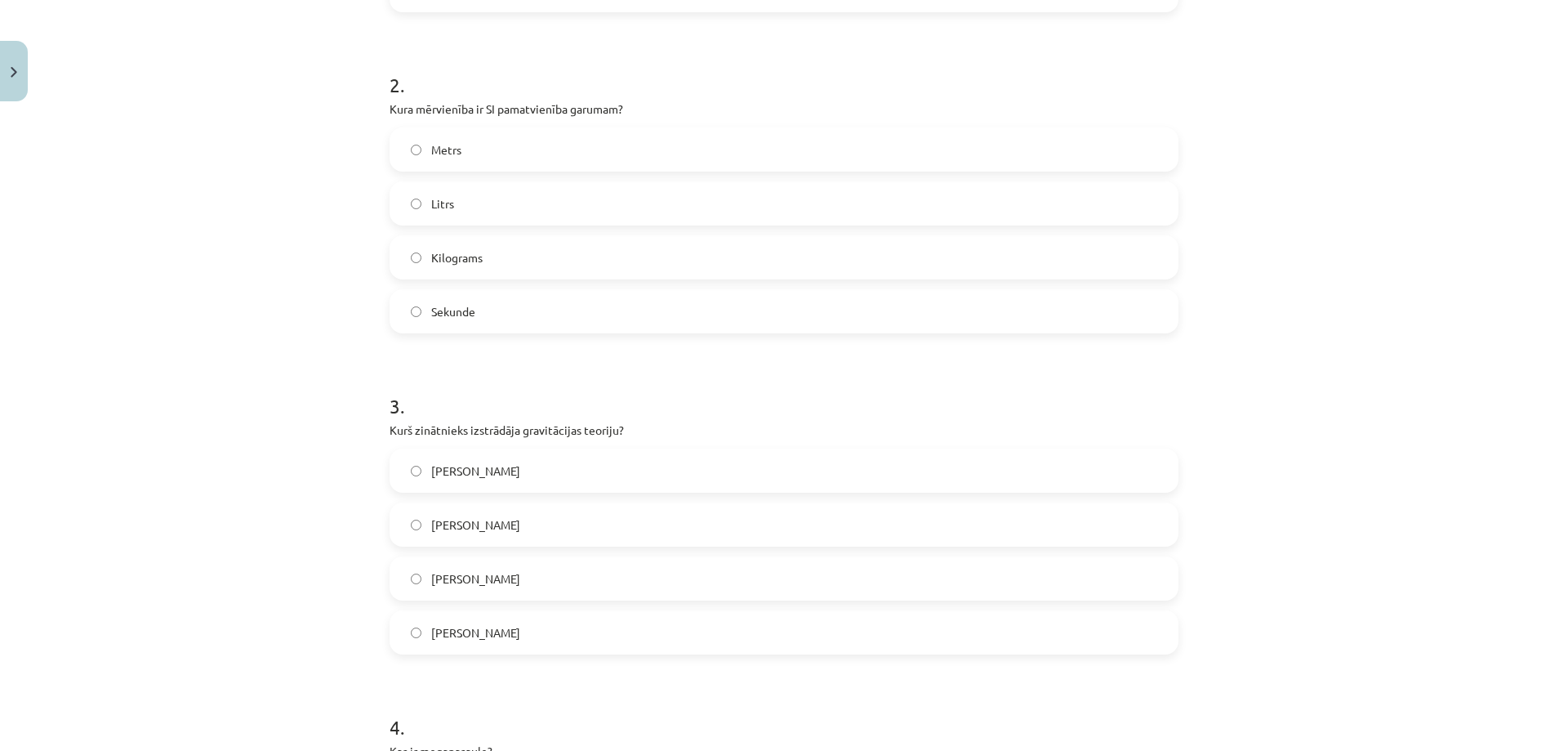
click at [431, 474] on span "[PERSON_NAME]" at bounding box center [475, 471] width 89 height 17
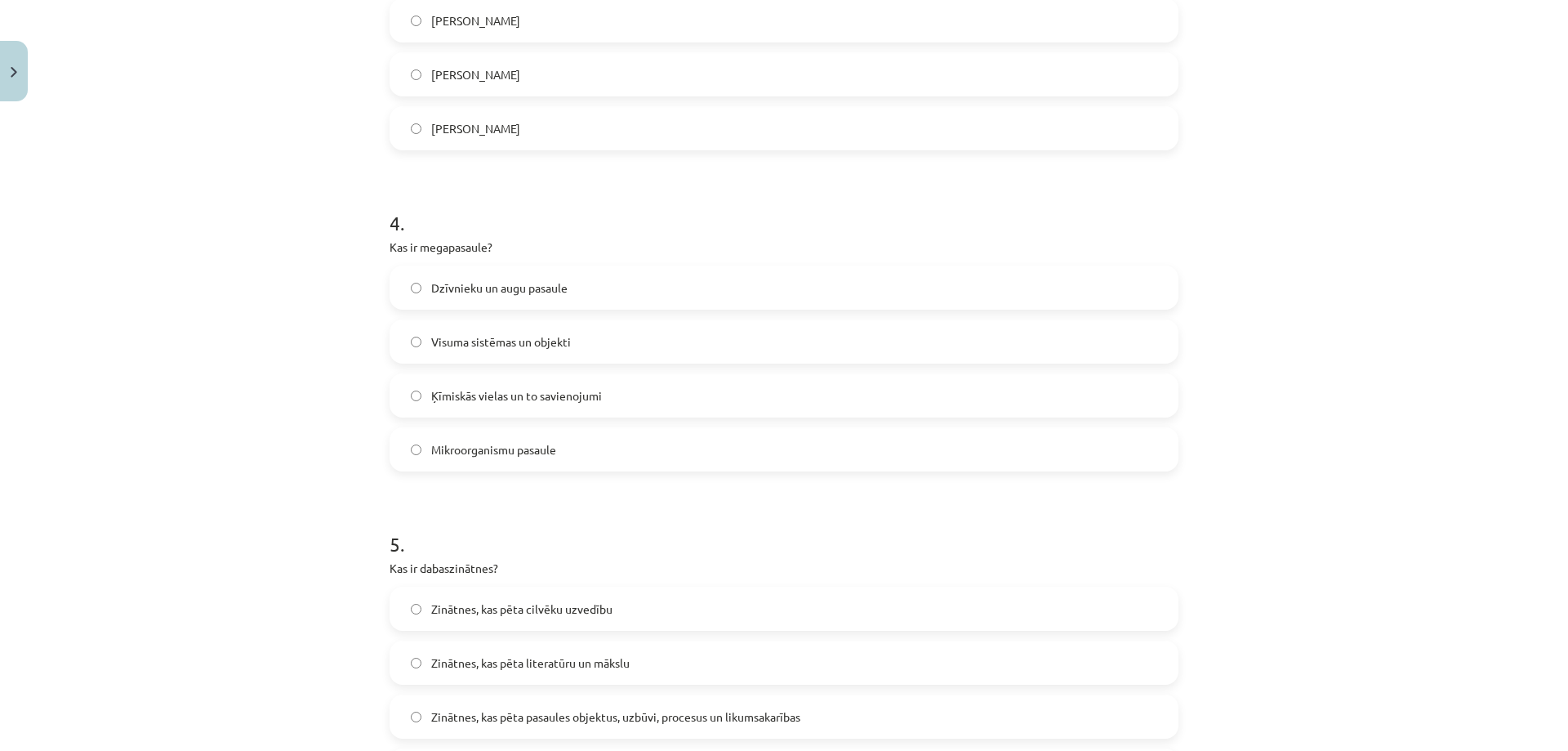
scroll to position [1336, 0]
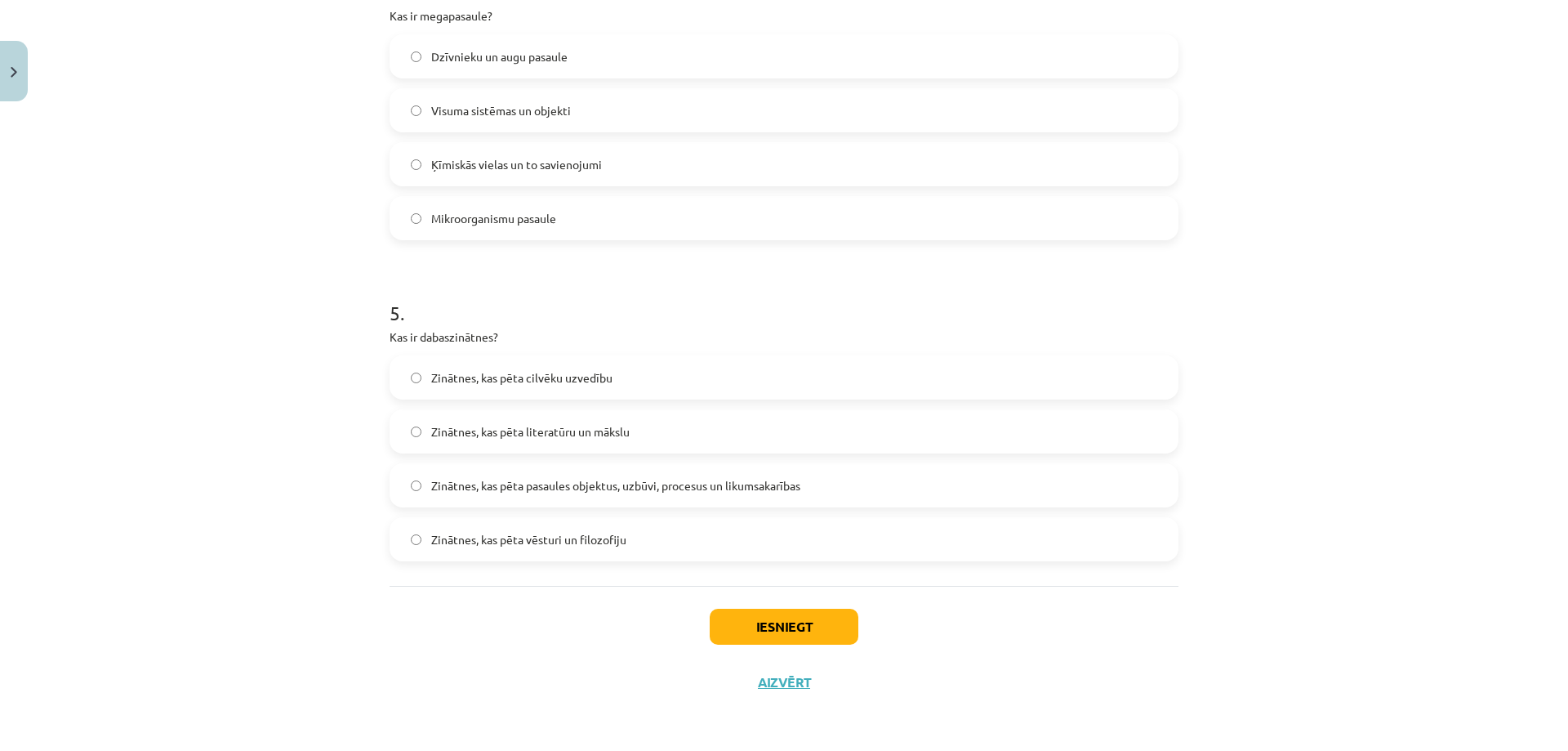
click at [443, 492] on span "Zinātnes, kas pēta pasaules objektus, uzbūvi, procesus un likumsakarības" at bounding box center [615, 485] width 369 height 17
click at [716, 619] on button "Iesniegt" at bounding box center [784, 626] width 148 height 36
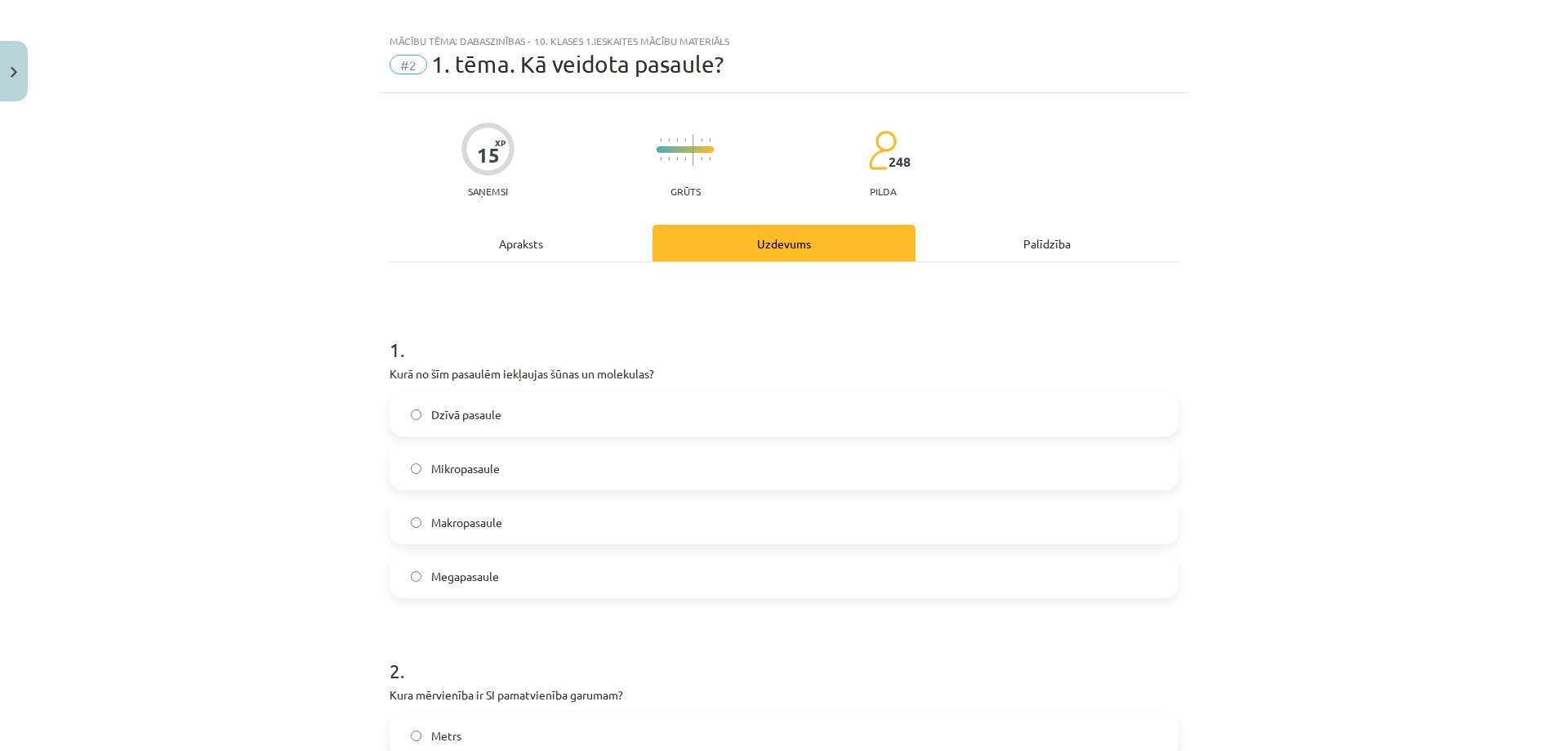
scroll to position [0, 0]
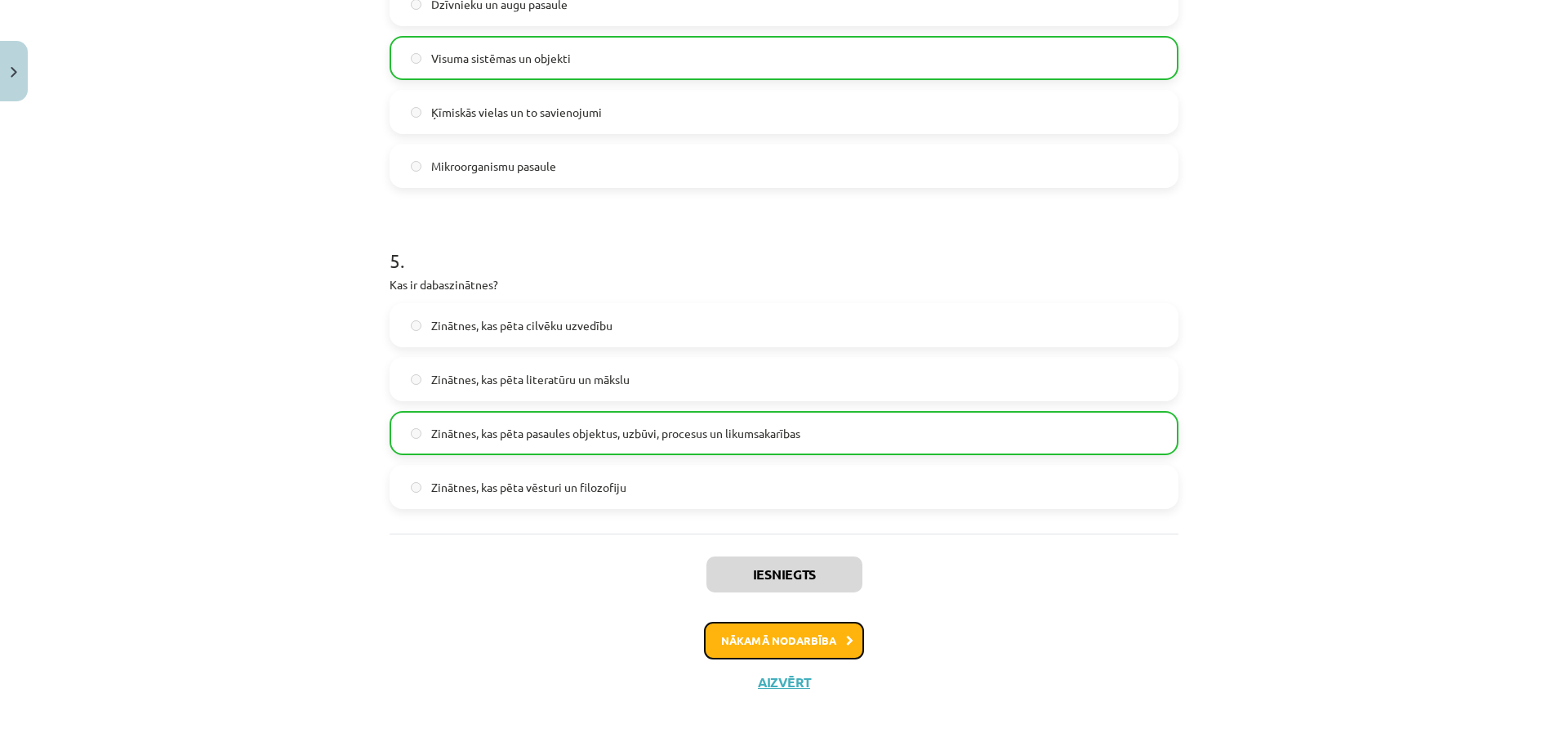
click at [772, 638] on button "Nākamā nodarbība" at bounding box center [784, 640] width 160 height 38
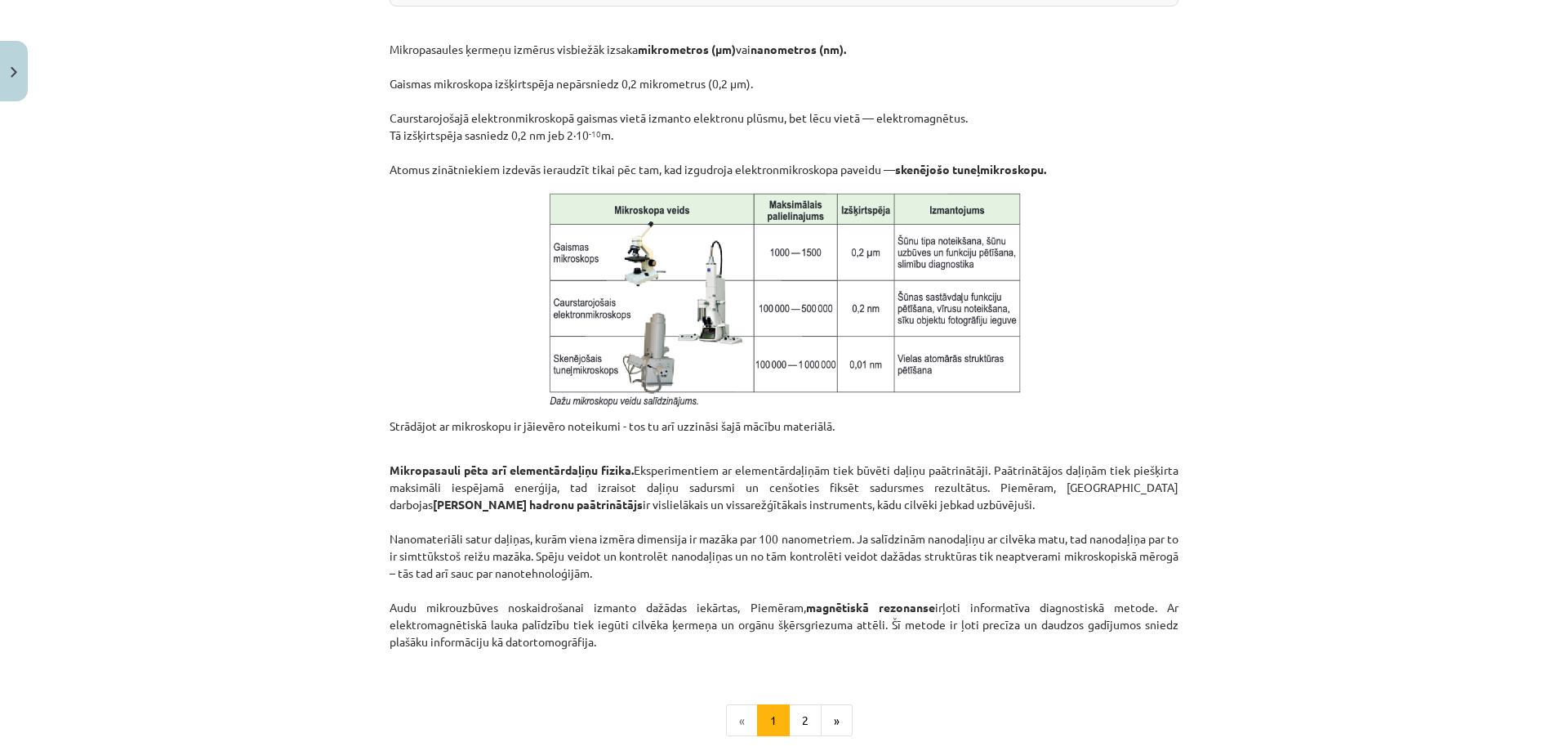
scroll to position [1244, 0]
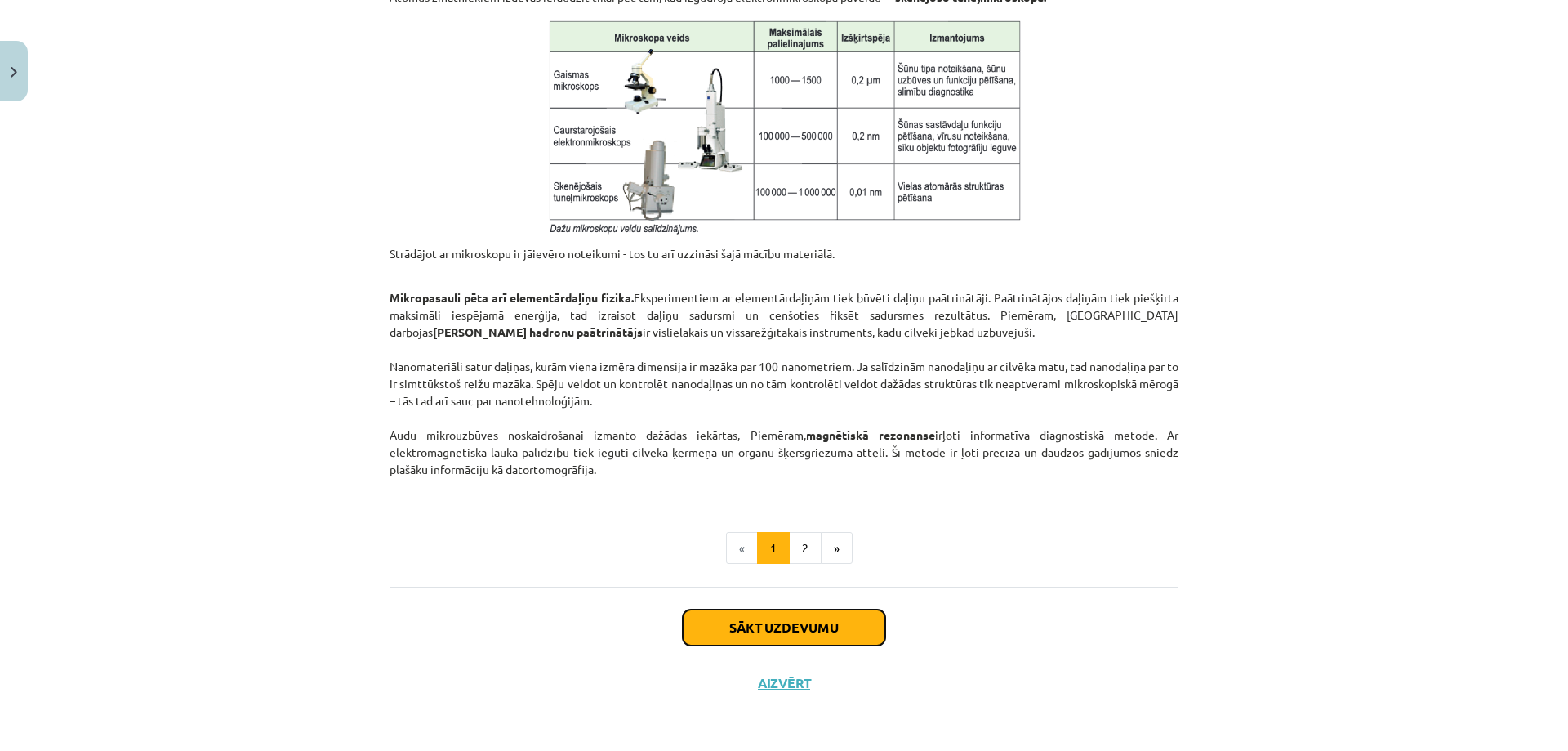
click at [838, 624] on button "Sākt uzdevumu" at bounding box center [784, 626] width 202 height 36
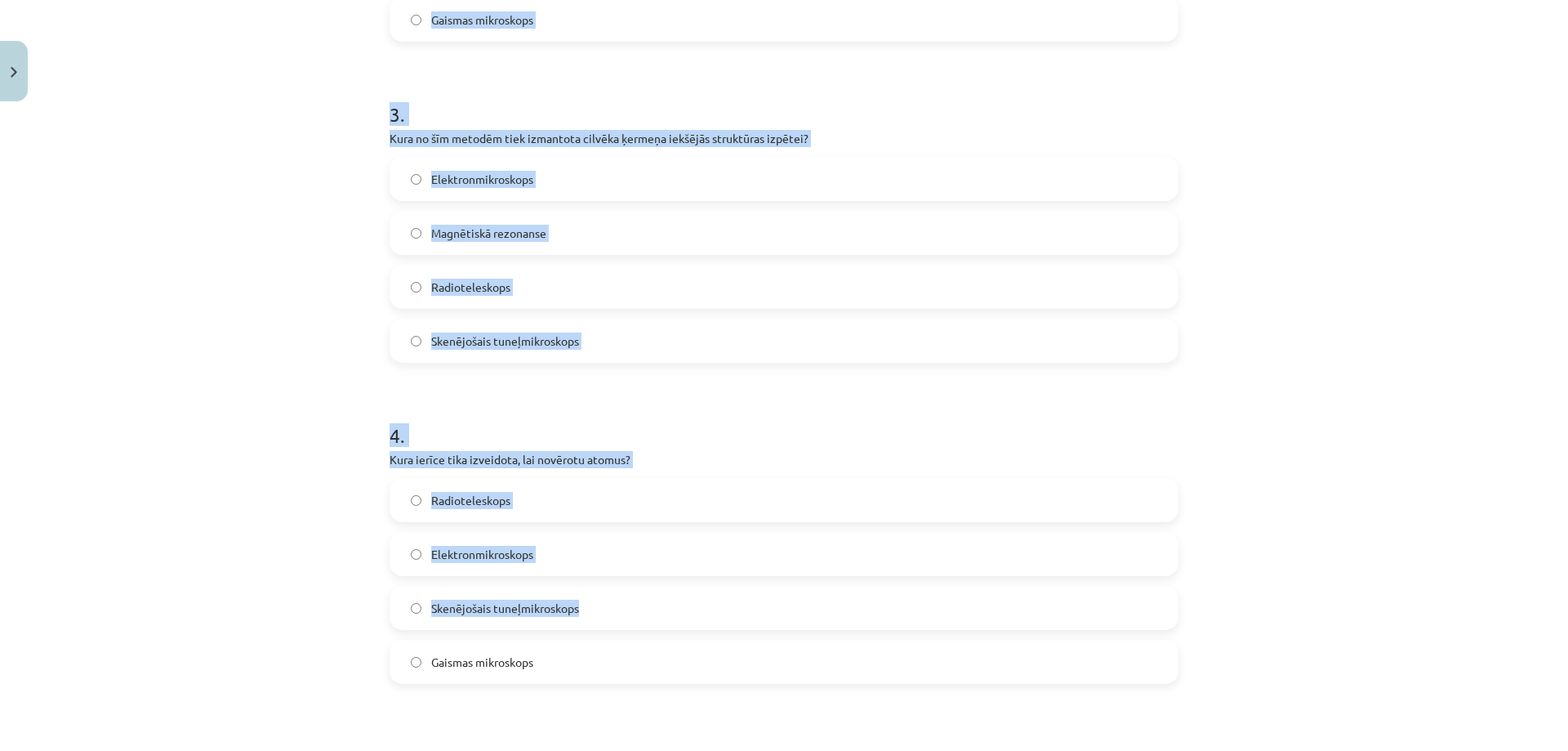
scroll to position [1348, 0]
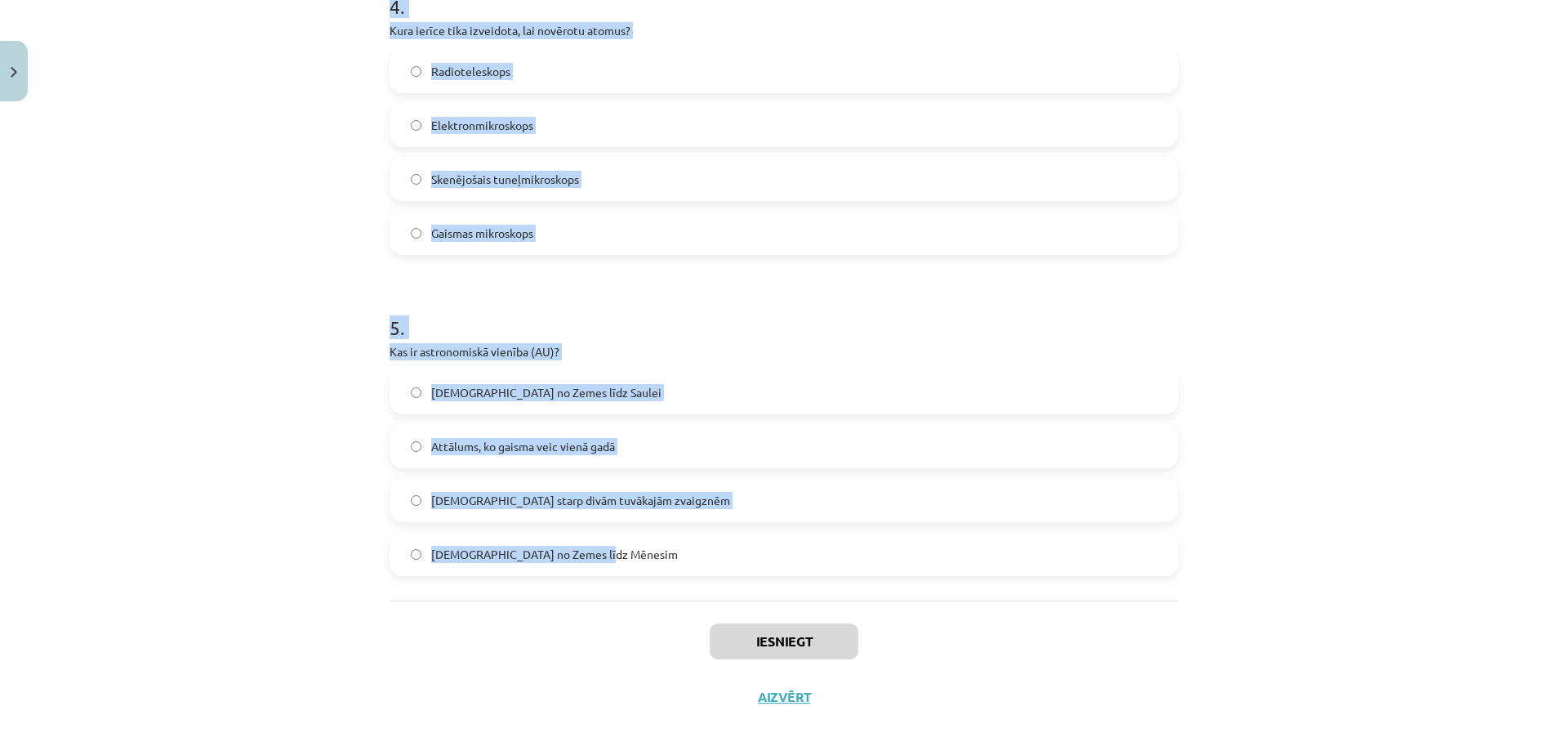
drag, startPoint x: 387, startPoint y: 350, endPoint x: 703, endPoint y: 578, distance: 389.7
copy form "1 . Kādu izmēru objekti pieder mikropasaules kategorijai? No 1 μm līdz 10 cm Li…"
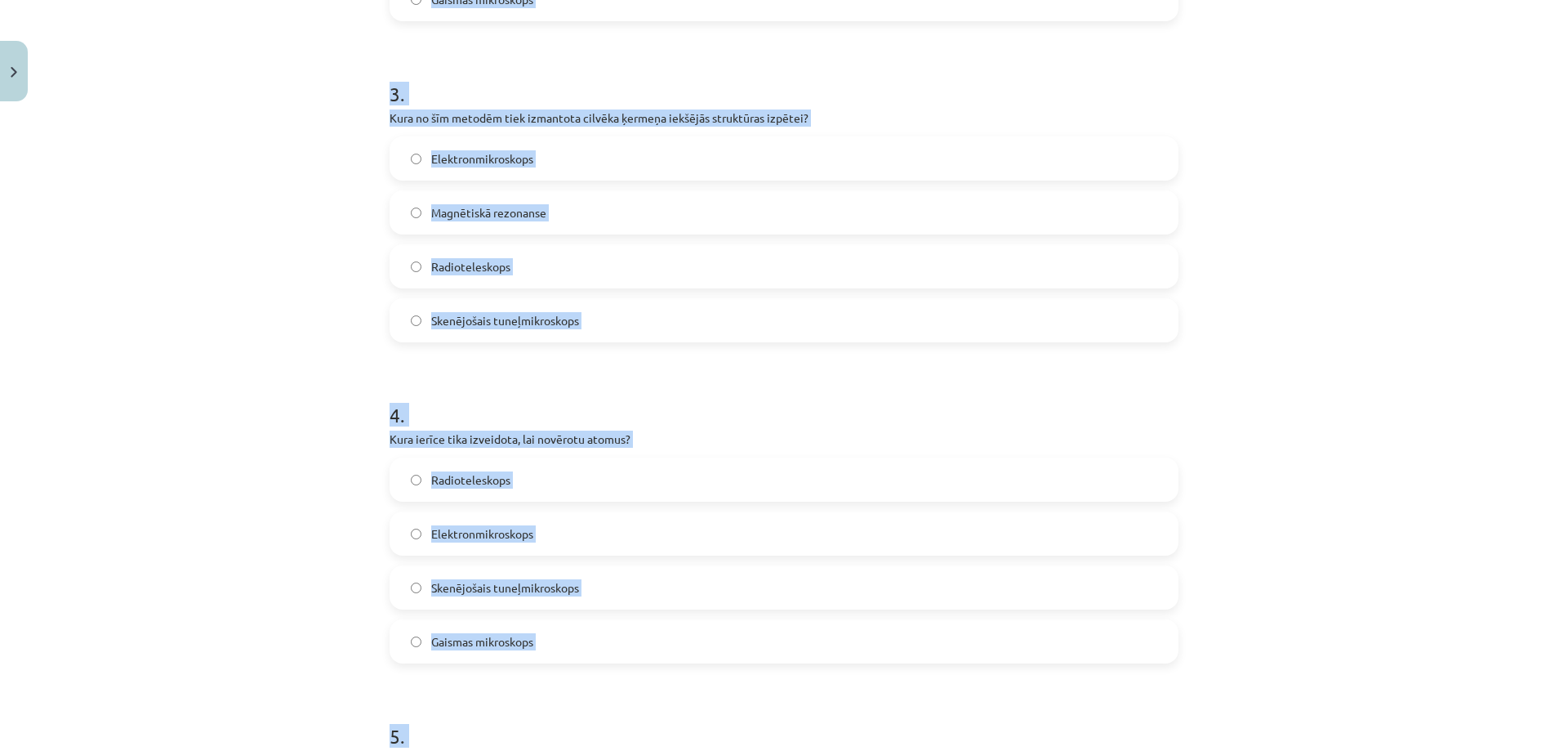
click at [265, 353] on div "Mācību tēma: Dabaszinības - 10. klases 1.ieskaites mācību materiāls #3 2. tēma.…" at bounding box center [784, 376] width 1568 height 751
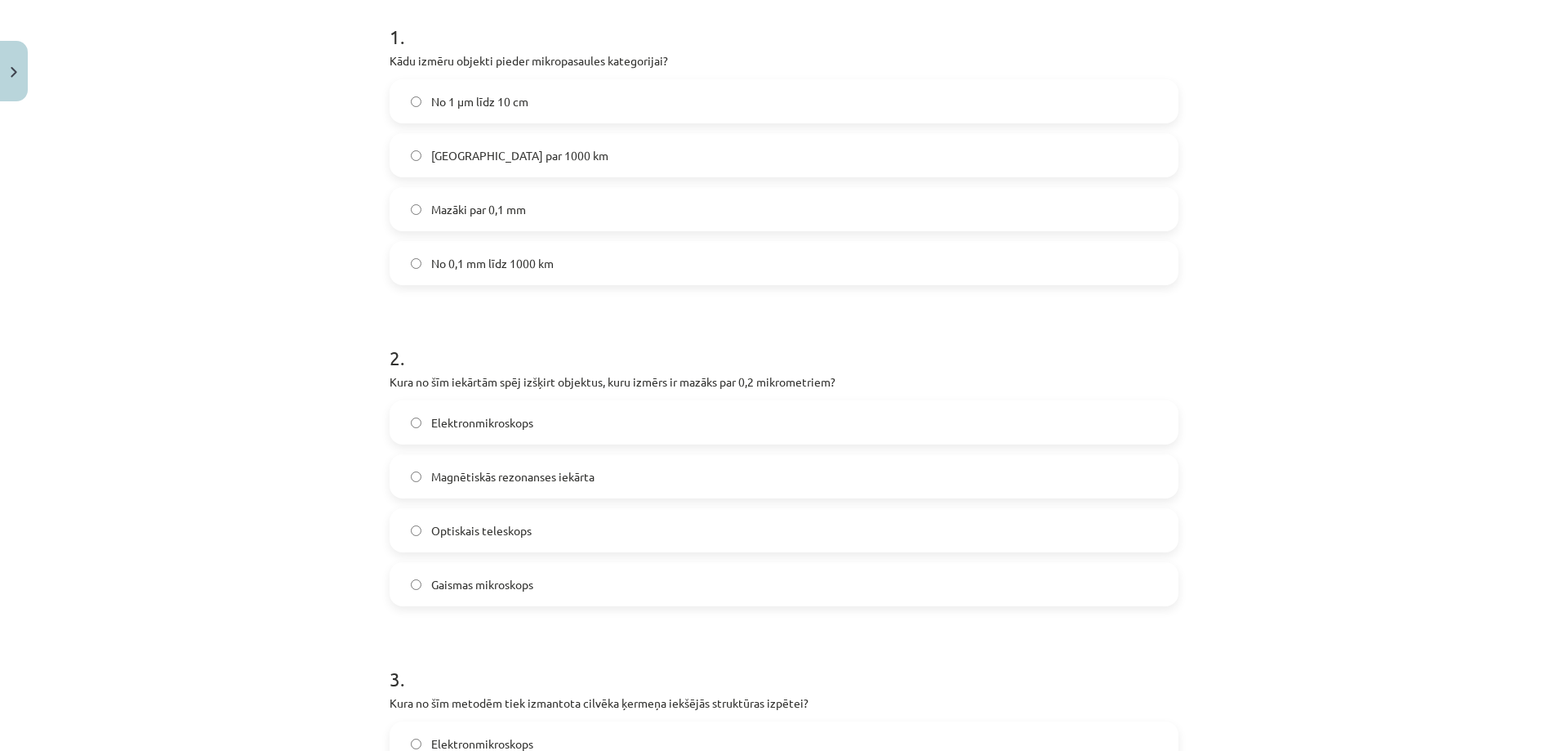
scroll to position [286, 0]
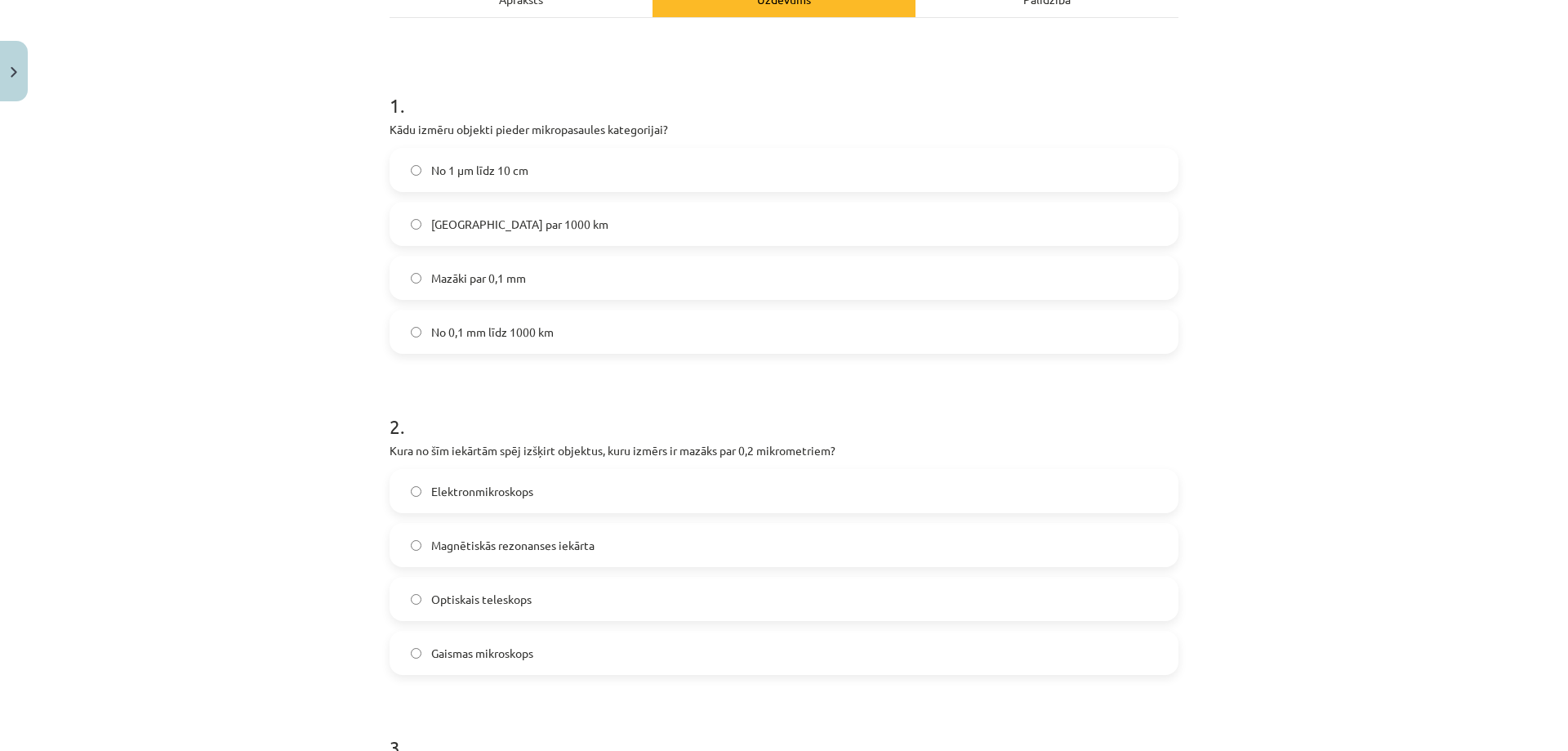
click at [456, 272] on span "Mazāki par 0,1 mm" at bounding box center [478, 278] width 94 height 17
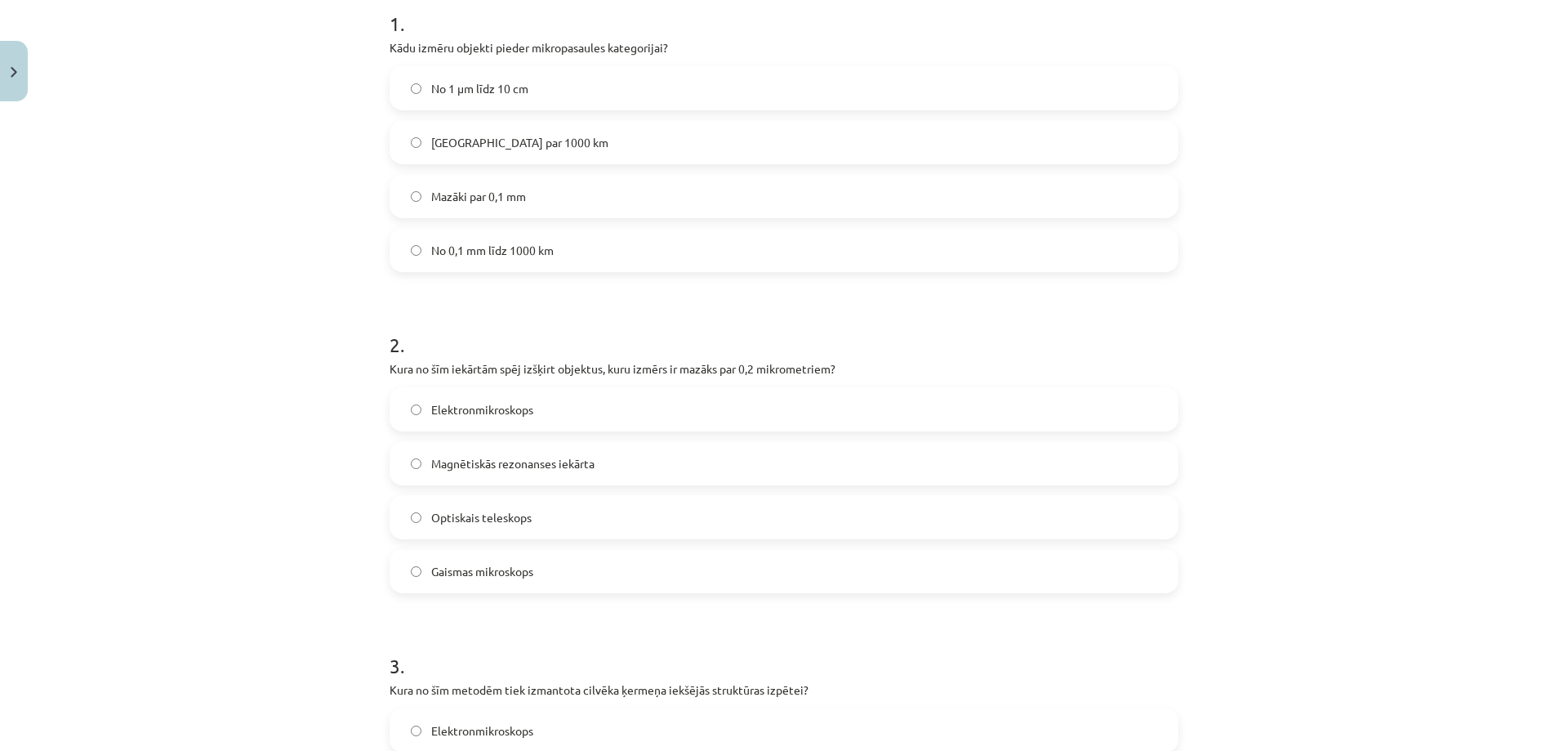
click at [402, 415] on label "Elektronmikroskops" at bounding box center [784, 409] width 785 height 41
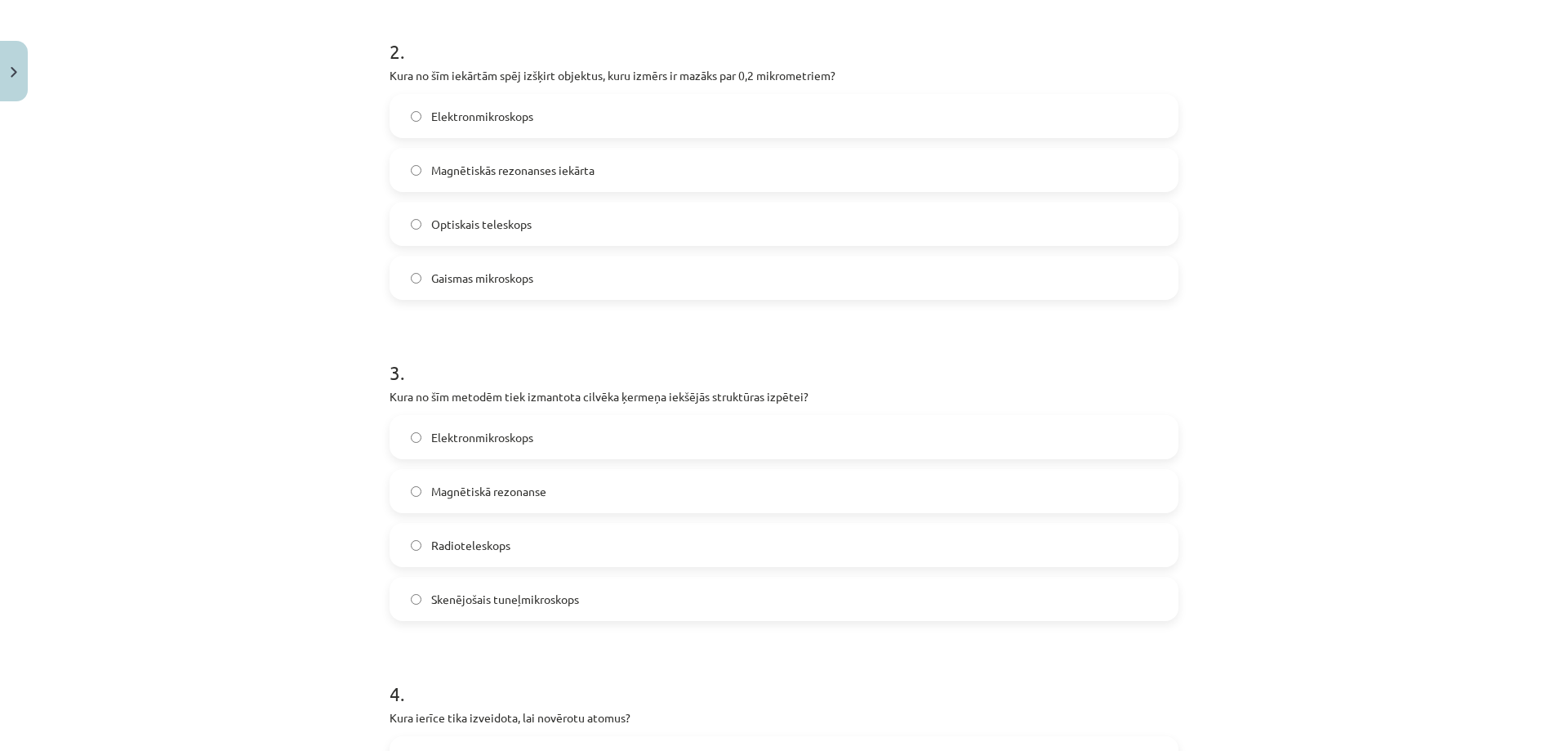
scroll to position [694, 0]
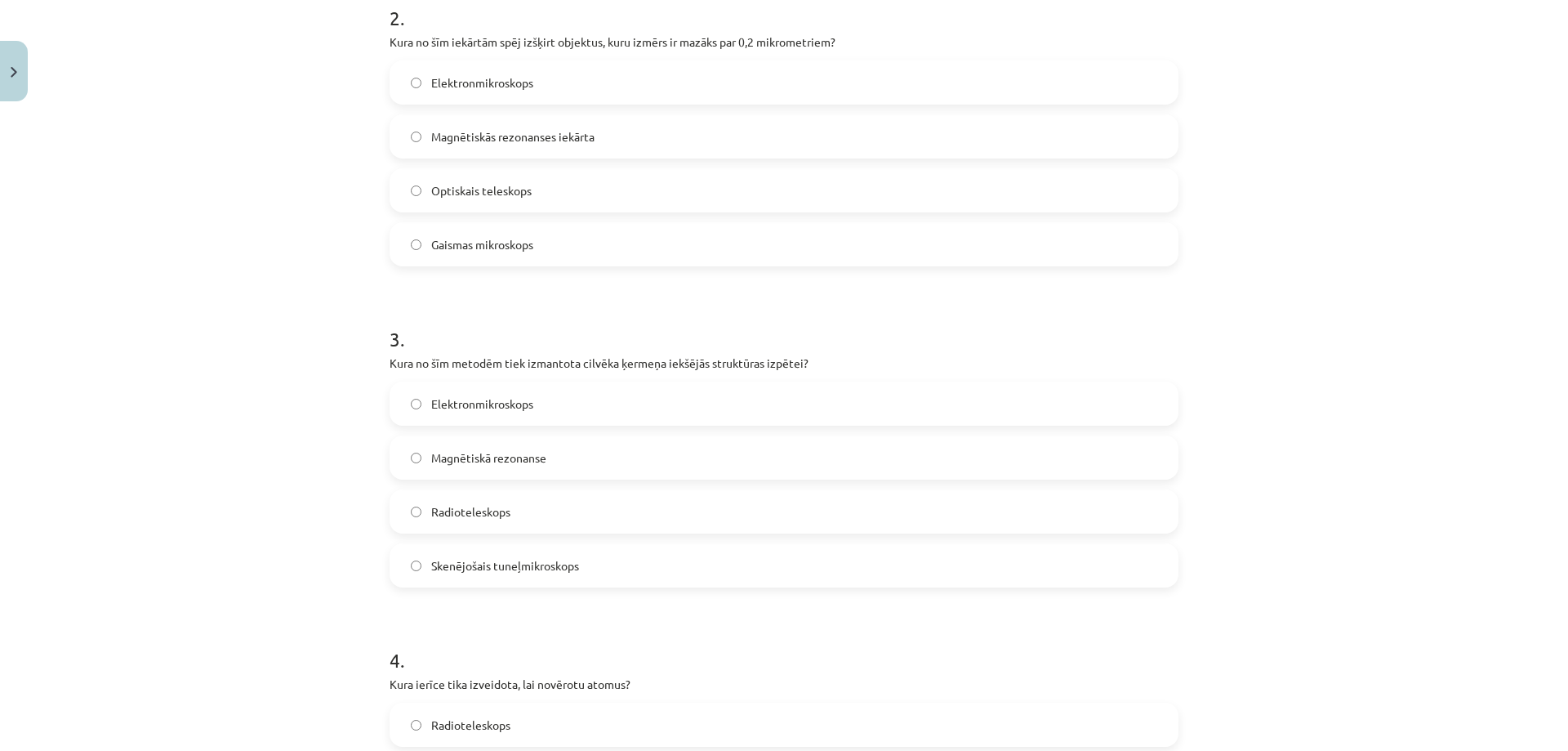
click at [407, 449] on label "Magnētiskā rezonanse" at bounding box center [784, 457] width 785 height 41
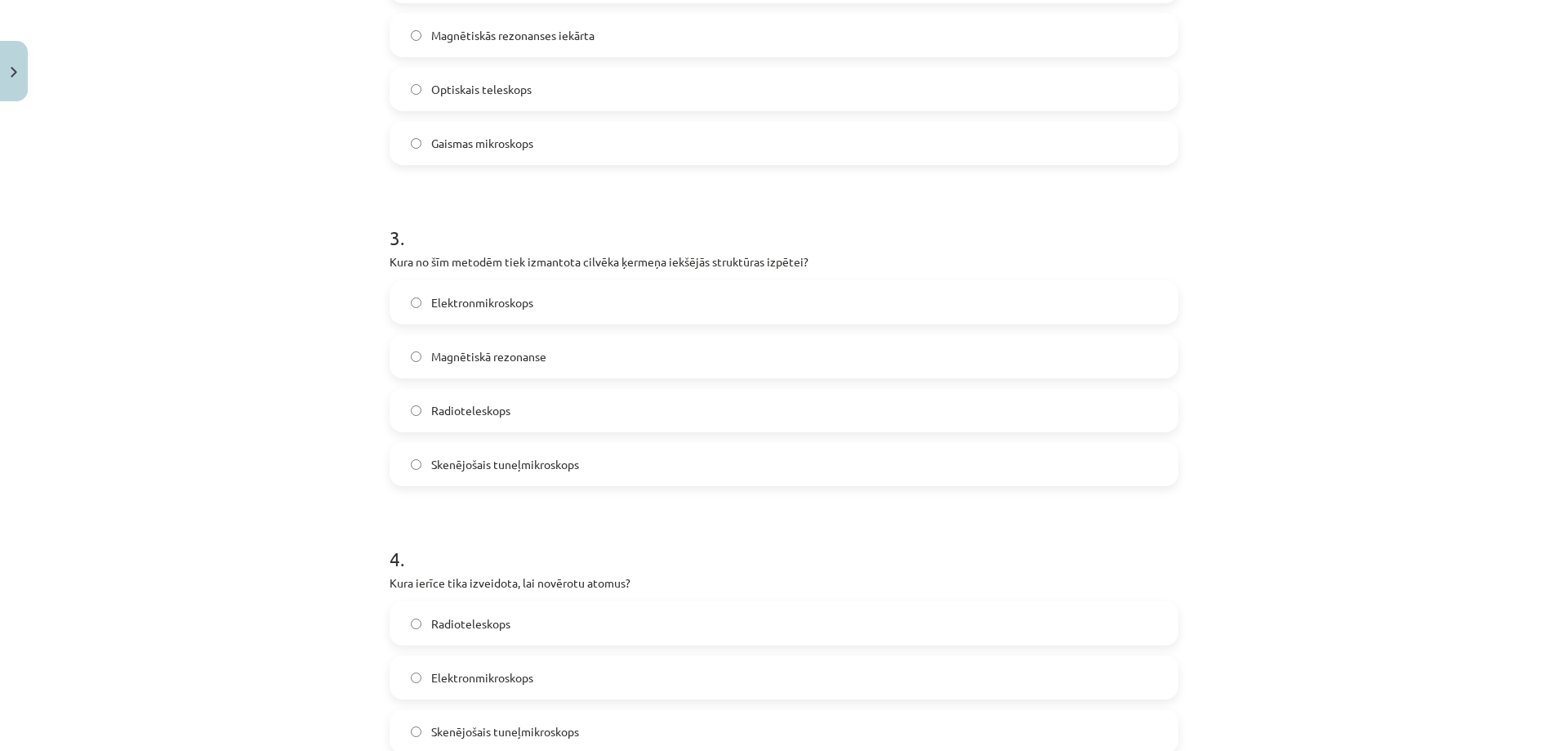
scroll to position [940, 0]
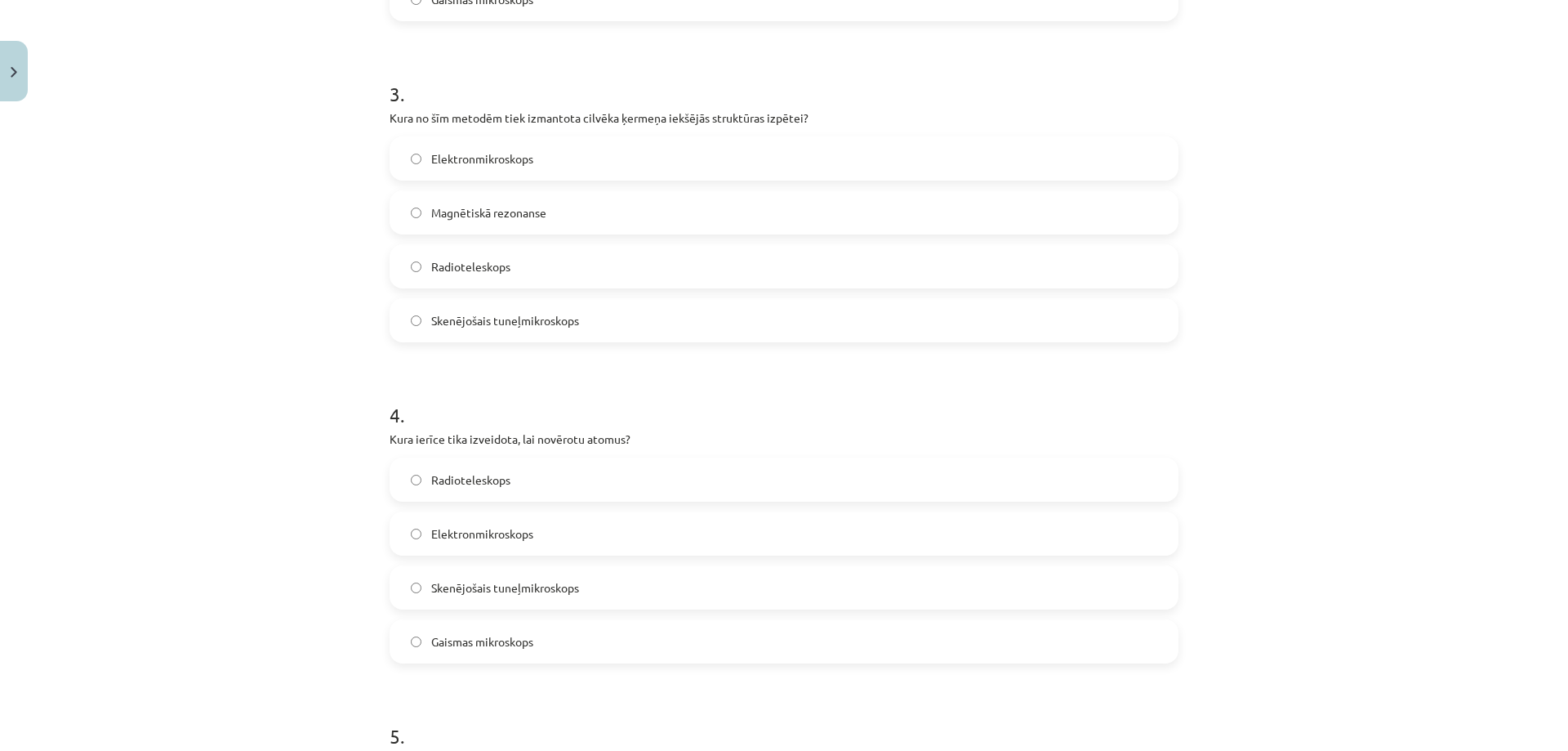
click at [471, 583] on span "Skenējošais tuneļmikroskops" at bounding box center [504, 587] width 147 height 17
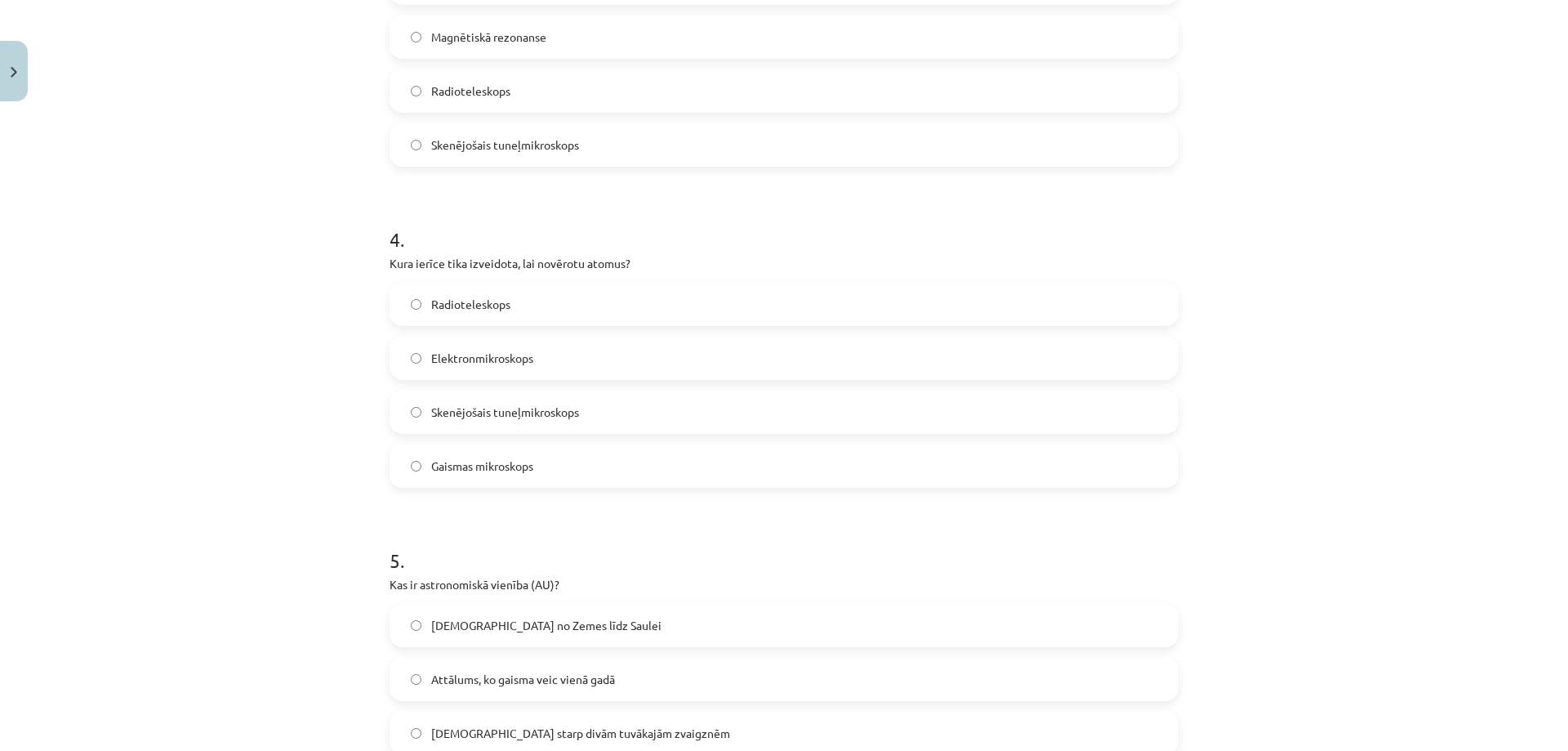
scroll to position [1348, 0]
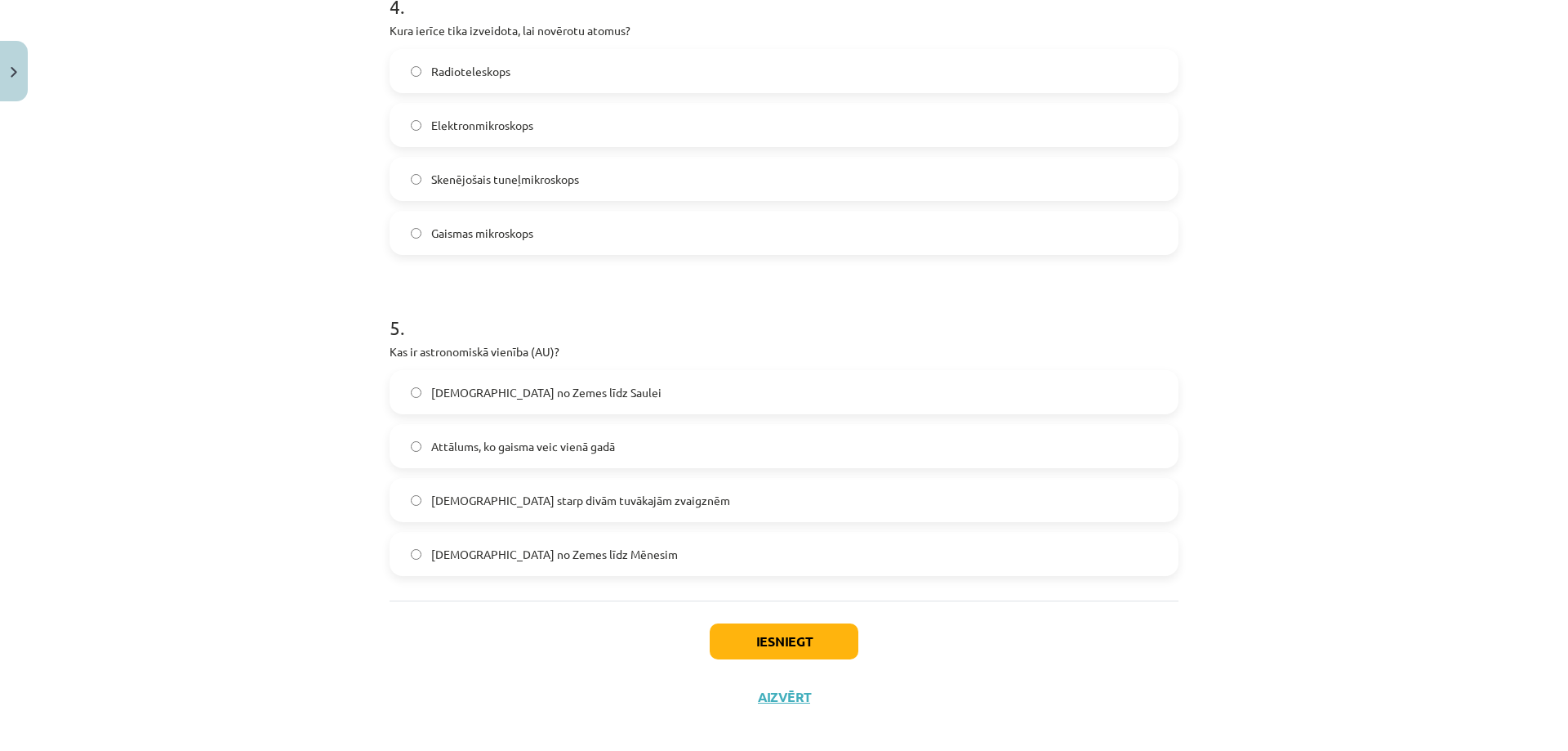
click at [530, 384] on span "[DEMOGRAPHIC_DATA] no Zemes līdz Saulei" at bounding box center [546, 392] width 231 height 17
click at [769, 654] on button "Iesniegt" at bounding box center [784, 641] width 148 height 36
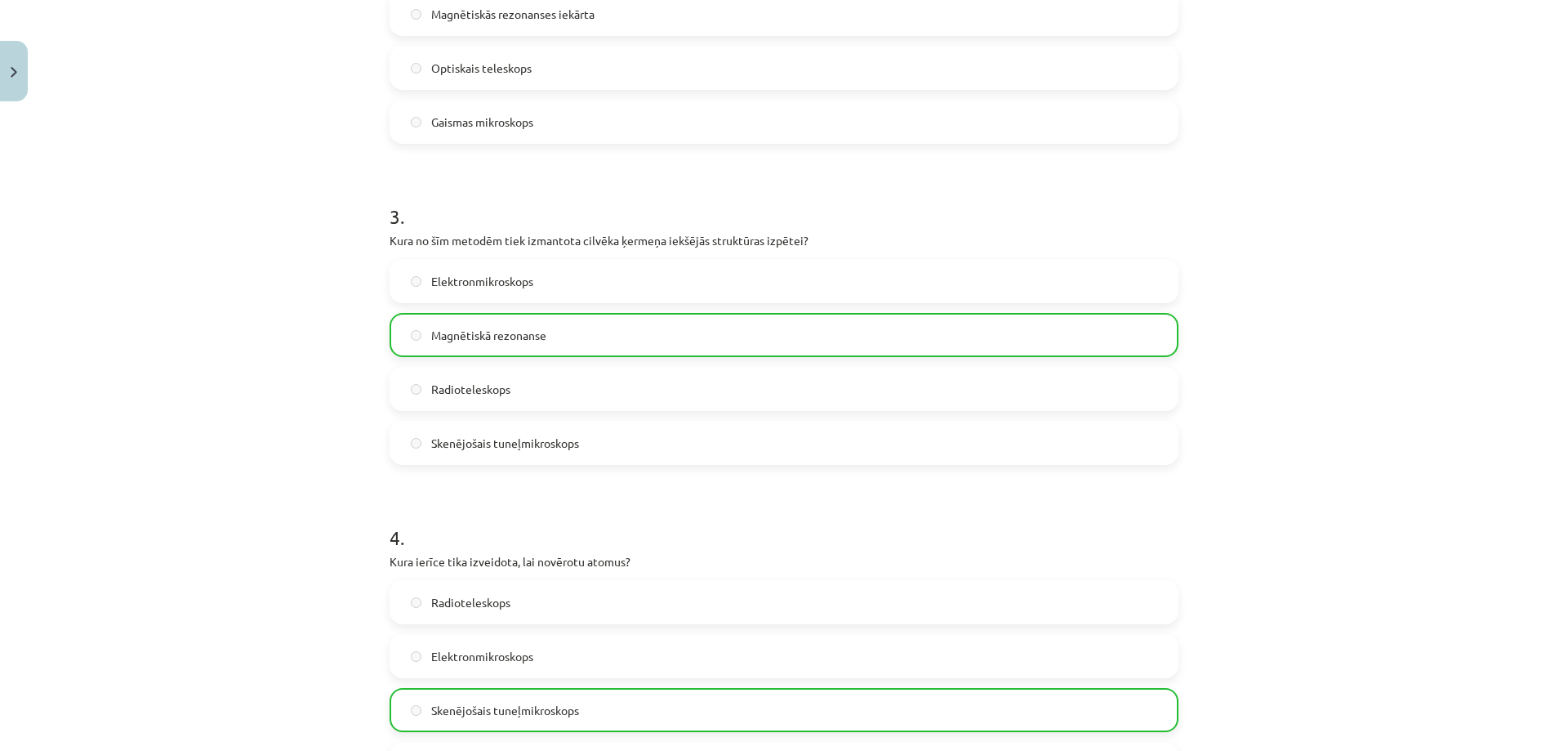
scroll to position [1415, 0]
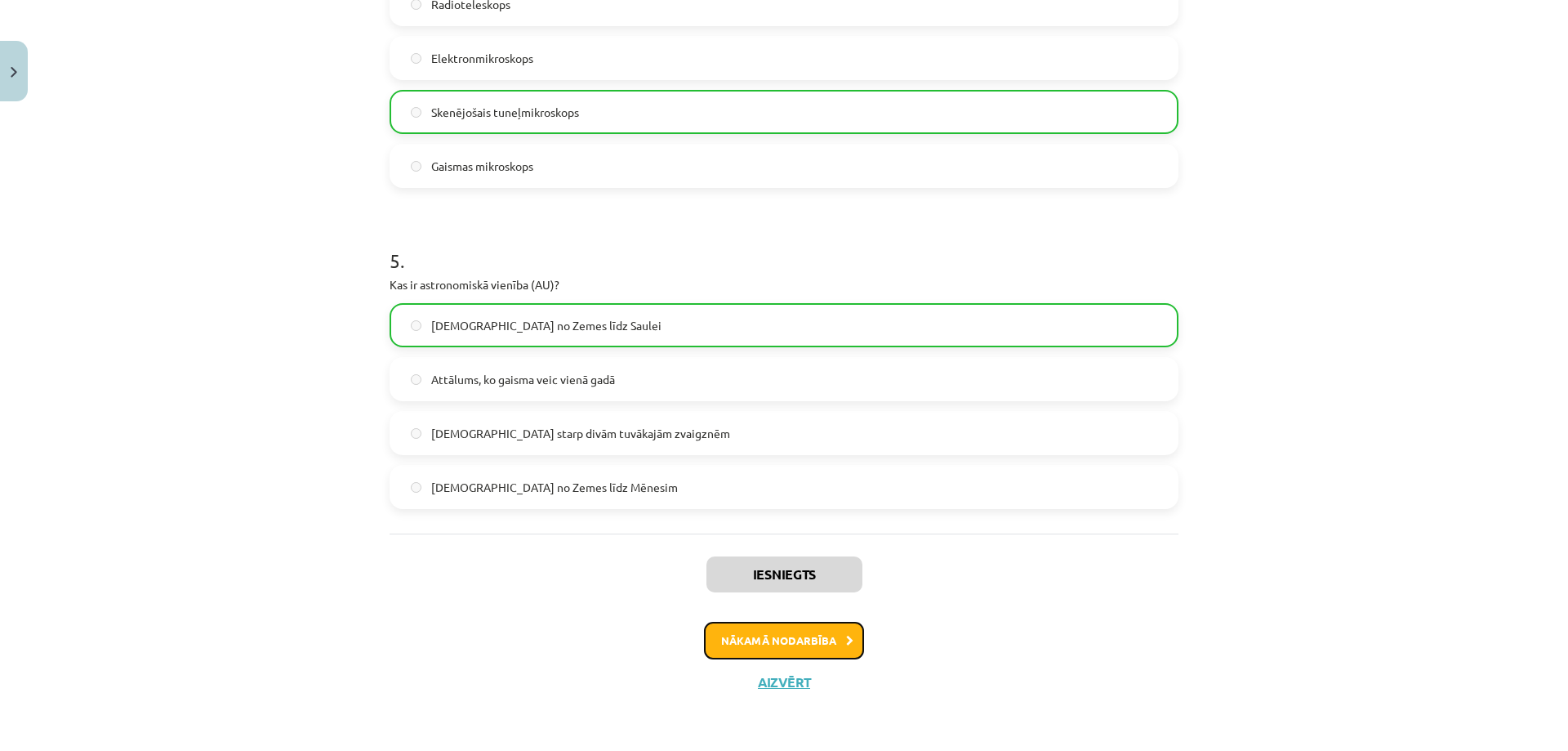
click at [749, 646] on button "Nākamā nodarbība" at bounding box center [784, 640] width 160 height 38
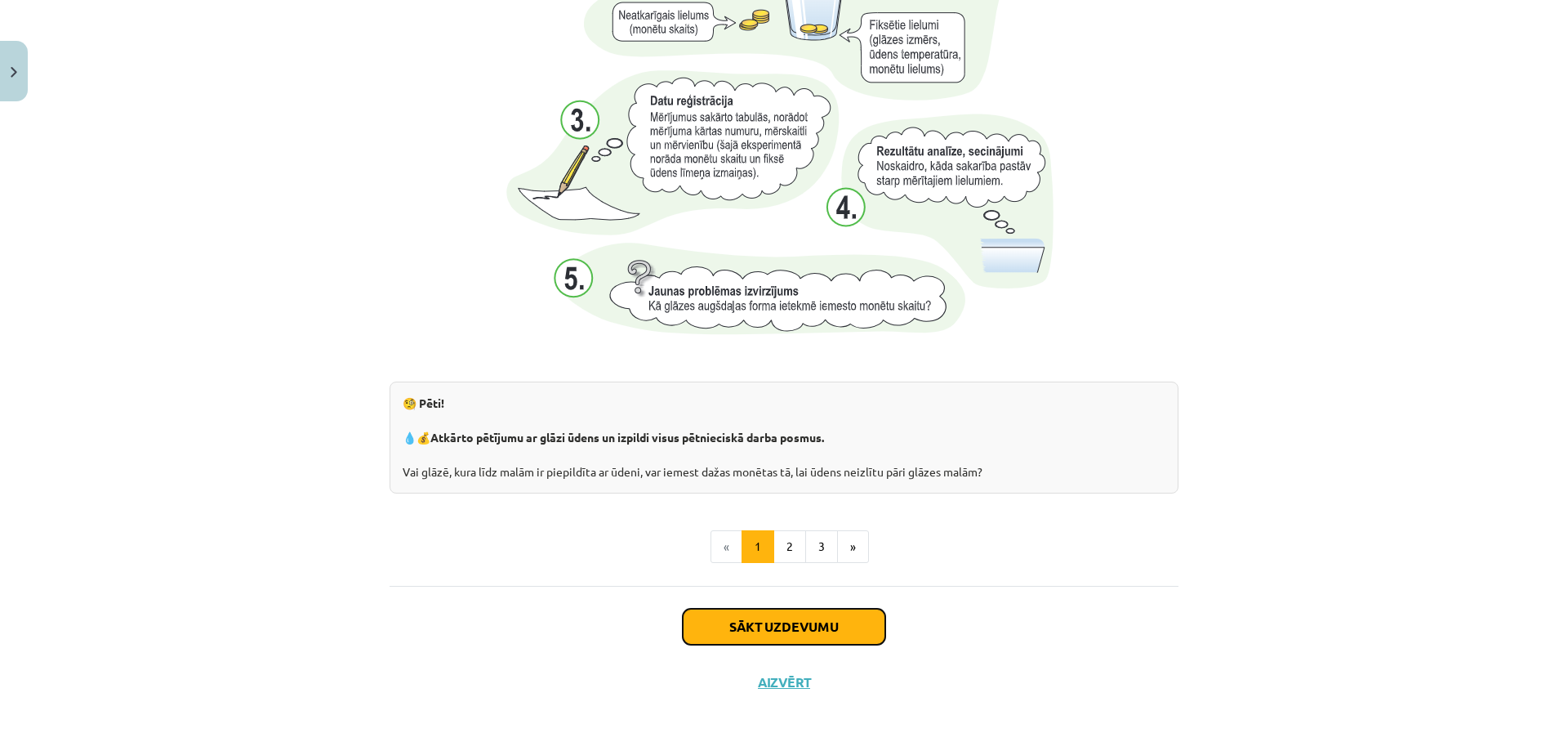
click at [746, 631] on button "Sākt uzdevumu" at bounding box center [784, 626] width 202 height 36
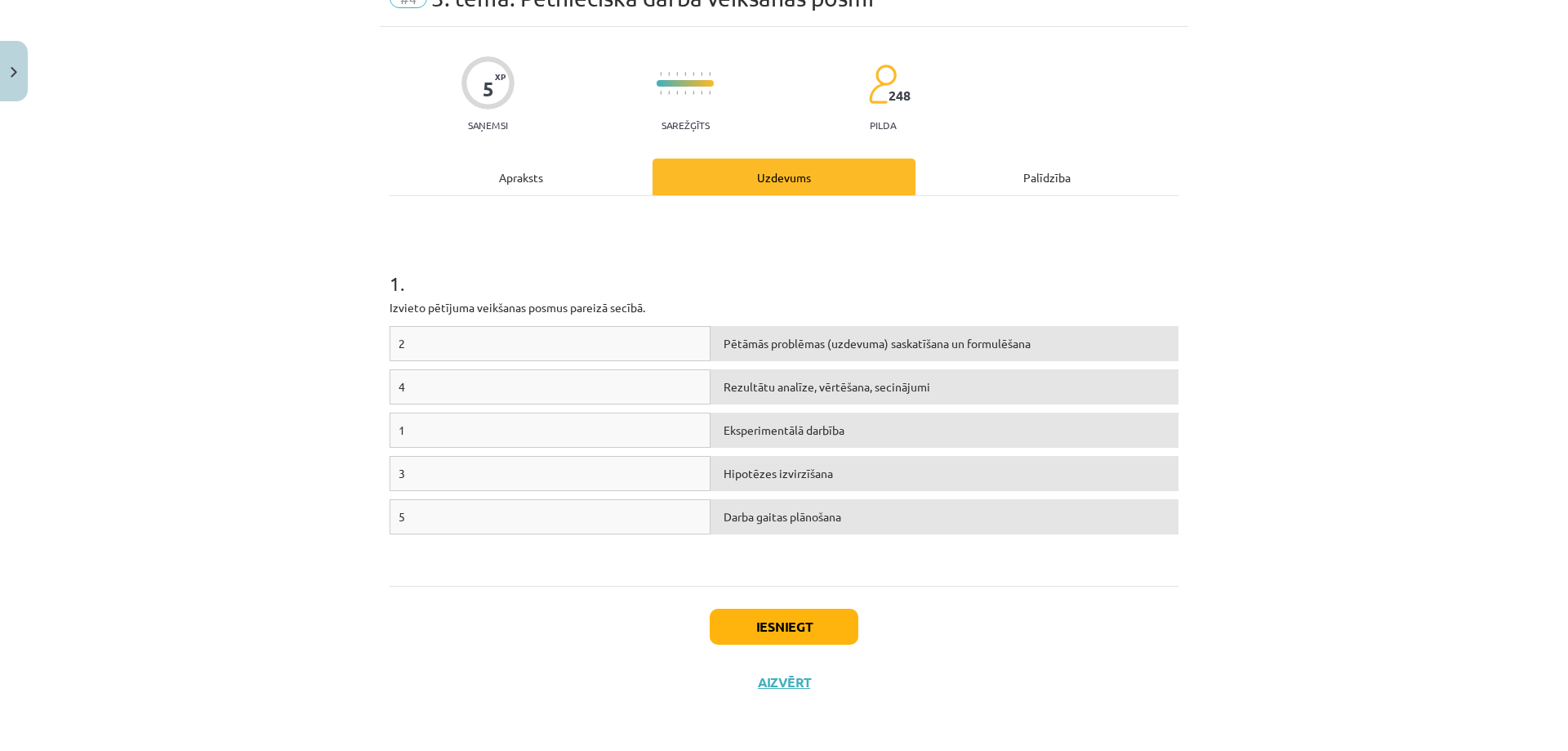
scroll to position [41, 0]
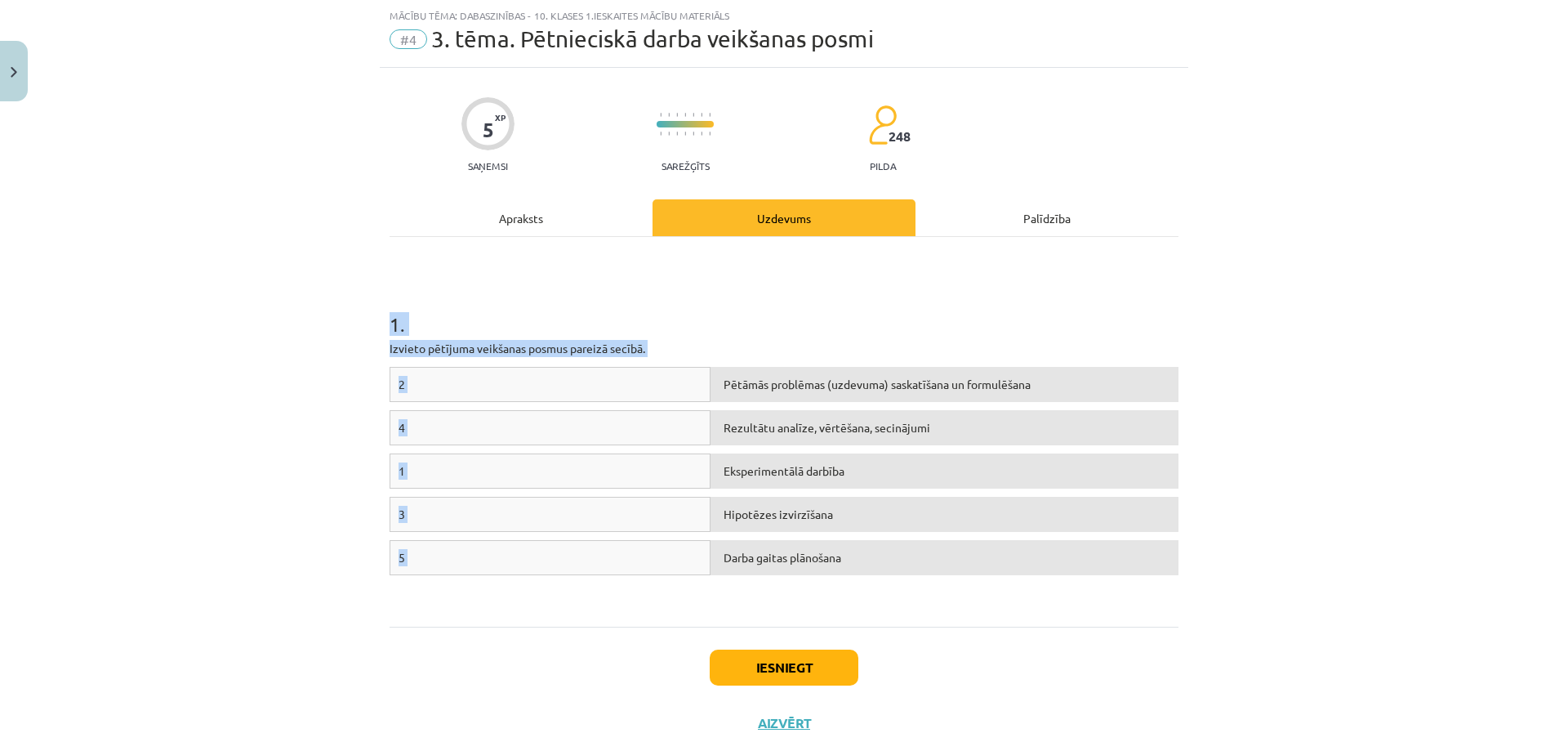
drag, startPoint x: 385, startPoint y: 314, endPoint x: 930, endPoint y: 571, distance: 602.6
click at [930, 571] on div "1 . Izvieto pētījuma veikšanas posmus [DEMOGRAPHIC_DATA] secībā. 2 Pētāmās prob…" at bounding box center [784, 431] width 789 height 360
copy div "1 . Izvieto pētījuma veikšanas posmus [DEMOGRAPHIC_DATA] secībā. 2 Pētāmās prob…"
click at [718, 337] on div "1 . Izvieto pētījuma veikšanas posmus [DEMOGRAPHIC_DATA] secībā. 2 Pētāmās prob…" at bounding box center [784, 431] width 789 height 360
drag, startPoint x: 707, startPoint y: 343, endPoint x: 709, endPoint y: 329, distance: 14.1
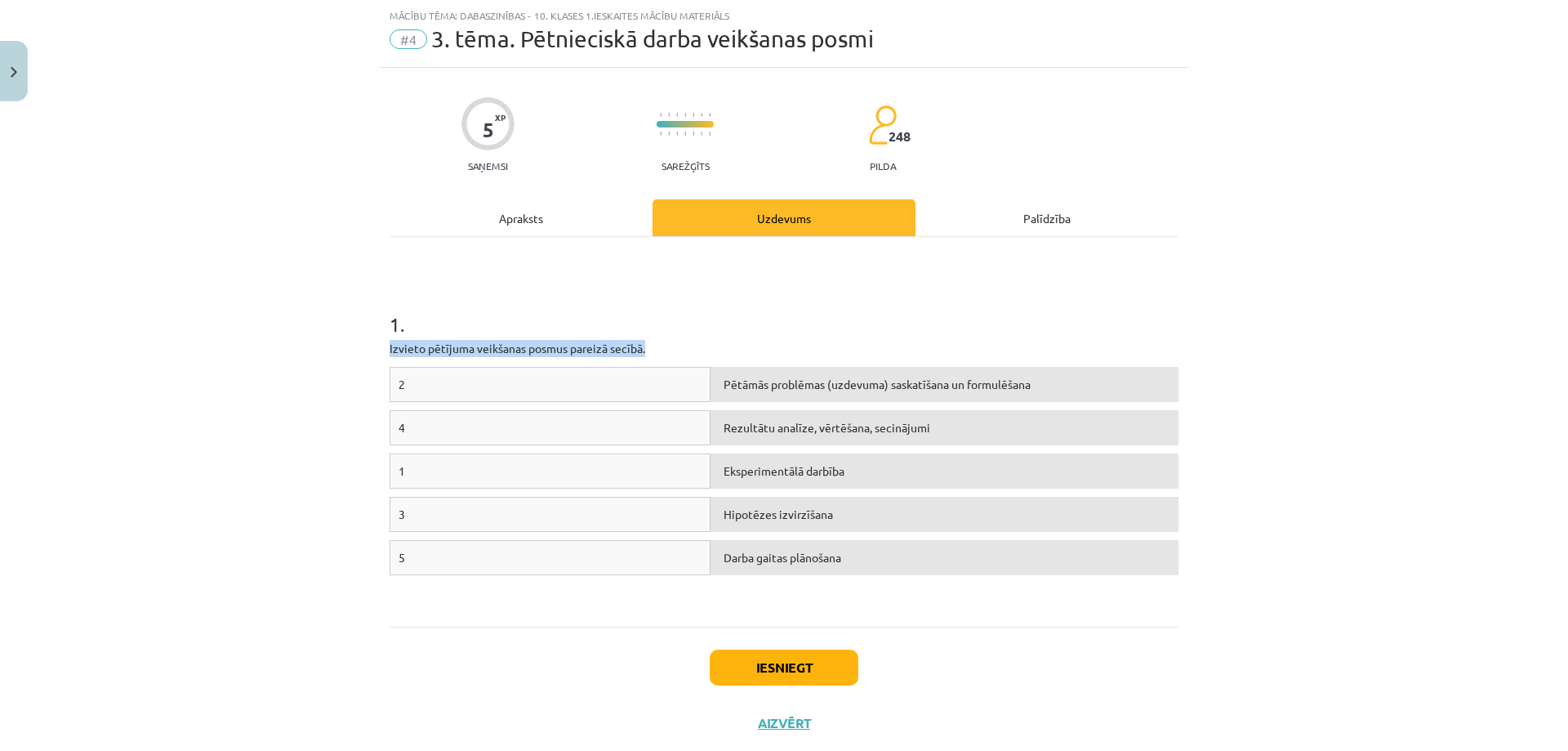
click at [709, 329] on div "1 . Izvieto pētījuma veikšanas posmus [DEMOGRAPHIC_DATA] secībā. 2 Pētāmās prob…" at bounding box center [784, 431] width 789 height 360
drag, startPoint x: 1259, startPoint y: 601, endPoint x: 727, endPoint y: 331, distance: 596.6
click at [727, 331] on div "Mācību tēma: Dabaszinības - 10. klases 1.ieskaites mācību materiāls #4 3. tēma.…" at bounding box center [784, 376] width 1568 height 751
click at [727, 331] on h1 "1 ." at bounding box center [784, 309] width 789 height 50
drag, startPoint x: 670, startPoint y: 272, endPoint x: 722, endPoint y: 291, distance: 55.4
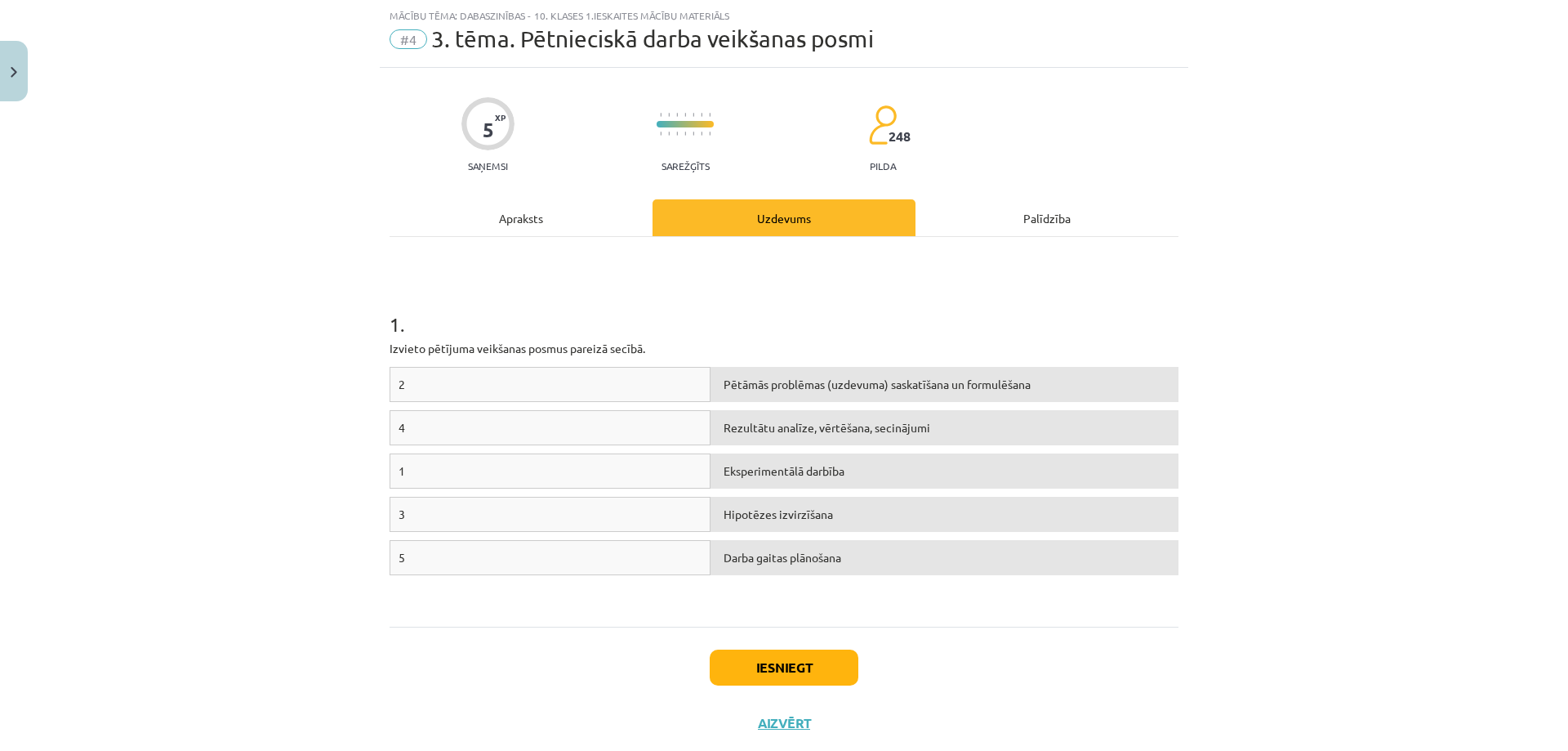
click at [678, 277] on div "1 . Izvieto pētījuma veikšanas posmus [DEMOGRAPHIC_DATA] secībā. 2 Pētāmās prob…" at bounding box center [784, 431] width 789 height 360
click at [606, 375] on div "2" at bounding box center [549, 384] width 321 height 35
drag, startPoint x: 539, startPoint y: 401, endPoint x: 592, endPoint y: 443, distance: 67.6
click at [570, 429] on div "2 Pētāmās problēmas (uzdevuma) saskatīšana un formulēšana 4 Rezultātu analīze, …" at bounding box center [784, 489] width 789 height 245
click at [710, 540] on div "Darba gaitas plānošana" at bounding box center [944, 558] width 468 height 35
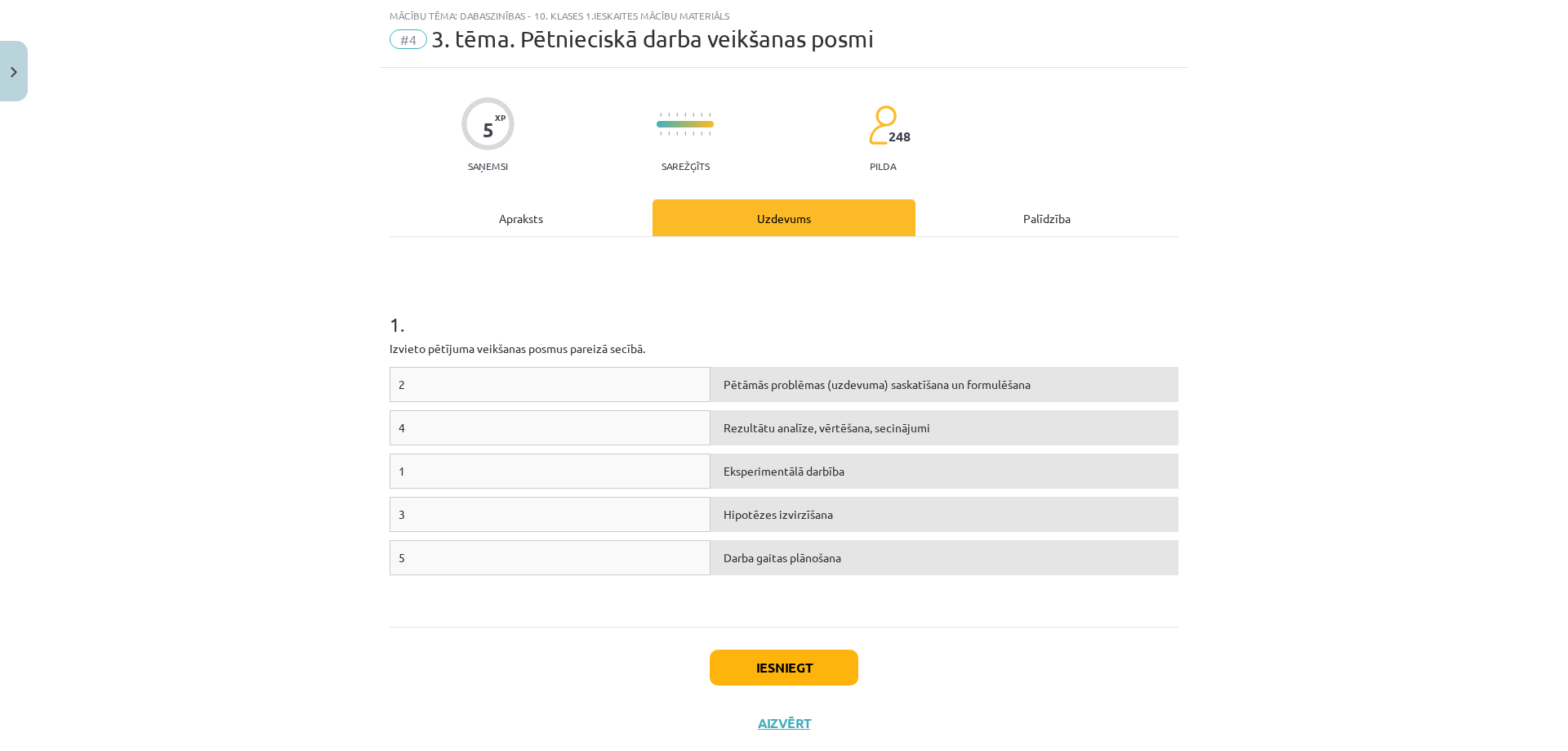
drag, startPoint x: 224, startPoint y: 365, endPoint x: 328, endPoint y: 413, distance: 114.5
click at [229, 367] on div "Mācību tēma: Dabaszinības - 10. klases 1.ieskaites mācību materiāls #4 3. tēma.…" at bounding box center [784, 376] width 1568 height 751
click at [505, 378] on div "2" at bounding box center [549, 384] width 321 height 35
click at [735, 376] on div "Pētāmās problēmas (uzdevuma) saskatīšana un formulēšana" at bounding box center [944, 384] width 468 height 35
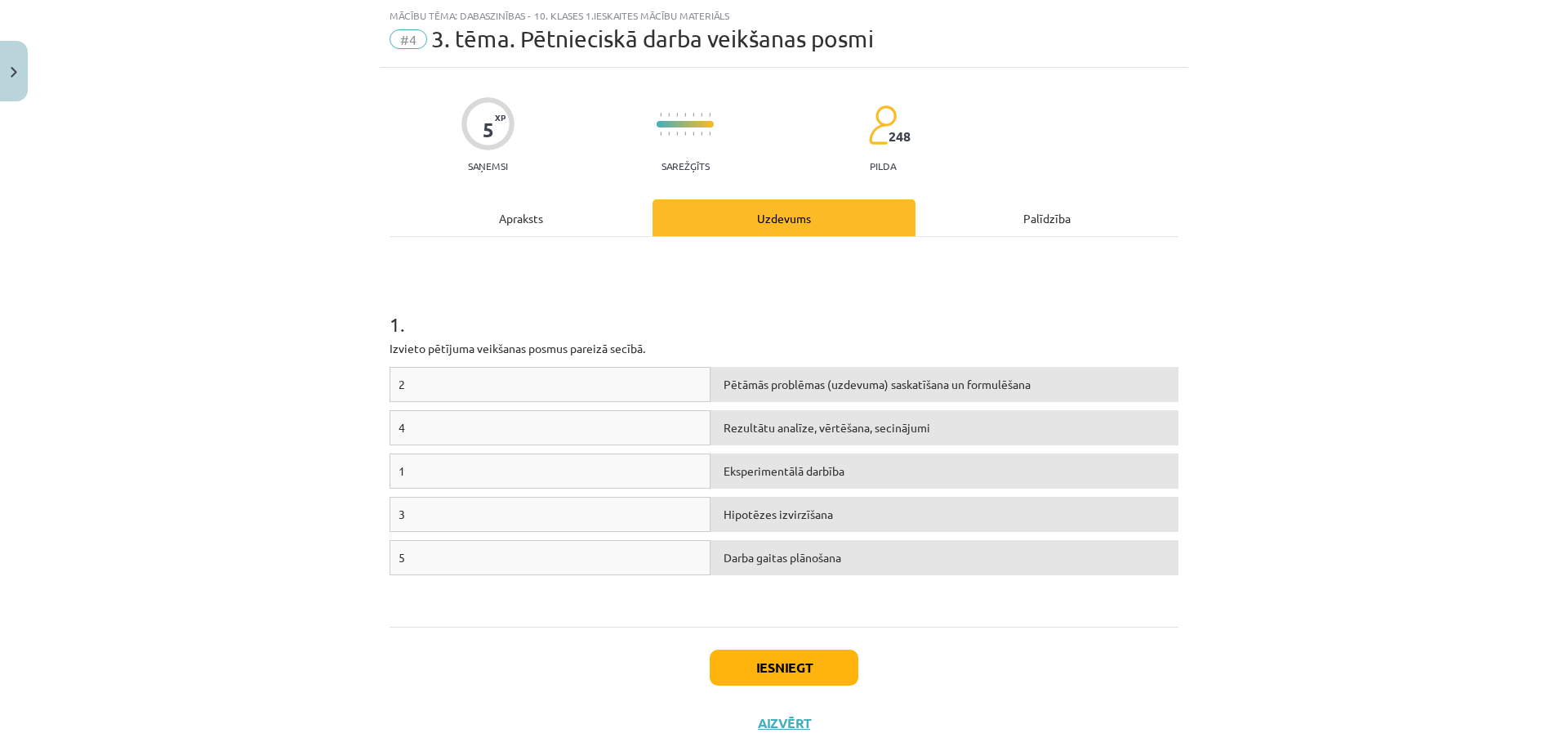
click at [735, 376] on div "Pētāmās problēmas (uzdevuma) saskatīšana un formulēšana" at bounding box center [944, 384] width 468 height 35
drag, startPoint x: 777, startPoint y: 415, endPoint x: 575, endPoint y: 491, distance: 215.8
click at [579, 485] on div "2 Pētāmās problēmas (uzdevuma) saskatīšana un formulēšana 4 Rezultātu analīze, …" at bounding box center [784, 489] width 789 height 245
click at [678, 312] on h1 "1 ." at bounding box center [784, 309] width 789 height 50
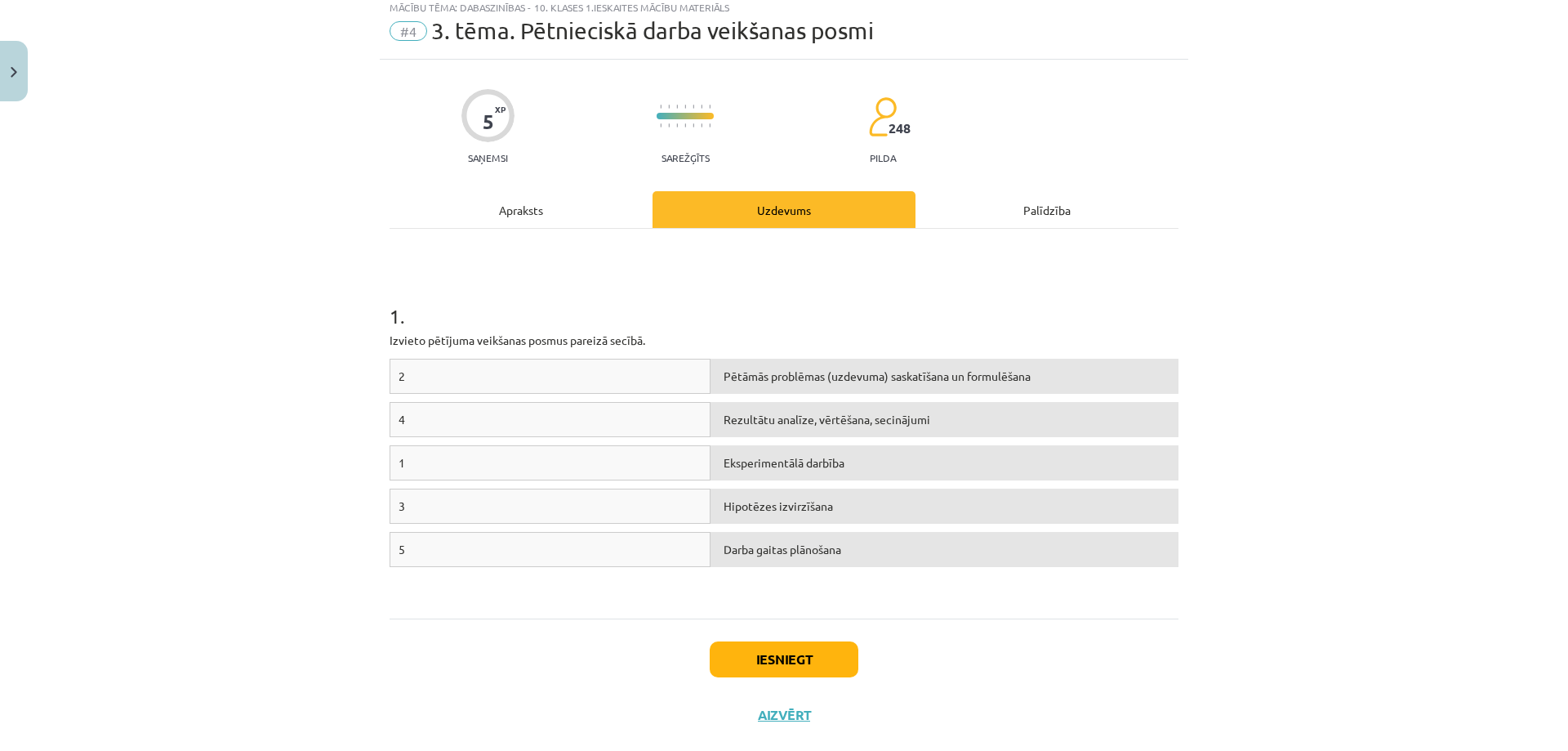
scroll to position [82, 0]
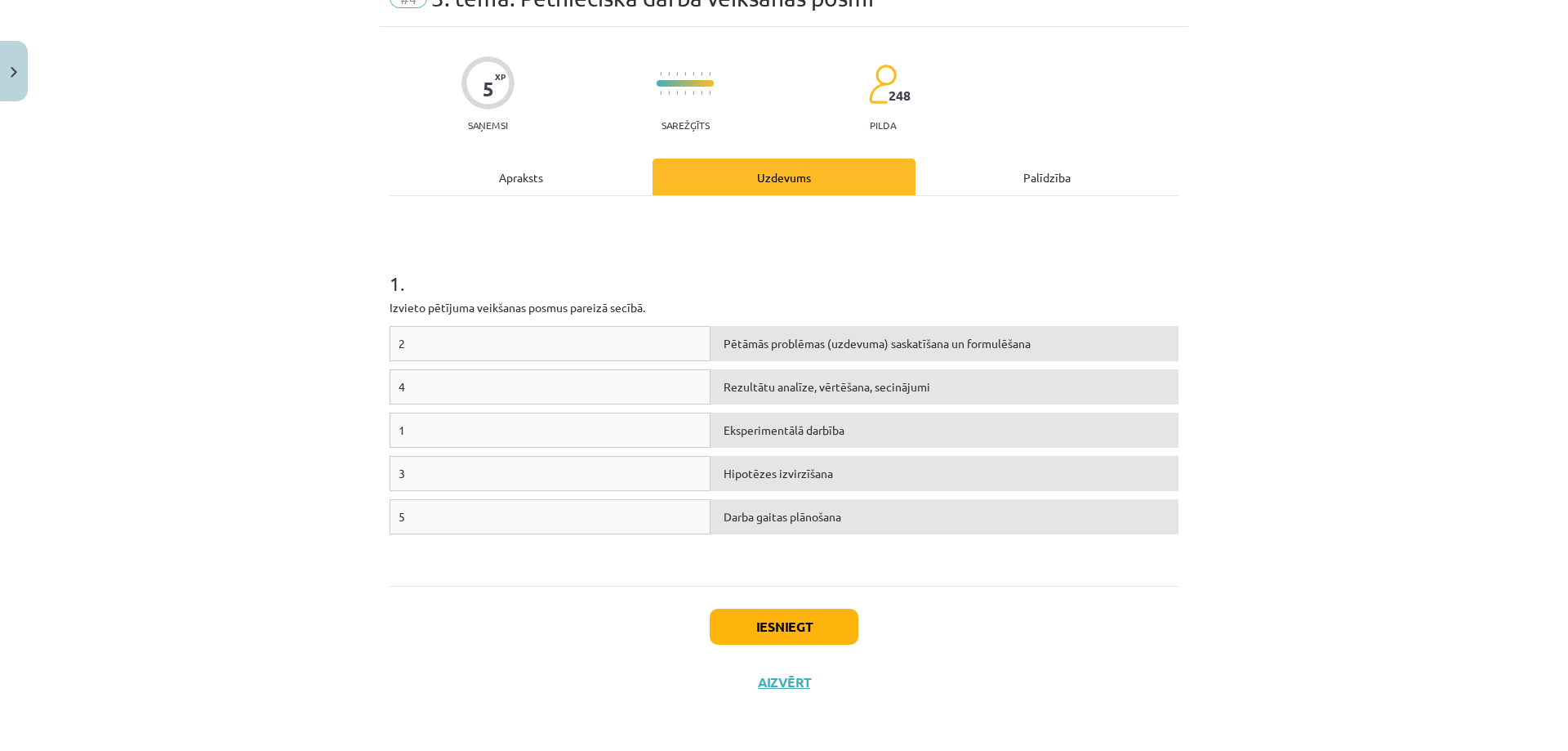
click at [721, 389] on div "Rezultātu analīze, vērtēšana, secinājumi" at bounding box center [944, 386] width 468 height 35
click at [768, 631] on button "Iesniegt" at bounding box center [784, 626] width 148 height 36
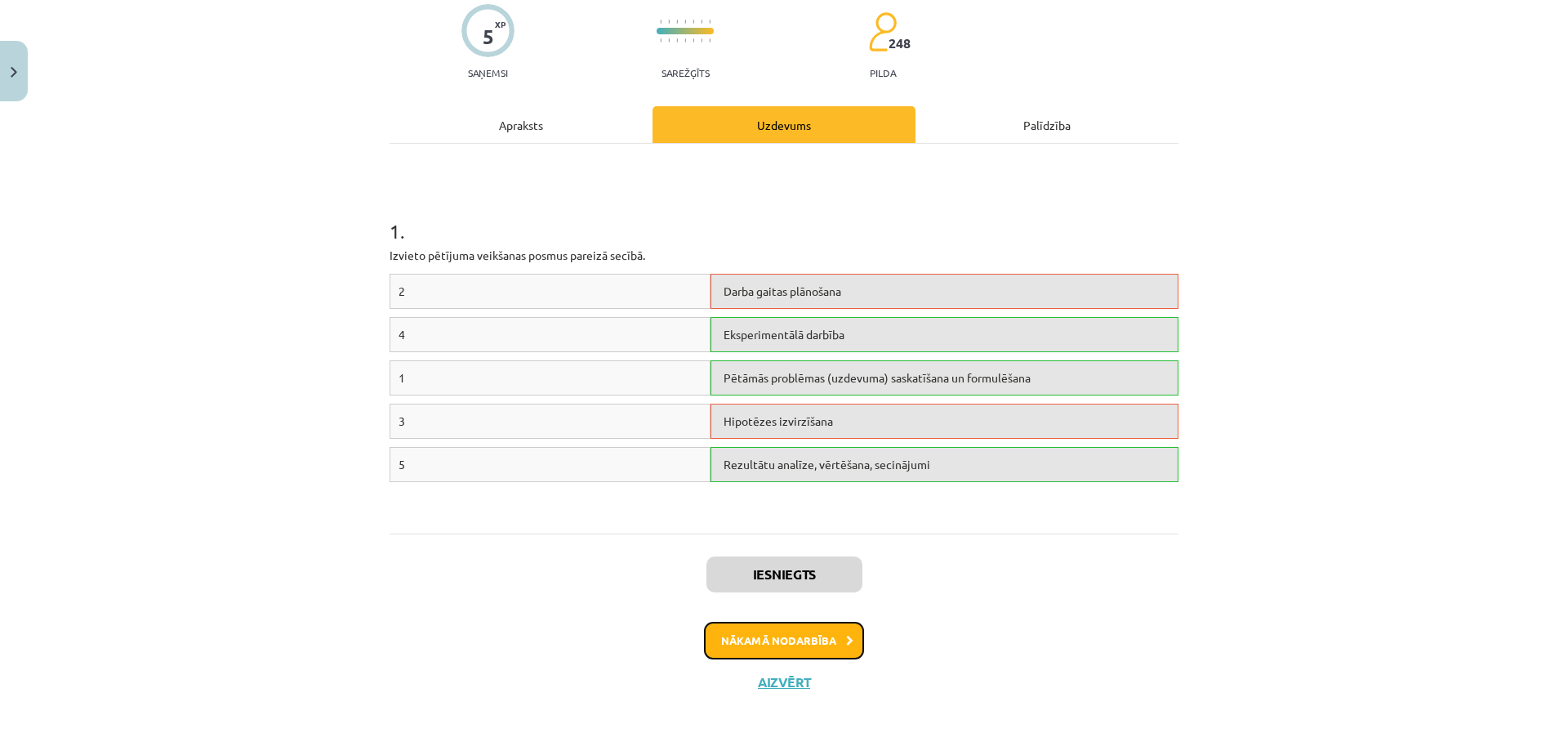
click at [787, 638] on button "Nākamā nodarbība" at bounding box center [784, 640] width 160 height 38
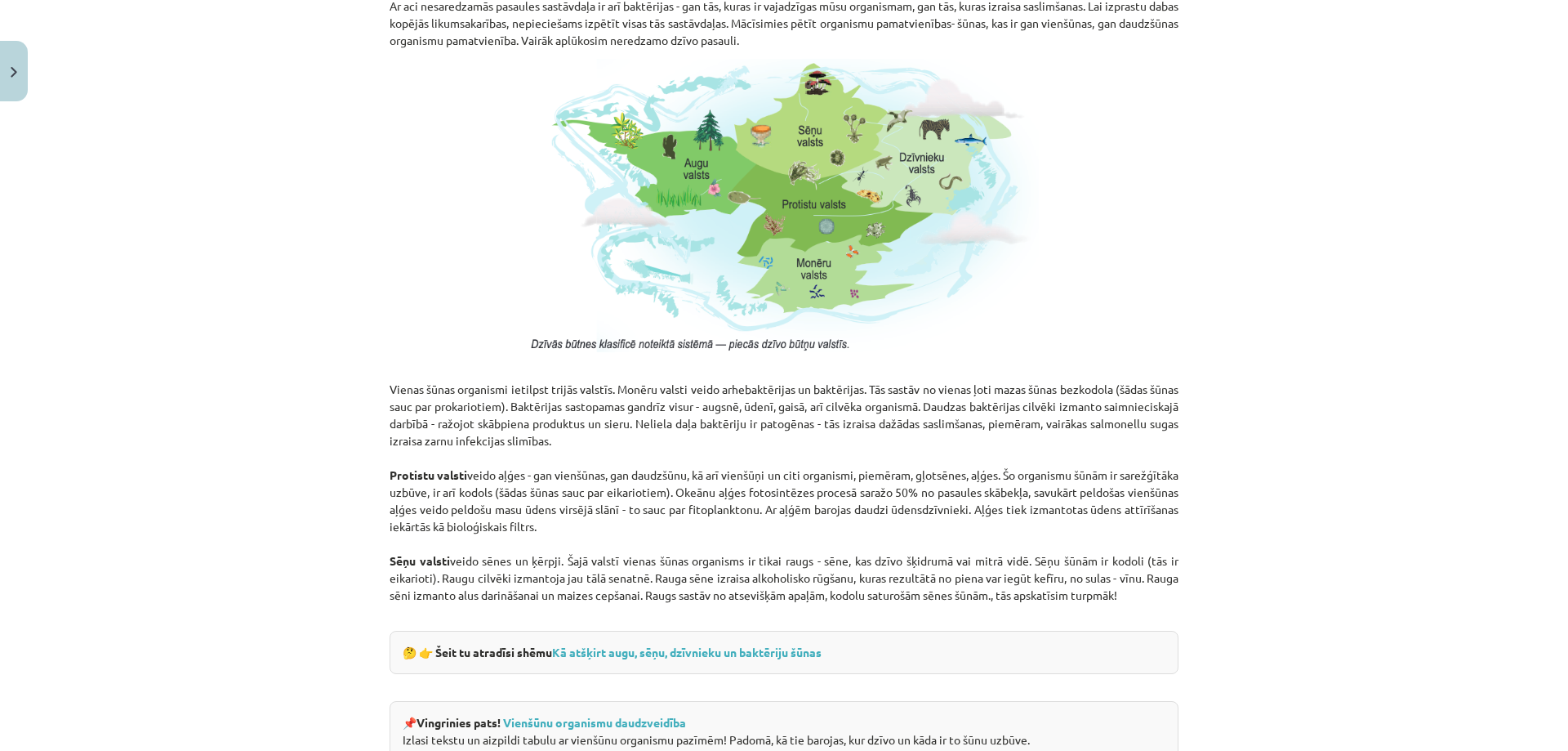
scroll to position [1383, 0]
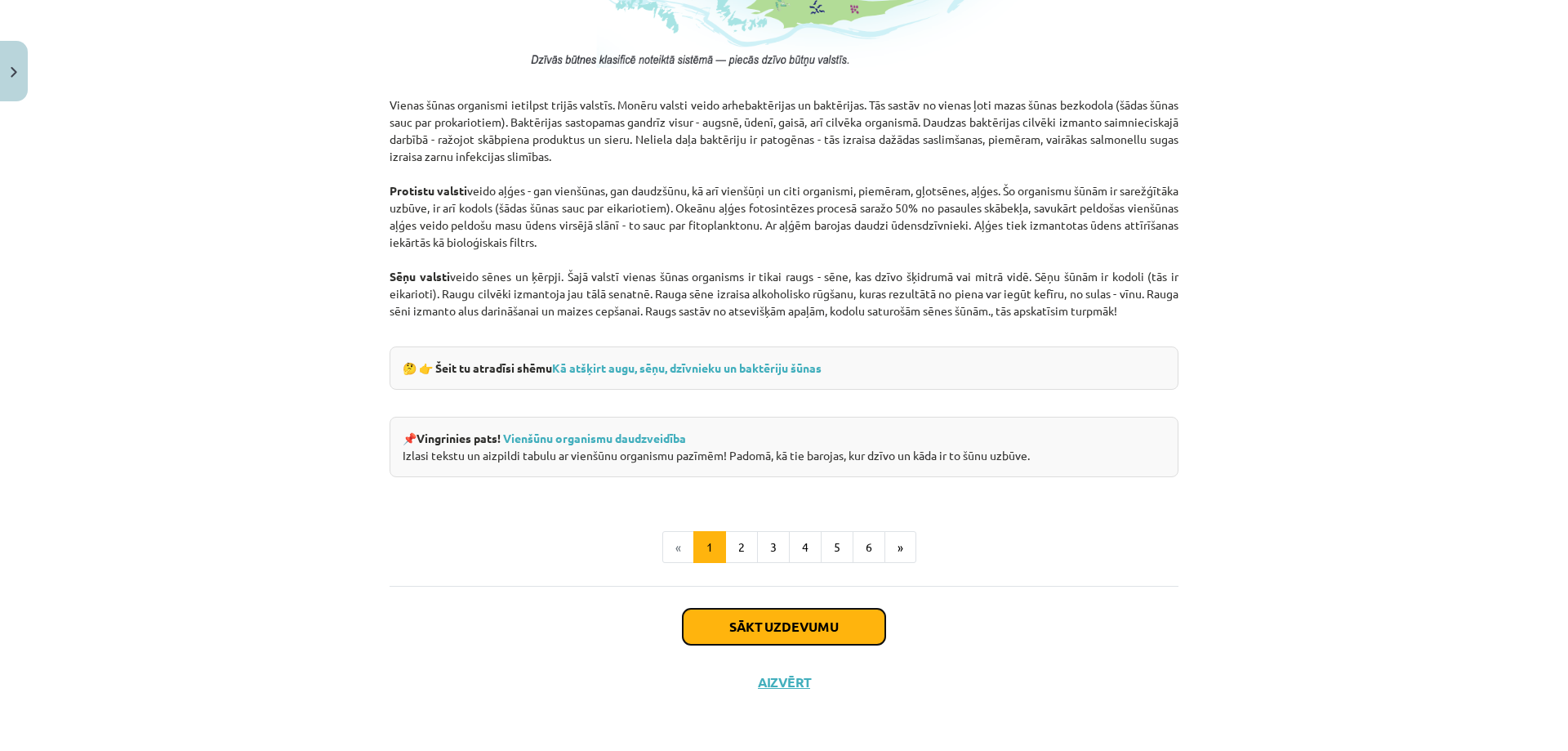
click at [732, 636] on button "Sākt uzdevumu" at bounding box center [784, 626] width 202 height 36
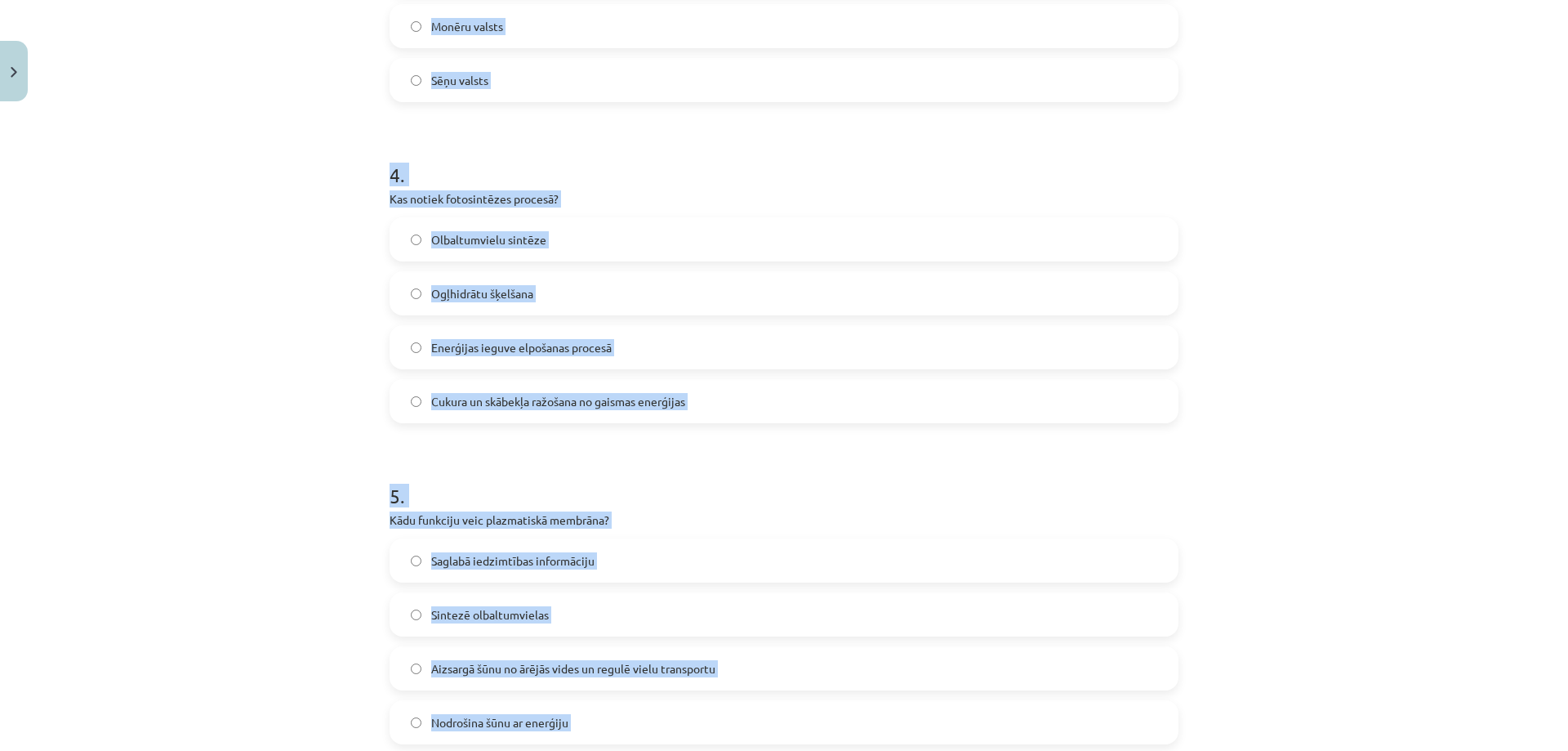
scroll to position [1336, 0]
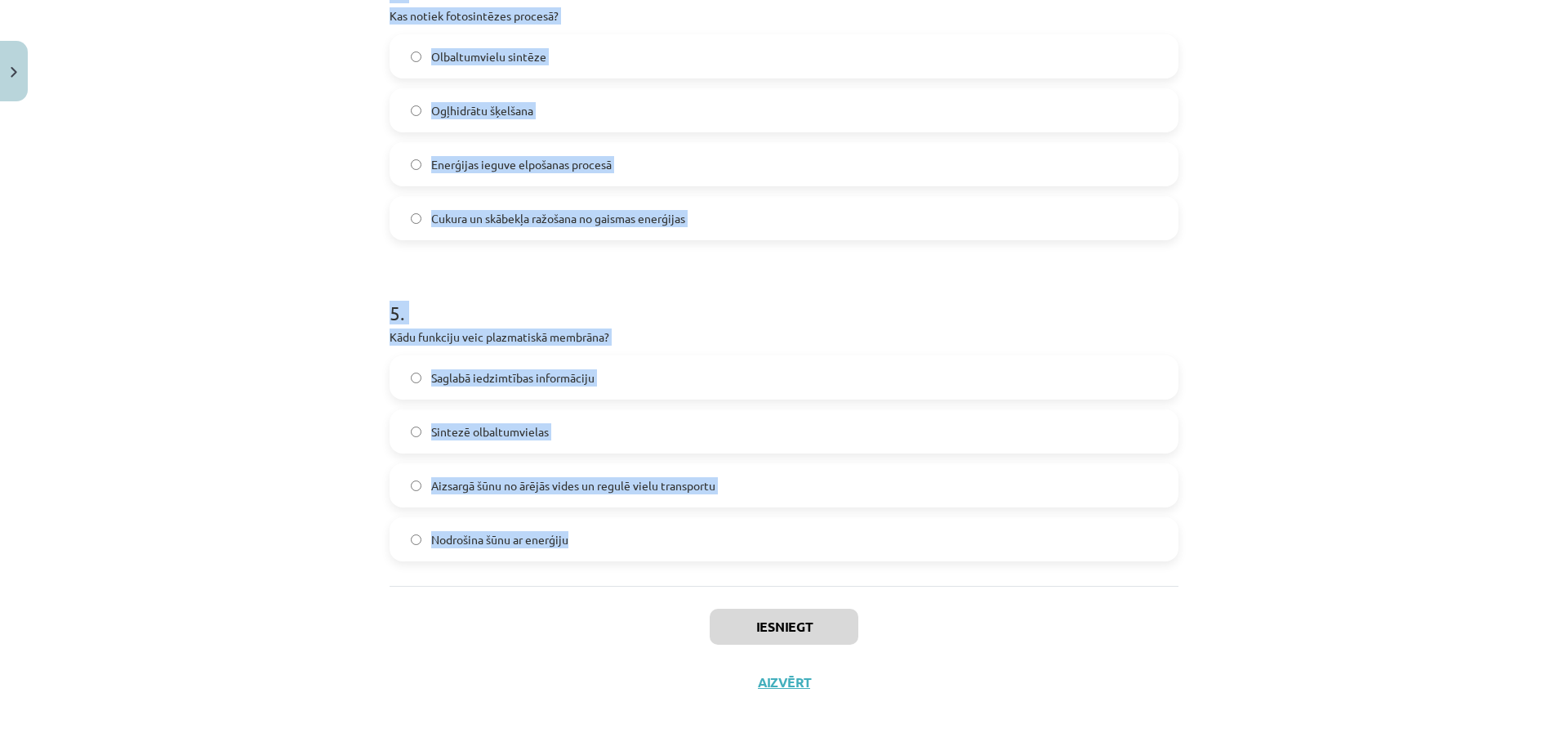
drag, startPoint x: 386, startPoint y: 322, endPoint x: 652, endPoint y: 558, distance: 355.6
copy form "1 . Kura šūnas daļa ir atbildīga par enerģijas ražošanu? Kodols Ribosomas Goldž…"
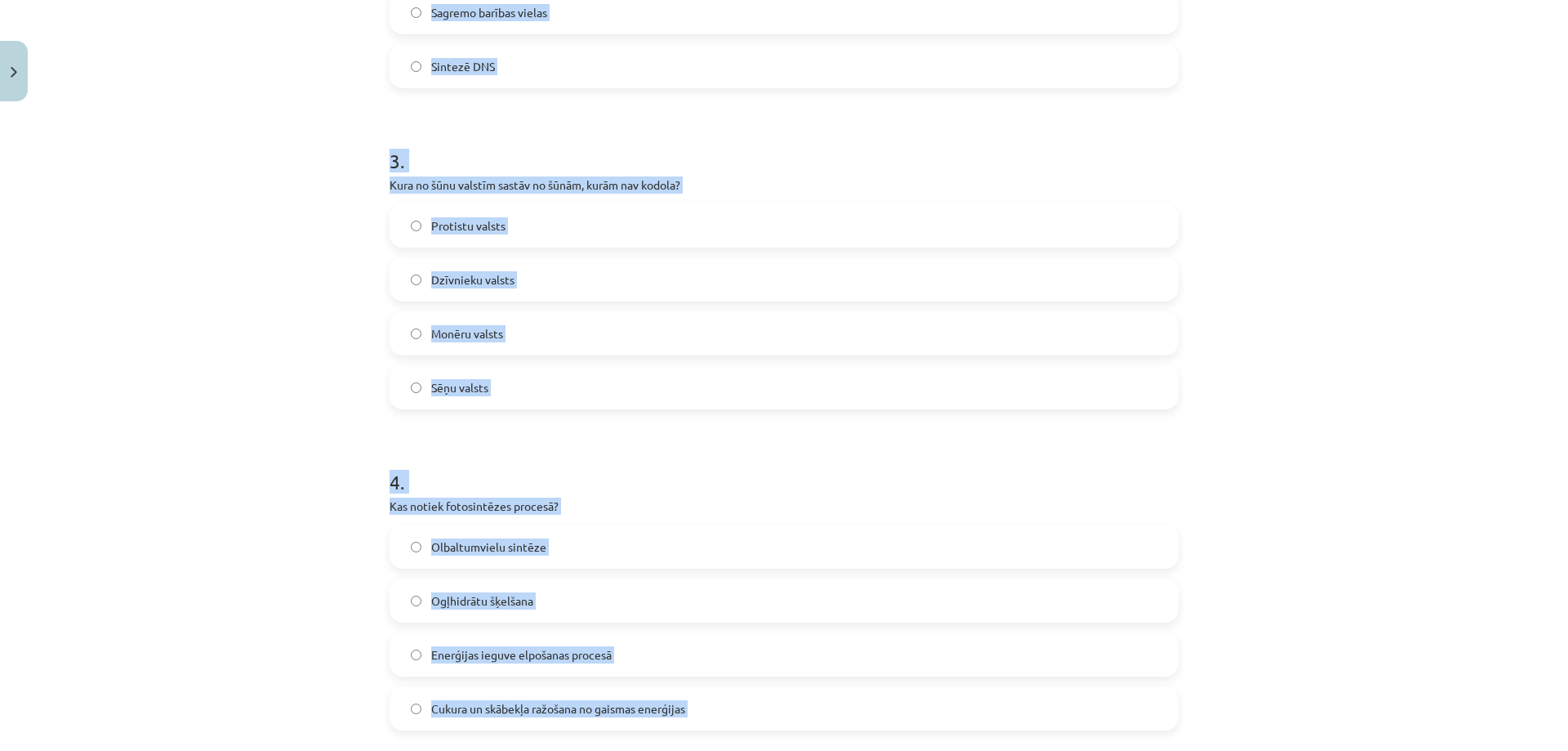
click at [153, 452] on div "Mācību tēma: Dabaszinības - 10. klases 1.ieskaites mācību materiāls #5 4. tēma.…" at bounding box center [784, 376] width 1568 height 751
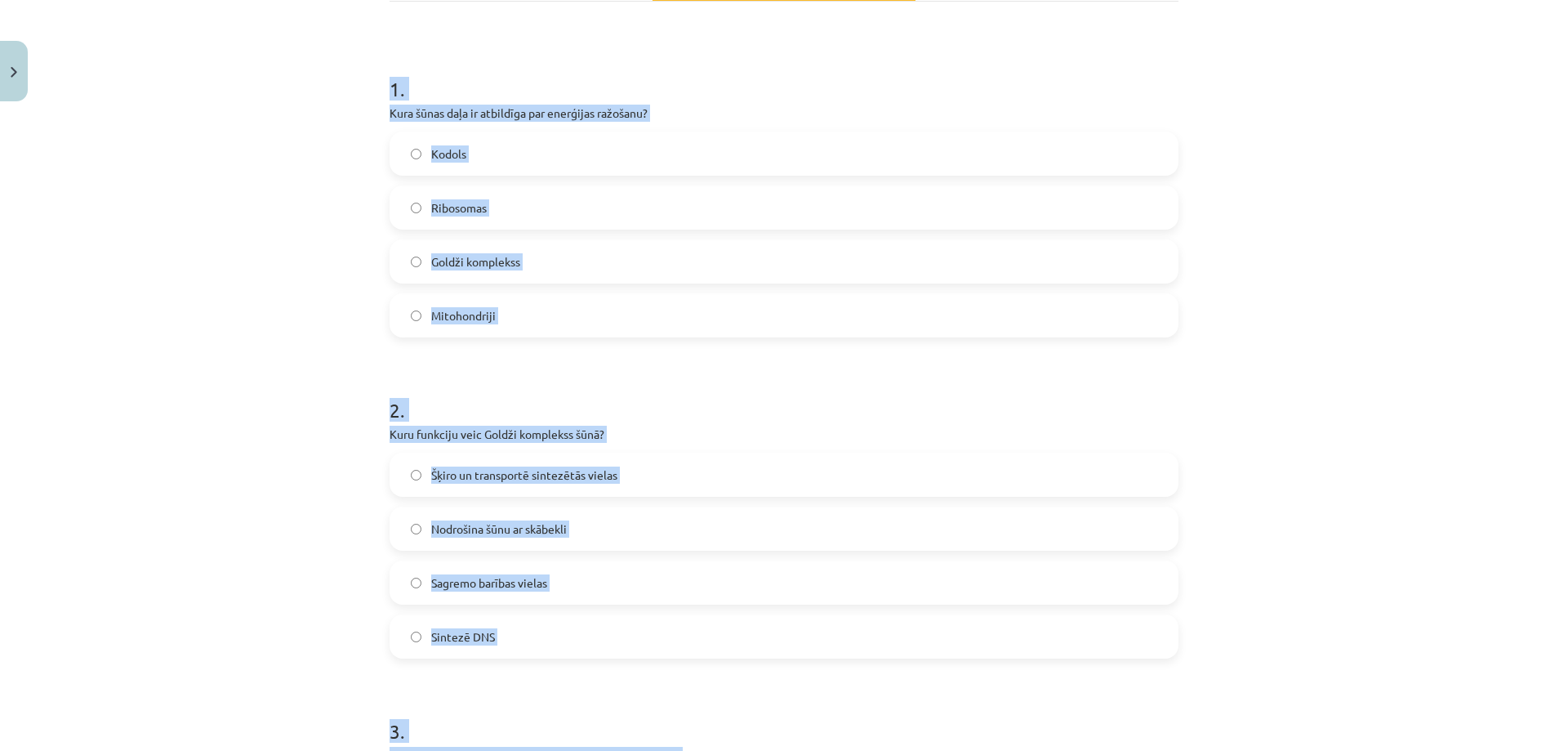
scroll to position [275, 0]
click at [298, 372] on div "Mācību tēma: Dabaszinības - 10. klases 1.ieskaites mācību materiāls #5 4. tēma.…" at bounding box center [784, 376] width 1568 height 751
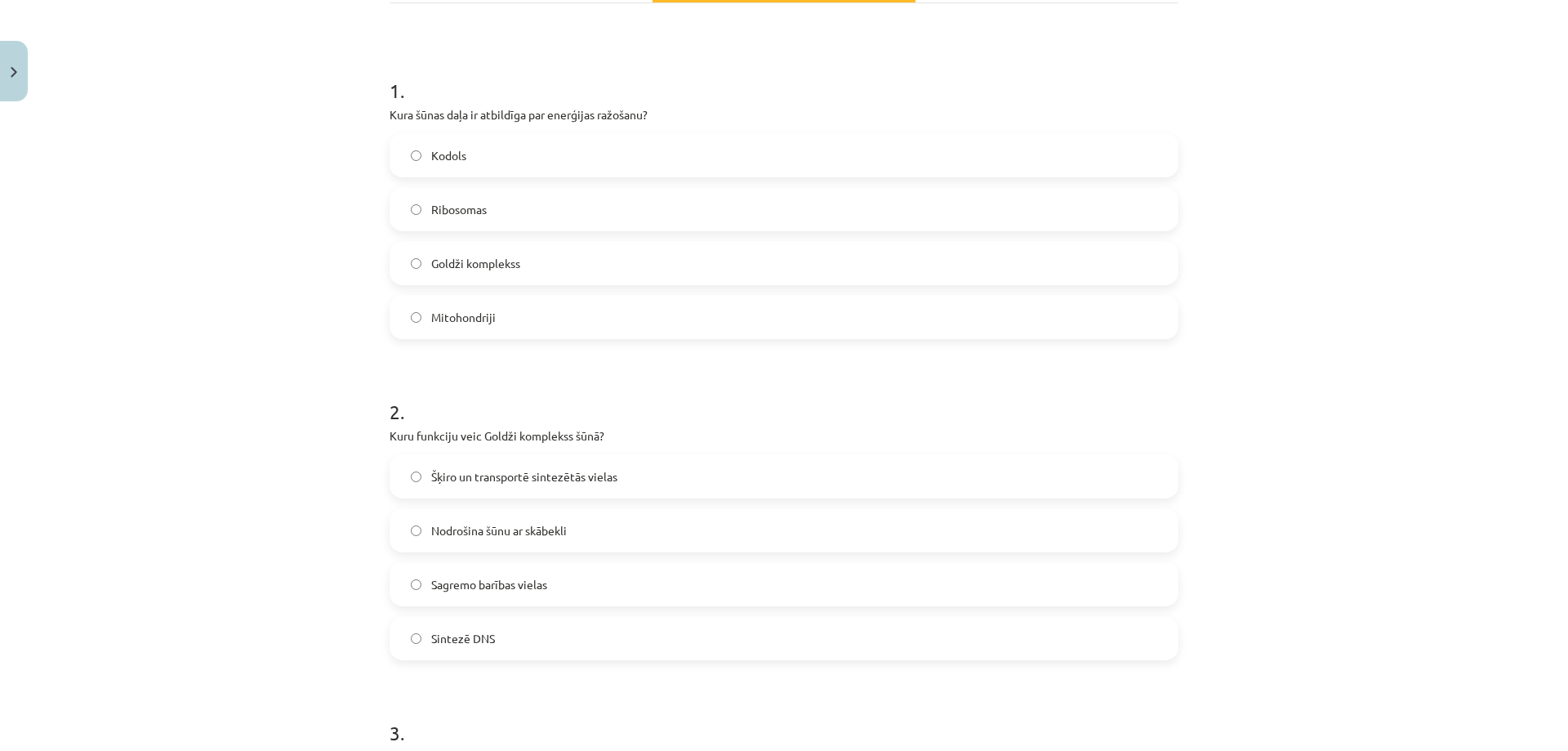
click at [457, 333] on label "Mitohondriji" at bounding box center [784, 317] width 785 height 41
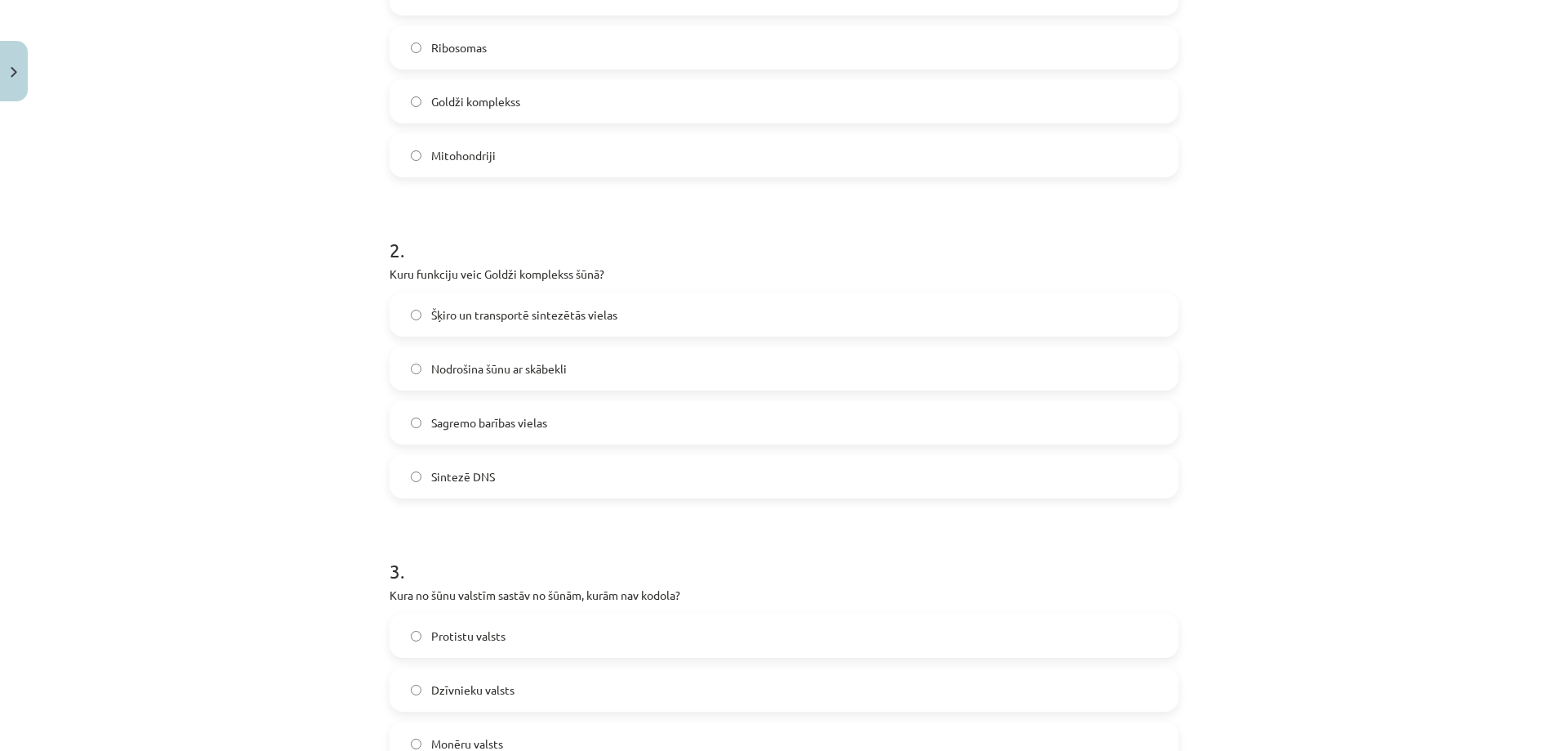
scroll to position [438, 0]
click at [476, 313] on span "Šķiro un transportē sintezētās vielas" at bounding box center [524, 313] width 186 height 17
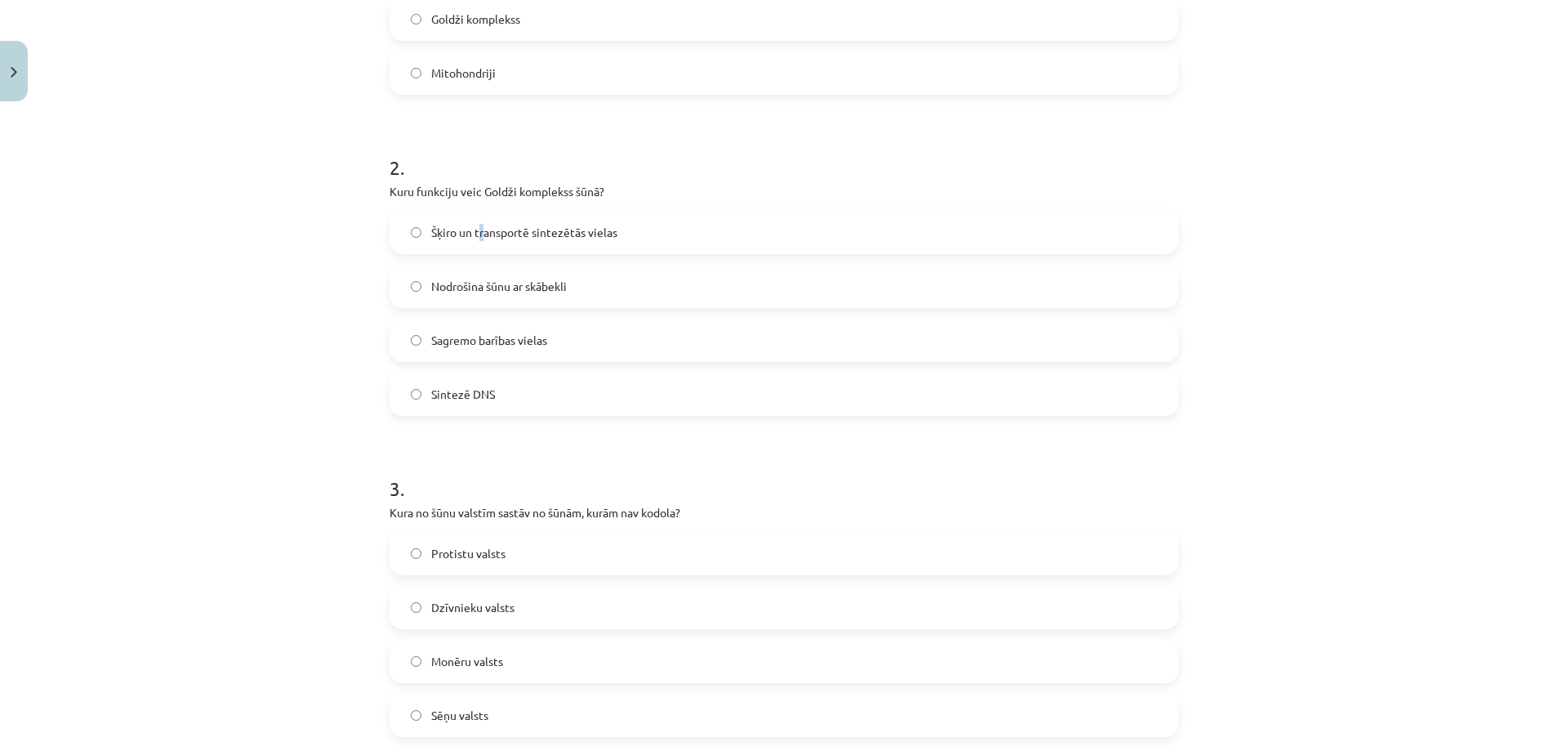
scroll to position [519, 0]
click at [301, 409] on div "Mācību tēma: Dabaszinības - 10. klases 1.ieskaites mācību materiāls #5 4. tēma.…" at bounding box center [784, 376] width 1568 height 751
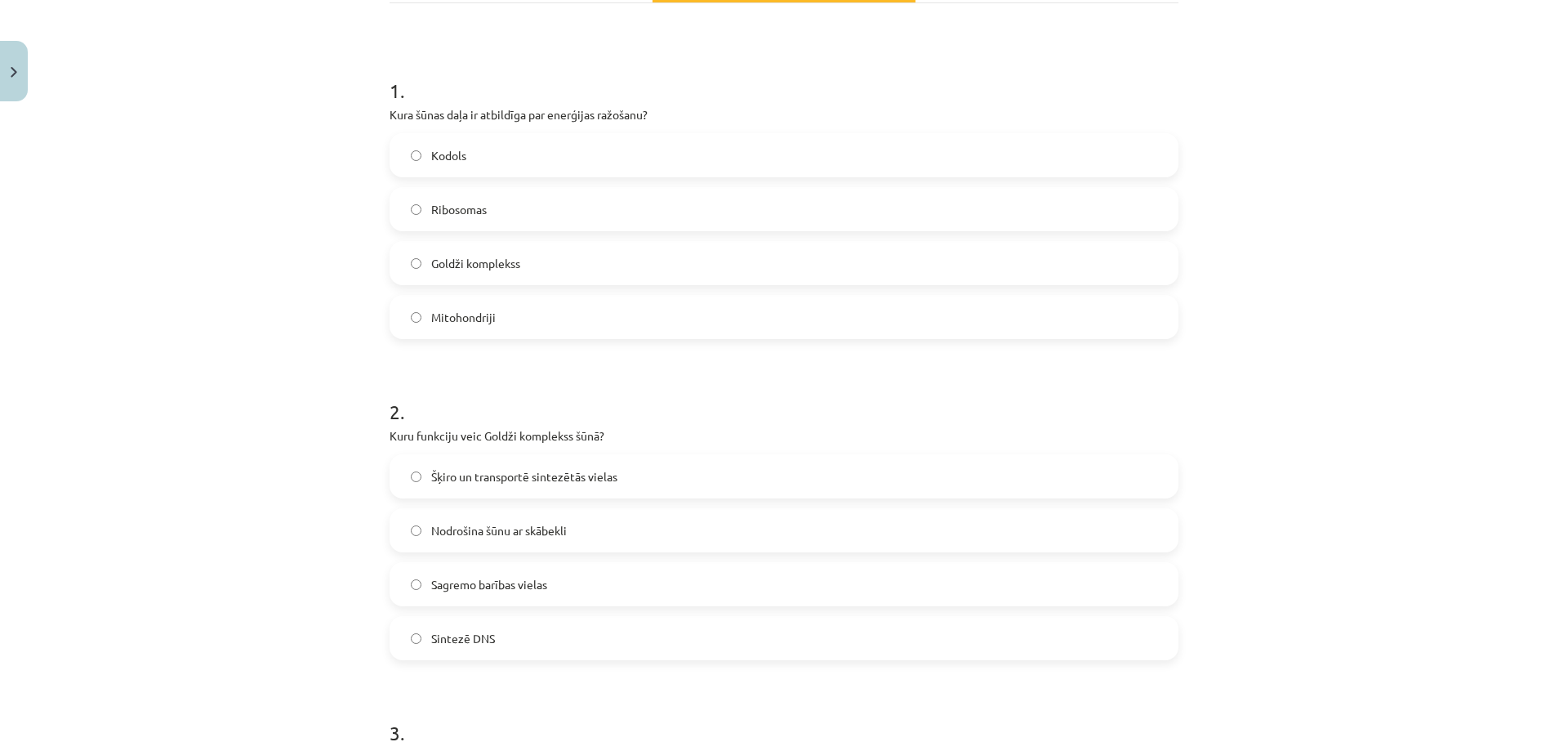
scroll to position [683, 0]
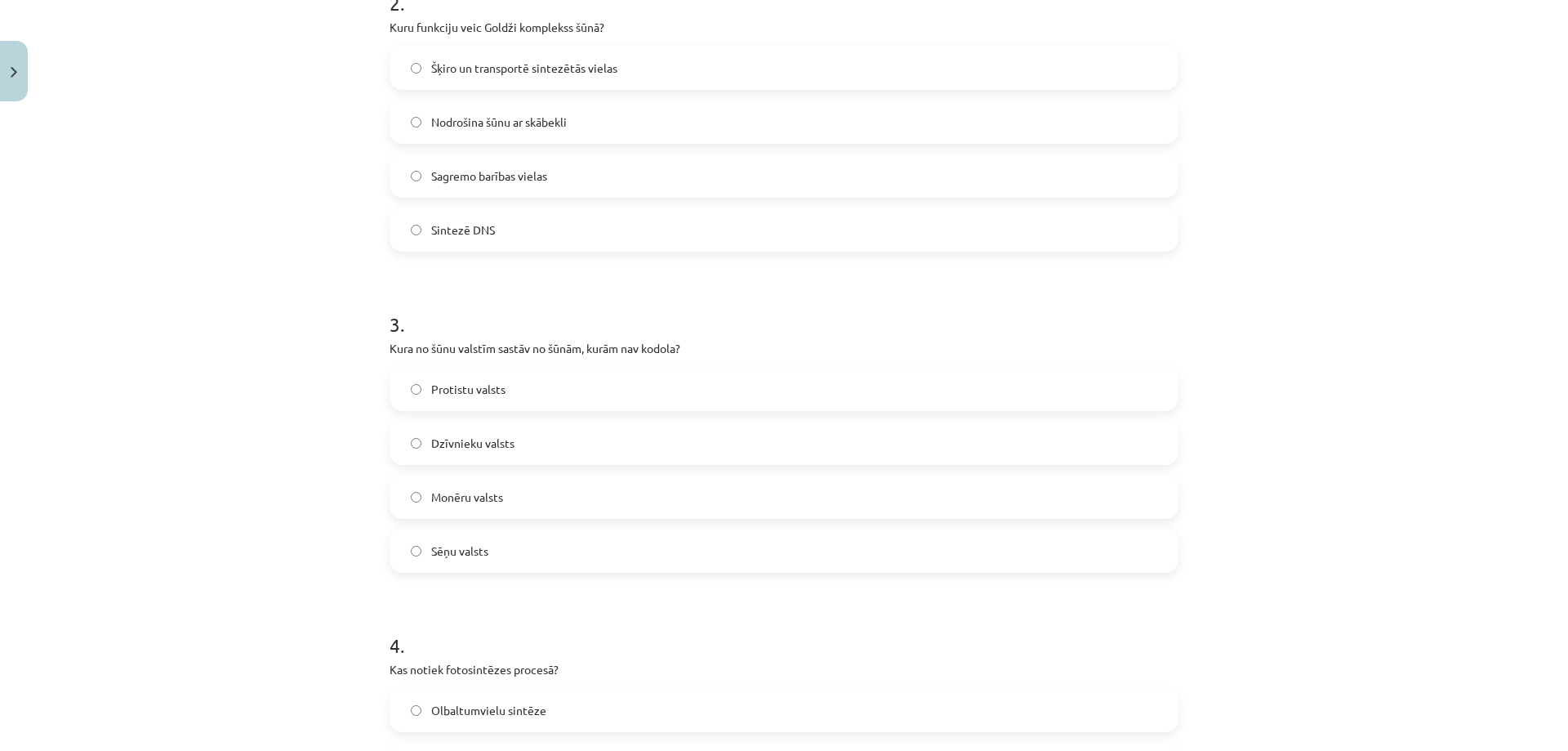
click at [404, 491] on label "Monēru valsts" at bounding box center [784, 496] width 785 height 41
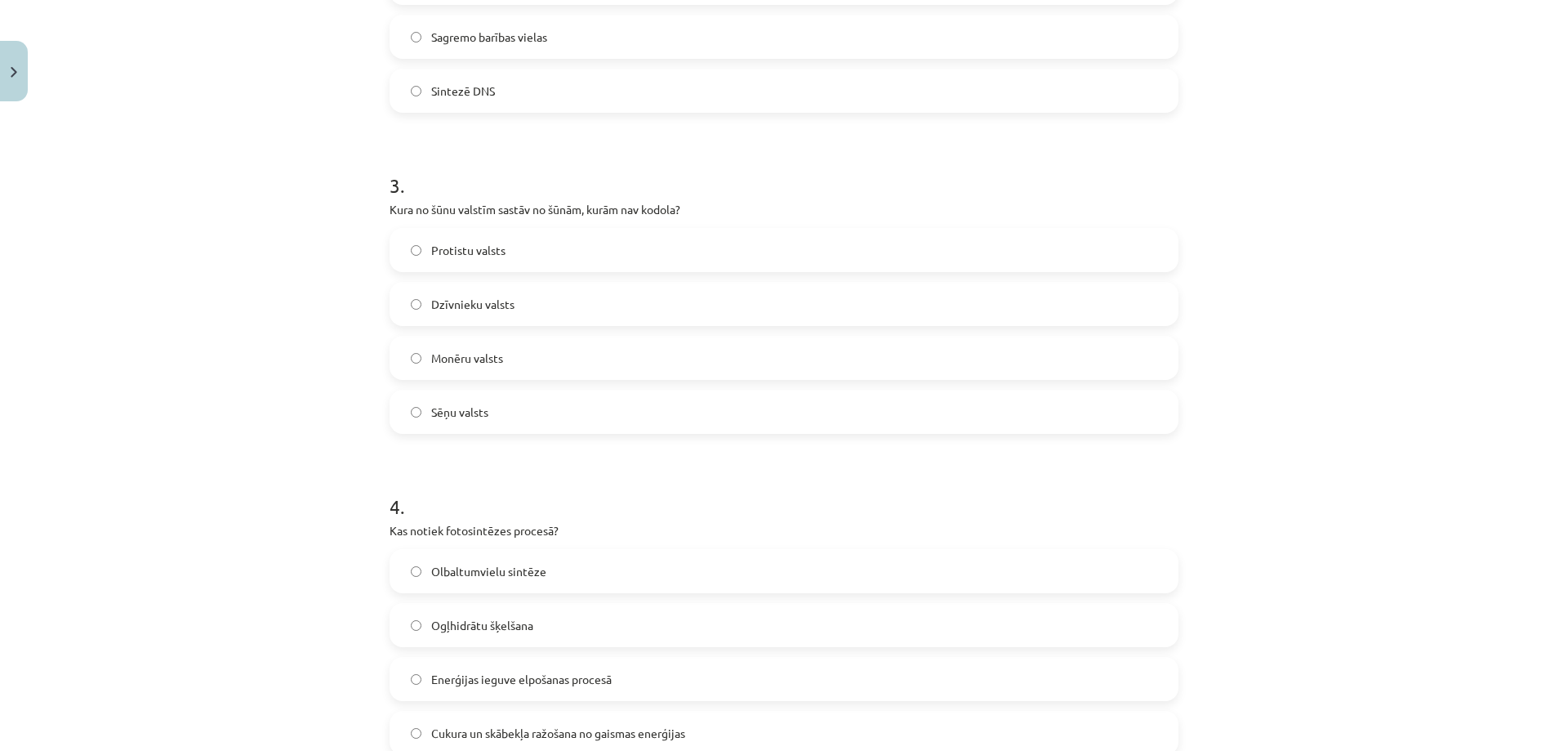
scroll to position [1009, 0]
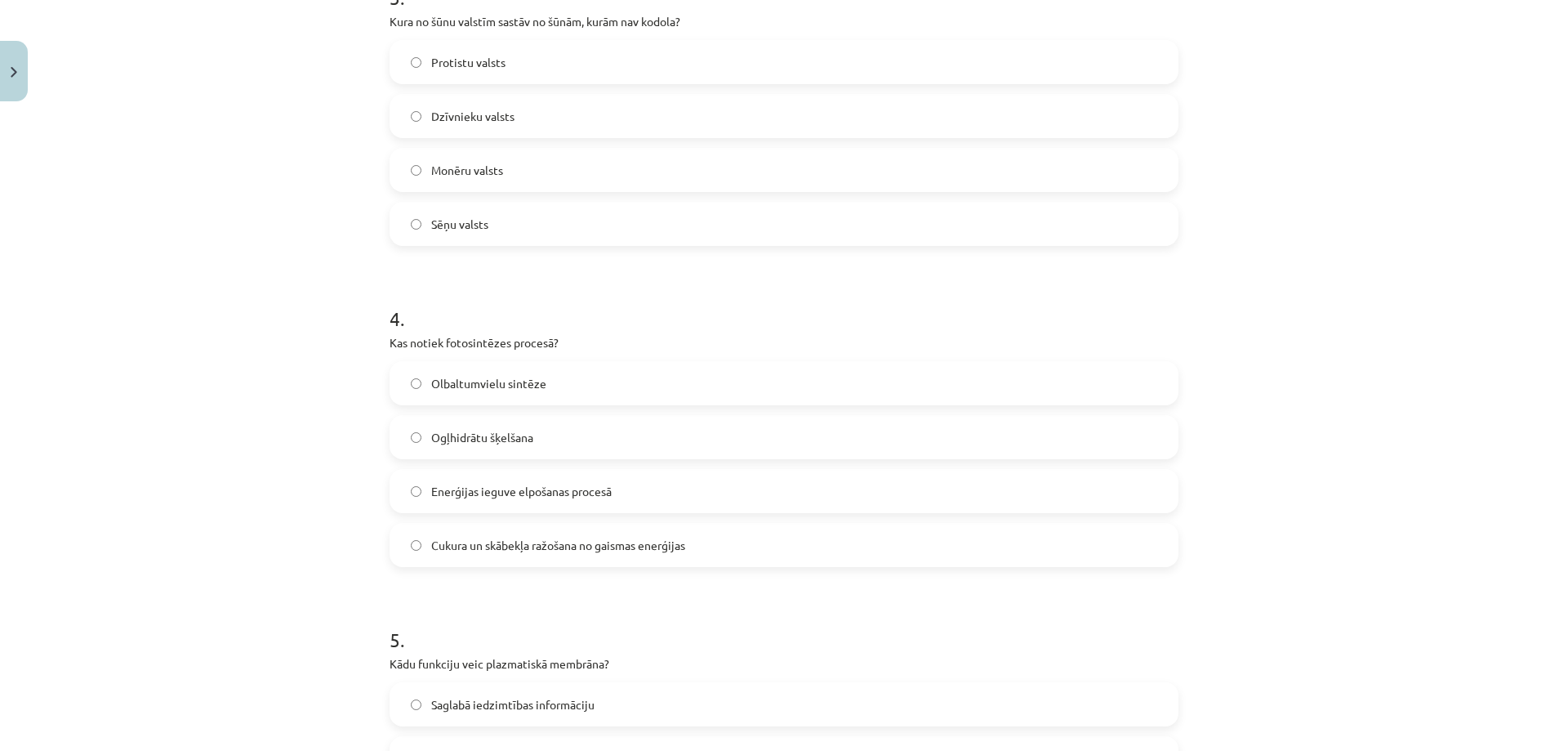
click at [427, 533] on label "Cukura un skābekļa ražošana no gaismas enerģijas" at bounding box center [784, 545] width 785 height 41
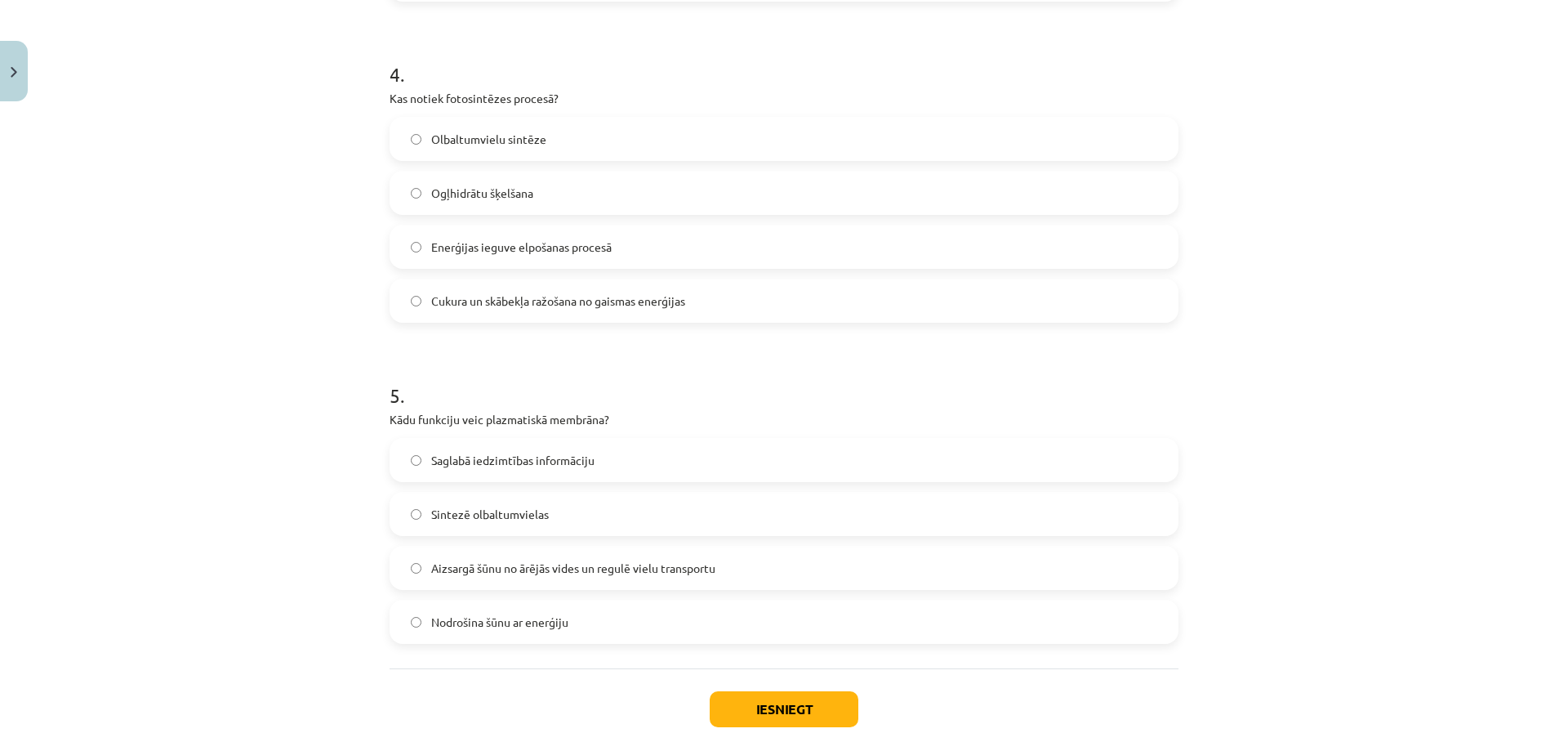
scroll to position [1255, 0]
click at [405, 558] on label "Aizsargā šūnu no ārējās vides un regulē vielu transportu" at bounding box center [784, 567] width 785 height 41
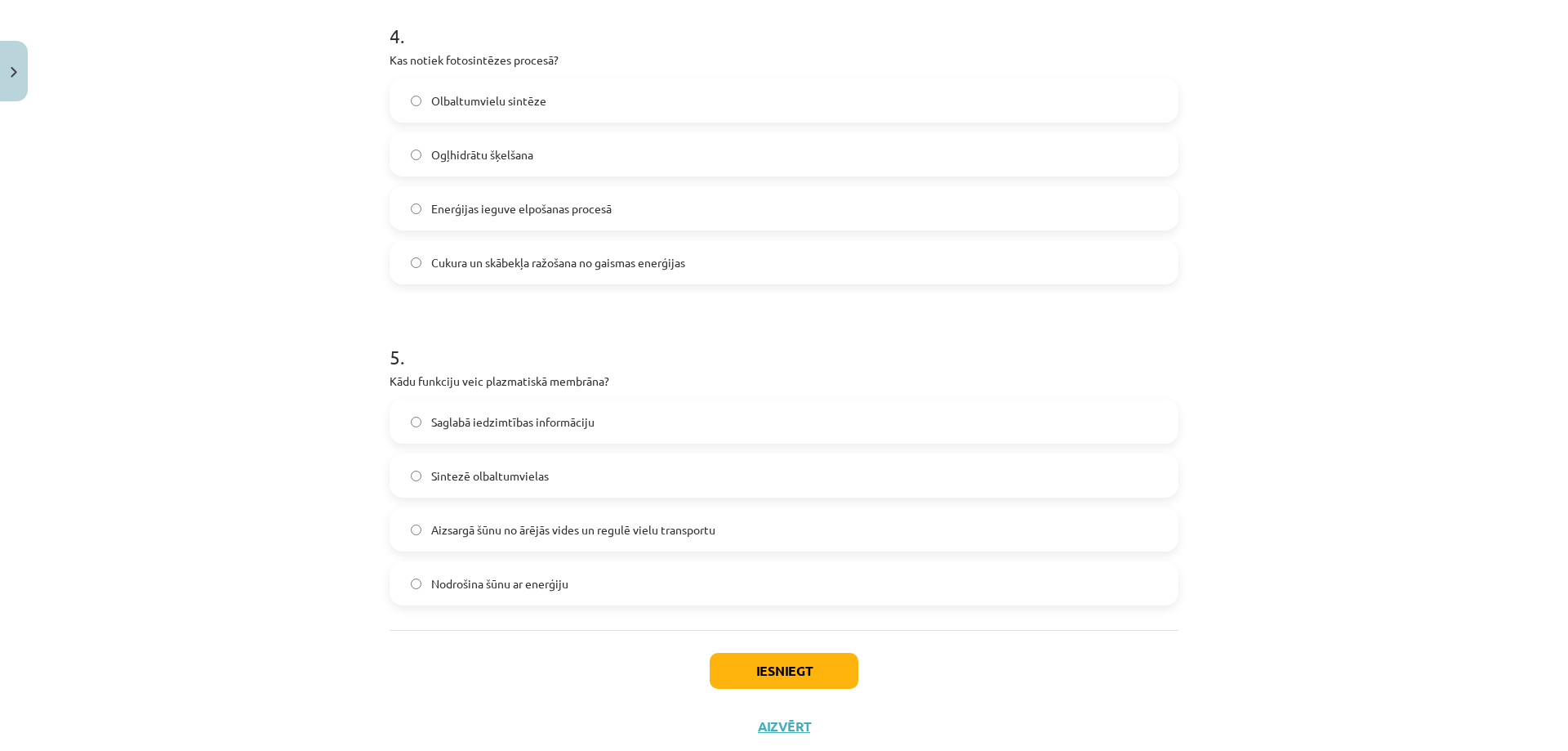
scroll to position [1336, 0]
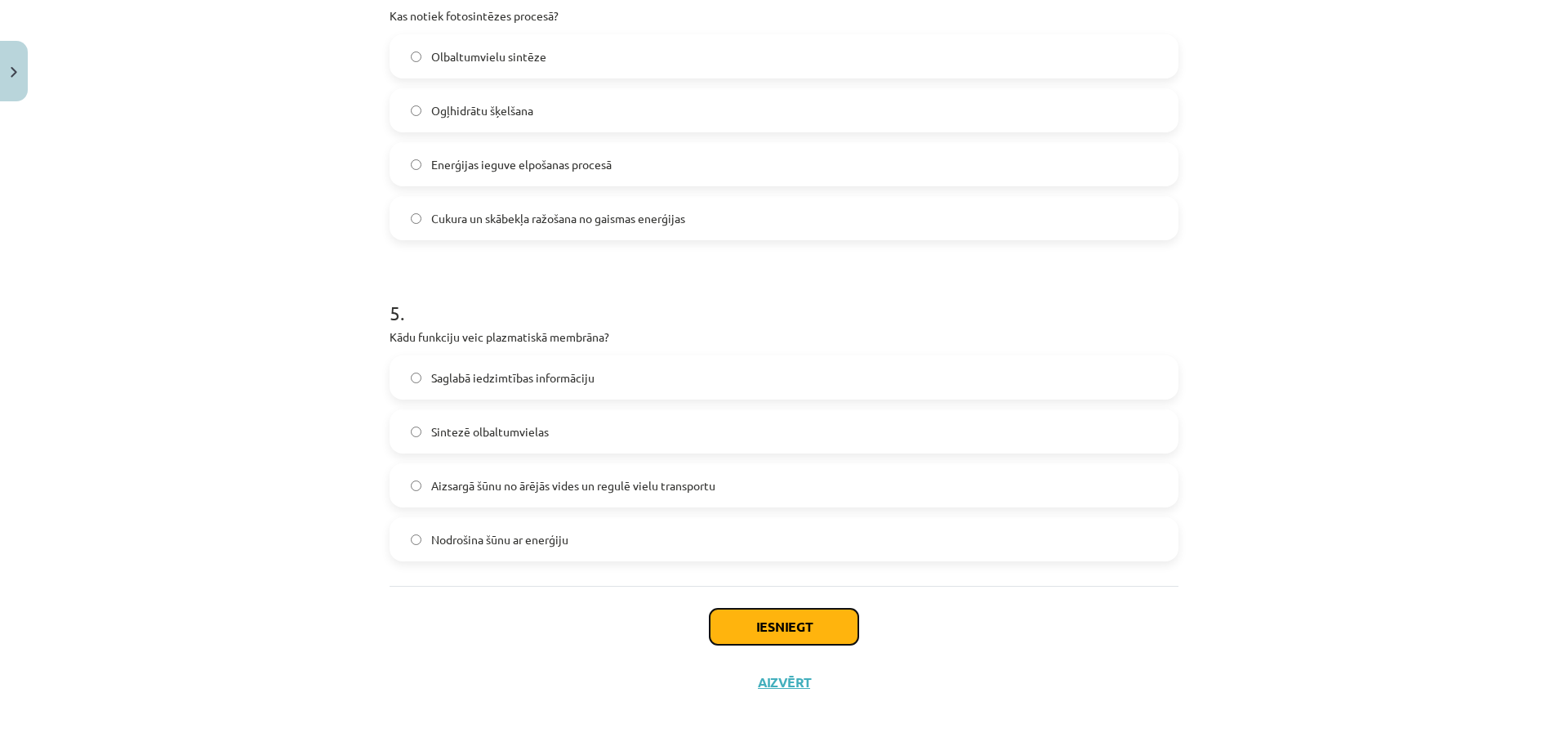
click at [753, 620] on button "Iesniegt" at bounding box center [784, 626] width 148 height 36
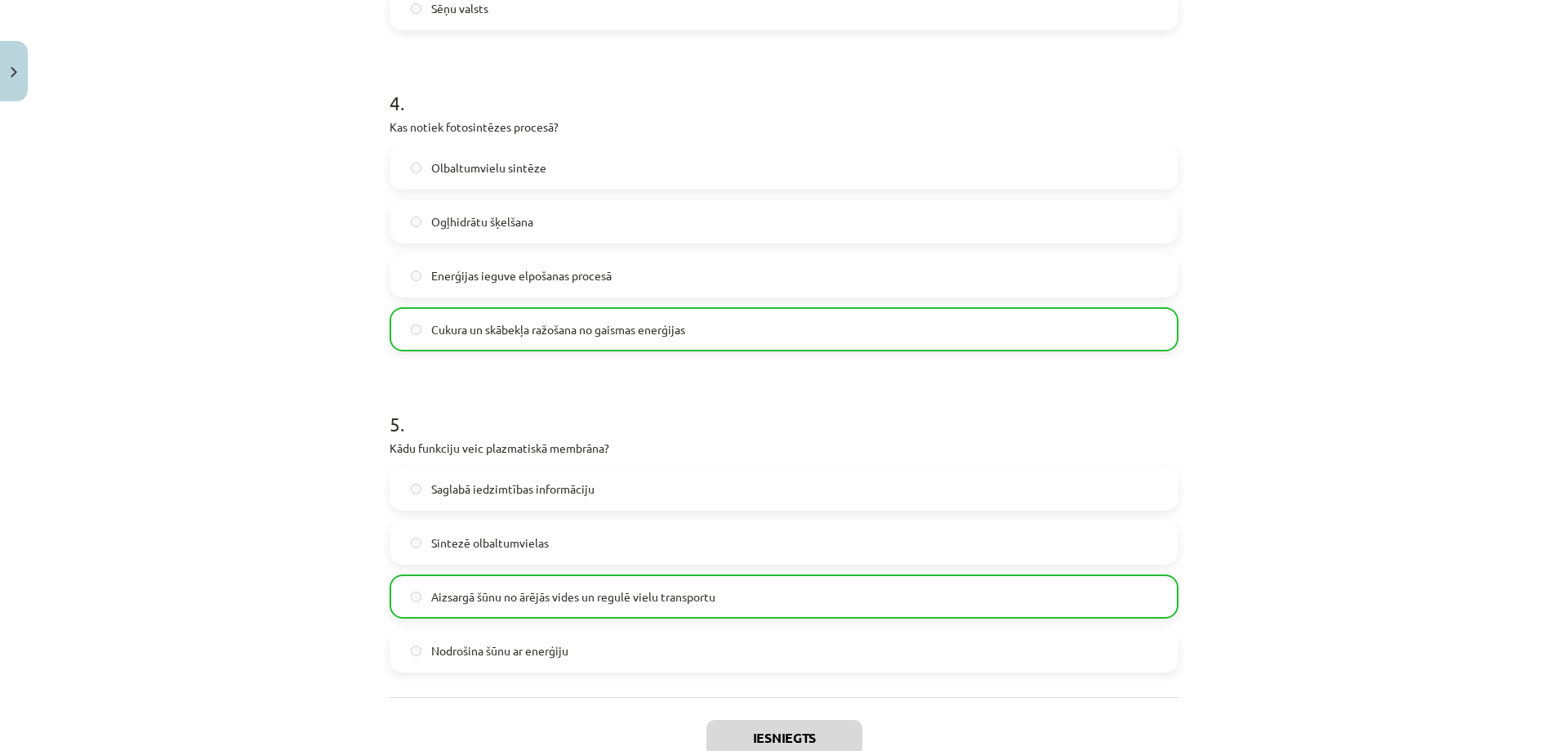
scroll to position [1388, 0]
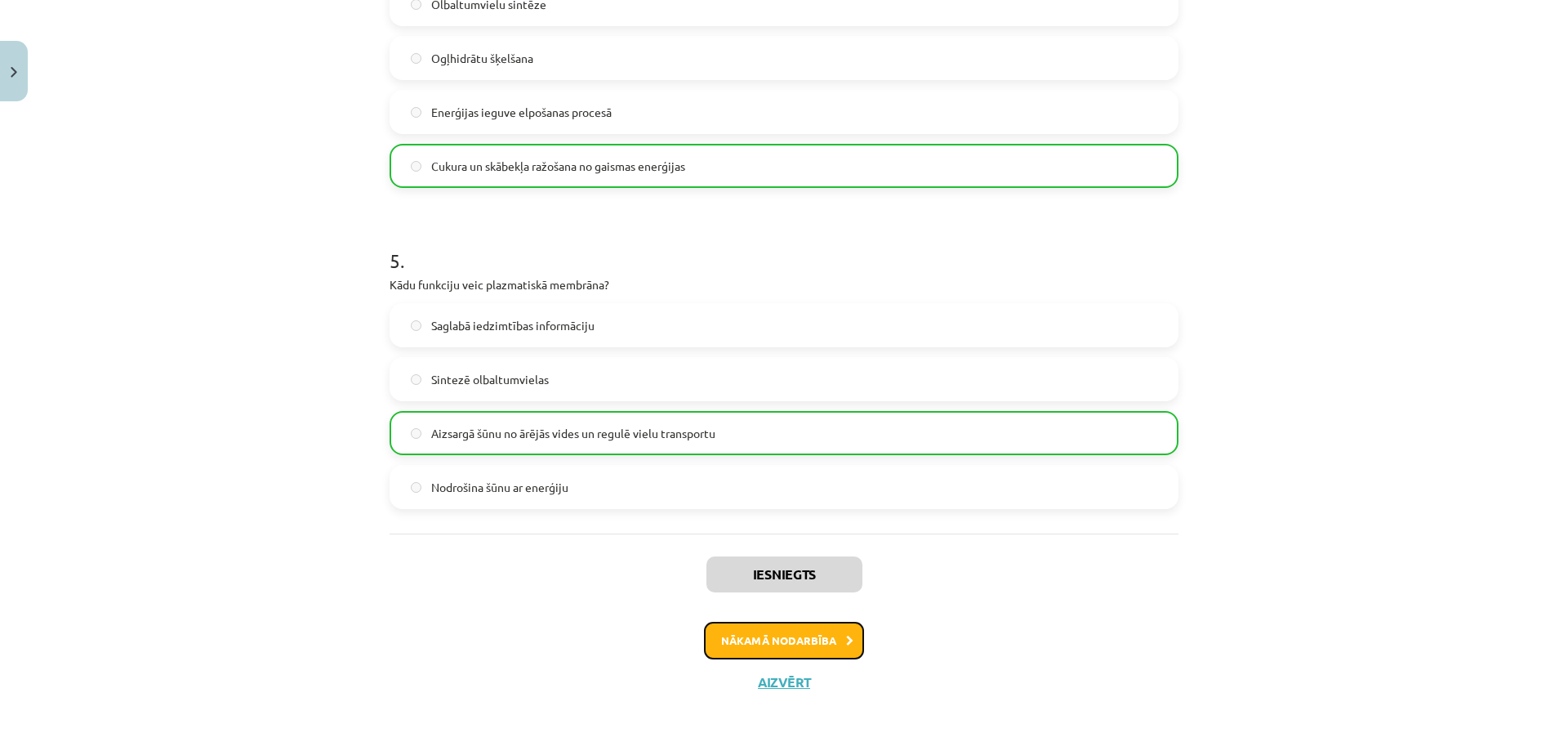
click at [733, 638] on button "Nākamā nodarbība" at bounding box center [784, 640] width 160 height 38
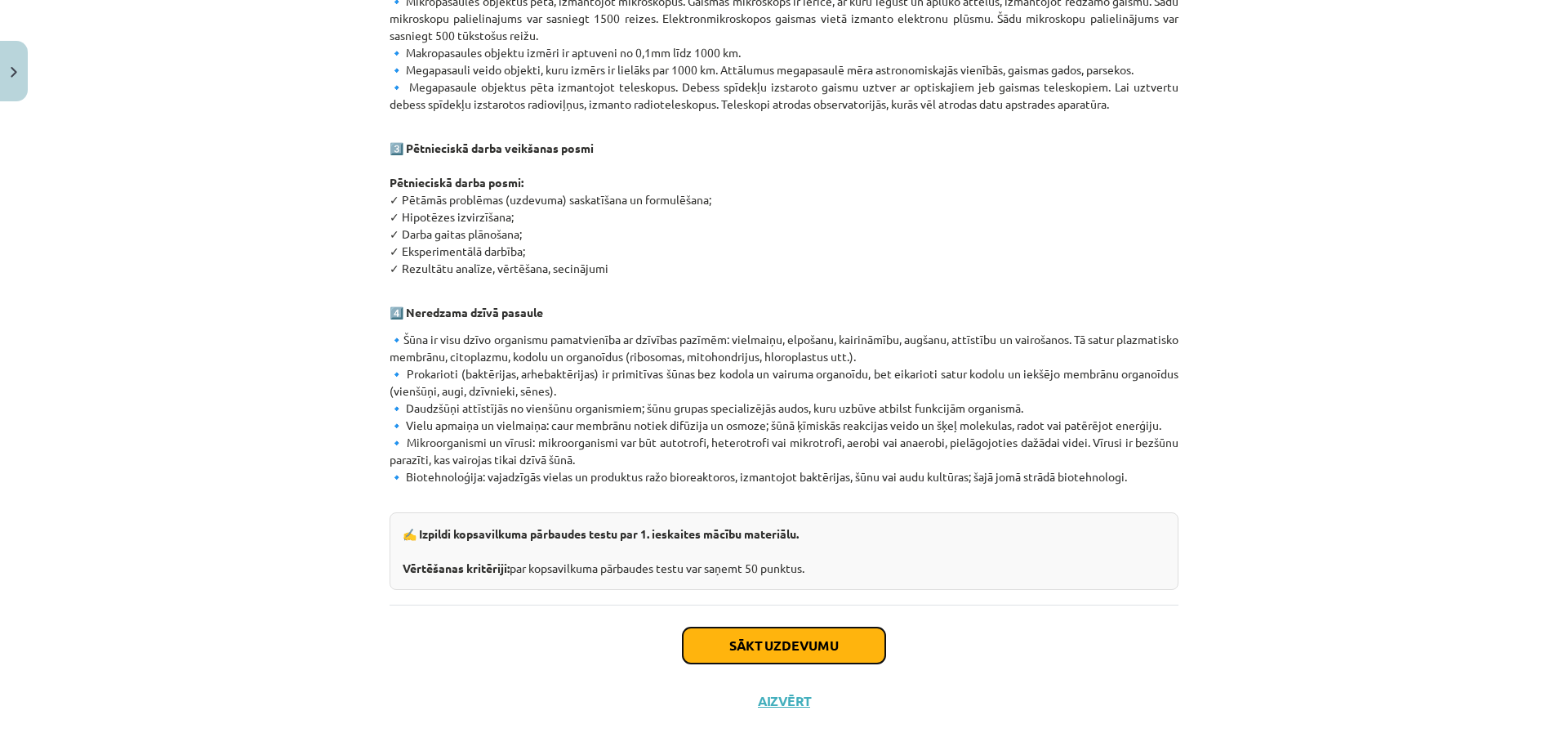
click at [743, 633] on button "Sākt uzdevumu" at bounding box center [784, 645] width 202 height 36
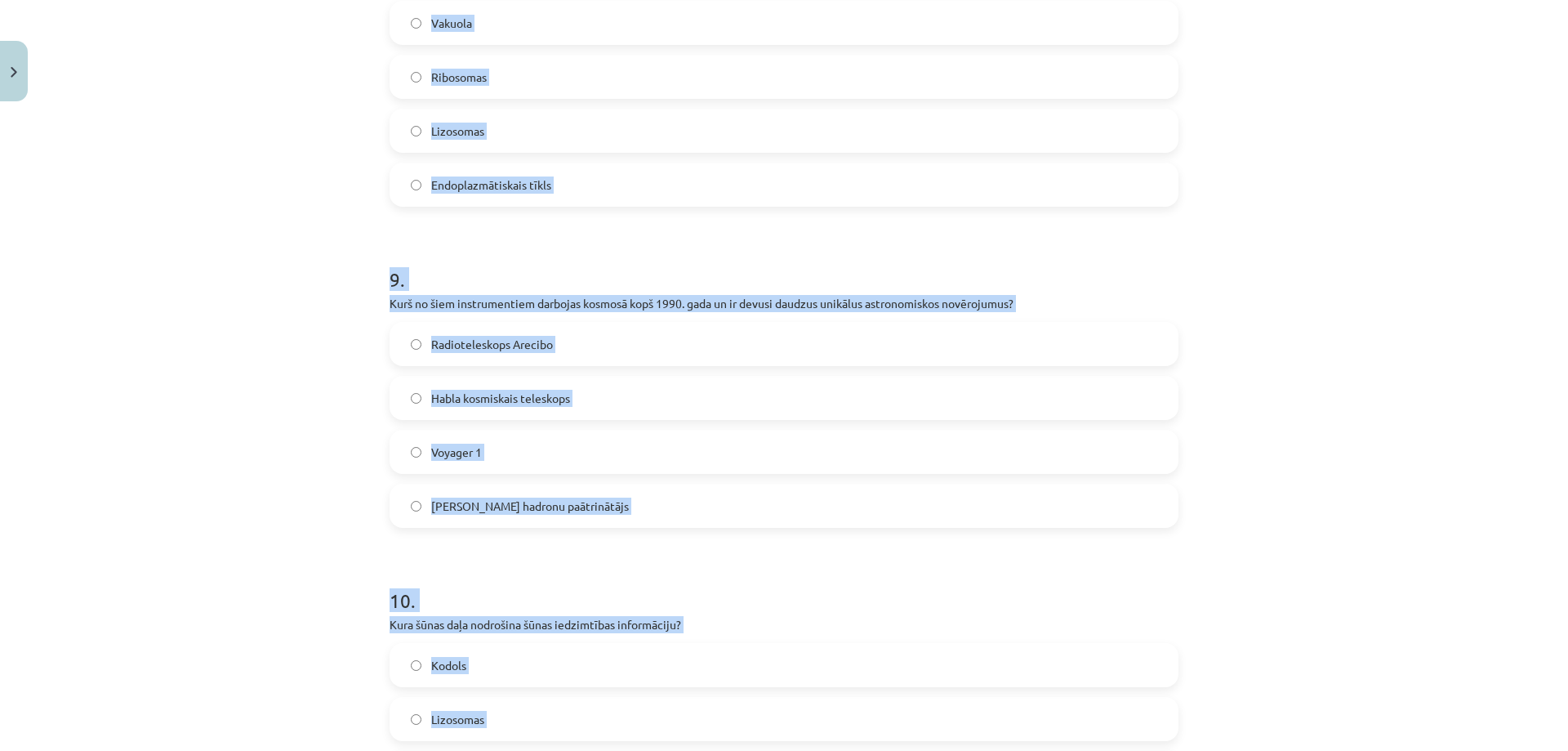
scroll to position [2942, 0]
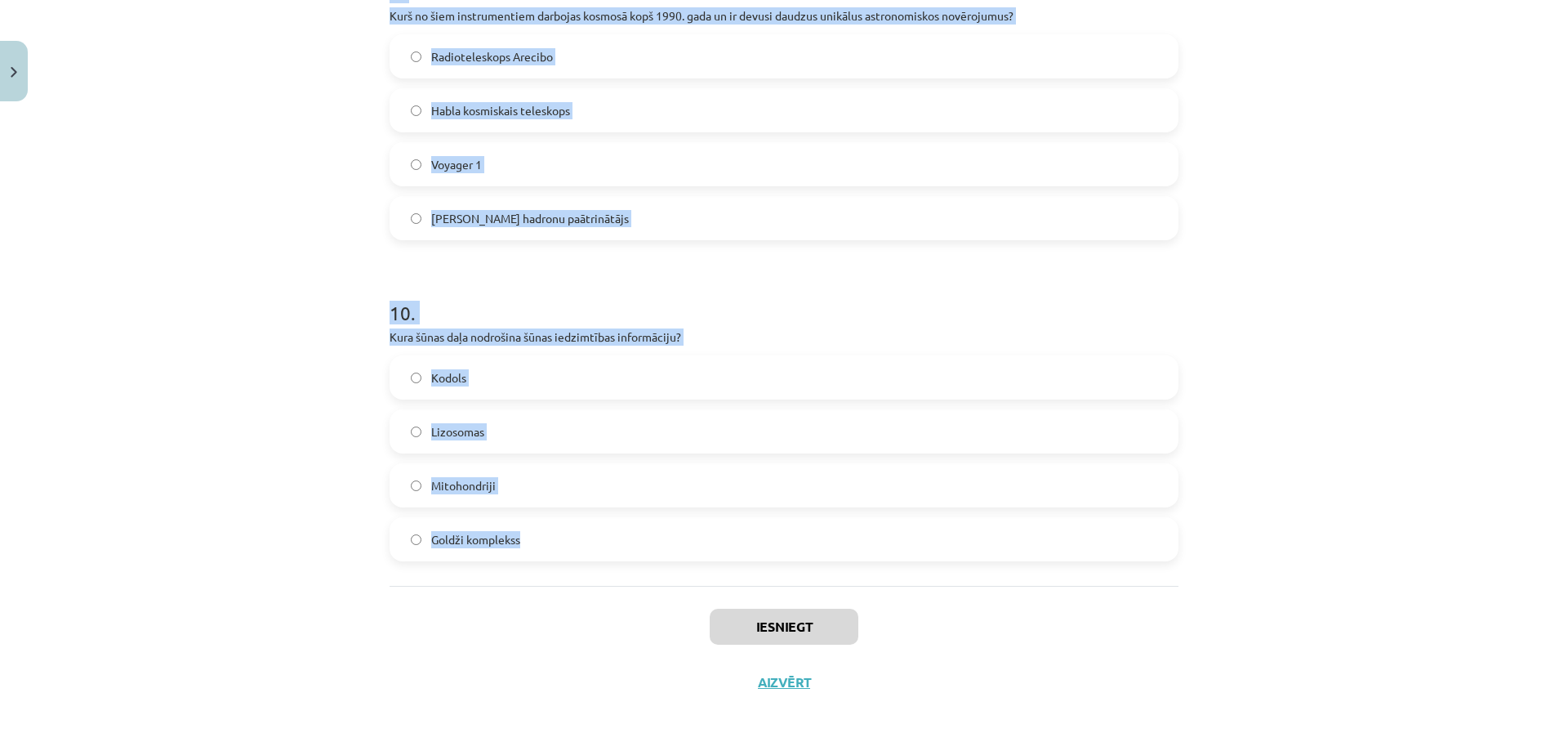
drag, startPoint x: 384, startPoint y: 322, endPoint x: 539, endPoint y: 525, distance: 255.4
copy form "2 . Lore ip dolorsi ametconsectet adipisc elitse? Doeius tem 855 incididuntu La…"
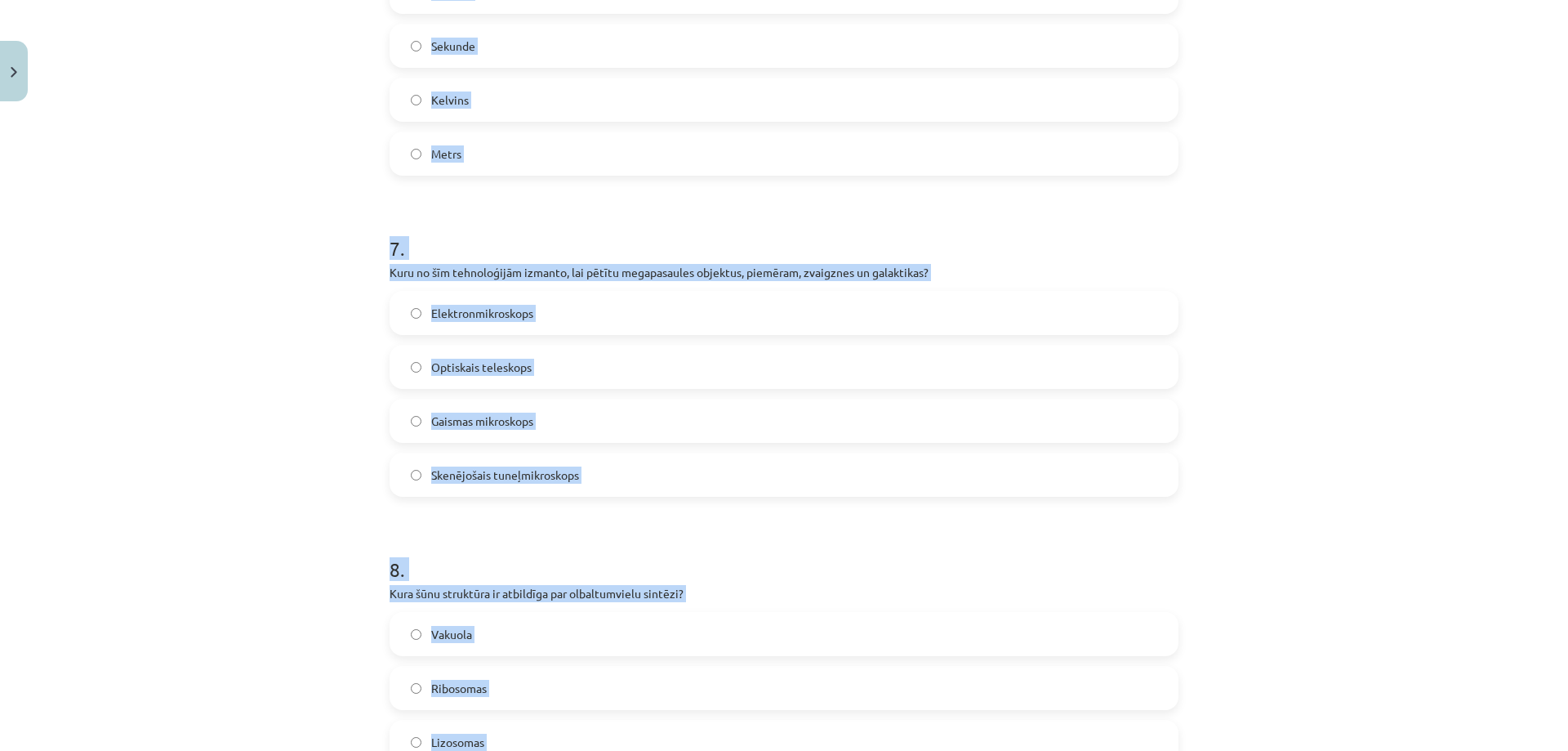
click at [235, 512] on div "Mācību tēma: Dabaszinības - 10. klases 1.ieskaites mācību materiāls #6 Kopsavil…" at bounding box center [784, 376] width 1568 height 751
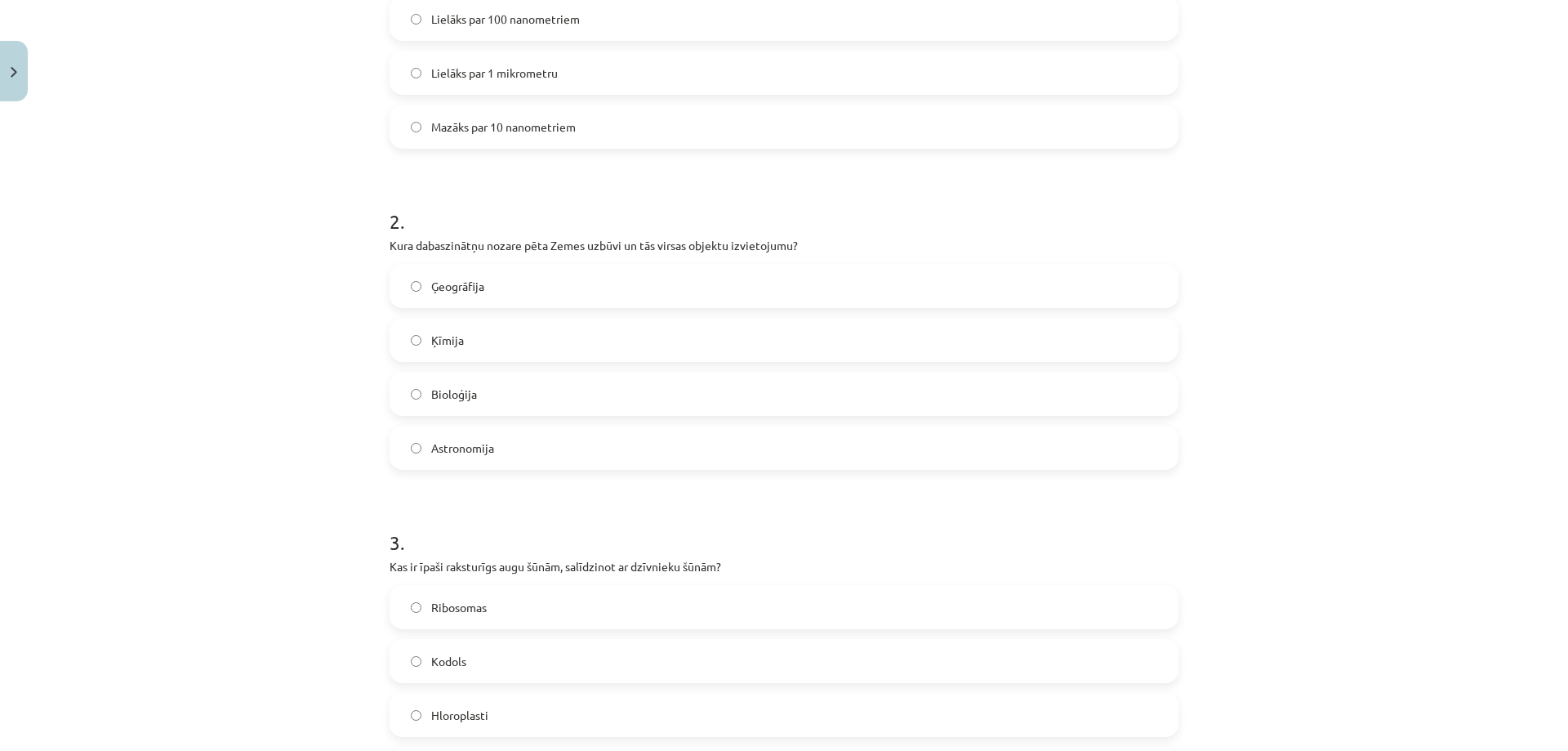
scroll to position [245, 0]
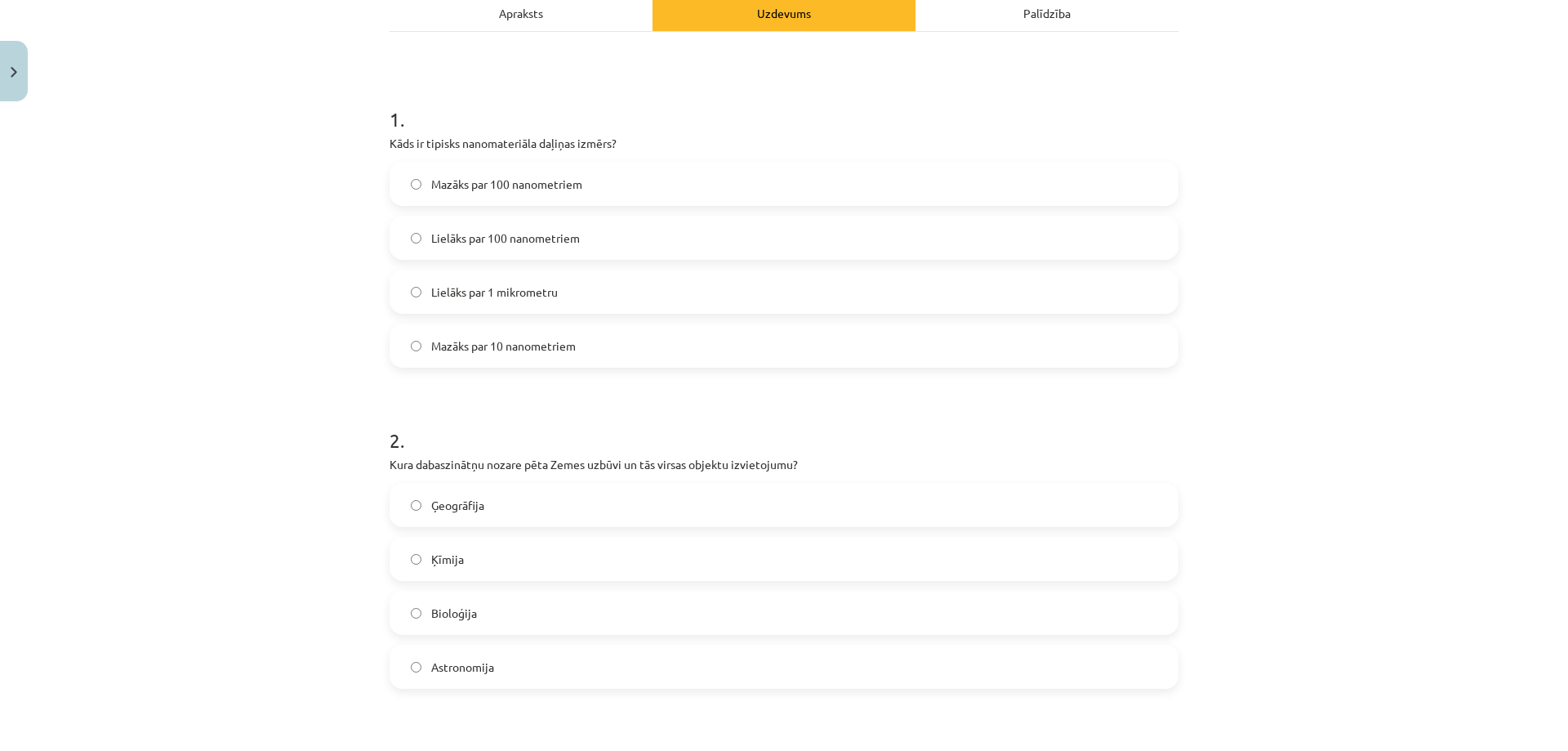
click at [438, 192] on span "Mazāks par 100 nanometriem" at bounding box center [506, 184] width 151 height 17
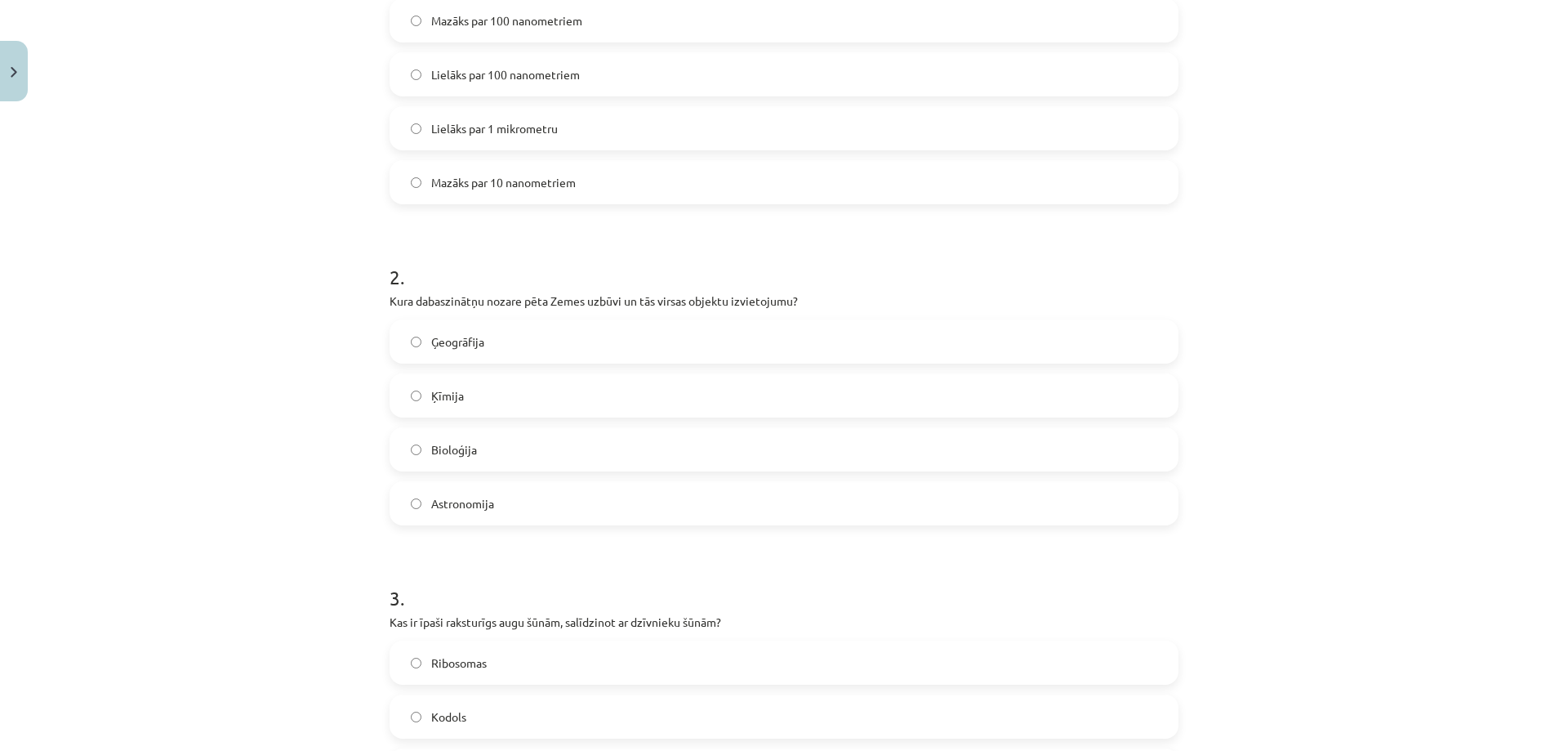
click at [436, 343] on span "Ģeogrāfija" at bounding box center [458, 342] width 53 height 17
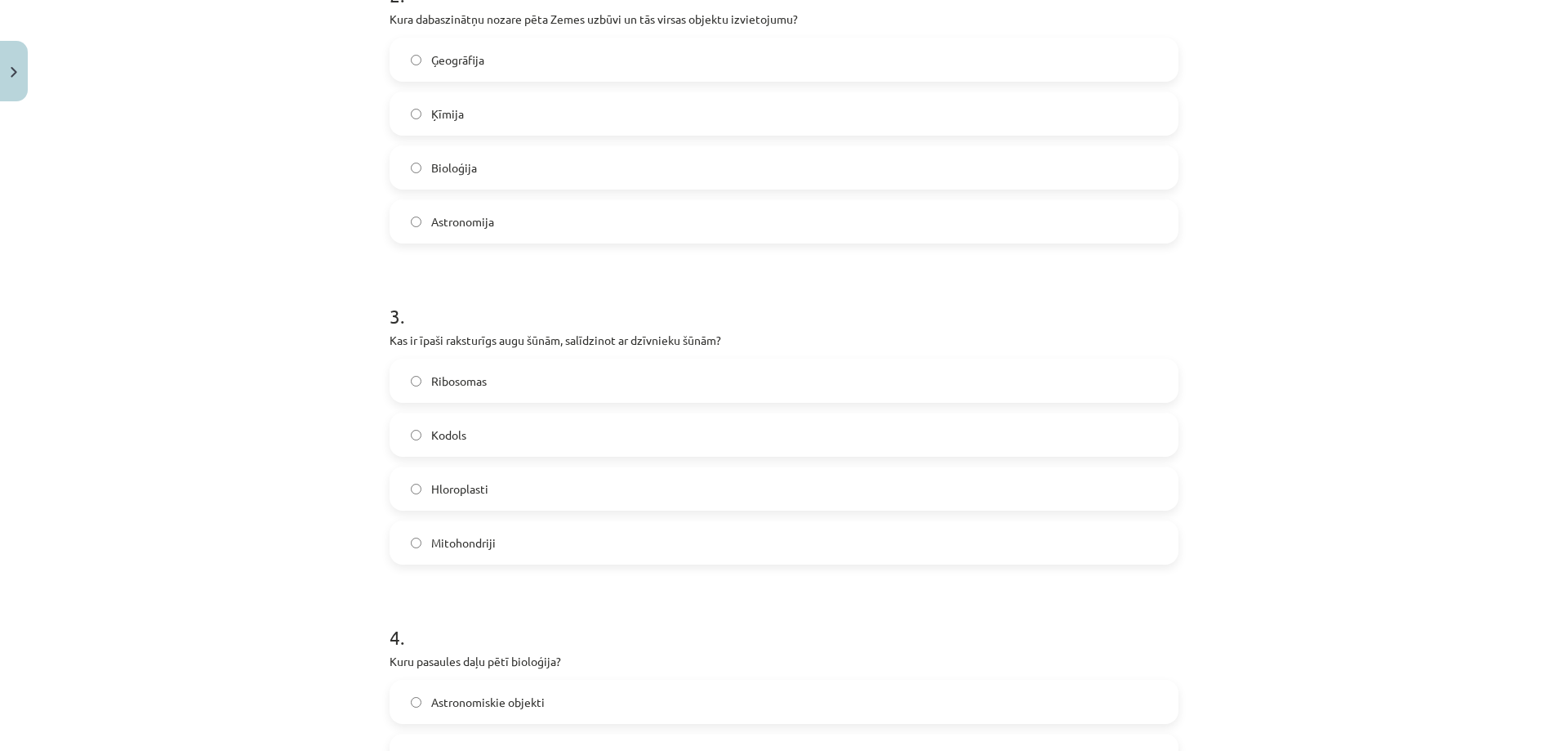
scroll to position [736, 0]
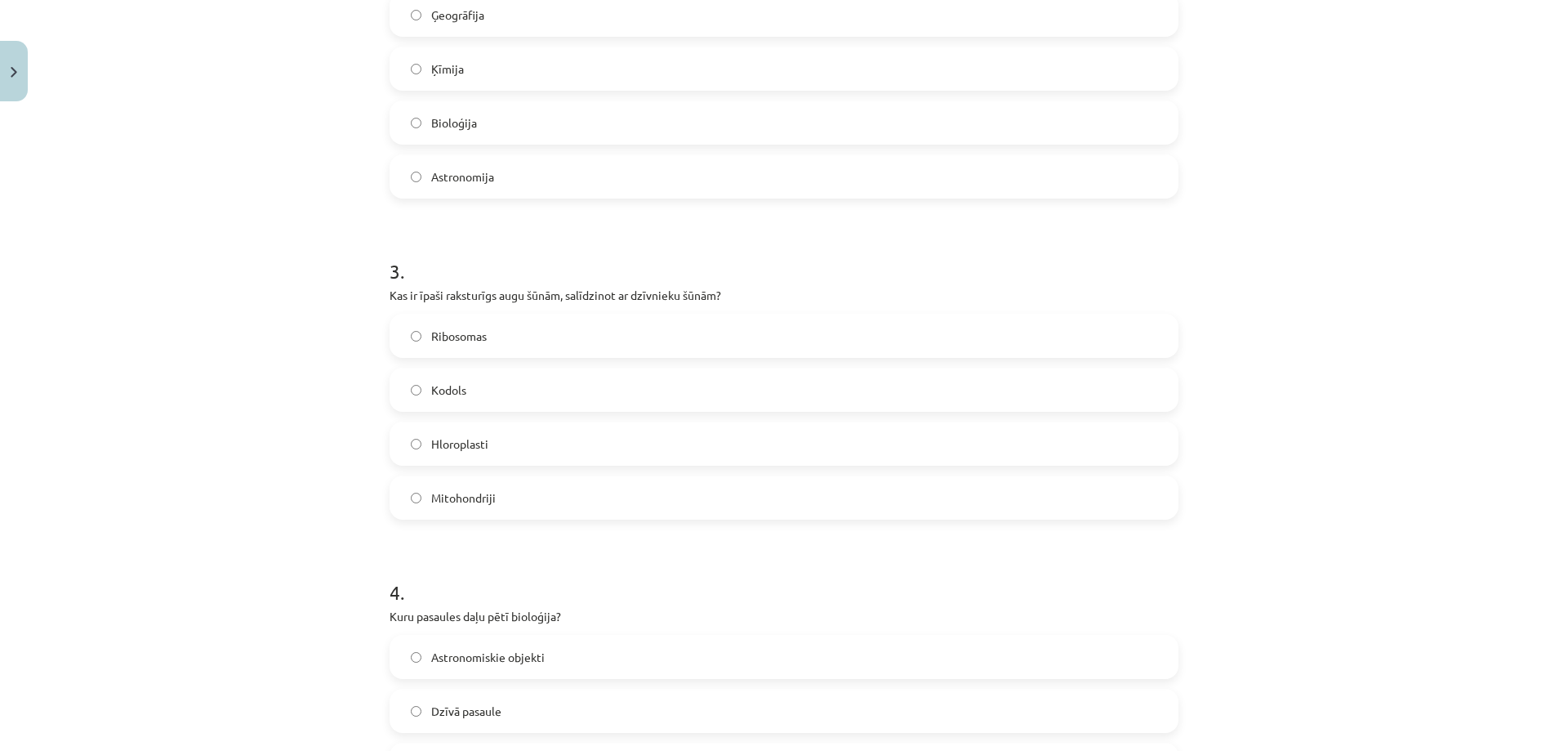
click at [421, 431] on label "Hloroplasti" at bounding box center [784, 443] width 785 height 41
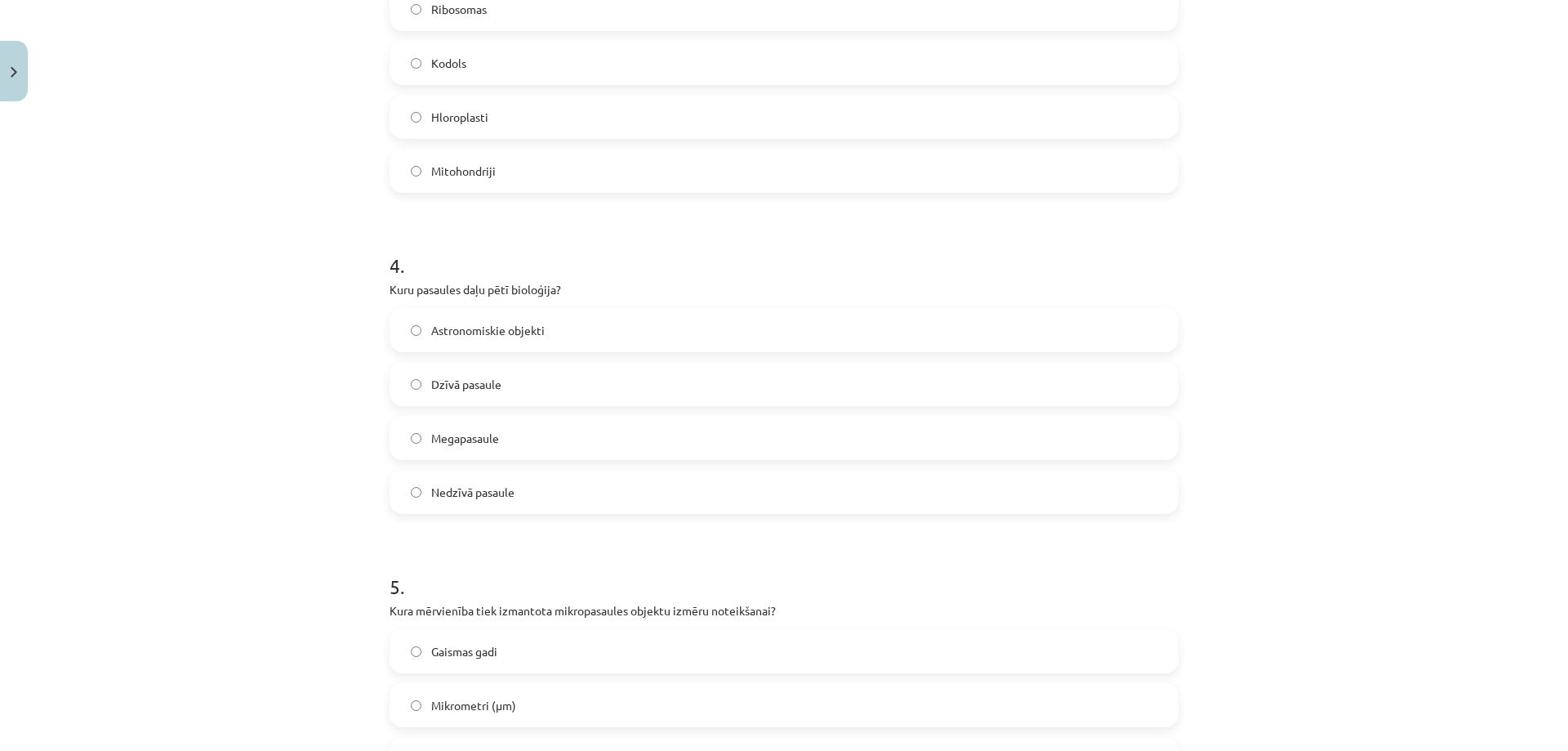
click at [449, 383] on span "Dzīvā pasaule" at bounding box center [466, 384] width 70 height 17
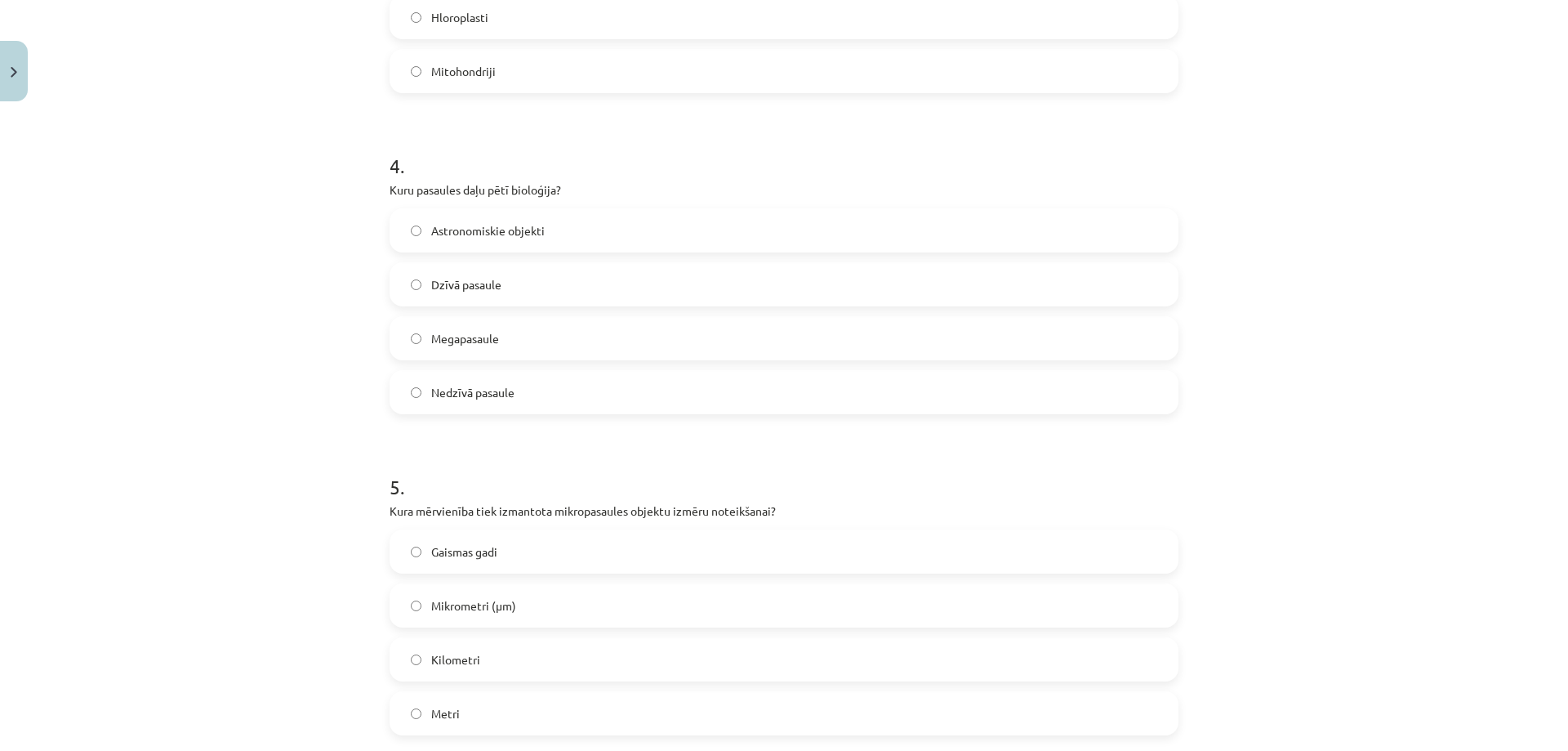
scroll to position [1308, 0]
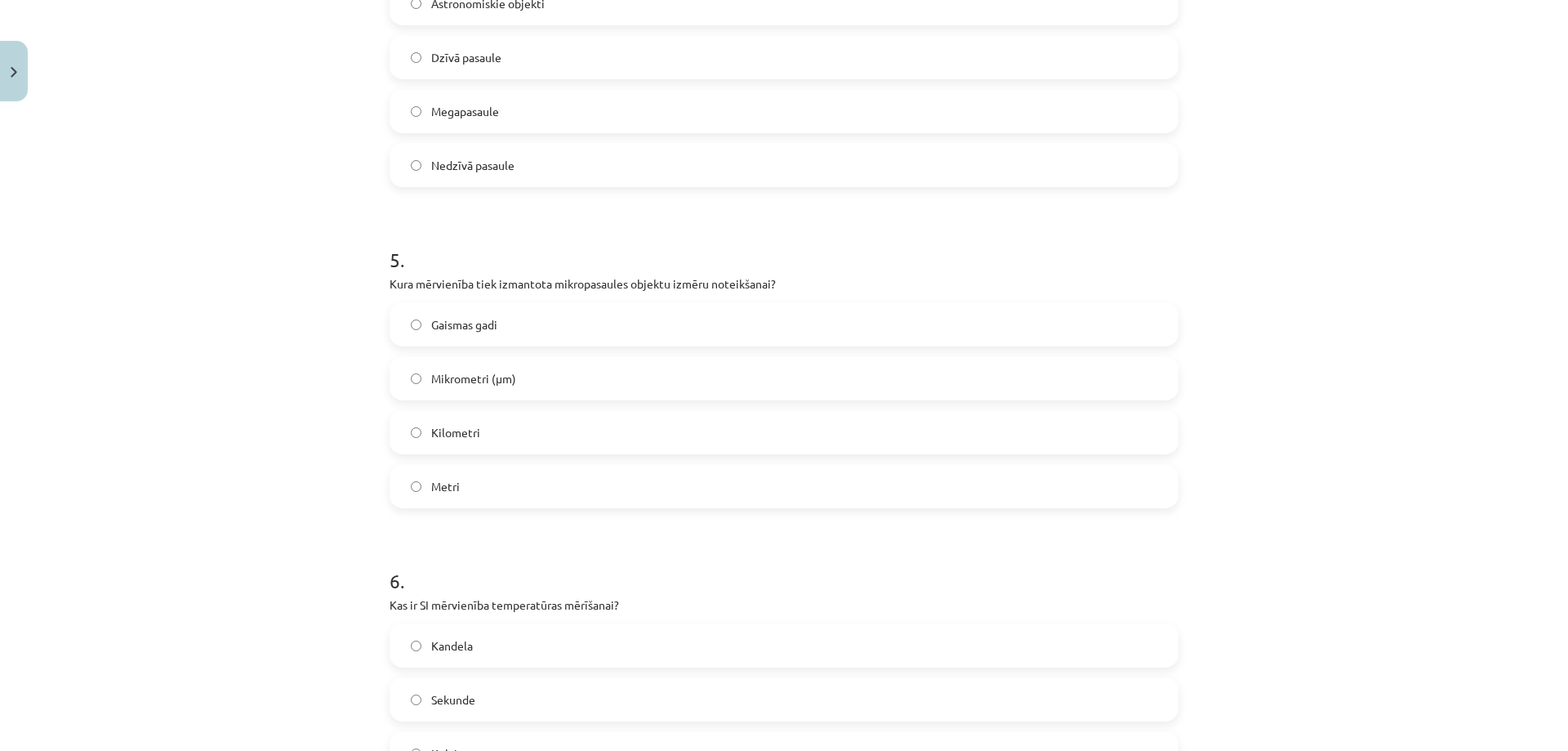
click at [430, 396] on label "Mikrometri (μm)" at bounding box center [784, 378] width 785 height 41
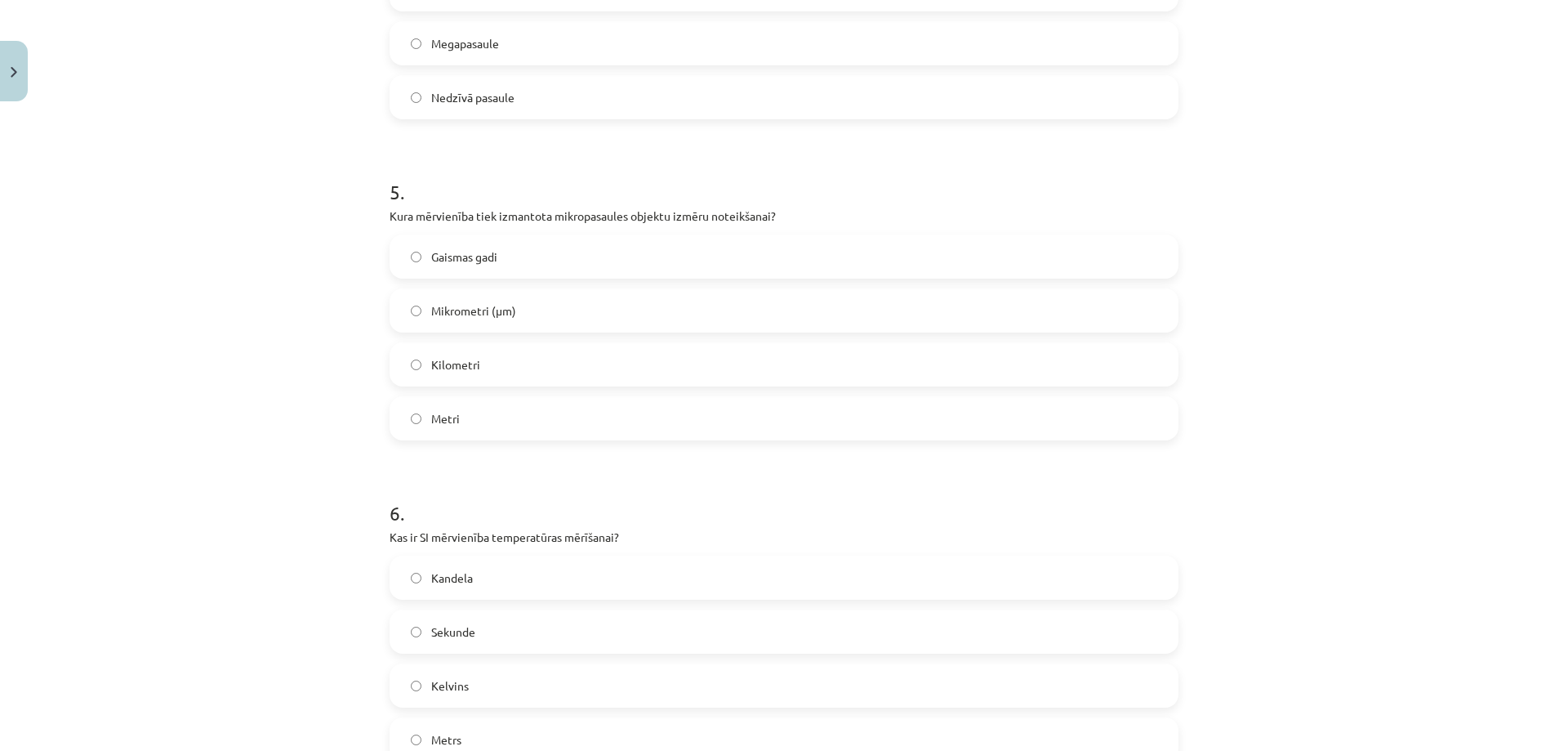
scroll to position [1635, 0]
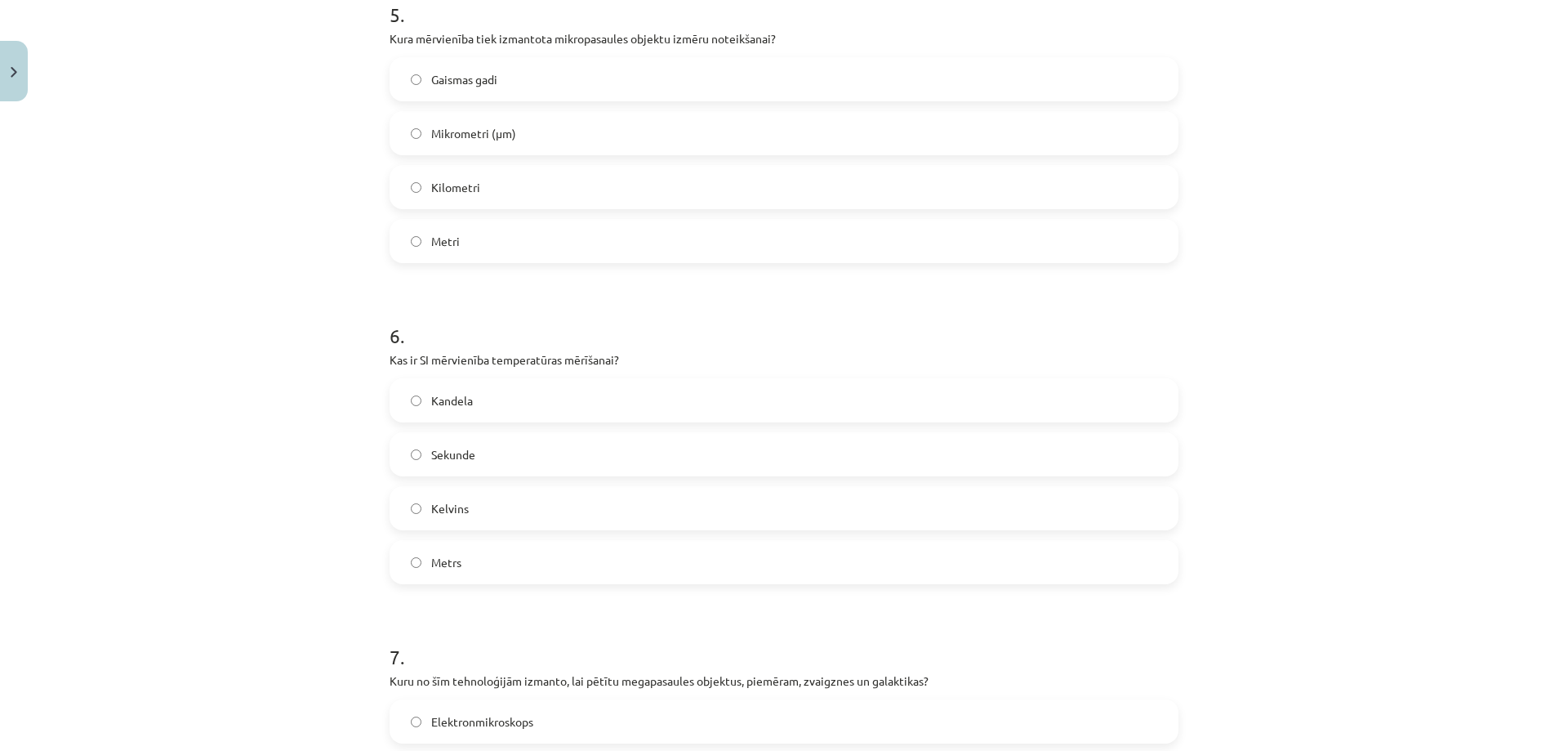
click at [454, 517] on label "Kelvins" at bounding box center [784, 507] width 785 height 41
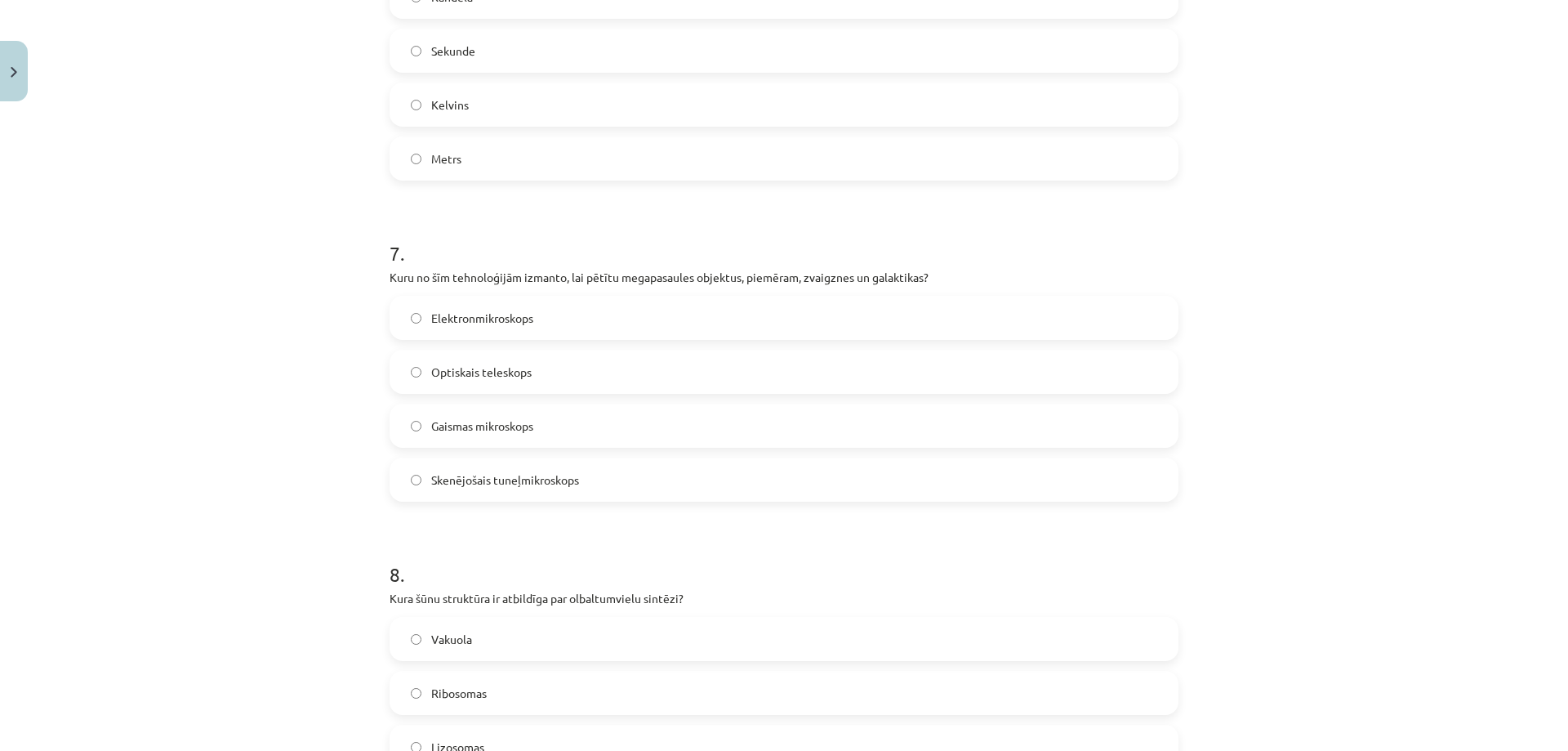
scroll to position [2125, 0]
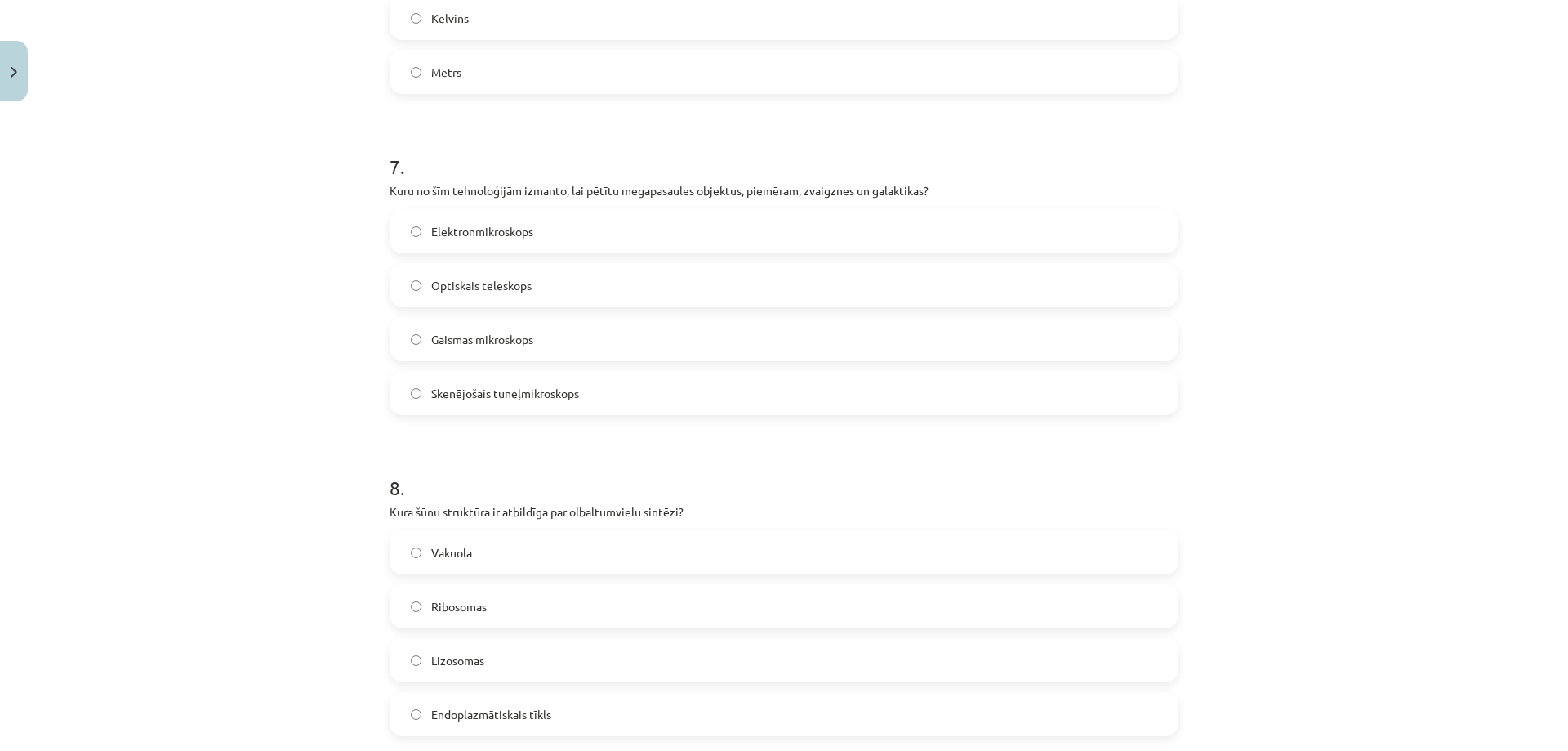
click at [455, 277] on span "Optiskais teleskops" at bounding box center [481, 285] width 101 height 17
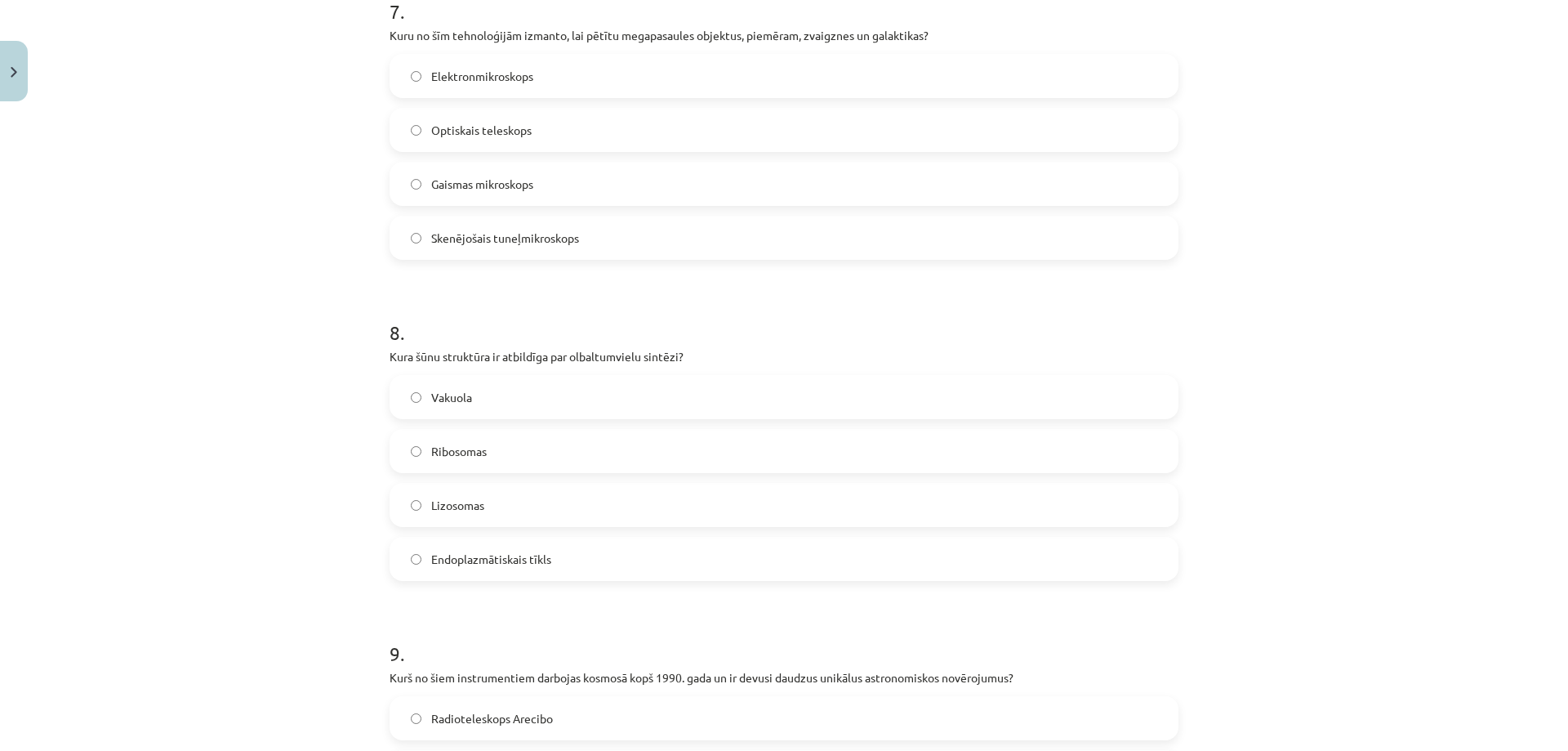
scroll to position [2370, 0]
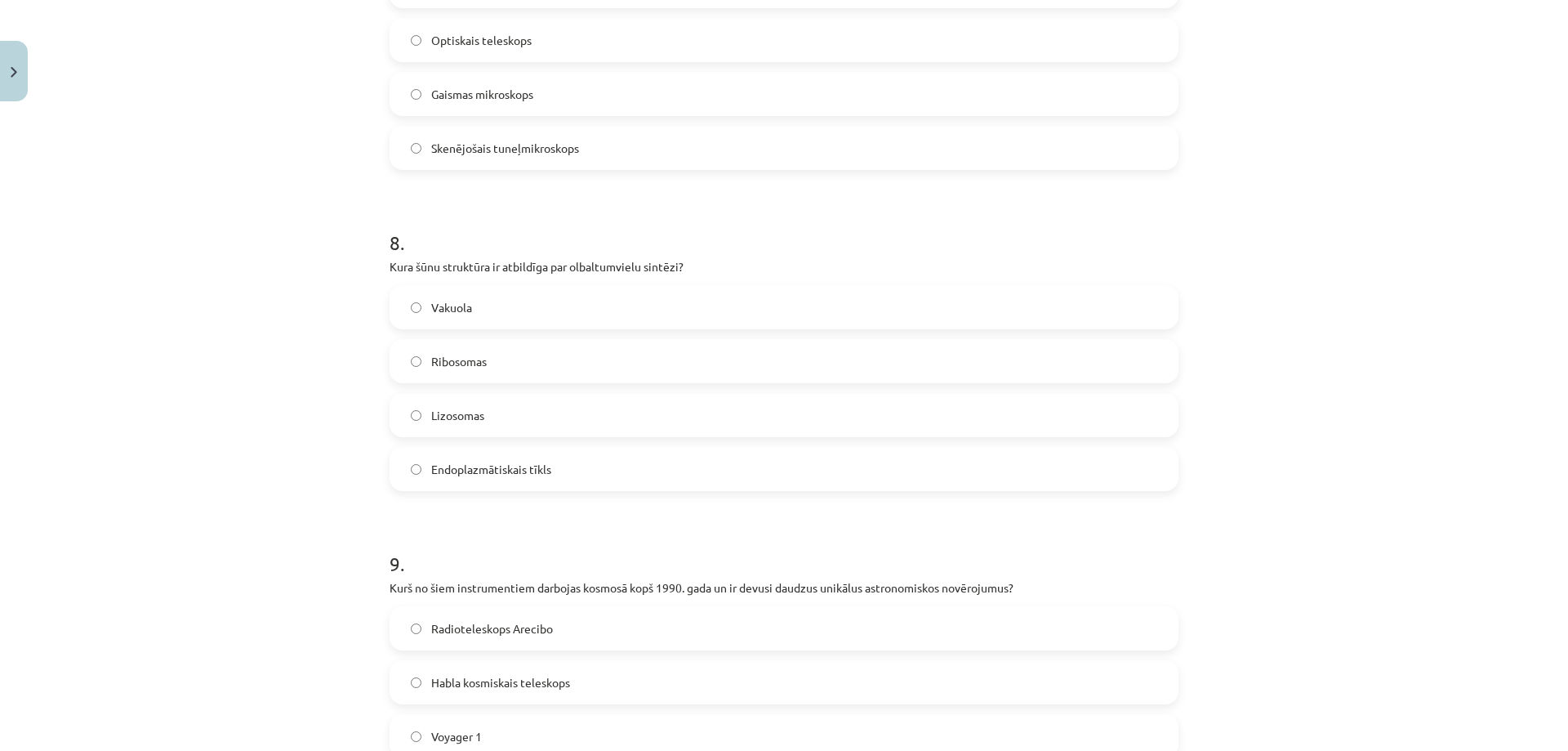
click at [446, 375] on label "Ribosomas" at bounding box center [784, 361] width 785 height 41
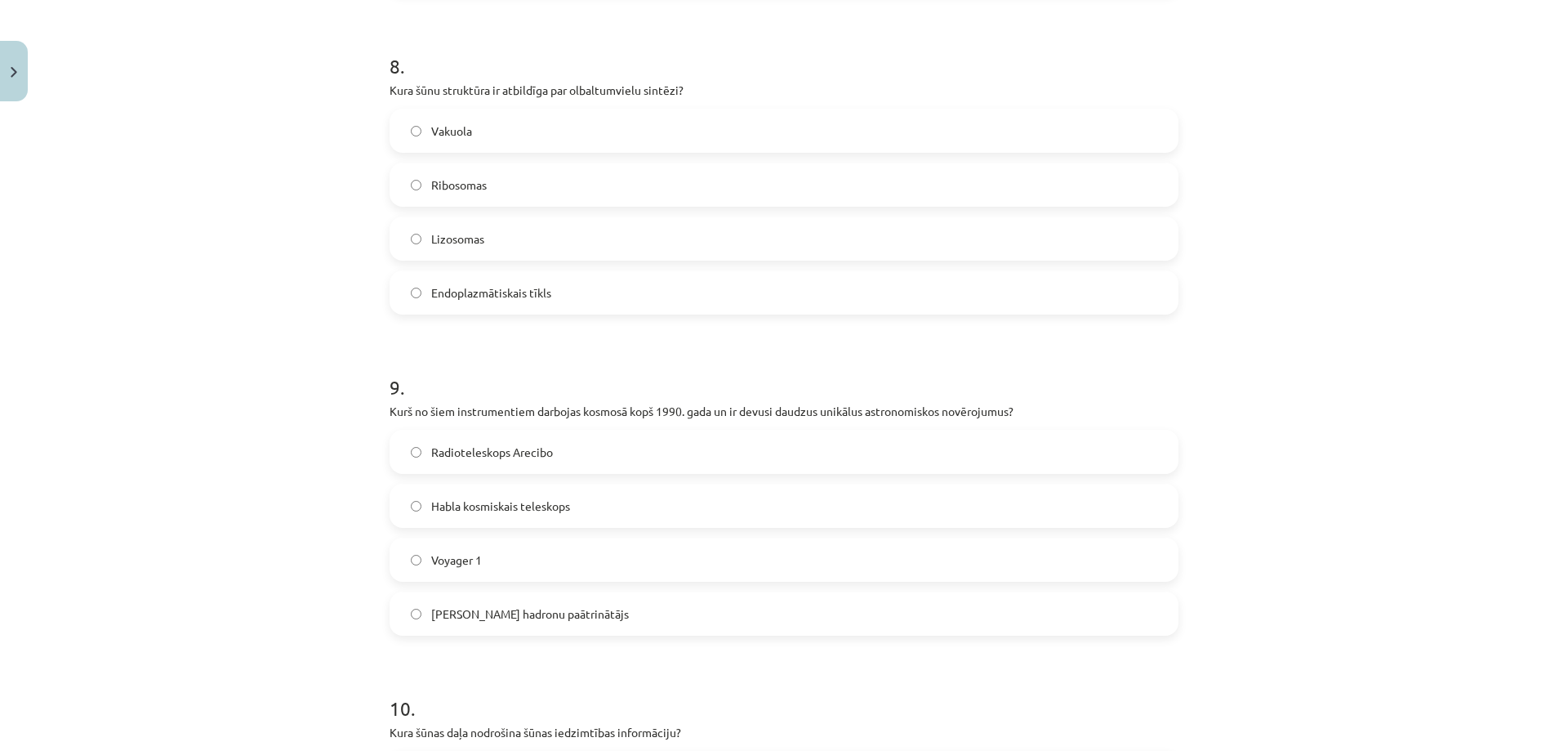
scroll to position [2696, 0]
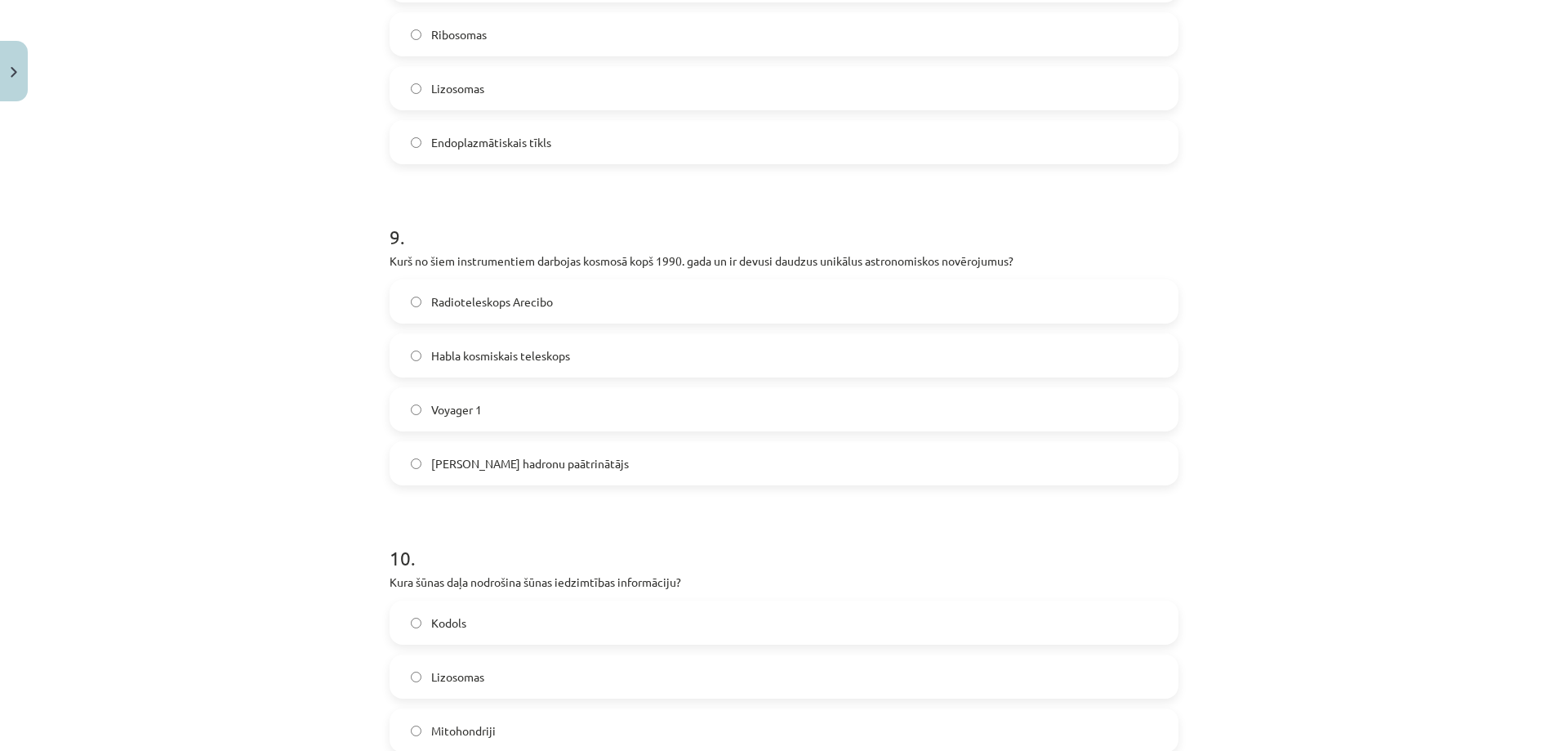
click at [434, 367] on label "Habla kosmiskais teleskops" at bounding box center [784, 355] width 785 height 41
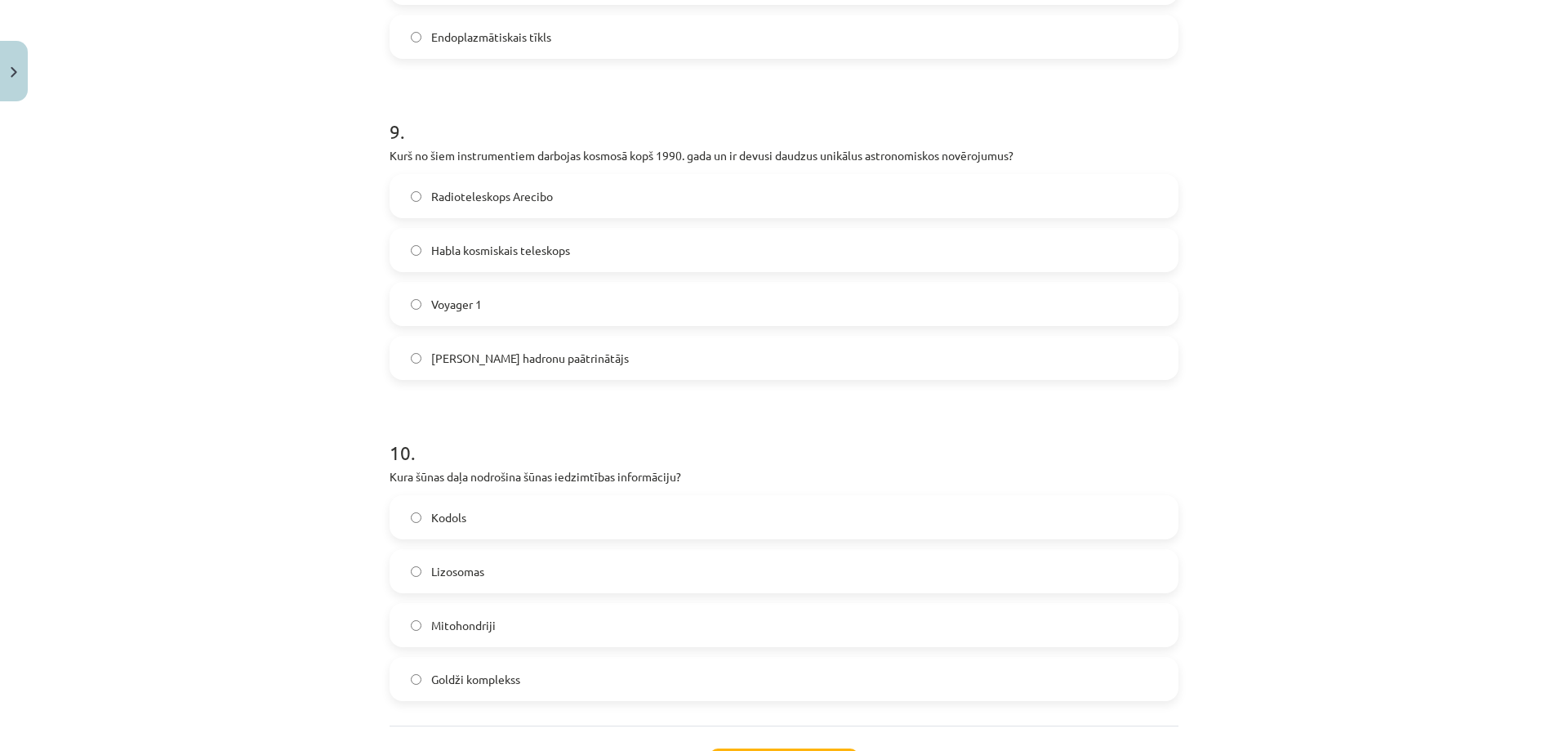
scroll to position [2942, 0]
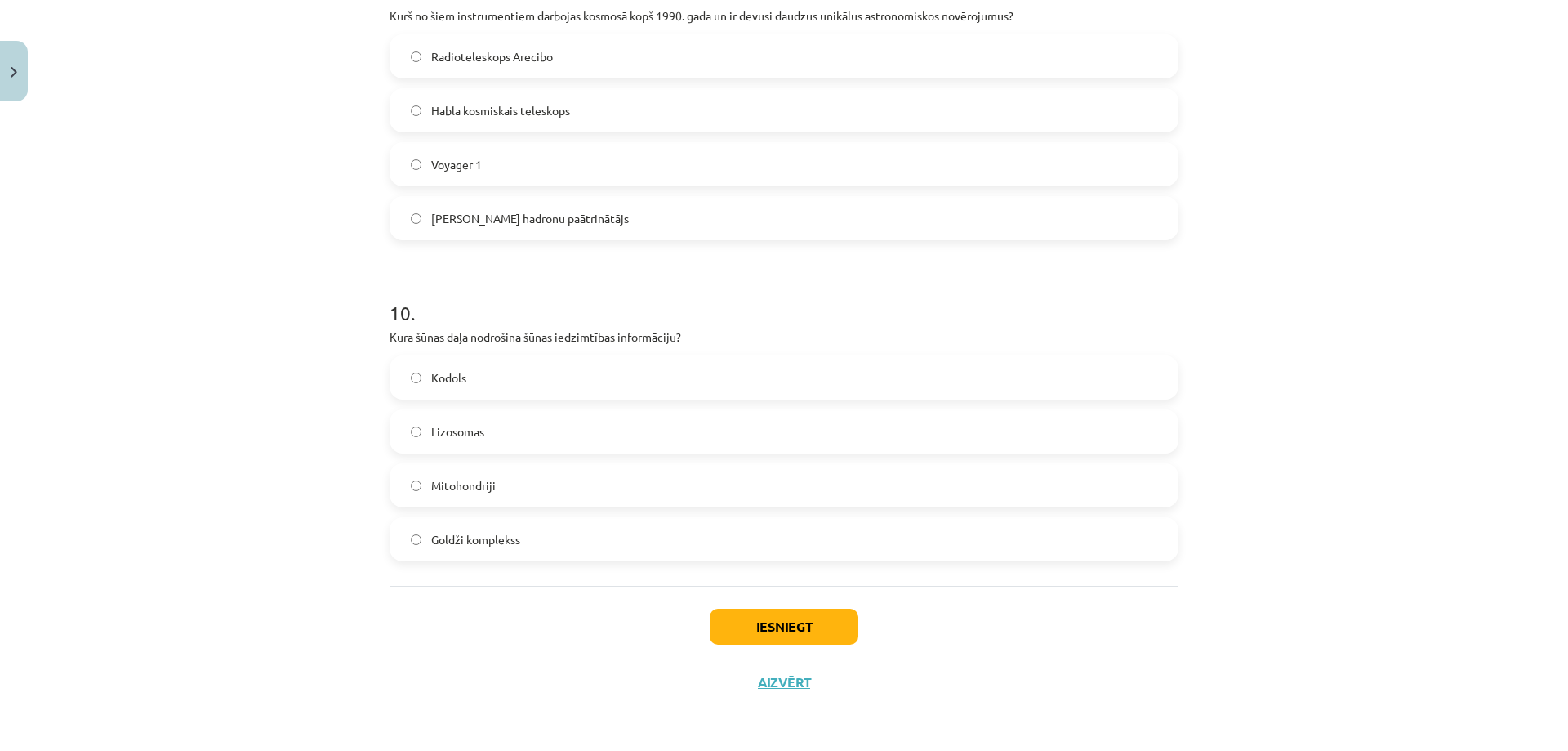
click at [402, 375] on label "Kodols" at bounding box center [784, 377] width 785 height 41
click at [737, 624] on button "Iesniegt" at bounding box center [784, 626] width 148 height 36
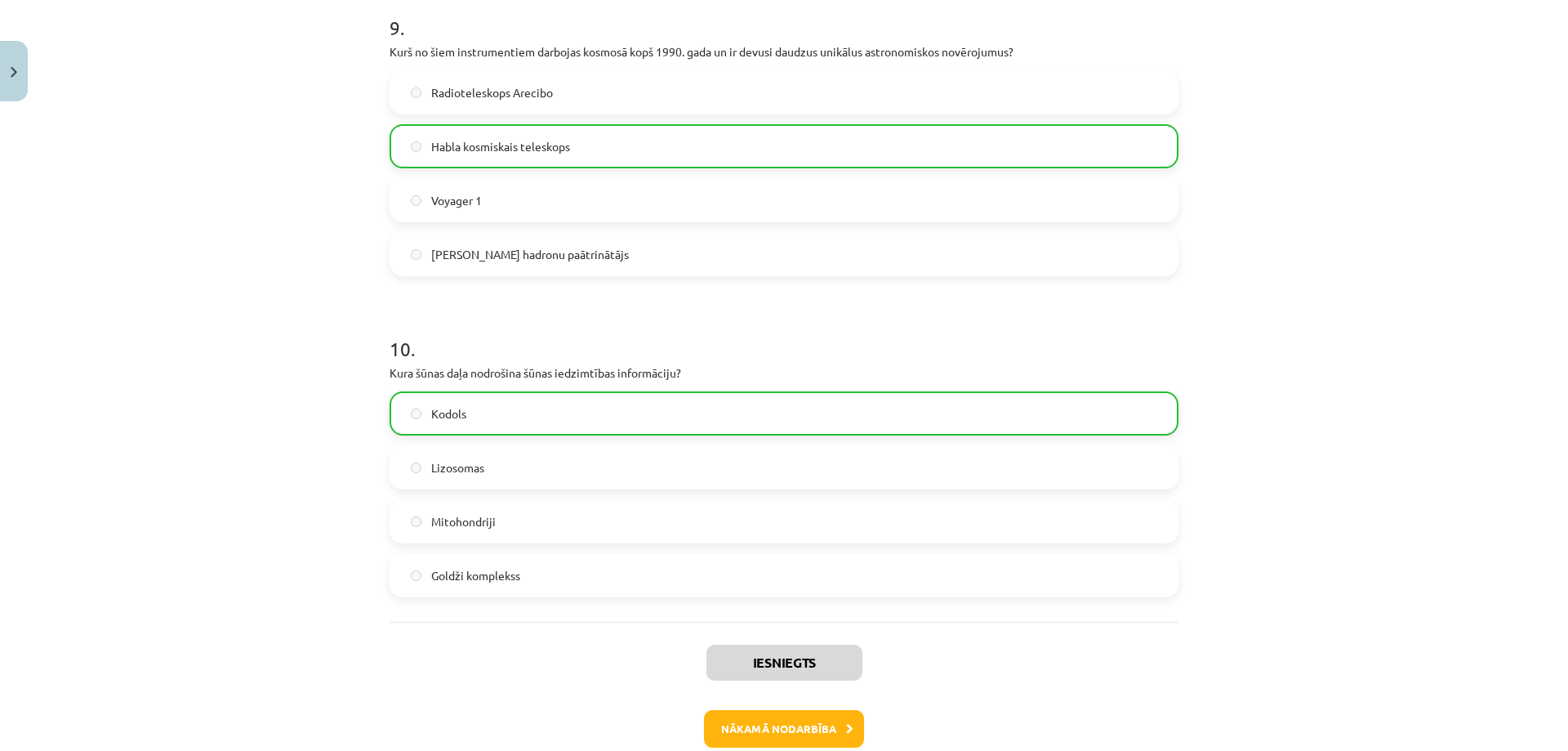
scroll to position [2994, 0]
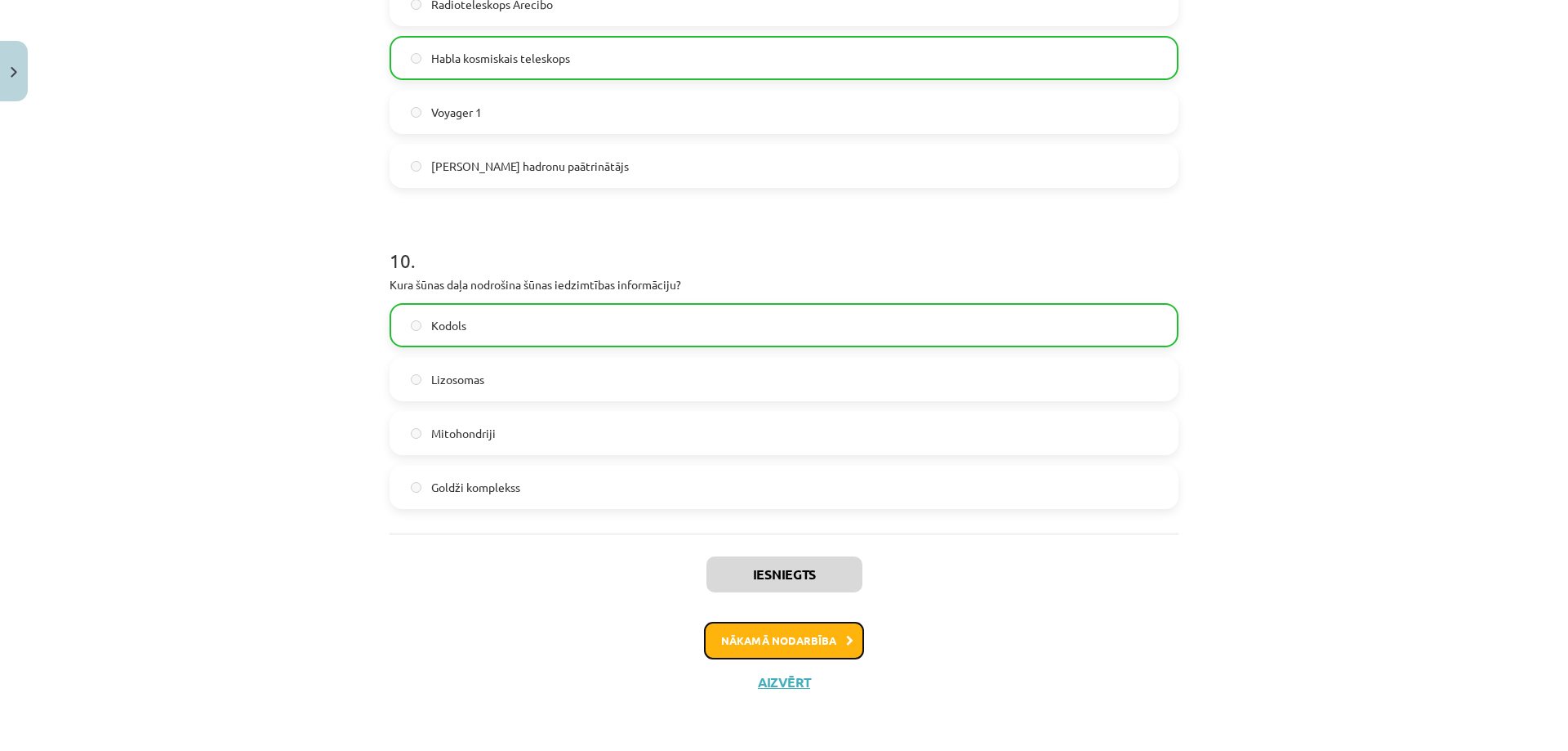
click at [800, 643] on button "Nākamā nodarbība" at bounding box center [784, 640] width 160 height 38
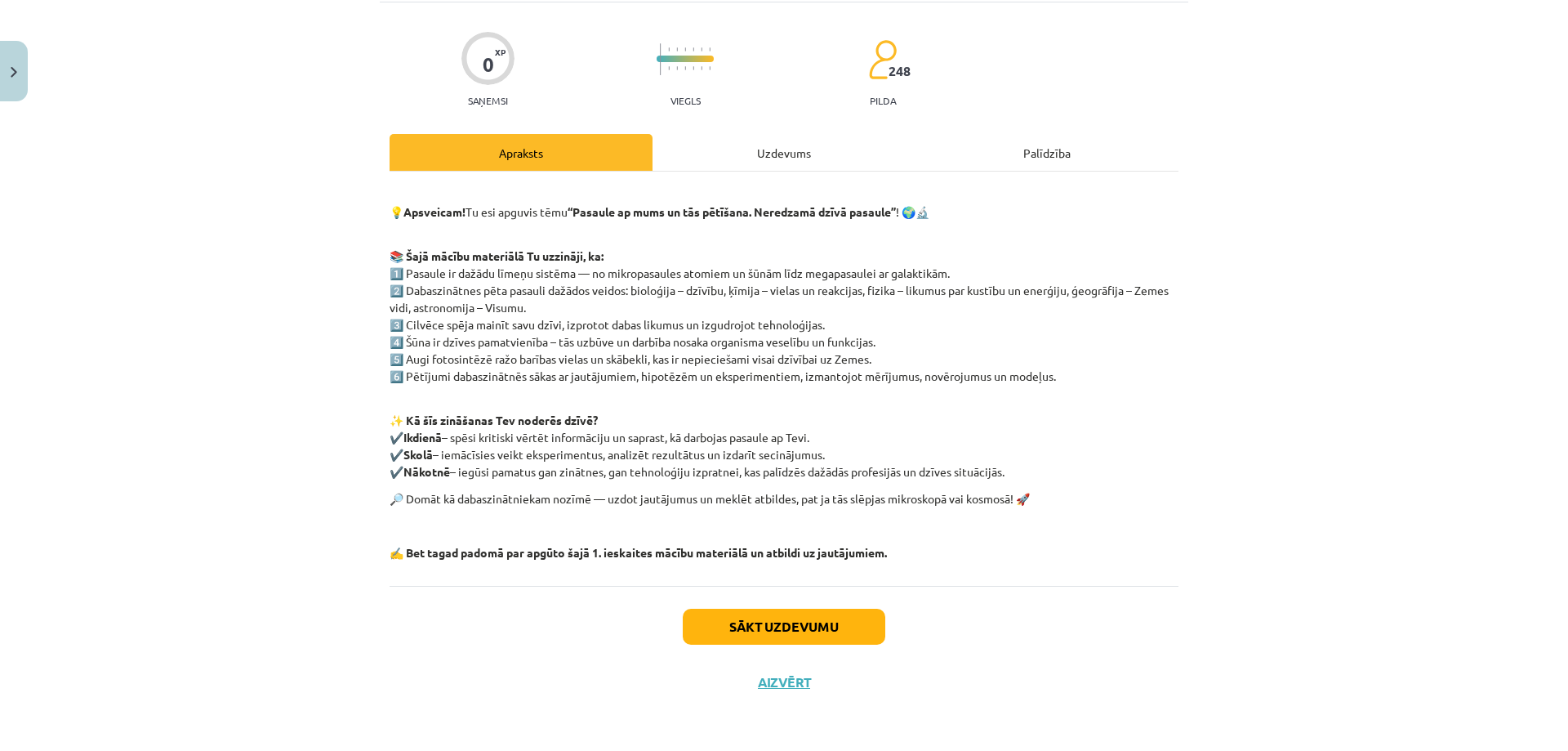
scroll to position [41, 0]
click at [737, 610] on button "Sākt uzdevumu" at bounding box center [784, 626] width 202 height 36
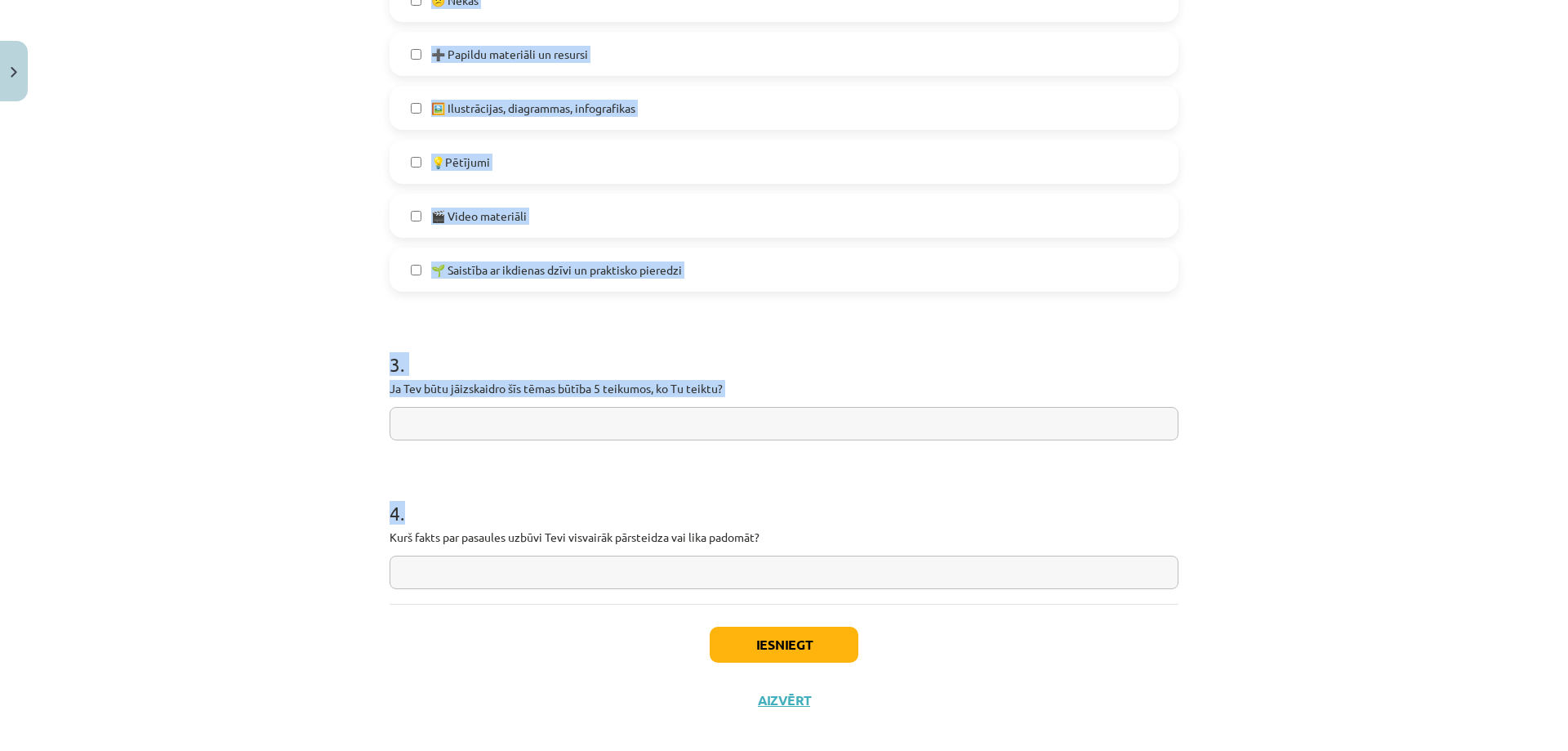
scroll to position [957, 0]
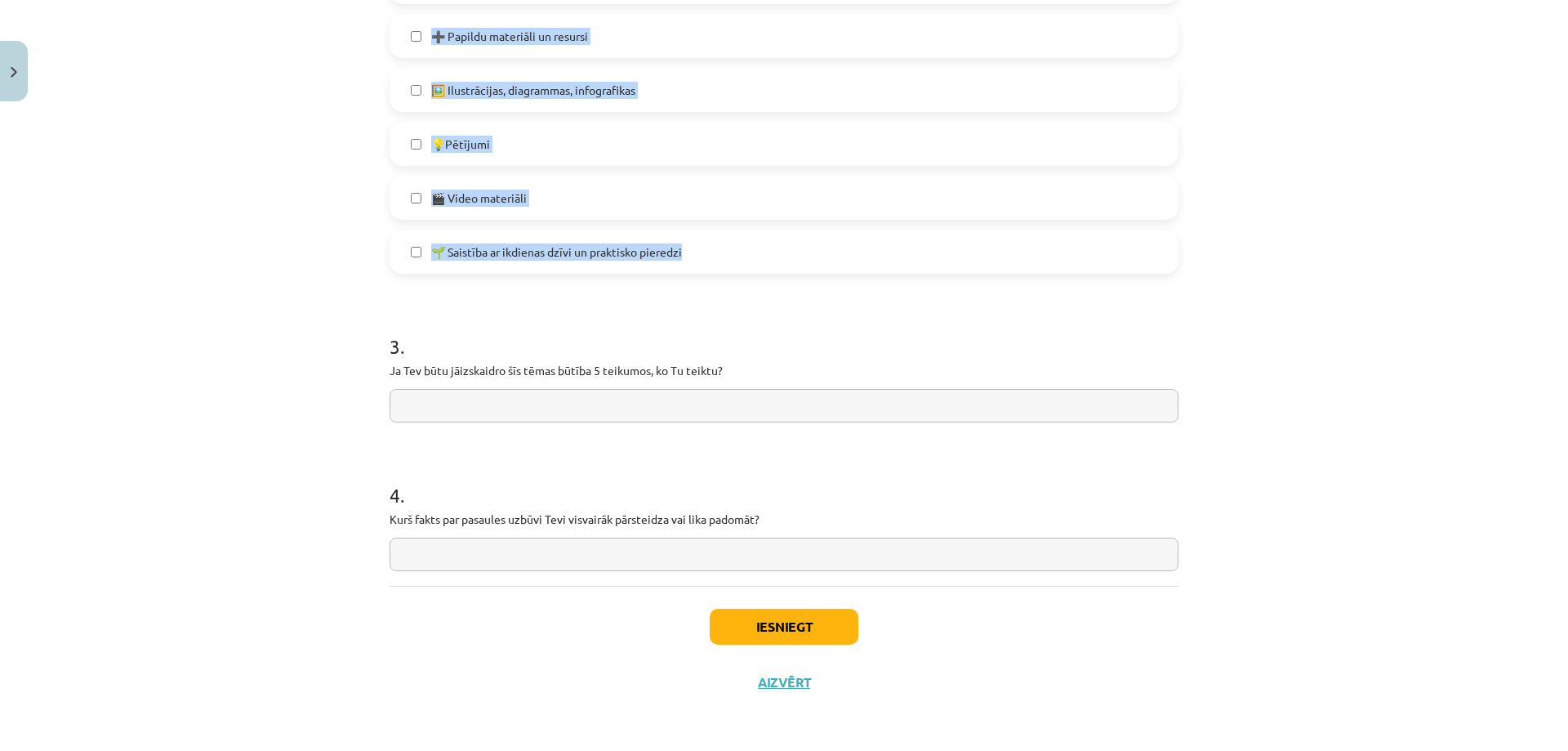
drag, startPoint x: 387, startPoint y: 326, endPoint x: 696, endPoint y: 261, distance: 315.8
copy form "1 . Kā tu apguvi šī macību materiāla tēmu? ❓ Man bija grūti saprast materiālu, …"
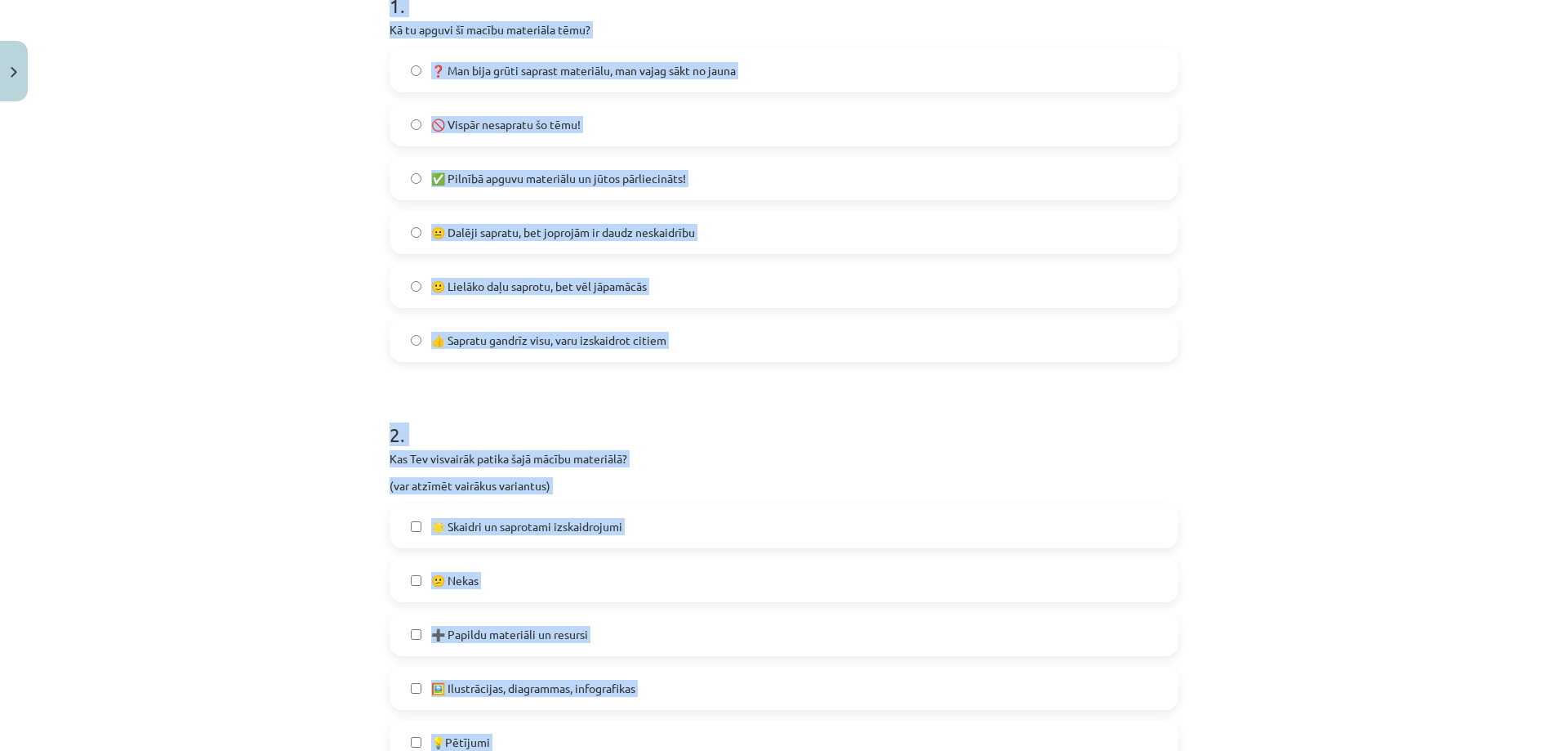
scroll to position [140, 0]
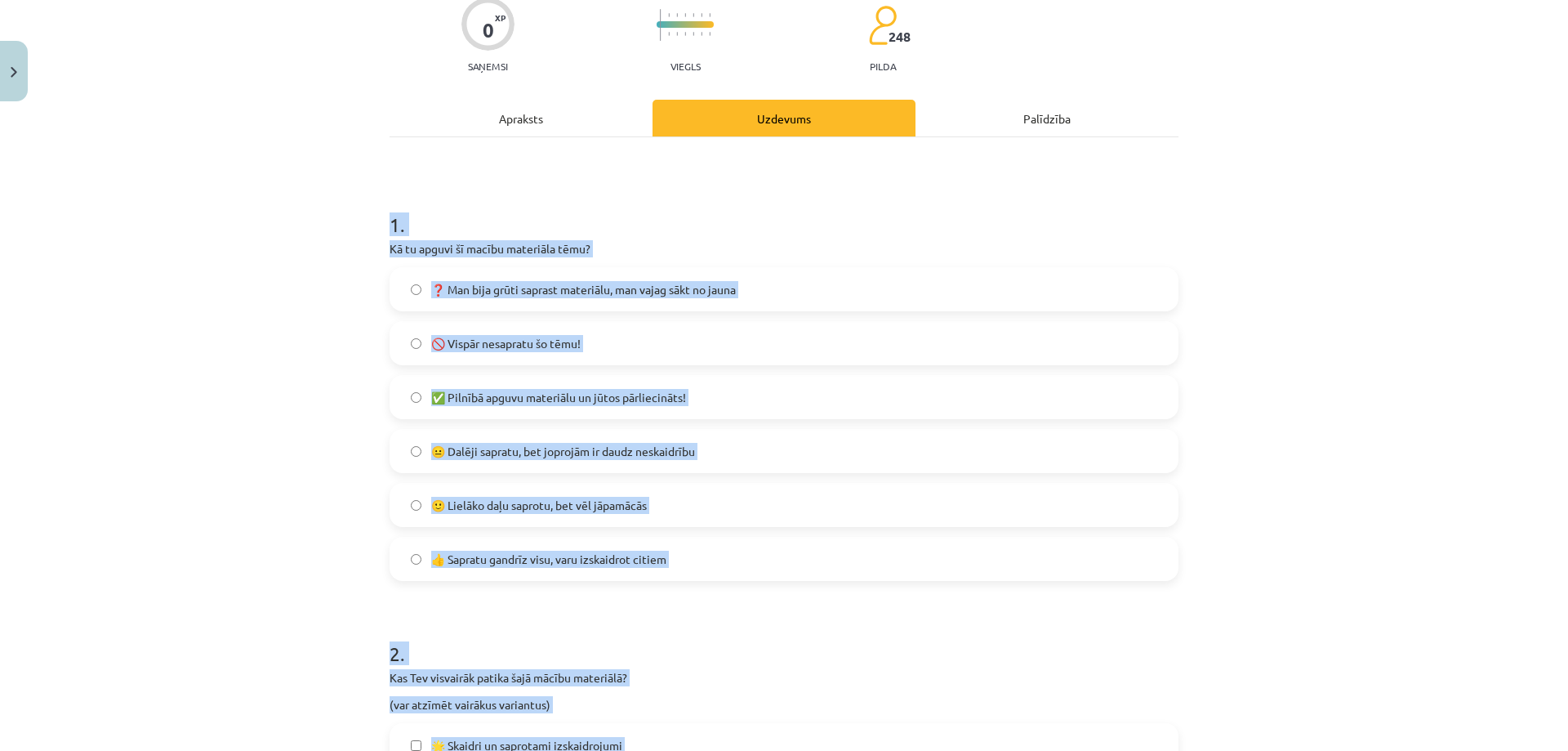
click at [275, 474] on div "Mācību tēma: Dabaszinības - 10. klases 1.ieskaites mācību materiāls #7 Temata a…" at bounding box center [784, 376] width 1568 height 751
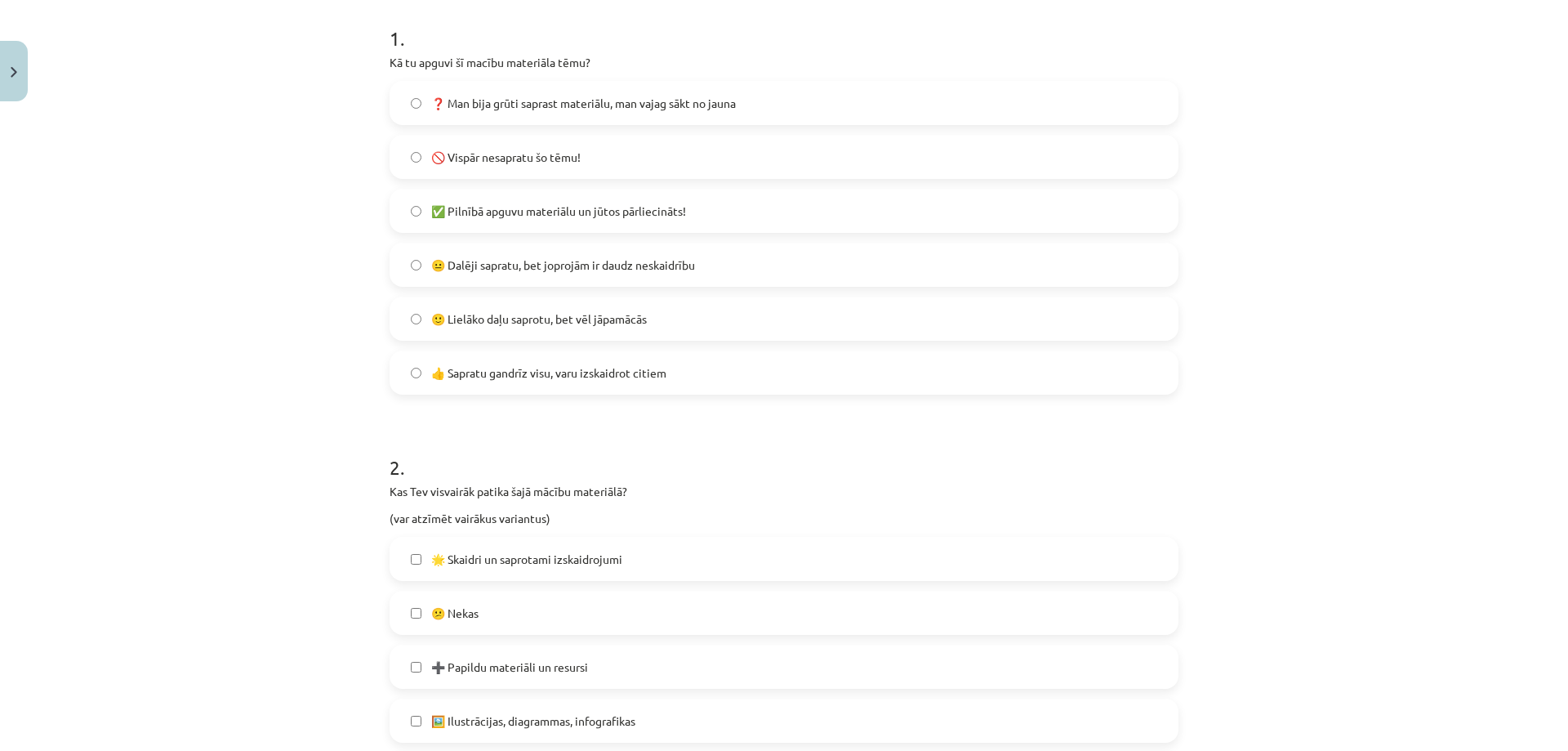
scroll to position [245, 0]
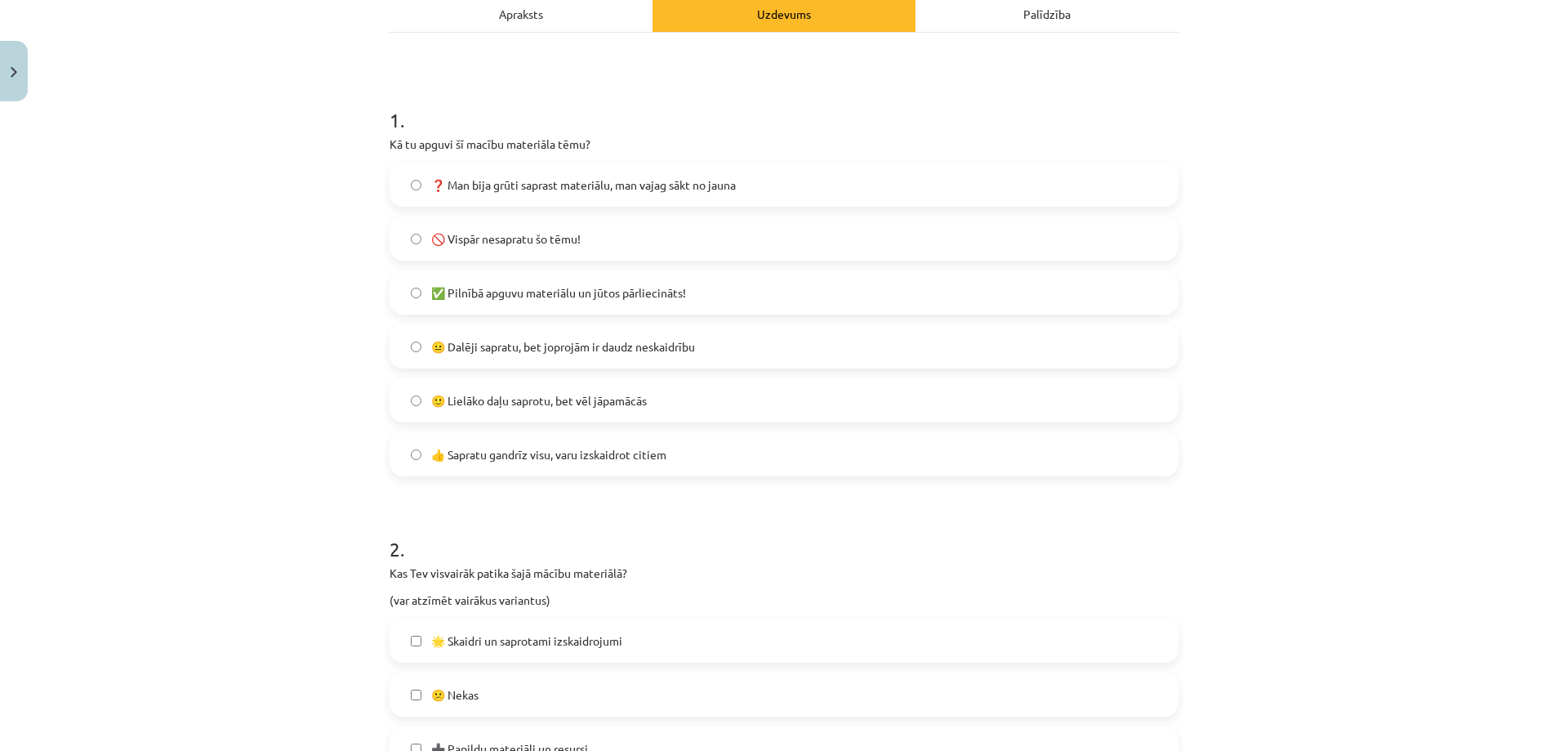
click at [443, 339] on span "😐 Dalēji sapratu, bet joprojām ir daudz neskaidrību" at bounding box center [563, 346] width 264 height 17
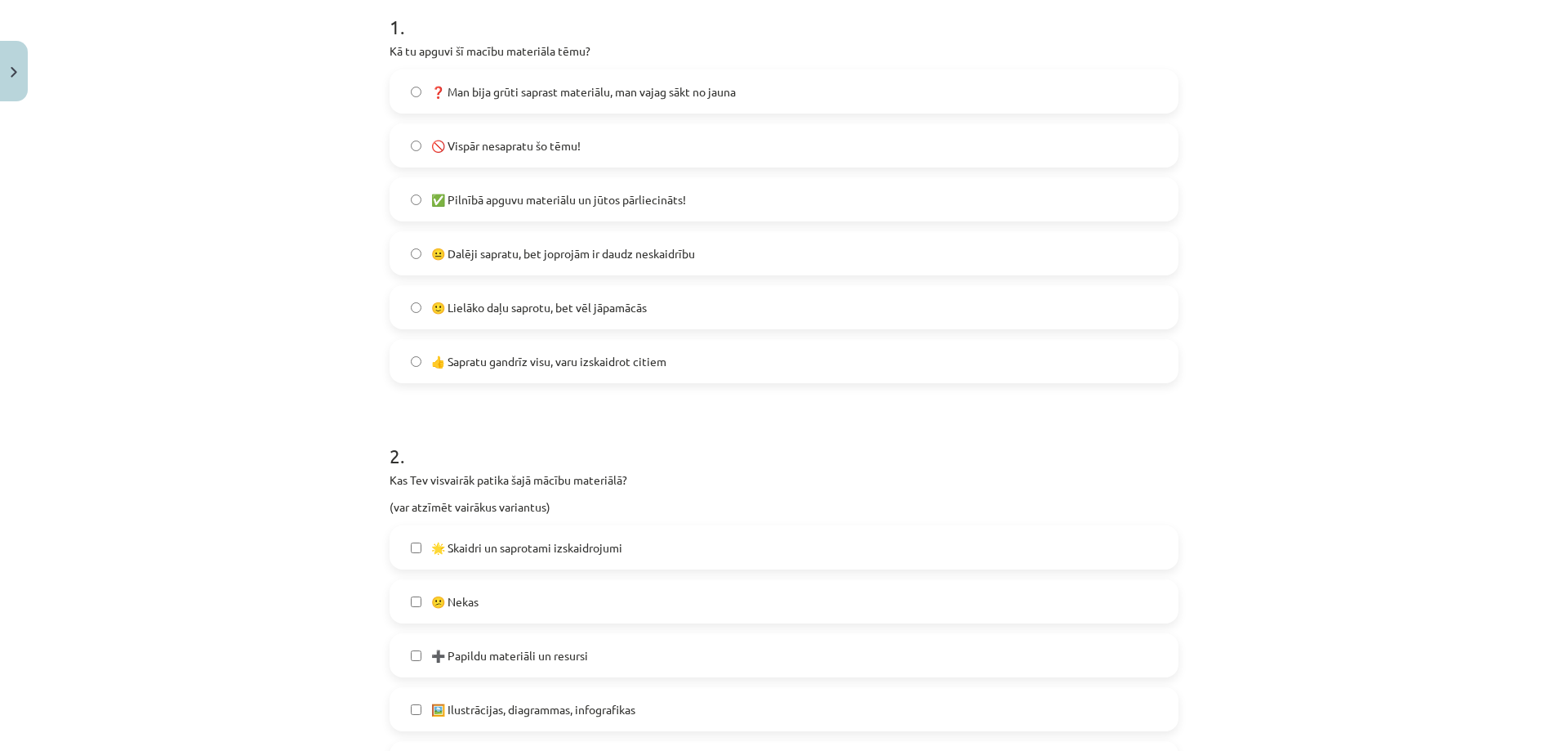
scroll to position [571, 0]
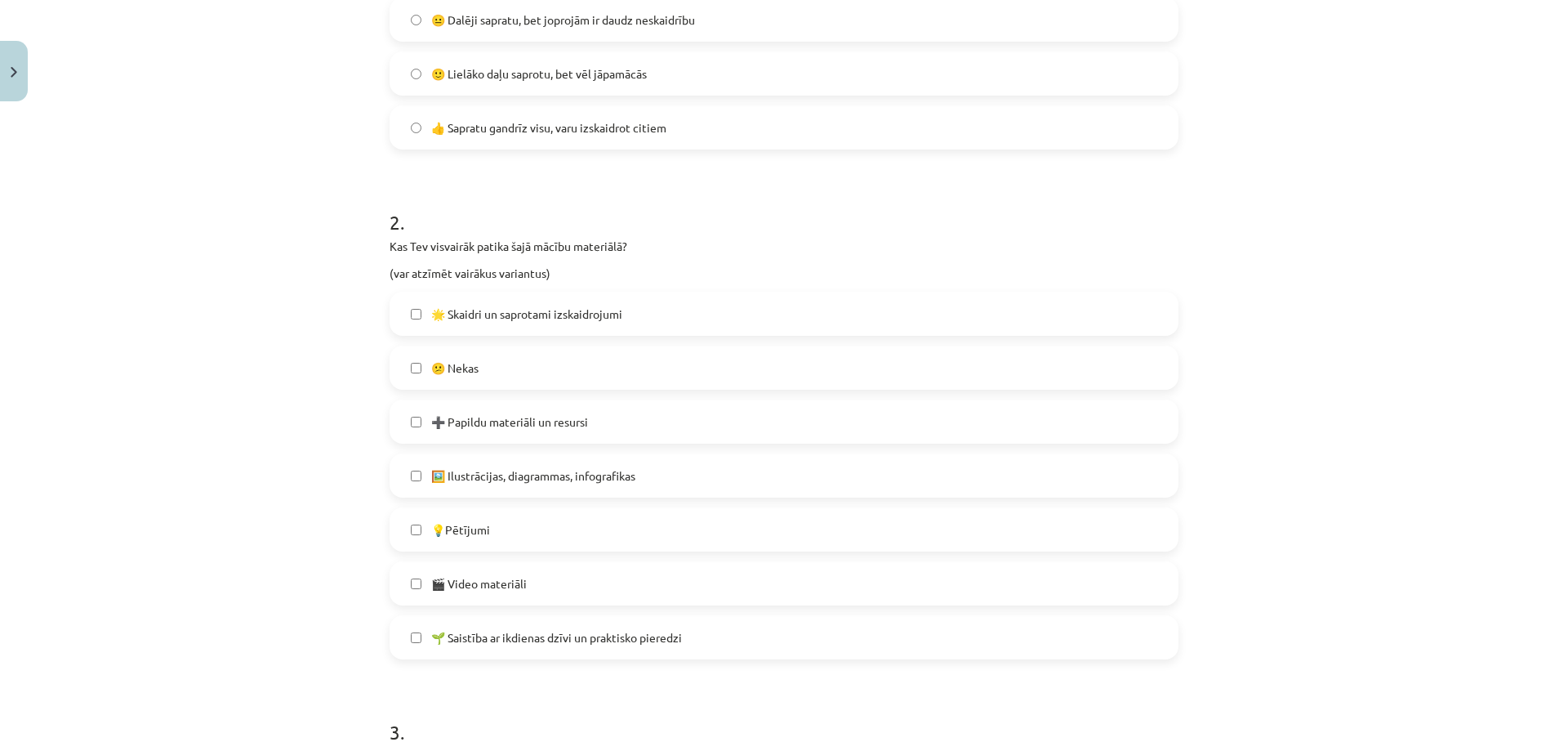
click at [415, 359] on label "😕 Nekas" at bounding box center [784, 367] width 785 height 41
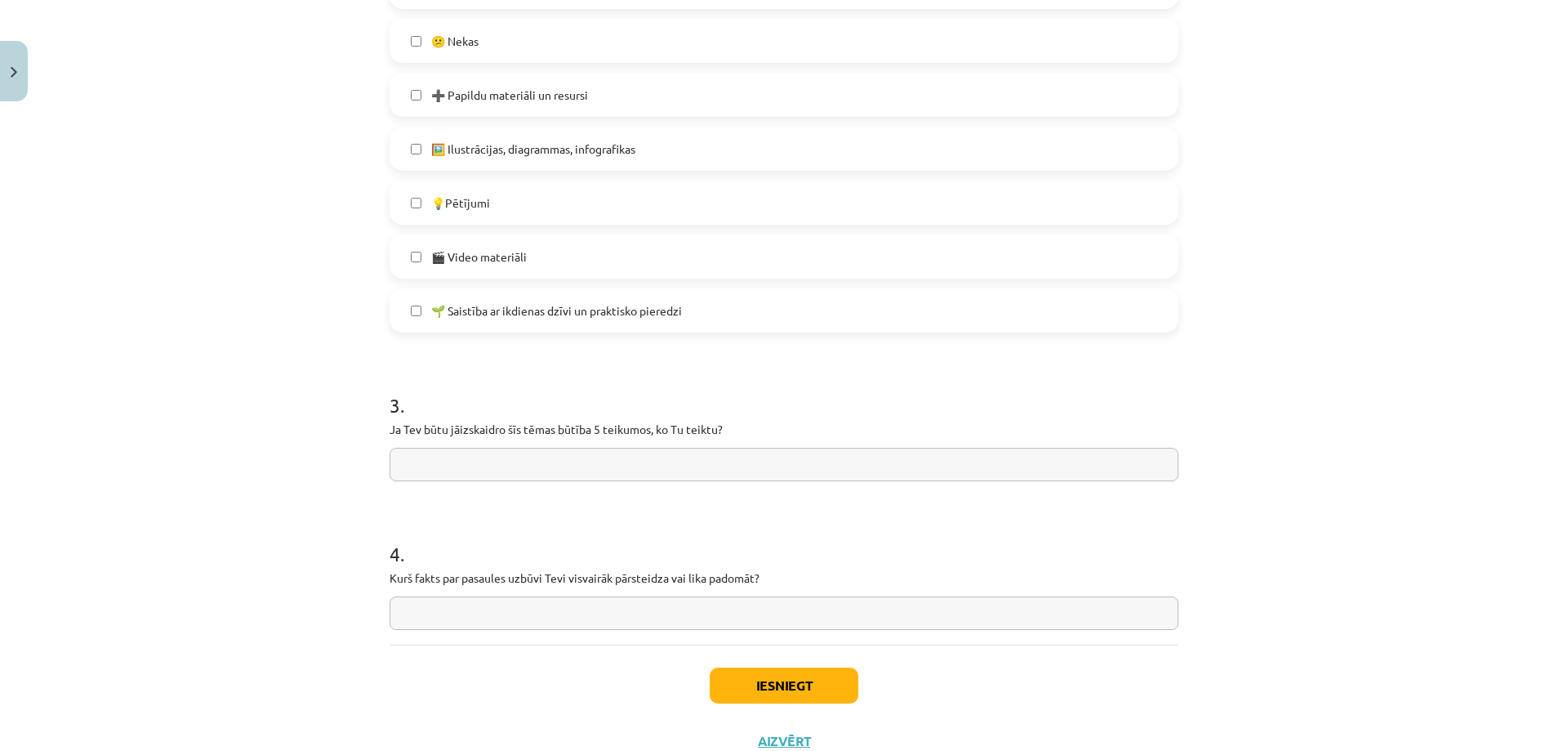
scroll to position [957, 0]
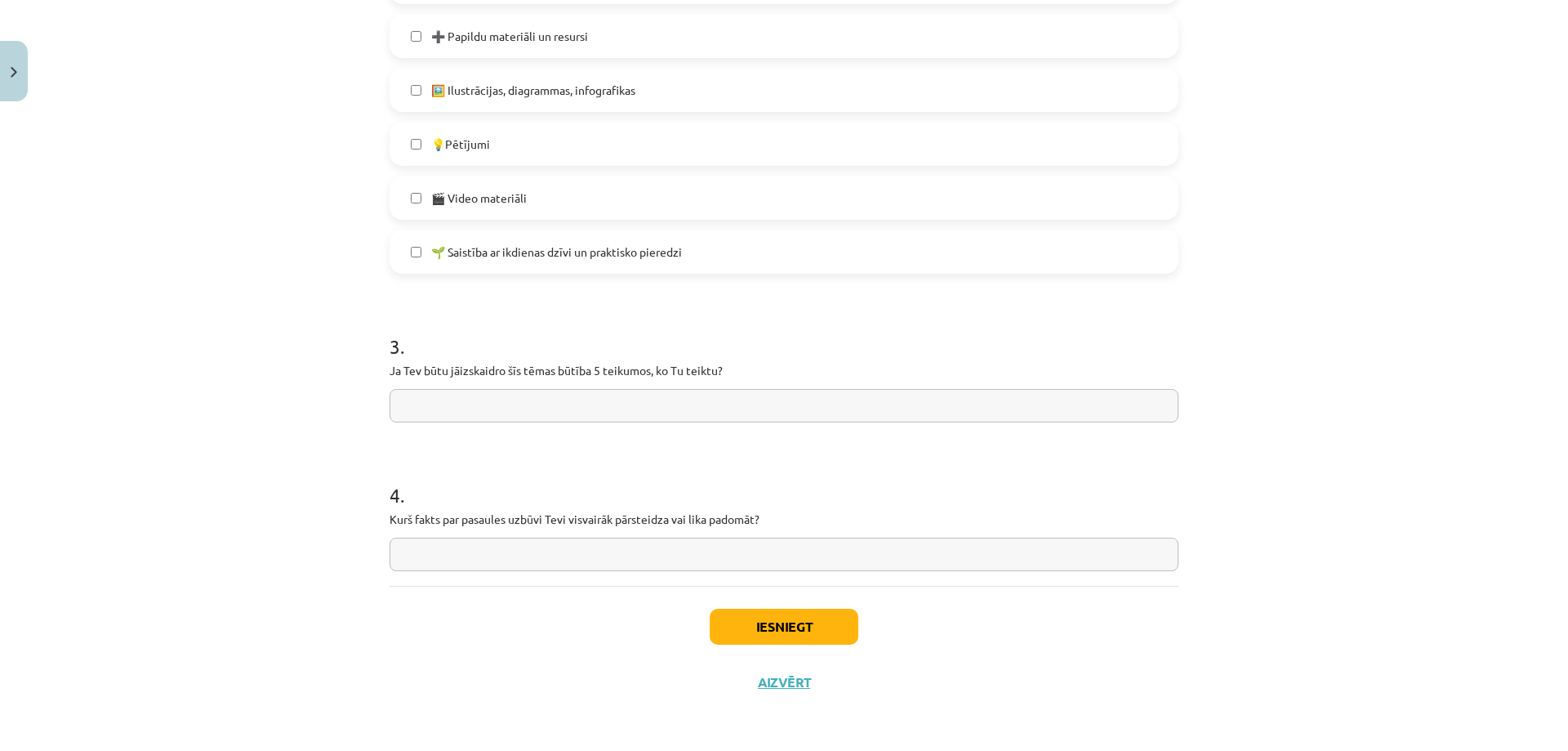
click at [442, 413] on input "text" at bounding box center [784, 406] width 789 height 34
click at [355, 427] on div "Mācību tēma: Dabaszinības - 10. klases 1.ieskaites mācību materiāls #7 Temata a…" at bounding box center [784, 376] width 1568 height 751
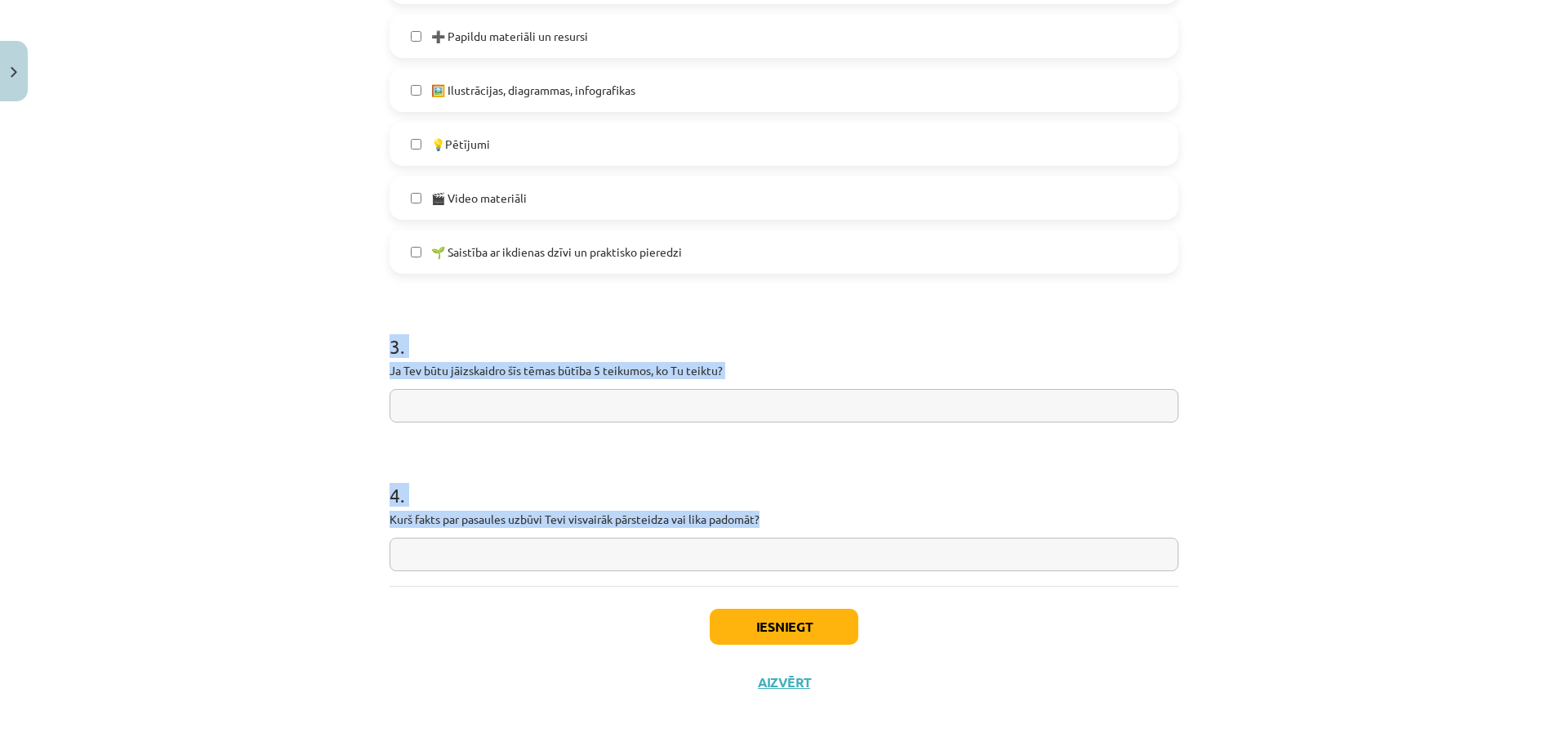
drag, startPoint x: 384, startPoint y: 343, endPoint x: 833, endPoint y: 508, distance: 478.4
copy form "3 . Ja Tev būtu jāizskaidro šīs tēmas būtība 5 teikumos, ko Tu teiktu? 4 . Kurš…"
click at [147, 418] on div "Mācību tēma: Dabaszinības - 10. klases 1.ieskaites mācību materiāls #7 Temata a…" at bounding box center [784, 376] width 1568 height 751
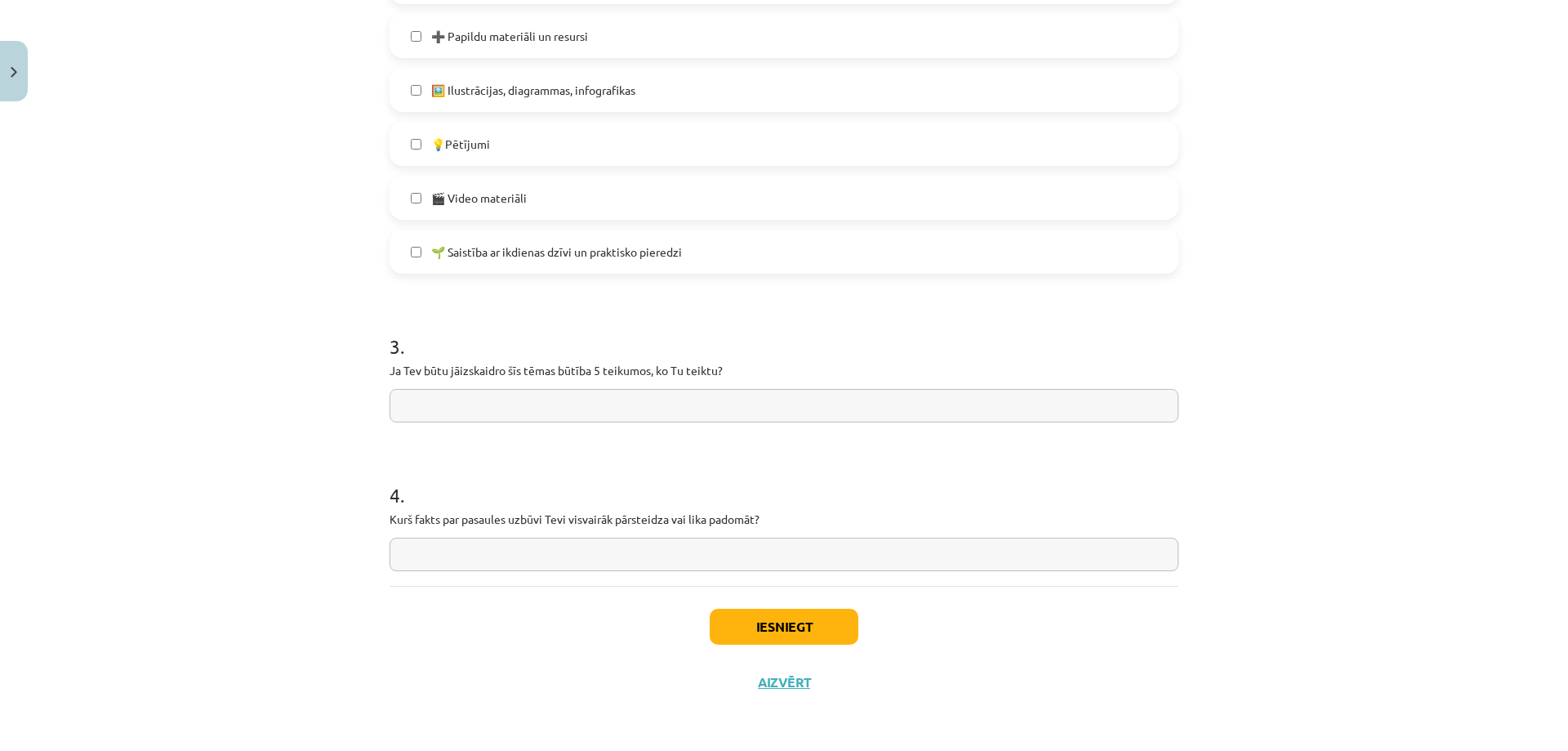
click at [541, 543] on input "text" at bounding box center [784, 554] width 789 height 34
paste input "**********"
type input "**********"
click at [511, 397] on input "text" at bounding box center [784, 406] width 789 height 34
paste input "**********"
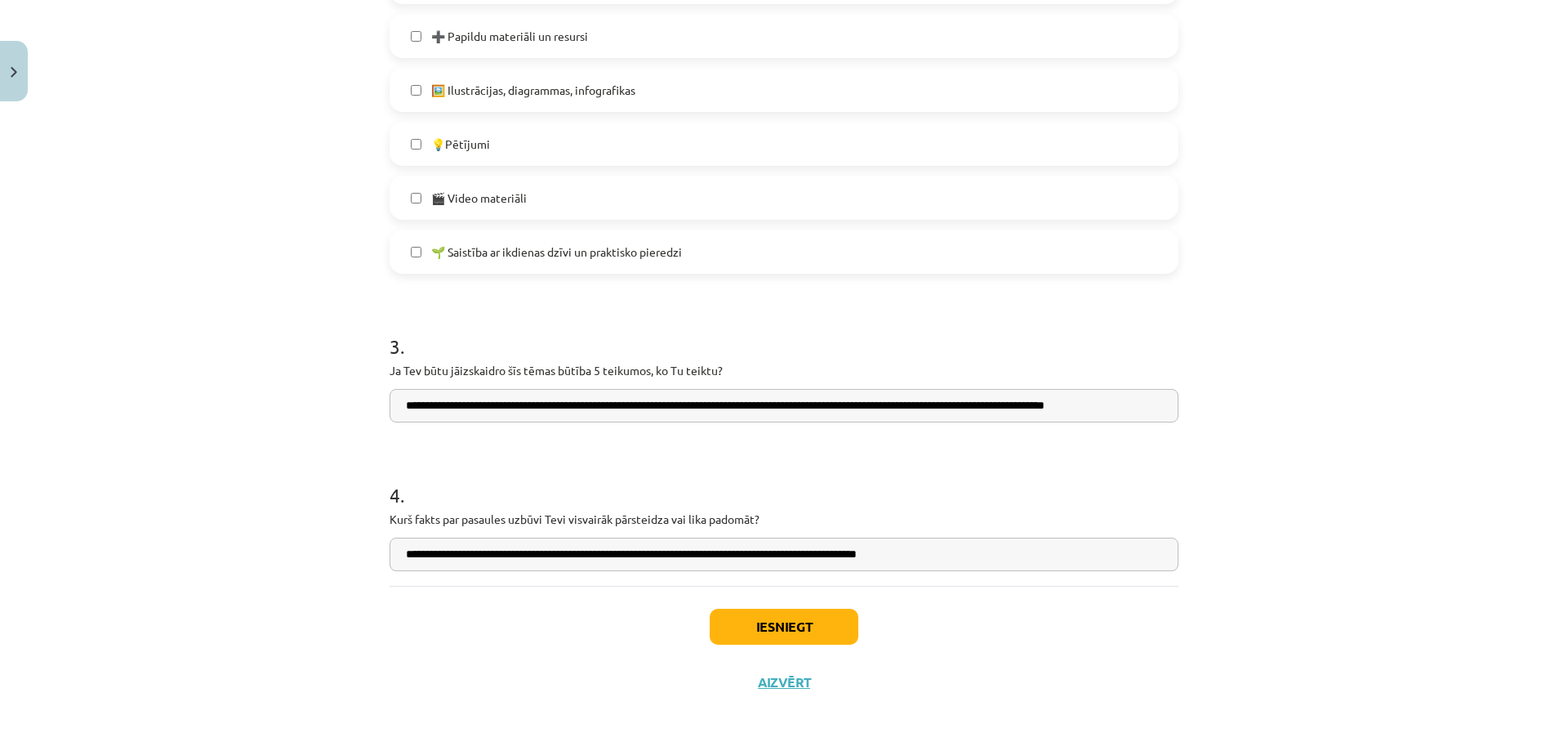
scroll to position [0, 33]
type input "**********"
click at [749, 622] on button "Iesniegt" at bounding box center [784, 626] width 148 height 36
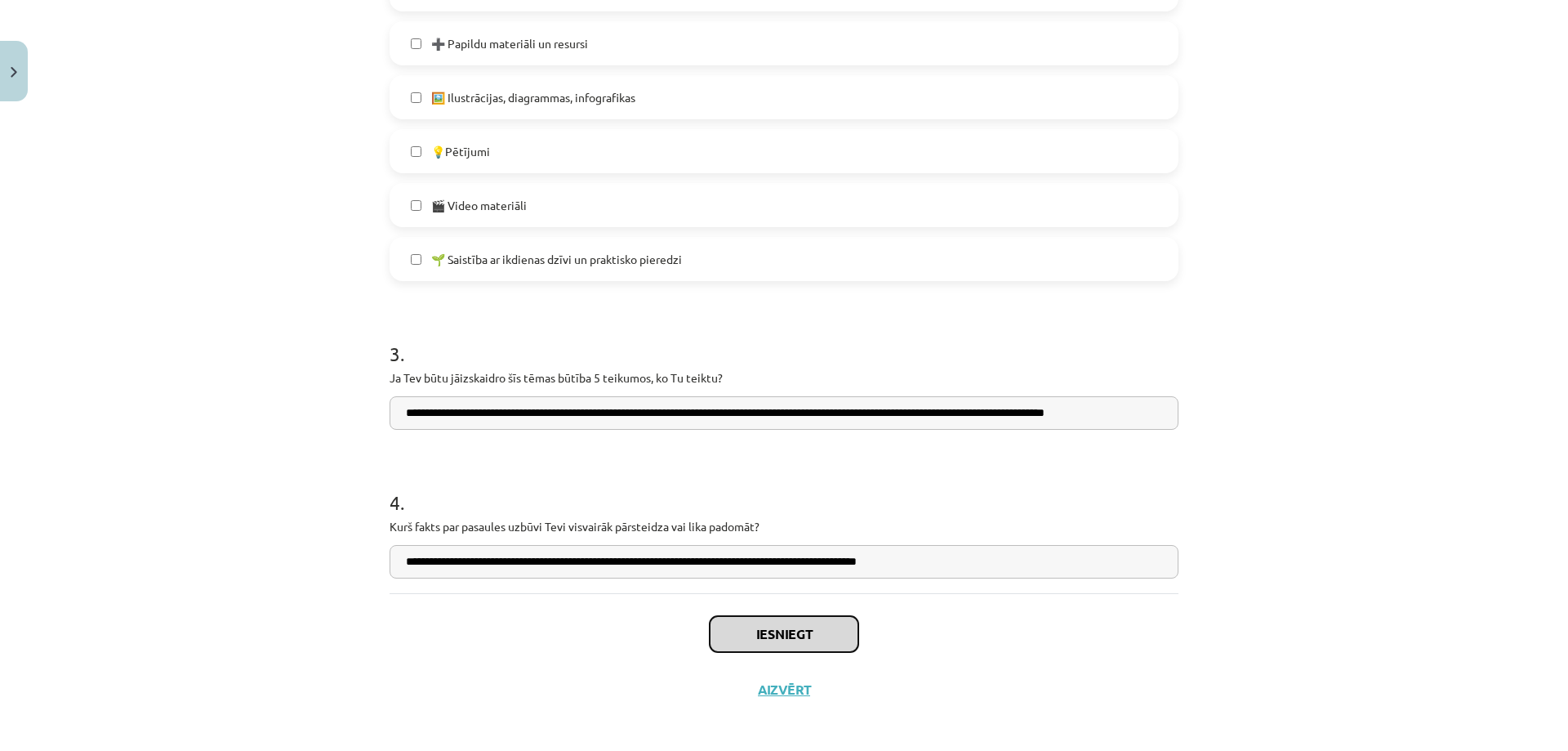
scroll to position [957, 0]
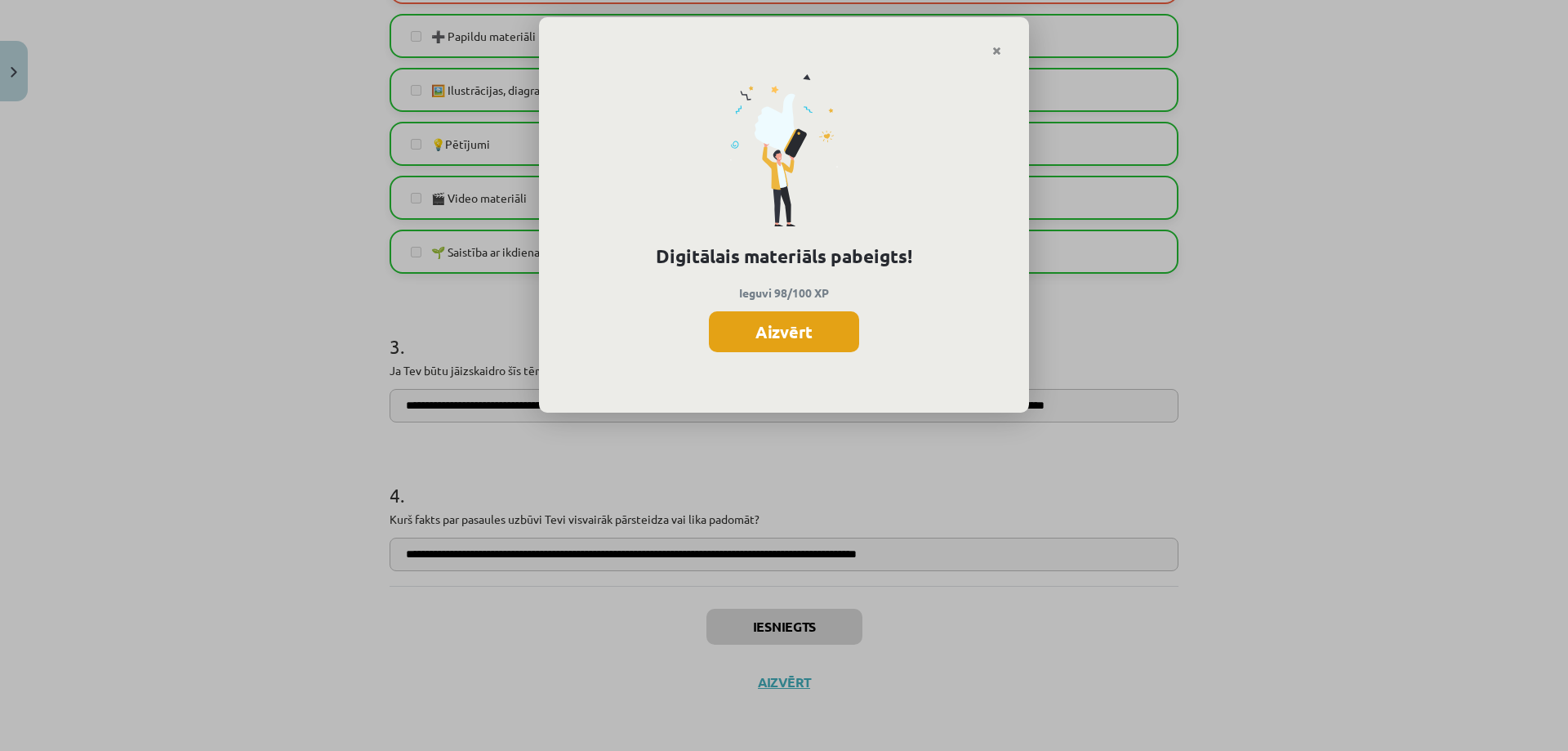
click at [834, 321] on button "Aizvērt" at bounding box center [784, 332] width 150 height 41
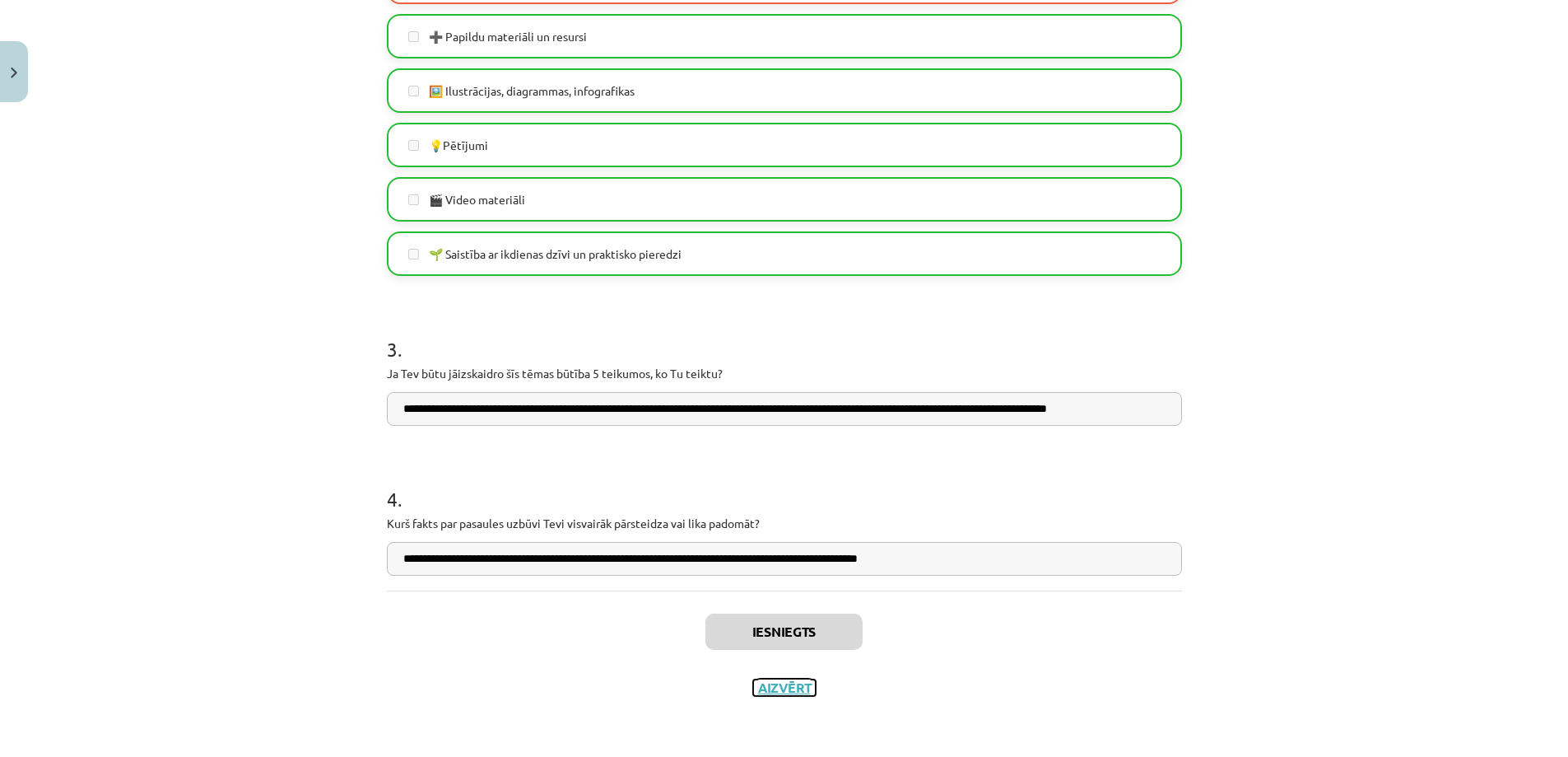
click at [767, 689] on button "Aizvērt" at bounding box center [784, 688] width 63 height 17
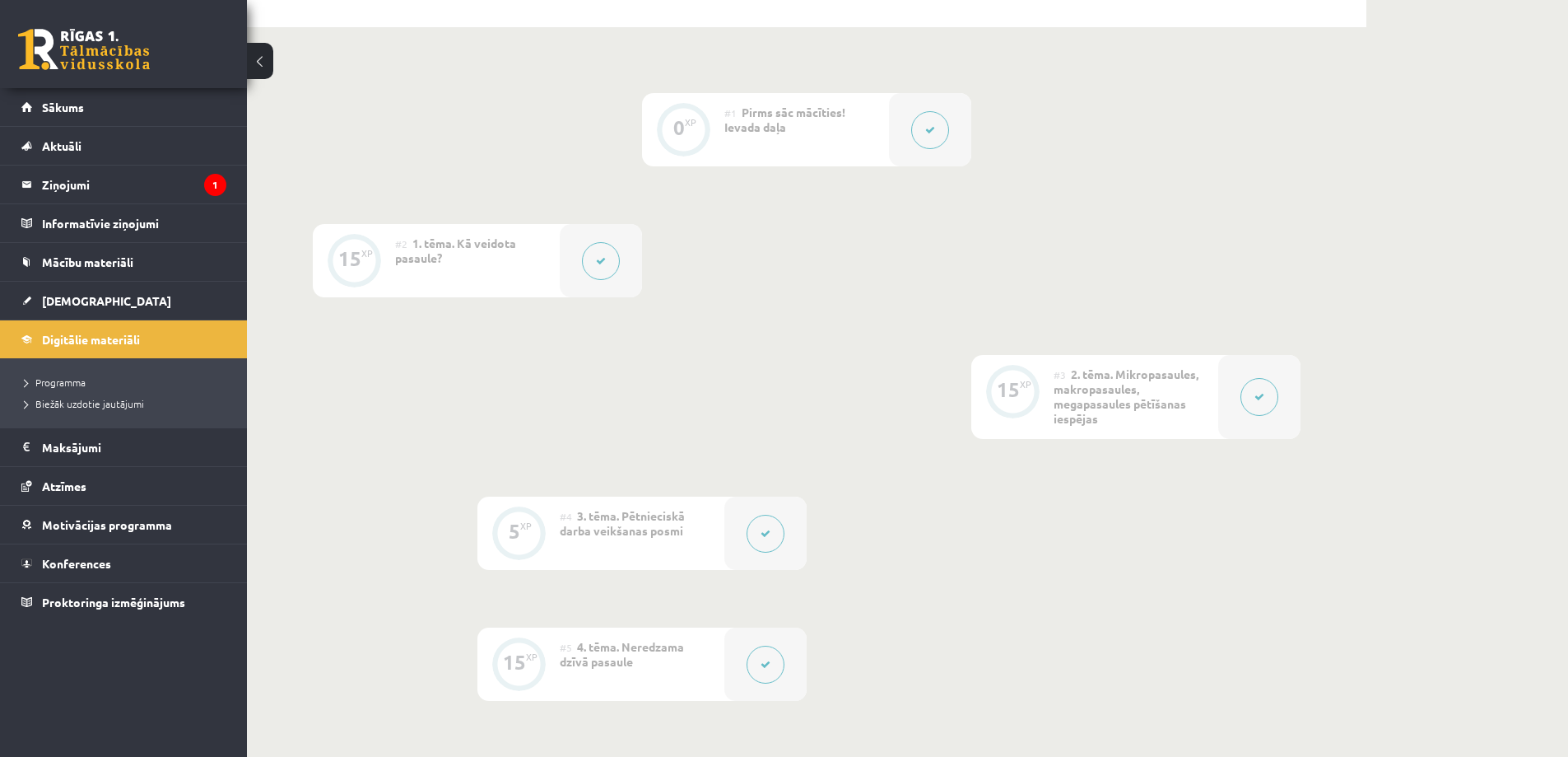
scroll to position [0, 0]
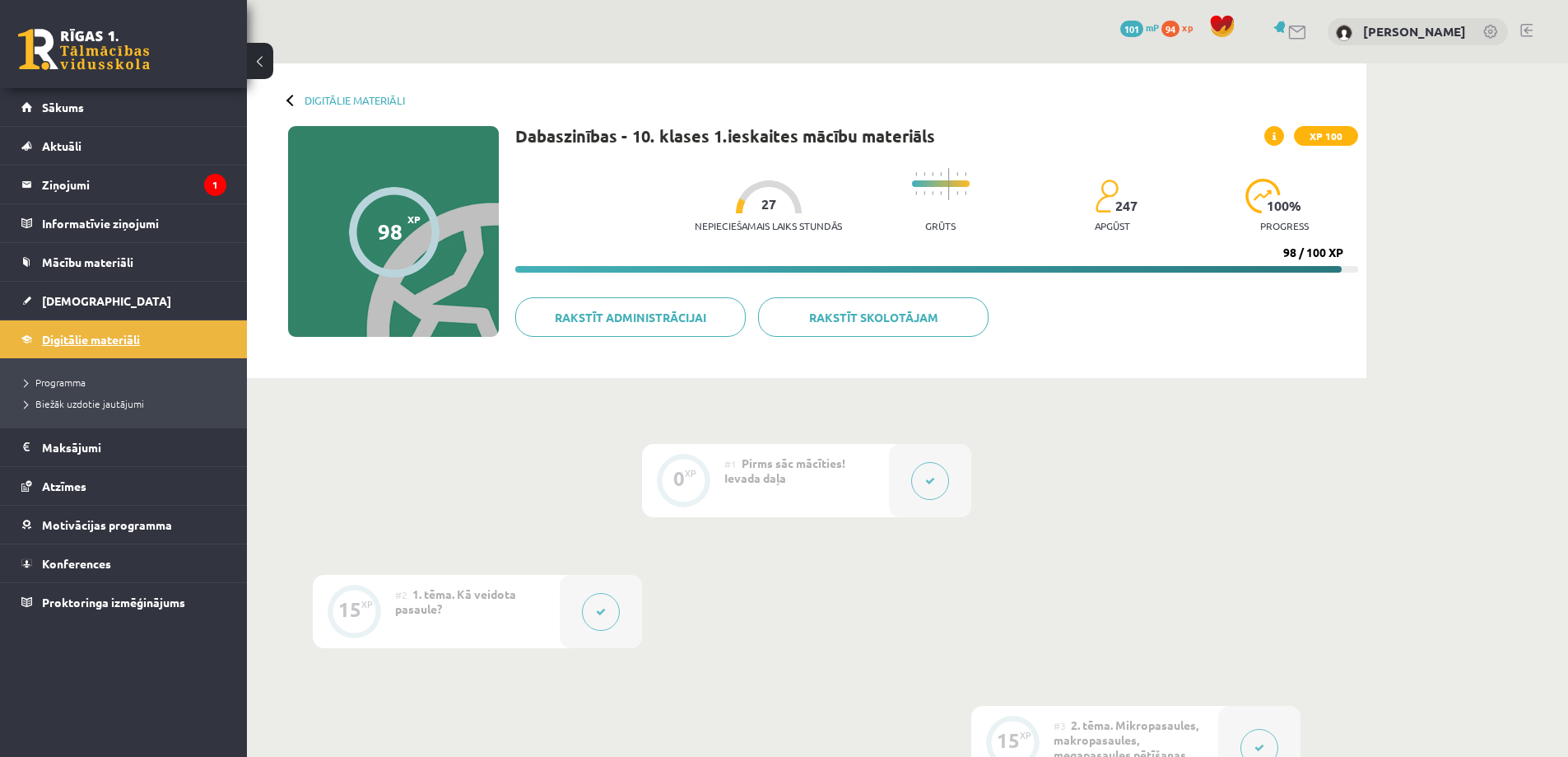
click at [157, 339] on link "Digitālie materiāli" at bounding box center [124, 339] width 205 height 38
